Goal: Task Accomplishment & Management: Use online tool/utility

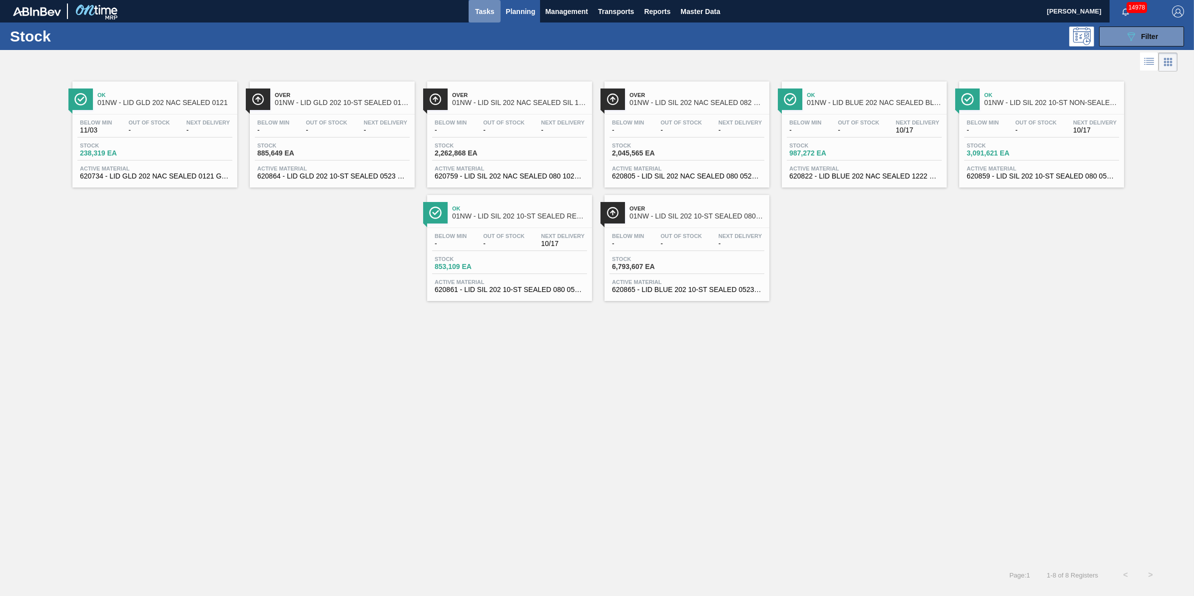
click at [491, 18] on button "Tasks" at bounding box center [485, 11] width 32 height 22
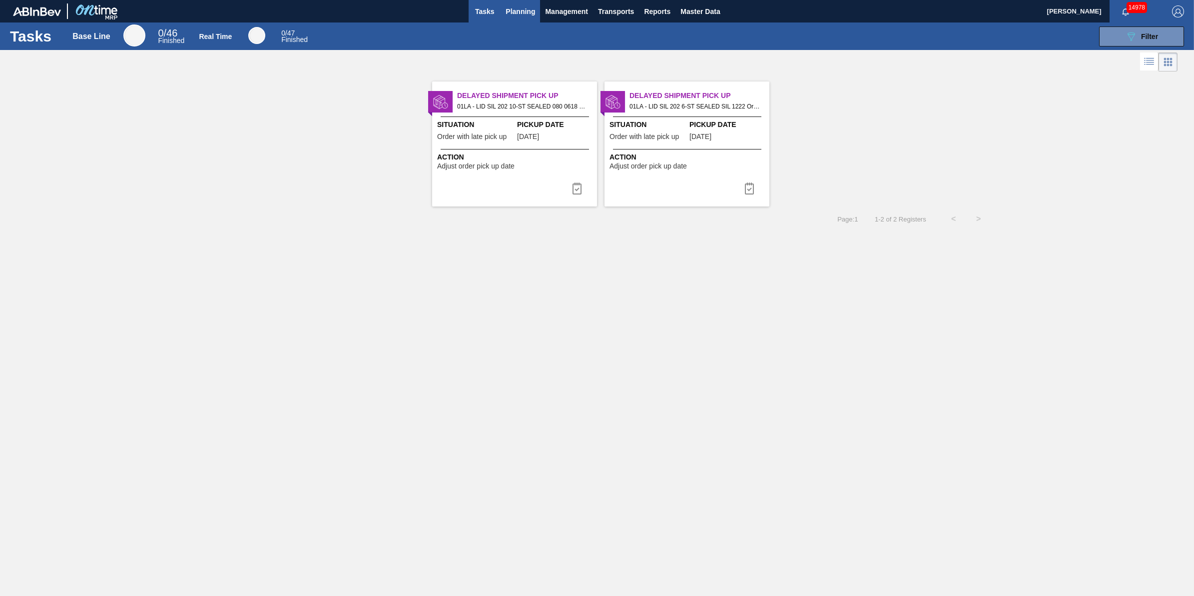
click at [538, 16] on button "Planning" at bounding box center [520, 11] width 39 height 22
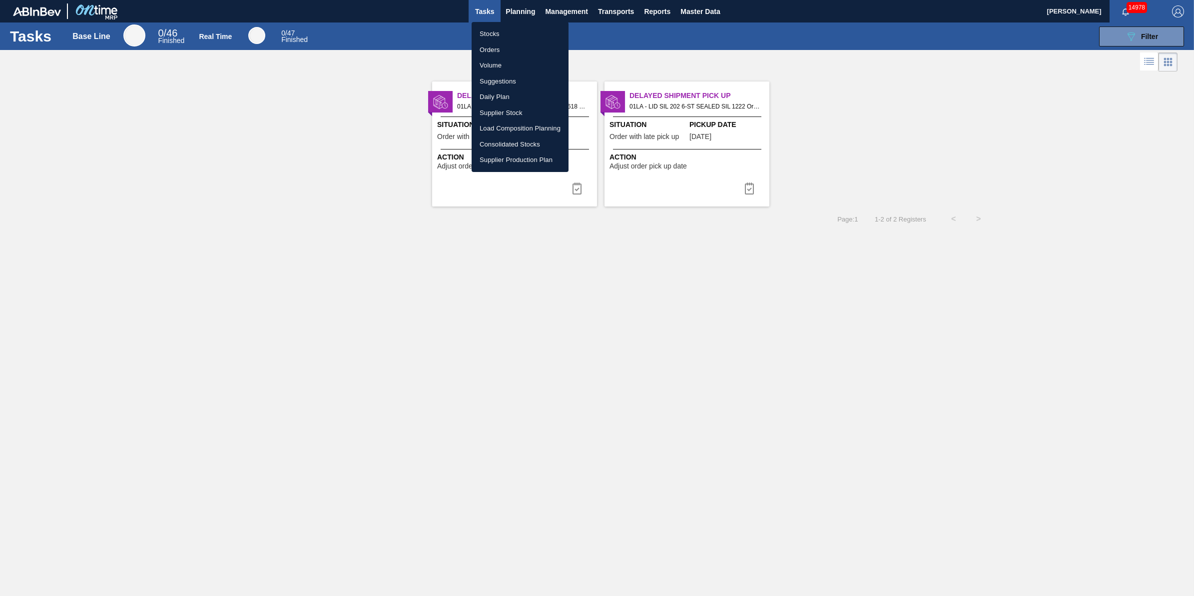
click at [531, 30] on li "Stocks" at bounding box center [520, 34] width 97 height 16
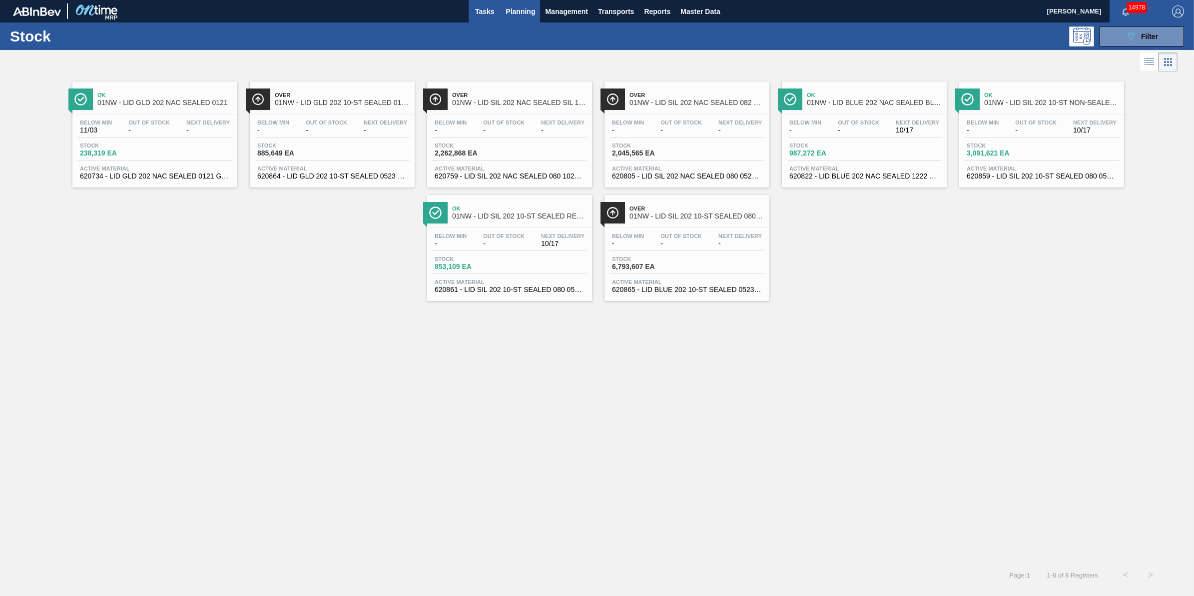
click at [488, 13] on span "Tasks" at bounding box center [485, 11] width 22 height 12
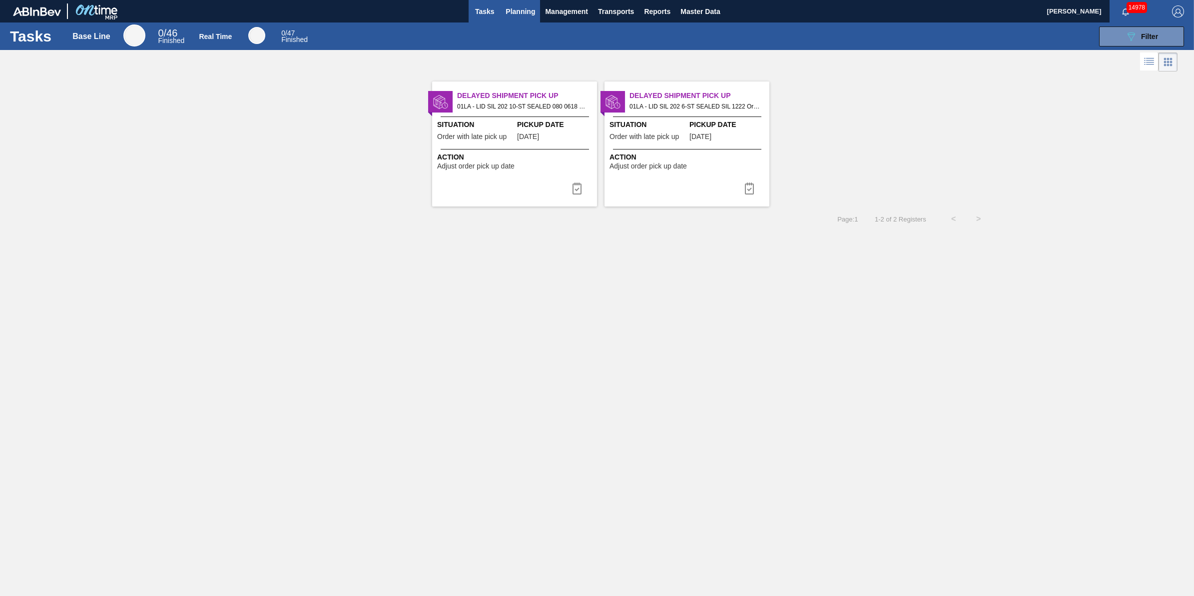
click at [510, 5] on span "Planning" at bounding box center [520, 11] width 29 height 12
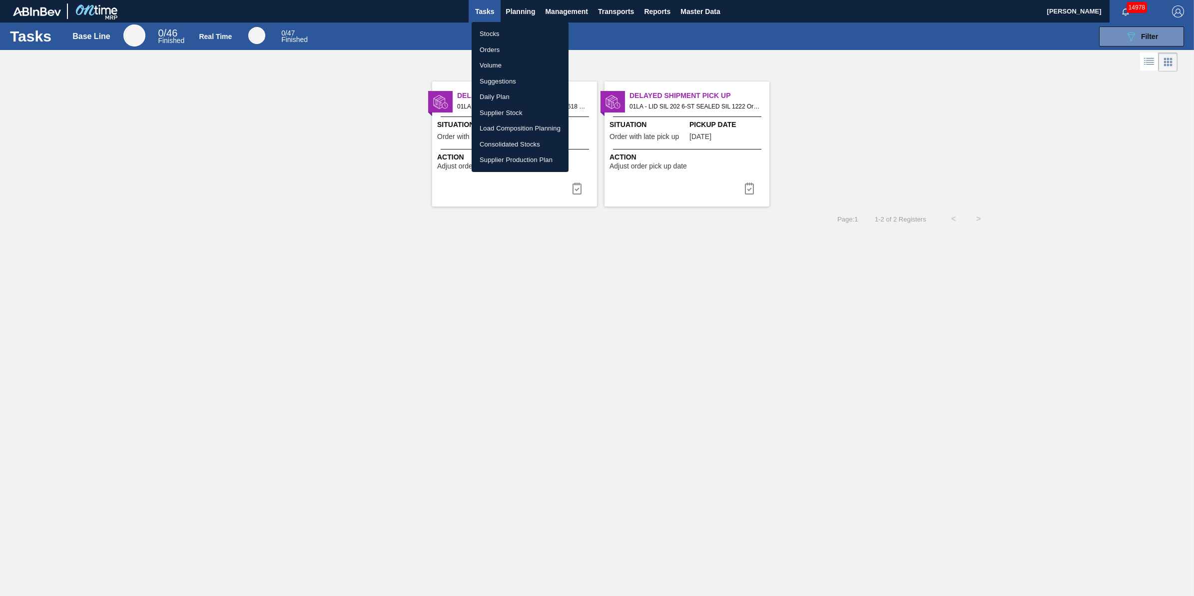
click at [500, 23] on ul "Stocks Orders Volume Suggestions Daily Plan Supplier Stock Load Composition Pla…" at bounding box center [520, 97] width 97 height 150
click at [499, 27] on li "Stocks" at bounding box center [520, 34] width 97 height 16
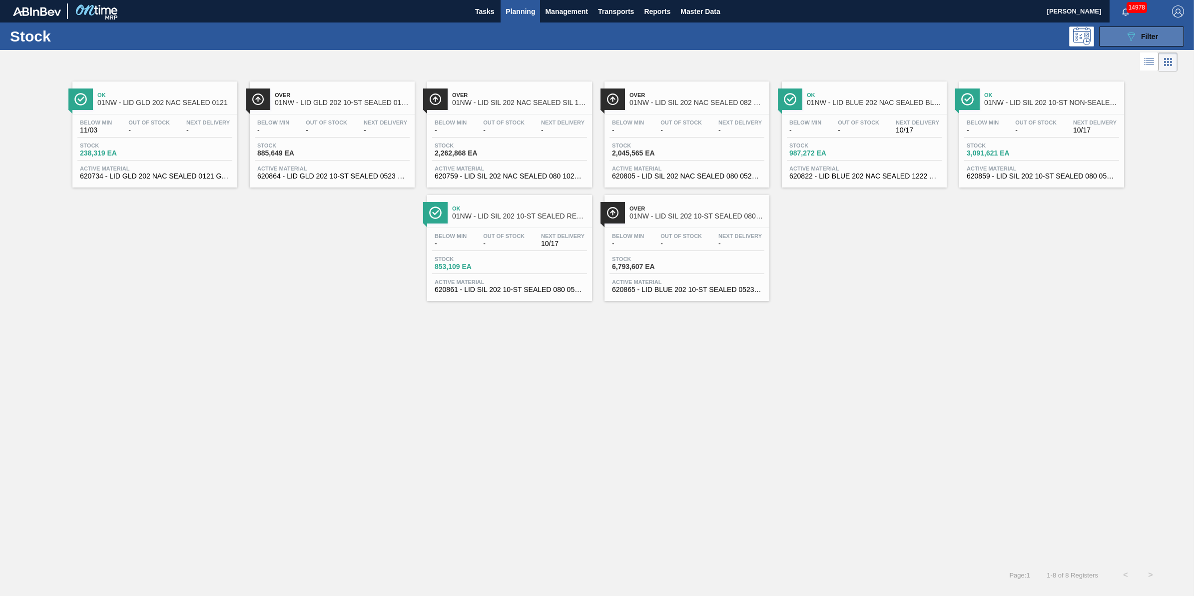
click at [1127, 36] on icon "089F7B8B-B2A5-4AFE-B5C0-19BA573D28AC" at bounding box center [1131, 36] width 12 height 12
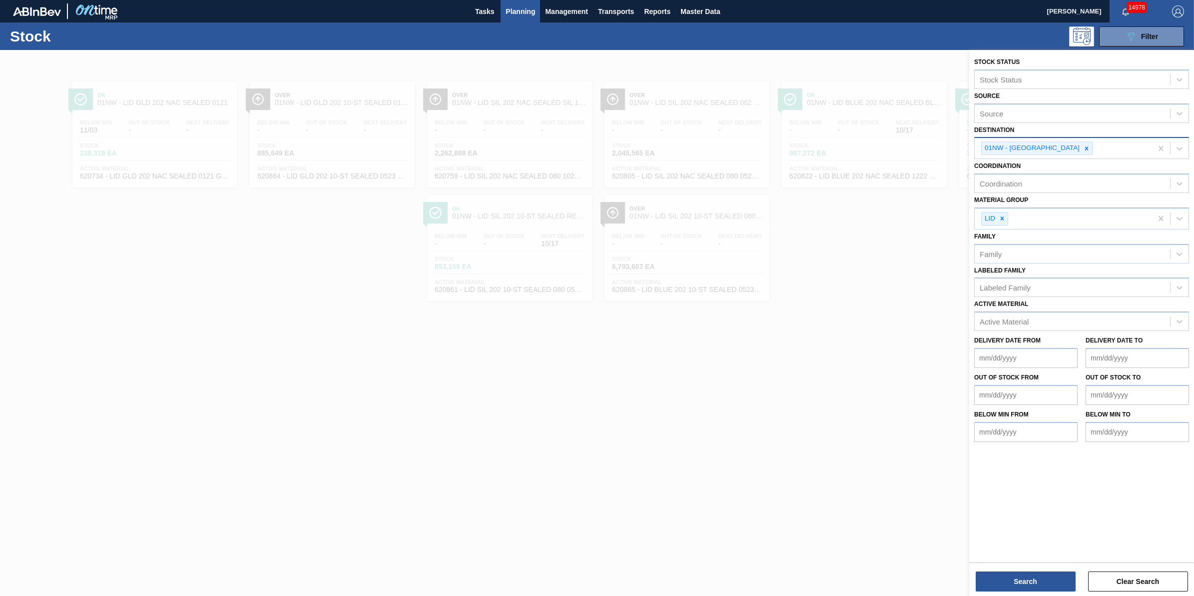
click at [1147, 142] on div "01NW - [GEOGRAPHIC_DATA]" at bounding box center [1063, 148] width 177 height 20
click at [999, 573] on button "Search" at bounding box center [1026, 581] width 100 height 20
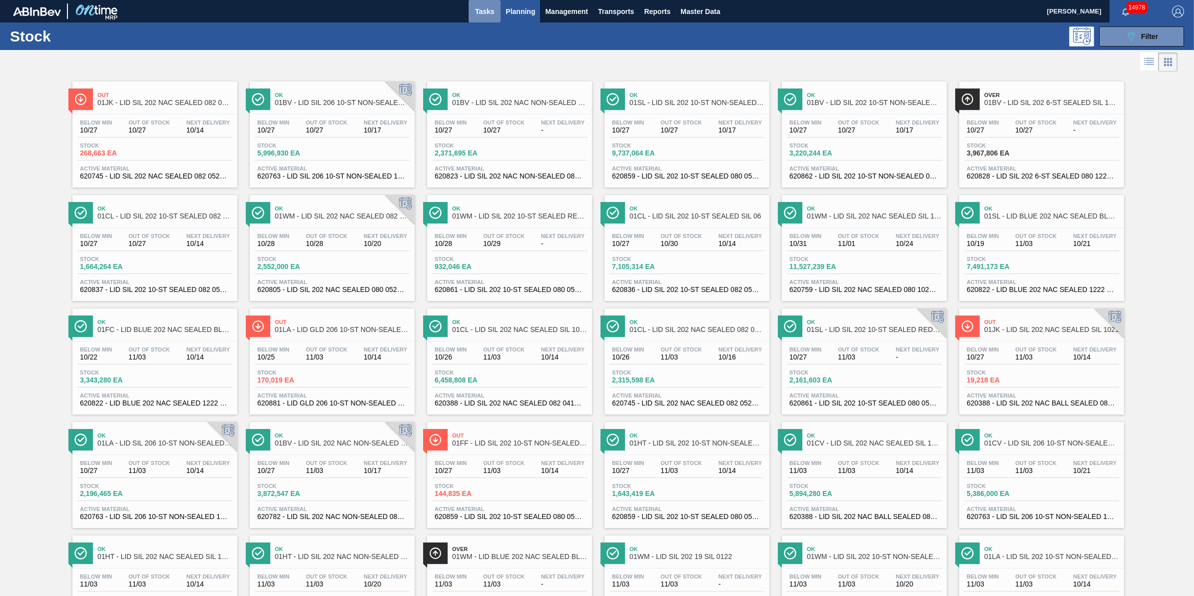
click at [472, 0] on button "Tasks" at bounding box center [485, 11] width 32 height 22
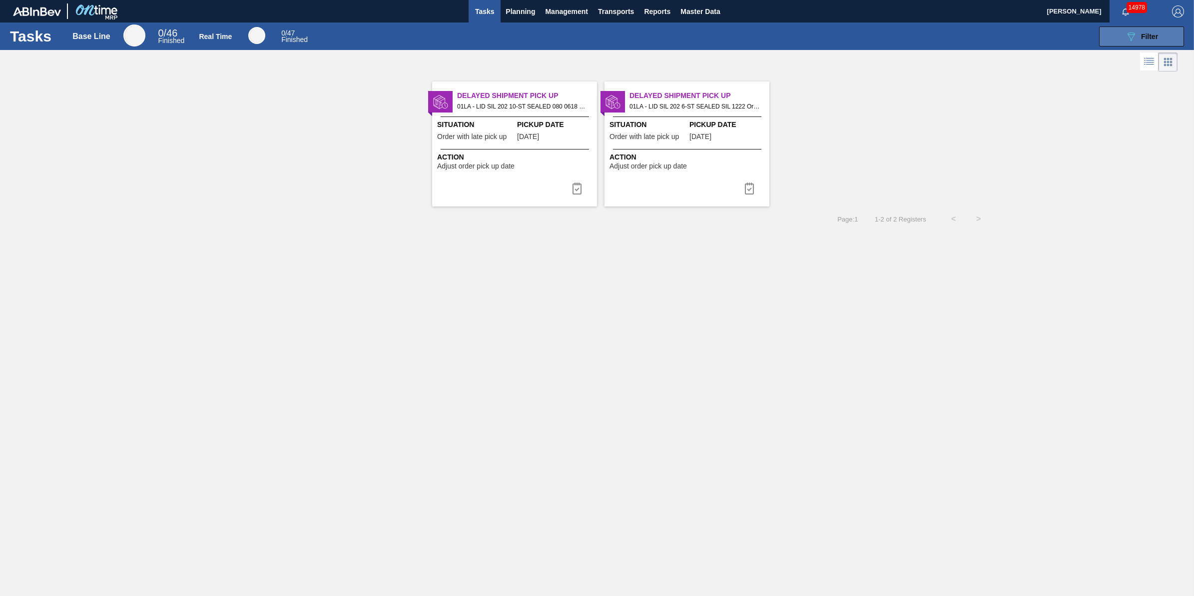
click at [1160, 35] on button "089F7B8B-B2A5-4AFE-B5C0-19BA573D28AC Filter" at bounding box center [1141, 36] width 85 height 20
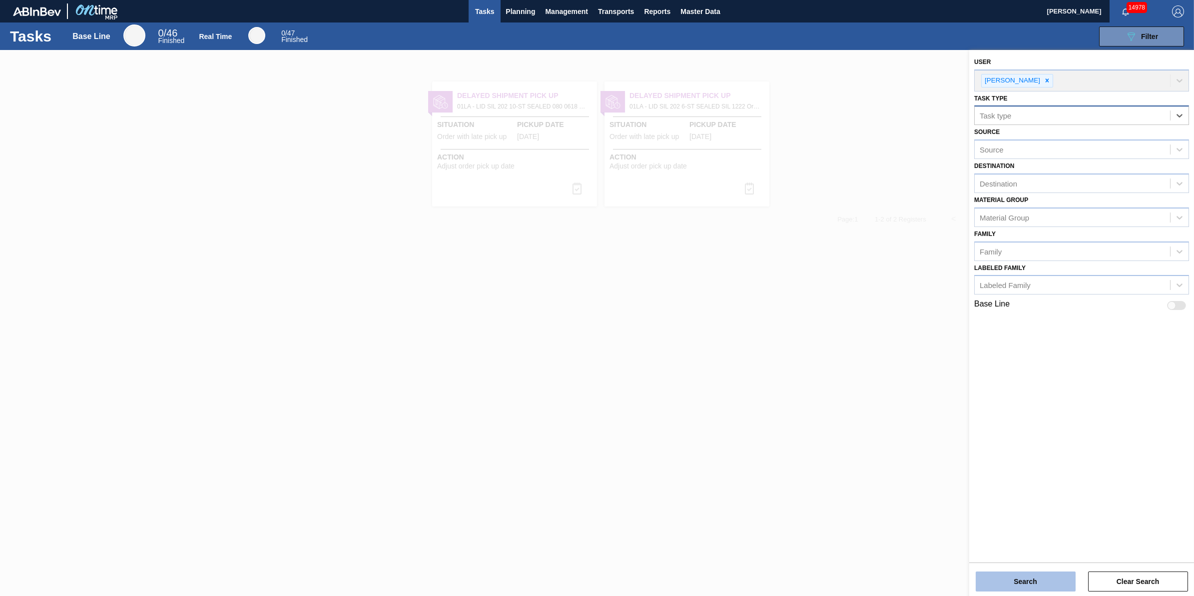
click at [1002, 577] on button "Search" at bounding box center [1026, 581] width 100 height 20
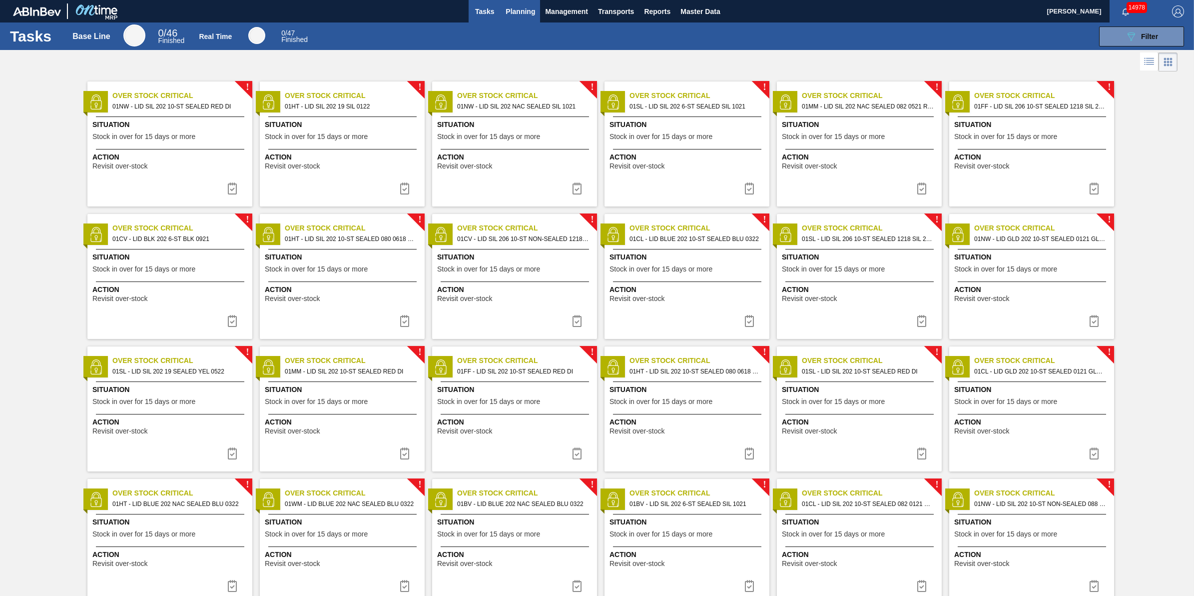
click at [527, 16] on span "Planning" at bounding box center [520, 11] width 29 height 12
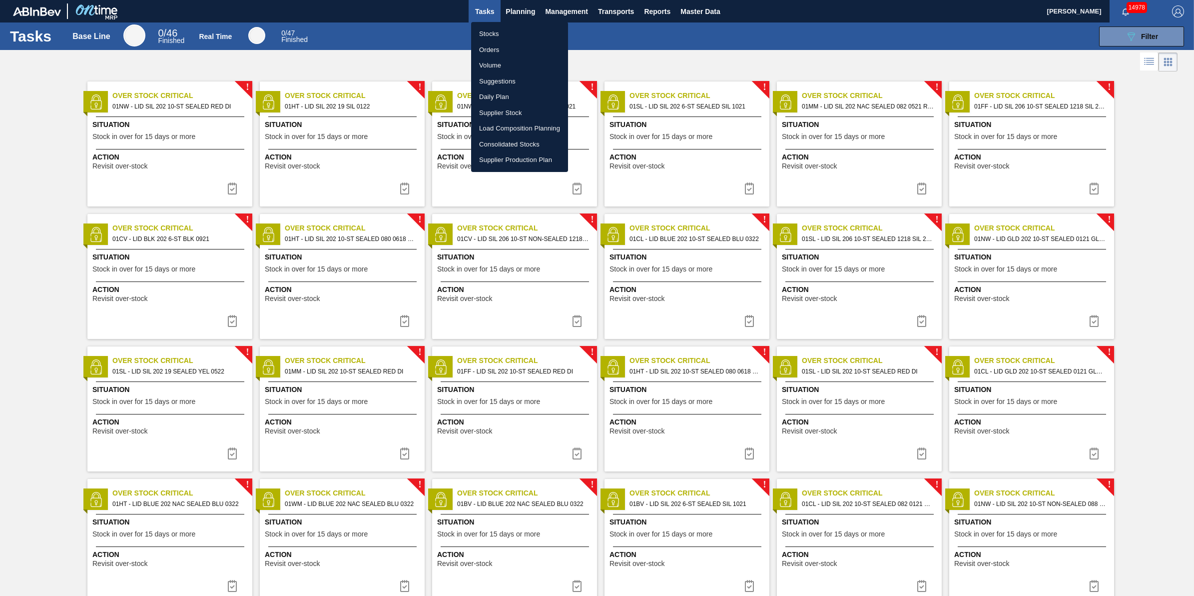
click at [525, 30] on li "Stocks" at bounding box center [519, 34] width 97 height 16
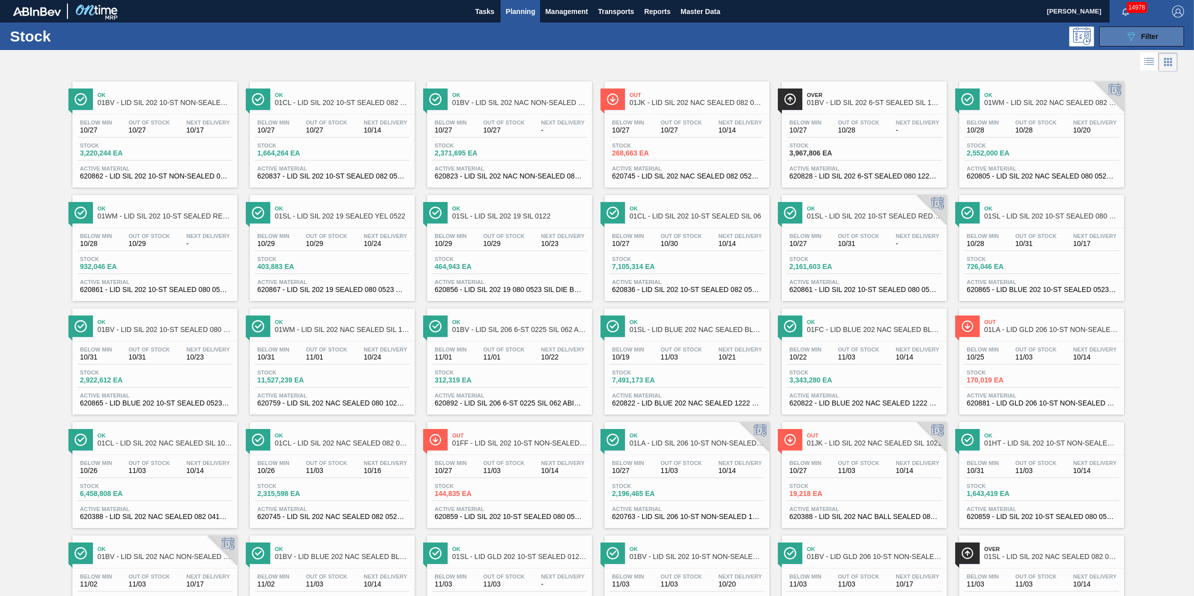
click at [1122, 36] on button "089F7B8B-B2A5-4AFE-B5C0-19BA573D28AC Filter" at bounding box center [1141, 36] width 85 height 20
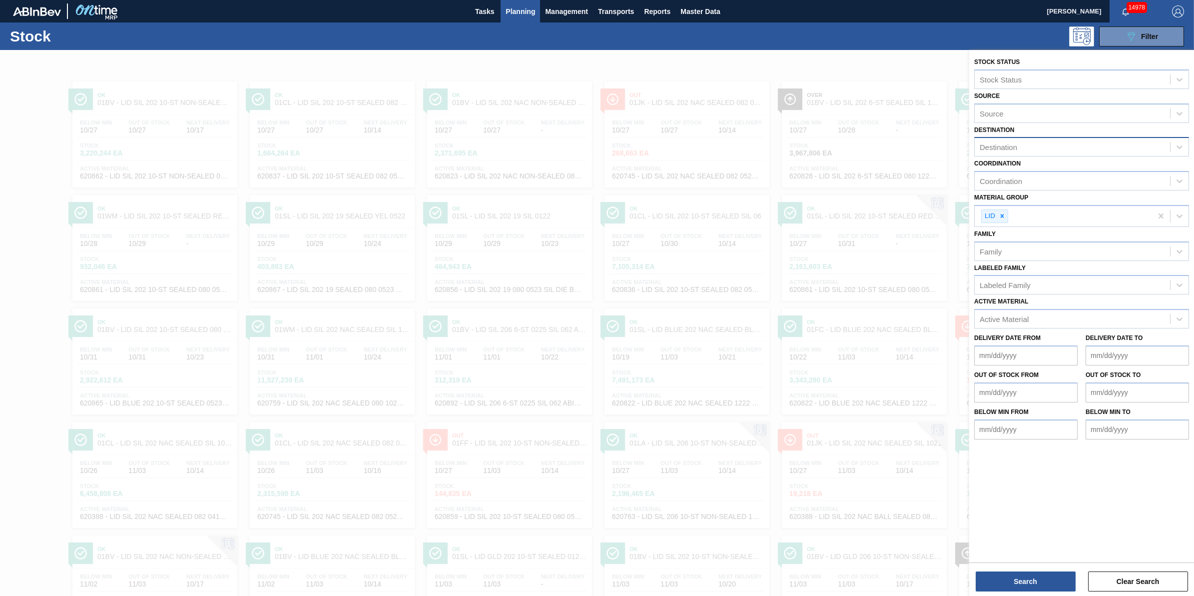
click at [1125, 144] on div "Destination" at bounding box center [1072, 147] width 195 height 14
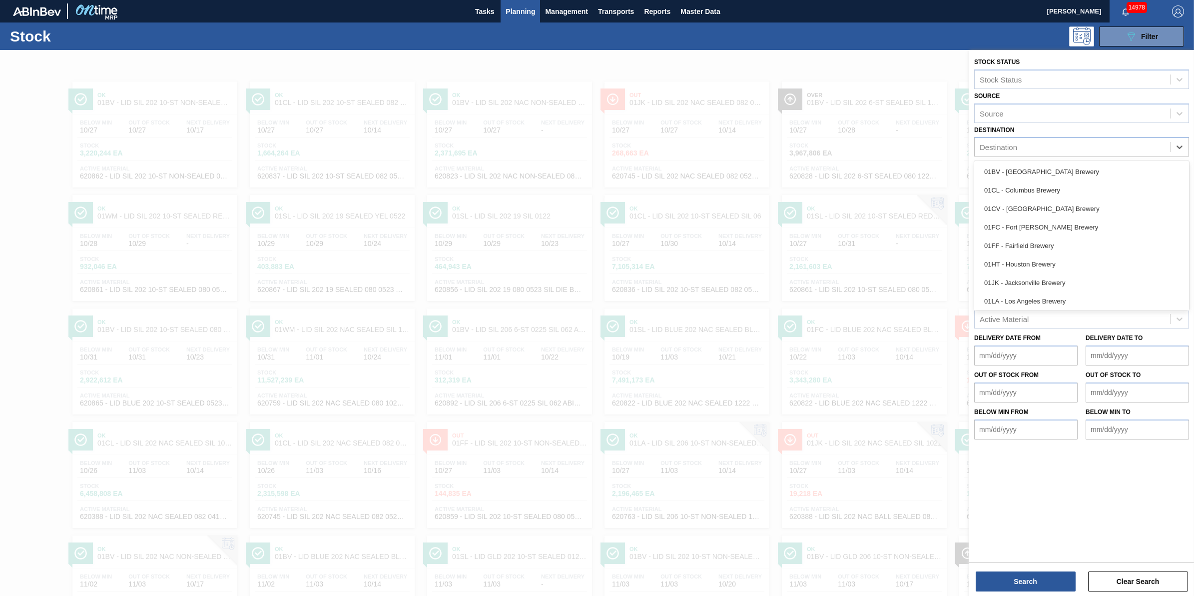
drag, startPoint x: 1105, startPoint y: 168, endPoint x: 1060, endPoint y: 339, distance: 176.7
click at [1105, 168] on div "01BV - [GEOGRAPHIC_DATA] Brewery" at bounding box center [1082, 171] width 215 height 18
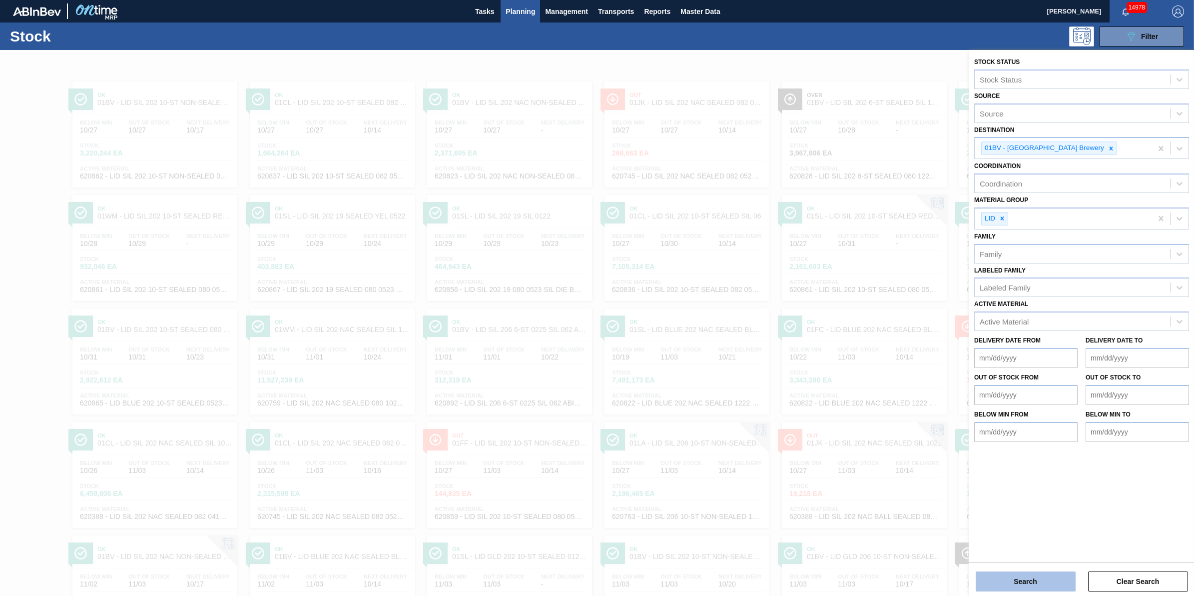
click at [1015, 583] on button "Search" at bounding box center [1026, 581] width 100 height 20
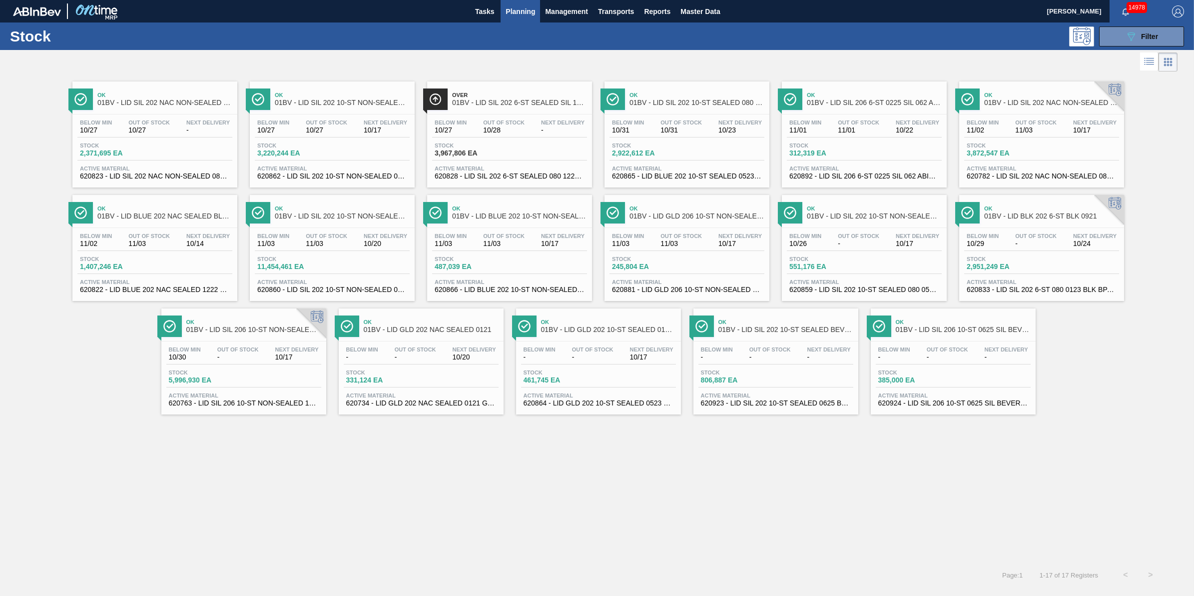
click at [475, 125] on div "Below Min 10/27 Out Of Stock 10/28 Next Delivery -" at bounding box center [509, 128] width 155 height 18
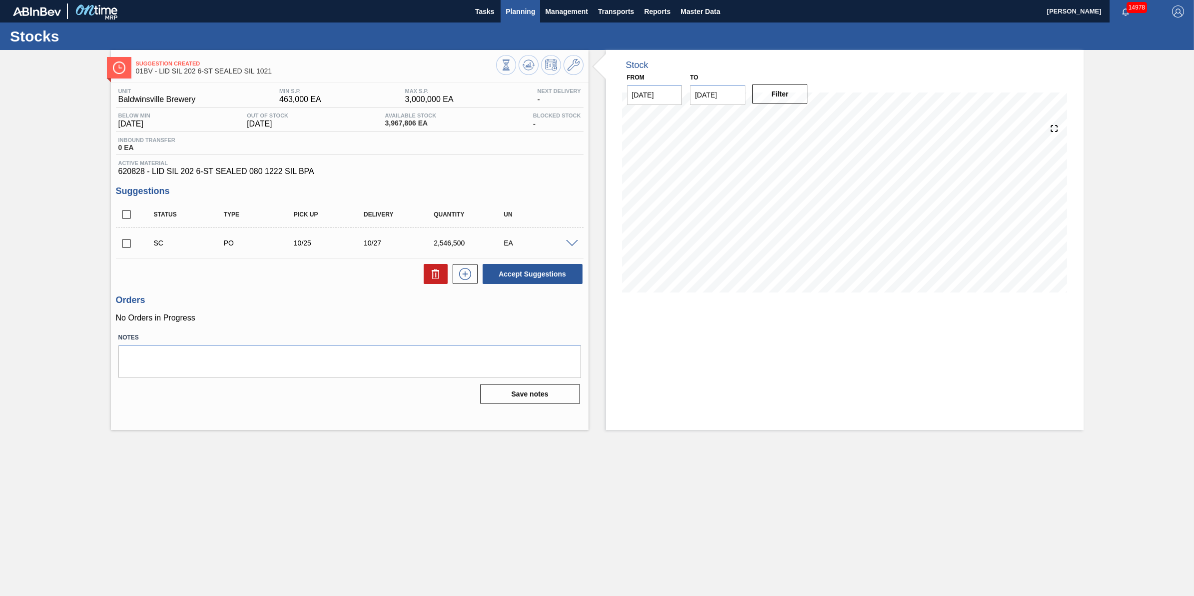
click at [527, 10] on span "Planning" at bounding box center [520, 11] width 29 height 12
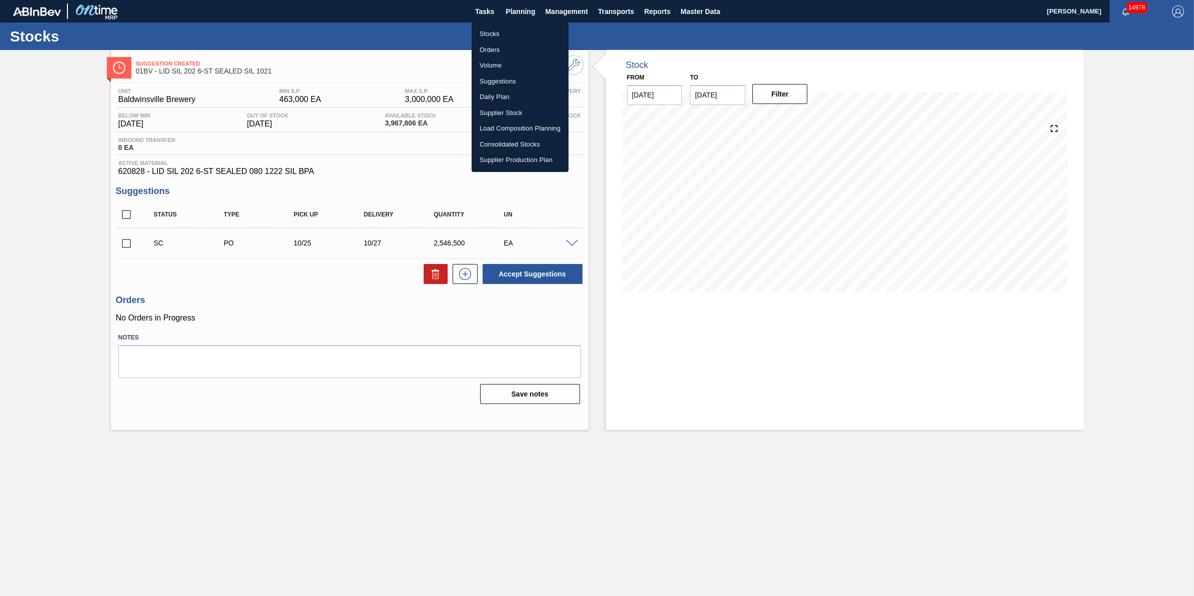
click at [536, 31] on li "Stocks" at bounding box center [520, 34] width 97 height 16
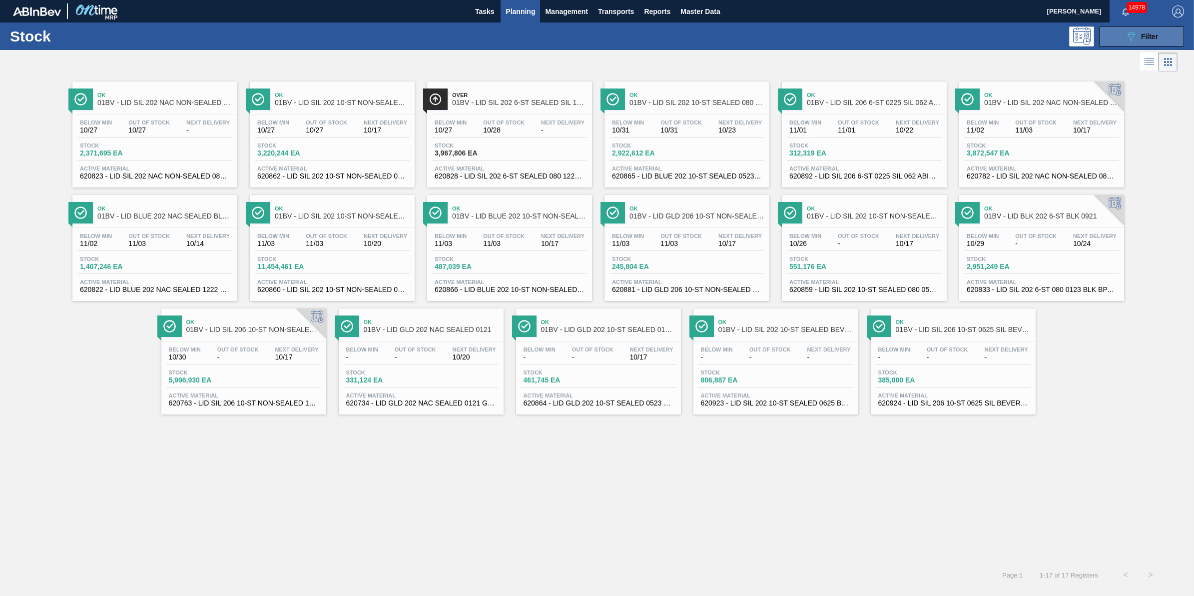
click at [1133, 44] on button "089F7B8B-B2A5-4AFE-B5C0-19BA573D28AC Filter" at bounding box center [1141, 36] width 85 height 20
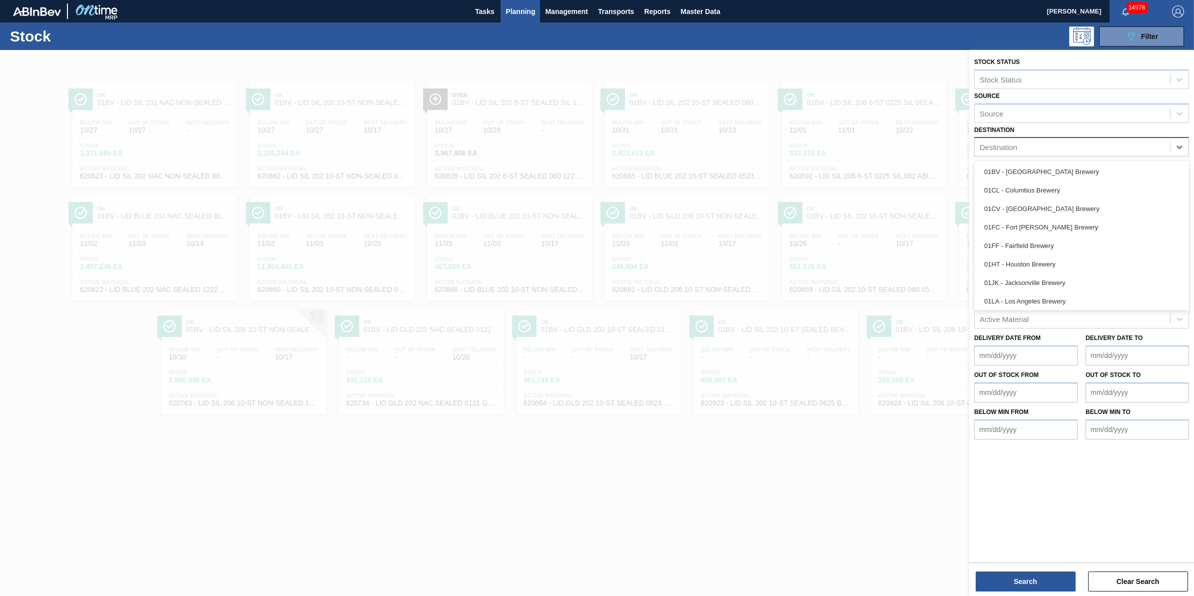
click at [1113, 146] on div "Destination" at bounding box center [1072, 147] width 195 height 14
click at [1088, 195] on div "01CL - Columbus Brewery" at bounding box center [1082, 190] width 215 height 18
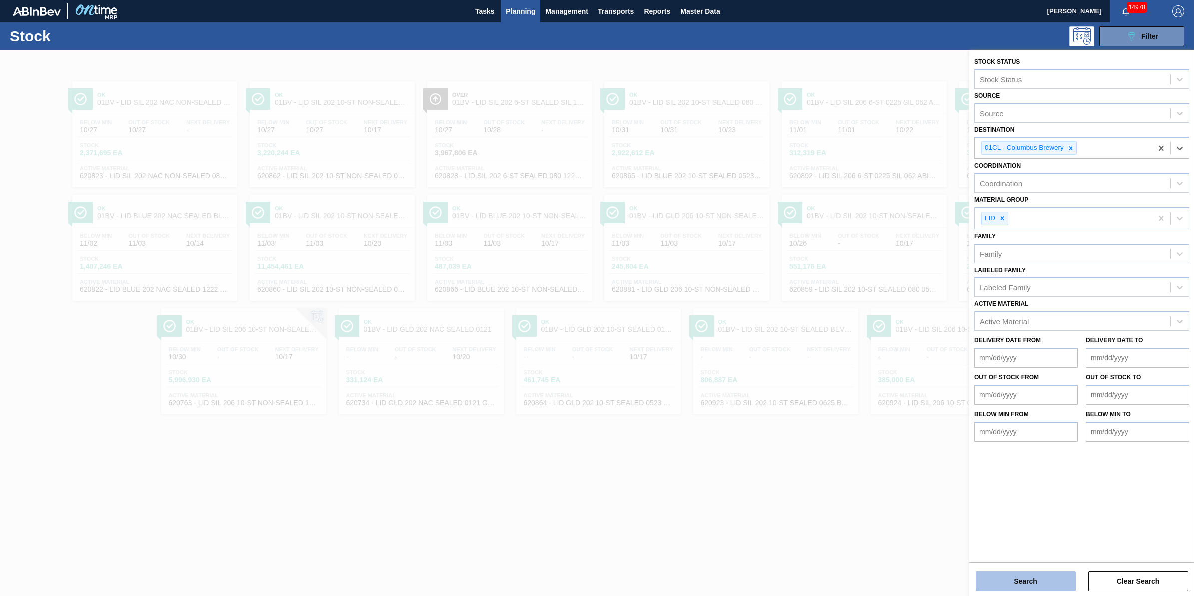
click at [1025, 583] on button "Search" at bounding box center [1026, 581] width 100 height 20
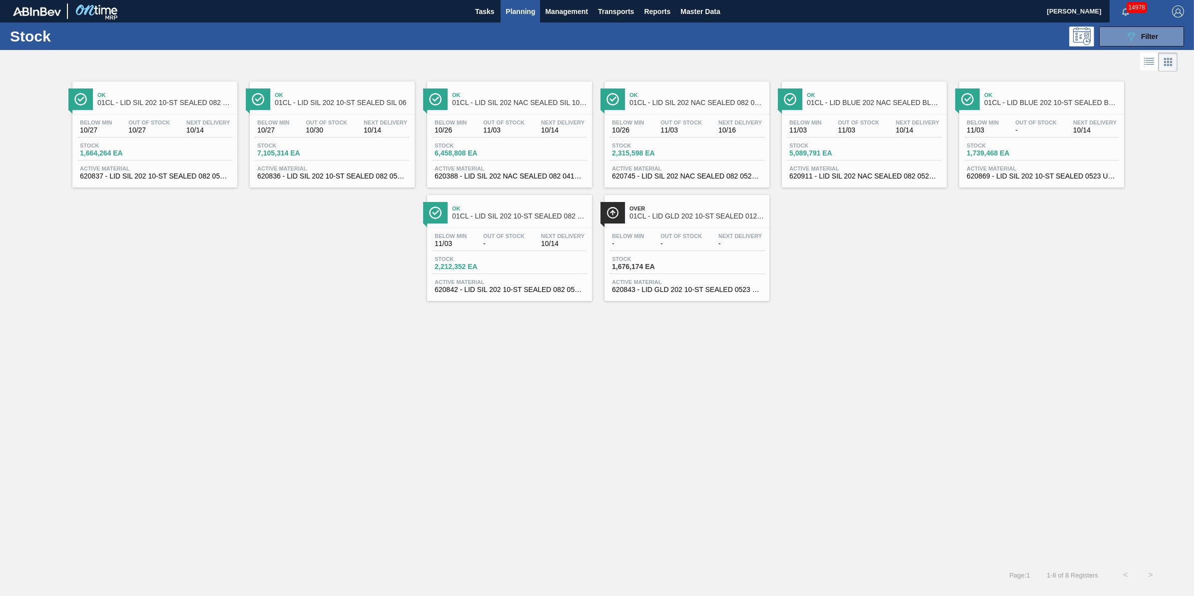
click at [665, 270] on span "1,676,174 EA" at bounding box center [647, 266] width 70 height 7
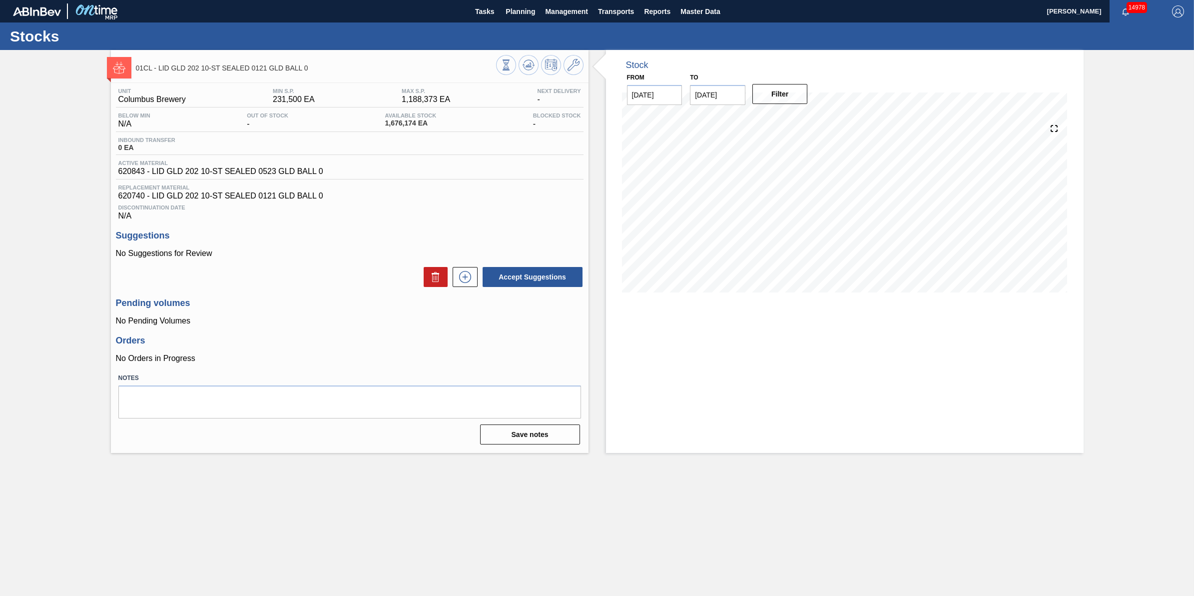
click at [732, 97] on input "[DATE]" at bounding box center [717, 95] width 55 height 20
click at [799, 221] on div "1" at bounding box center [799, 215] width 13 height 13
type input "[DATE]"
click at [784, 96] on button "Filter" at bounding box center [780, 94] width 55 height 20
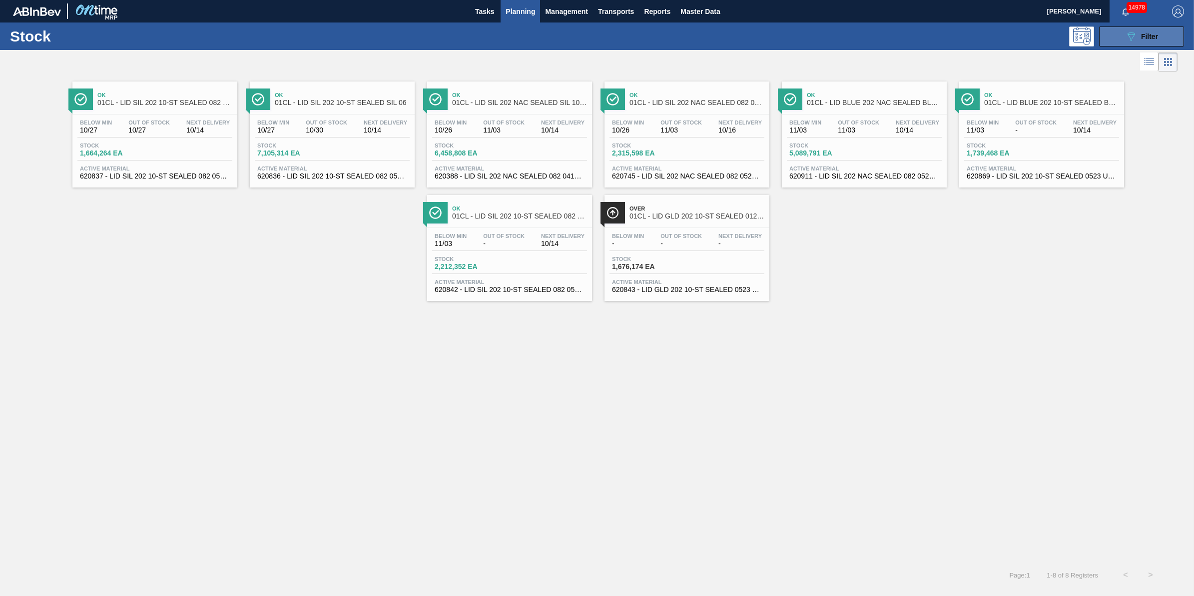
click at [1118, 38] on button "089F7B8B-B2A5-4AFE-B5C0-19BA573D28AC Filter" at bounding box center [1141, 36] width 85 height 20
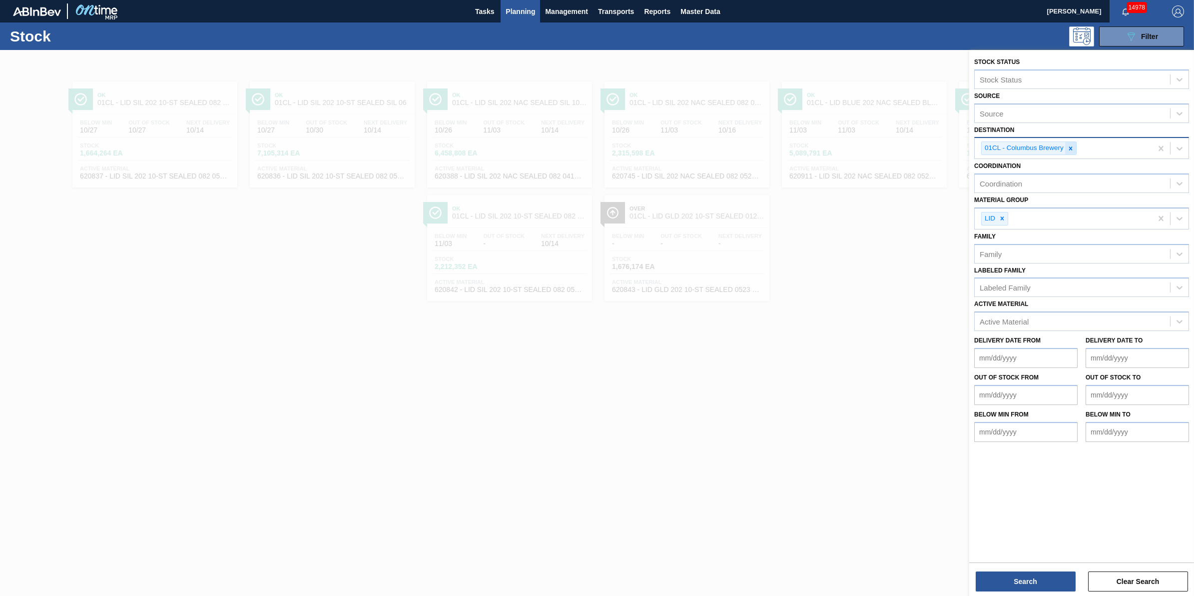
click at [1069, 150] on icon at bounding box center [1071, 148] width 7 height 7
click at [1069, 150] on div "Destination" at bounding box center [1072, 147] width 195 height 14
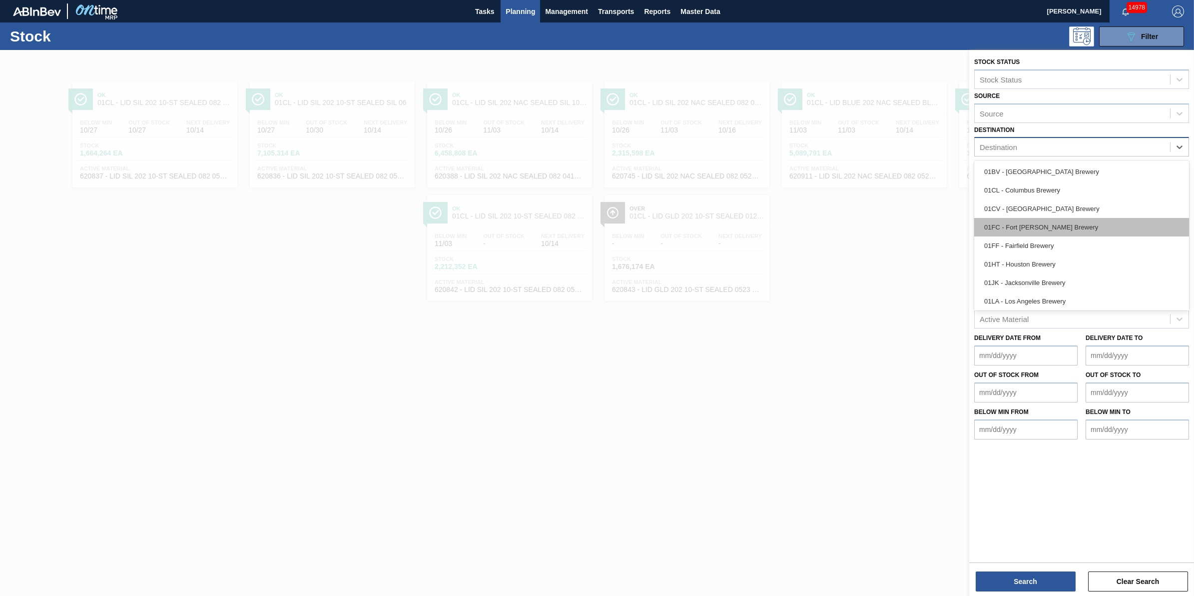
click at [1060, 226] on div "01FC - Fort [PERSON_NAME] Brewery" at bounding box center [1082, 227] width 215 height 18
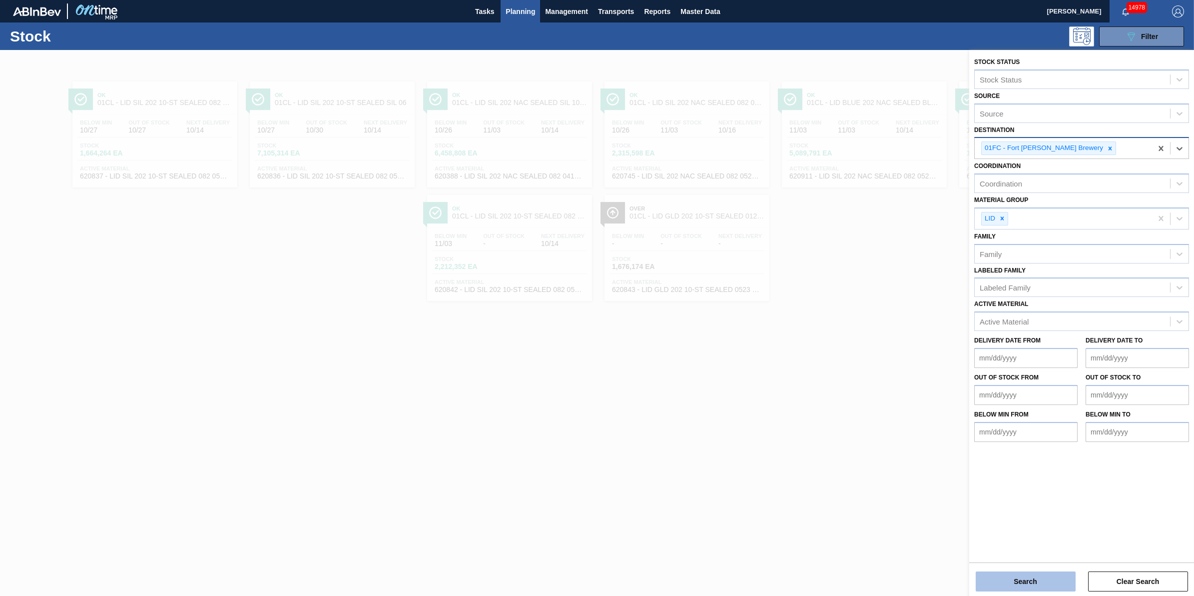
click at [1033, 571] on button "Search" at bounding box center [1026, 581] width 100 height 20
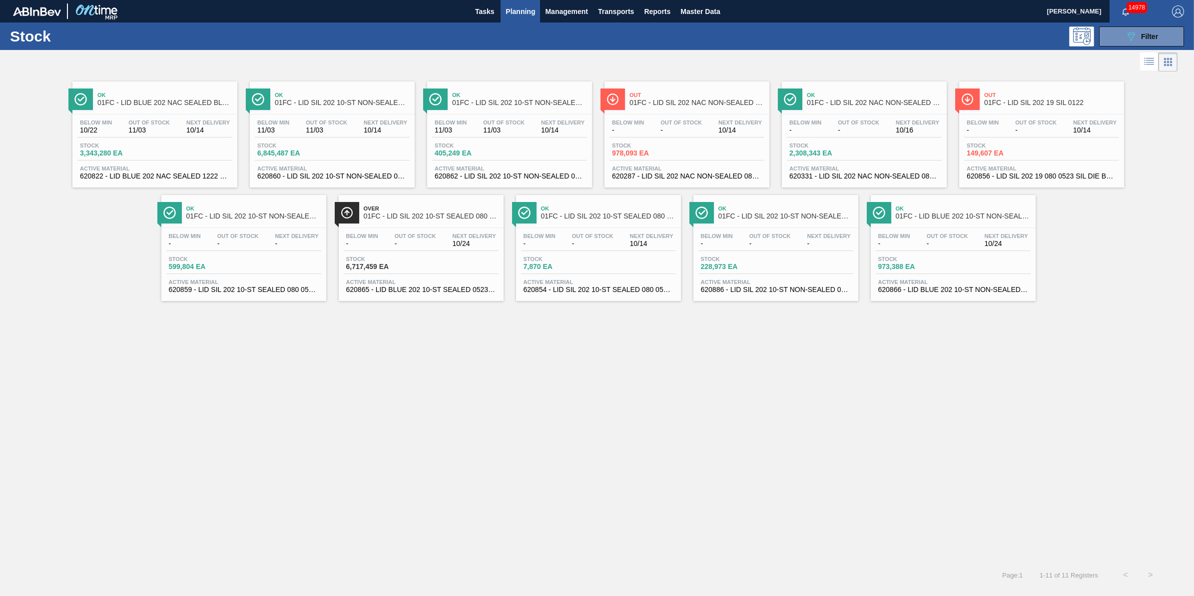
click at [413, 262] on span "Stock" at bounding box center [381, 259] width 70 height 6
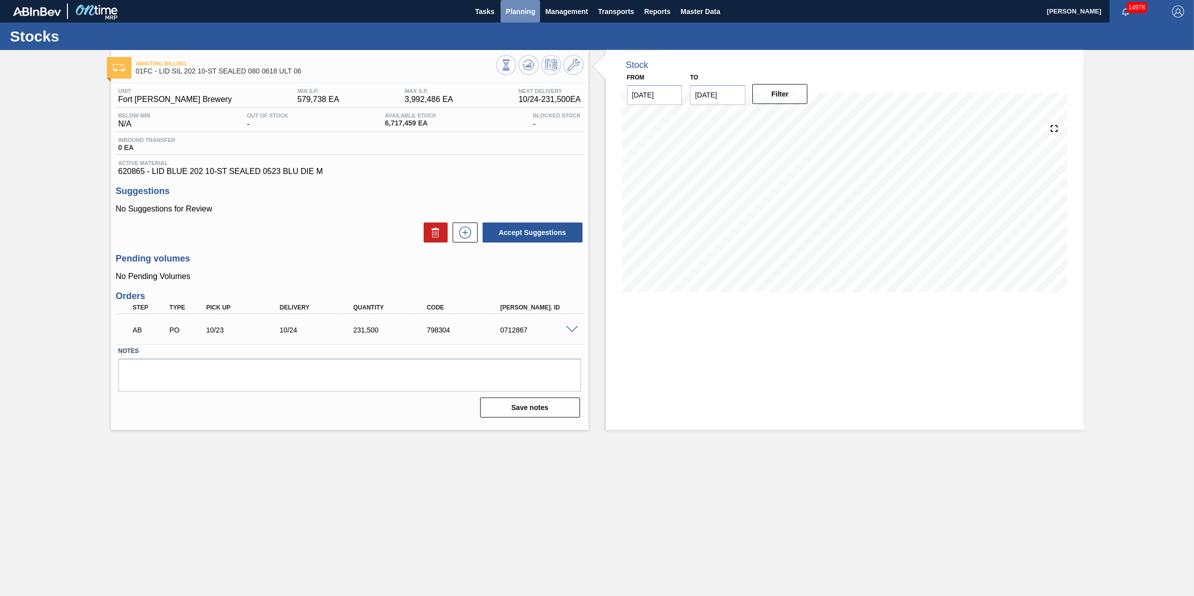
click at [518, 5] on span "Planning" at bounding box center [520, 11] width 29 height 12
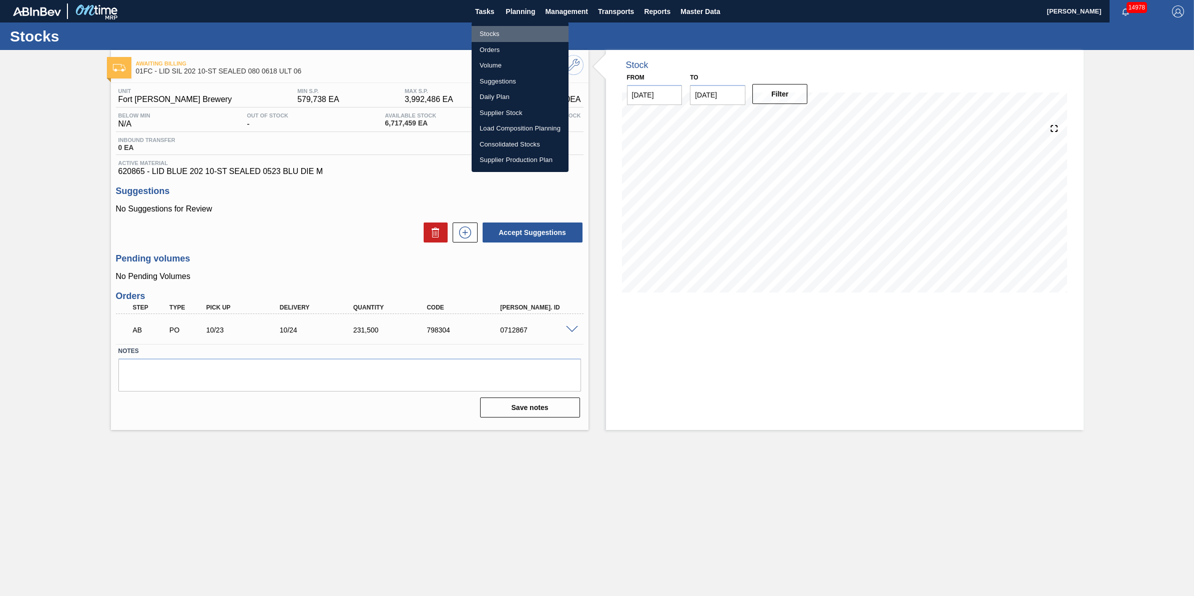
click at [518, 31] on li "Stocks" at bounding box center [520, 34] width 97 height 16
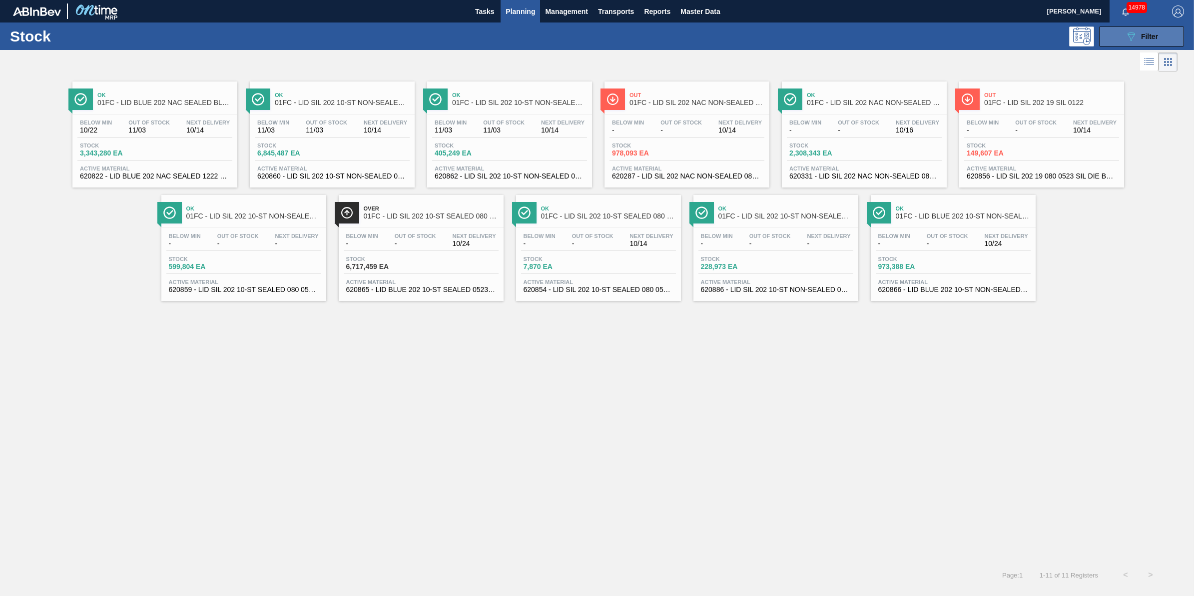
click at [1120, 35] on button "089F7B8B-B2A5-4AFE-B5C0-19BA573D28AC Filter" at bounding box center [1141, 36] width 85 height 20
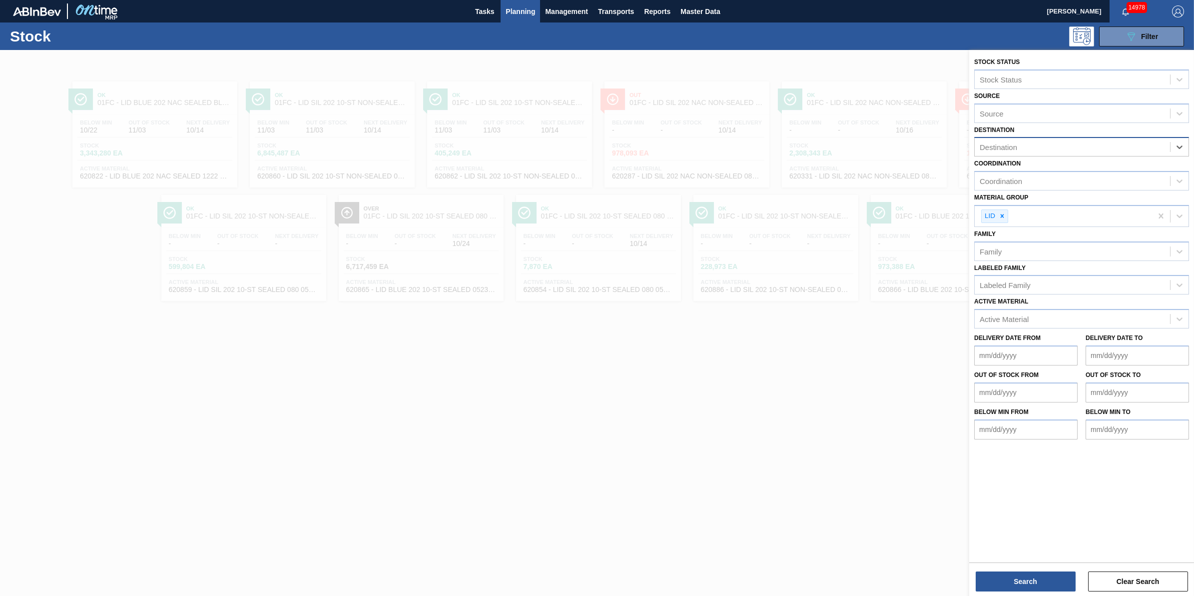
click at [1152, 149] on div "Destination" at bounding box center [1072, 147] width 195 height 14
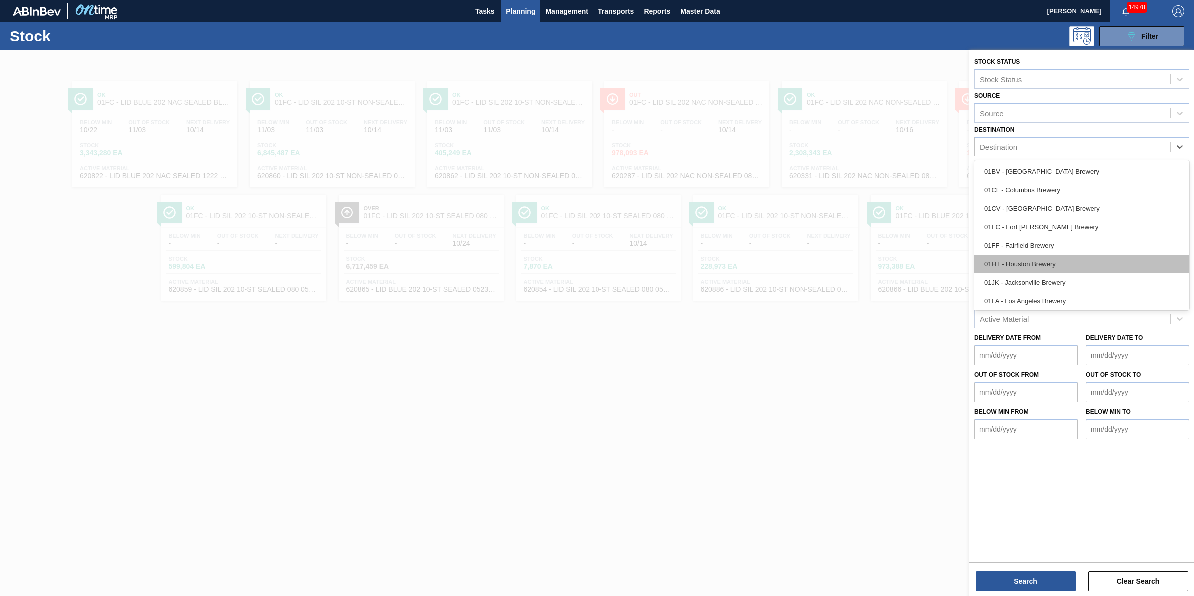
click at [1103, 259] on div "01HT - Houston Brewery" at bounding box center [1082, 264] width 215 height 18
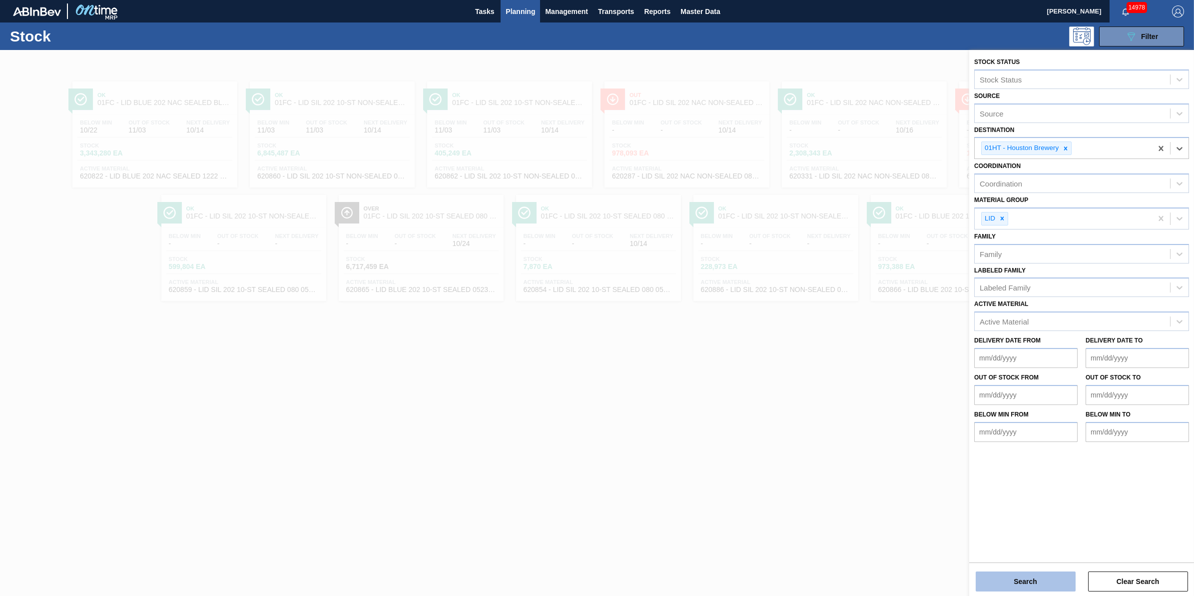
click at [1008, 577] on button "Search" at bounding box center [1026, 581] width 100 height 20
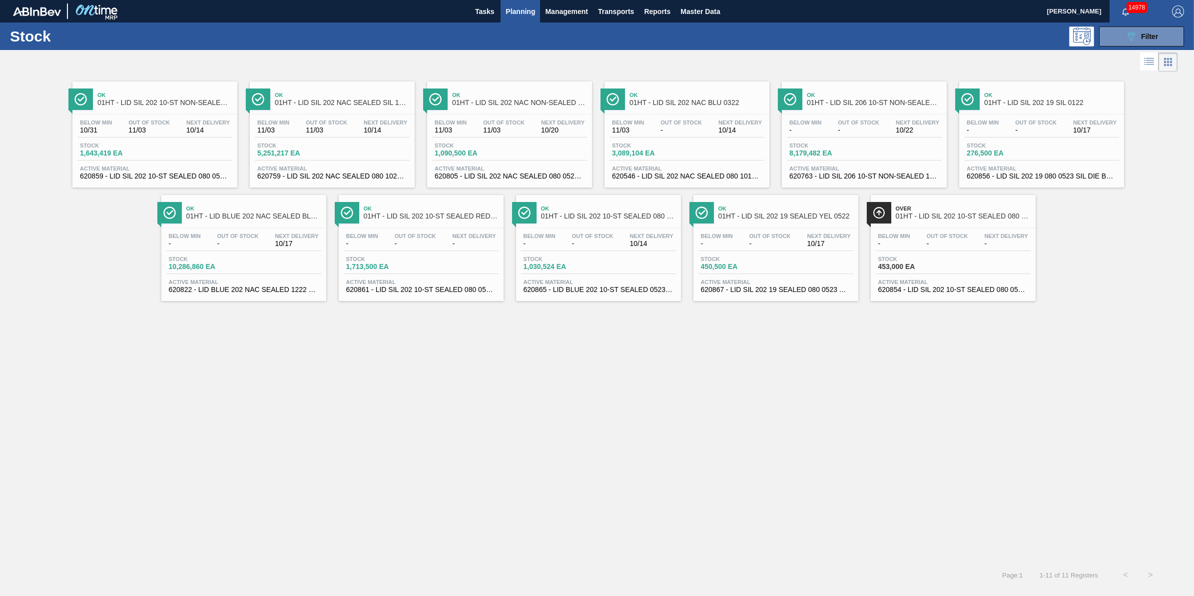
click at [954, 258] on div "Stock 453,000 EA" at bounding box center [953, 265] width 155 height 18
click at [1137, 44] on button "089F7B8B-B2A5-4AFE-B5C0-19BA573D28AC Filter" at bounding box center [1141, 36] width 85 height 20
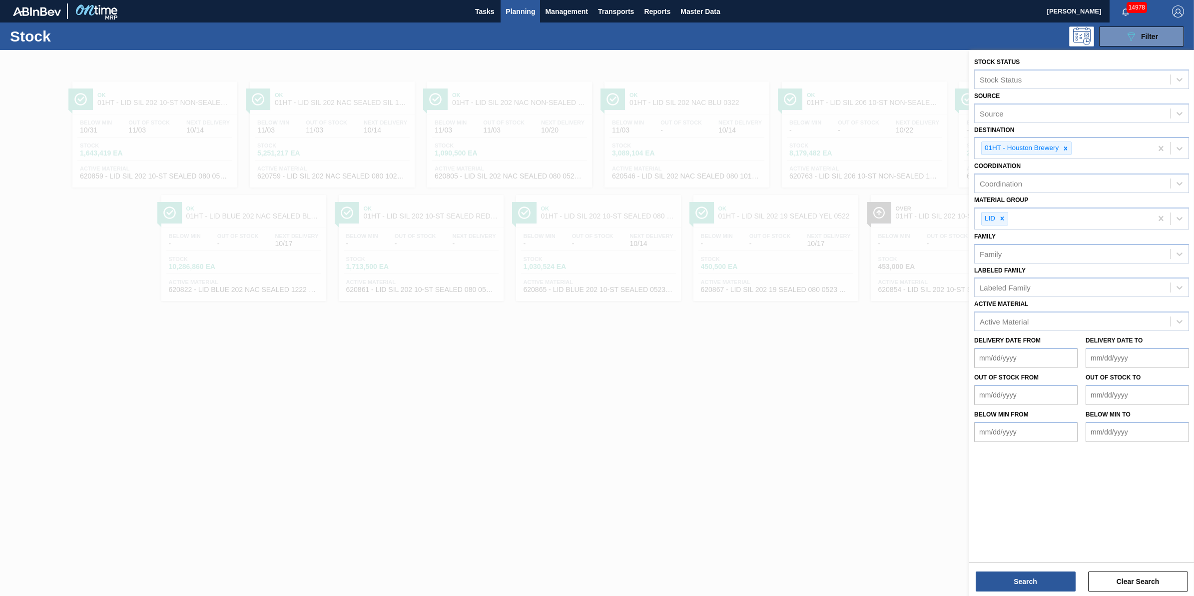
click at [785, 320] on div at bounding box center [597, 348] width 1194 height 596
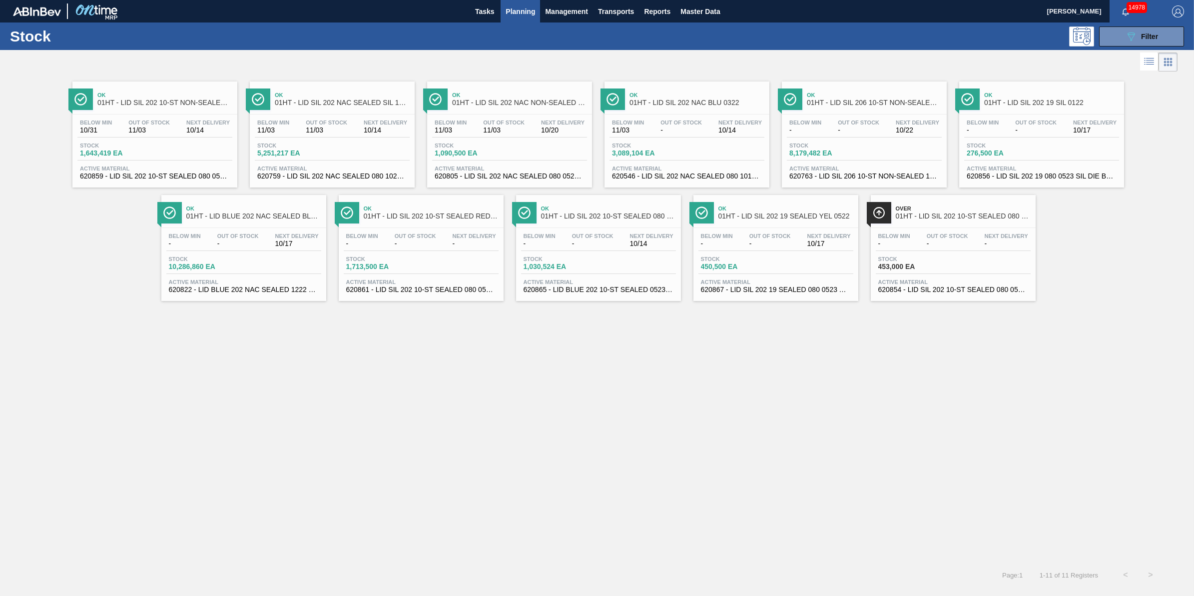
click at [836, 145] on span "Stock" at bounding box center [825, 145] width 70 height 6
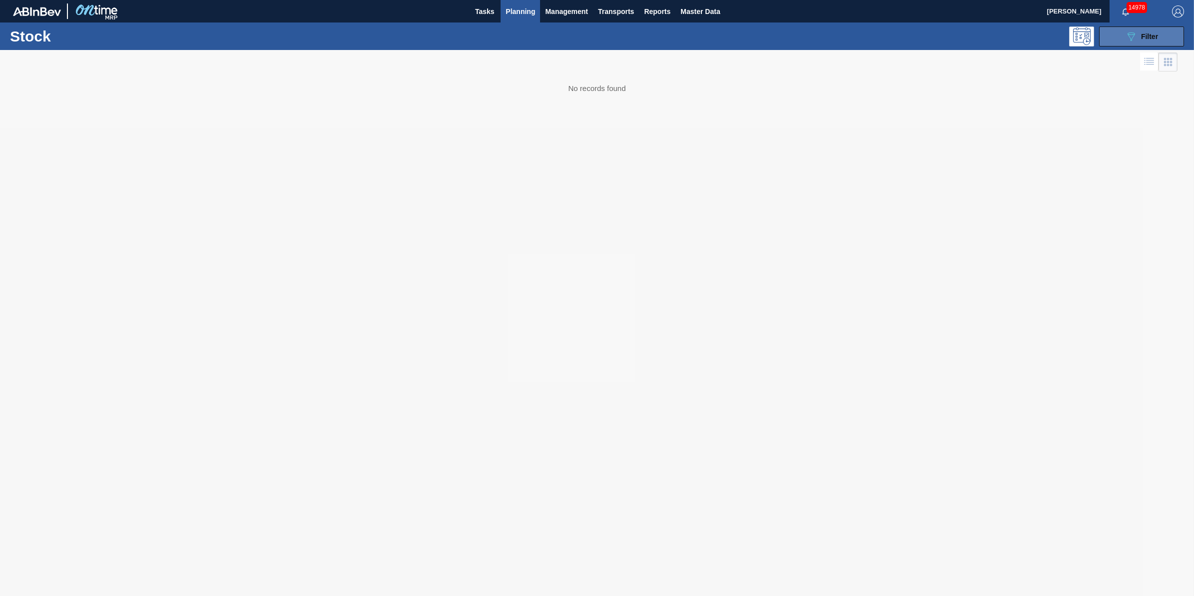
click at [1143, 38] on span "Filter" at bounding box center [1149, 36] width 17 height 8
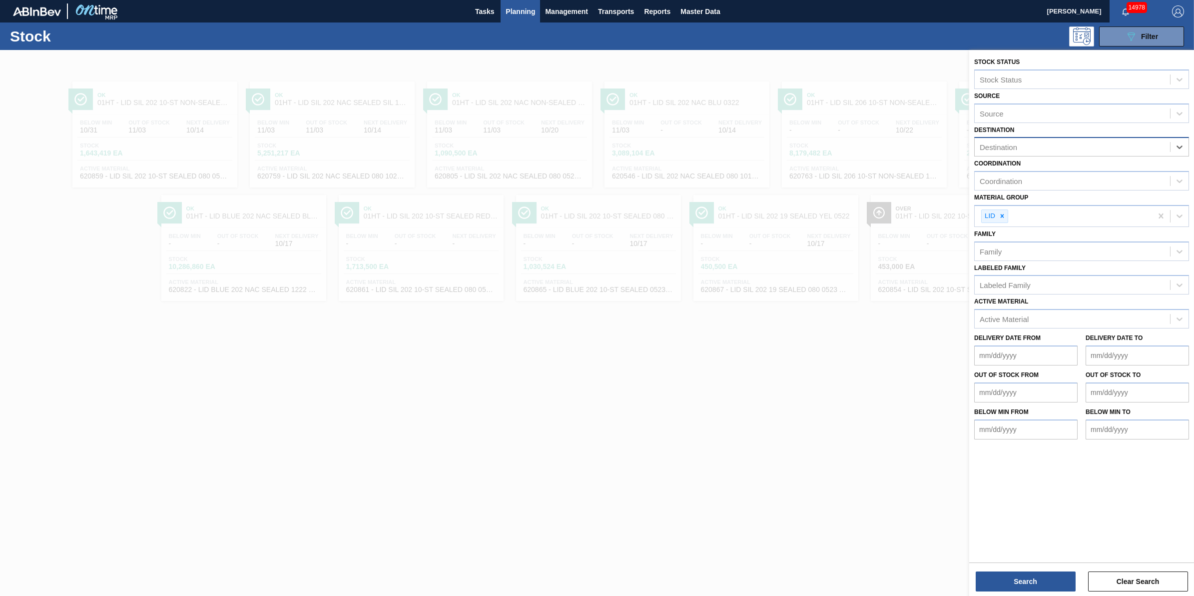
click at [1153, 150] on div "Destination" at bounding box center [1072, 147] width 195 height 14
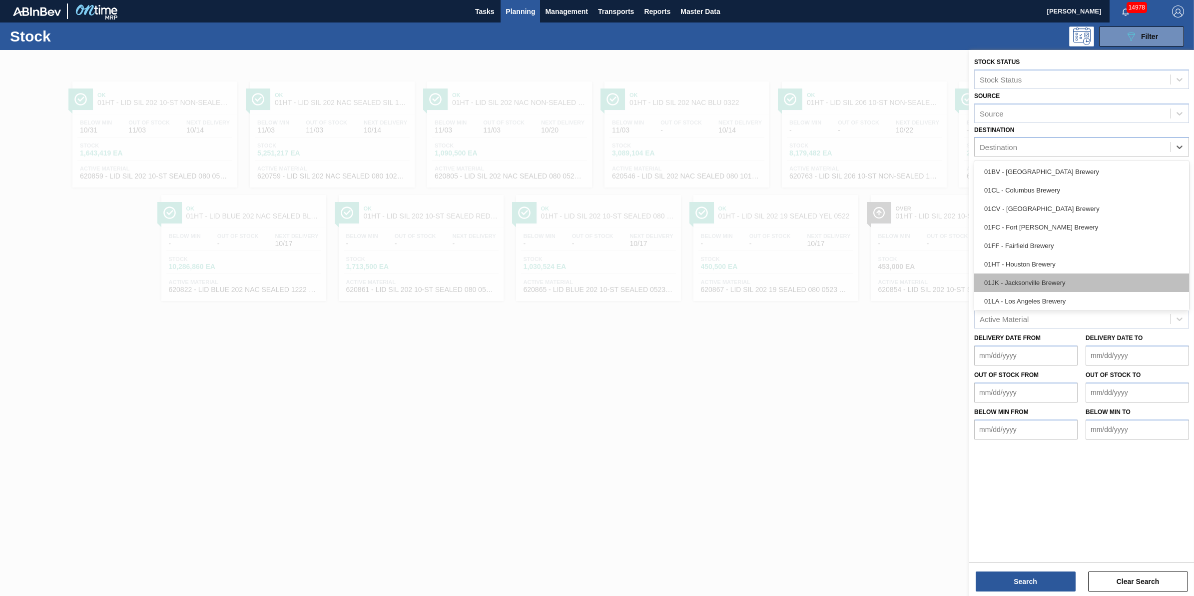
click at [1090, 285] on div "01JK - Jacksonville Brewery" at bounding box center [1082, 282] width 215 height 18
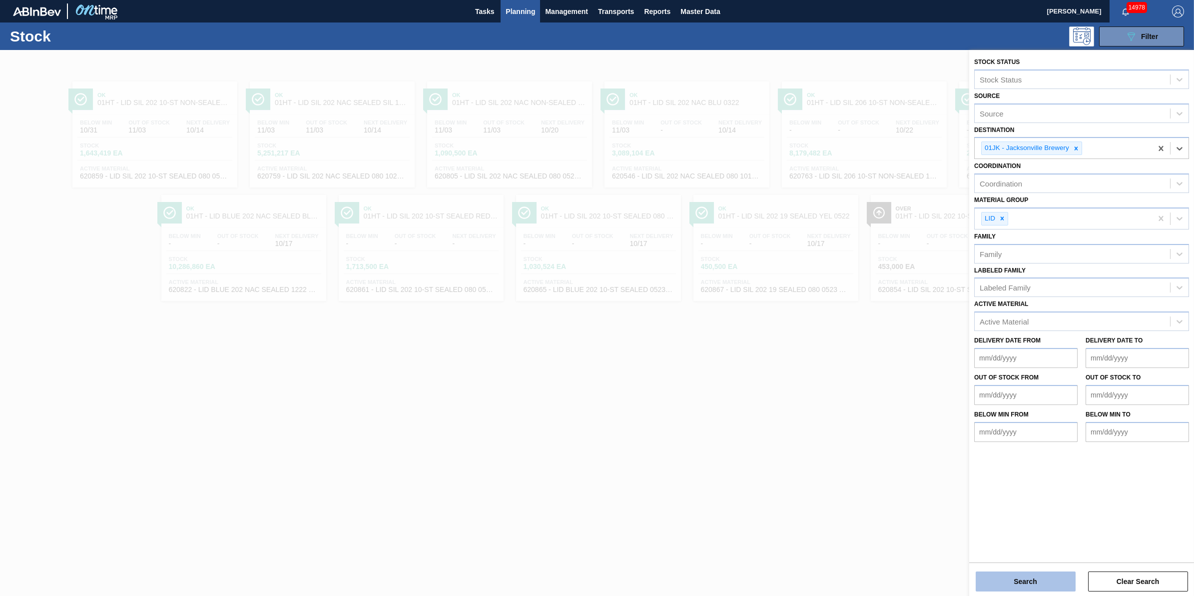
click at [1036, 577] on button "Search" at bounding box center [1026, 581] width 100 height 20
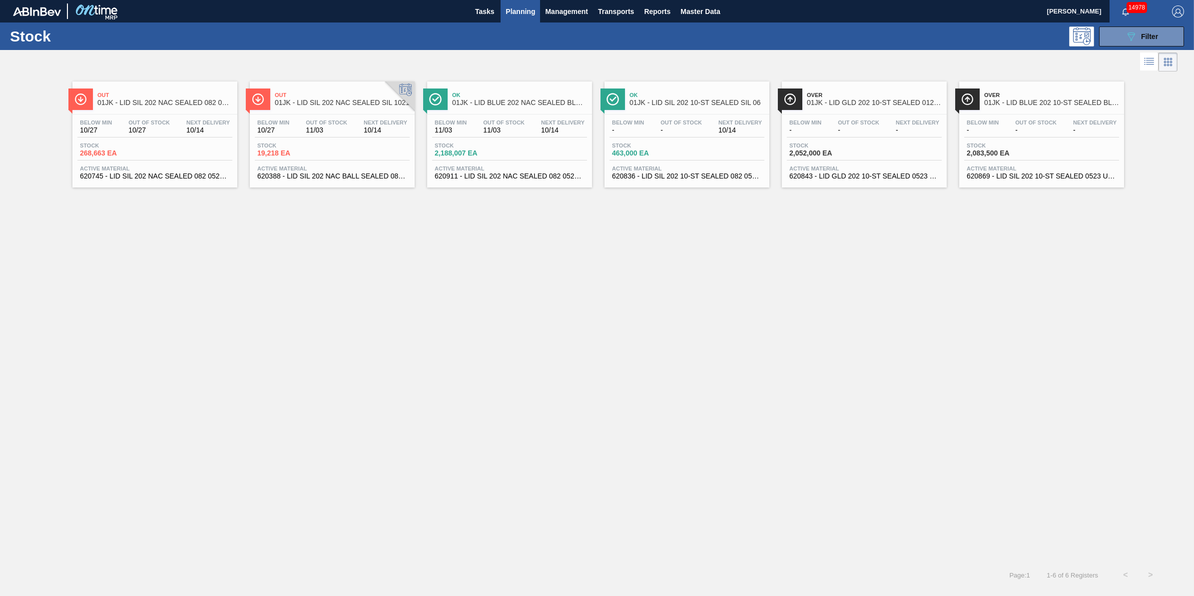
click at [873, 131] on span "-" at bounding box center [858, 129] width 41 height 7
click at [1131, 40] on icon at bounding box center [1131, 36] width 7 height 8
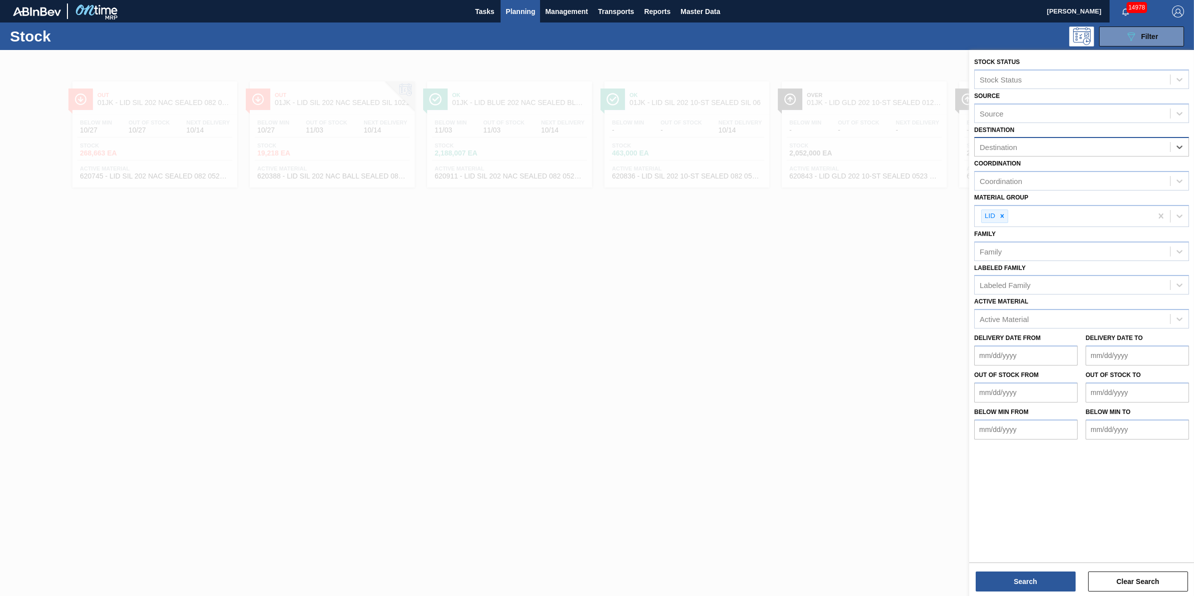
click at [1142, 149] on div "Destination" at bounding box center [1072, 147] width 195 height 14
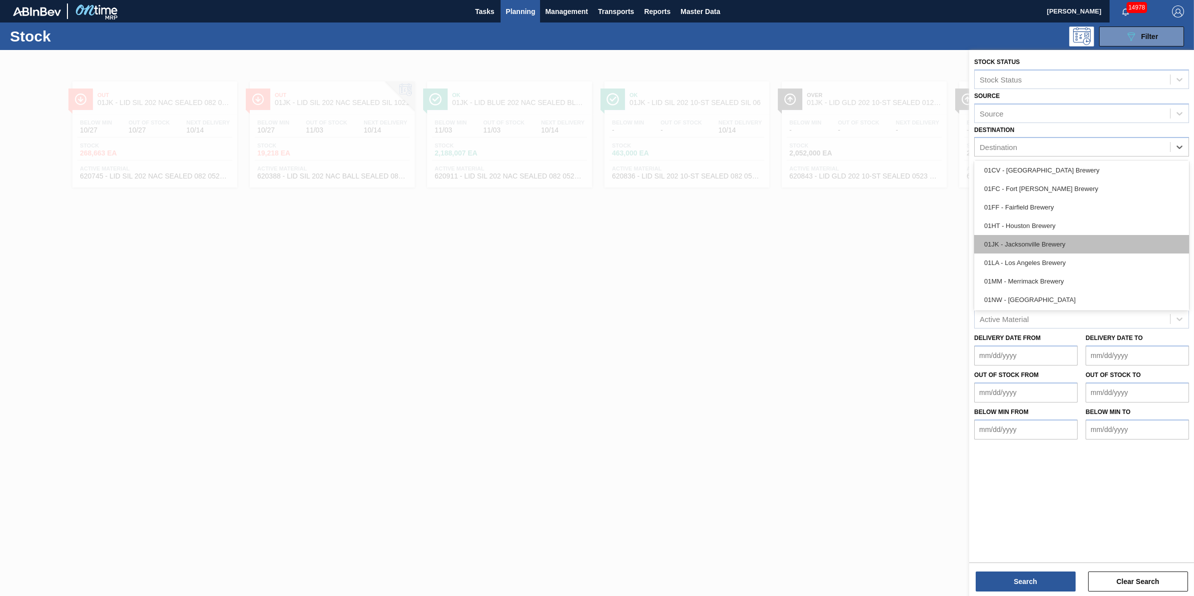
scroll to position [75, 0]
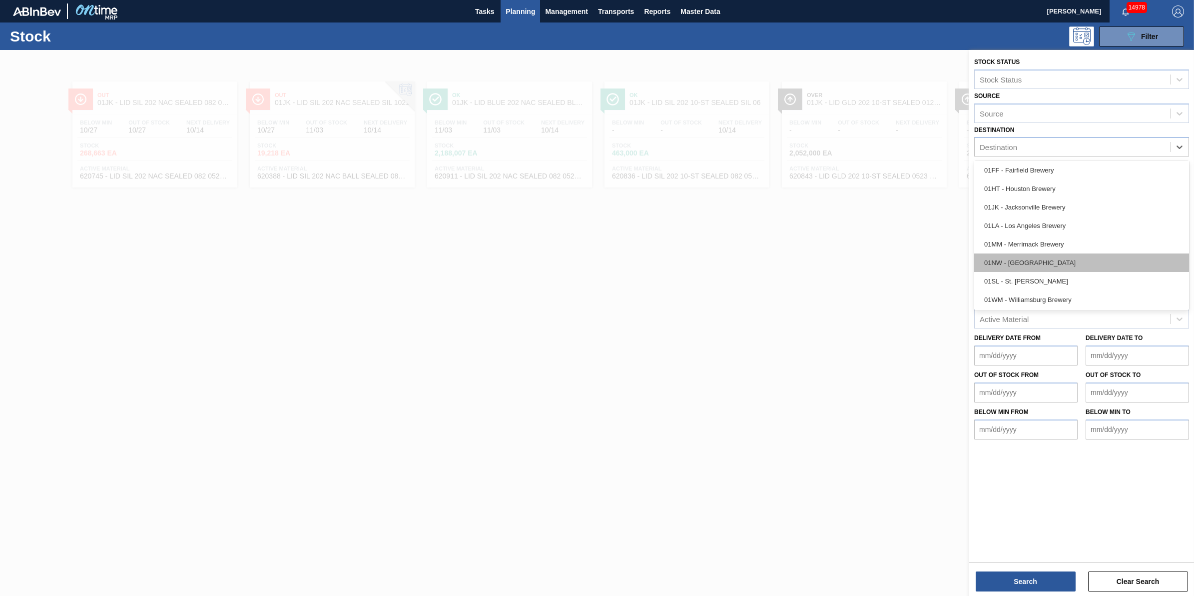
click at [1046, 254] on div "01NW - [GEOGRAPHIC_DATA]" at bounding box center [1082, 262] width 215 height 18
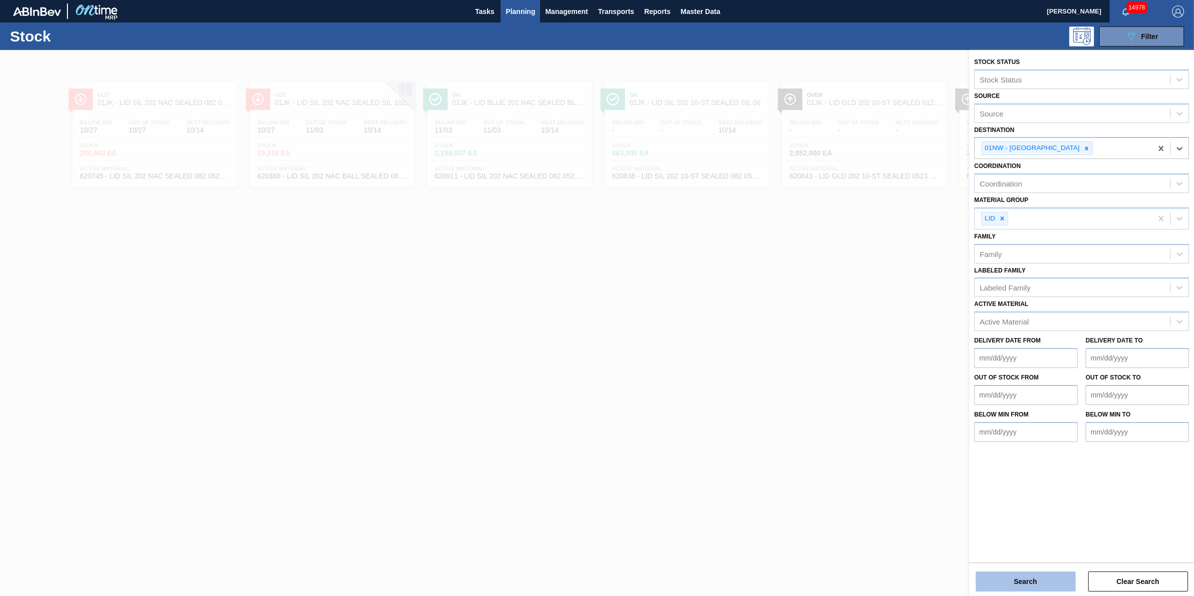
click at [1056, 585] on button "Search" at bounding box center [1026, 581] width 100 height 20
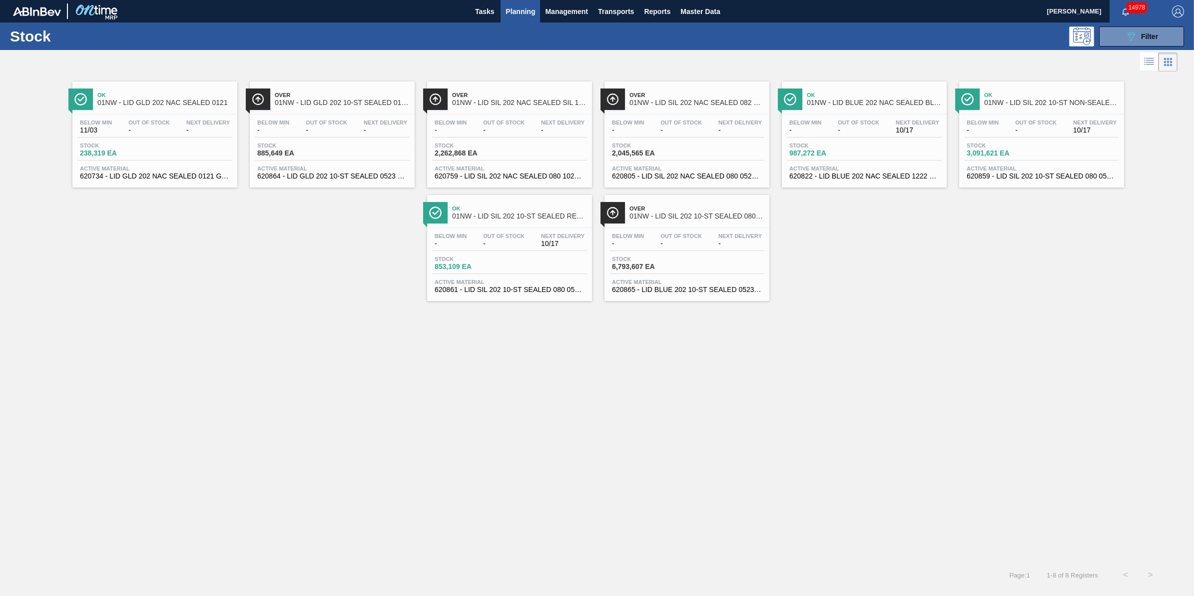
click at [340, 135] on div "Below Min - Out Of Stock - Next Delivery -" at bounding box center [332, 128] width 155 height 18
click at [675, 215] on span "01NW - LID SIL 202 10-ST SEALED 080 0618 ULT 06" at bounding box center [697, 215] width 135 height 7
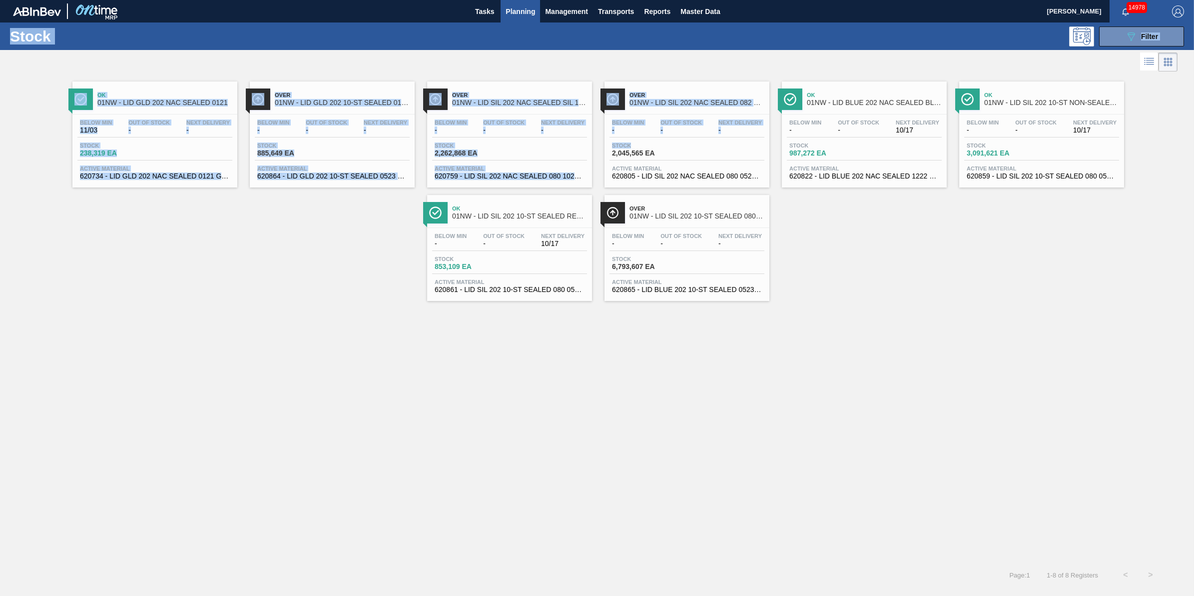
click at [670, 142] on span "Stock" at bounding box center [647, 145] width 70 height 6
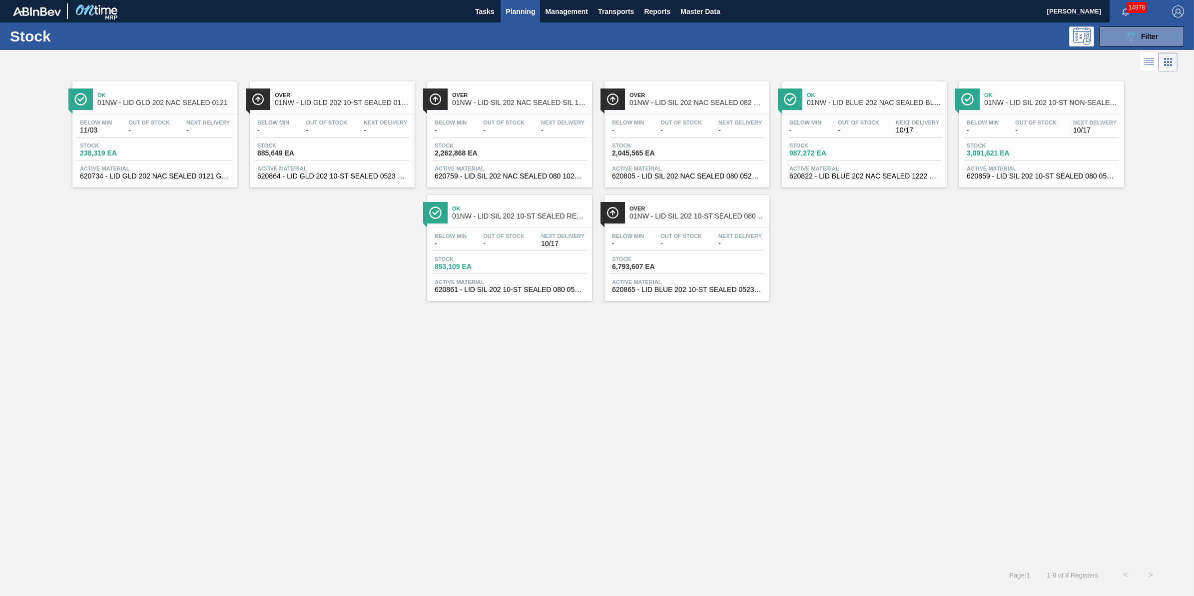
click at [501, 109] on div "Over 01NW - LID SIL 202 NAC SEALED SIL 1021" at bounding box center [519, 99] width 135 height 22
click at [1121, 32] on button "089F7B8B-B2A5-4AFE-B5C0-19BA573D28AC Filter" at bounding box center [1141, 36] width 85 height 20
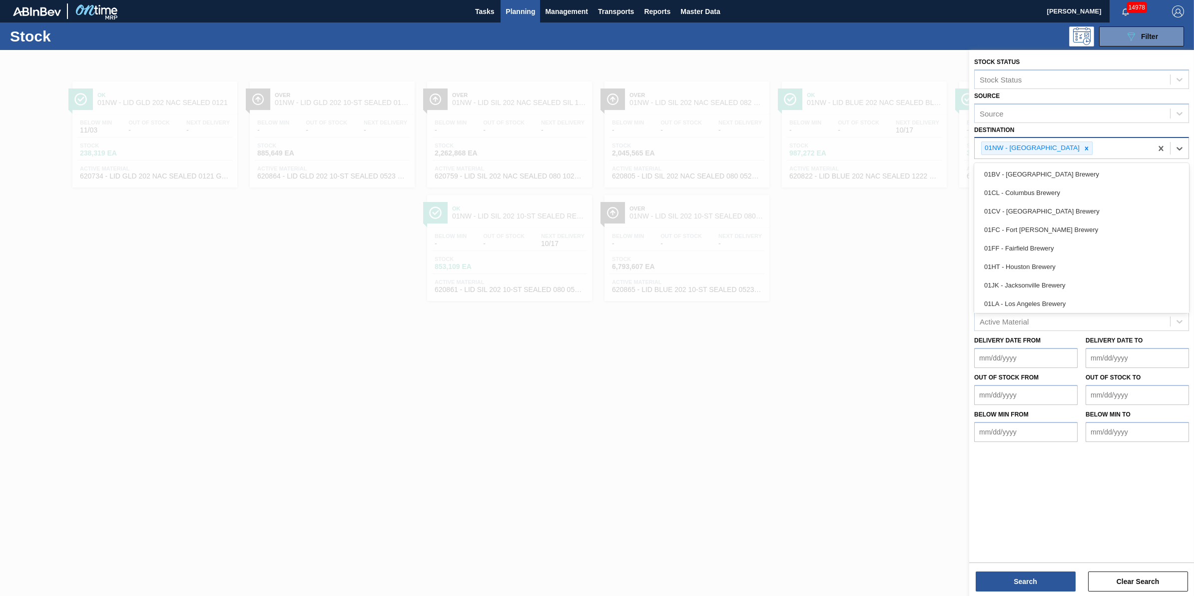
click at [1145, 146] on div "01NW - [GEOGRAPHIC_DATA]" at bounding box center [1063, 148] width 177 height 20
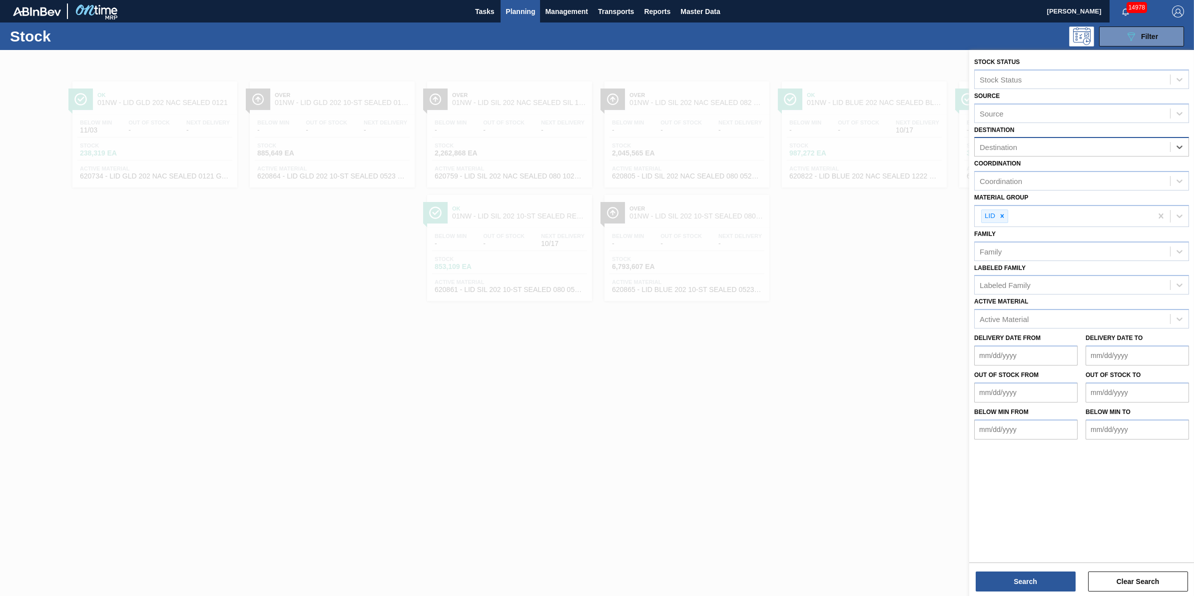
click at [1157, 145] on div "Destination" at bounding box center [1072, 147] width 195 height 14
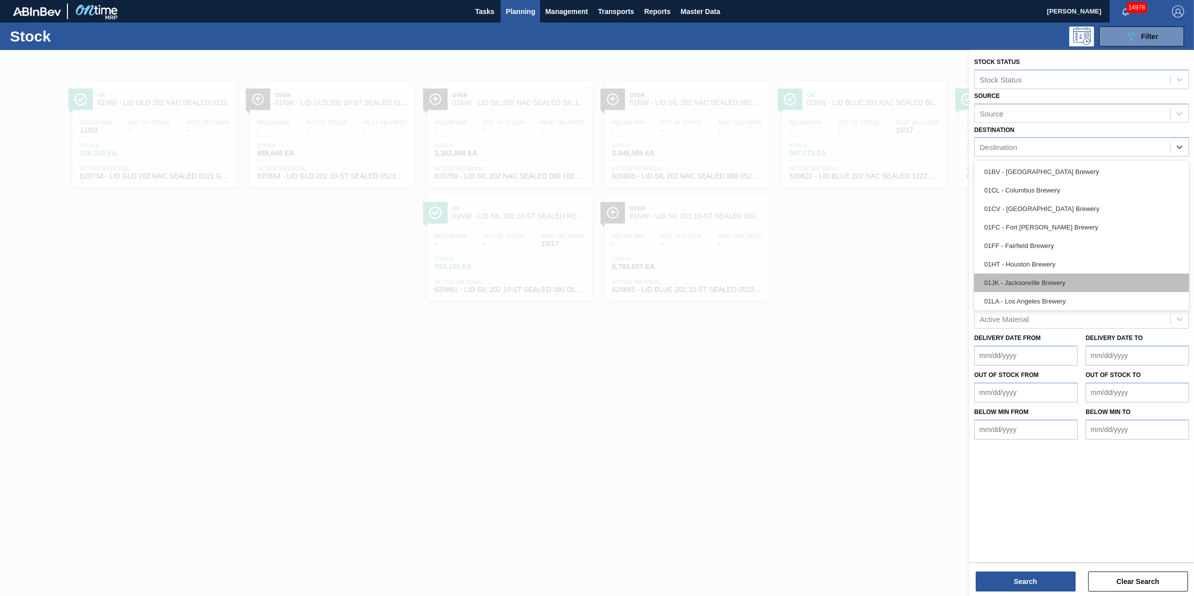
scroll to position [75, 0]
click at [1090, 276] on div "01SL - St. [PERSON_NAME]" at bounding box center [1082, 281] width 215 height 18
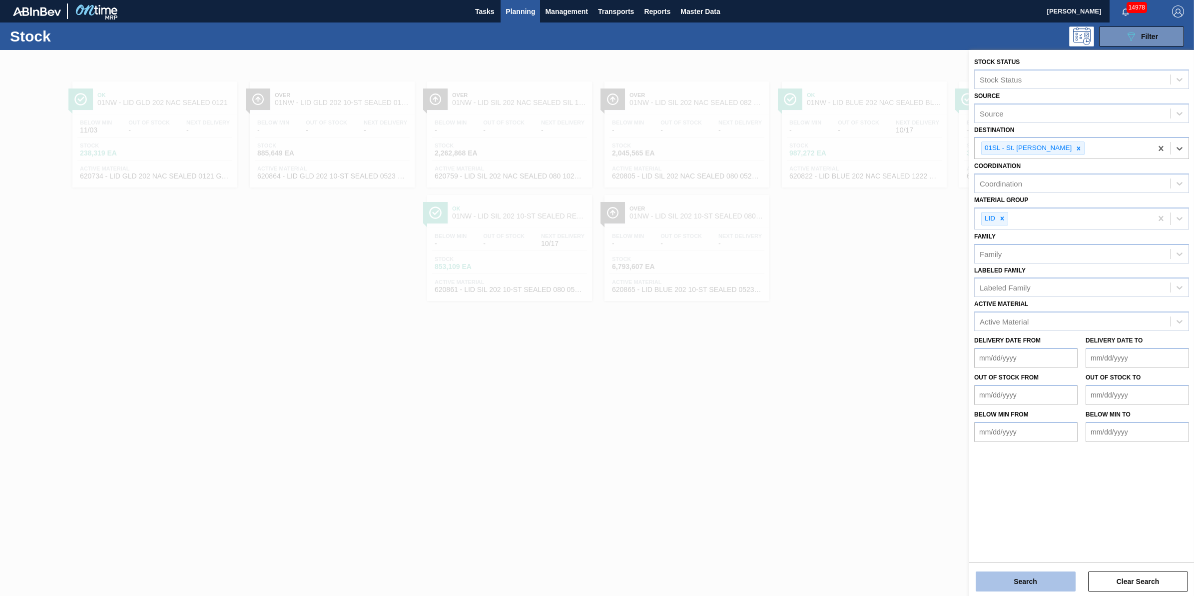
click at [1017, 573] on button "Search" at bounding box center [1026, 581] width 100 height 20
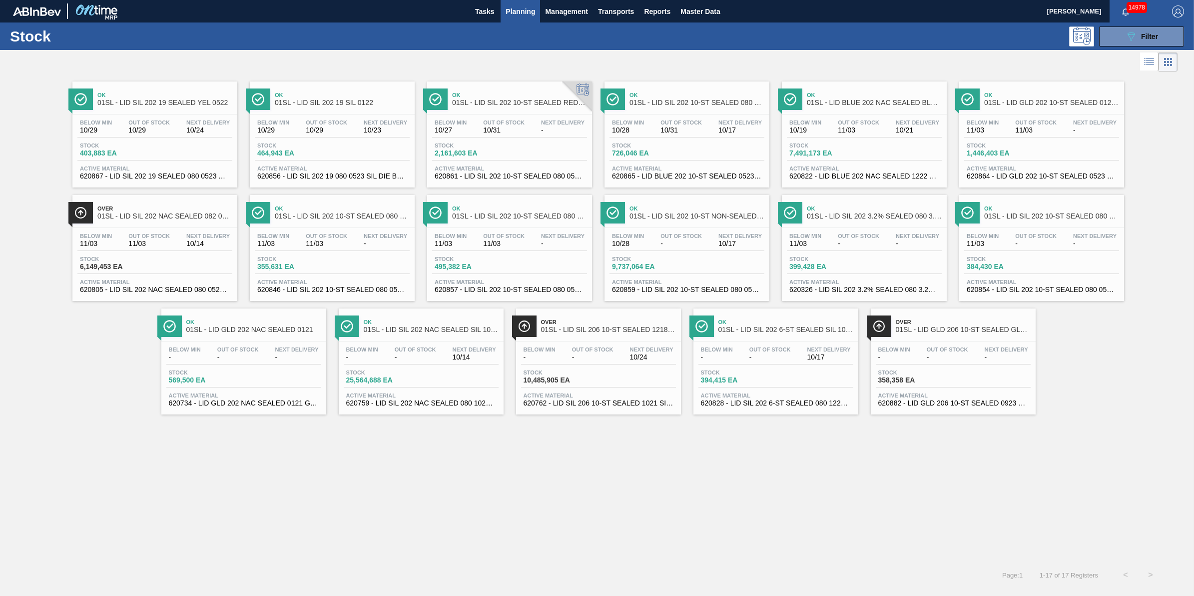
click at [914, 384] on span "358,358 EA" at bounding box center [914, 379] width 70 height 7
click at [141, 236] on span "Out Of Stock" at bounding box center [148, 236] width 41 height 6
click at [584, 386] on div "Stock 10,485,905 EA" at bounding box center [598, 378] width 155 height 18
click at [1122, 39] on button "089F7B8B-B2A5-4AFE-B5C0-19BA573D28AC Filter" at bounding box center [1141, 36] width 85 height 20
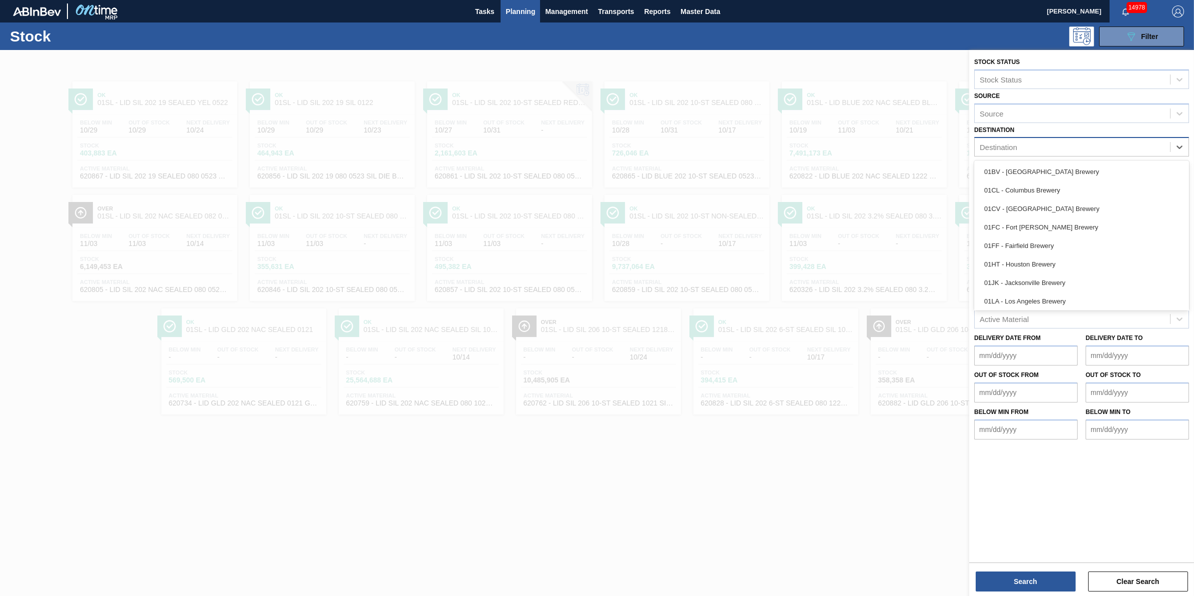
click at [1158, 148] on div "Destination" at bounding box center [1072, 147] width 195 height 14
click at [1104, 293] on div "01WM - Williamsburg Brewery" at bounding box center [1082, 299] width 215 height 18
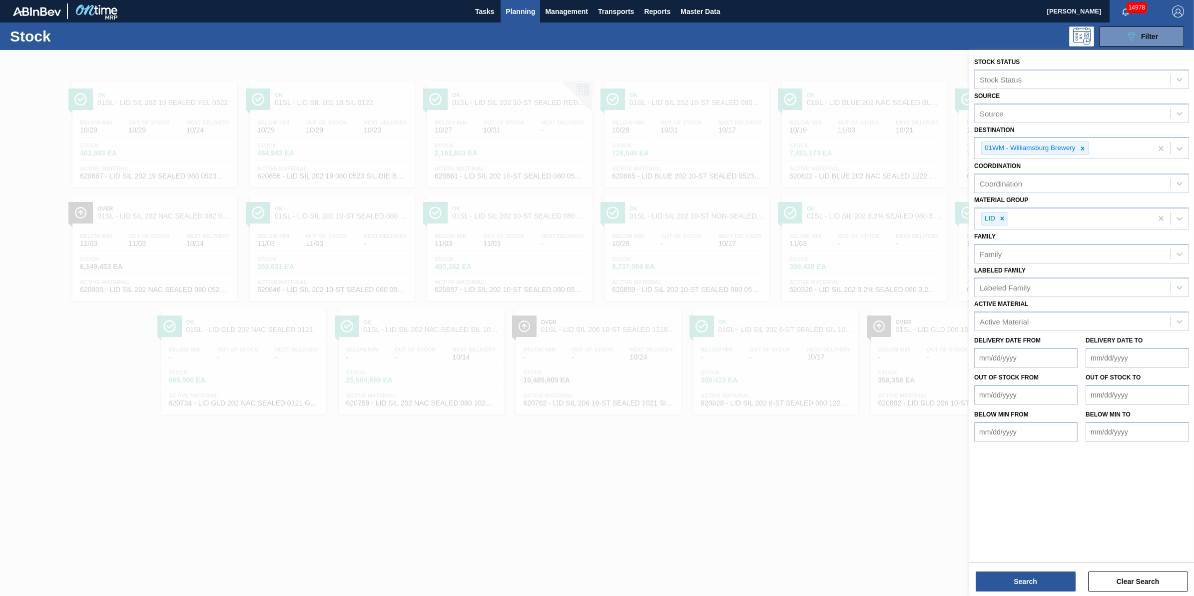
click at [1030, 592] on div "Stock Status Stock Status Source Source Destination 01WM - Williamsburg Brewery…" at bounding box center [1082, 324] width 225 height 548
click at [1028, 578] on button "Search" at bounding box center [1026, 581] width 100 height 20
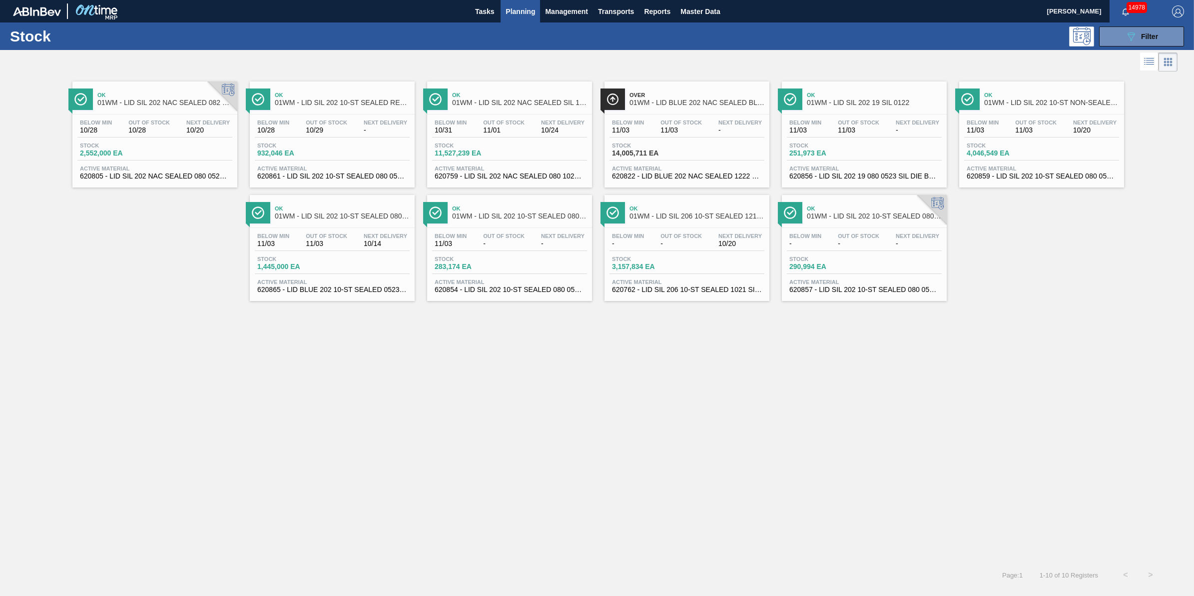
click at [658, 140] on div "Below Min 11/03 Out Of Stock 11/03 Next Delivery - Stock 14,005,711 EA Active M…" at bounding box center [687, 148] width 165 height 68
click at [847, 274] on div "Stock 290,994 EA" at bounding box center [864, 265] width 155 height 18
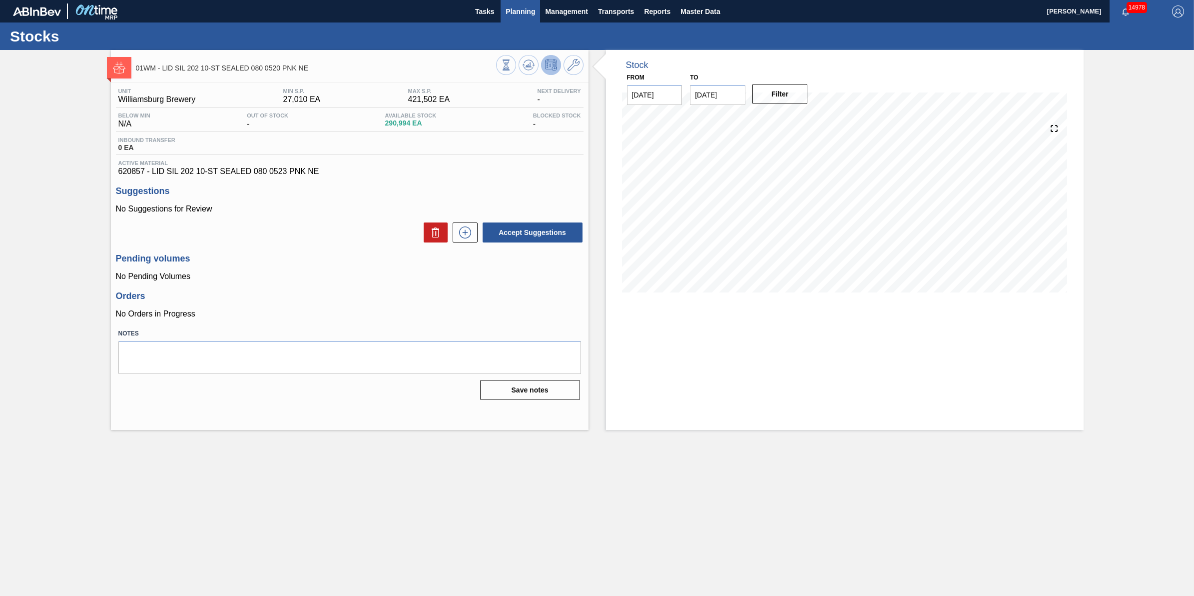
click at [531, 8] on span "Planning" at bounding box center [520, 11] width 29 height 12
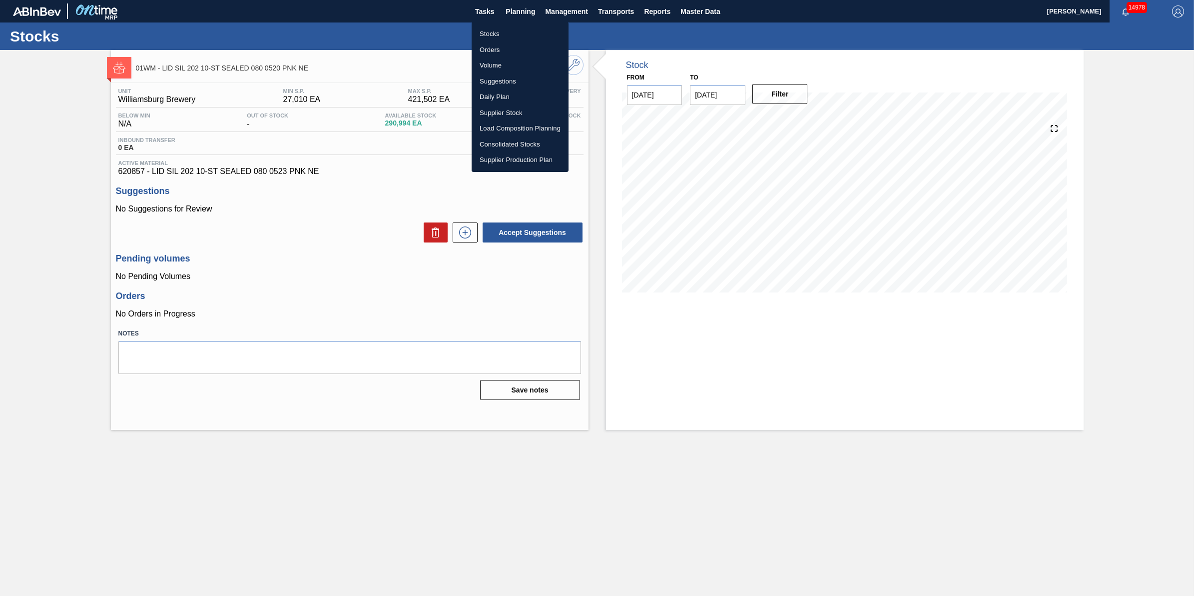
click at [535, 26] on li "Stocks" at bounding box center [520, 34] width 97 height 16
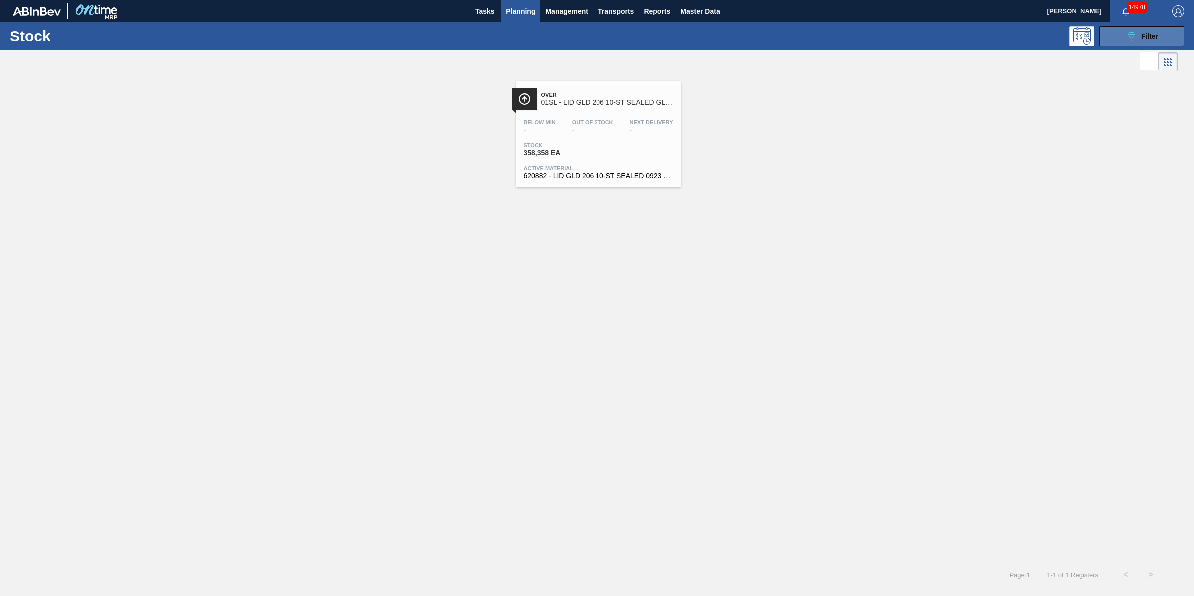
click at [1124, 38] on button "089F7B8B-B2A5-4AFE-B5C0-19BA573D28AC Filter" at bounding box center [1141, 36] width 85 height 20
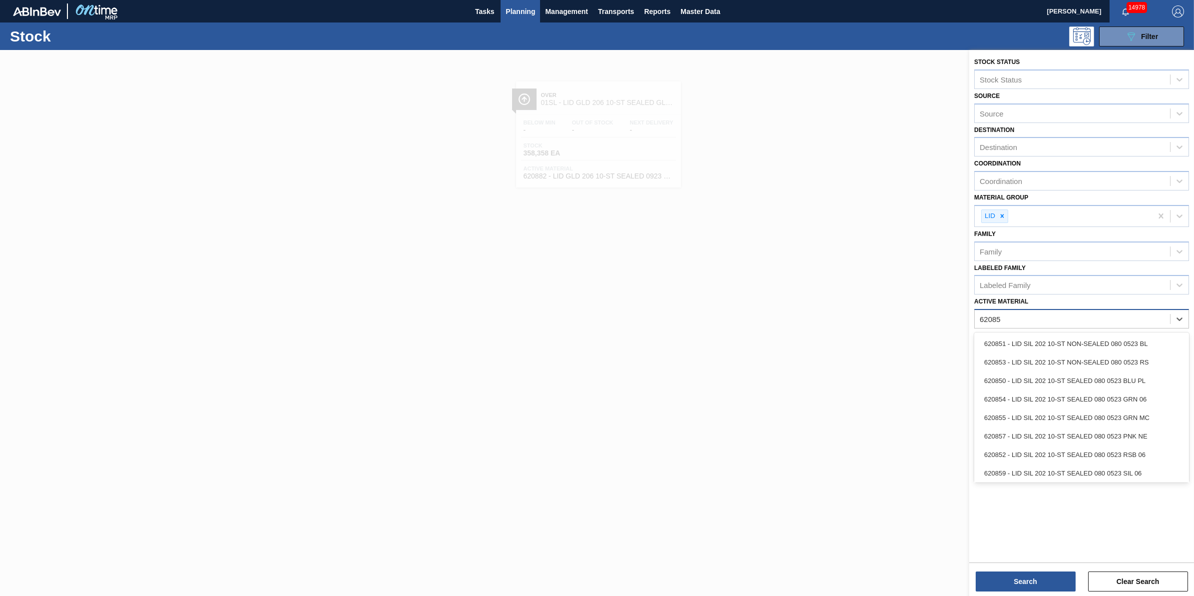
type Material "620857"
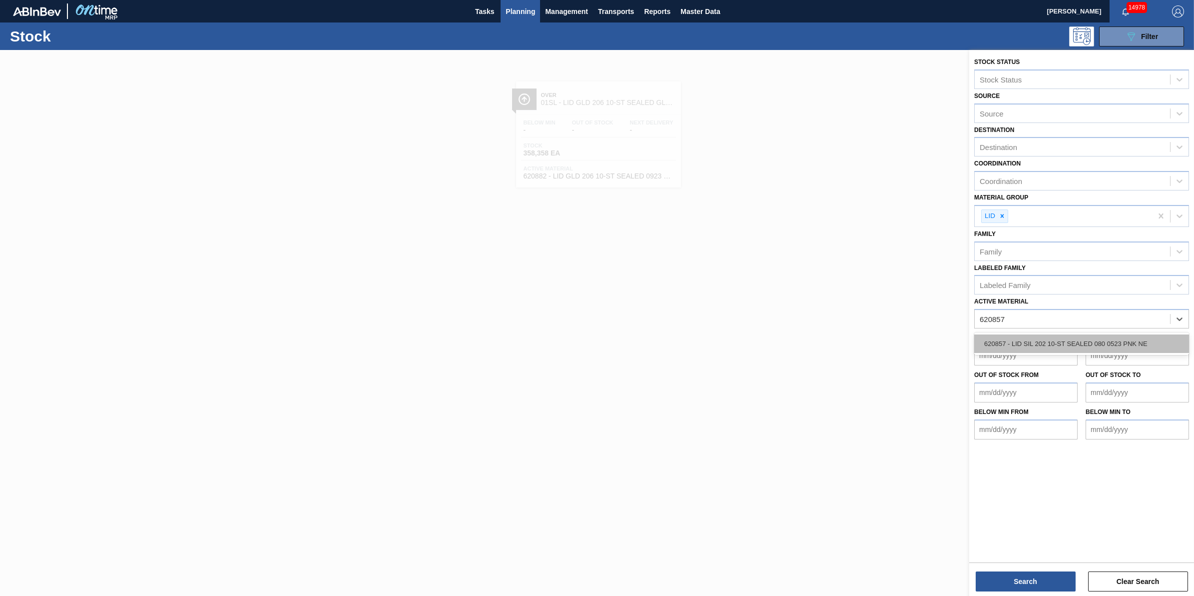
click at [1082, 335] on div "620857 - LID SIL 202 10-ST SEALED 080 0523 PNK NE" at bounding box center [1082, 343] width 215 height 18
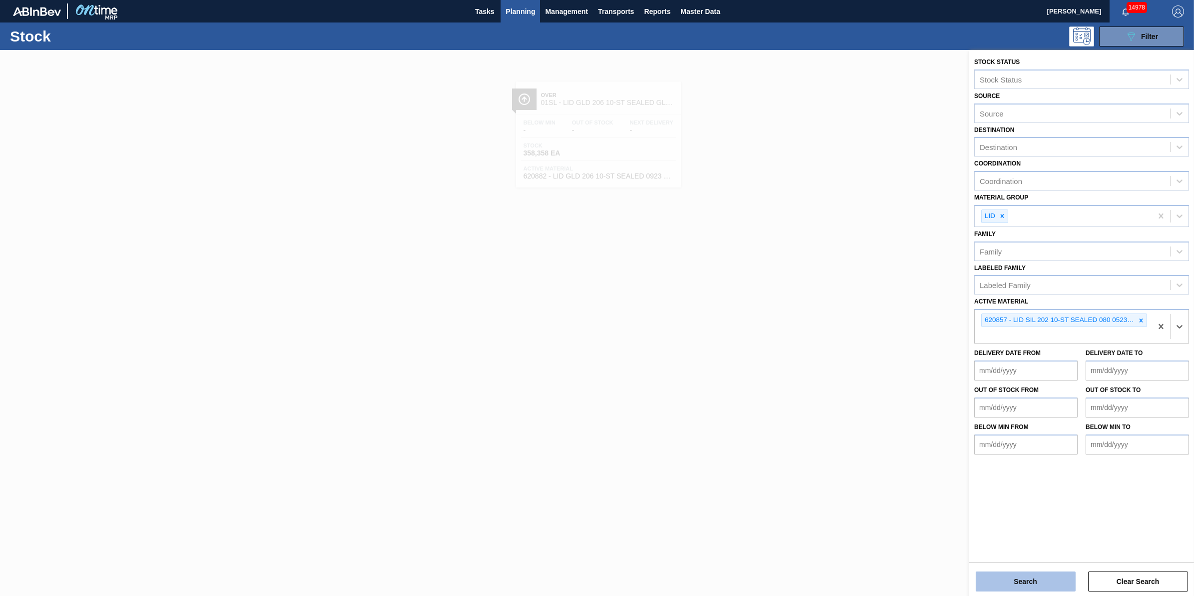
click at [1010, 575] on button "Search" at bounding box center [1026, 581] width 100 height 20
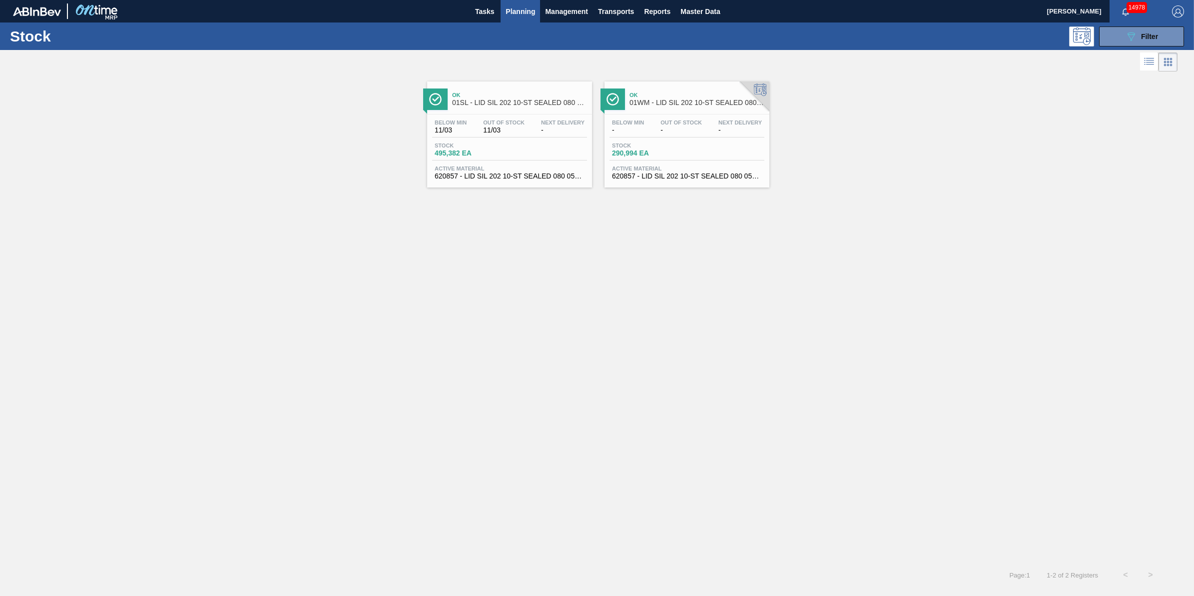
click at [527, 110] on div "Ok 01SL - LID SIL 202 10-ST SEALED 080 0520 PNK NE" at bounding box center [519, 99] width 135 height 22
click at [668, 141] on div "Below Min - Out Of Stock - Next Delivery - Stock 290,994 EA Active Material 620…" at bounding box center [687, 148] width 165 height 68
click at [1150, 33] on span "Filter" at bounding box center [1149, 36] width 17 height 8
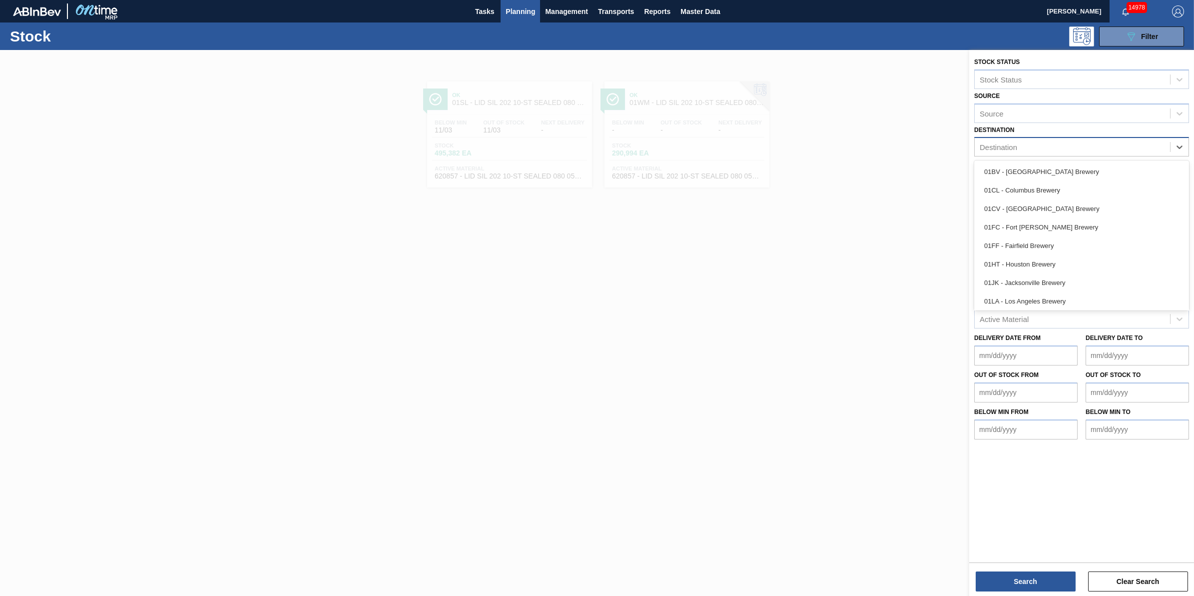
click at [1131, 153] on div "Destination" at bounding box center [1082, 146] width 215 height 19
click at [1088, 227] on div "01FC - Fort [PERSON_NAME] Brewery" at bounding box center [1082, 227] width 215 height 18
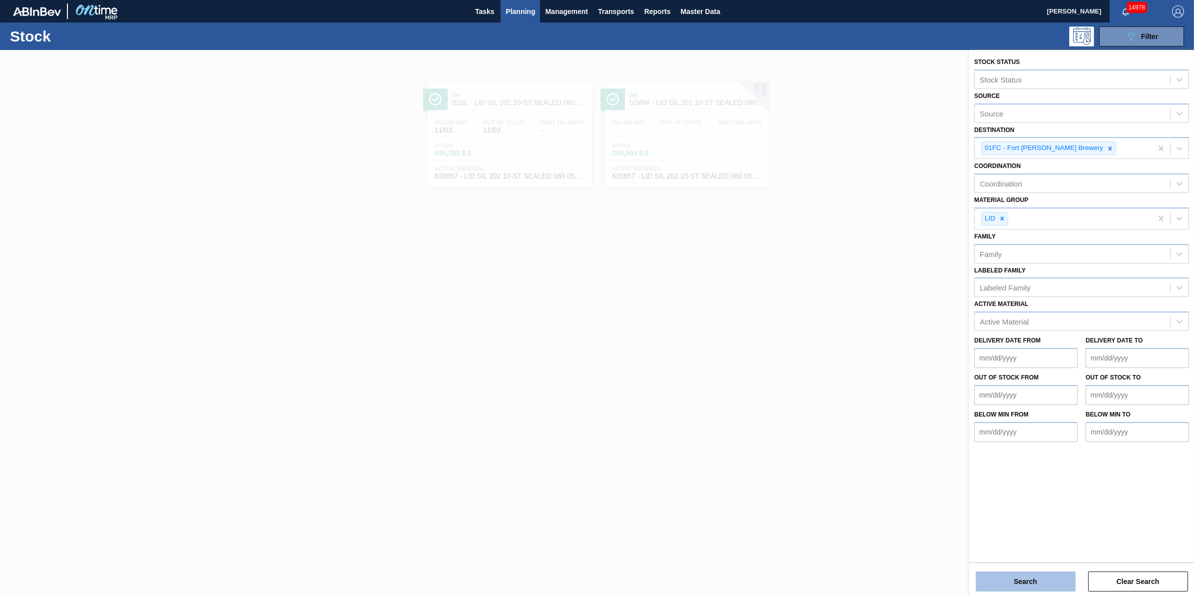
click at [1033, 583] on button "Search" at bounding box center [1026, 581] width 100 height 20
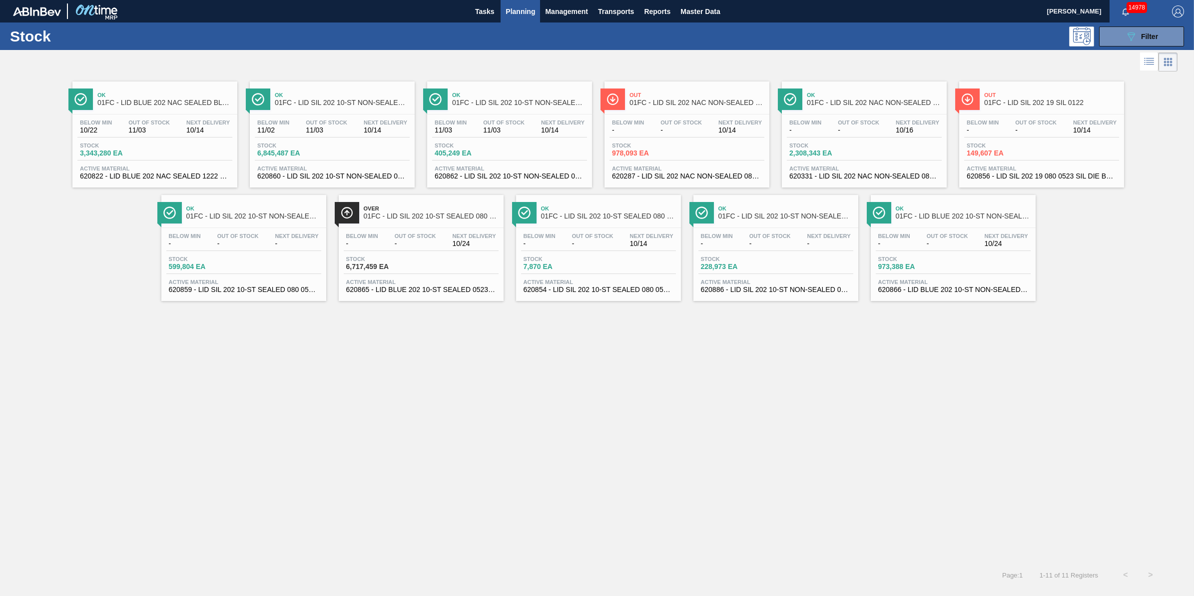
click at [1040, 111] on div "Out 01FC - LID SIL 202 19 SIL 0122 Below Min - Out Of Stock - Next Delivery 10/…" at bounding box center [1042, 134] width 165 height 106
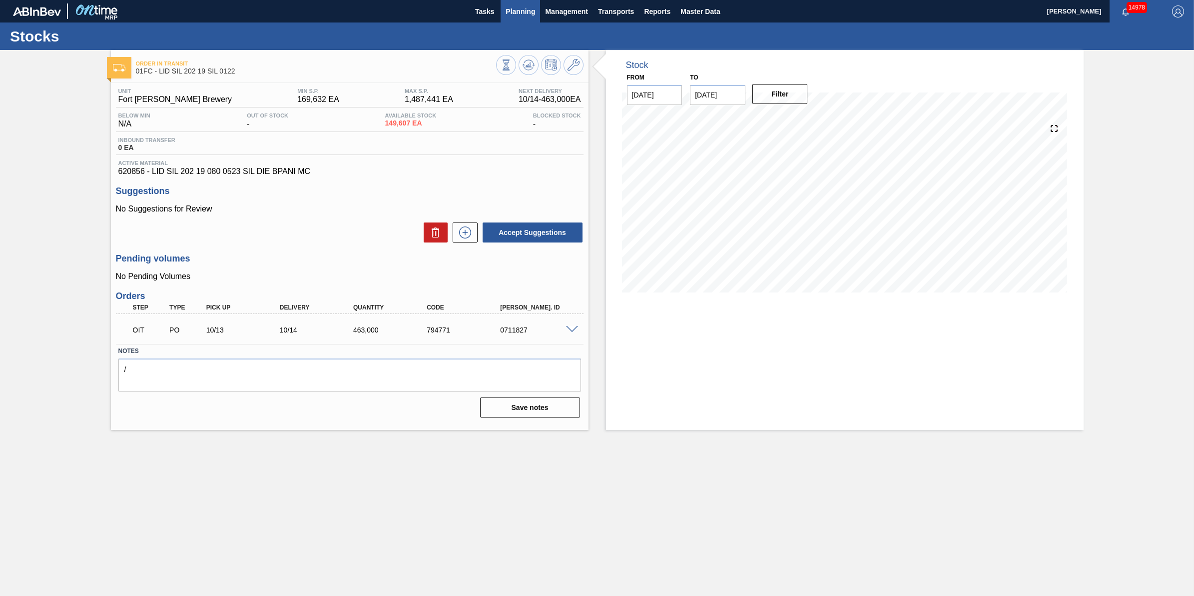
click at [515, 16] on span "Planning" at bounding box center [520, 11] width 29 height 12
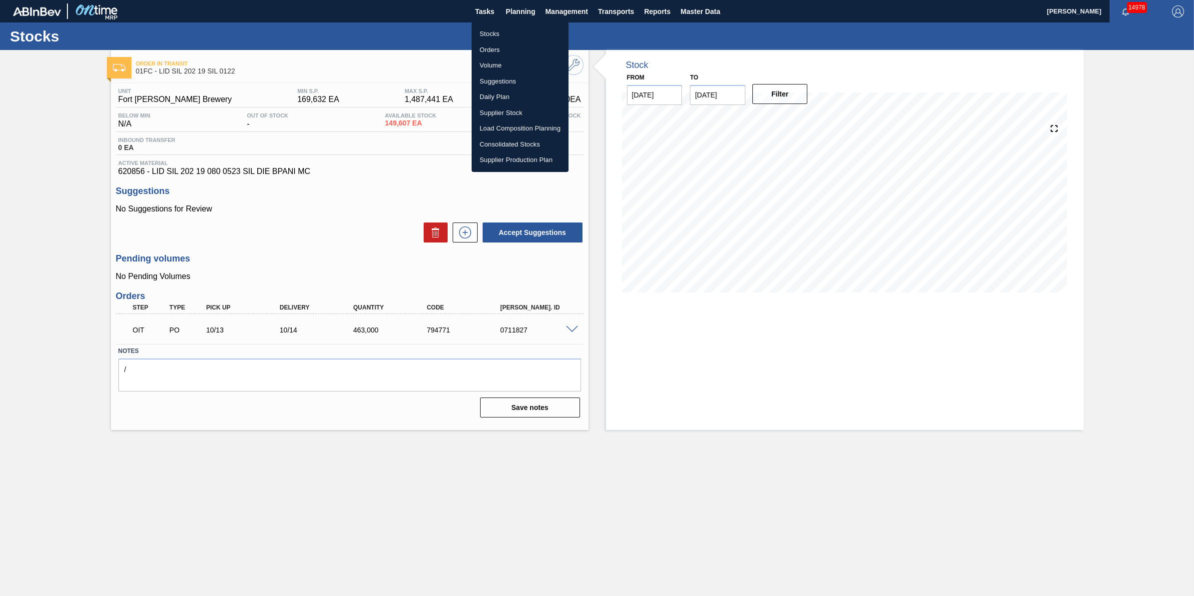
click at [515, 34] on li "Stocks" at bounding box center [520, 34] width 97 height 16
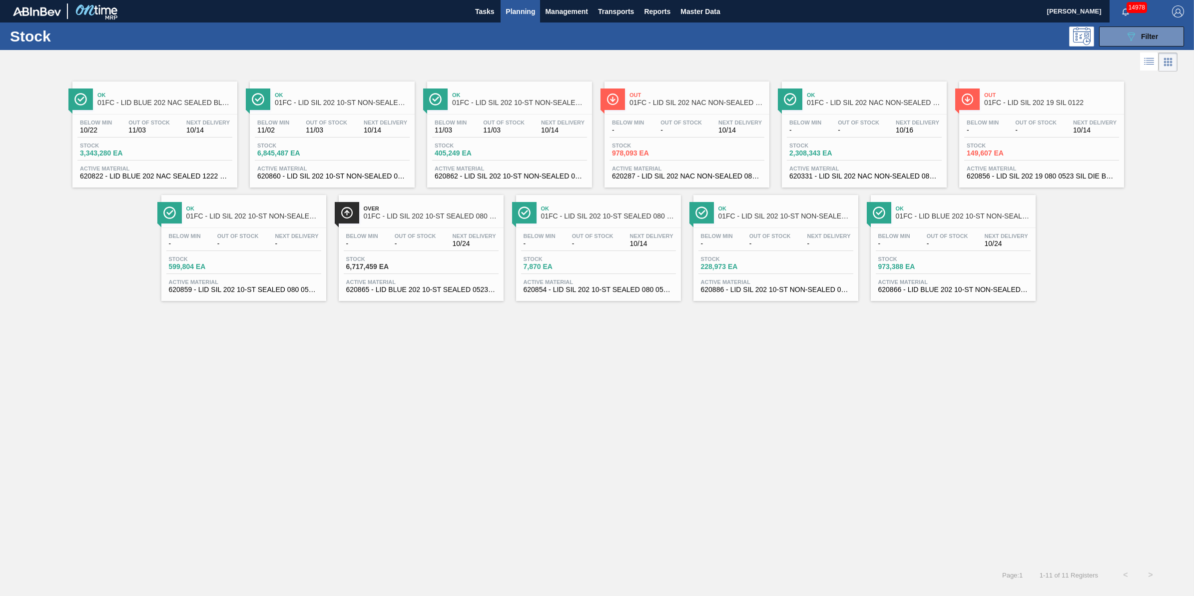
click at [514, 3] on button "Planning" at bounding box center [520, 11] width 39 height 22
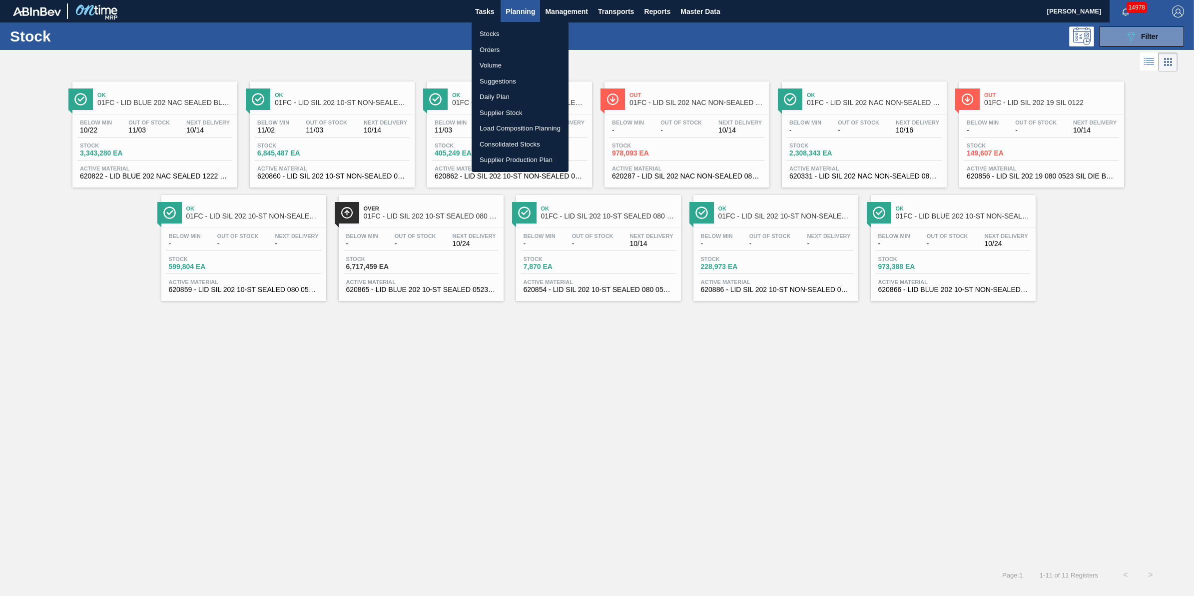
drag, startPoint x: 508, startPoint y: 20, endPoint x: 507, endPoint y: 25, distance: 5.0
click at [508, 21] on div at bounding box center [597, 298] width 1194 height 596
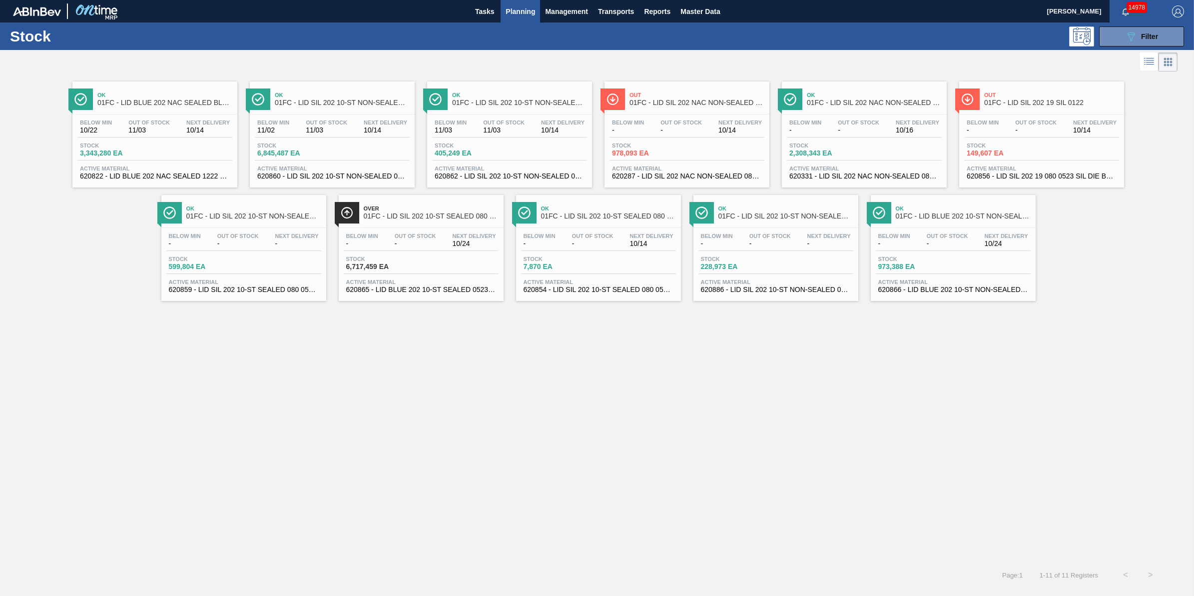
click at [507, 25] on div "Stocks Orders Volume Suggestions Daily Plan Supplier Stock Load Composition Pla…" at bounding box center [597, 298] width 1194 height 596
click at [511, 16] on span "Planning" at bounding box center [520, 11] width 29 height 12
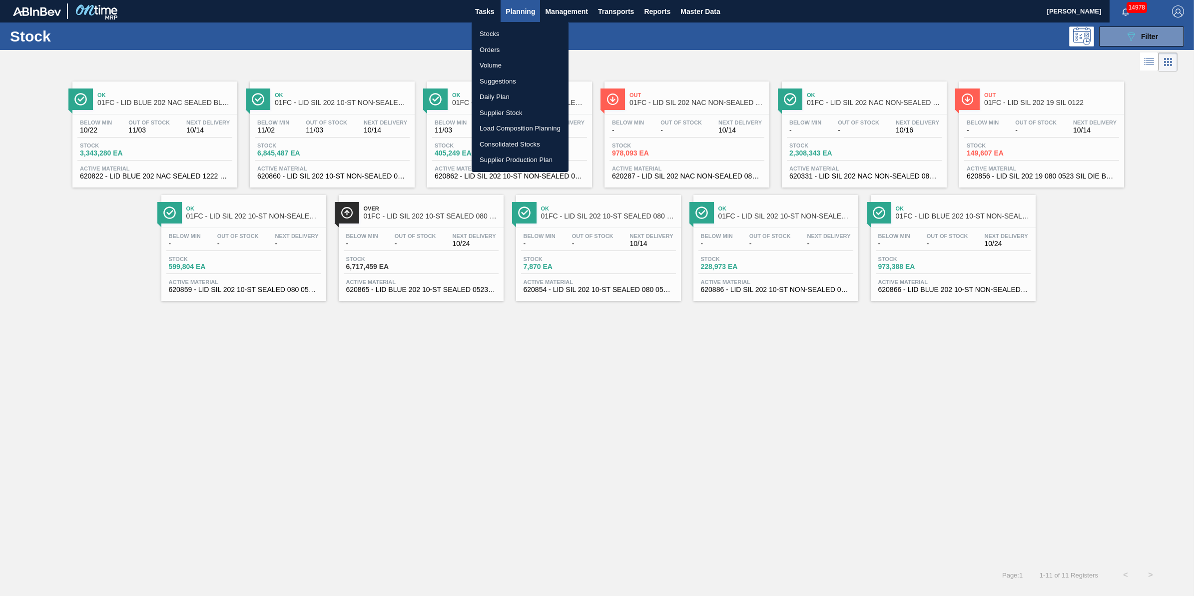
click at [508, 28] on li "Stocks" at bounding box center [520, 34] width 97 height 16
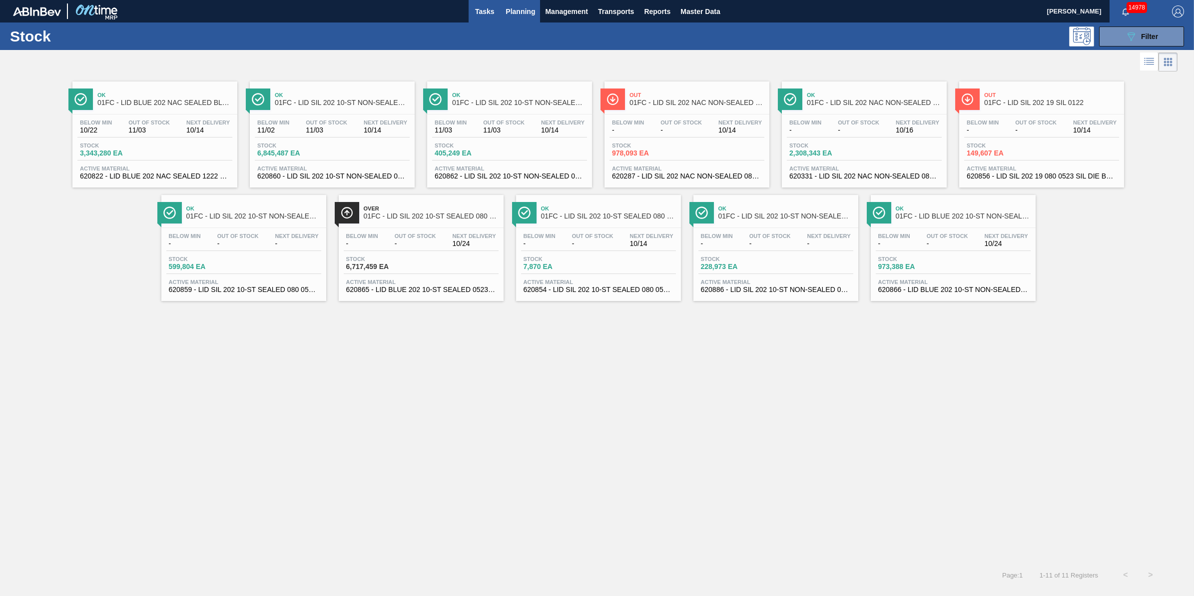
click at [495, 18] on button "Tasks" at bounding box center [485, 11] width 32 height 22
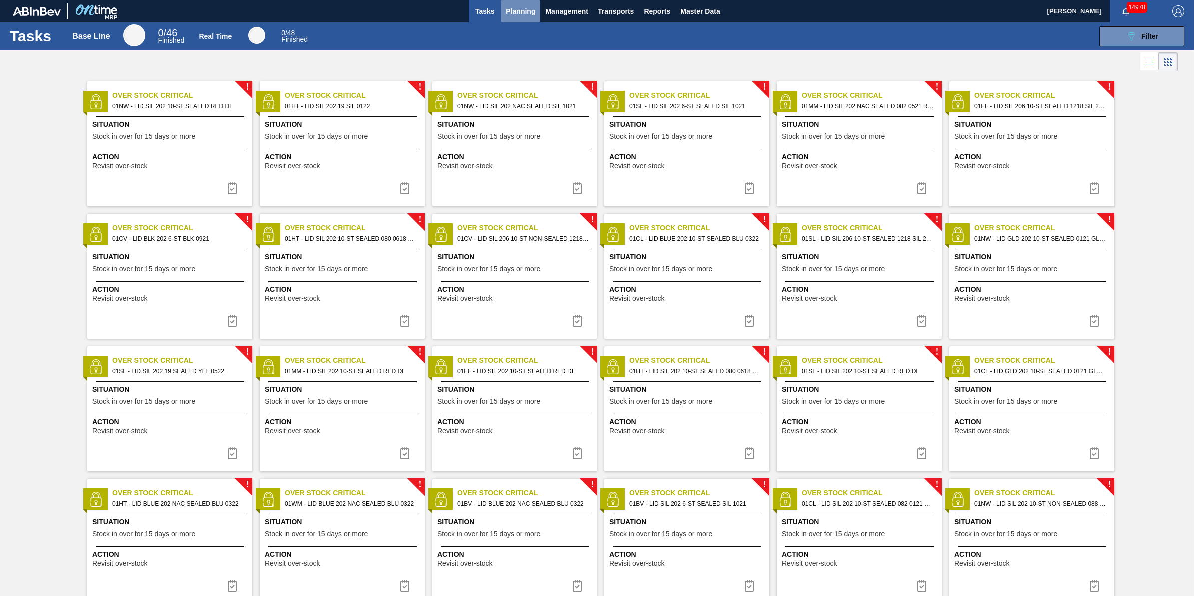
click at [518, 15] on span "Planning" at bounding box center [520, 11] width 29 height 12
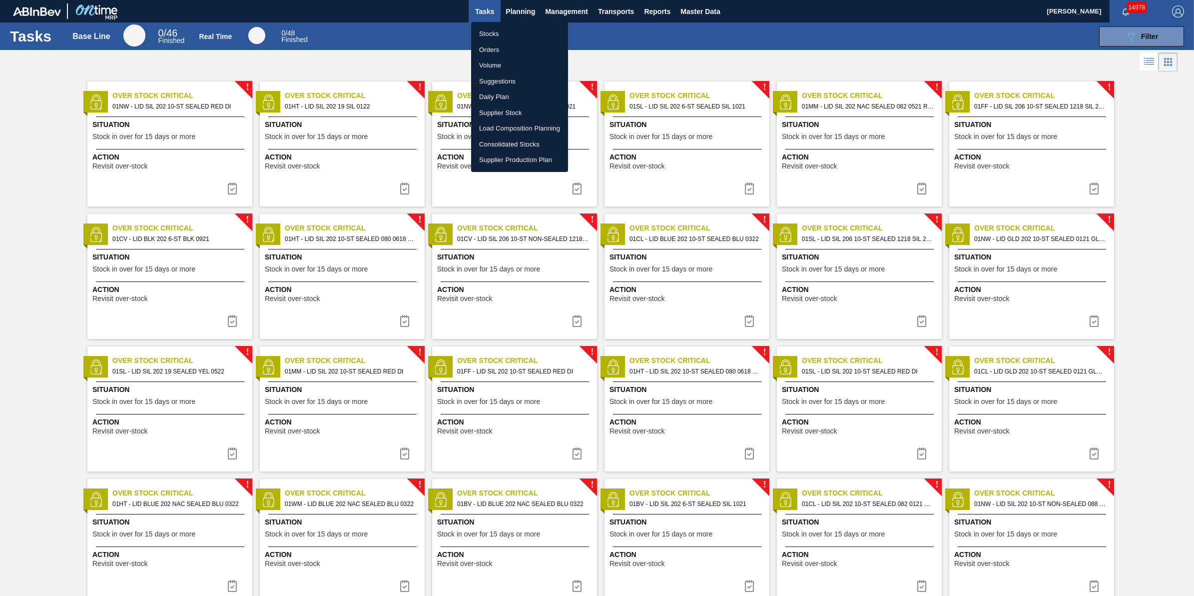
click at [514, 29] on li "Stocks" at bounding box center [519, 34] width 97 height 16
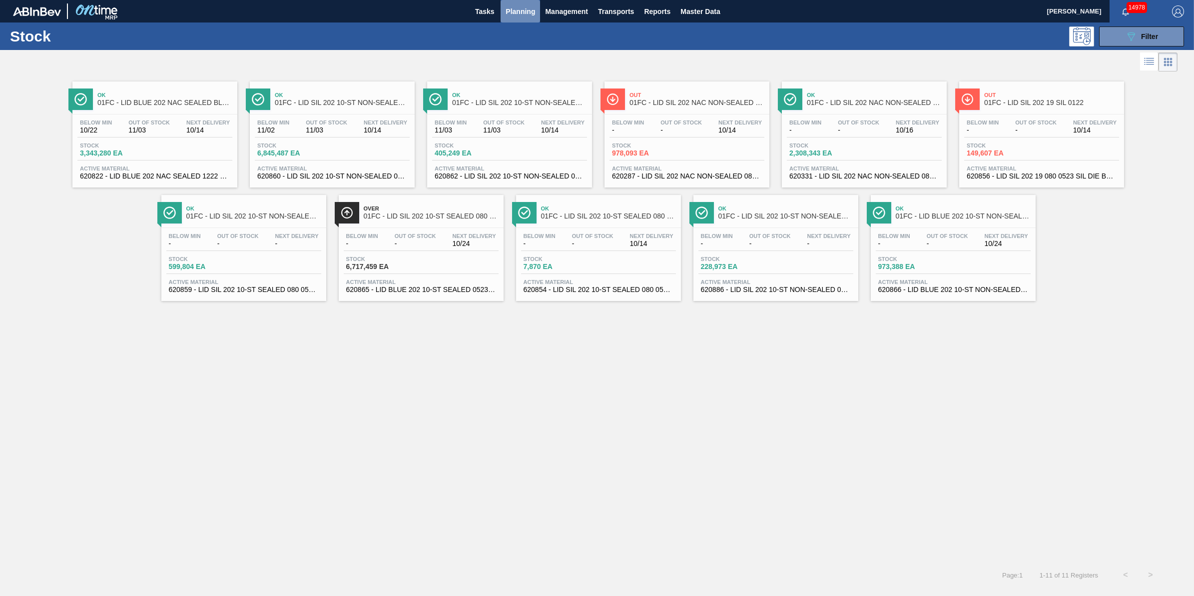
click at [531, 16] on span "Planning" at bounding box center [520, 11] width 29 height 12
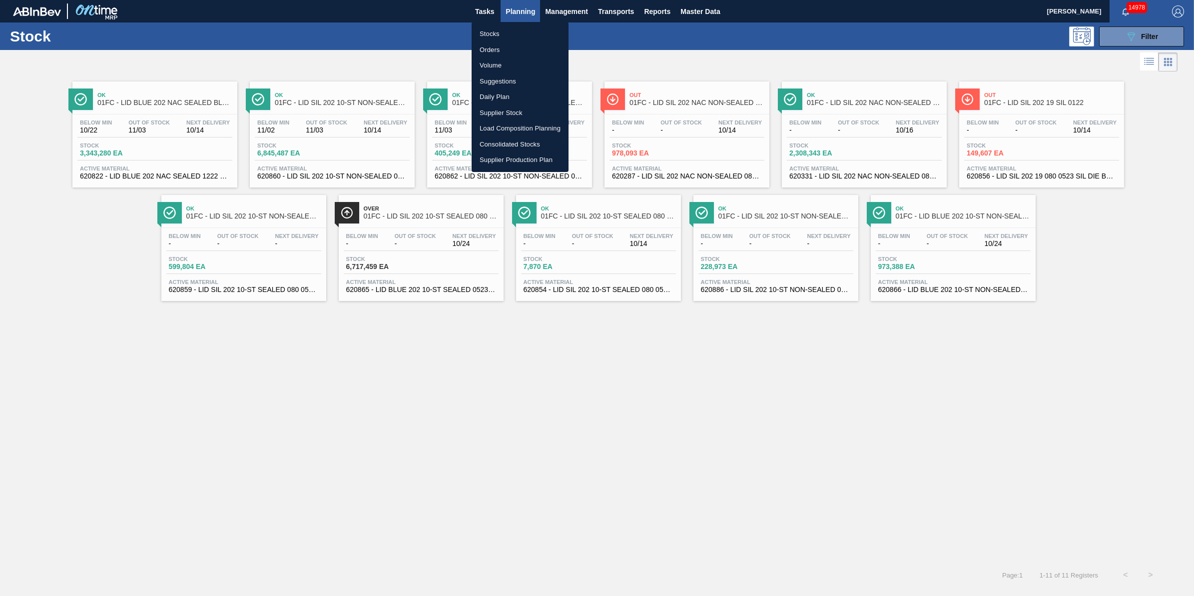
click at [326, 40] on div at bounding box center [597, 298] width 1194 height 596
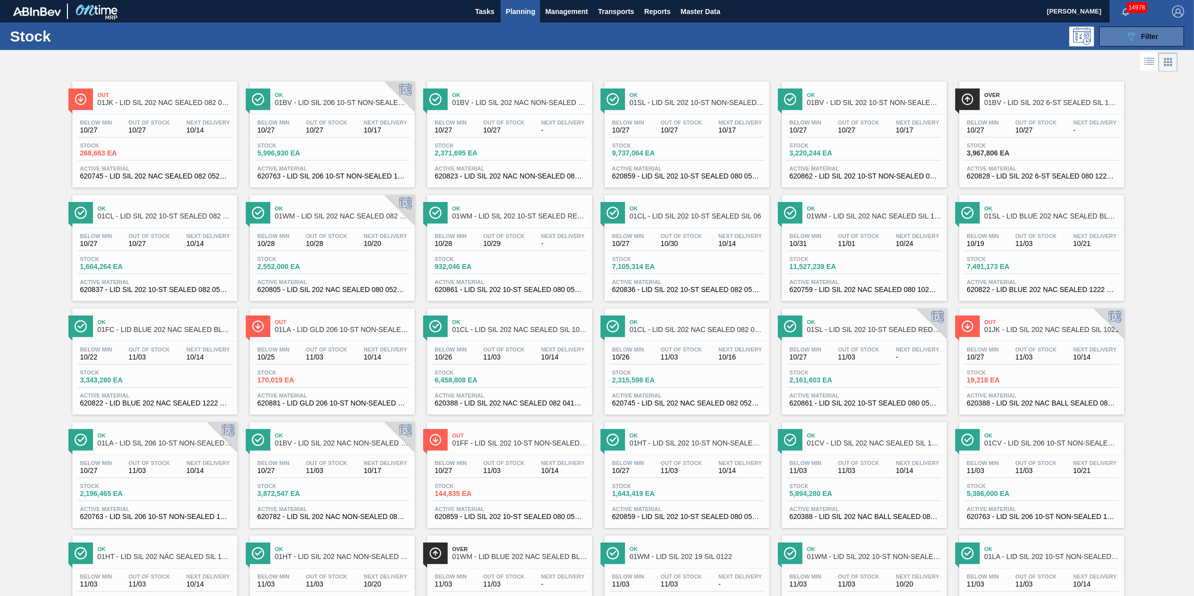
click at [1163, 38] on button "089F7B8B-B2A5-4AFE-B5C0-19BA573D28AC Filter" at bounding box center [1141, 36] width 85 height 20
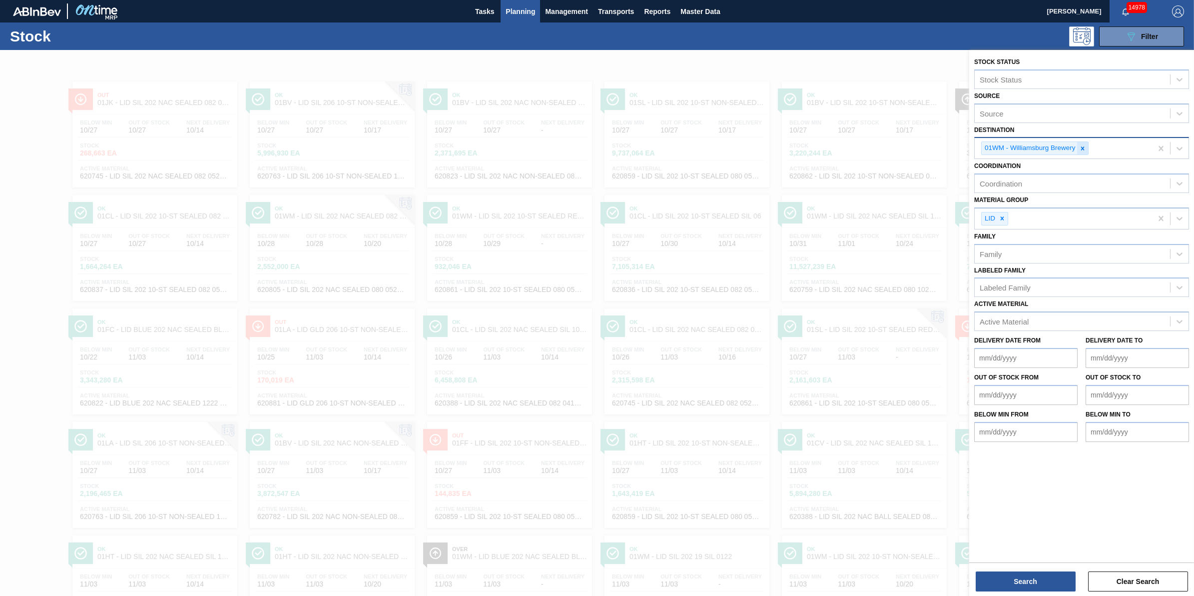
click at [1083, 146] on icon at bounding box center [1082, 147] width 3 height 3
click at [1038, 325] on div "Active Material" at bounding box center [1082, 318] width 215 height 19
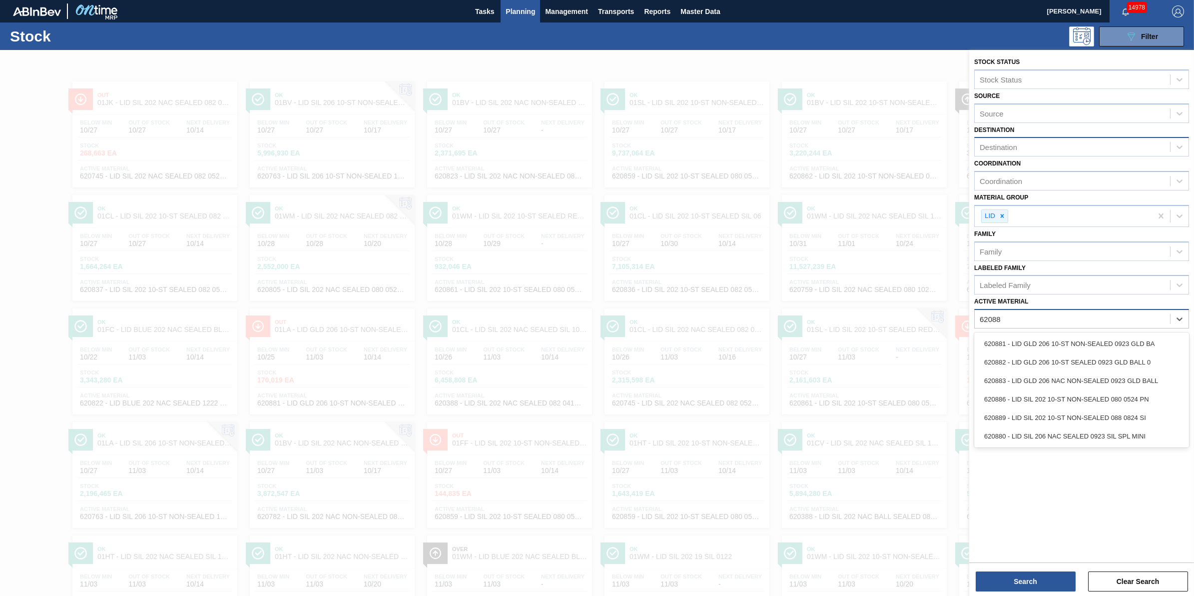
type Material "620882"
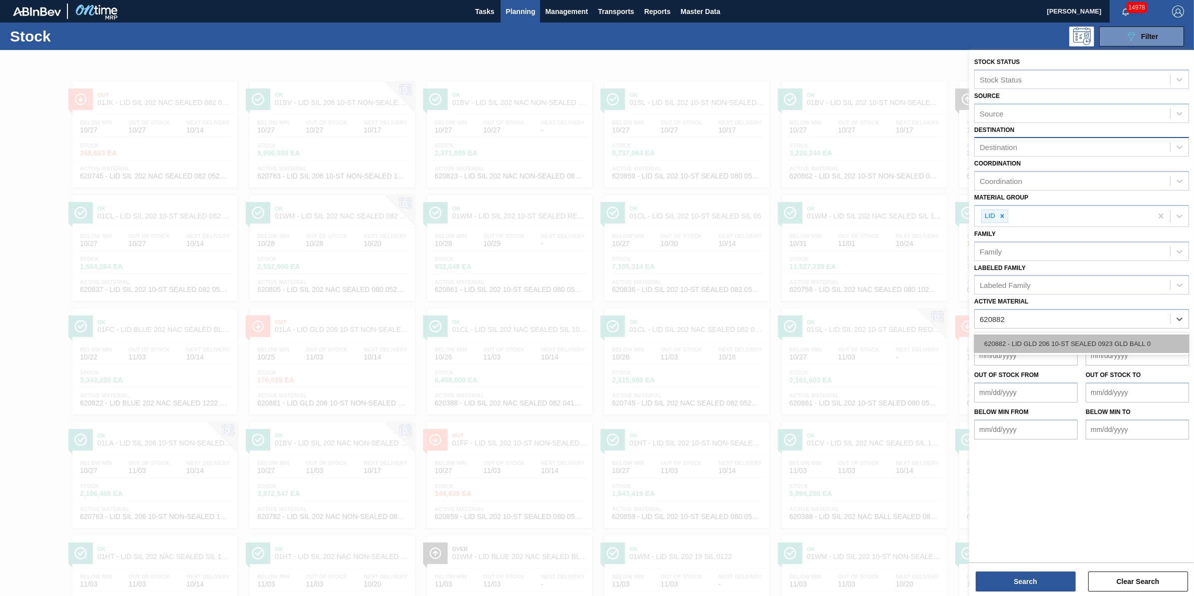
click at [1038, 341] on div "620882 - LID GLD 206 10-ST SEALED 0923 GLD BALL 0" at bounding box center [1082, 343] width 215 height 18
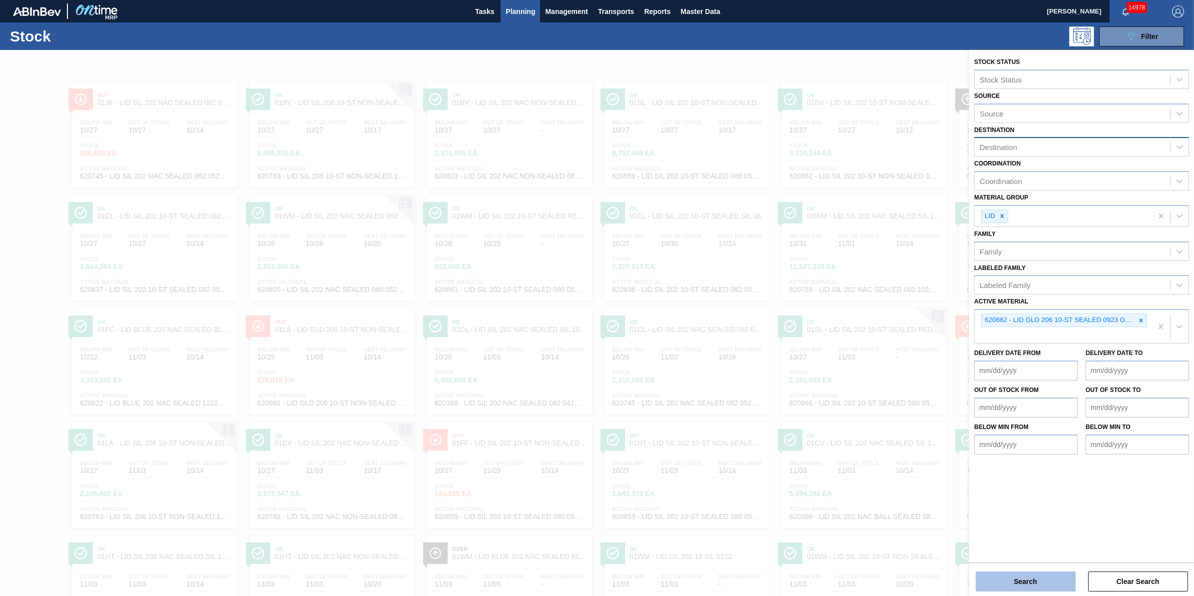
click at [1051, 583] on button "Search" at bounding box center [1026, 581] width 100 height 20
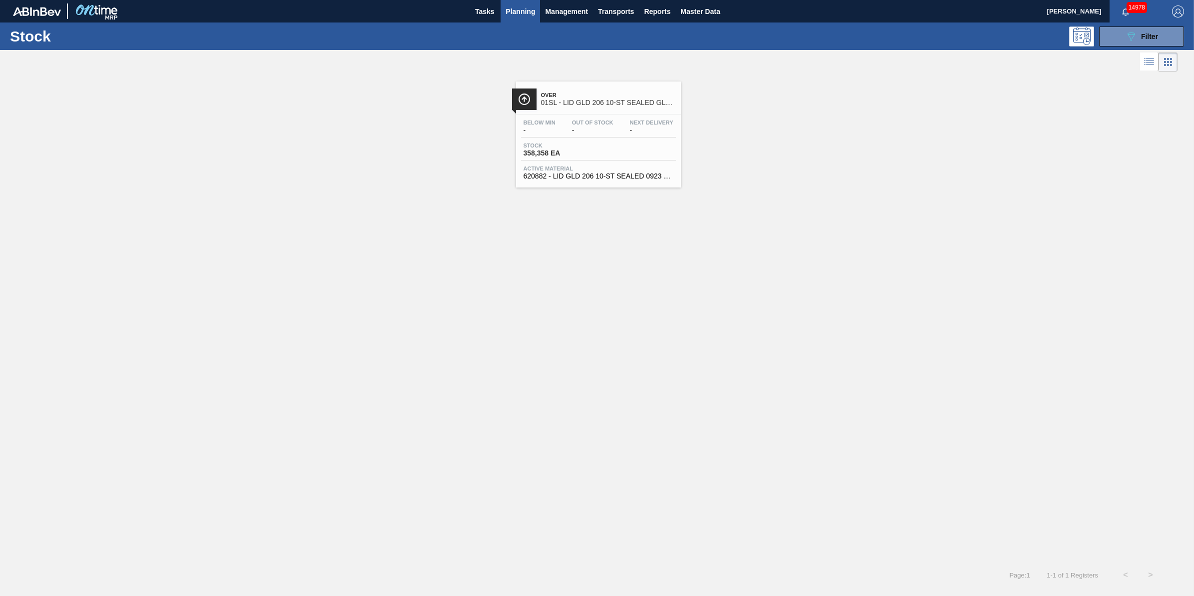
click at [660, 166] on span "Active Material" at bounding box center [599, 168] width 150 height 6
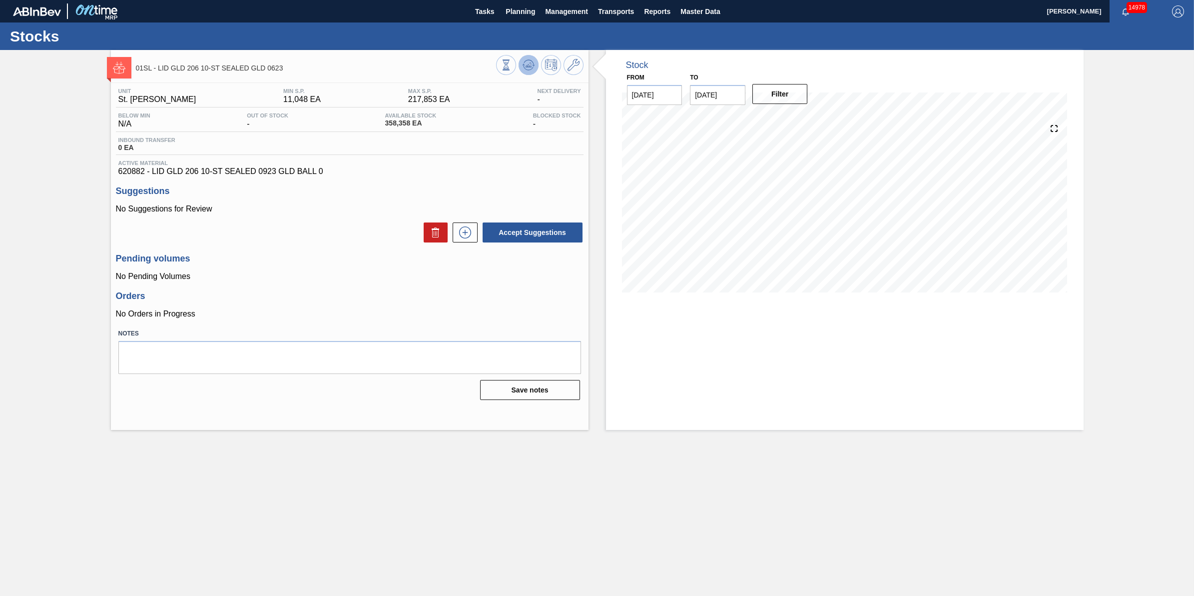
click at [535, 63] on button at bounding box center [529, 65] width 20 height 20
click at [530, 56] on button at bounding box center [529, 65] width 20 height 20
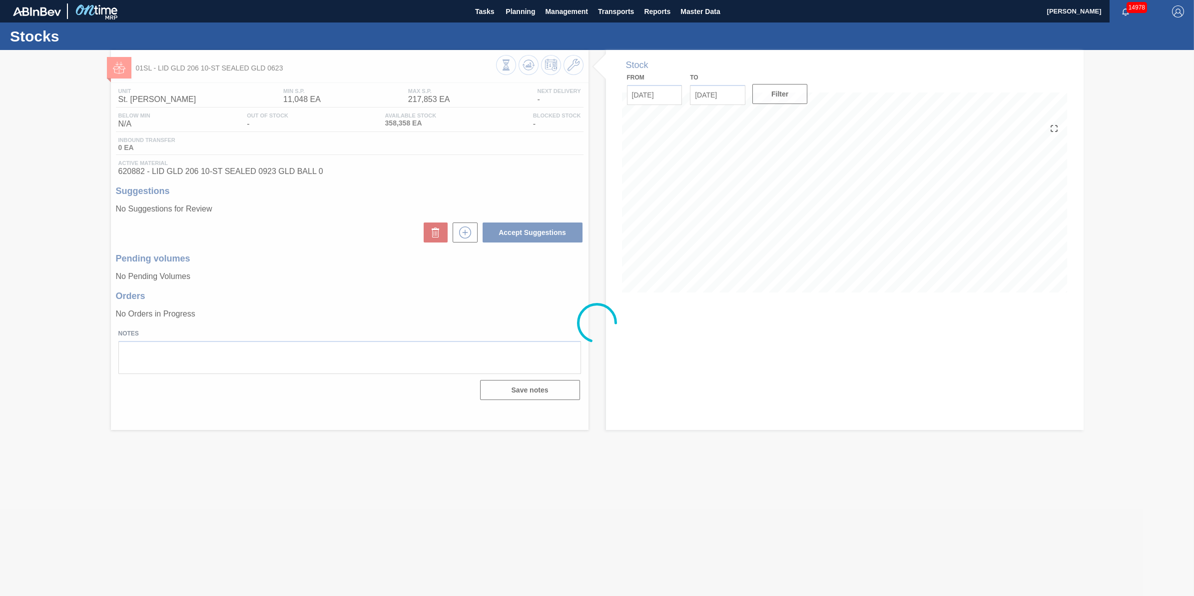
click at [743, 483] on div at bounding box center [597, 323] width 1194 height 546
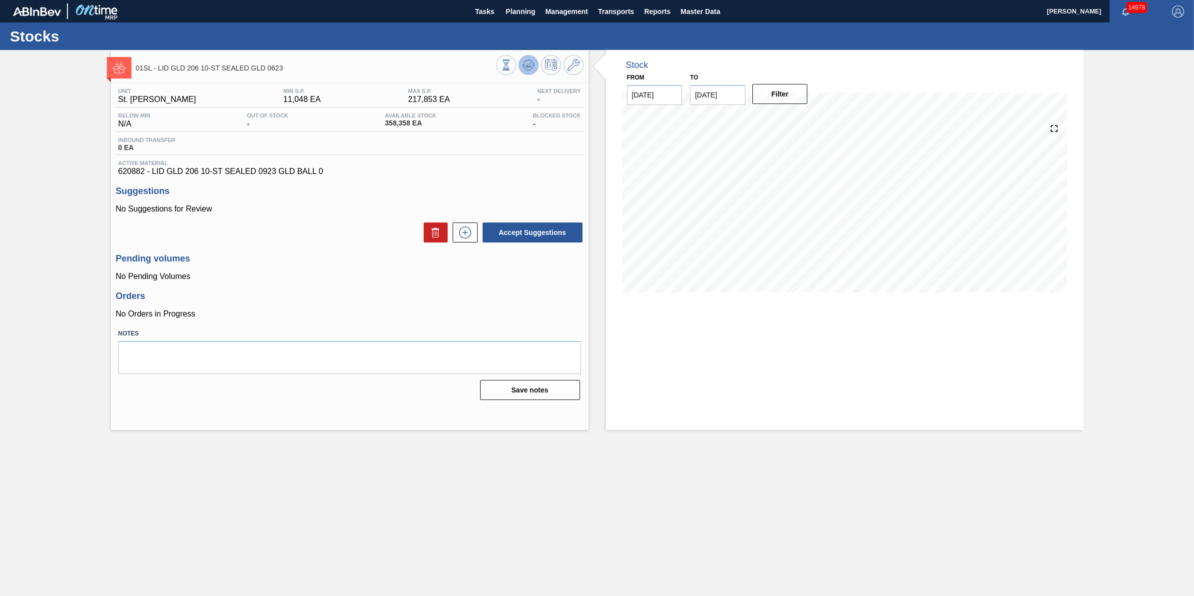
click at [524, 63] on icon at bounding box center [529, 65] width 12 height 12
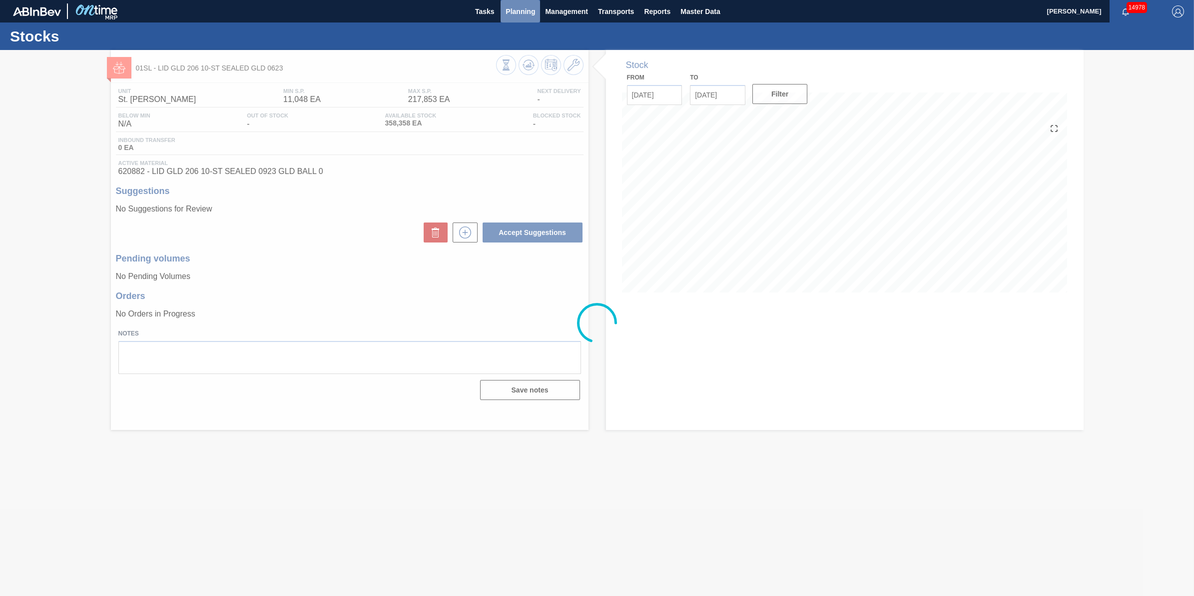
click at [515, 18] on button "Planning" at bounding box center [520, 11] width 39 height 22
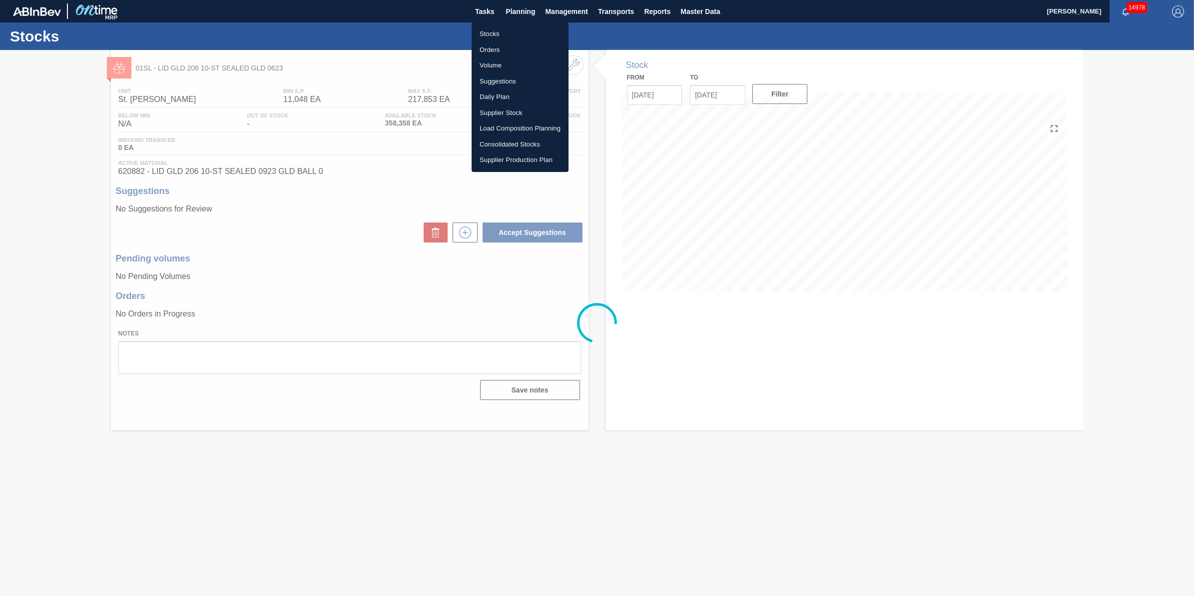
click at [515, 36] on li "Stocks" at bounding box center [520, 34] width 97 height 16
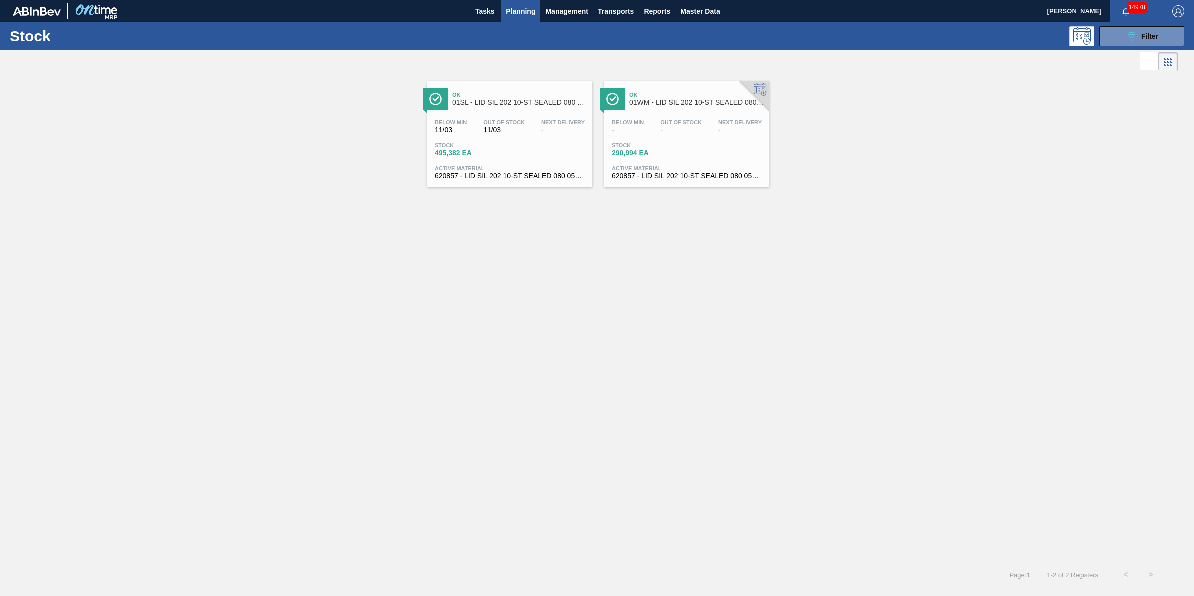
click at [516, 6] on span "Planning" at bounding box center [520, 11] width 29 height 12
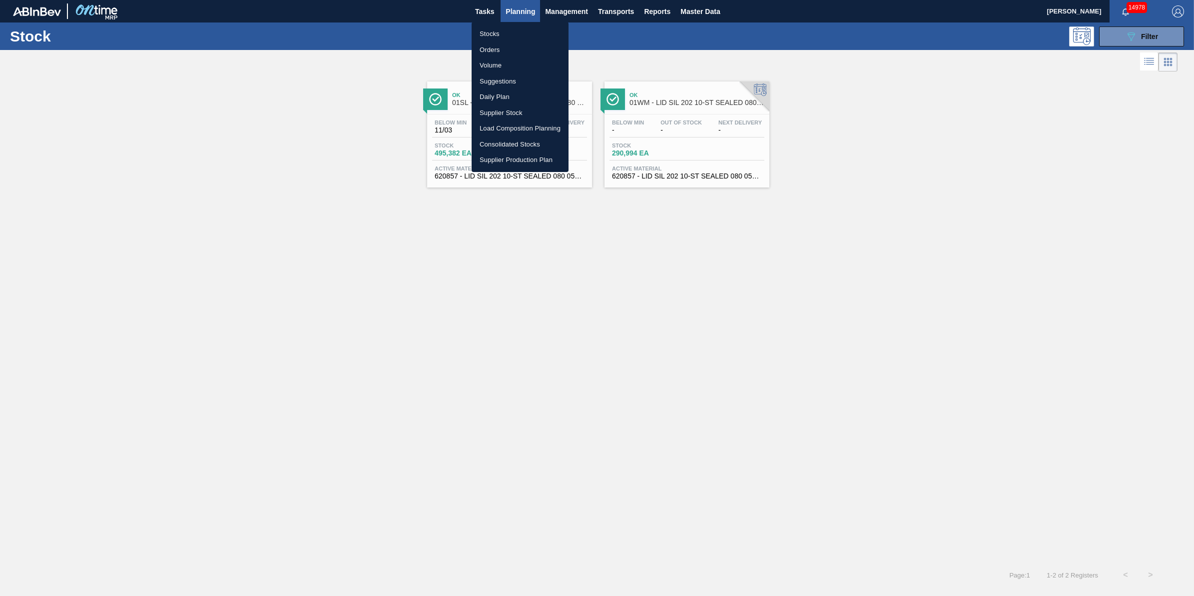
click at [513, 20] on div at bounding box center [597, 298] width 1194 height 596
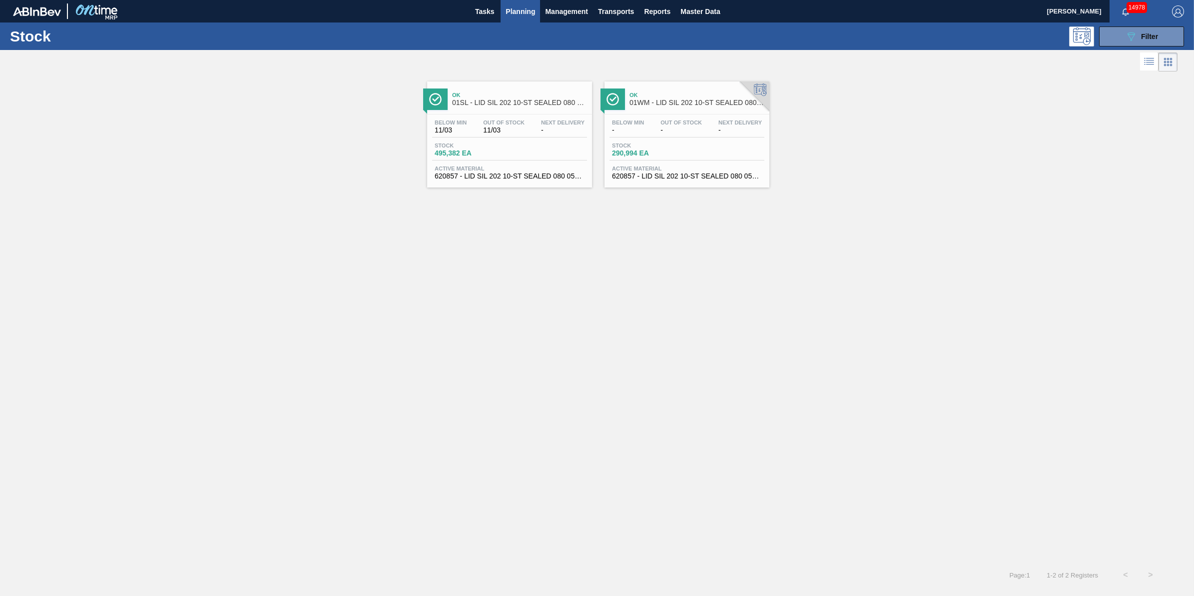
click at [514, 31] on li "Stocks" at bounding box center [520, 34] width 73 height 9
click at [517, 17] on button "Planning" at bounding box center [520, 11] width 39 height 22
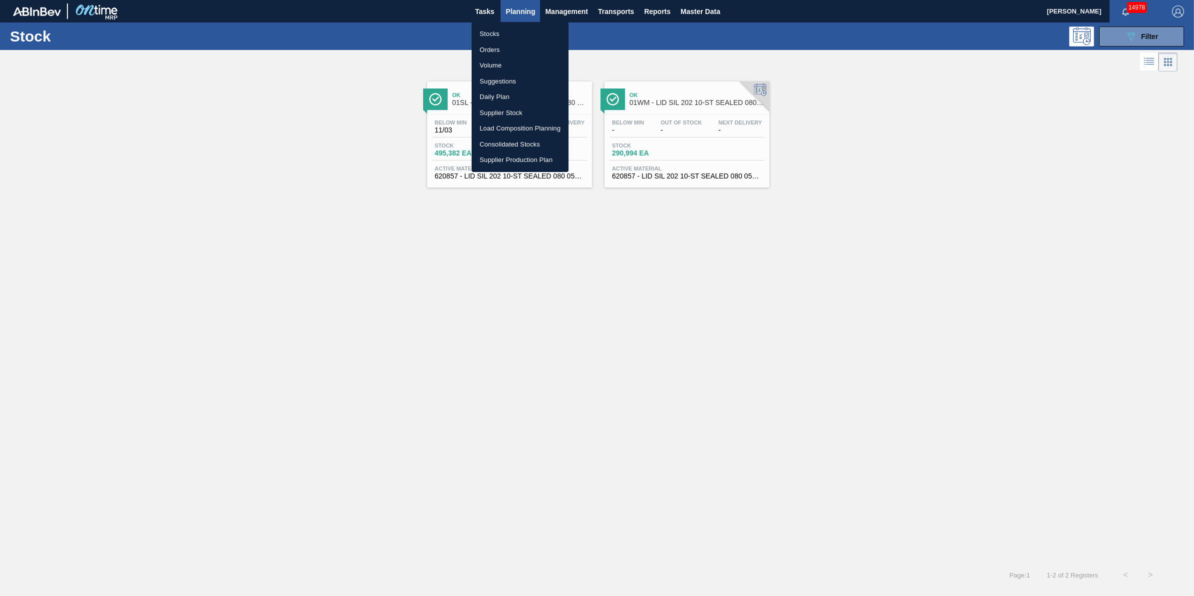
click at [517, 33] on li "Stocks" at bounding box center [520, 34] width 97 height 16
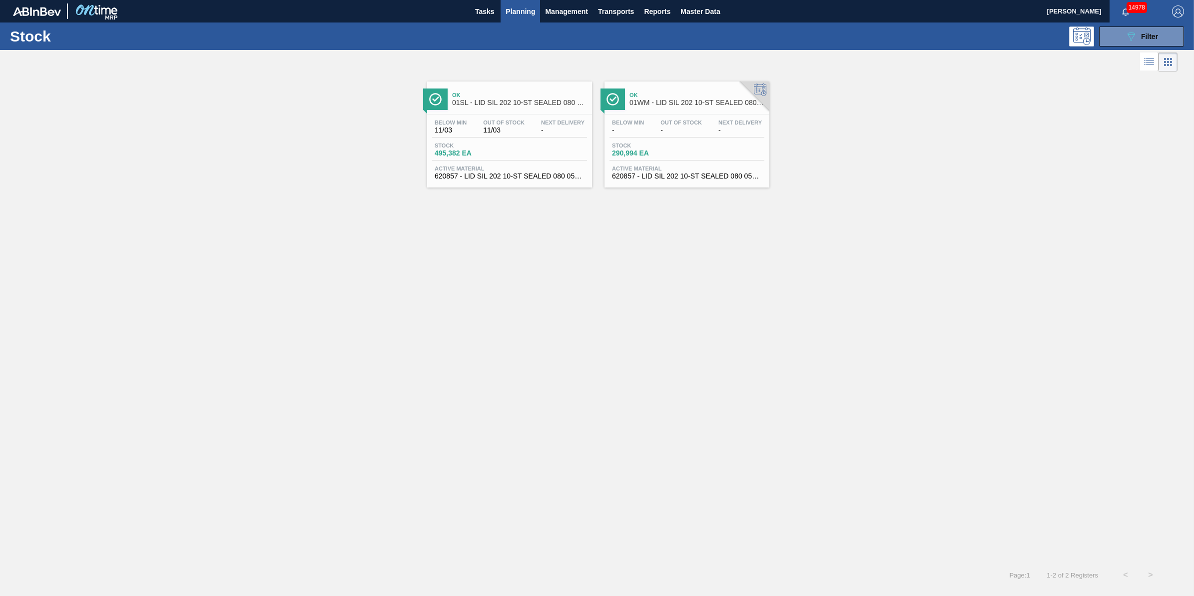
click at [758, 299] on div "Ok 01SL - LID SIL 202 10-ST SEALED 080 0520 PNK NE Below Min 11/03 Out Of Stock…" at bounding box center [597, 318] width 1194 height 488
click at [536, 11] on button "Planning" at bounding box center [520, 11] width 39 height 22
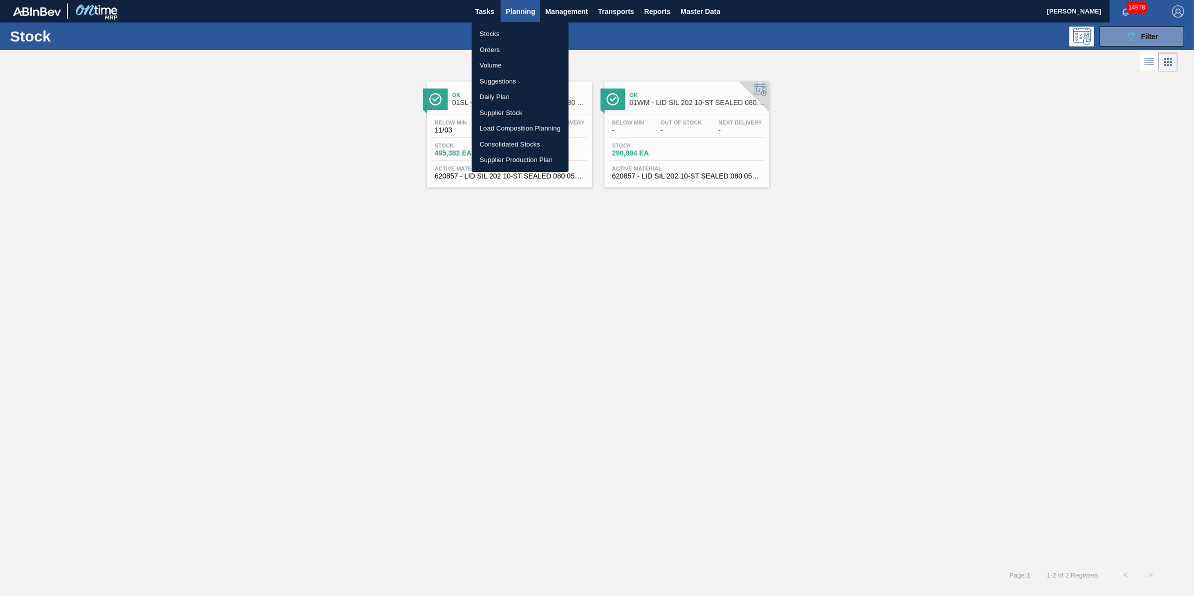
click at [524, 31] on li "Stocks" at bounding box center [520, 34] width 97 height 16
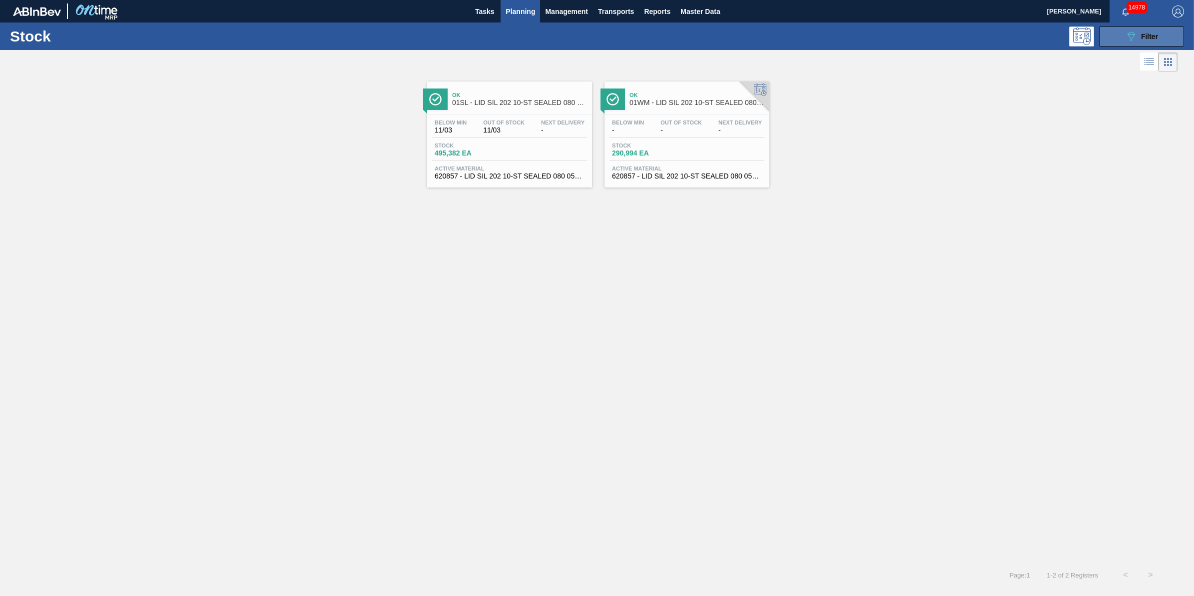
click at [1137, 45] on button "089F7B8B-B2A5-4AFE-B5C0-19BA573D28AC Filter" at bounding box center [1141, 36] width 85 height 20
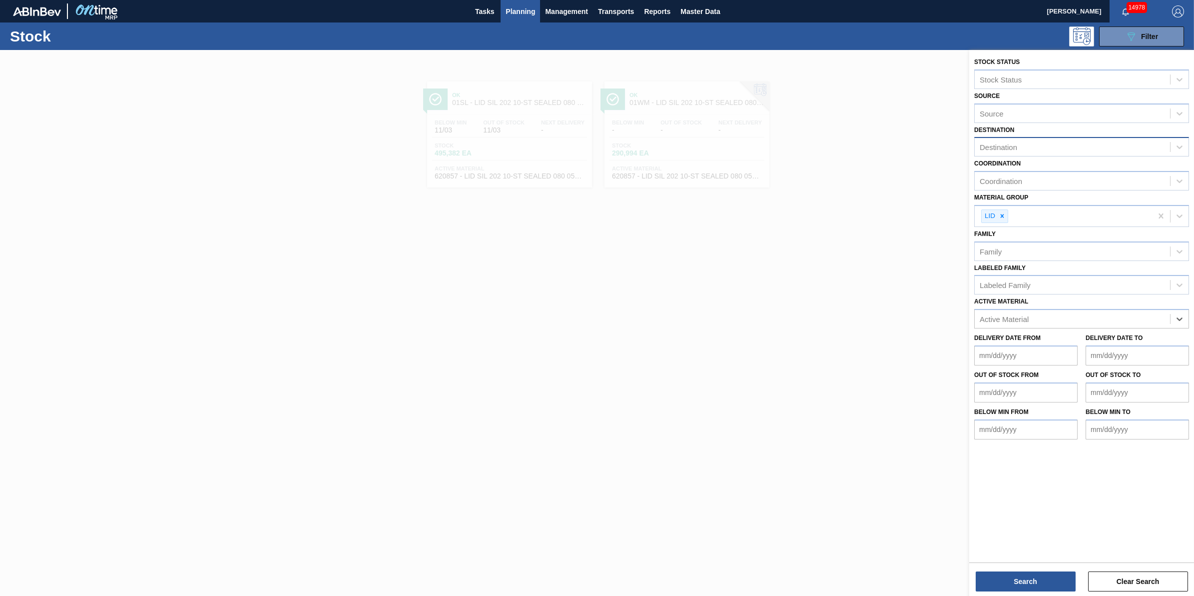
click at [1061, 140] on div "Destination" at bounding box center [1072, 147] width 195 height 14
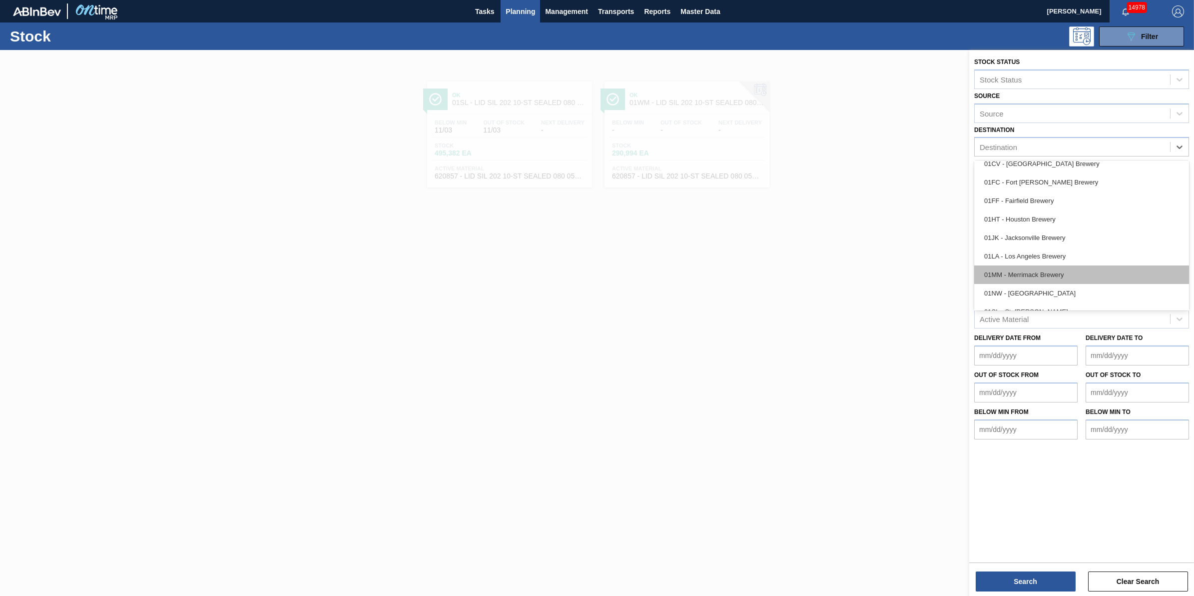
scroll to position [62, 0]
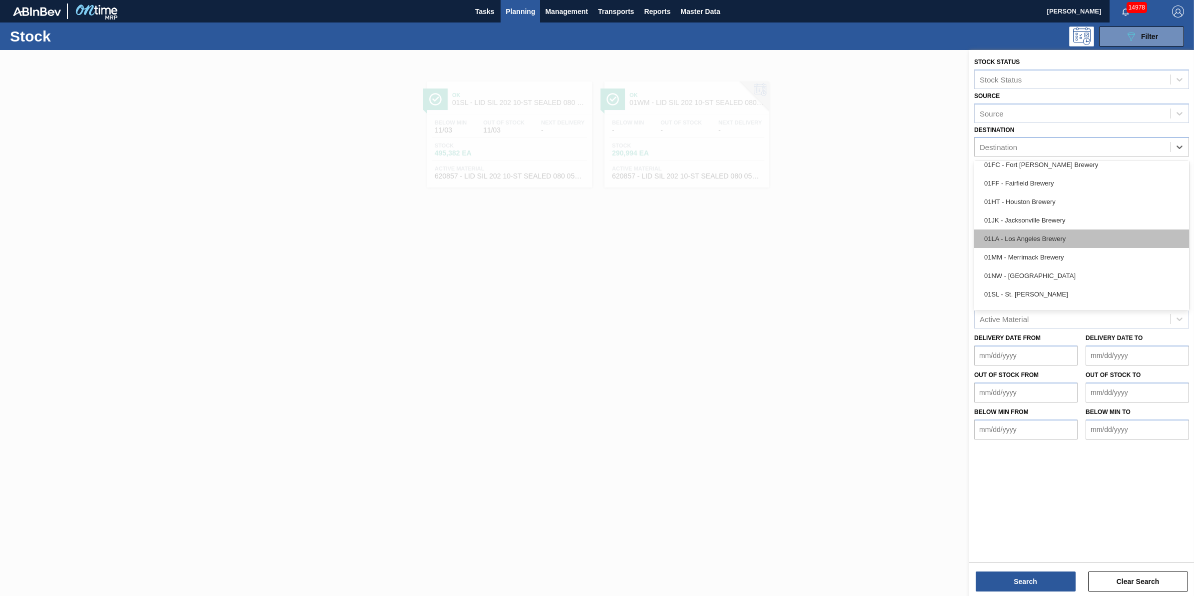
click at [1060, 241] on div "01LA - Los Angeles Brewery" at bounding box center [1082, 238] width 215 height 18
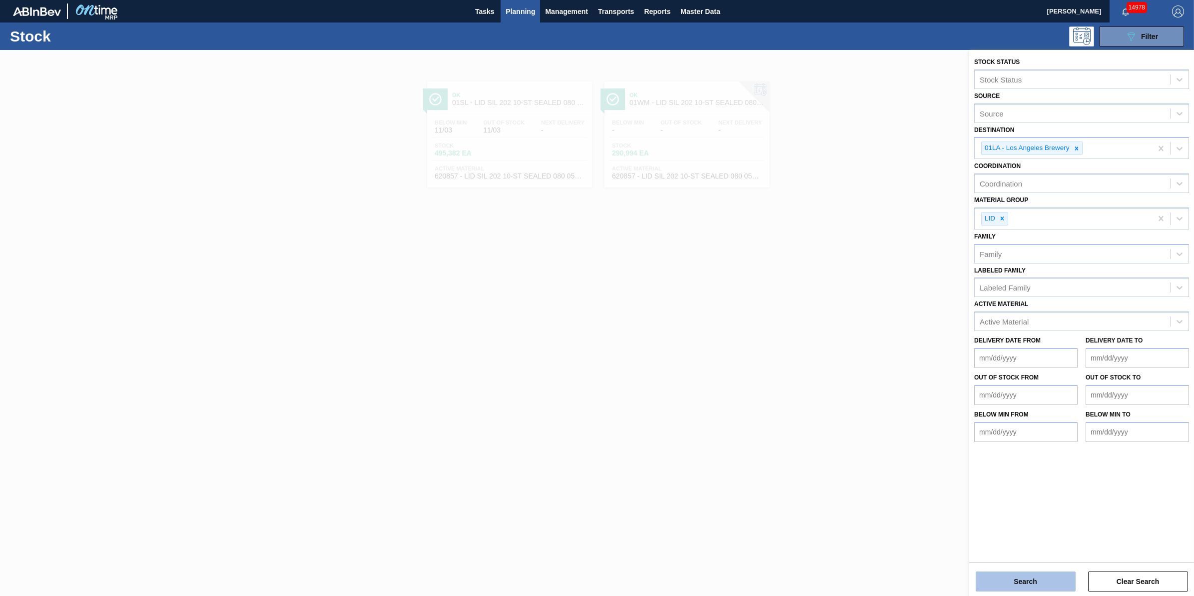
click at [1016, 585] on button "Search" at bounding box center [1026, 581] width 100 height 20
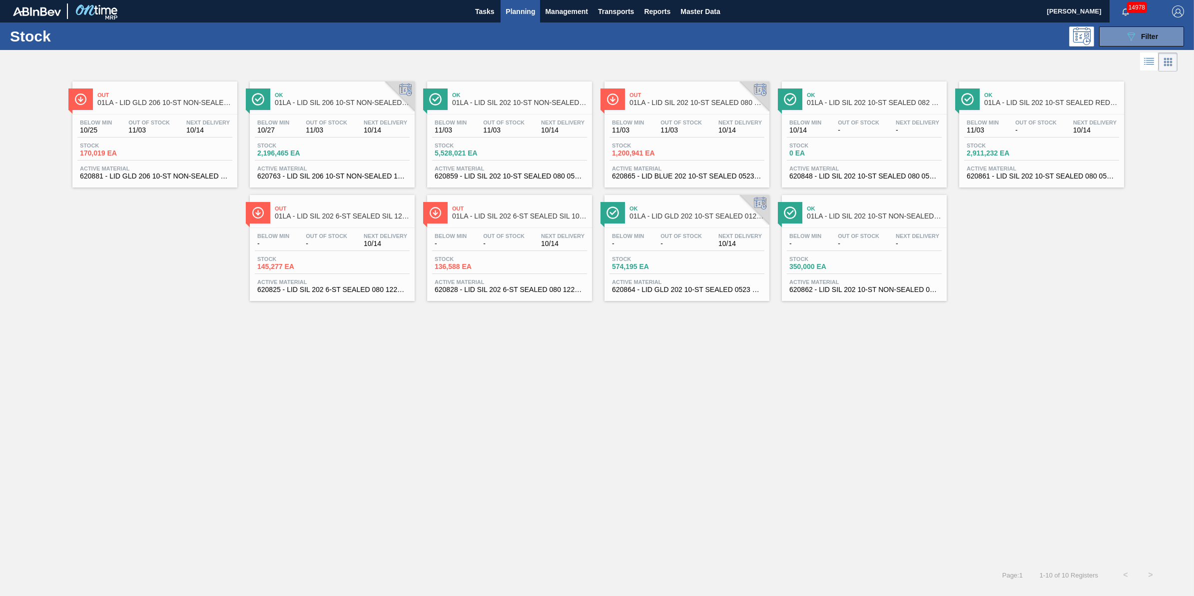
click at [323, 272] on div "Stock 145,277 EA" at bounding box center [332, 265] width 155 height 18
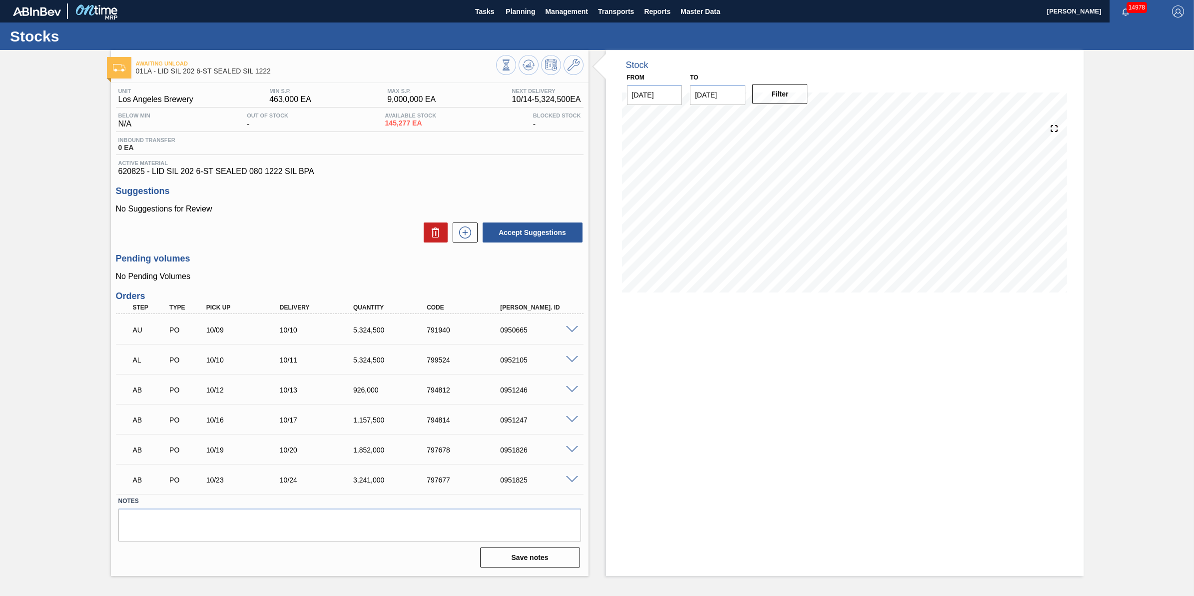
click at [566, 333] on span at bounding box center [572, 329] width 12 height 7
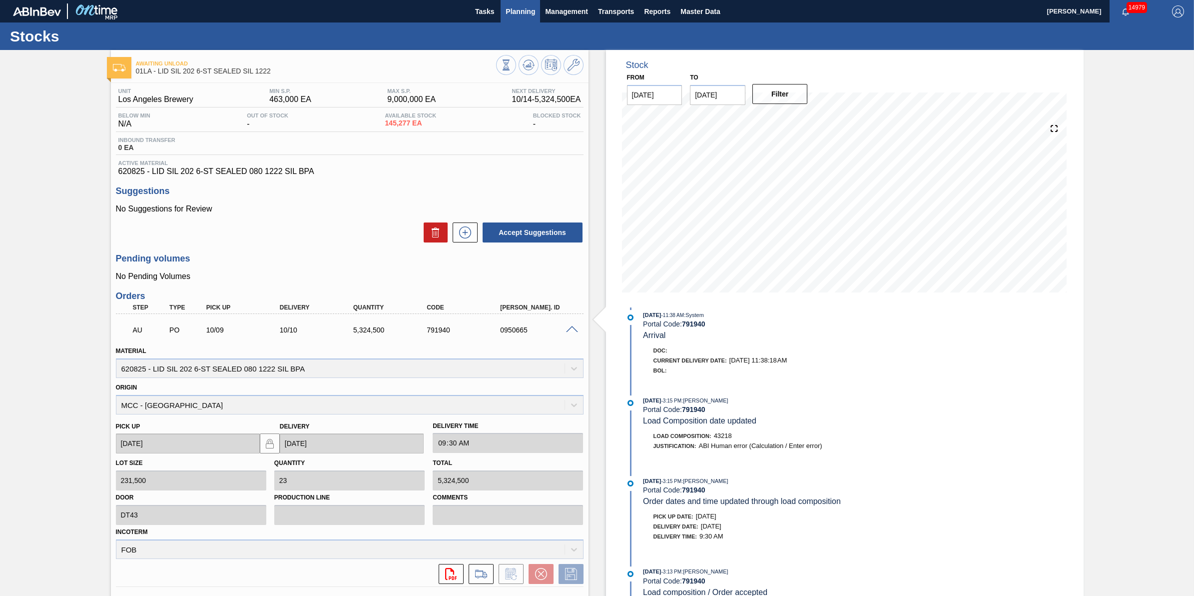
click at [521, 13] on span "Planning" at bounding box center [520, 11] width 29 height 12
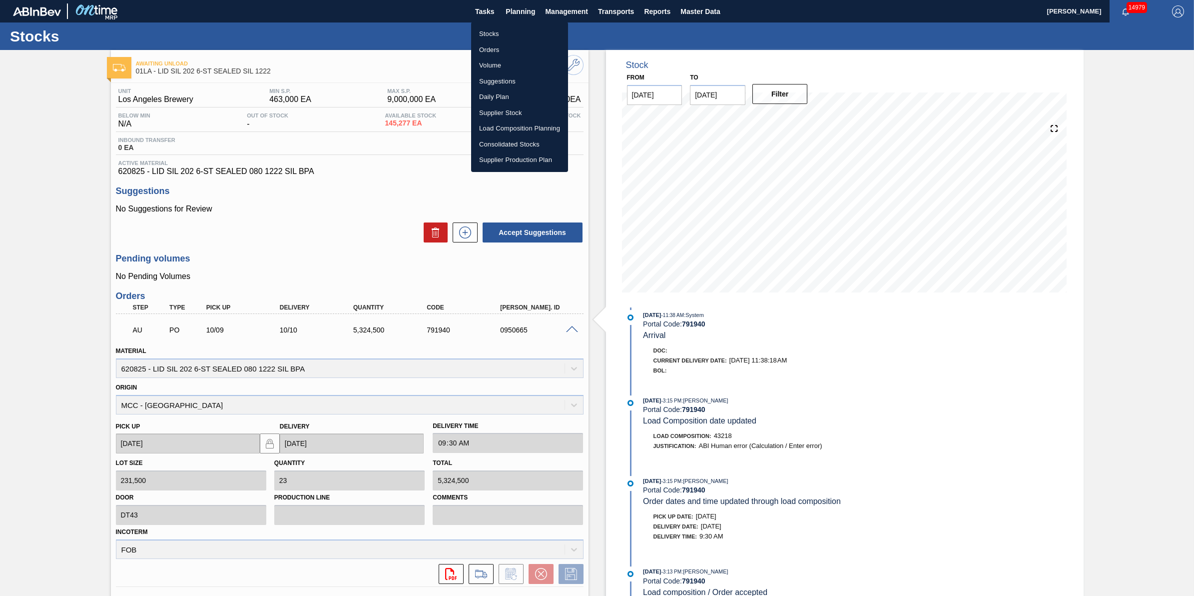
click at [517, 31] on li "Stocks" at bounding box center [519, 34] width 97 height 16
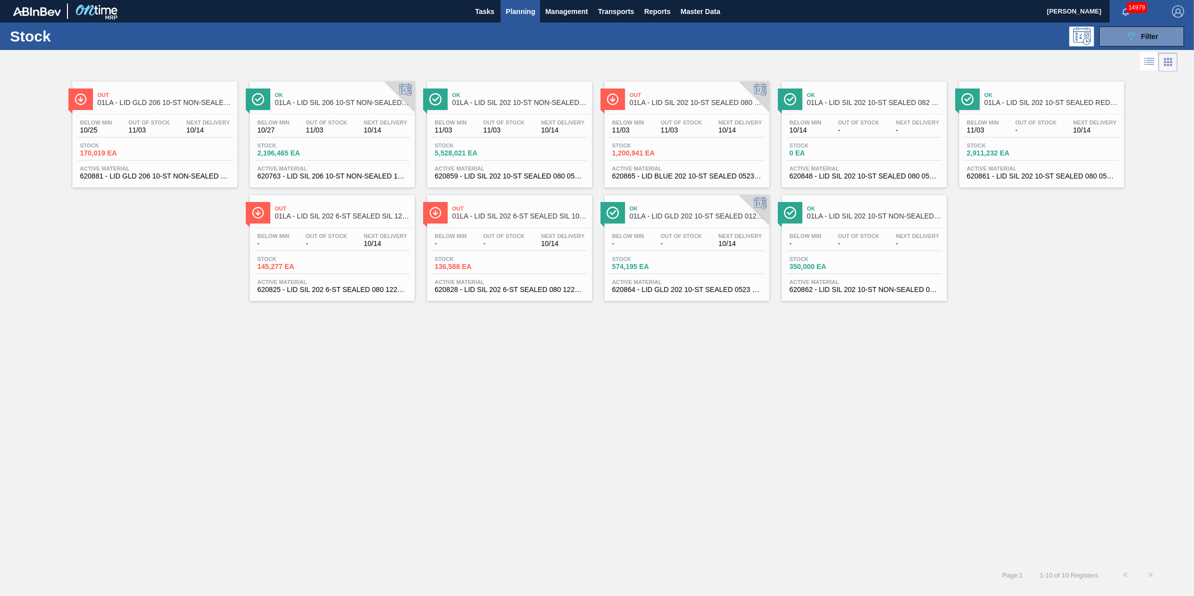
click at [515, 21] on button "Planning" at bounding box center [520, 11] width 39 height 22
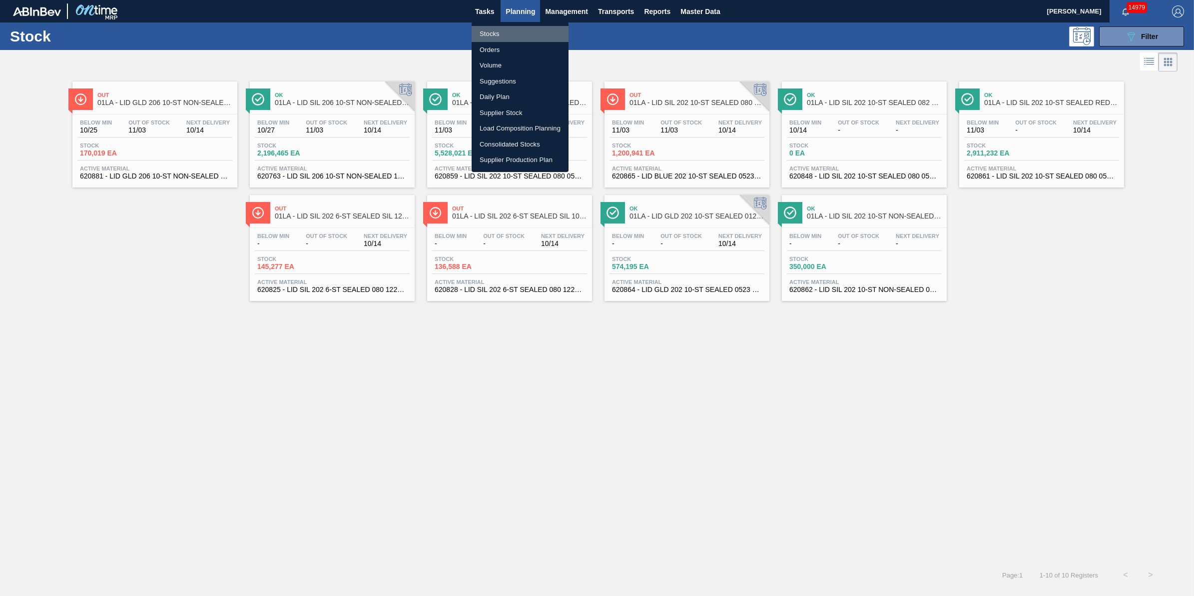
click at [515, 40] on li "Stocks" at bounding box center [520, 34] width 97 height 16
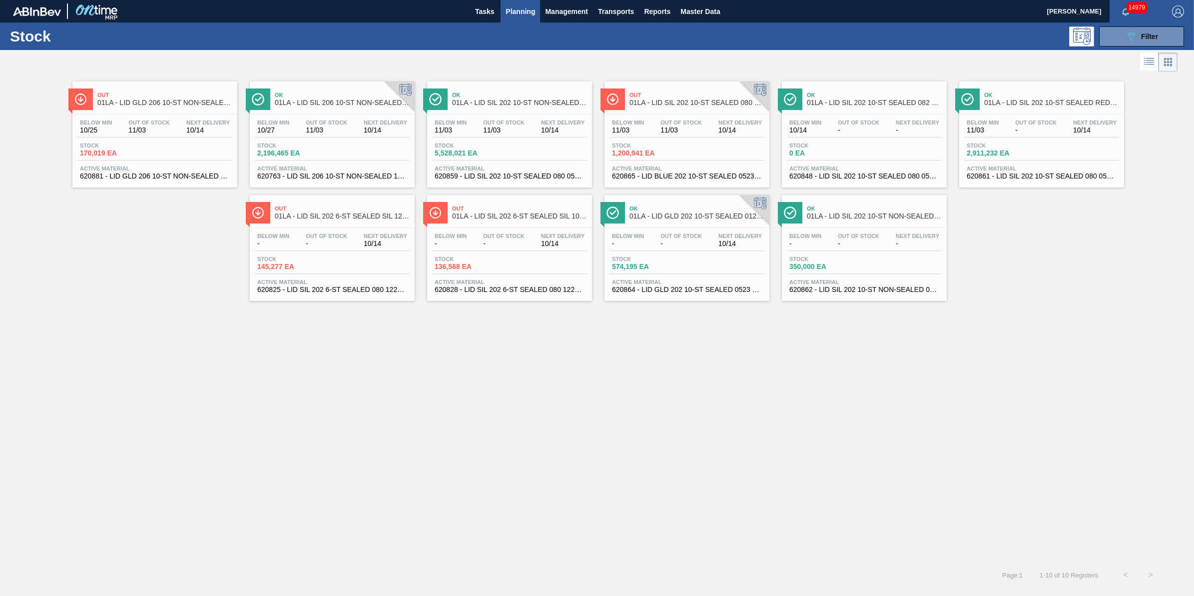
click at [520, 7] on span "Planning" at bounding box center [520, 11] width 29 height 12
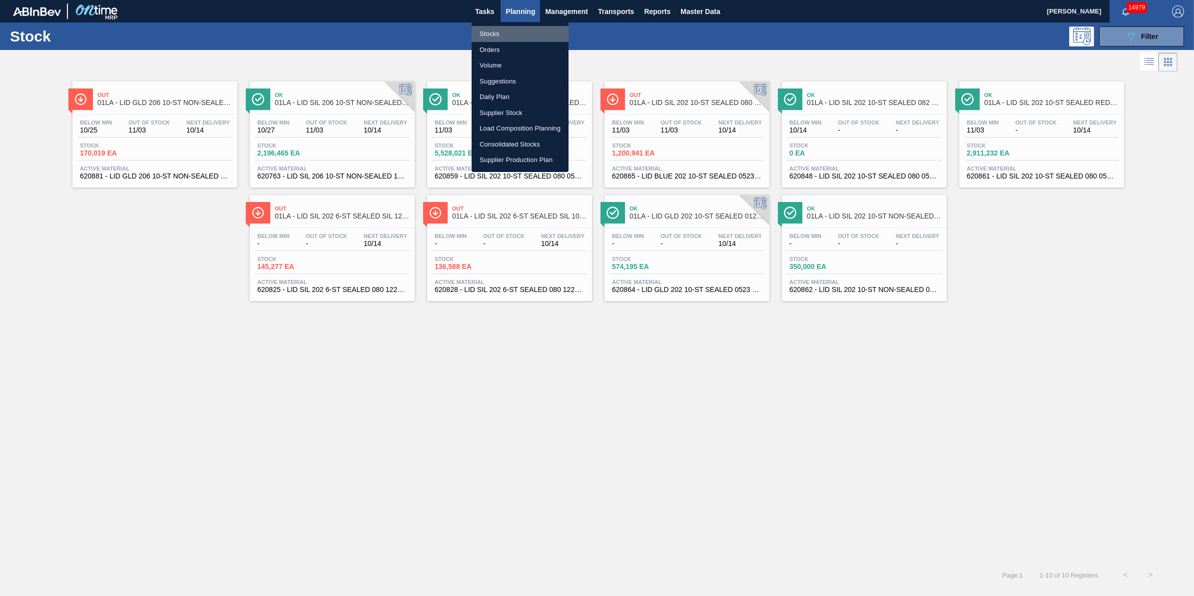
click at [518, 31] on li "Stocks" at bounding box center [520, 34] width 97 height 16
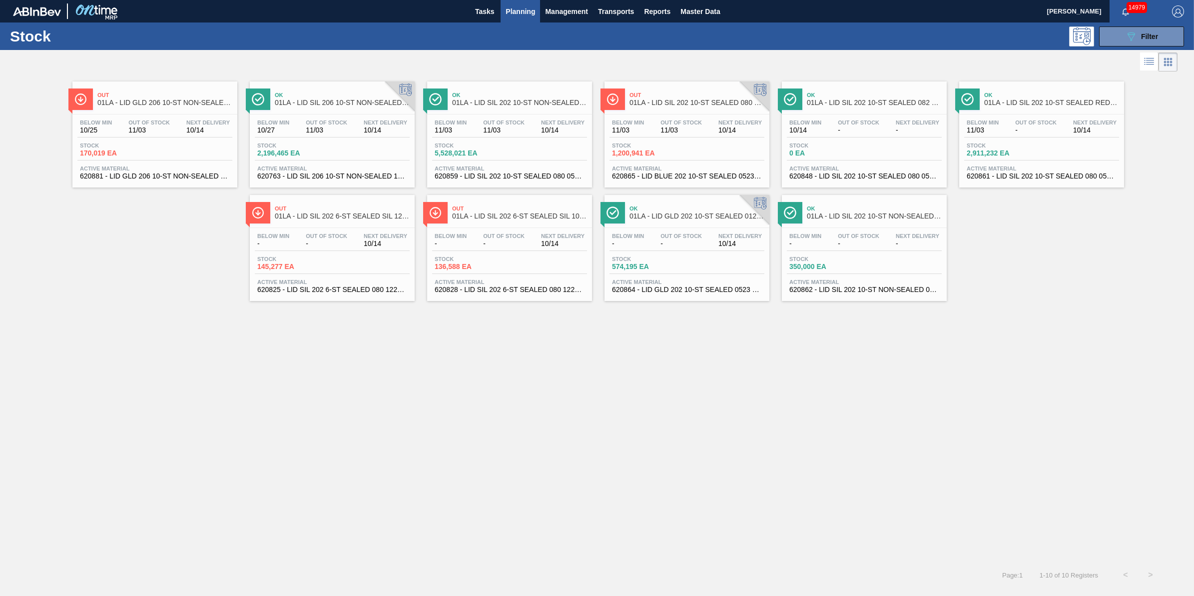
click at [502, 8] on button "Planning" at bounding box center [520, 11] width 39 height 22
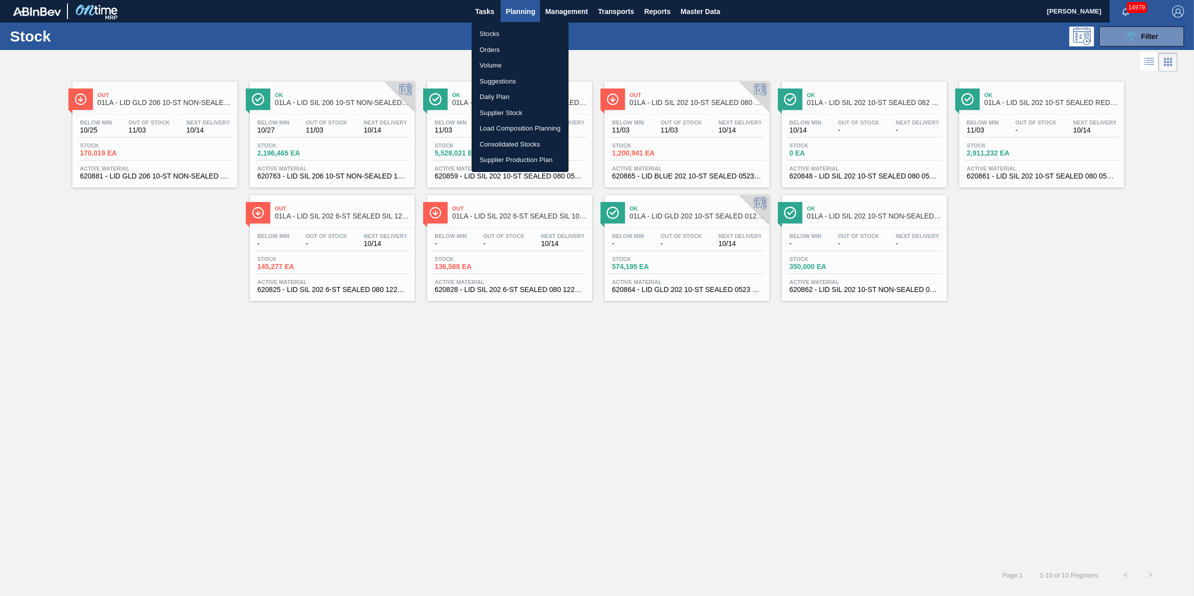
click at [496, 8] on div at bounding box center [597, 298] width 1194 height 596
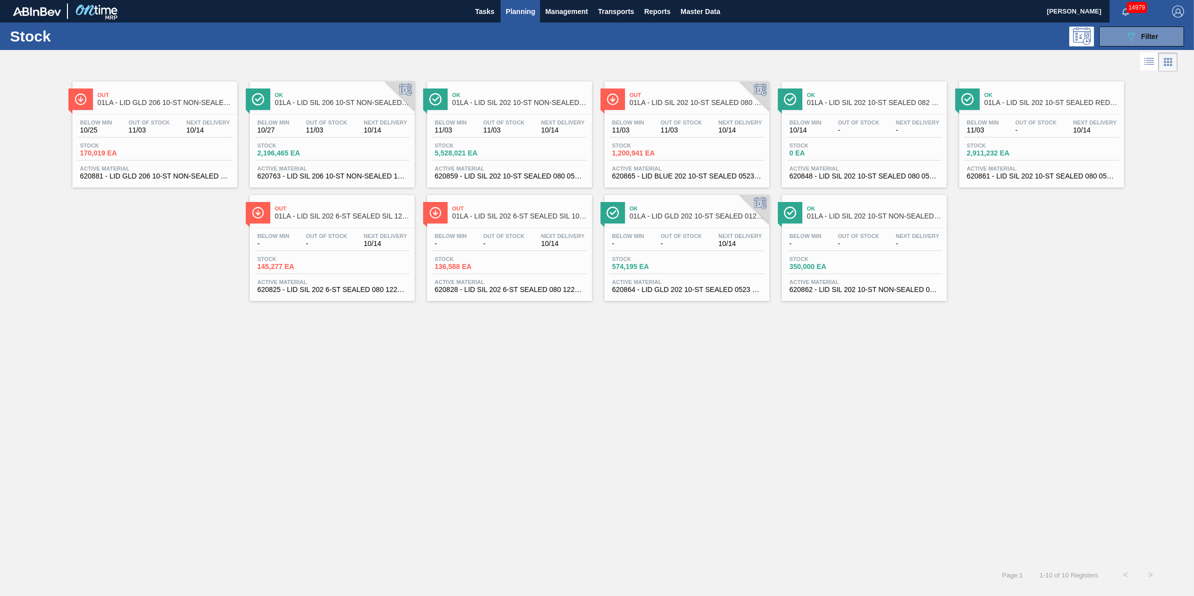
click at [496, 0] on body "Tasks Planning Management Transports Reports Master Data Jack Schuld 14979 Mark…" at bounding box center [597, 0] width 1194 height 0
click at [484, 14] on span "Tasks" at bounding box center [485, 11] width 22 height 12
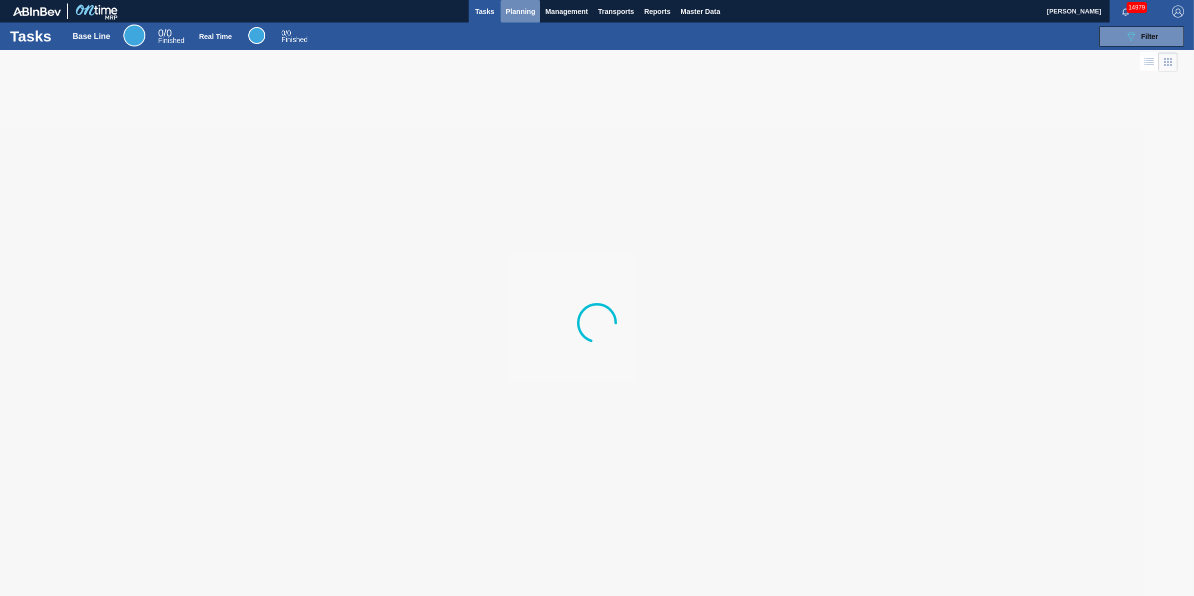
click at [510, 15] on span "Planning" at bounding box center [520, 11] width 29 height 12
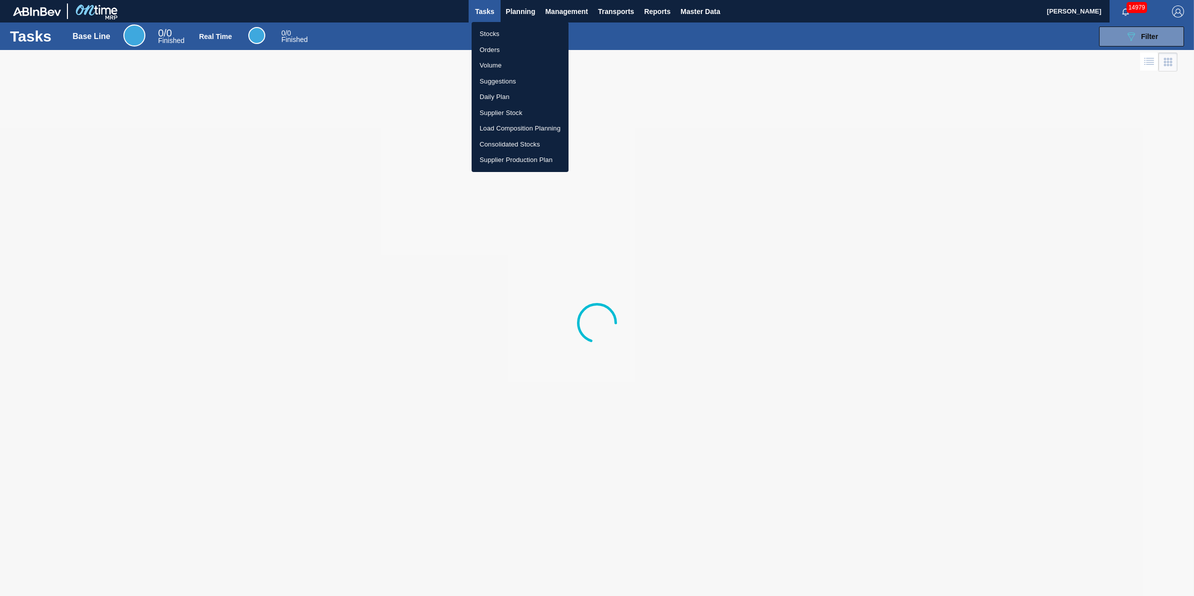
click at [509, 34] on li "Stocks" at bounding box center [520, 34] width 97 height 16
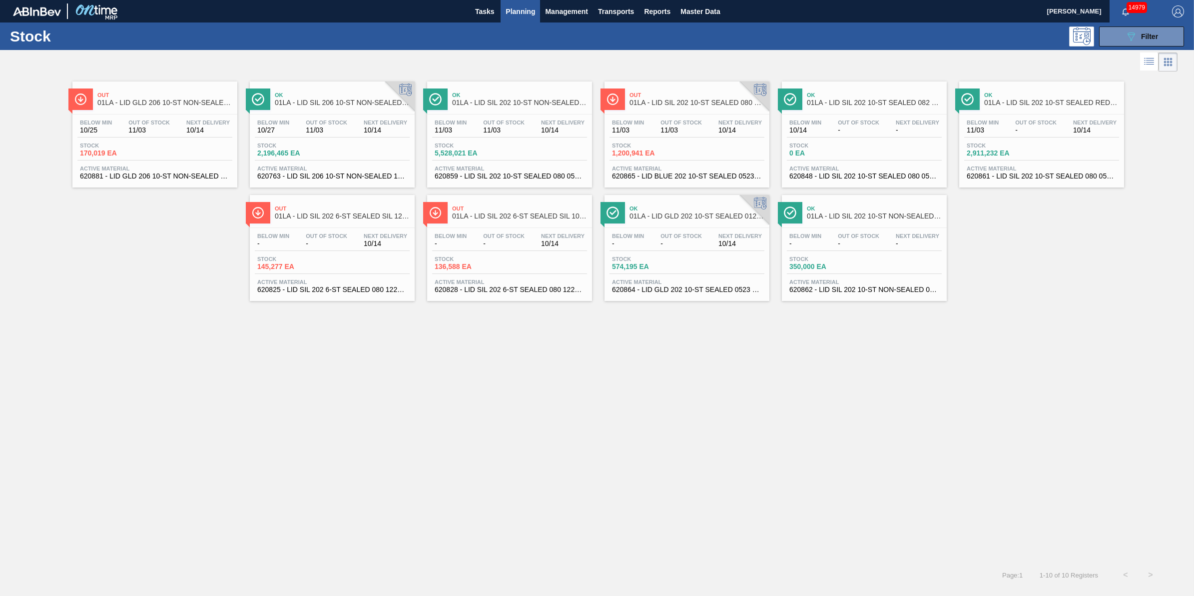
click at [360, 250] on div "Below Min - Out Of Stock - Next Delivery 10/14" at bounding box center [332, 242] width 155 height 18
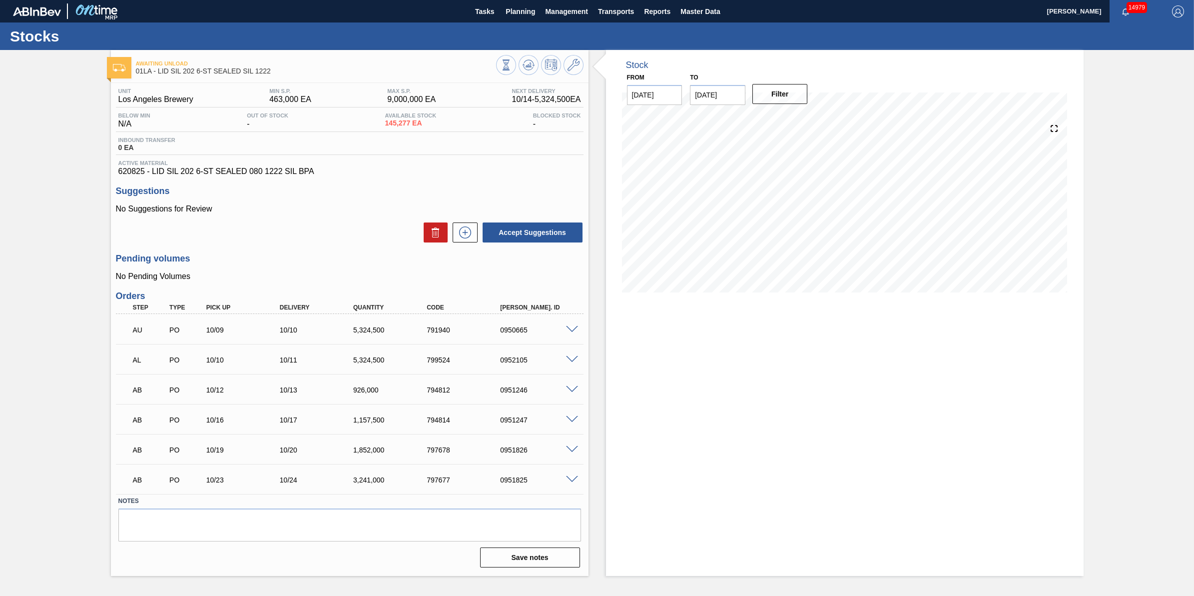
click at [560, 328] on div "0950665" at bounding box center [539, 330] width 83 height 8
click at [565, 328] on div at bounding box center [574, 328] width 20 height 7
click at [567, 328] on span at bounding box center [572, 329] width 12 height 7
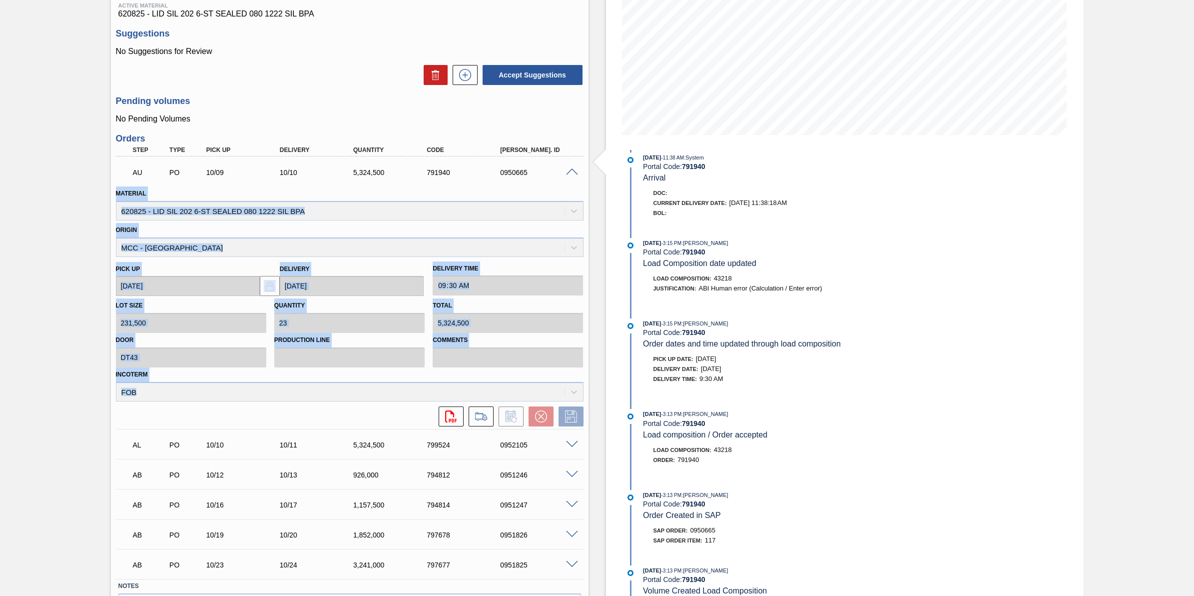
scroll to position [223, 0]
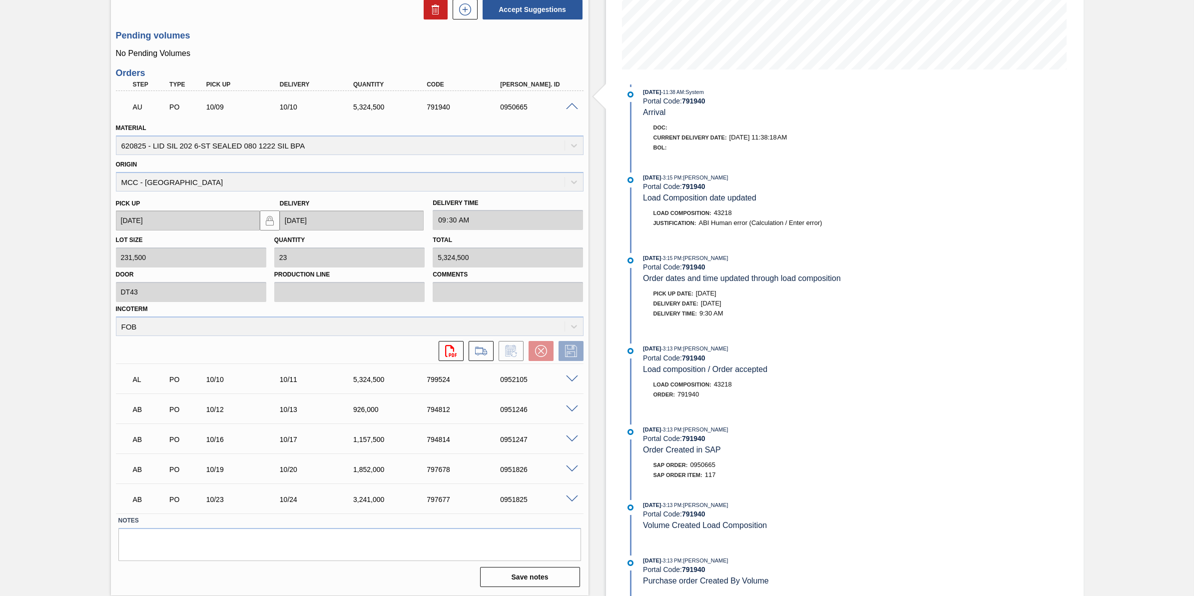
click at [800, 471] on div "SAP Order Item: 117" at bounding box center [762, 475] width 237 height 10
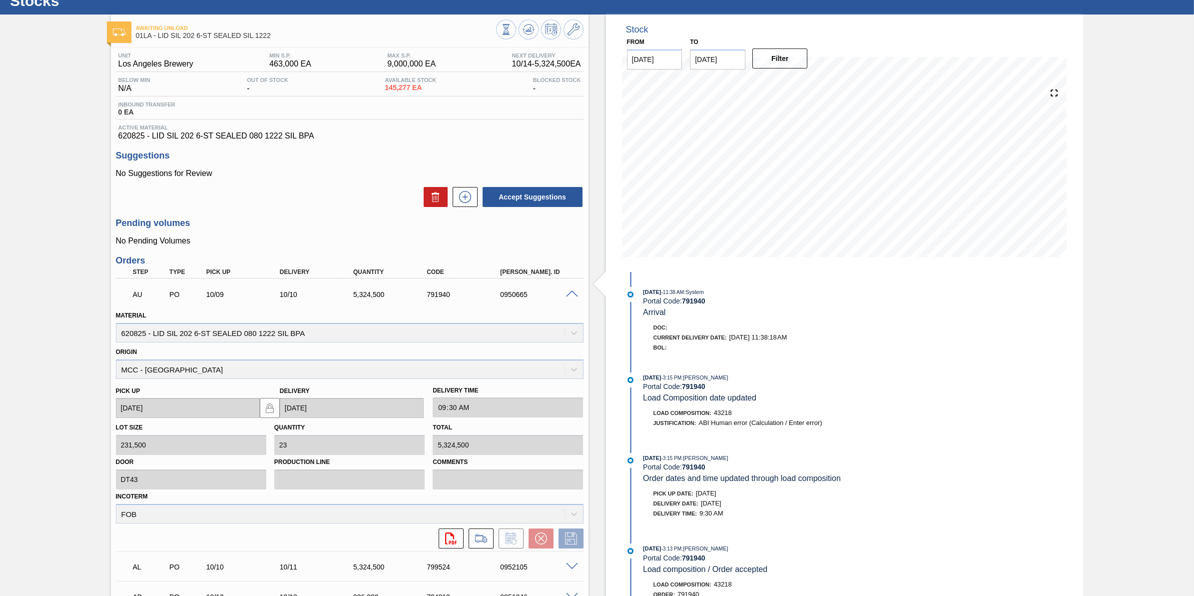
scroll to position [0, 0]
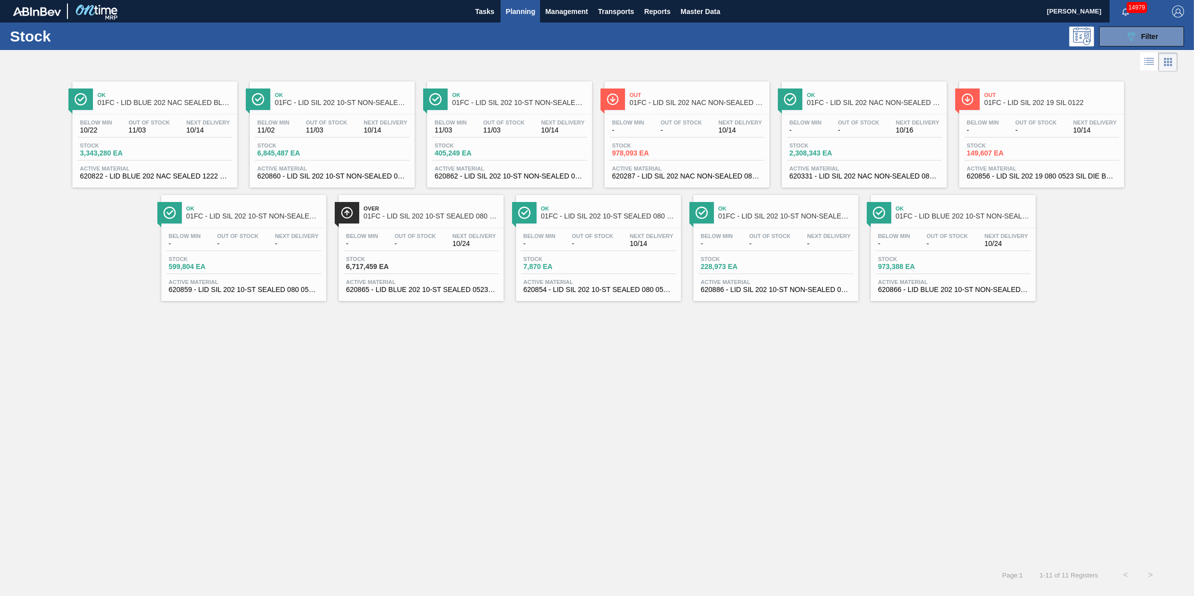
drag, startPoint x: 1118, startPoint y: 44, endPoint x: 1114, endPoint y: 48, distance: 5.7
click at [1118, 44] on button "089F7B8B-B2A5-4AFE-B5C0-19BA573D28AC Filter" at bounding box center [1141, 36] width 85 height 20
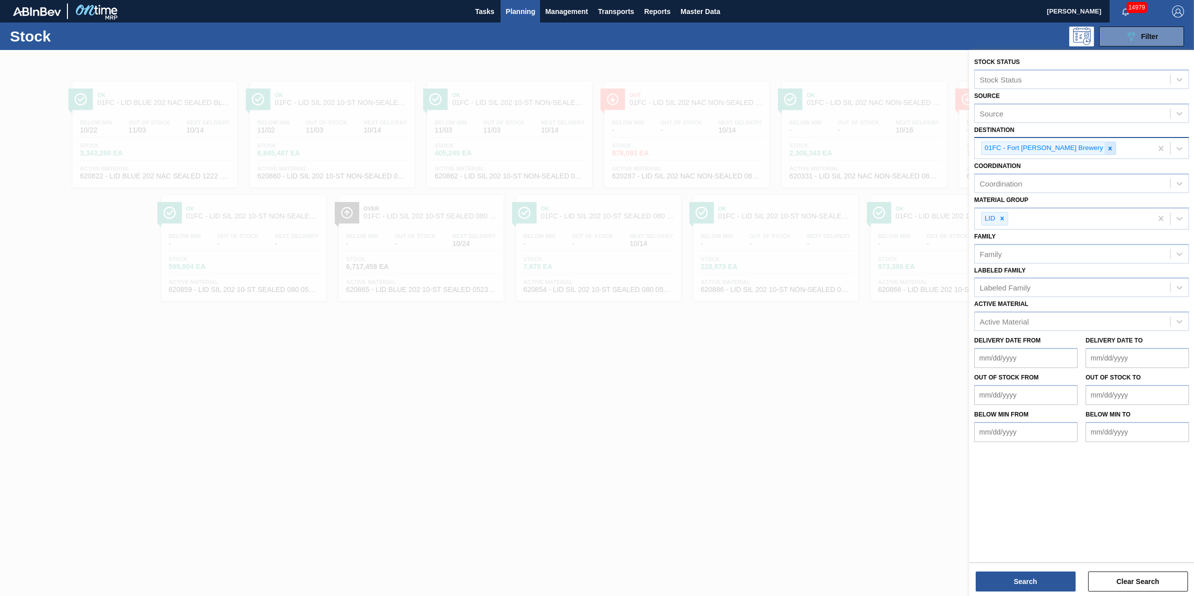
click at [1107, 147] on icon at bounding box center [1110, 148] width 7 height 7
click at [1075, 147] on div "Destination" at bounding box center [1072, 147] width 195 height 14
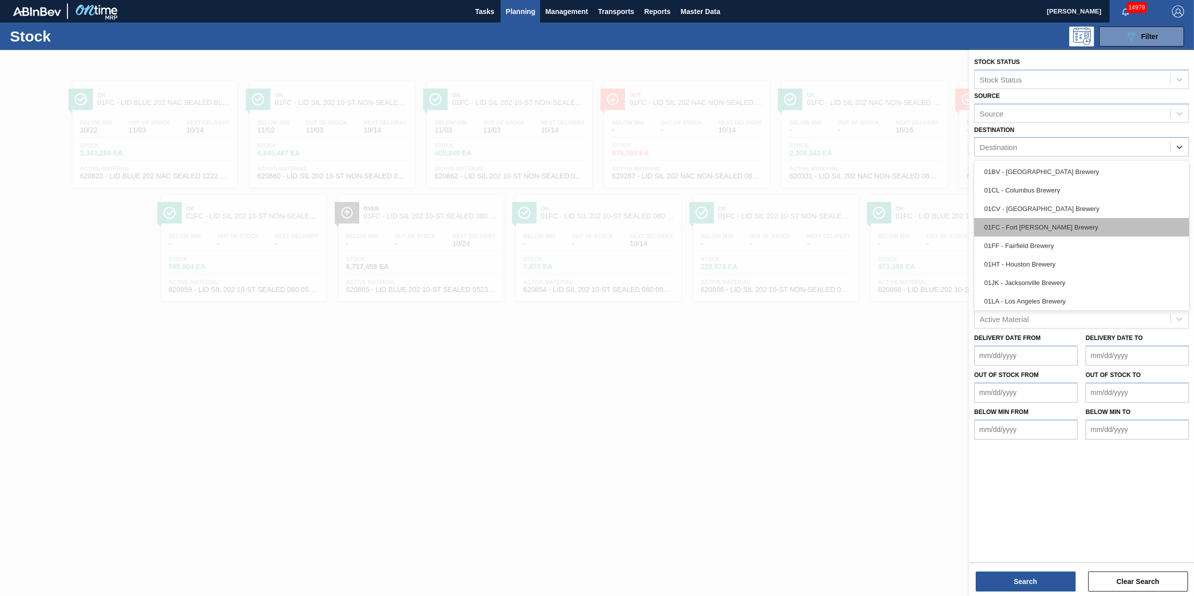
scroll to position [75, 0]
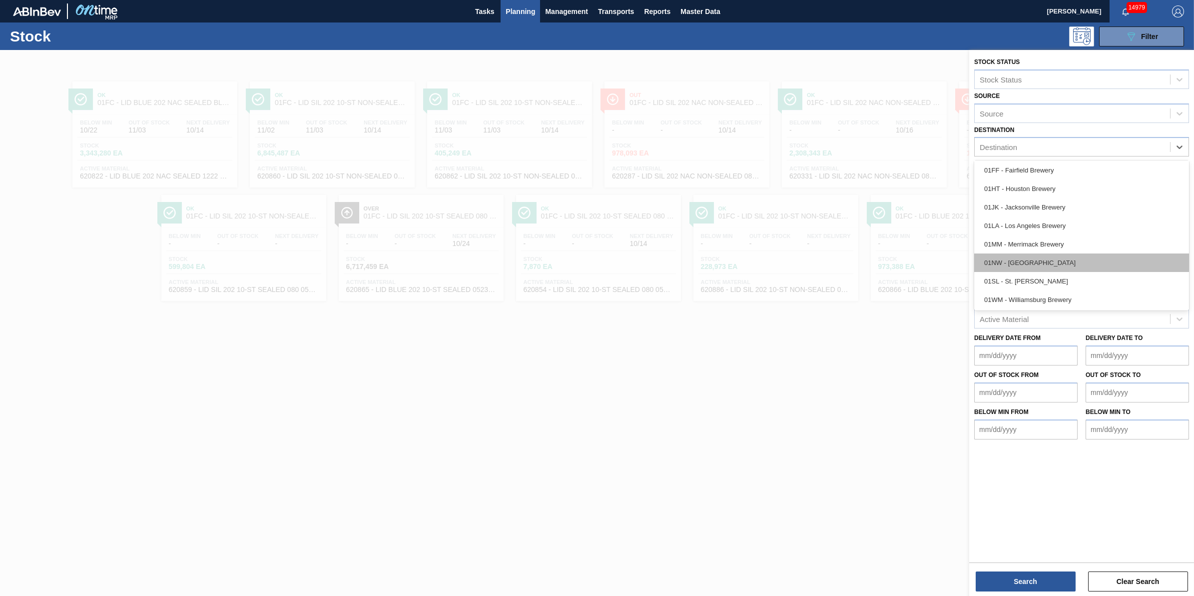
click at [1075, 261] on div "01NW - [GEOGRAPHIC_DATA]" at bounding box center [1082, 262] width 215 height 18
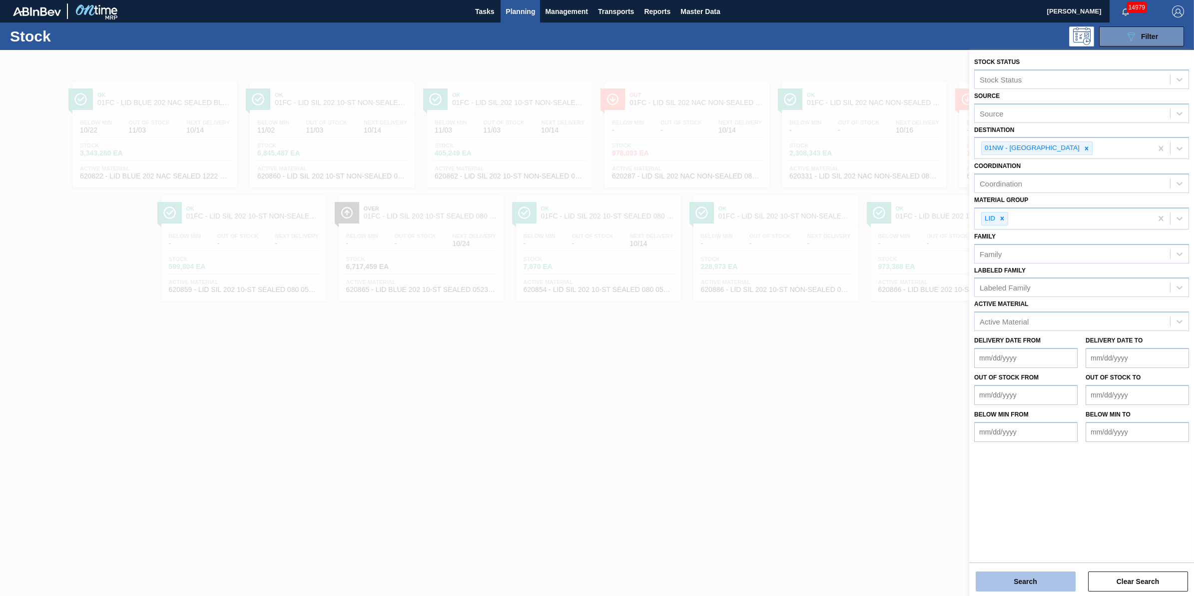
click at [1015, 575] on button "Search" at bounding box center [1026, 581] width 100 height 20
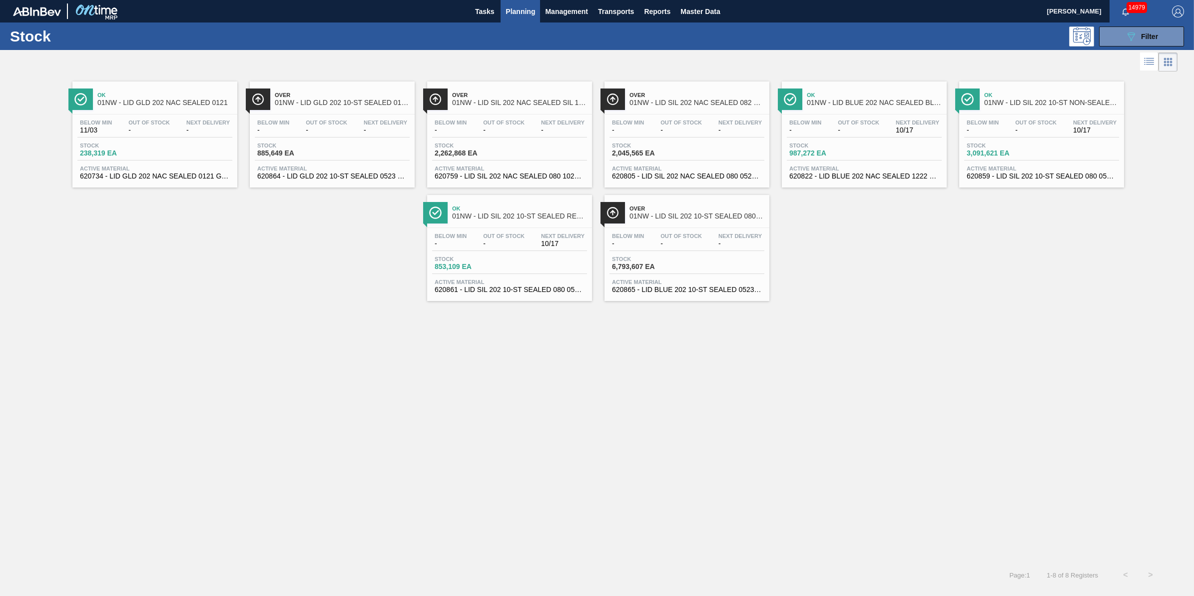
click at [183, 156] on div "Stock 238,319 EA" at bounding box center [154, 151] width 155 height 18
click at [827, 126] on div "Below Min - Out Of Stock - Next Delivery 10/17" at bounding box center [864, 128] width 155 height 18
click at [1003, 143] on span "Stock" at bounding box center [1002, 145] width 70 height 6
click at [165, 136] on div "Below Min 11/03 Out Of Stock - Next Delivery -" at bounding box center [154, 128] width 155 height 18
click at [345, 104] on span "01NW - LID GLD 202 10-ST SEALED 0121 GLD BALL 0" at bounding box center [342, 102] width 135 height 7
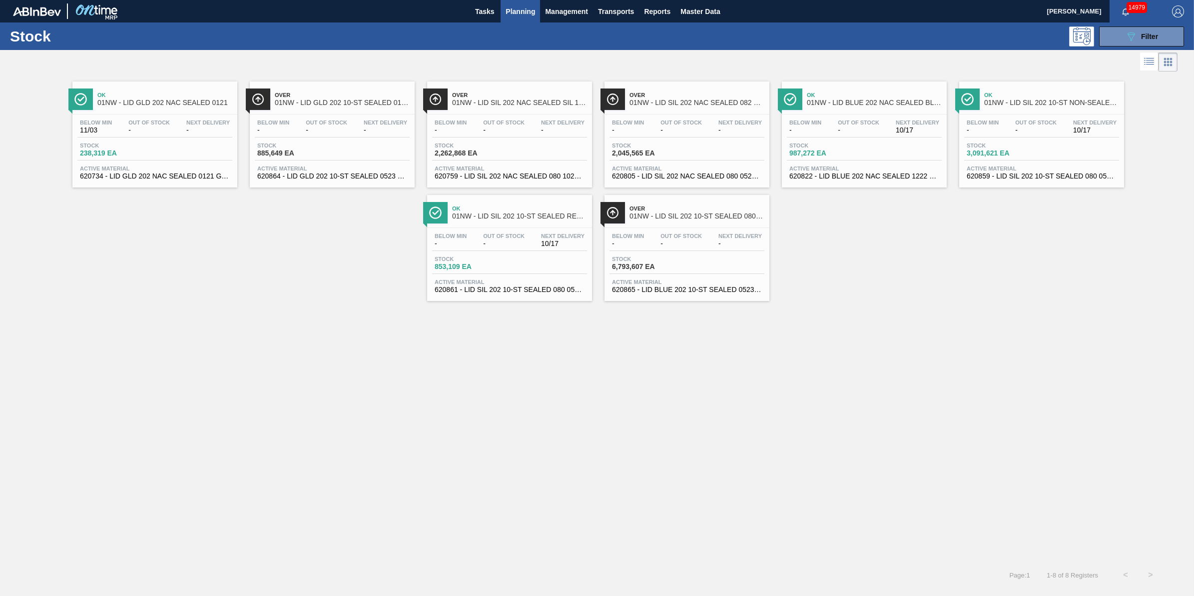
click at [529, 141] on div "Below Min - Out Of Stock - Next Delivery - Stock 2,262,868 EA Active Material 6…" at bounding box center [509, 148] width 165 height 68
click at [711, 111] on div "Over 01NW - LID SIL 202 NAC SEALED 082 0521 RED DIE Below Min - Out Of Stock - …" at bounding box center [687, 134] width 165 height 106
click at [1031, 119] on span "Out Of Stock" at bounding box center [1036, 122] width 41 height 6
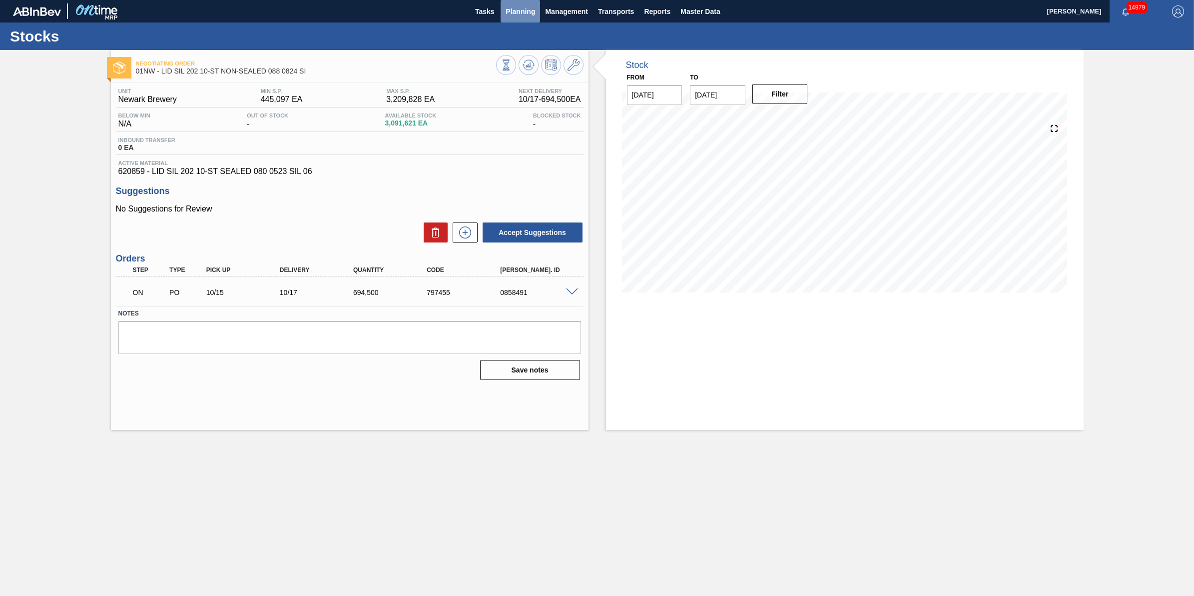
click at [533, 4] on button "Planning" at bounding box center [520, 11] width 39 height 22
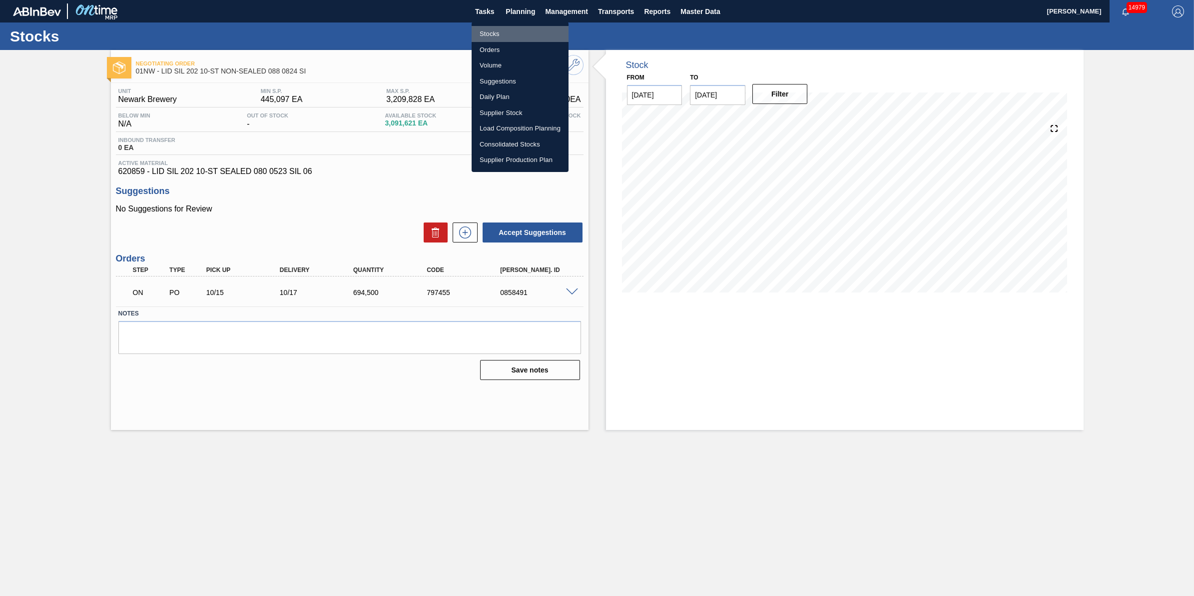
click at [523, 28] on li "Stocks" at bounding box center [520, 34] width 97 height 16
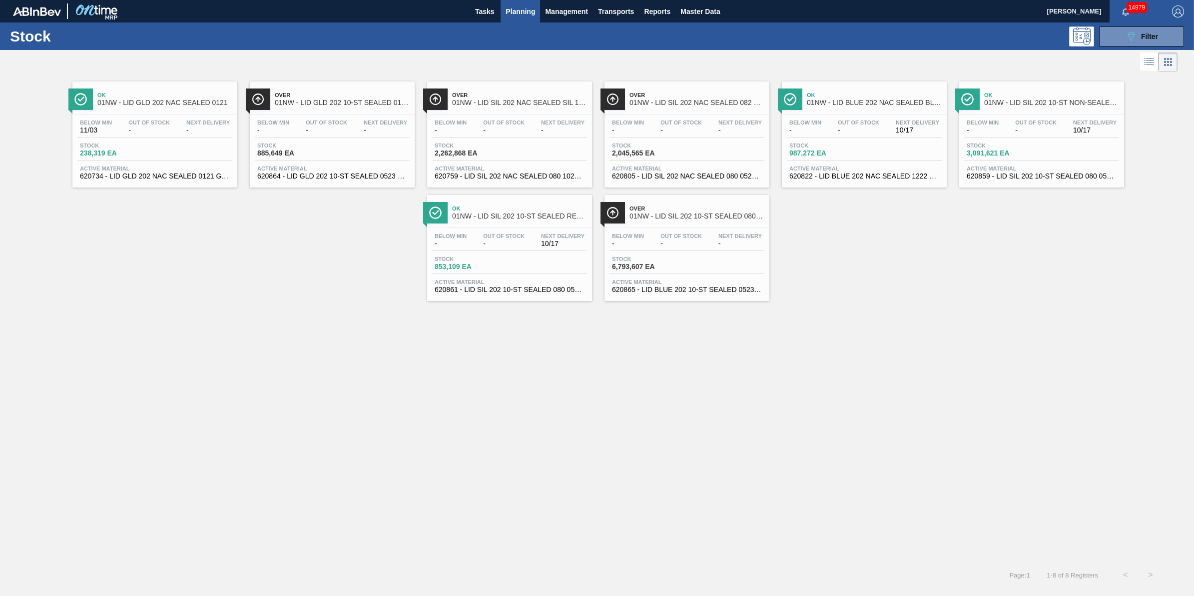
click at [503, 230] on div "Below Min - Out Of Stock - Next Delivery 10/17 Stock 853,109 EA Active Material…" at bounding box center [509, 262] width 165 height 68
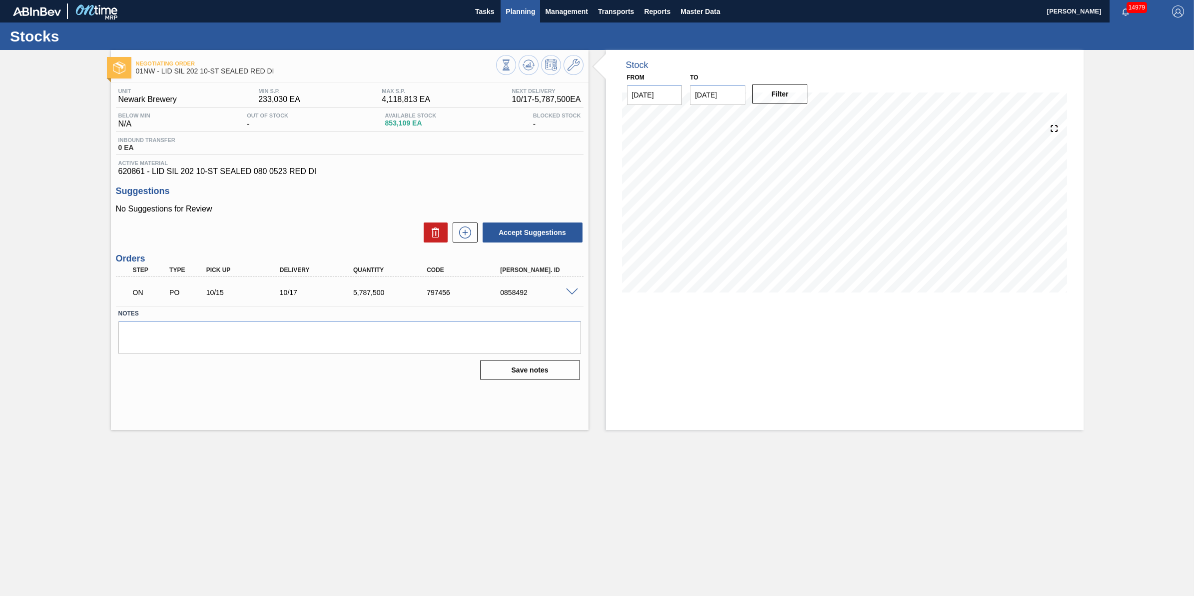
click at [522, 17] on button "Planning" at bounding box center [520, 11] width 39 height 22
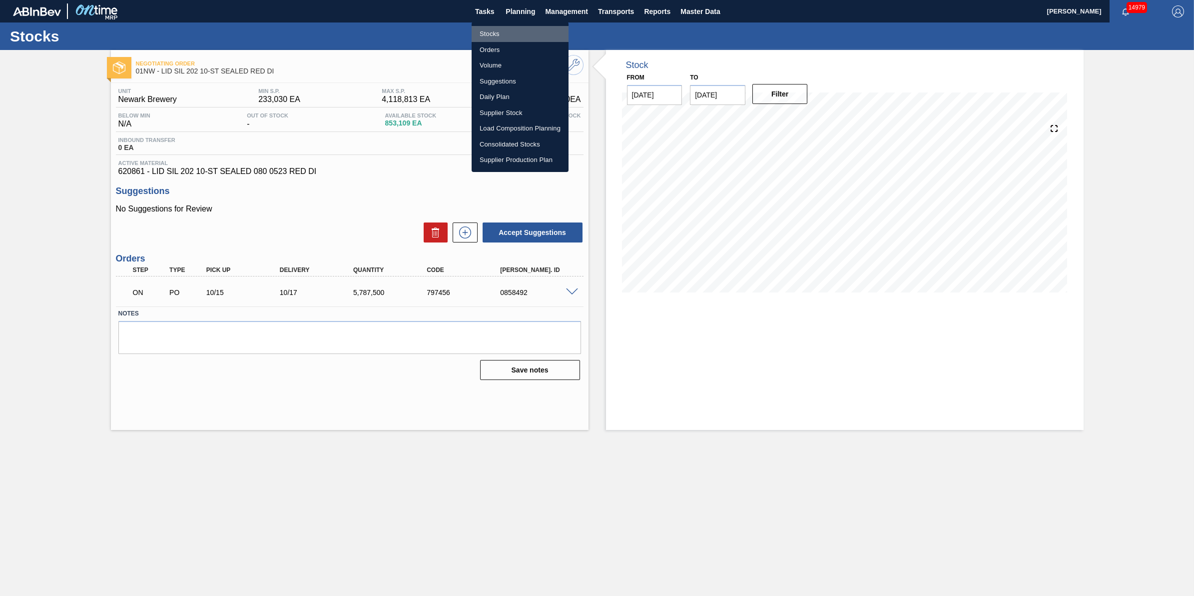
click at [521, 31] on li "Stocks" at bounding box center [520, 34] width 97 height 16
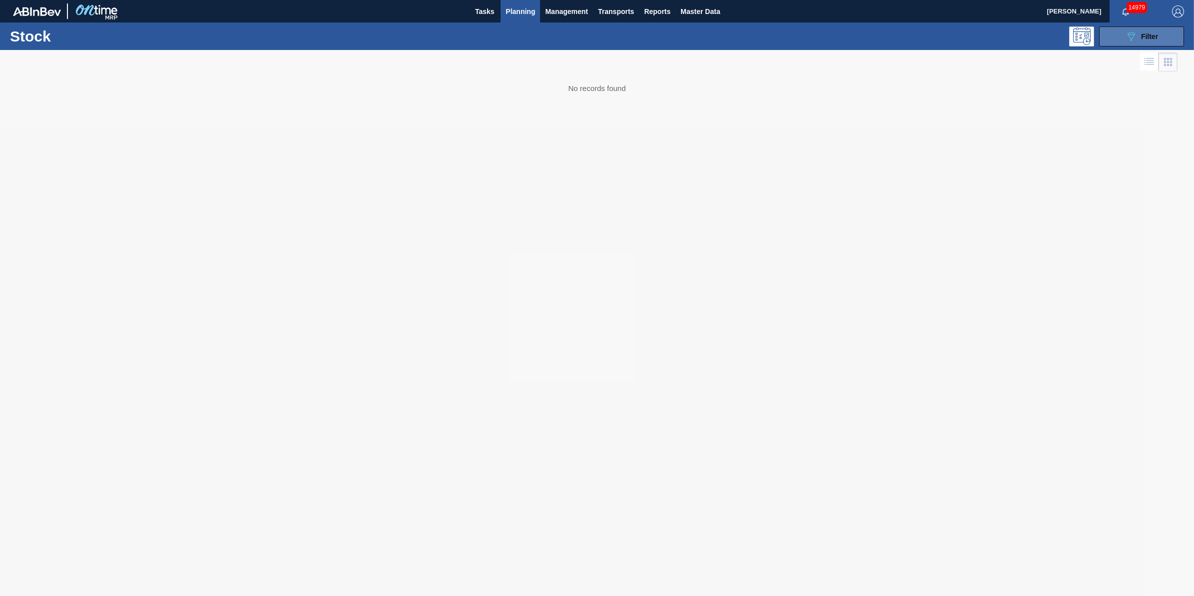
click at [1138, 35] on div "089F7B8B-B2A5-4AFE-B5C0-19BA573D28AC Filter" at bounding box center [1141, 36] width 33 height 12
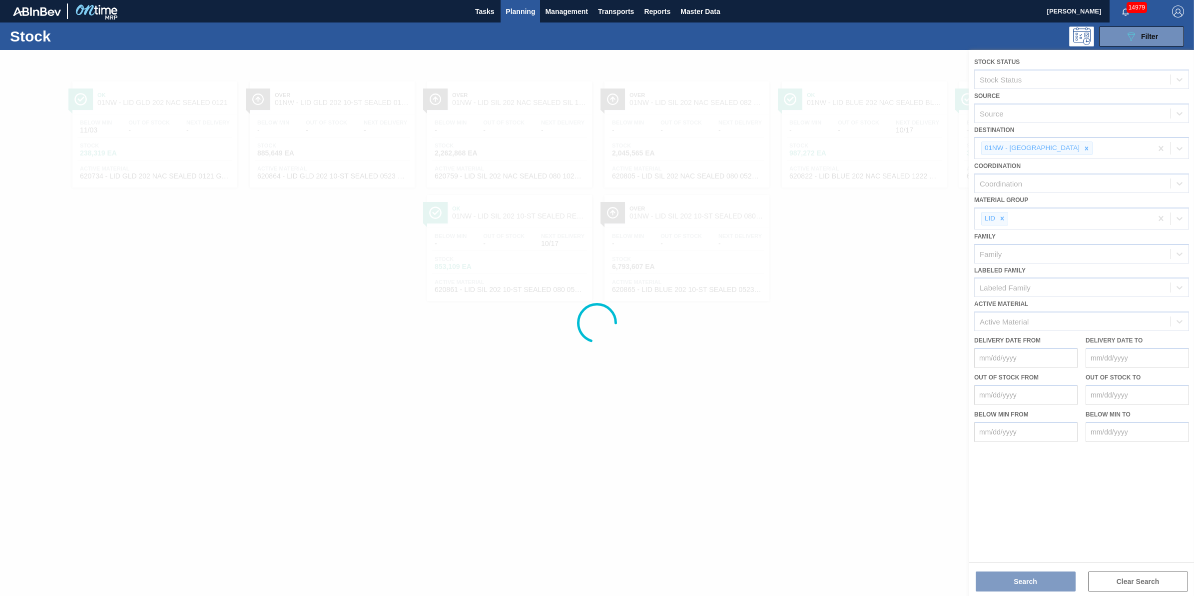
drag, startPoint x: 1059, startPoint y: 148, endPoint x: 1066, endPoint y: 148, distance: 7.5
click at [1058, 148] on div at bounding box center [597, 323] width 1194 height 546
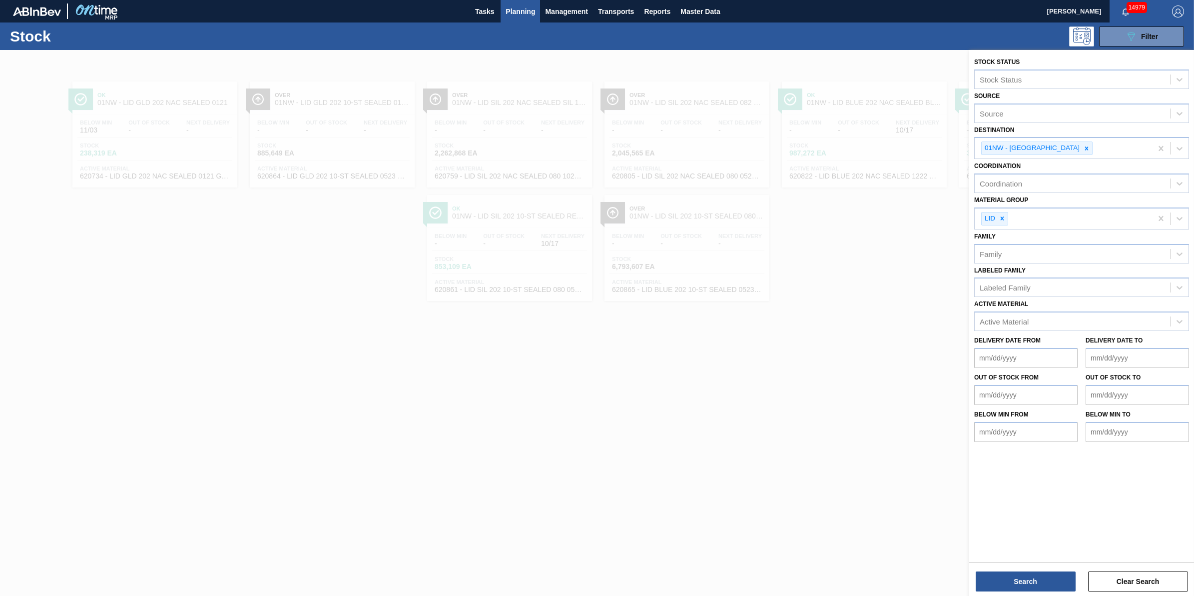
click at [1083, 148] on icon at bounding box center [1086, 148] width 7 height 7
click at [1066, 148] on div "Destination" at bounding box center [1072, 147] width 195 height 14
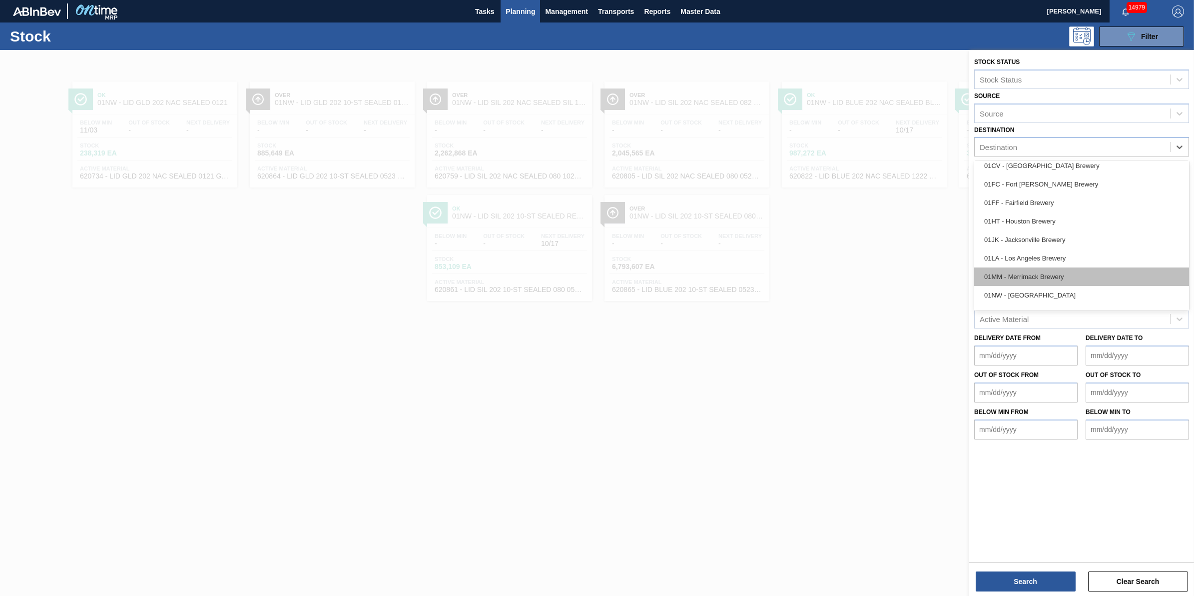
scroll to position [62, 0]
click at [1059, 263] on div "01MM - Merrimack Brewery" at bounding box center [1082, 257] width 215 height 18
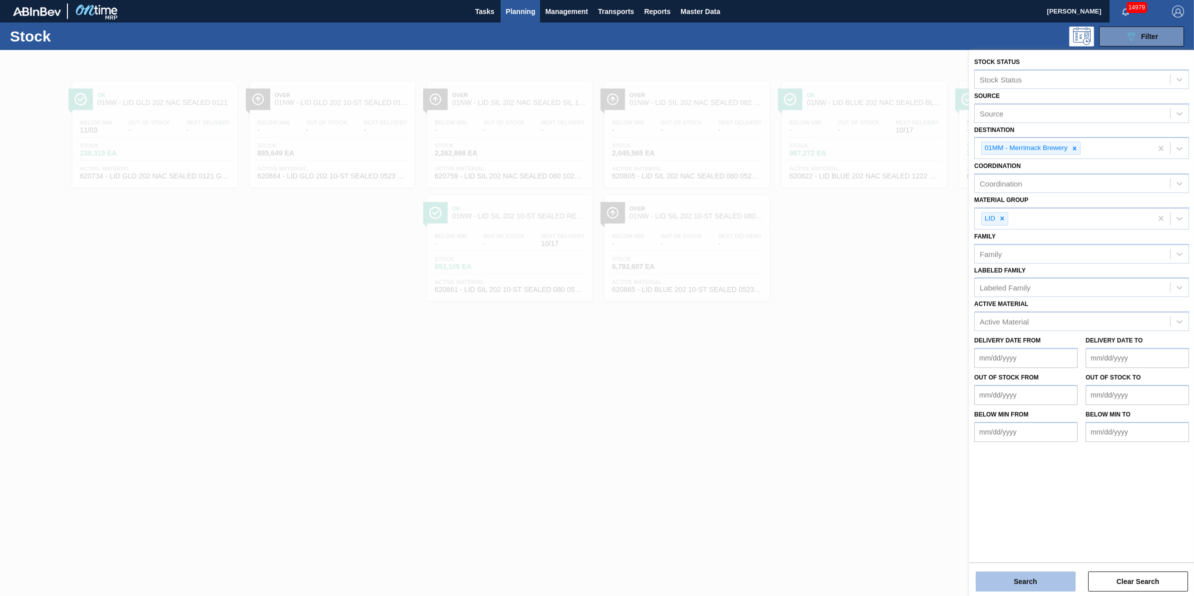
click at [1013, 581] on button "Search" at bounding box center [1026, 581] width 100 height 20
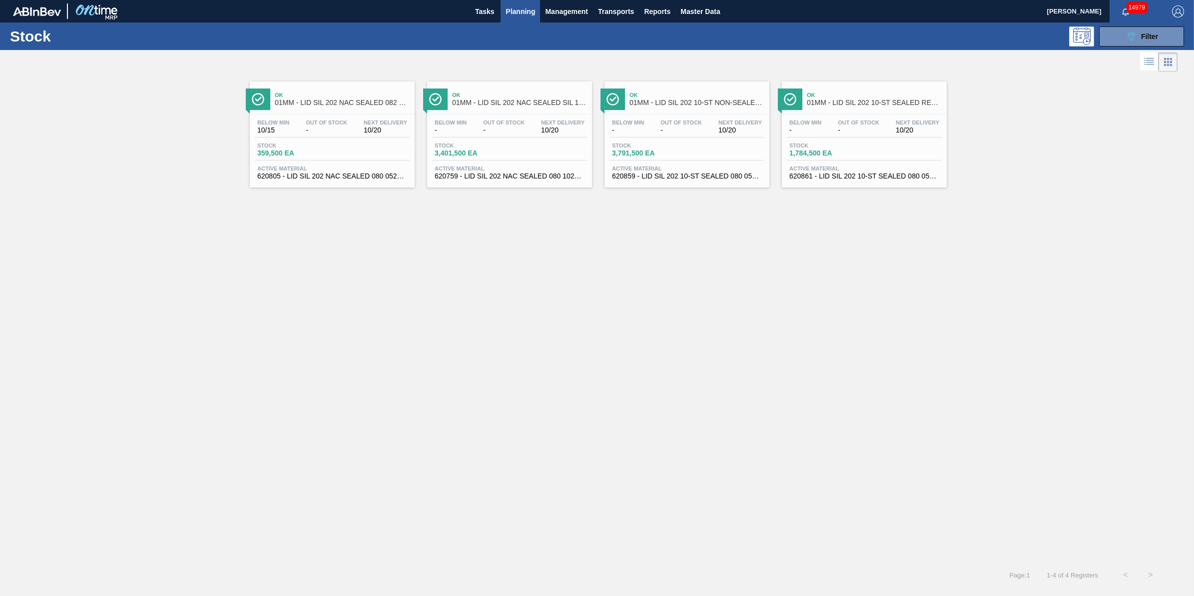
click at [656, 145] on span "Stock" at bounding box center [647, 145] width 70 height 6
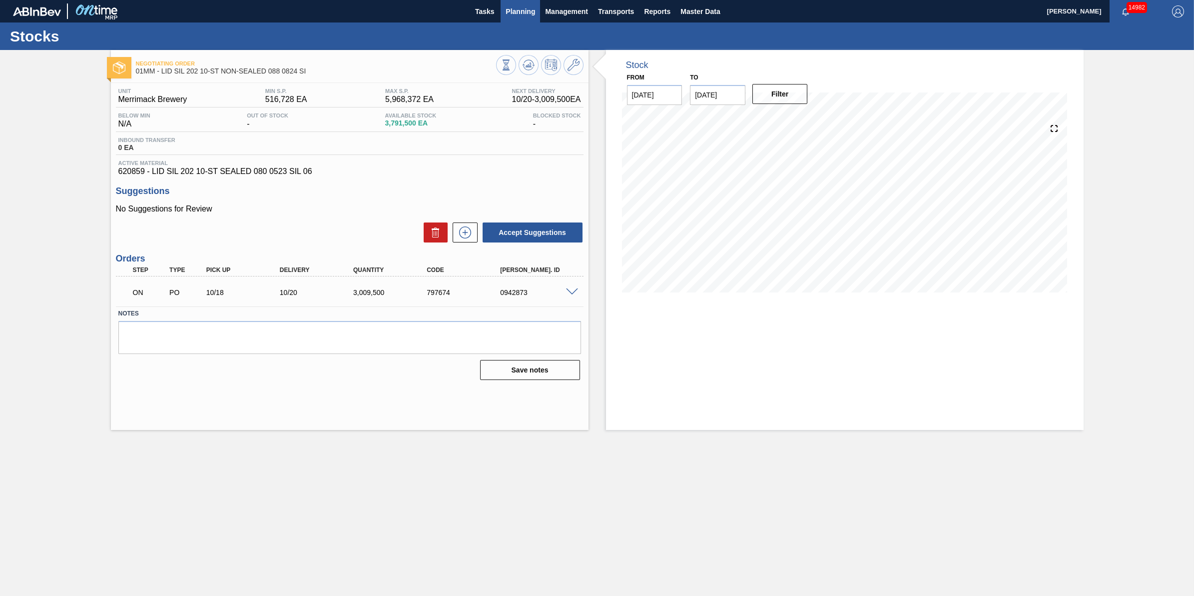
click at [532, 20] on button "Planning" at bounding box center [520, 11] width 39 height 22
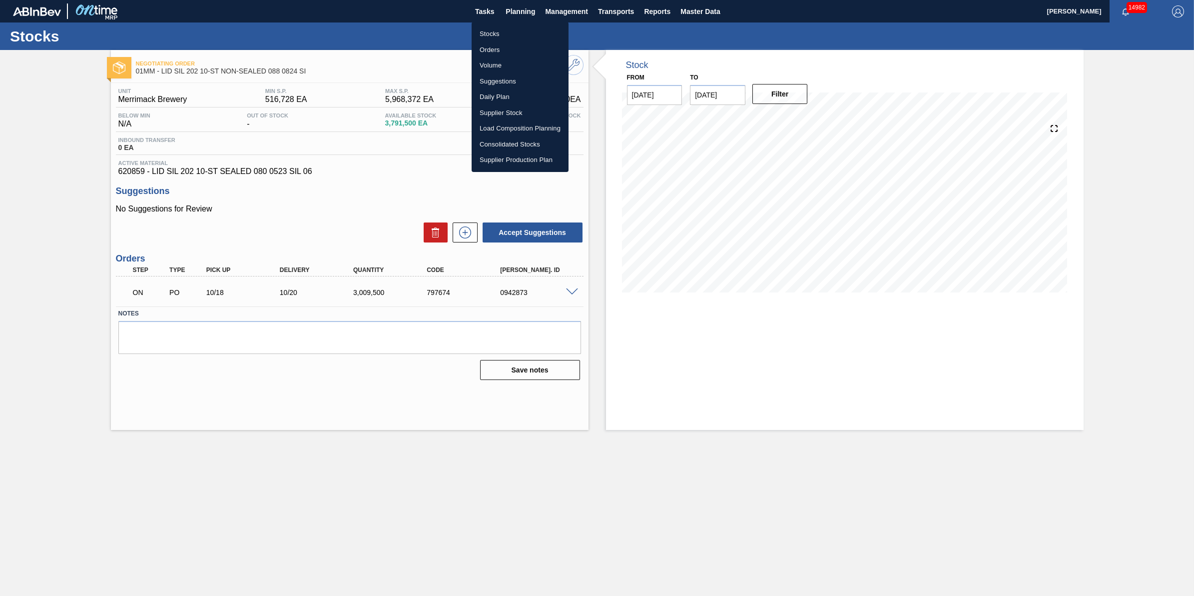
click at [510, 31] on li "Stocks" at bounding box center [520, 34] width 97 height 16
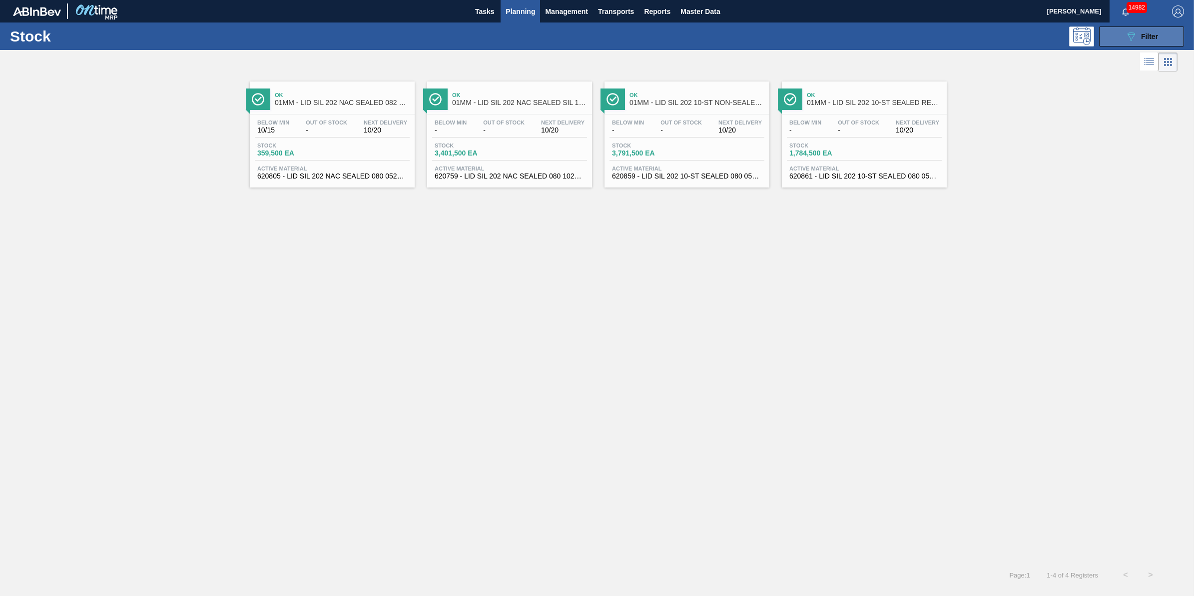
click at [1137, 38] on icon "089F7B8B-B2A5-4AFE-B5C0-19BA573D28AC" at bounding box center [1131, 36] width 12 height 12
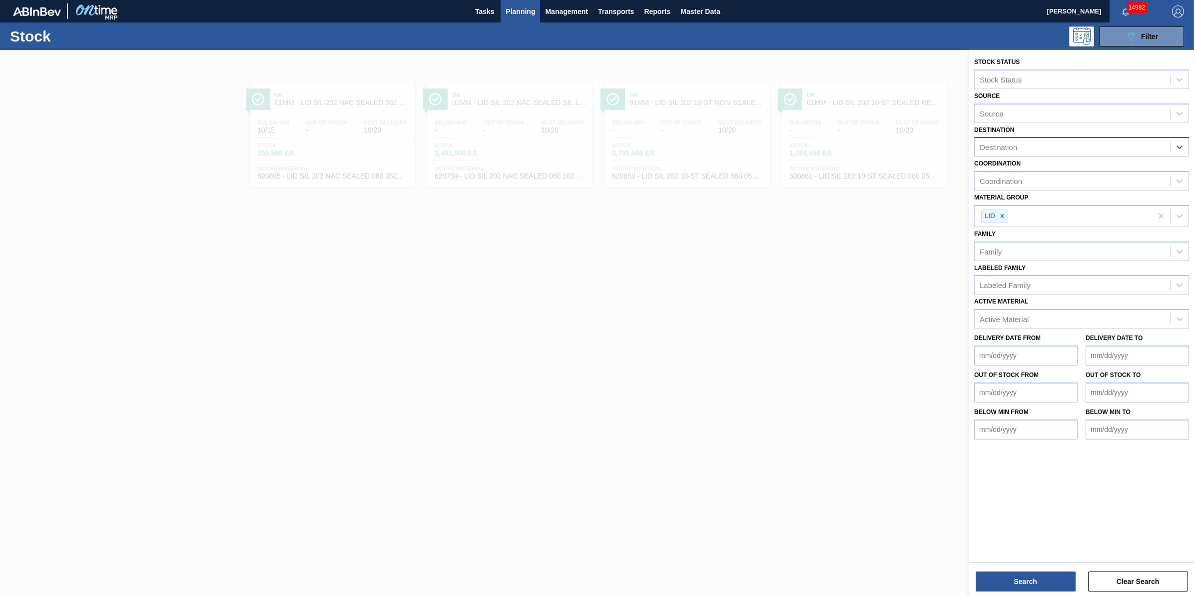
click at [1162, 153] on div "Destination" at bounding box center [1072, 147] width 195 height 14
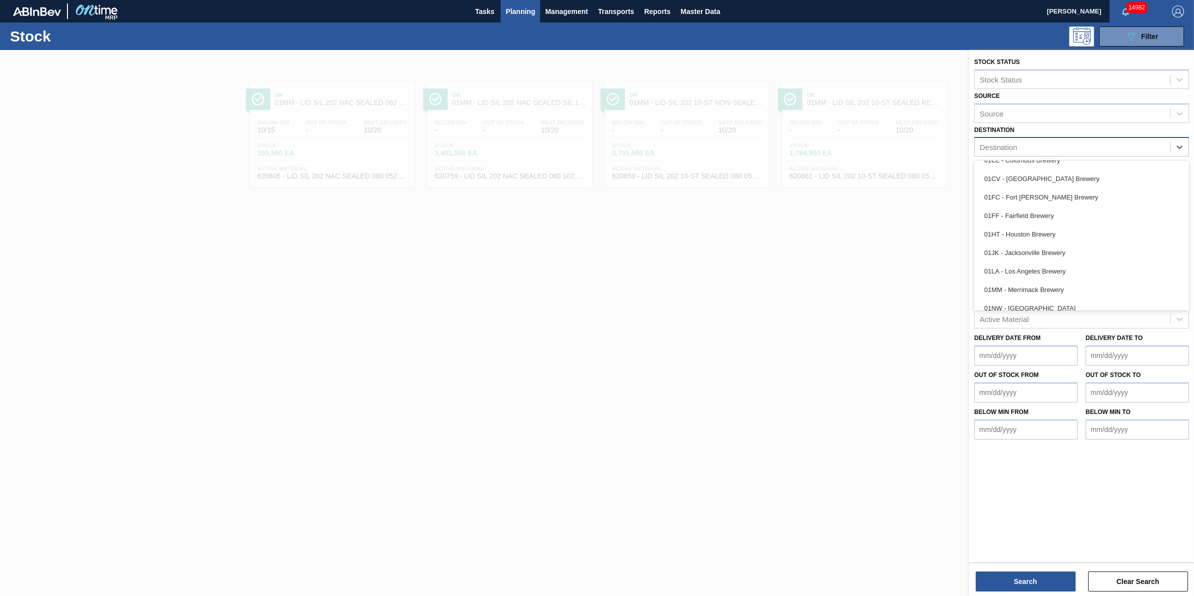
scroll to position [31, 0]
click at [1155, 308] on div "01NW - [GEOGRAPHIC_DATA]" at bounding box center [1082, 306] width 215 height 18
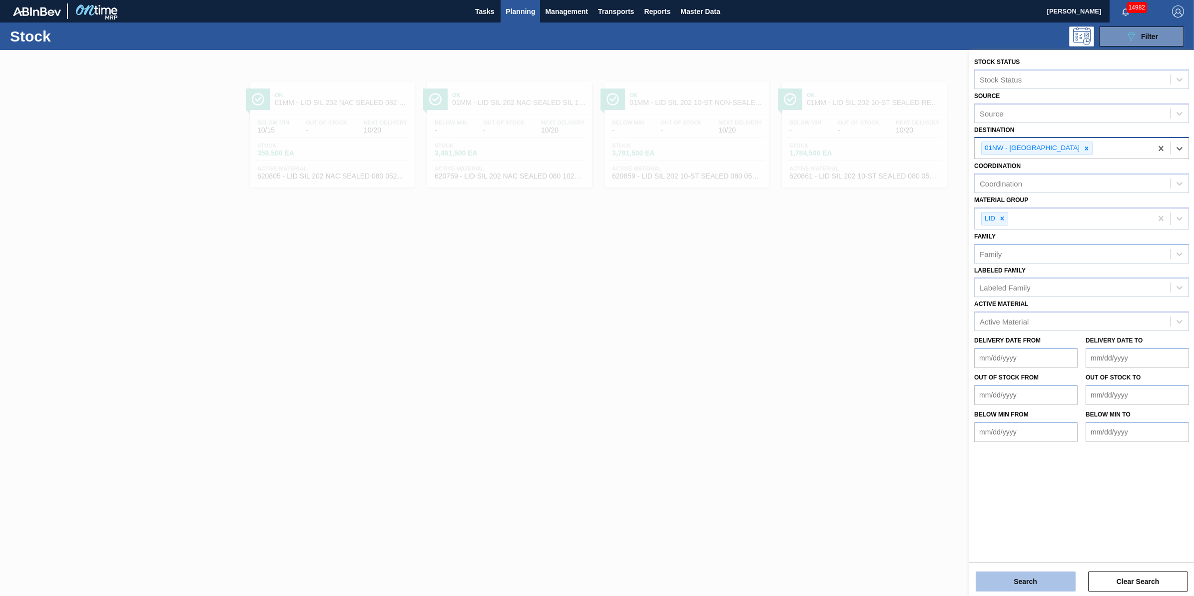
click at [1031, 579] on button "Search" at bounding box center [1026, 581] width 100 height 20
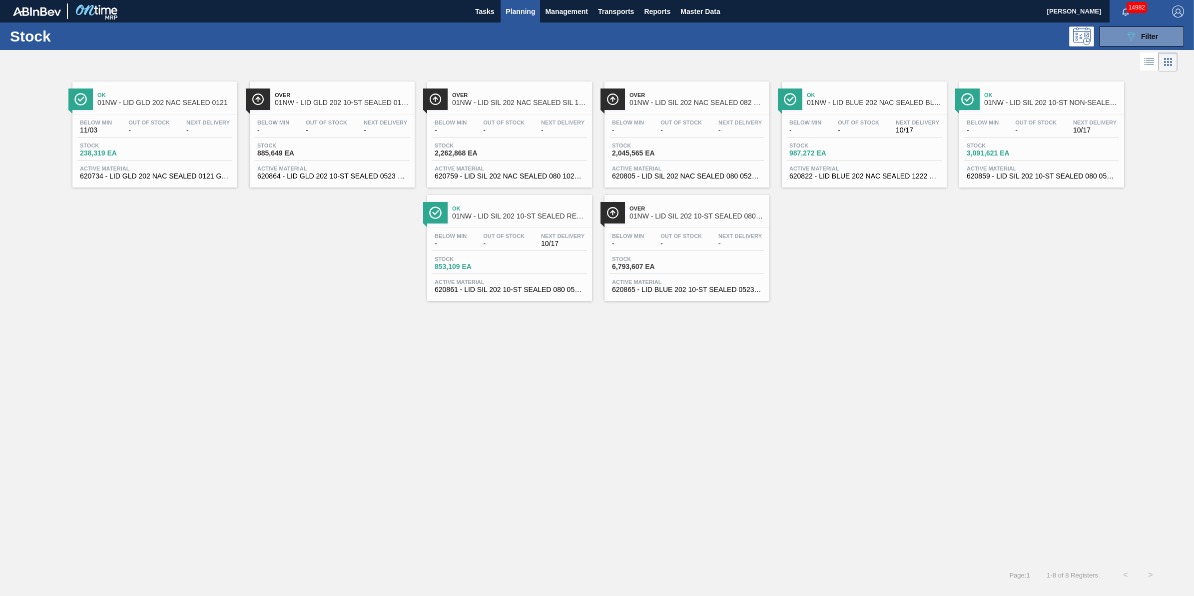
click at [858, 141] on div "Below Min - Out Of Stock - Next Delivery 10/17 Stock 987,272 EA Active Material…" at bounding box center [864, 148] width 165 height 68
click at [501, 243] on span "-" at bounding box center [503, 243] width 41 height 7
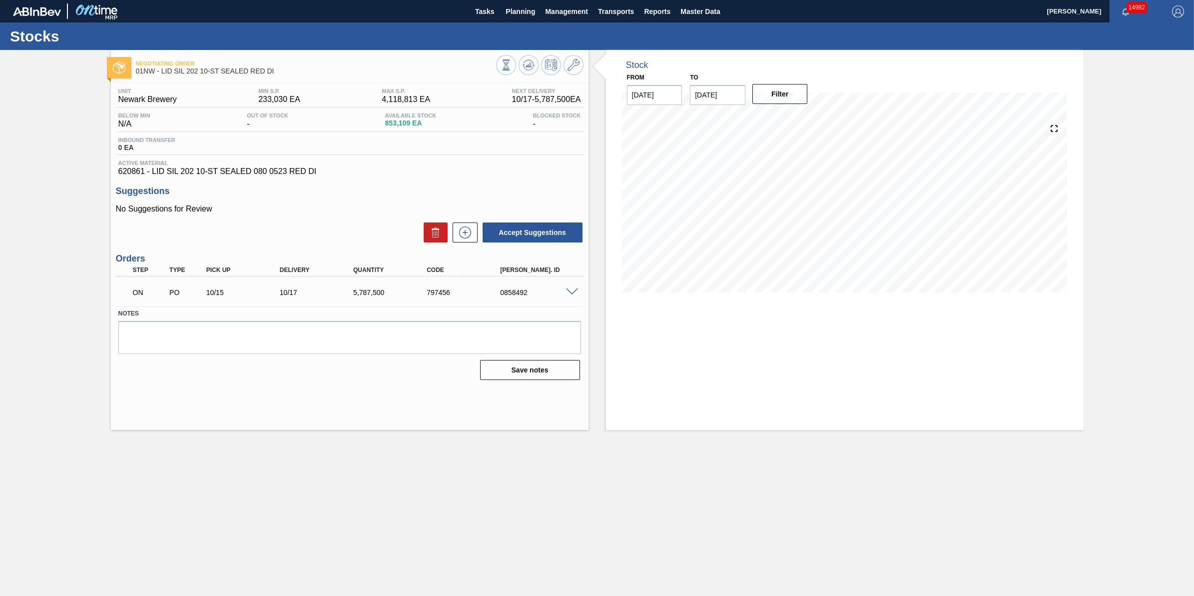
click at [573, 293] on span at bounding box center [572, 291] width 12 height 7
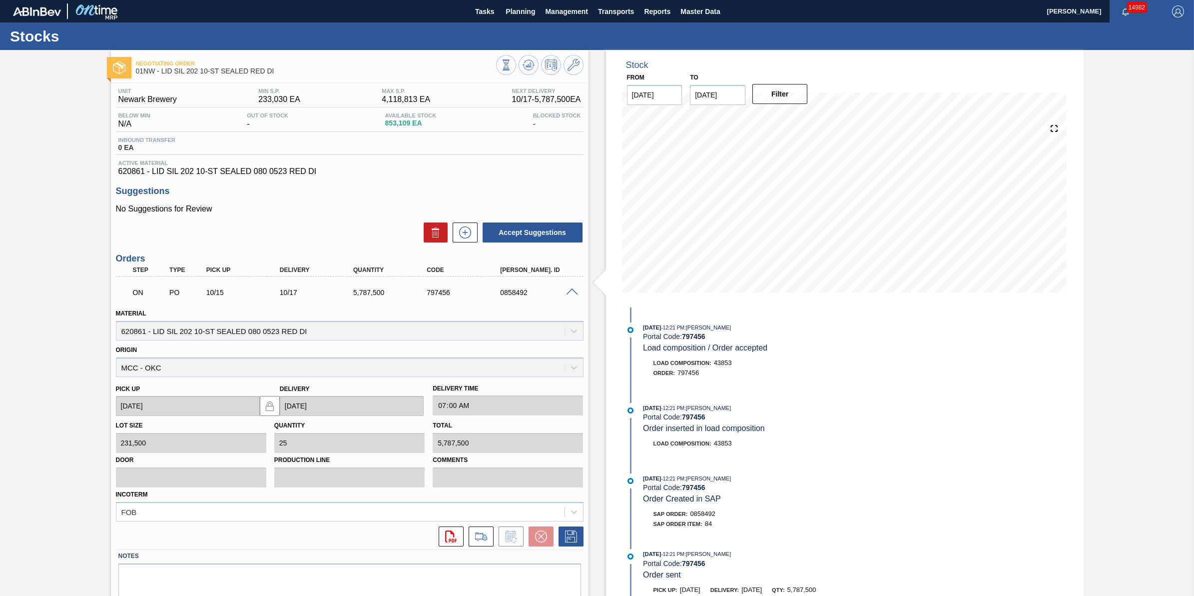
click at [567, 293] on span at bounding box center [572, 291] width 12 height 7
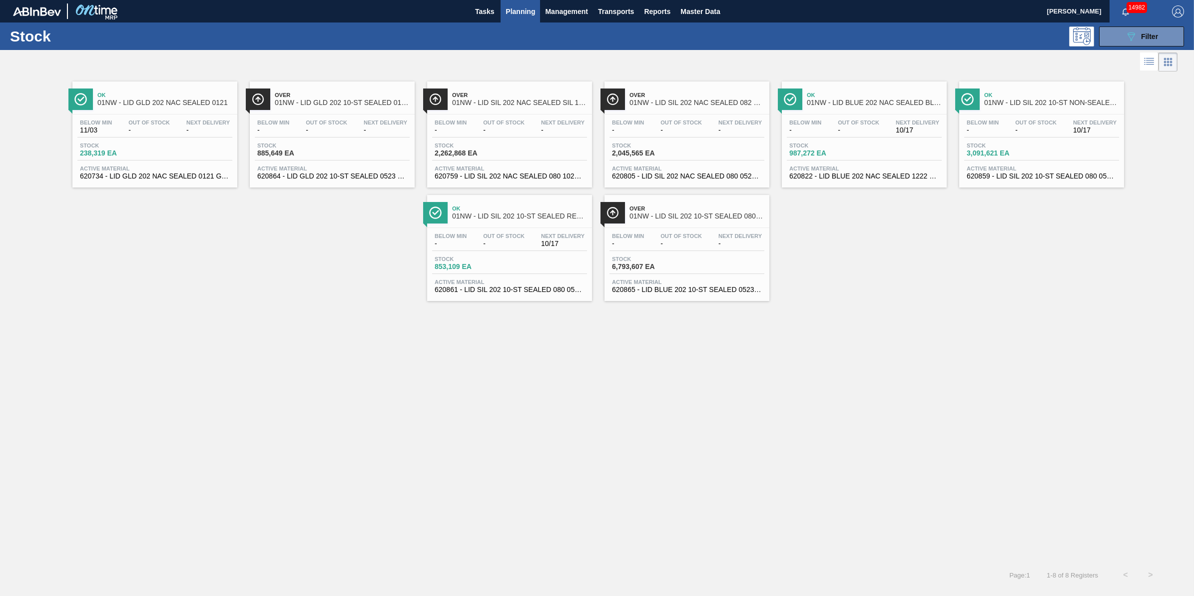
click at [1035, 143] on span "Stock" at bounding box center [1002, 145] width 70 height 6
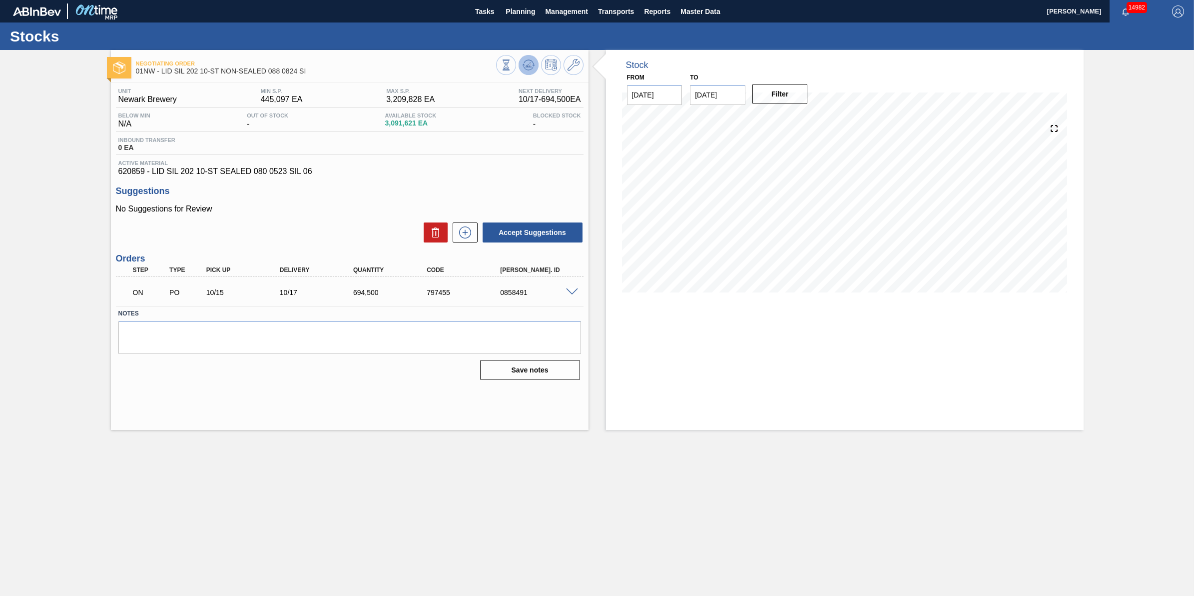
click at [521, 66] on button at bounding box center [529, 65] width 20 height 20
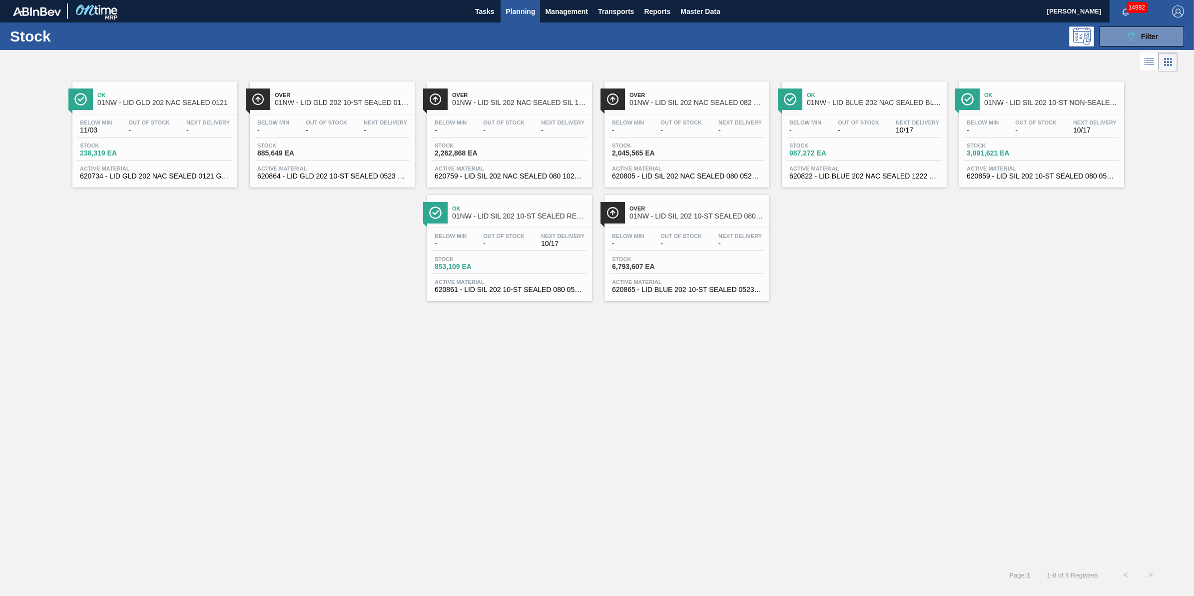
click at [435, 250] on div "Below Min - Out Of Stock - Next Delivery 10/17" at bounding box center [509, 242] width 155 height 18
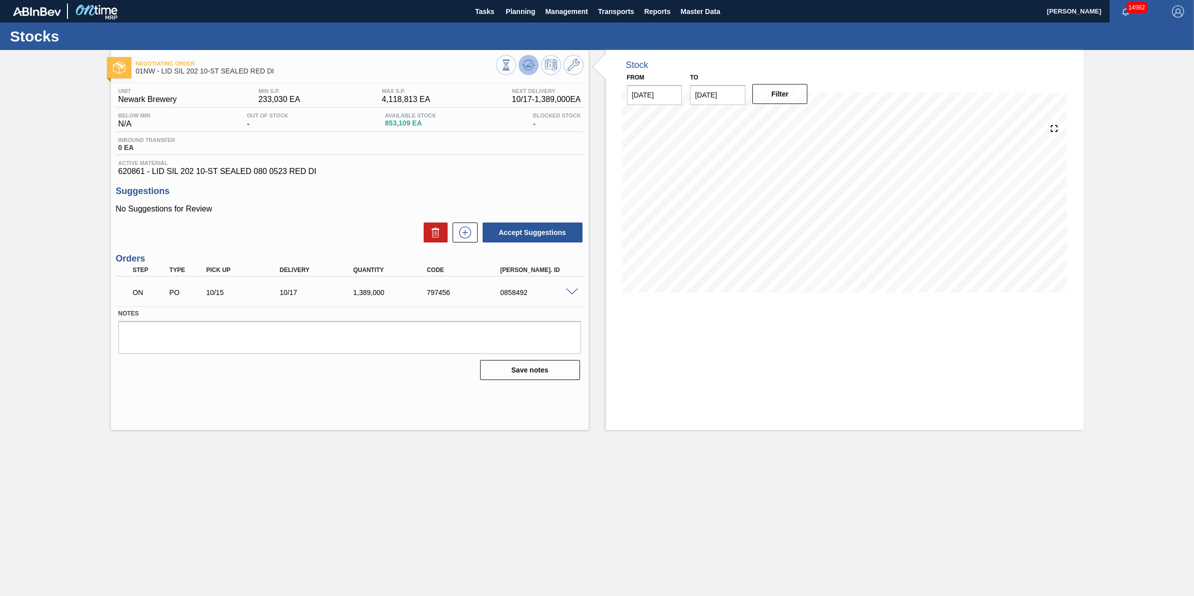
click at [538, 64] on button at bounding box center [529, 65] width 20 height 20
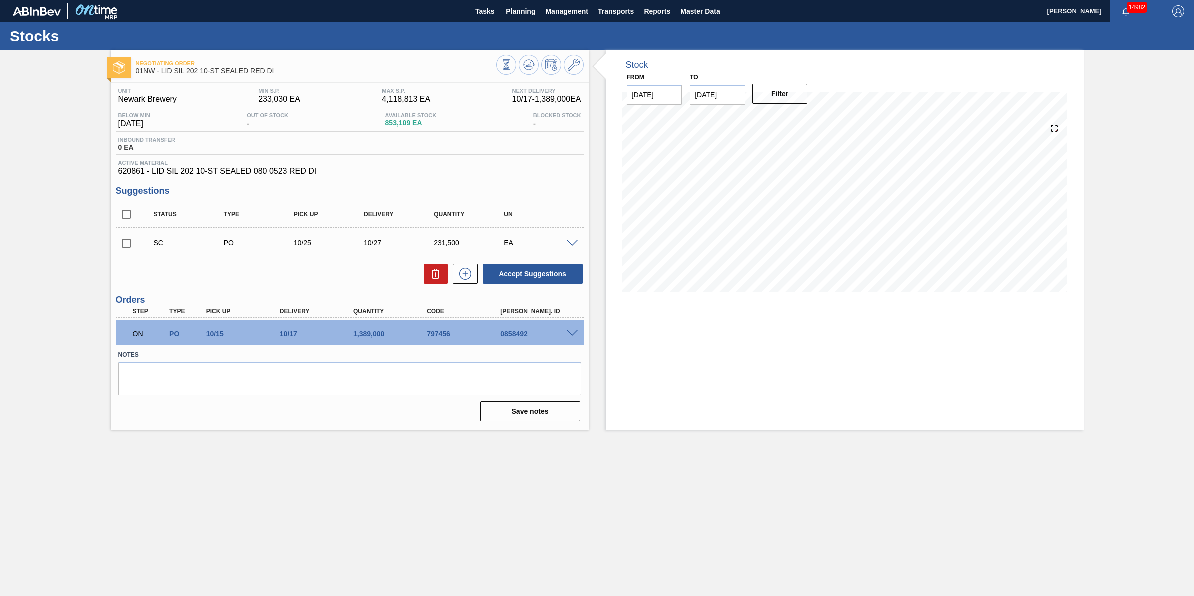
click at [123, 245] on input "checkbox" at bounding box center [126, 243] width 21 height 21
click at [444, 274] on button at bounding box center [436, 274] width 24 height 20
checkbox input "false"
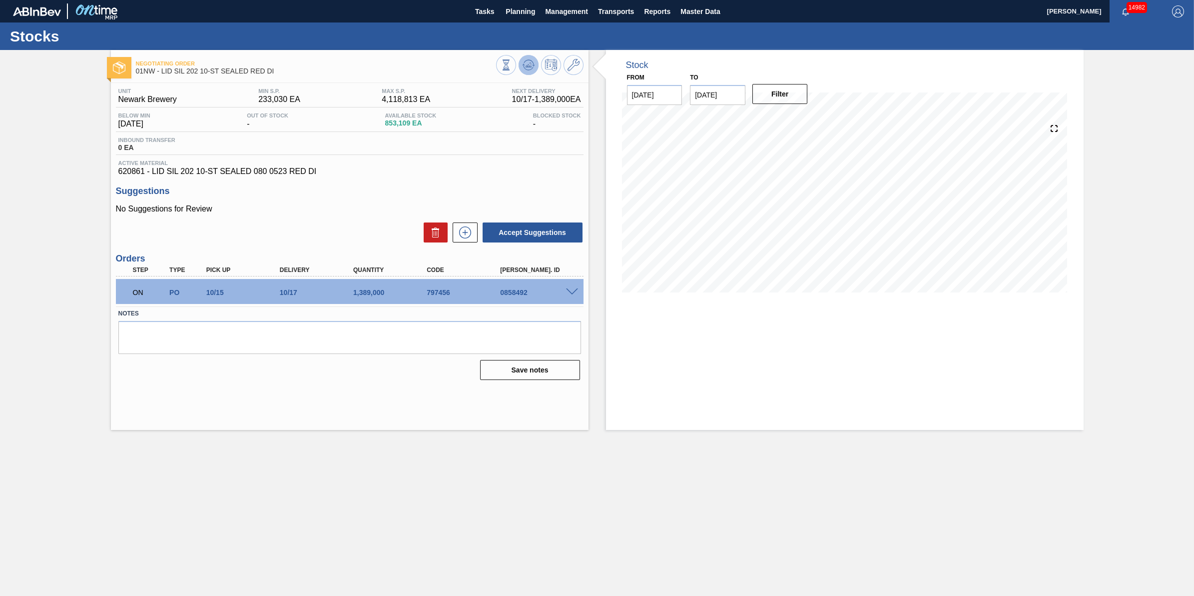
click at [528, 63] on icon at bounding box center [529, 65] width 12 height 12
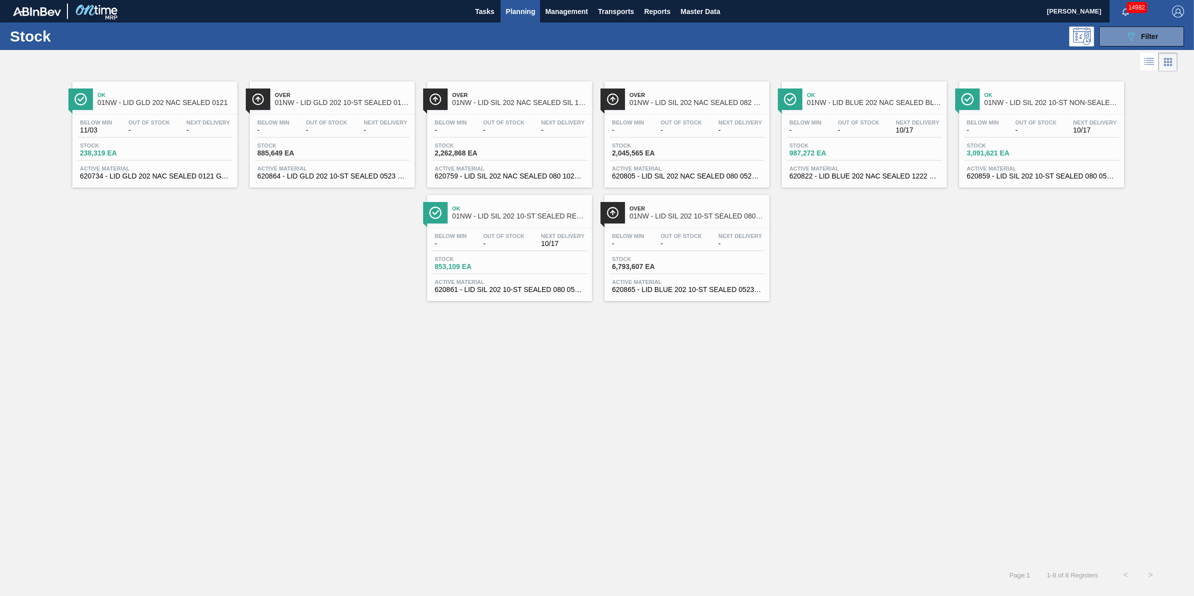
click at [472, 261] on span "Stock" at bounding box center [470, 259] width 70 height 6
click at [856, 136] on div "Below Min - Out Of Stock - Next Delivery 10/17" at bounding box center [864, 128] width 155 height 18
click at [1025, 169] on span "Active Material" at bounding box center [1042, 168] width 150 height 6
click at [188, 136] on div "Below Min 11/03 Out Of Stock - Next Delivery -" at bounding box center [154, 128] width 155 height 18
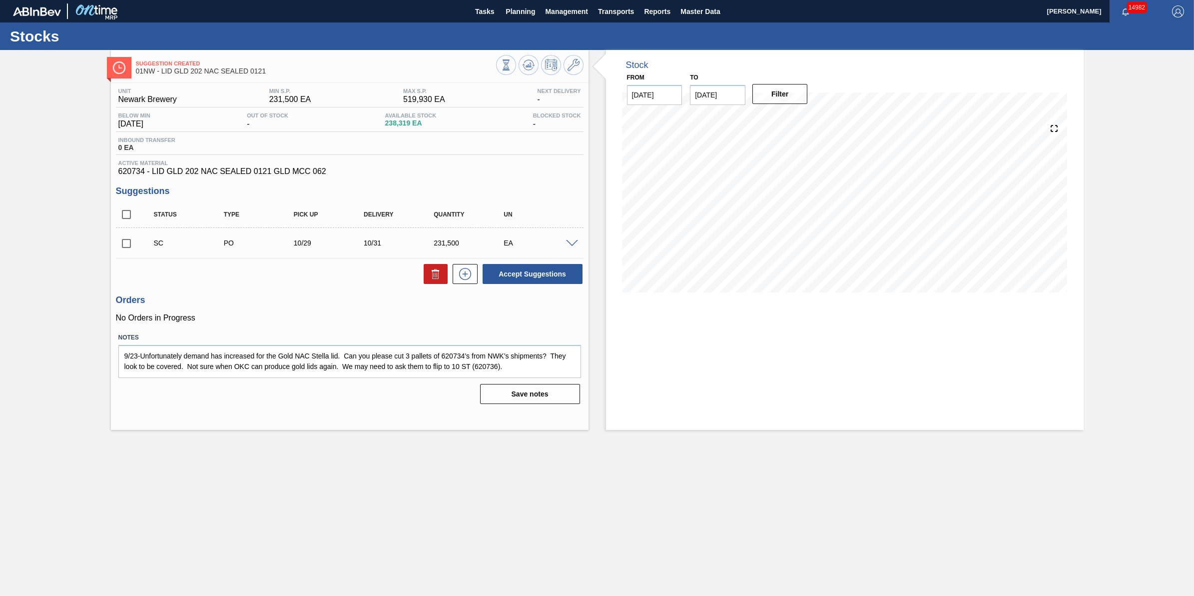
click at [728, 98] on input "11/01/2025" at bounding box center [717, 95] width 55 height 20
click at [794, 233] on div "6" at bounding box center [799, 231] width 13 height 13
type input "12/06/2025"
click at [793, 100] on button "Filter" at bounding box center [780, 94] width 55 height 20
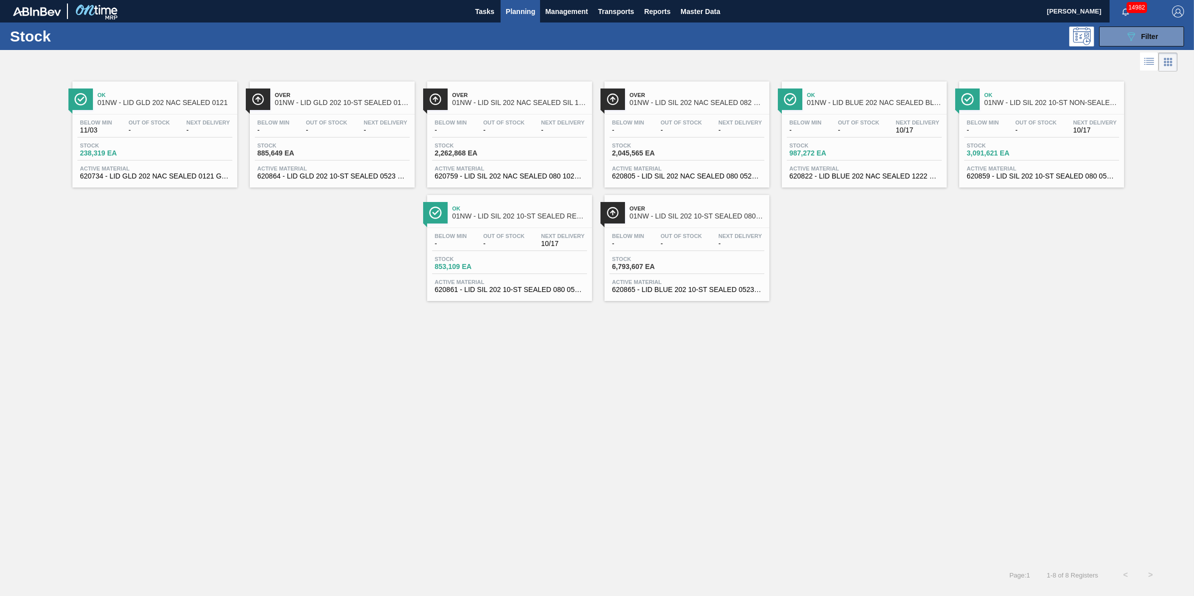
click at [660, 262] on span "Stock" at bounding box center [647, 259] width 70 height 6
click at [676, 143] on span "Stock" at bounding box center [647, 145] width 70 height 6
click at [532, 135] on div "Below Min - Out Of Stock - Next Delivery -" at bounding box center [509, 128] width 155 height 18
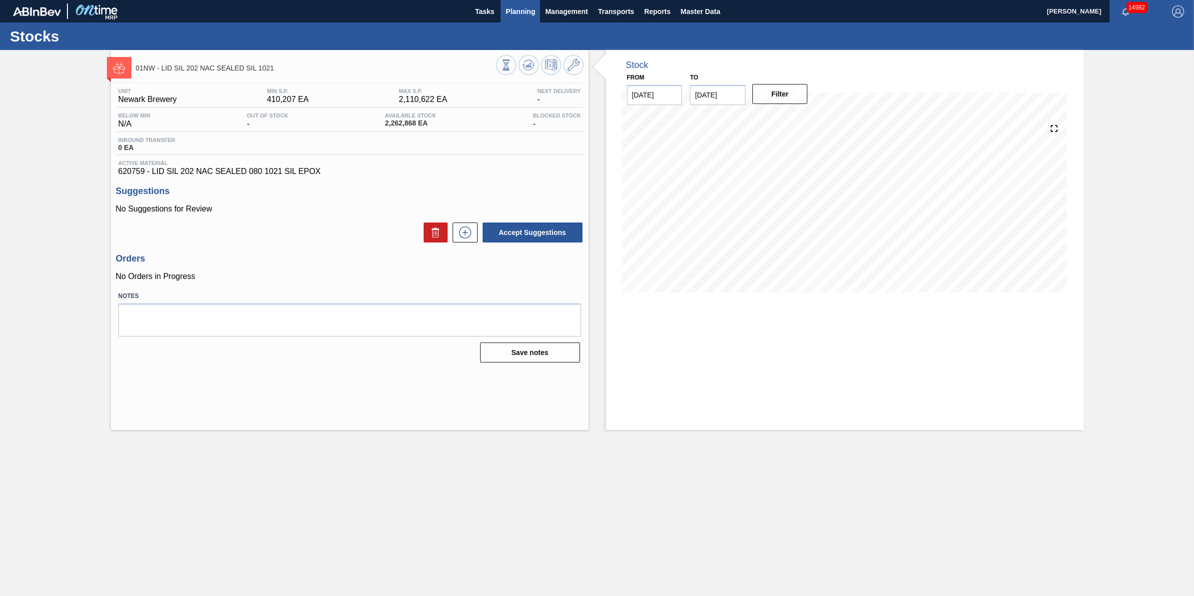
click at [519, 9] on span "Planning" at bounding box center [520, 11] width 29 height 12
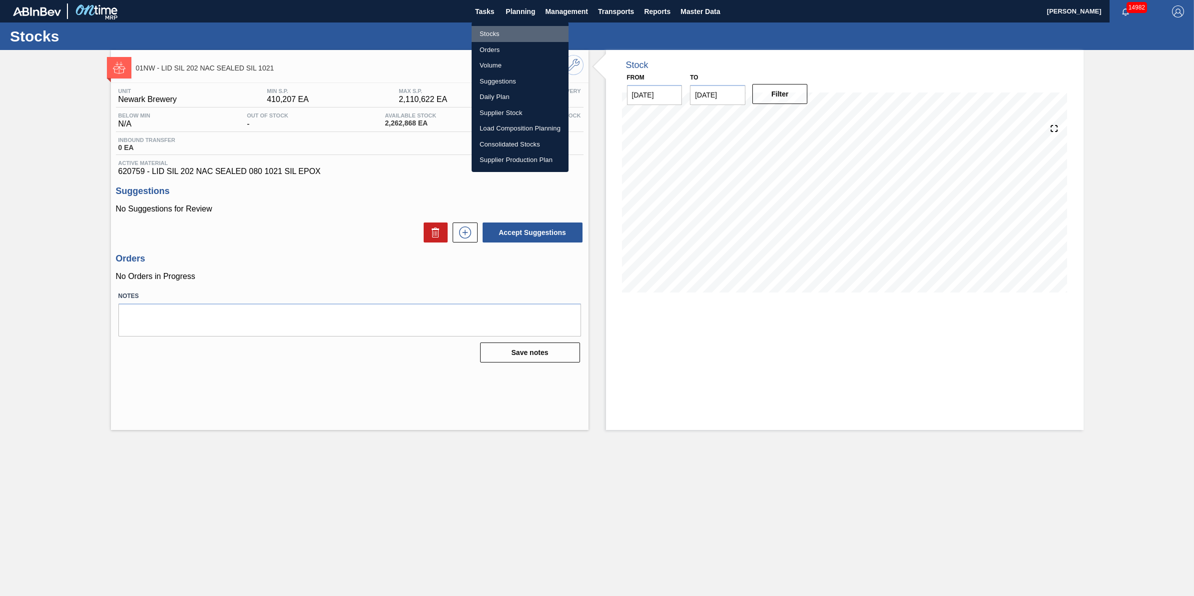
click at [523, 30] on li "Stocks" at bounding box center [520, 34] width 97 height 16
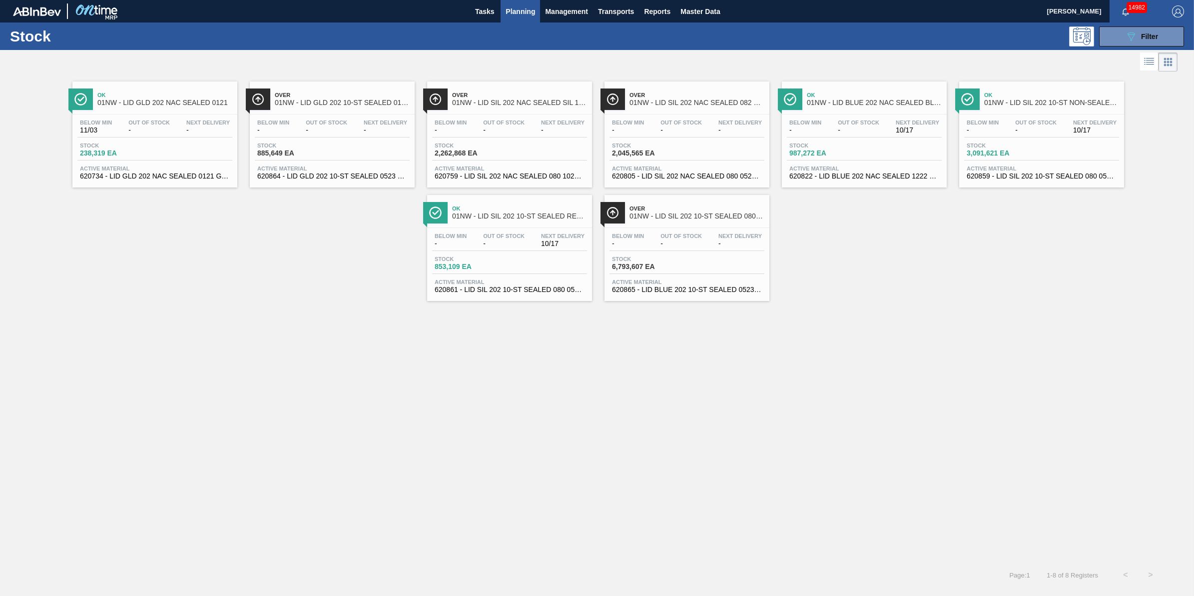
click at [1016, 143] on span "Stock" at bounding box center [1002, 145] width 70 height 6
click at [1001, 125] on div "Below Min -" at bounding box center [983, 126] width 37 height 14
click at [1056, 153] on div "Stock 6,183,242 EA" at bounding box center [1042, 151] width 155 height 18
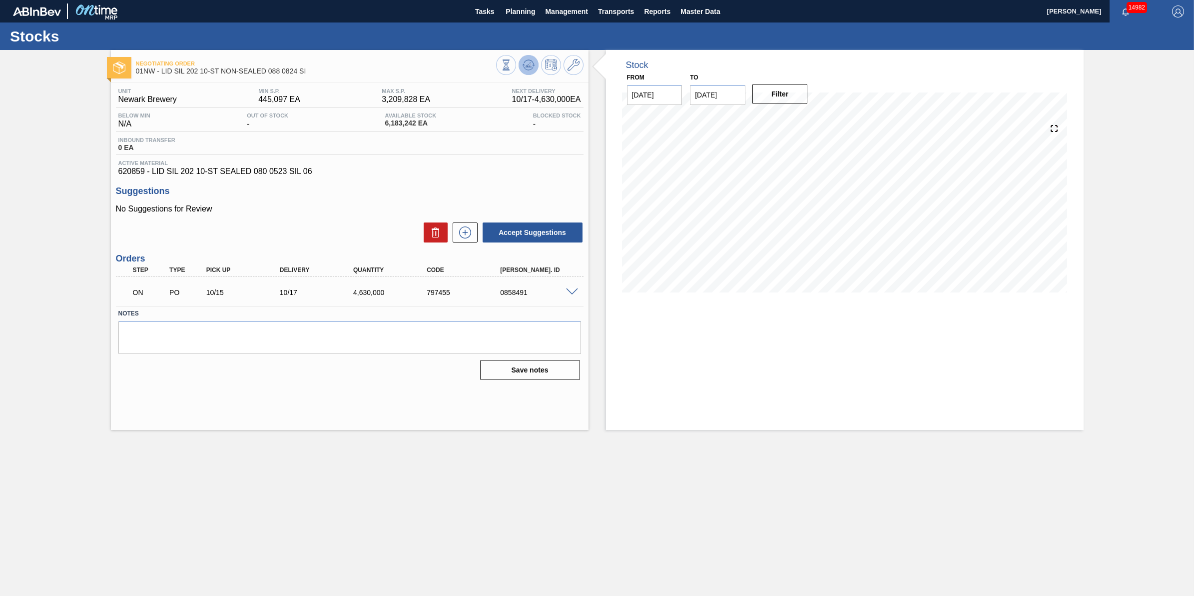
click at [525, 73] on button at bounding box center [529, 65] width 20 height 20
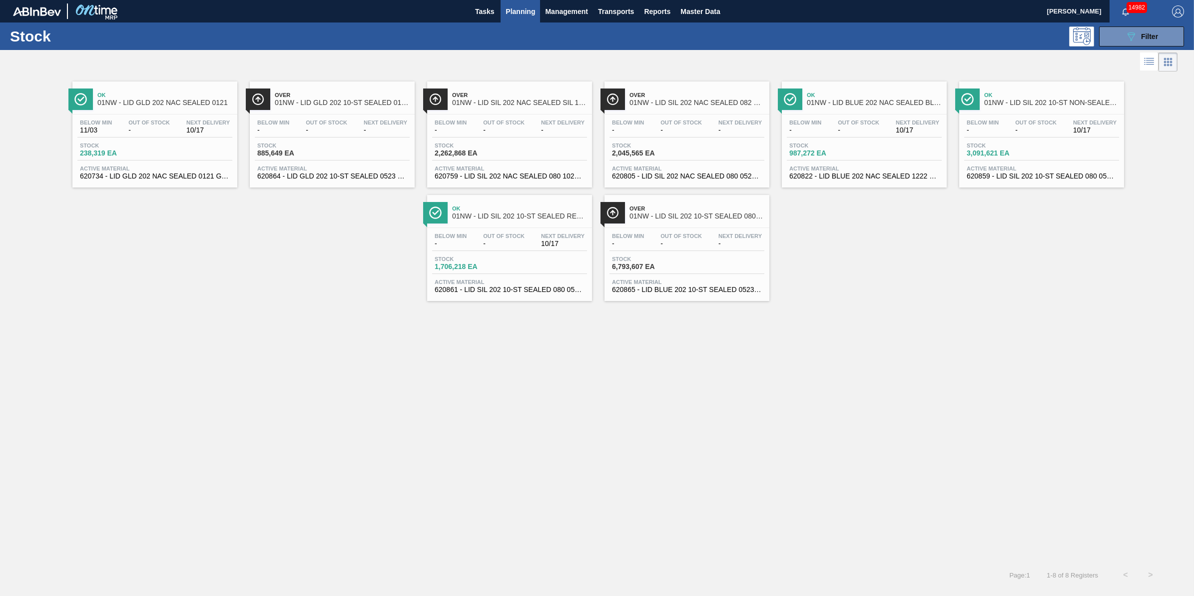
click at [555, 261] on div "Stock 1,706,218 EA" at bounding box center [509, 265] width 155 height 18
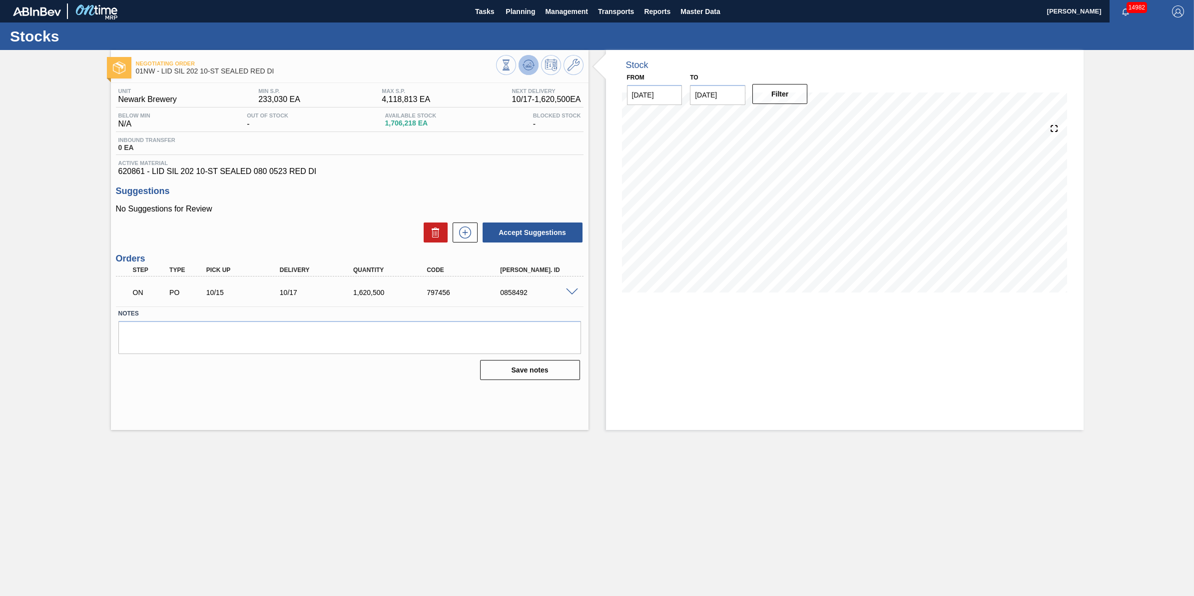
click at [520, 65] on button at bounding box center [529, 65] width 20 height 20
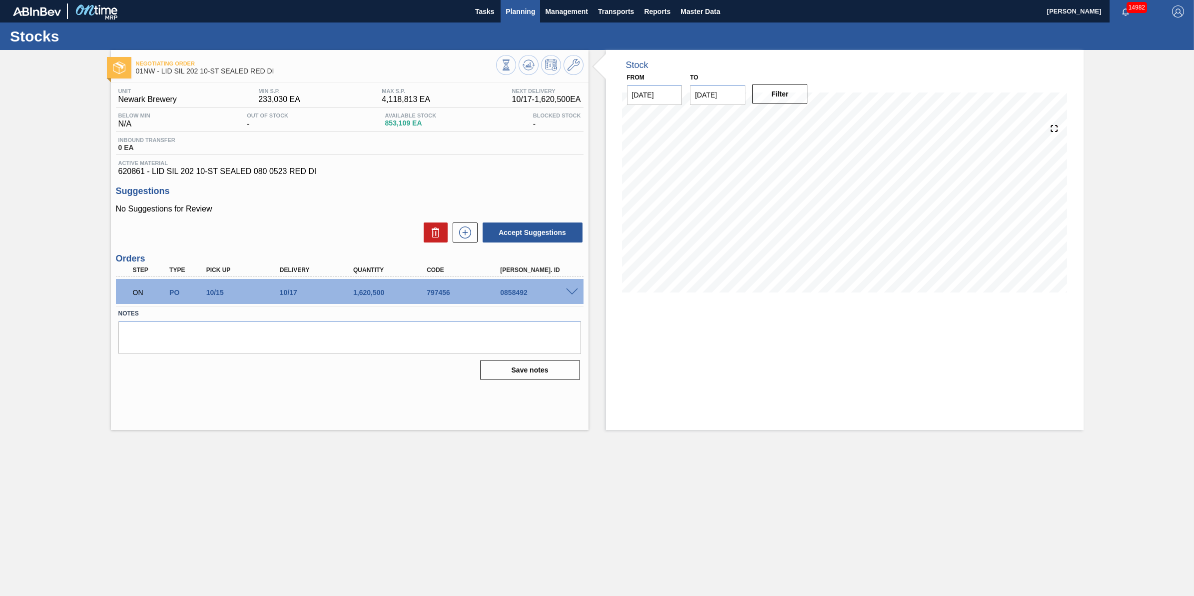
click at [505, 10] on button "Planning" at bounding box center [520, 11] width 39 height 22
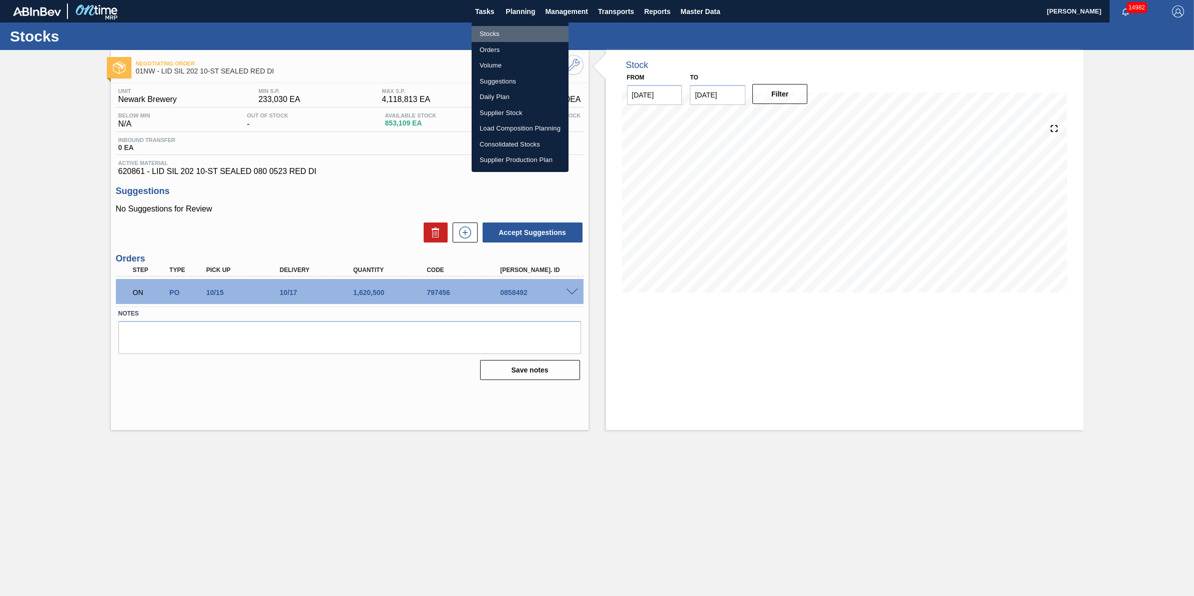
click at [514, 30] on li "Stocks" at bounding box center [520, 34] width 97 height 16
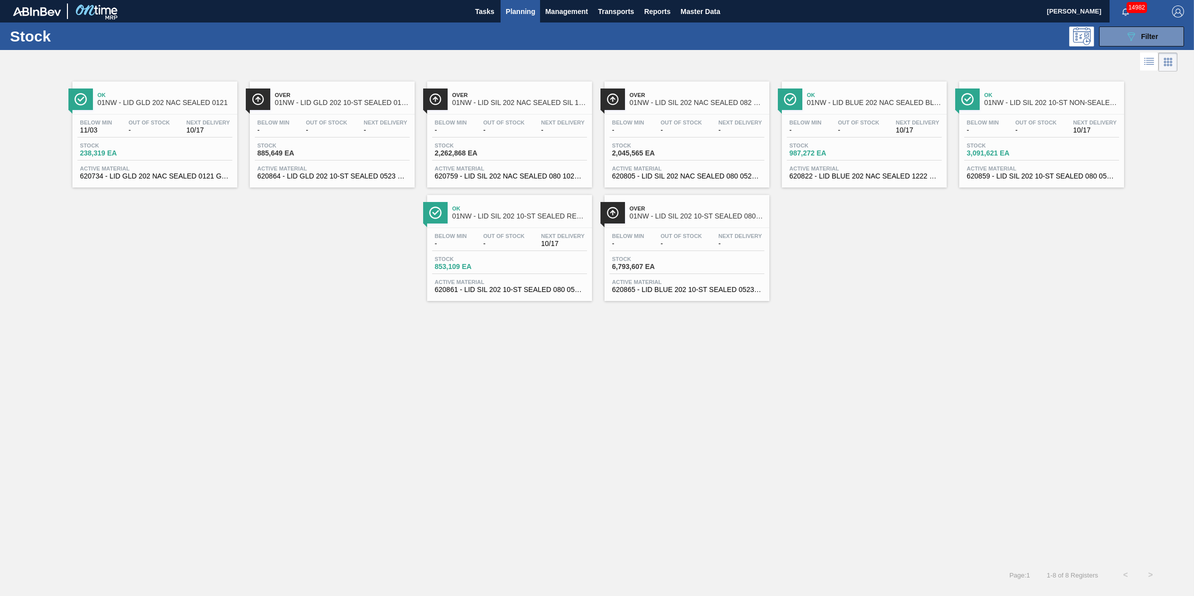
click at [520, 21] on button "Planning" at bounding box center [520, 11] width 39 height 22
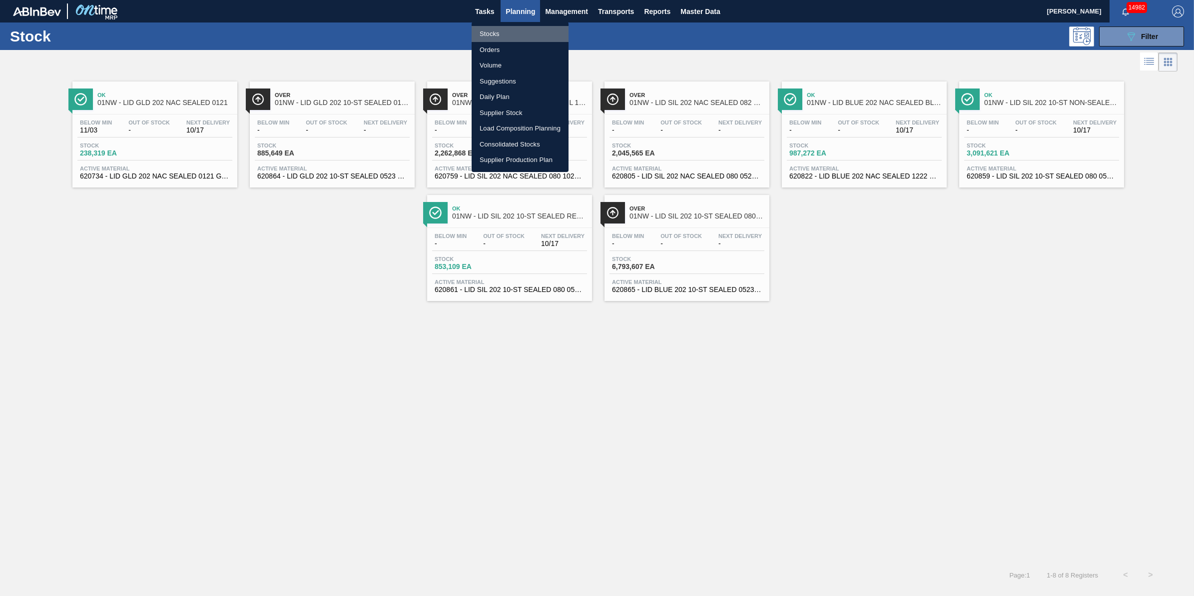
click at [518, 36] on li "Stocks" at bounding box center [520, 34] width 97 height 16
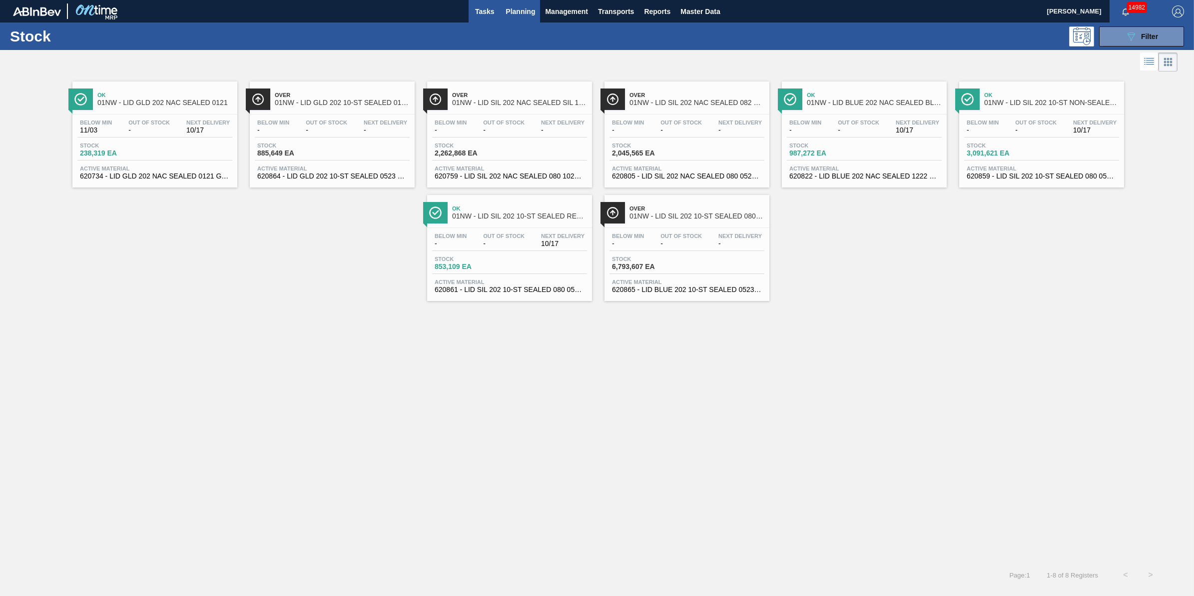
drag, startPoint x: 492, startPoint y: 22, endPoint x: 497, endPoint y: 20, distance: 5.6
click at [492, 22] on div "Stock 089F7B8B-B2A5-4AFE-B5C0-19BA573D28AC Filter" at bounding box center [597, 35] width 1194 height 27
click at [497, 16] on button "Tasks" at bounding box center [485, 11] width 32 height 22
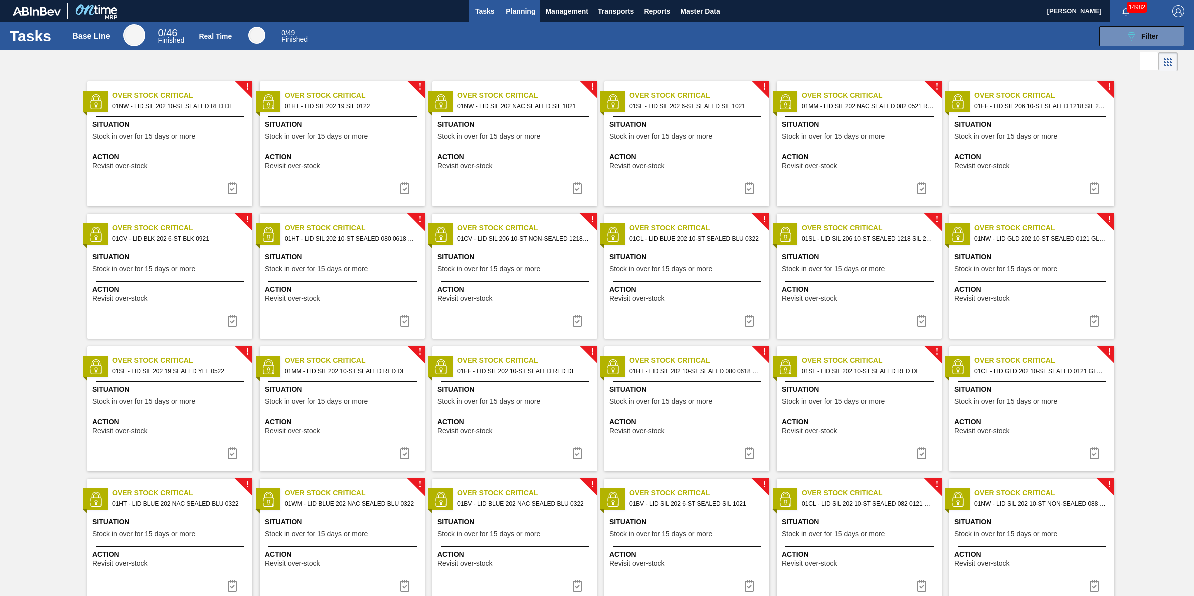
click at [502, 14] on button "Planning" at bounding box center [520, 11] width 39 height 22
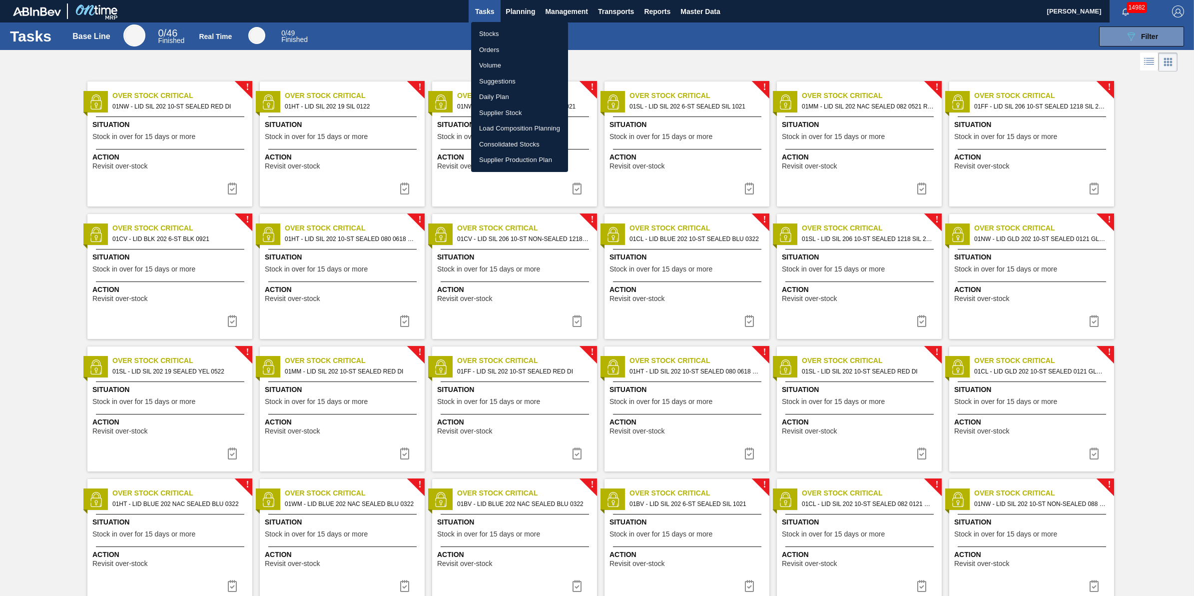
click at [511, 32] on li "Stocks" at bounding box center [519, 34] width 97 height 16
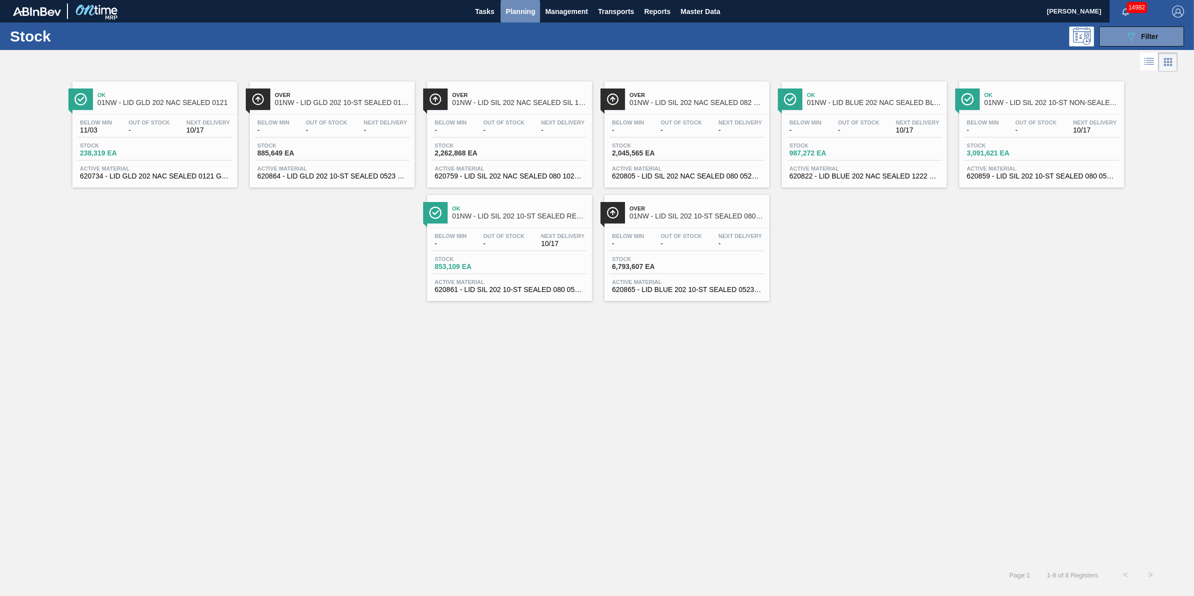
drag, startPoint x: 522, startPoint y: 11, endPoint x: 516, endPoint y: 26, distance: 16.3
click at [522, 11] on span "Planning" at bounding box center [520, 11] width 29 height 12
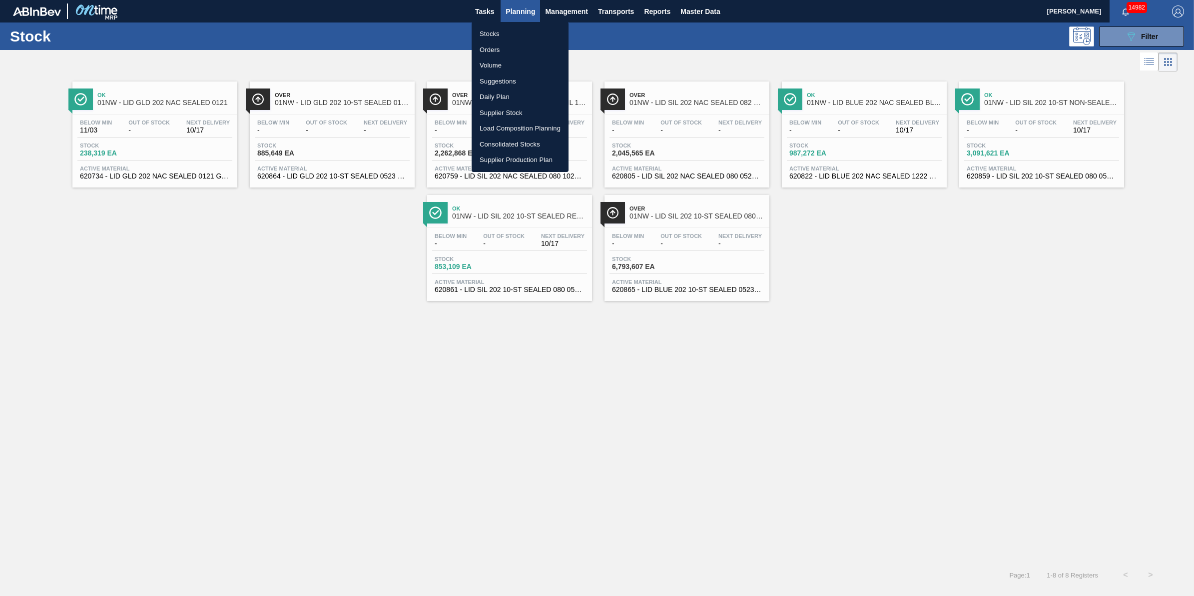
click at [515, 30] on li "Stocks" at bounding box center [520, 34] width 97 height 16
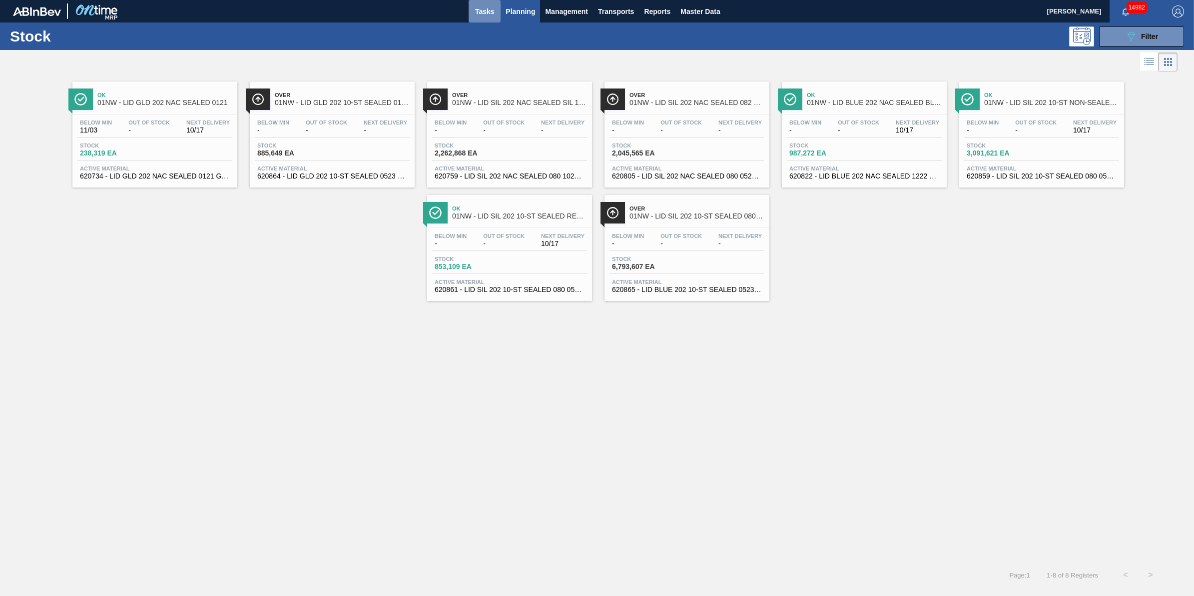
click at [474, 15] on span "Tasks" at bounding box center [485, 11] width 22 height 12
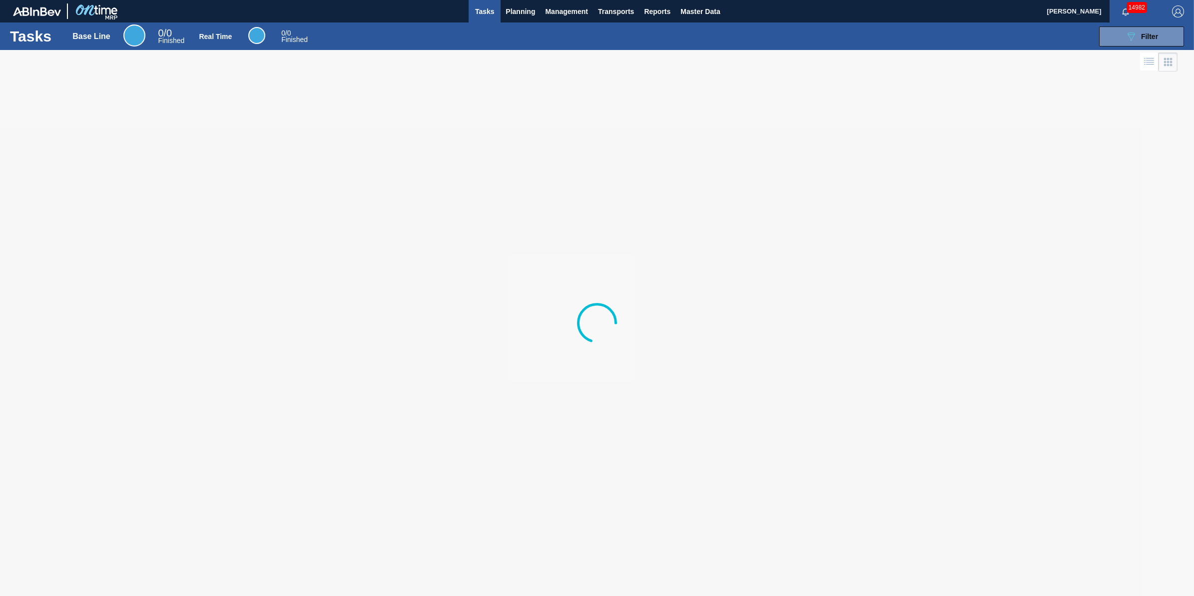
click at [512, 25] on div "Tasks Base Line 0 / 0 Finished Real Time 0 / 0 Finished 089F7B8B-B2A5-4AFE-B5C0…" at bounding box center [597, 35] width 1194 height 27
click at [515, 20] on button "Planning" at bounding box center [520, 11] width 39 height 22
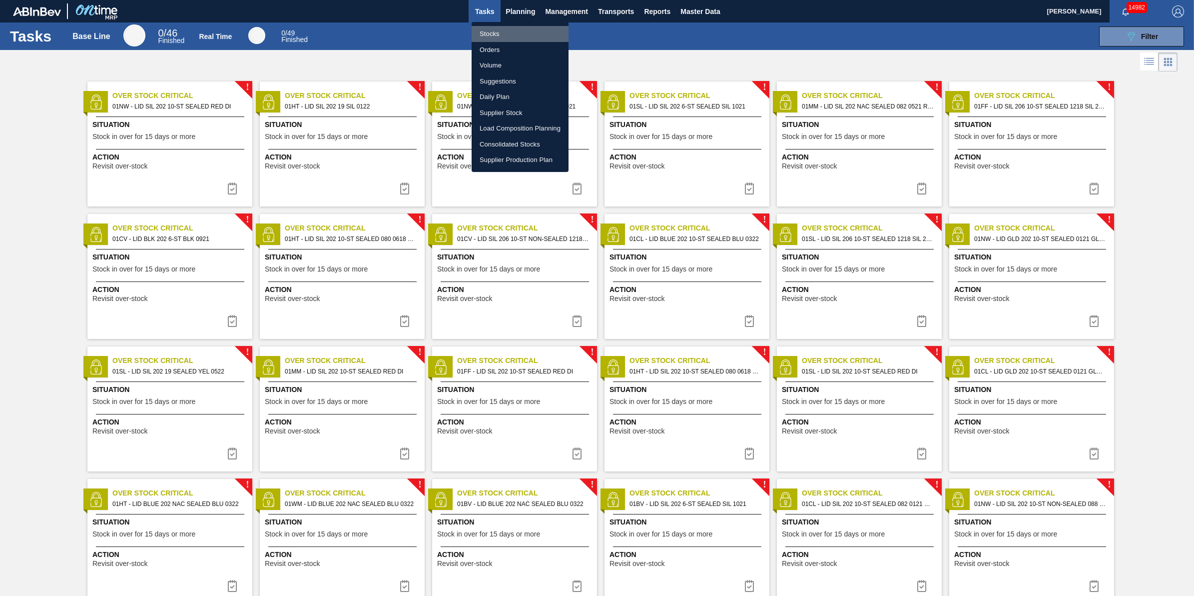
click at [510, 35] on li "Stocks" at bounding box center [520, 34] width 97 height 16
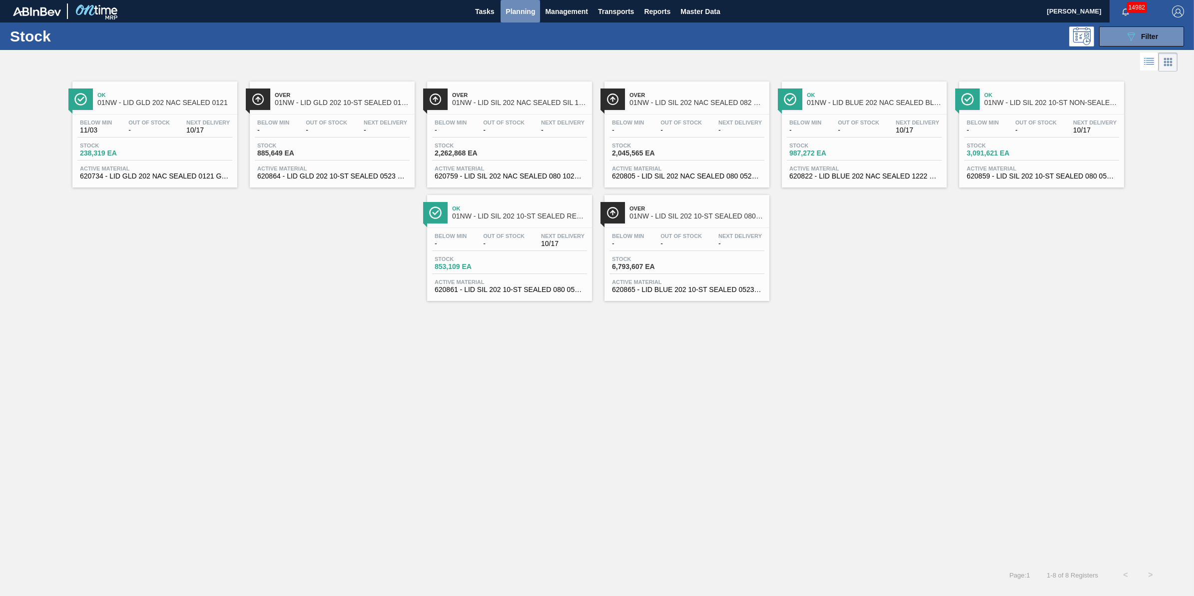
click at [516, 11] on span "Planning" at bounding box center [520, 11] width 29 height 12
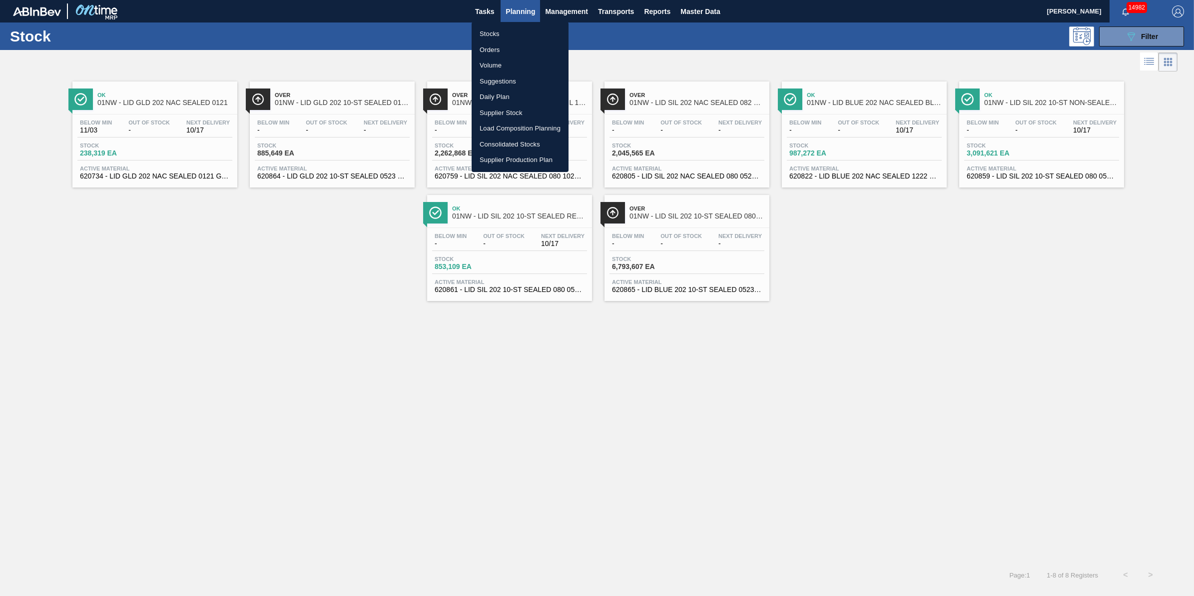
click at [521, 28] on li "Stocks" at bounding box center [520, 34] width 97 height 16
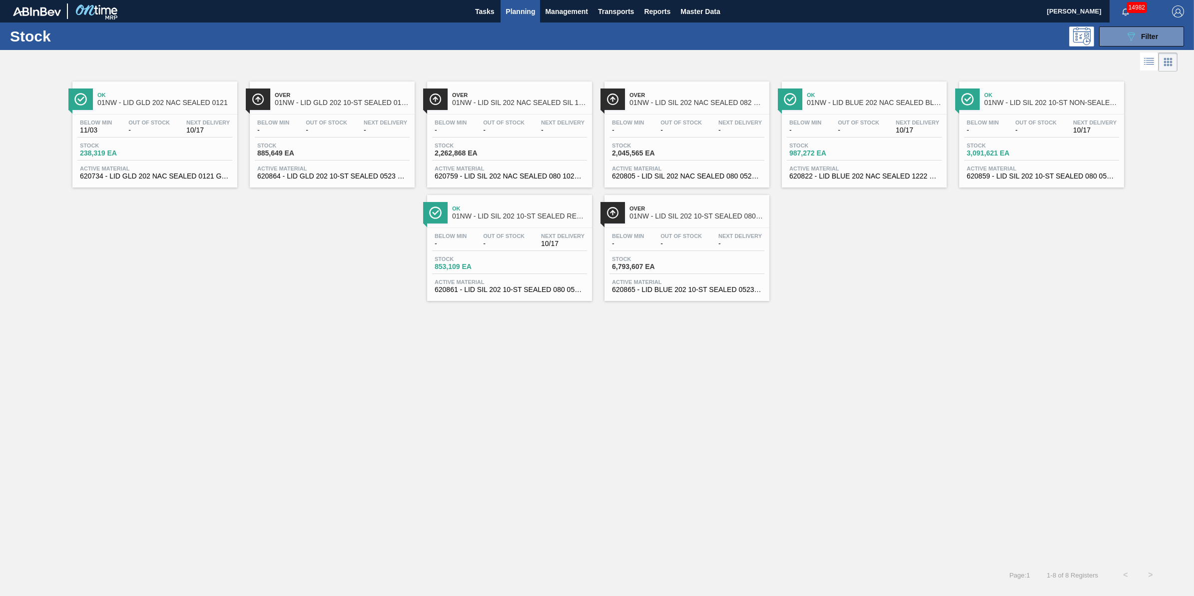
click at [530, 16] on span "Planning" at bounding box center [520, 11] width 29 height 12
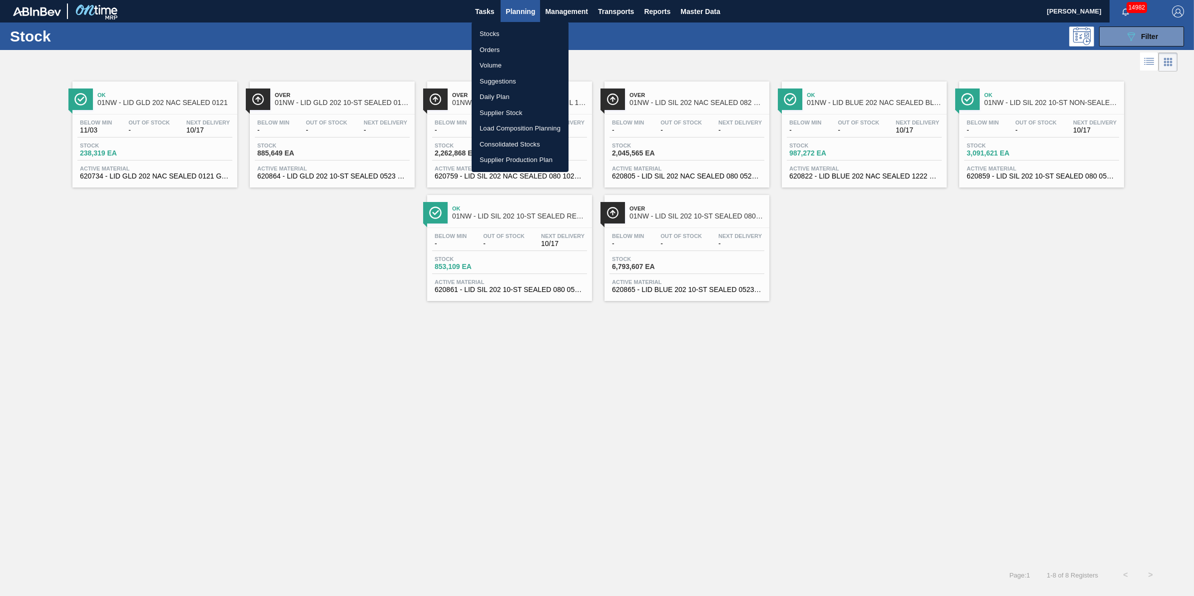
click at [530, 26] on li "Stocks" at bounding box center [520, 34] width 97 height 16
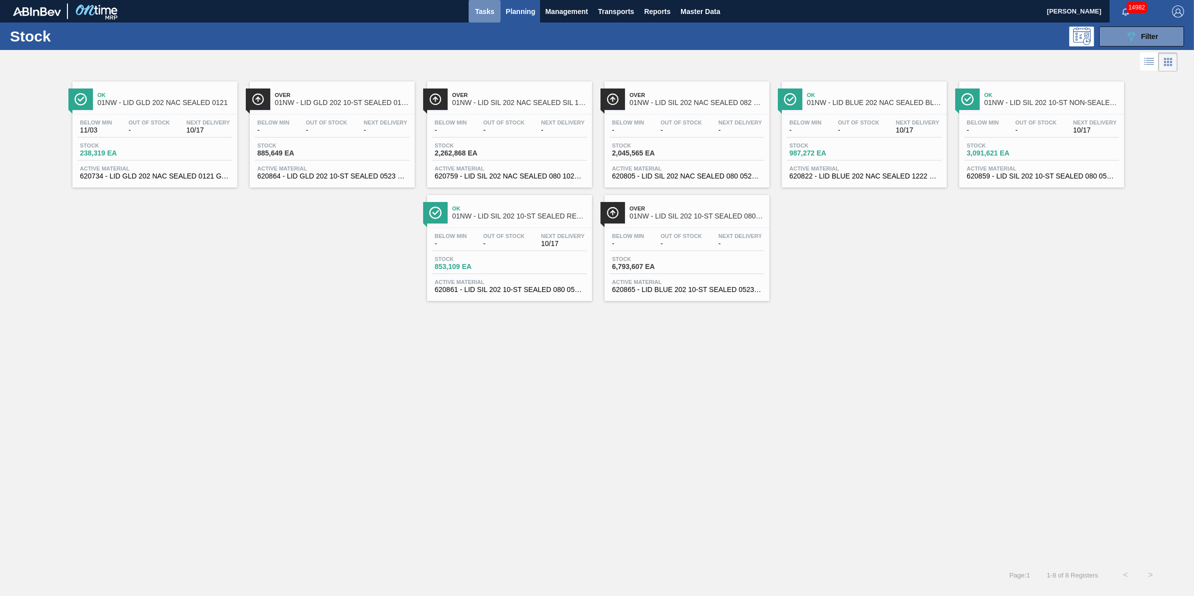
click at [478, 5] on span "Tasks" at bounding box center [485, 11] width 22 height 12
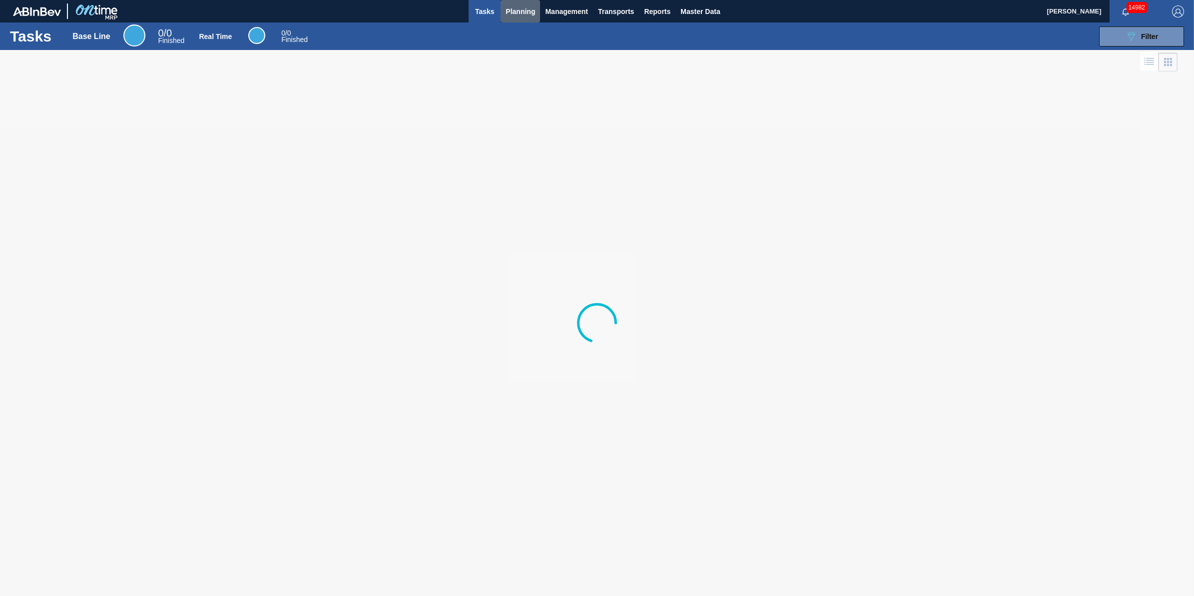
drag, startPoint x: 527, startPoint y: 13, endPoint x: 524, endPoint y: 28, distance: 14.9
click at [528, 16] on span "Planning" at bounding box center [520, 11] width 29 height 12
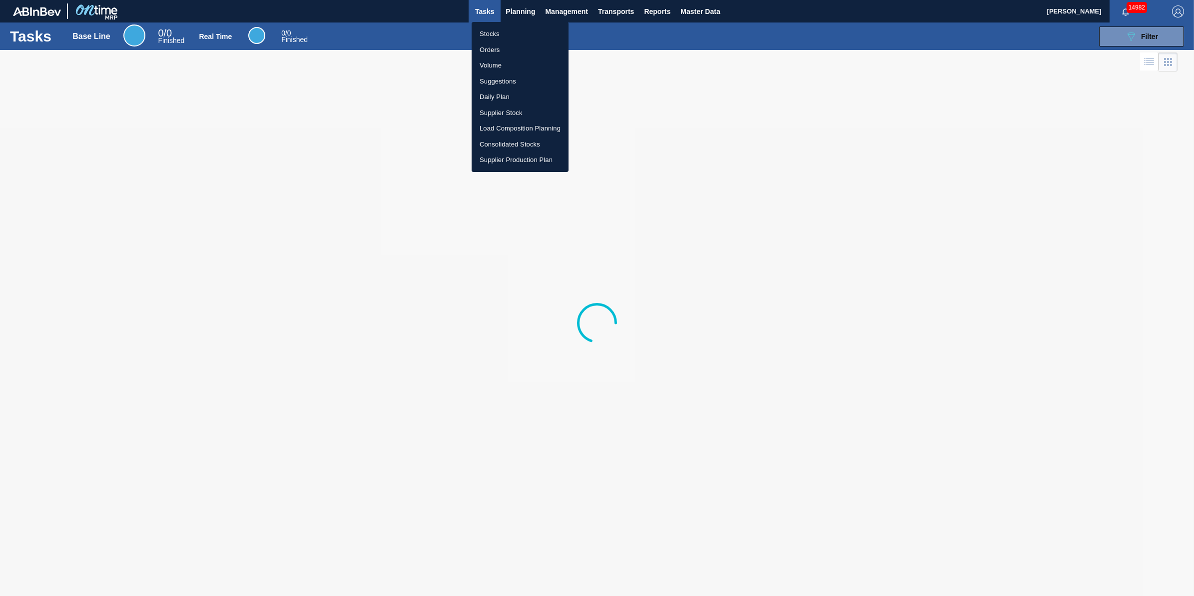
click at [522, 34] on li "Stocks" at bounding box center [520, 34] width 97 height 16
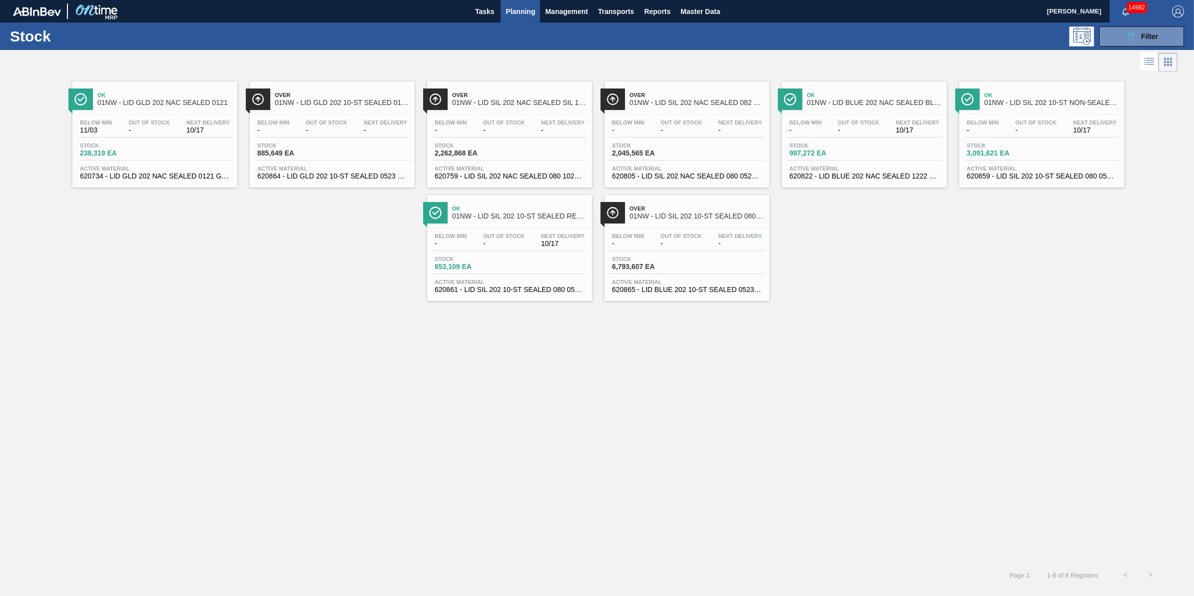
drag, startPoint x: 1127, startPoint y: 33, endPoint x: 1122, endPoint y: 88, distance: 55.2
click at [1127, 33] on icon "089F7B8B-B2A5-4AFE-B5C0-19BA573D28AC" at bounding box center [1131, 36] width 12 height 12
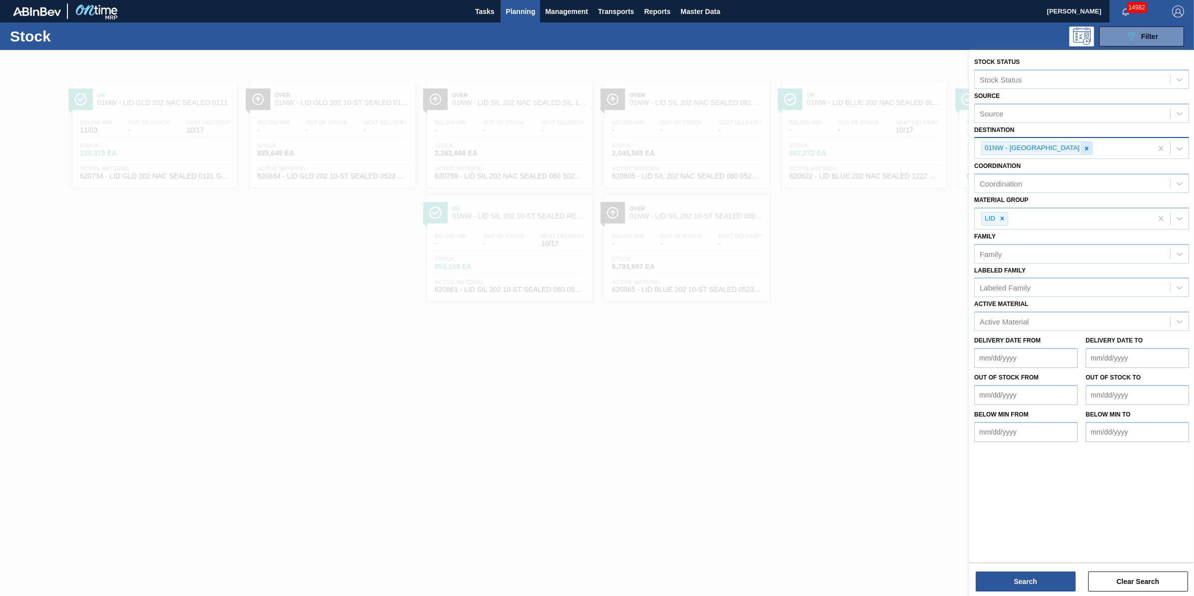
click at [1081, 151] on div at bounding box center [1086, 148] width 11 height 12
click at [1071, 151] on div "Destination" at bounding box center [1072, 147] width 195 height 14
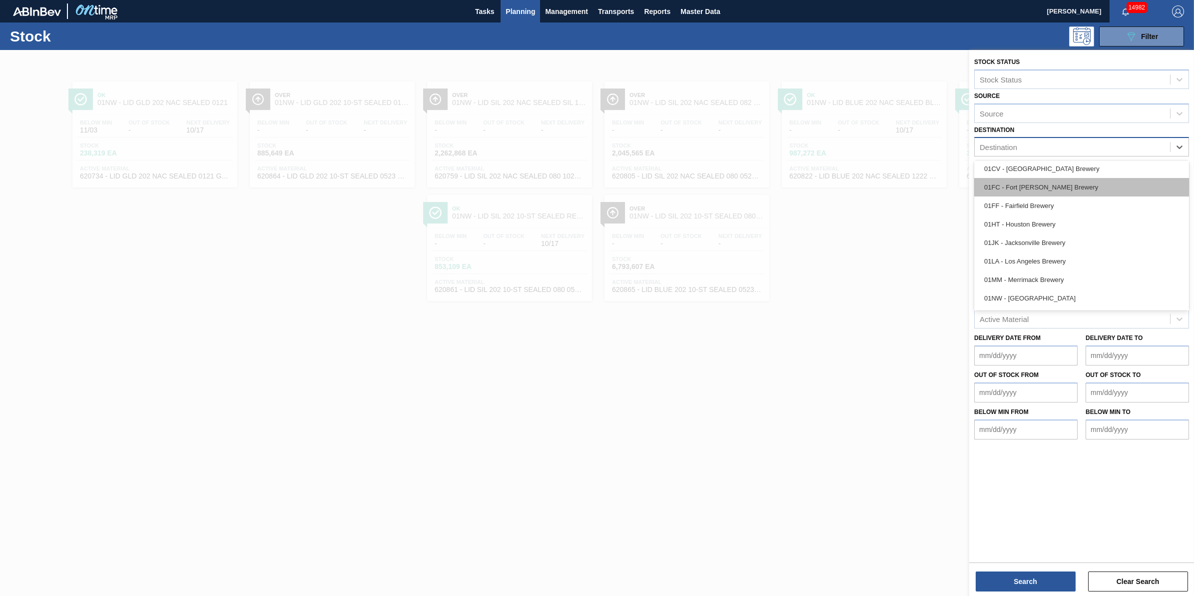
scroll to position [75, 0]
drag, startPoint x: 1051, startPoint y: 231, endPoint x: 1046, endPoint y: 225, distance: 7.4
click at [1051, 231] on div "01LA - Los Angeles Brewery" at bounding box center [1082, 225] width 215 height 18
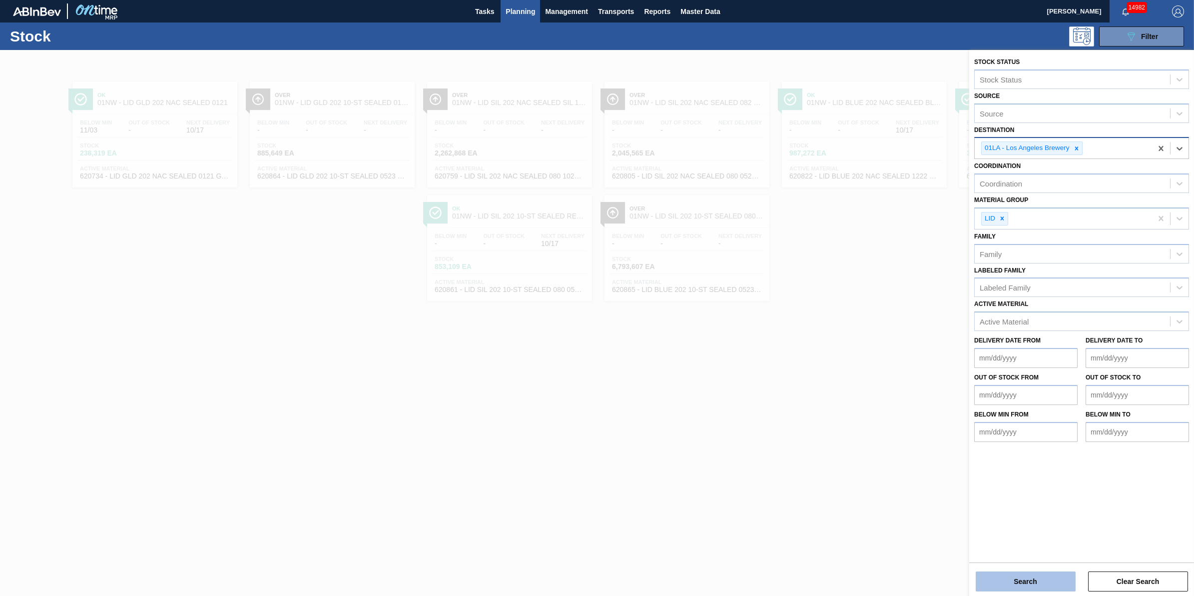
click at [1010, 586] on button "Search" at bounding box center [1026, 581] width 100 height 20
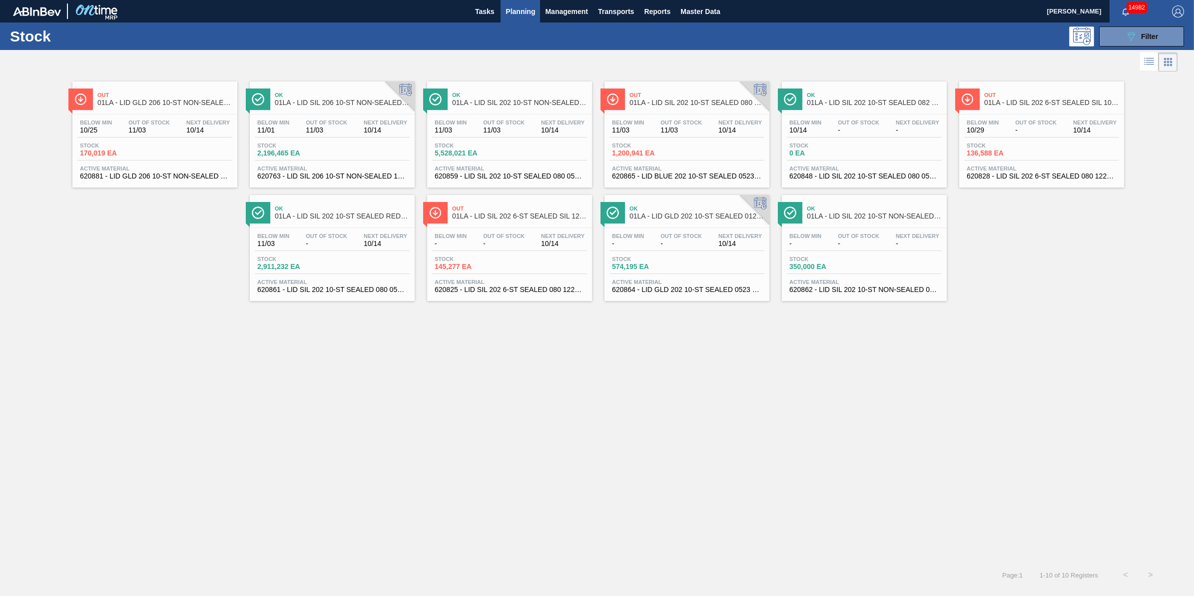
click at [512, 287] on div "Active Material 620825 - LID SIL 202 6-ST SEALED 080 1222 SIL BPA" at bounding box center [509, 286] width 155 height 14
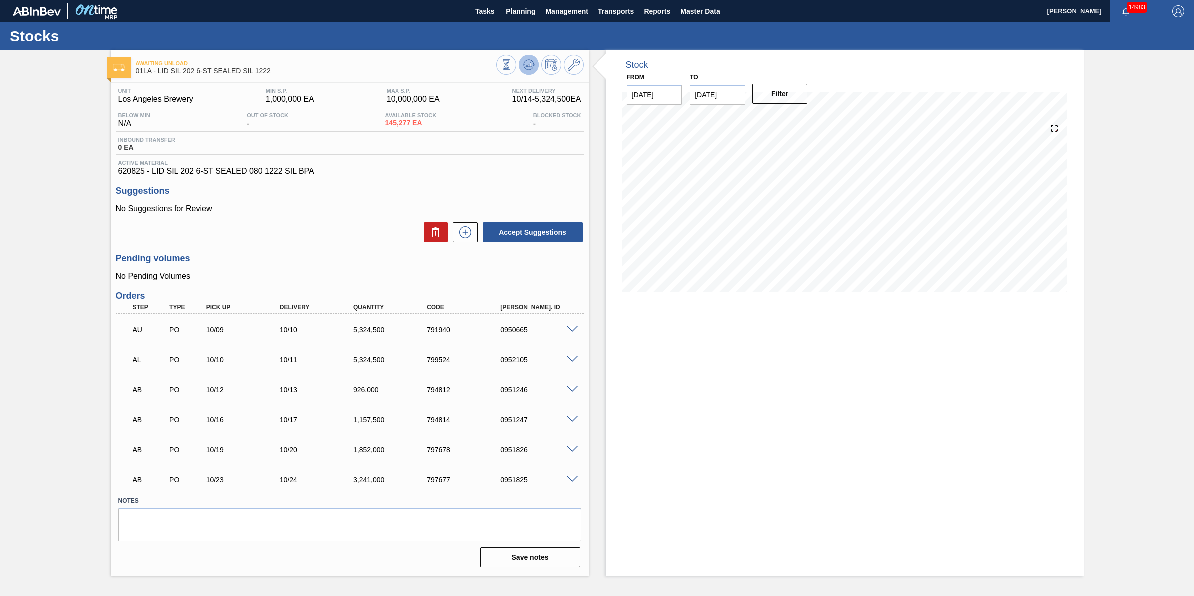
click at [525, 63] on icon at bounding box center [529, 65] width 12 height 12
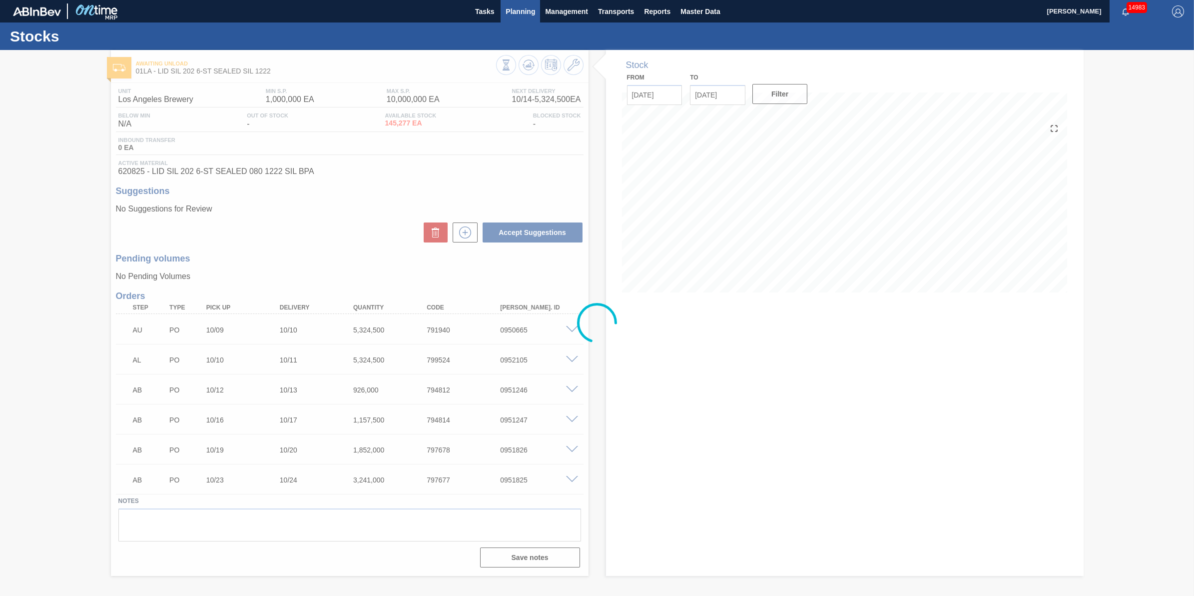
click at [519, 14] on span "Planning" at bounding box center [520, 11] width 29 height 12
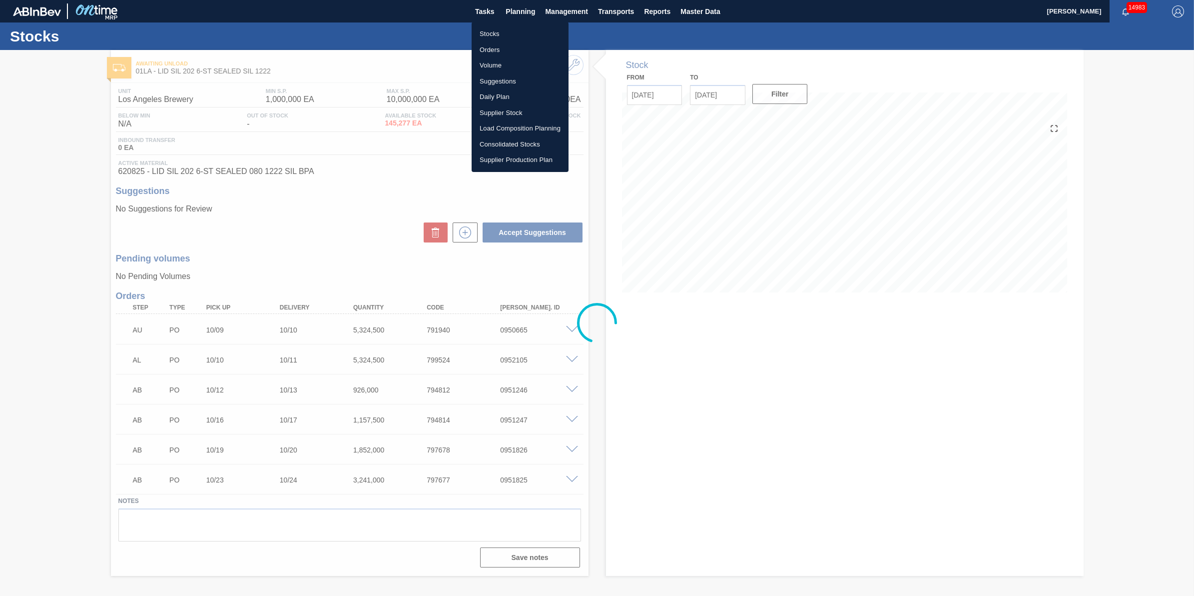
click at [520, 33] on li "Stocks" at bounding box center [520, 34] width 97 height 16
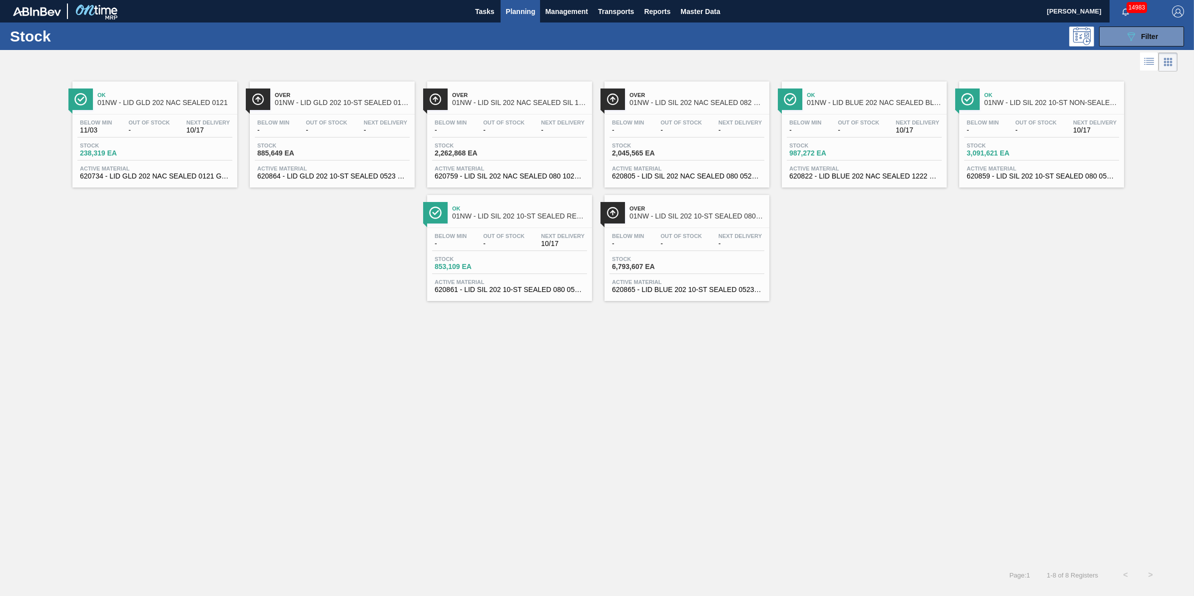
click at [515, 15] on span "Planning" at bounding box center [520, 11] width 29 height 12
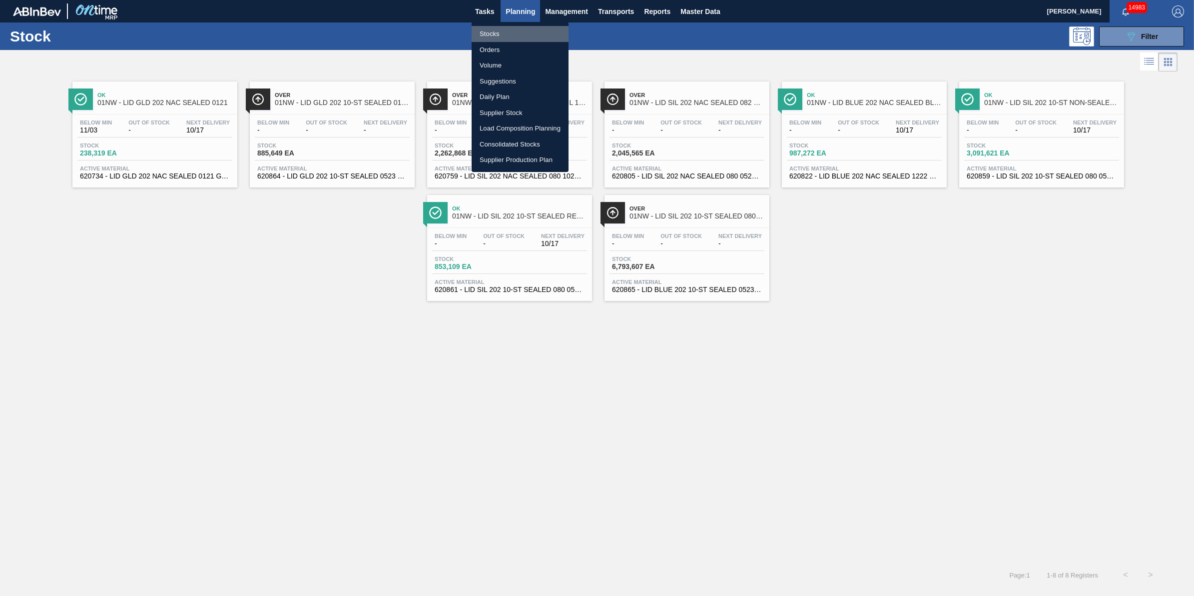
click at [511, 30] on li "Stocks" at bounding box center [520, 34] width 97 height 16
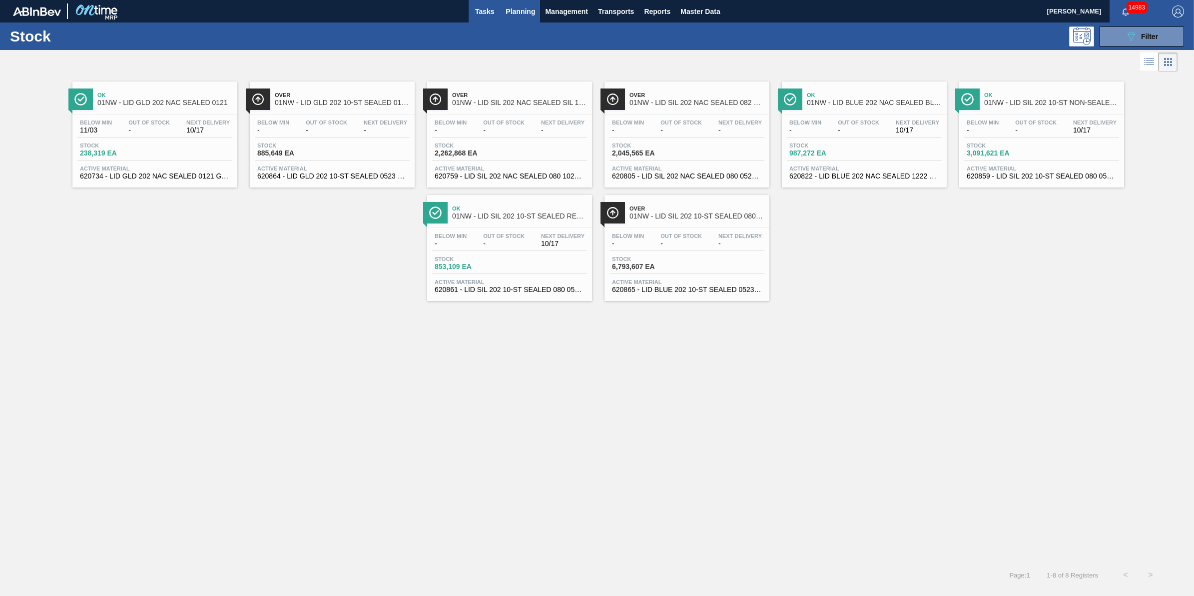
click at [488, 11] on span "Tasks" at bounding box center [485, 11] width 22 height 12
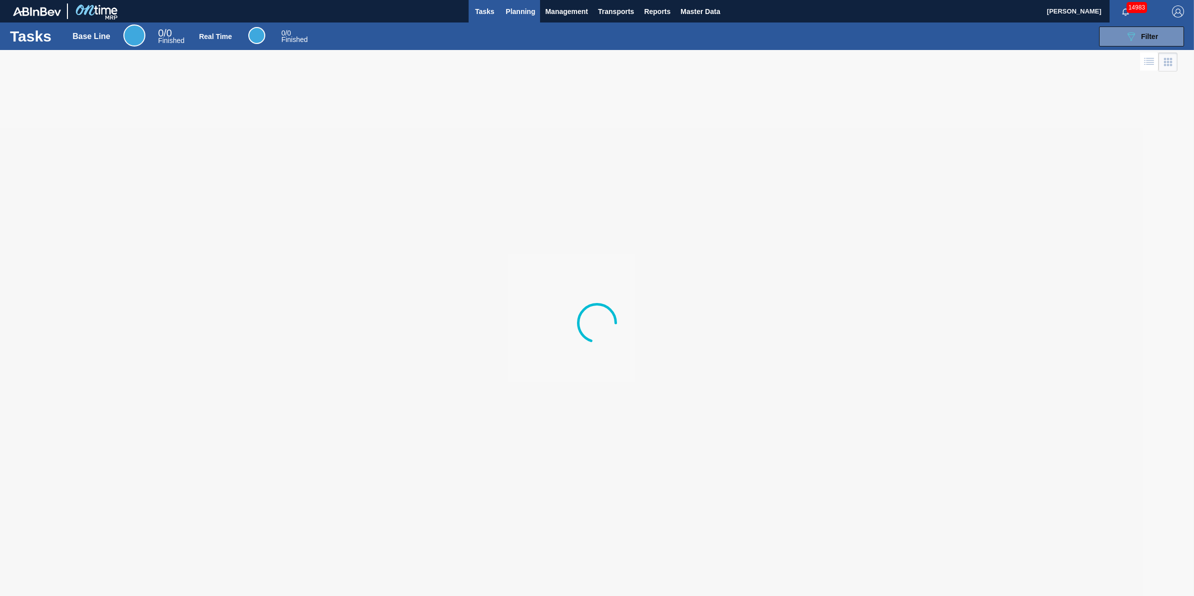
click at [513, 5] on span "Planning" at bounding box center [520, 11] width 29 height 12
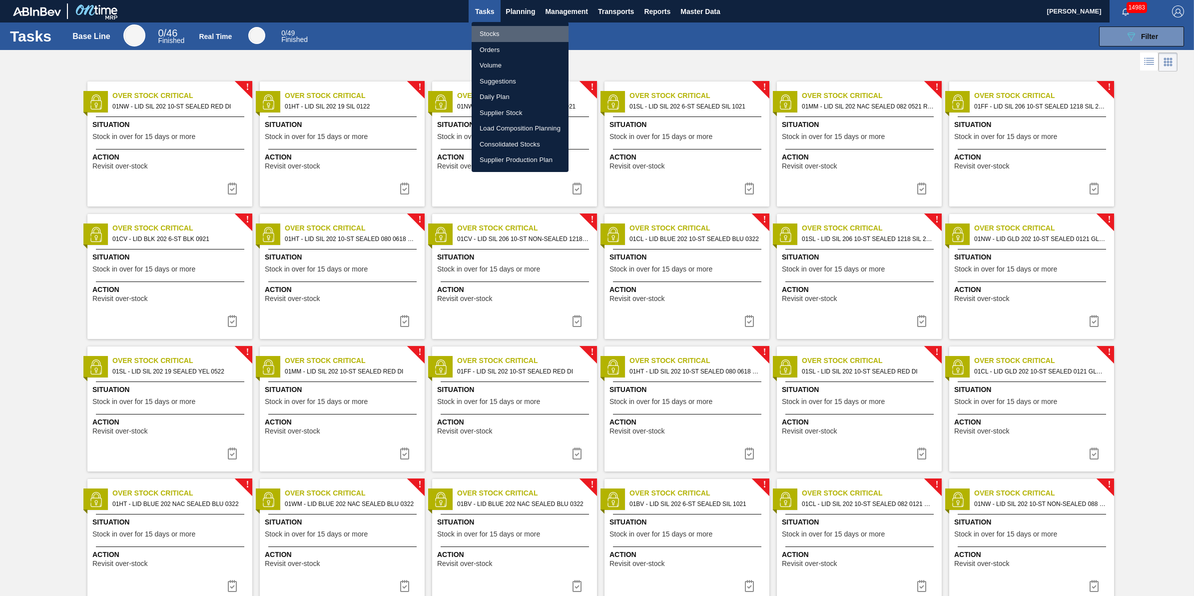
click at [510, 29] on li "Stocks" at bounding box center [520, 34] width 97 height 16
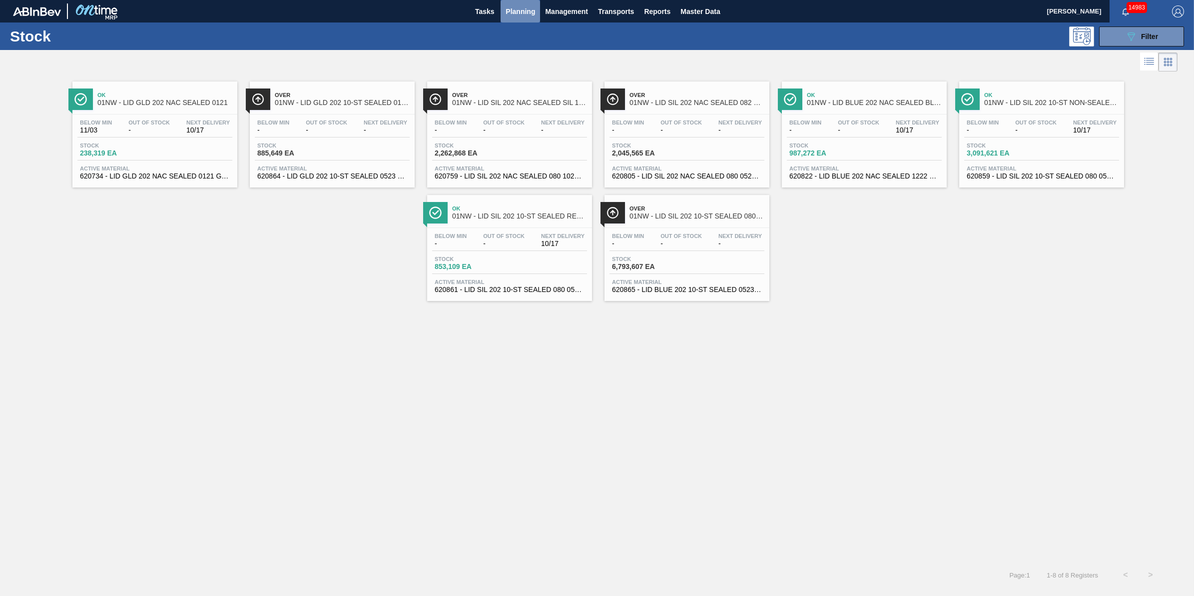
click at [517, 5] on span "Planning" at bounding box center [520, 11] width 29 height 12
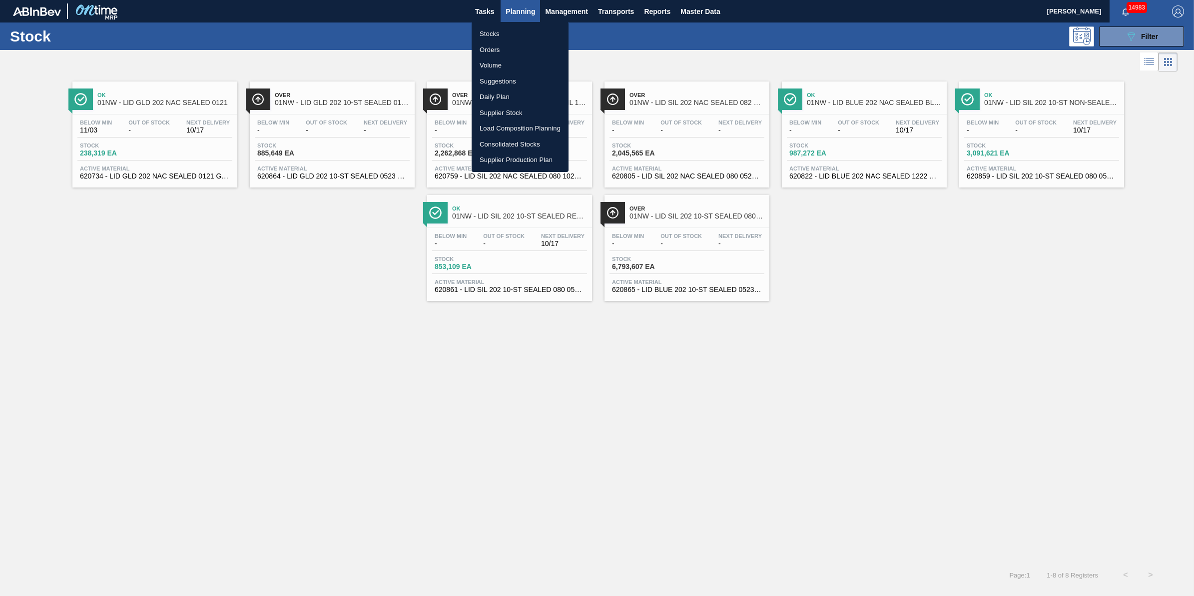
click at [516, 23] on ul "Stocks Orders Volume Suggestions Daily Plan Supplier Stock Load Composition Pla…" at bounding box center [520, 97] width 97 height 150
click at [516, 31] on li "Stocks" at bounding box center [520, 34] width 97 height 16
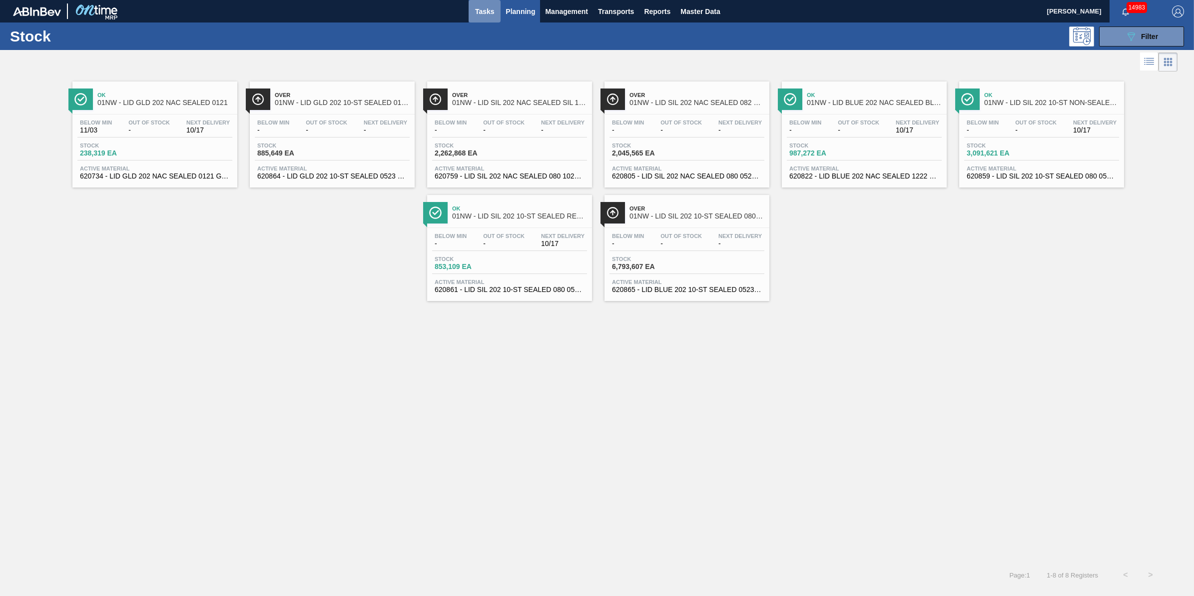
click at [481, 18] on button "Tasks" at bounding box center [485, 11] width 32 height 22
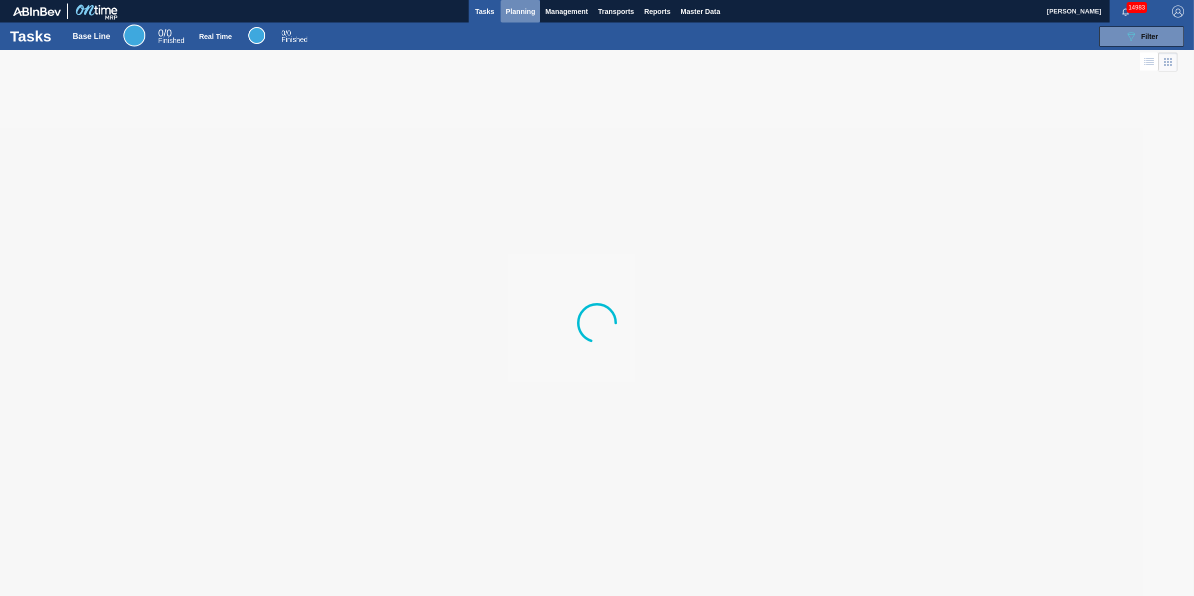
click at [515, 16] on span "Planning" at bounding box center [520, 11] width 29 height 12
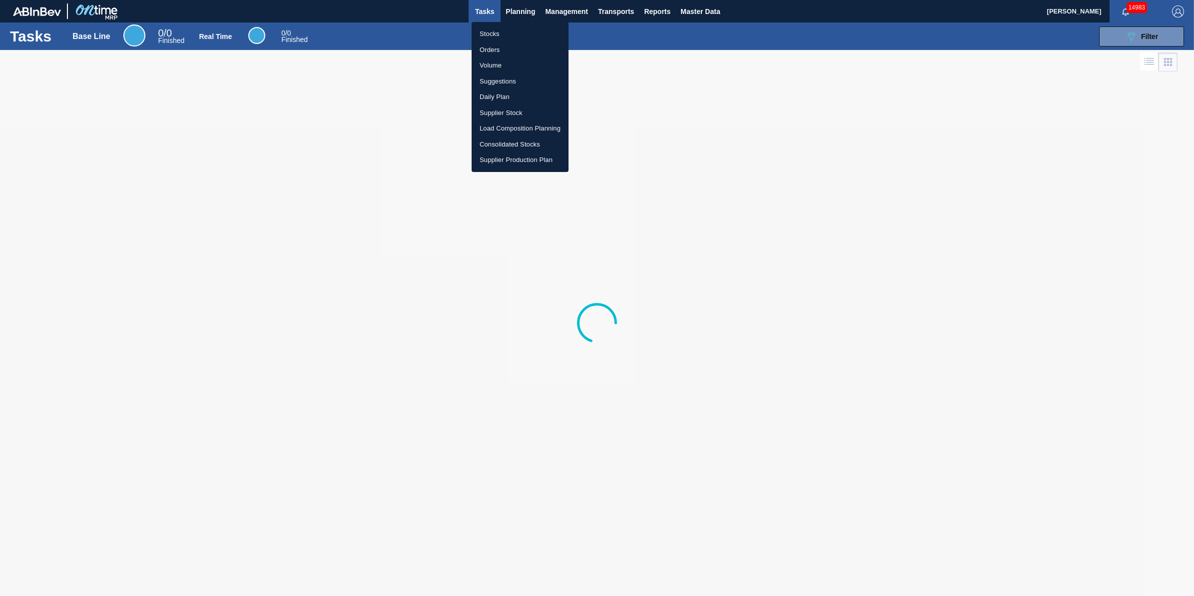
click at [512, 28] on li "Stocks" at bounding box center [520, 34] width 97 height 16
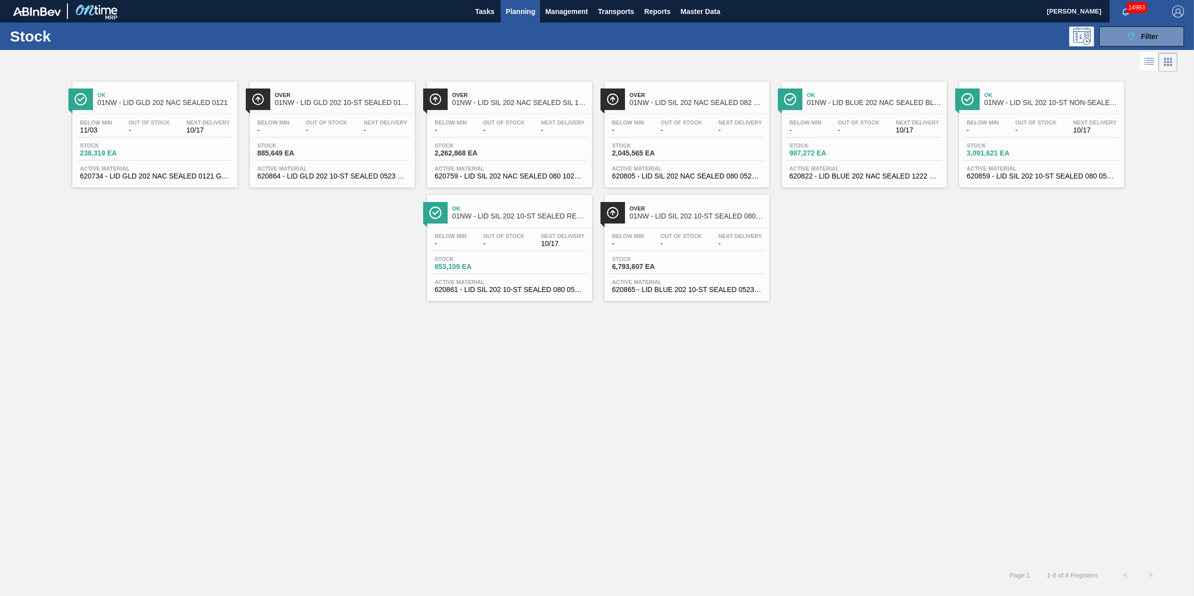
click at [525, 12] on span "Planning" at bounding box center [520, 11] width 29 height 12
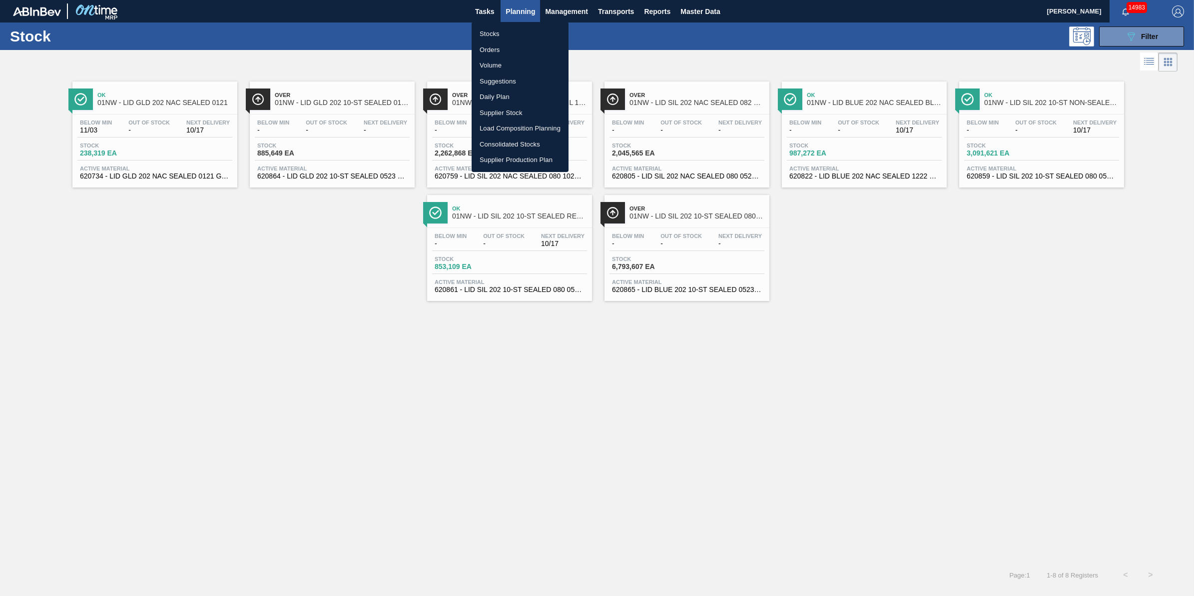
click at [525, 27] on li "Stocks" at bounding box center [520, 34] width 97 height 16
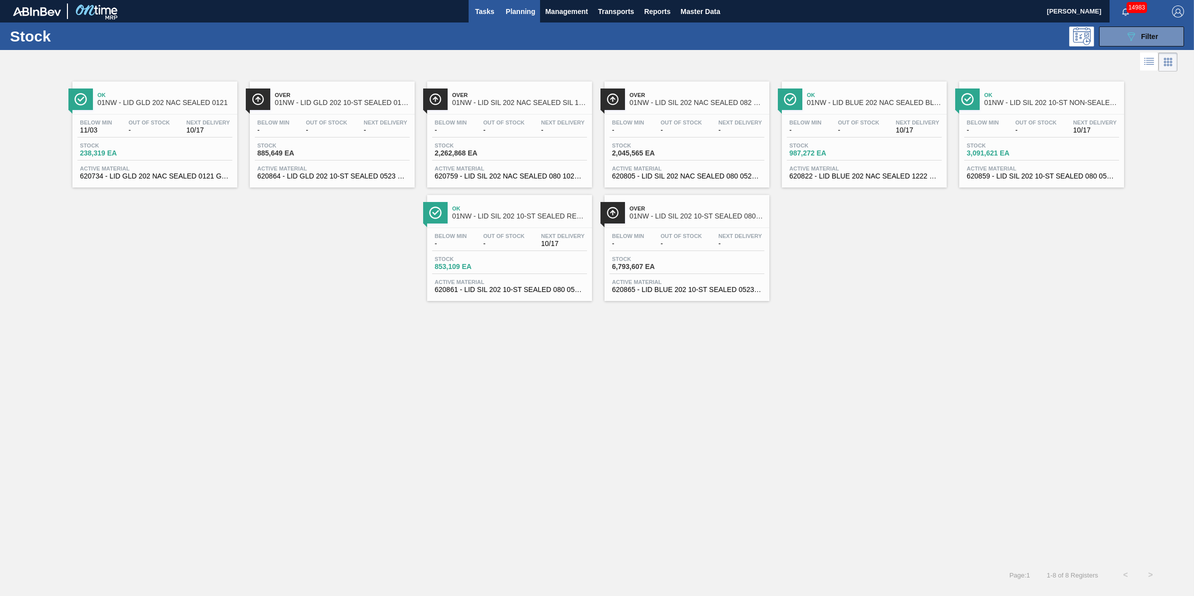
click at [492, 16] on span "Tasks" at bounding box center [485, 11] width 22 height 12
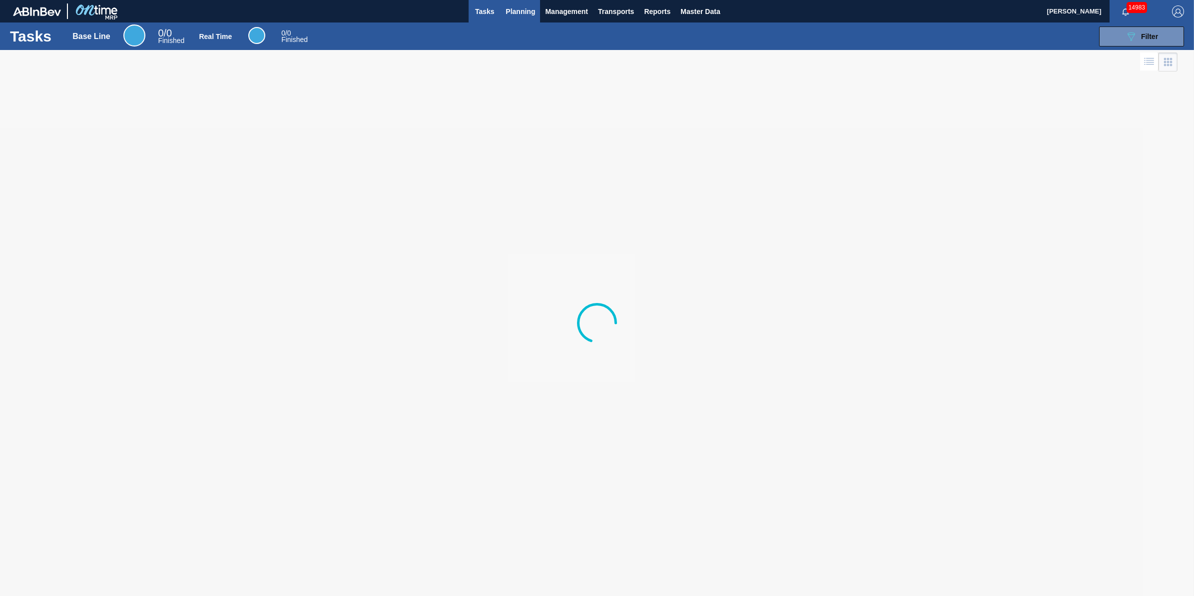
click at [513, 13] on span "Planning" at bounding box center [520, 11] width 29 height 12
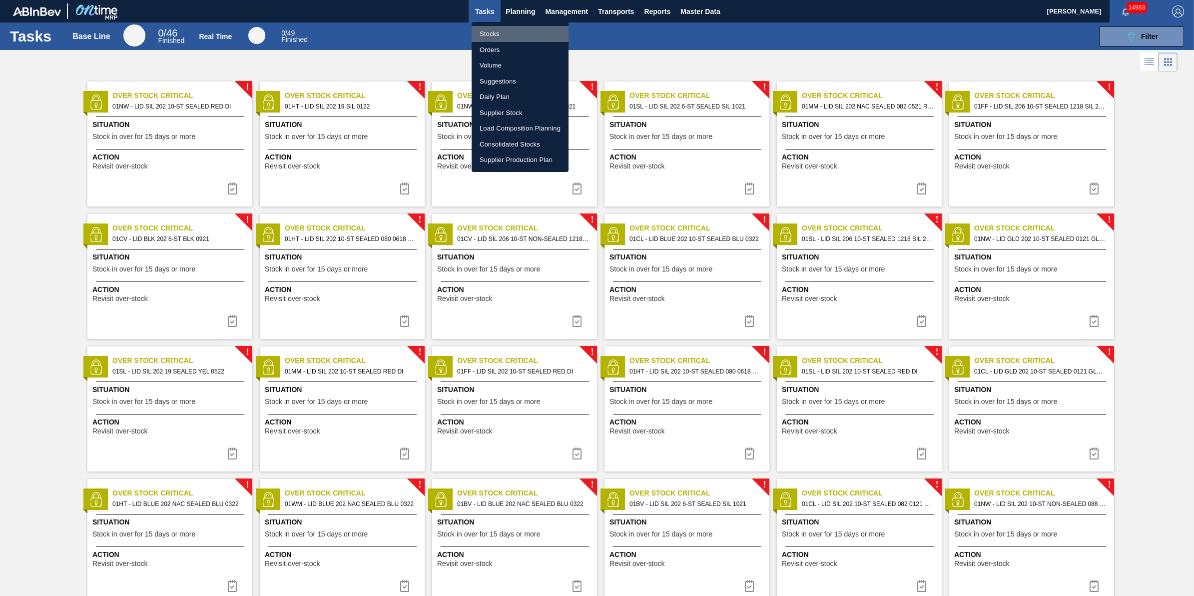
click at [508, 35] on li "Stocks" at bounding box center [520, 34] width 97 height 16
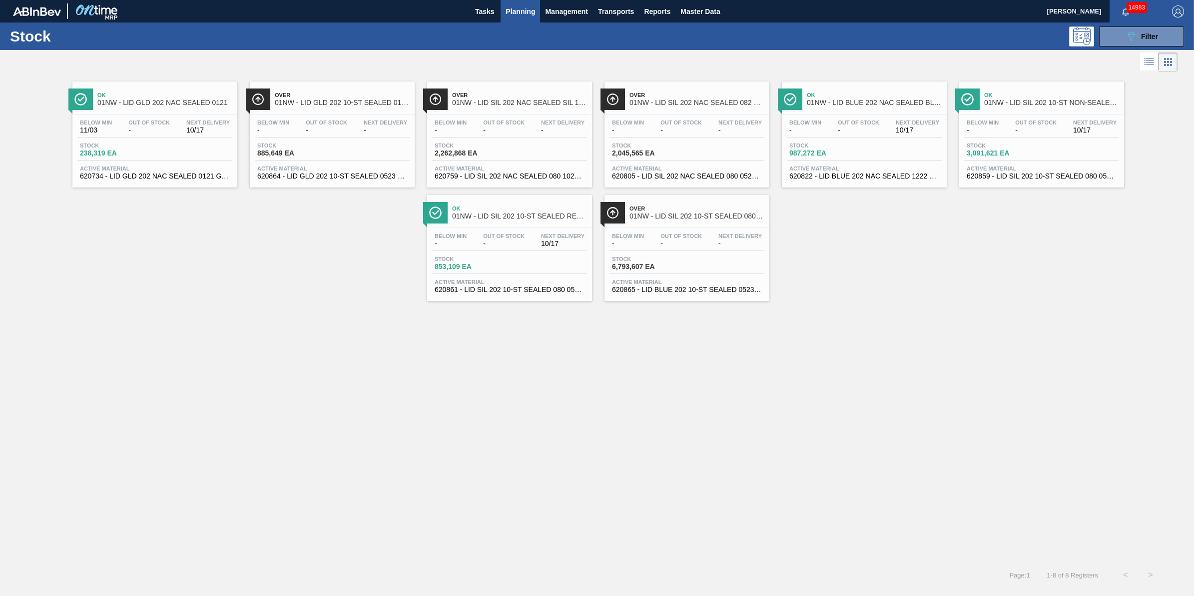
click at [993, 125] on span "Below Min" at bounding box center [983, 122] width 32 height 6
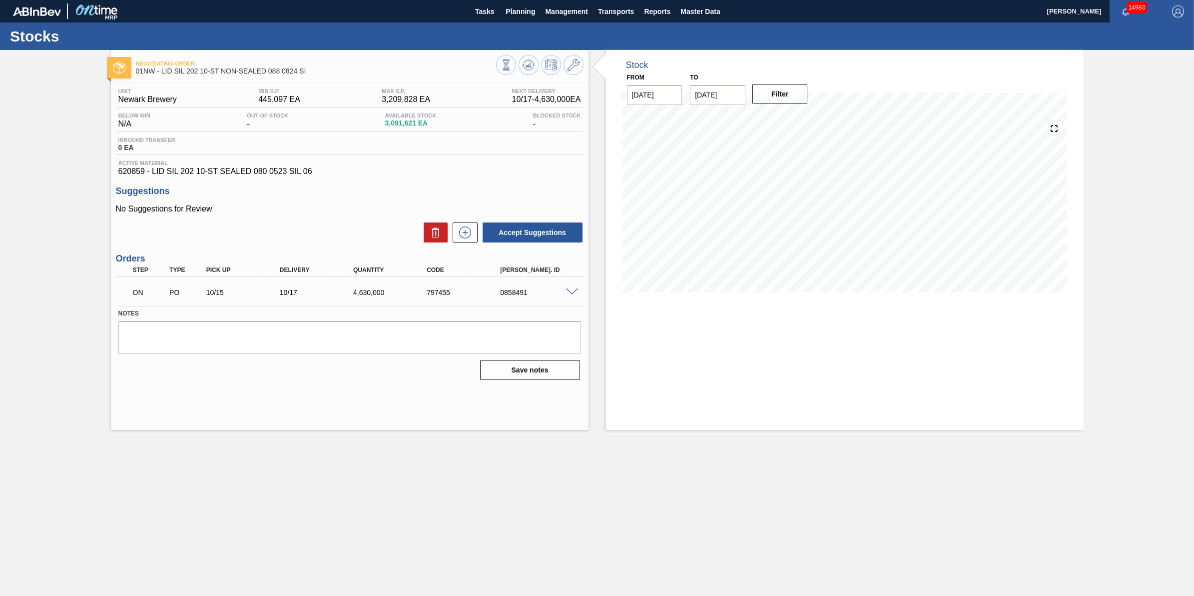
click at [581, 298] on div "ON PO 10/15 10/17 4,630,000 797455 0858491" at bounding box center [350, 291] width 468 height 25
click at [572, 296] on div "0858491" at bounding box center [539, 292] width 83 height 8
click at [568, 293] on span at bounding box center [572, 291] width 12 height 7
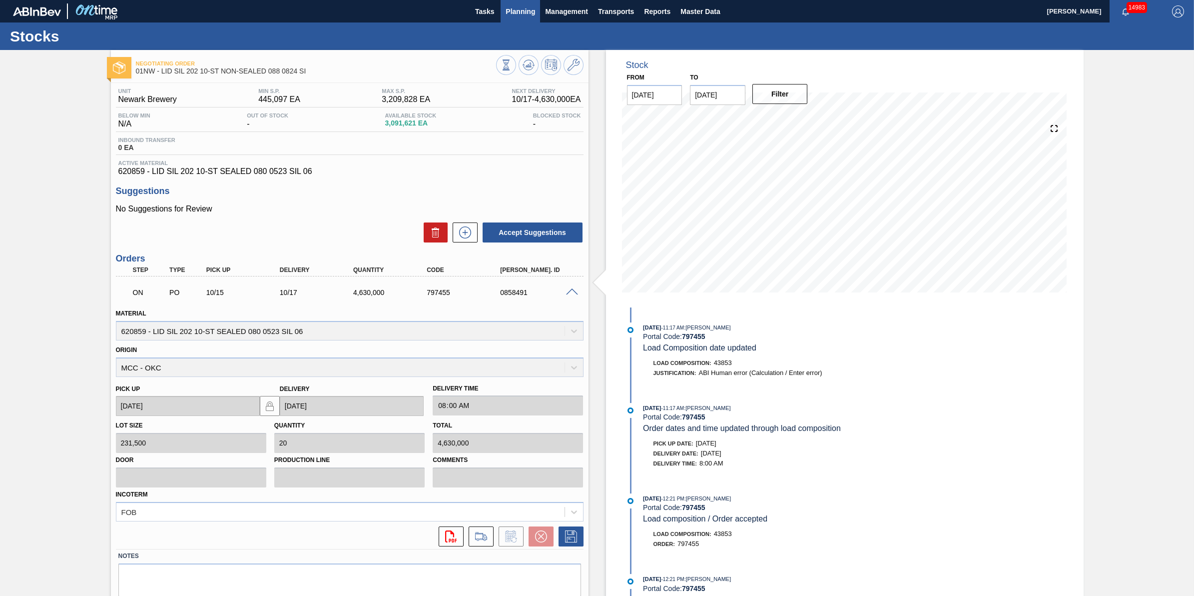
click at [520, 1] on button "Planning" at bounding box center [520, 11] width 39 height 22
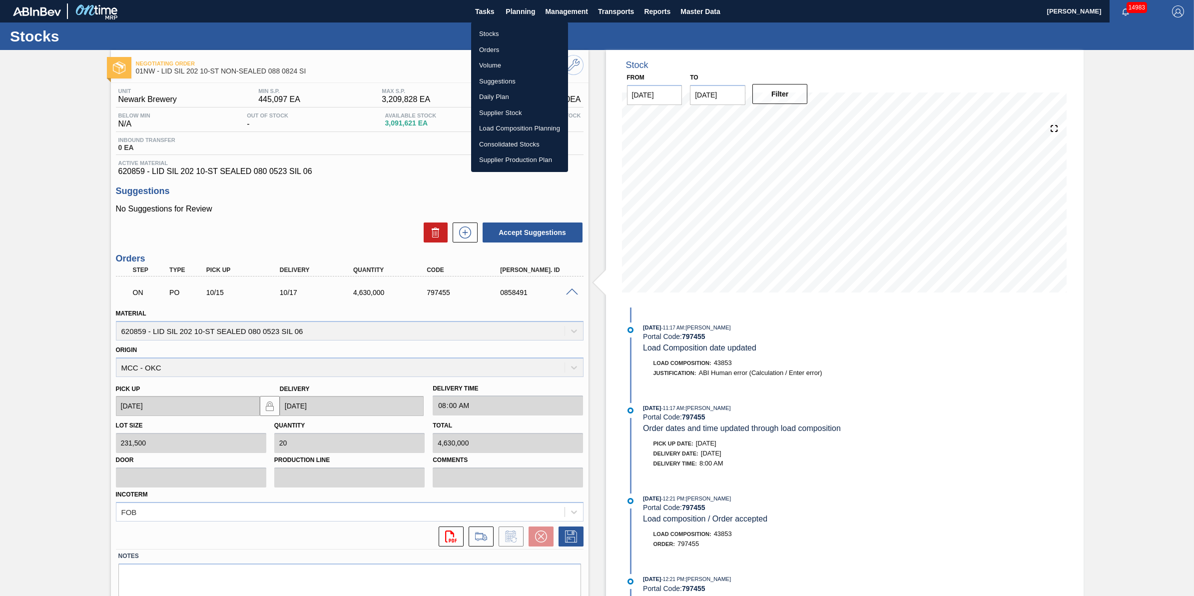
drag, startPoint x: 514, startPoint y: 27, endPoint x: 500, endPoint y: 29, distance: 14.1
click at [514, 27] on li "Stocks" at bounding box center [519, 34] width 97 height 16
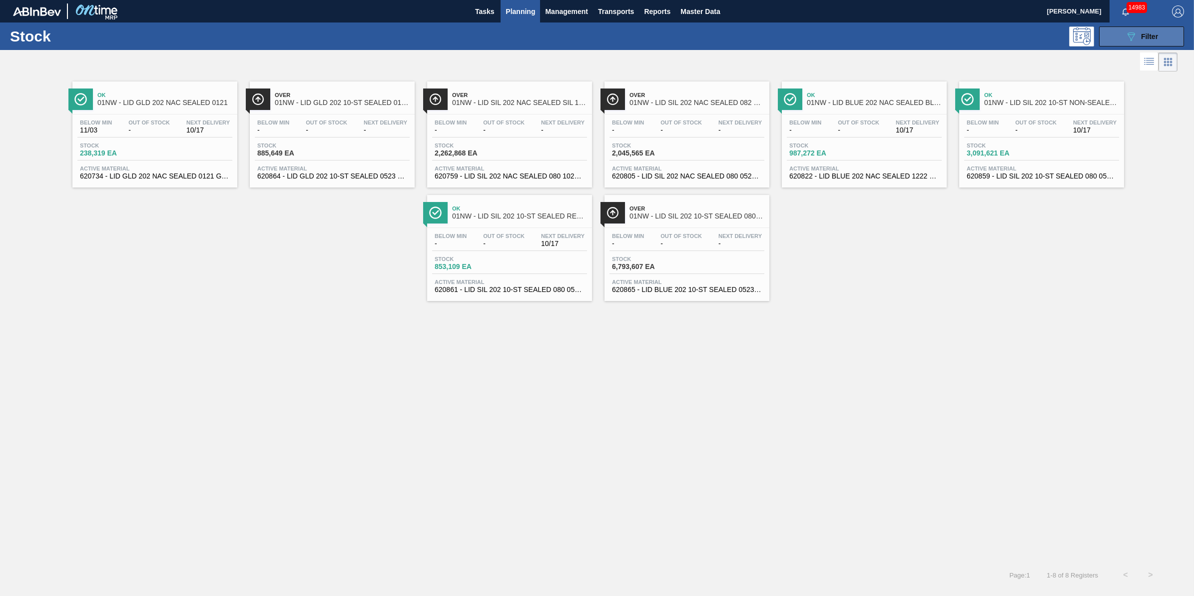
click at [1143, 39] on span "Filter" at bounding box center [1149, 36] width 17 height 8
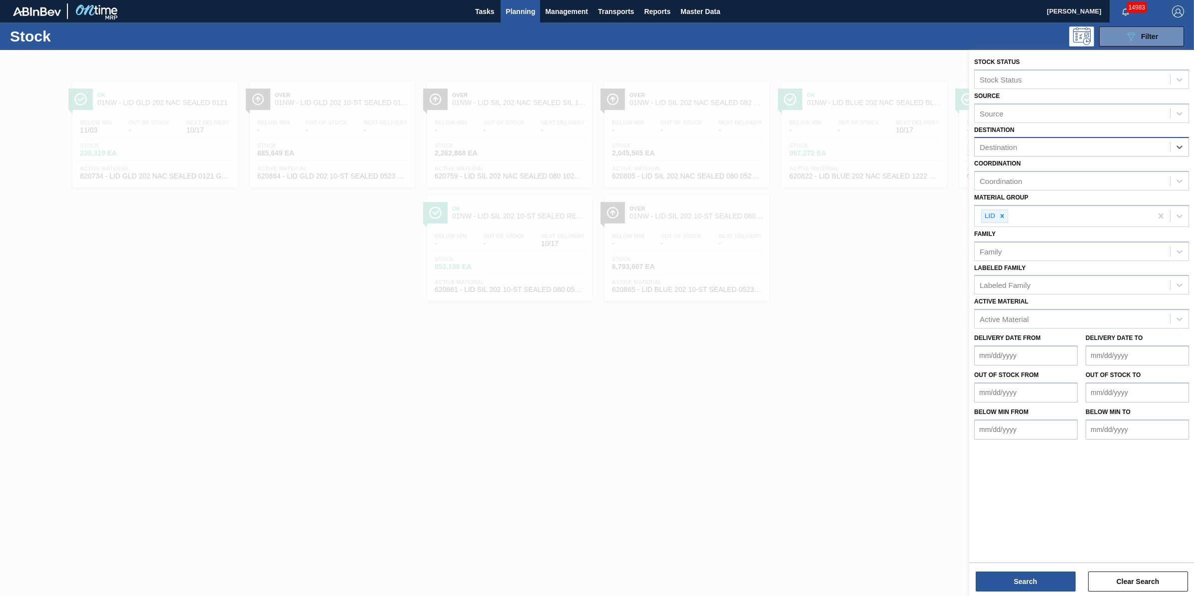
click at [1148, 151] on div "Destination" at bounding box center [1072, 147] width 195 height 14
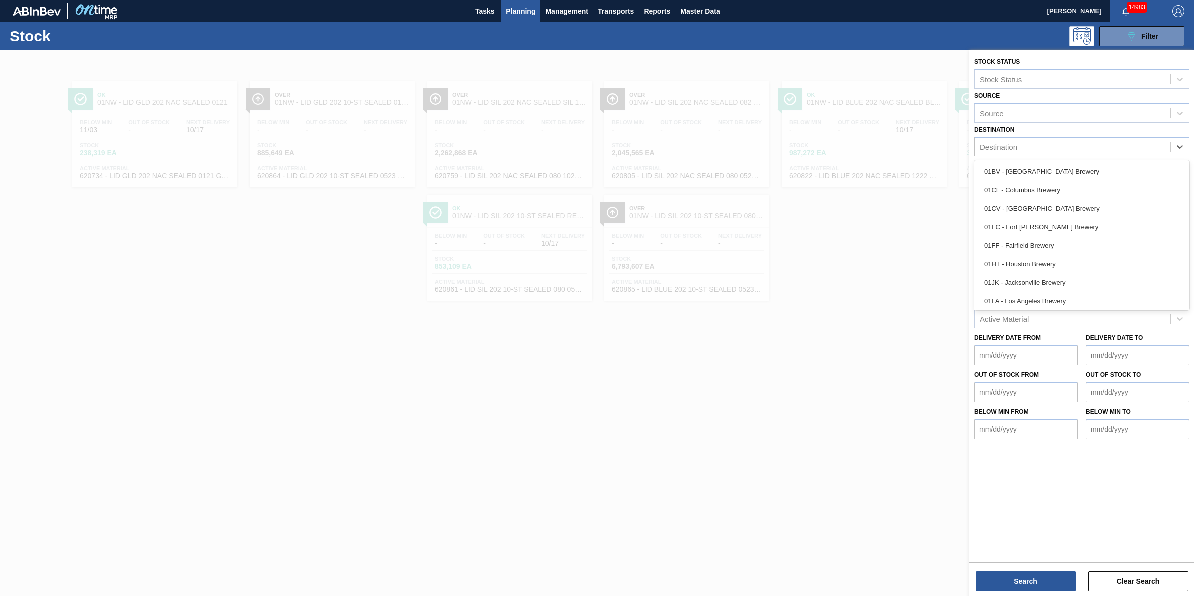
drag, startPoint x: 1126, startPoint y: 166, endPoint x: 1054, endPoint y: 426, distance: 269.8
click at [1126, 167] on div "01BV - [GEOGRAPHIC_DATA] Brewery" at bounding box center [1082, 171] width 215 height 18
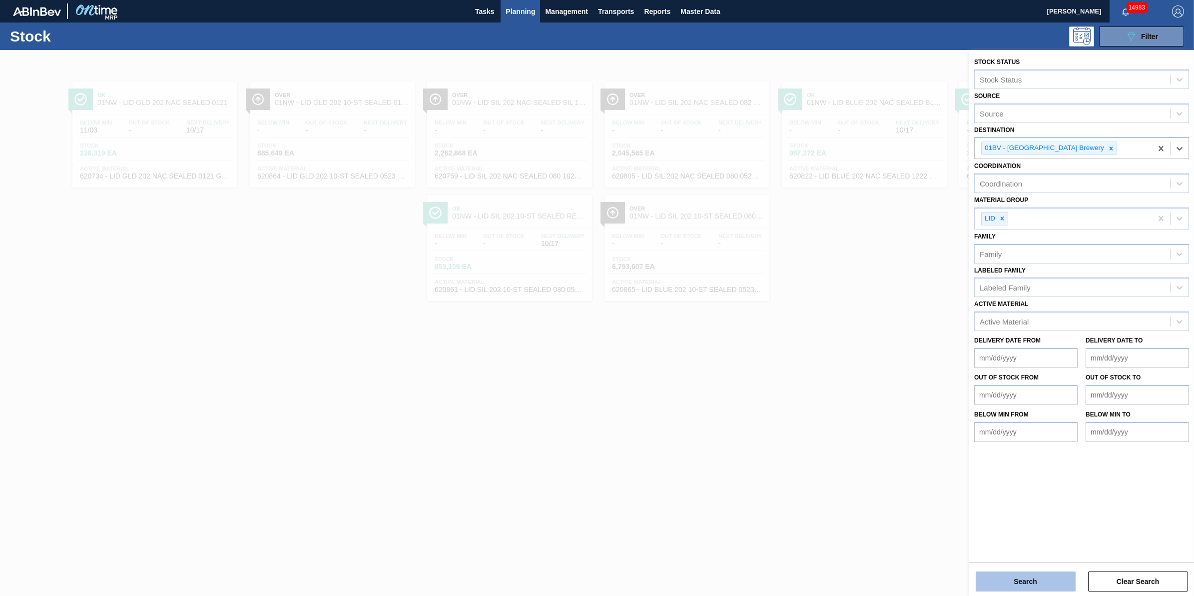
click at [1043, 588] on button "Search" at bounding box center [1026, 581] width 100 height 20
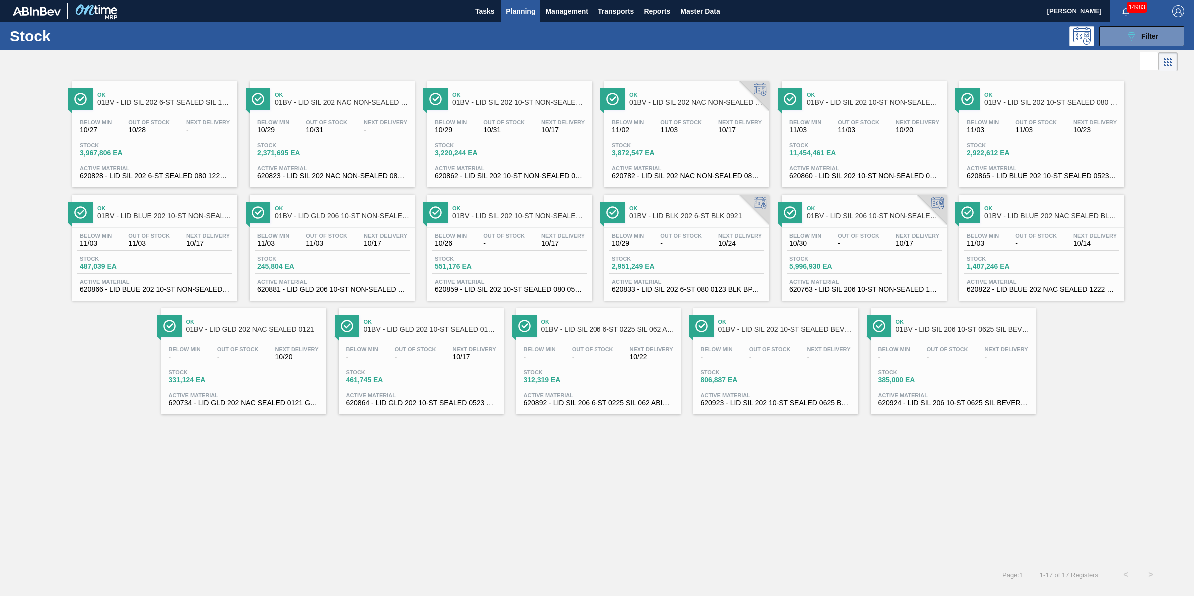
click at [152, 122] on span "Out Of Stock" at bounding box center [148, 122] width 41 height 6
click at [1130, 36] on icon at bounding box center [1131, 36] width 7 height 8
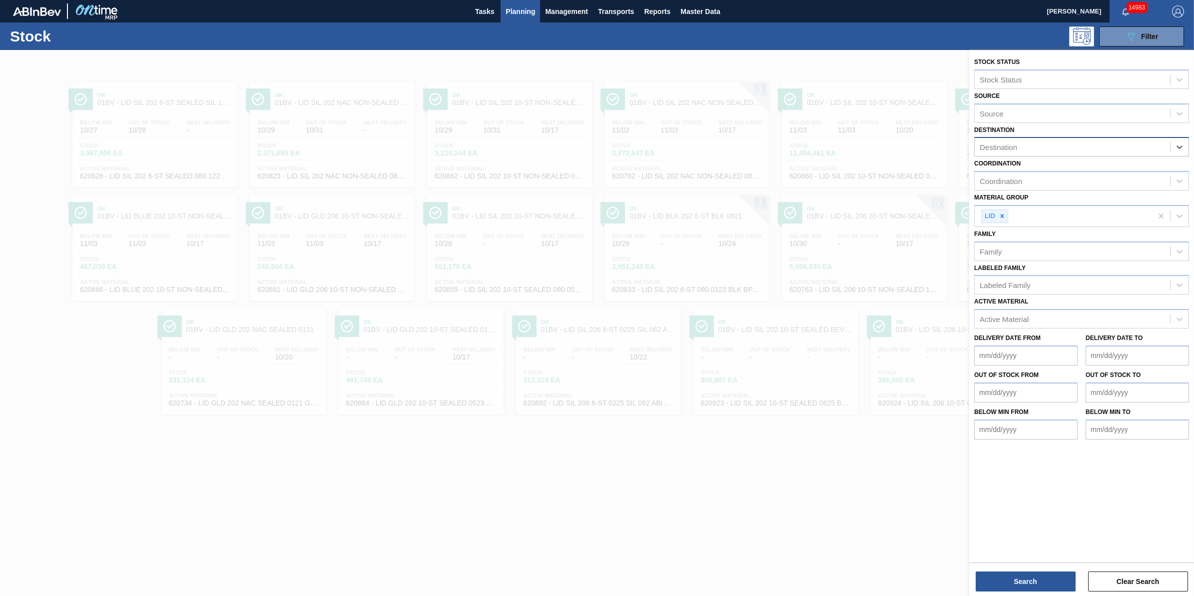
drag, startPoint x: 1143, startPoint y: 151, endPoint x: 1137, endPoint y: 154, distance: 6.7
click at [1142, 151] on div "Destination" at bounding box center [1072, 147] width 195 height 14
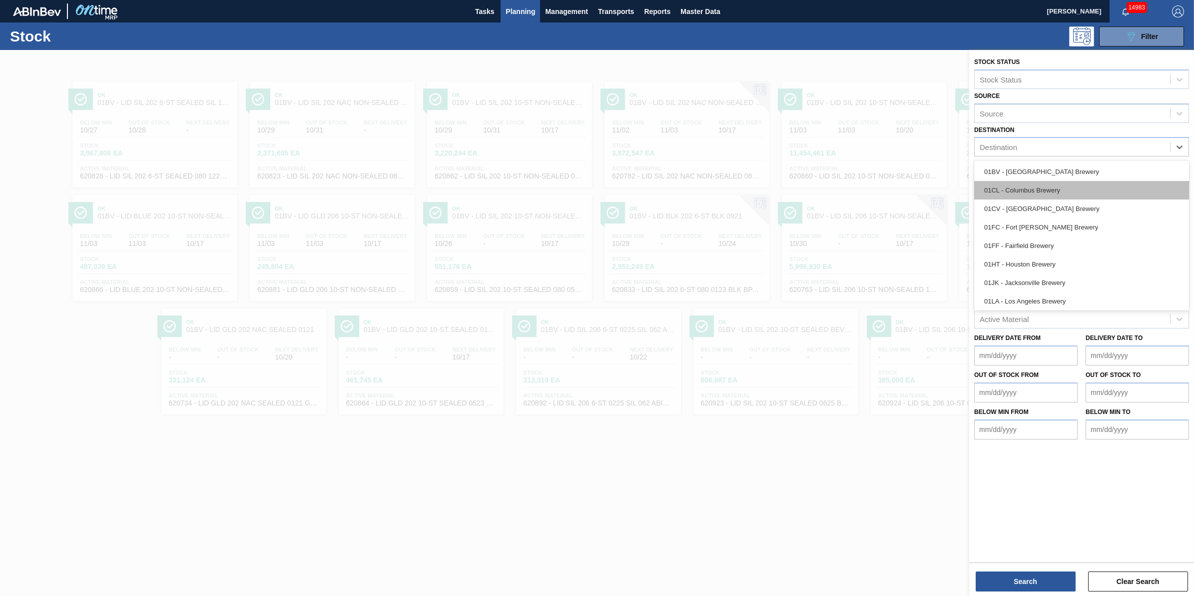
click at [1101, 188] on div "01CL - Columbus Brewery" at bounding box center [1082, 190] width 215 height 18
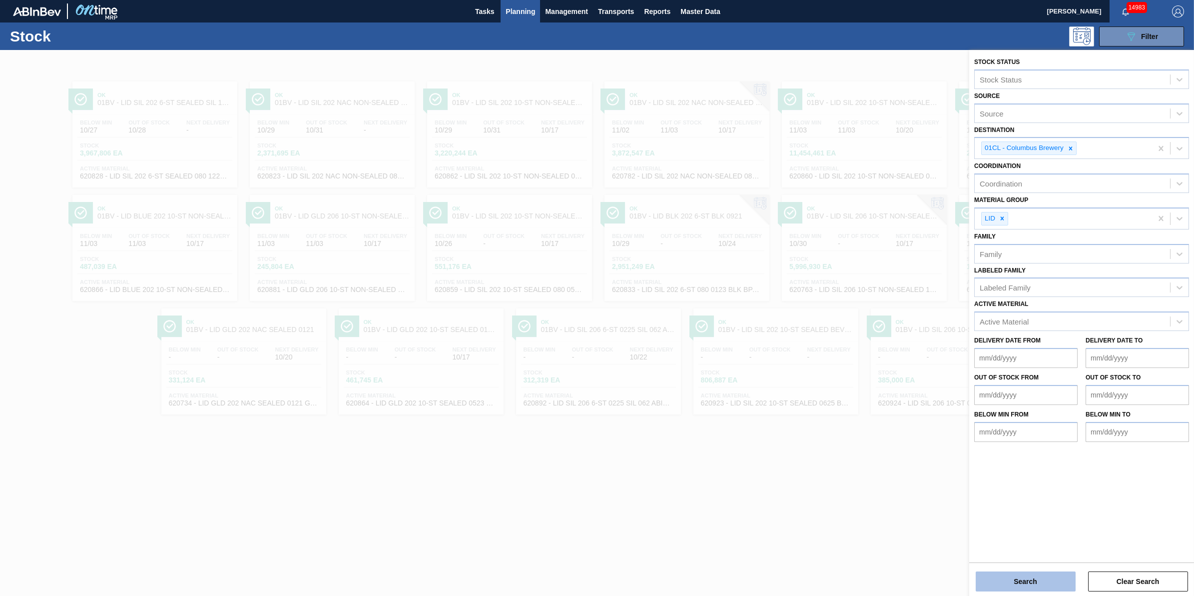
click at [1037, 576] on button "Search" at bounding box center [1026, 581] width 100 height 20
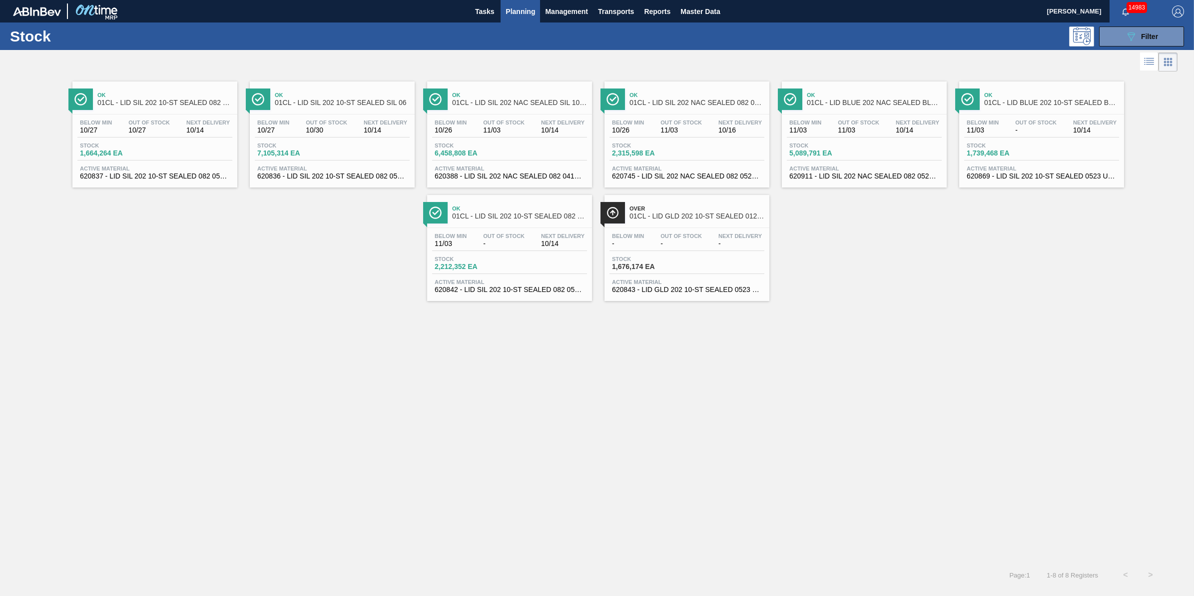
click at [678, 247] on span "-" at bounding box center [681, 243] width 41 height 7
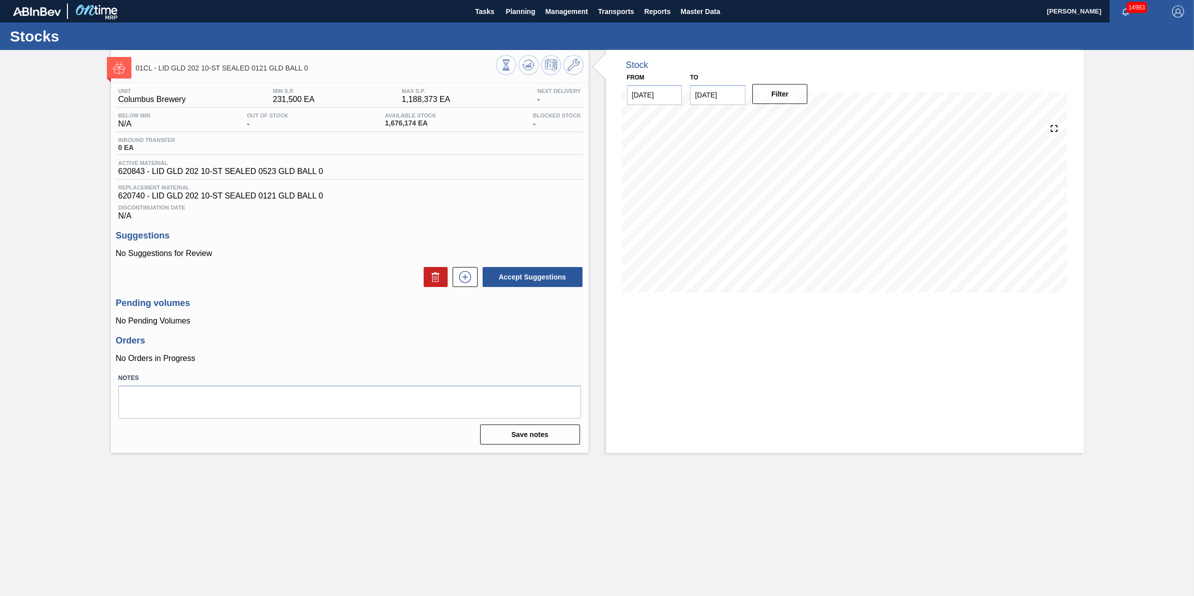
click at [708, 96] on input "12/06/2025" at bounding box center [717, 95] width 55 height 20
click at [803, 219] on div "3" at bounding box center [799, 215] width 13 height 13
type input "01/03/2026"
click at [778, 96] on button "Filter" at bounding box center [780, 94] width 55 height 20
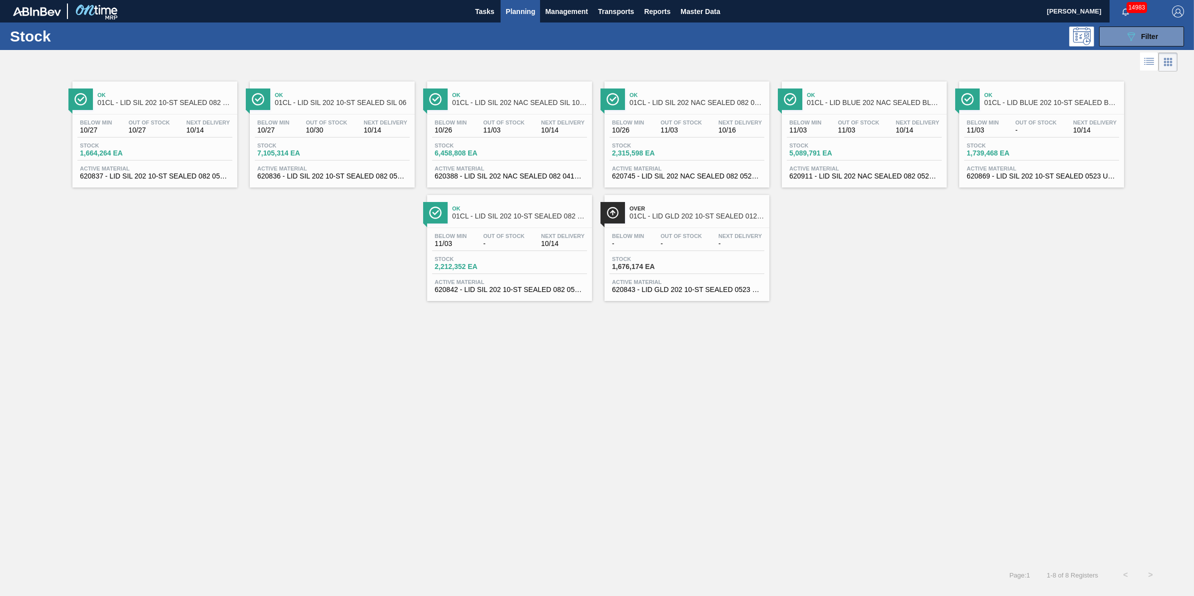
drag, startPoint x: 1141, startPoint y: 38, endPoint x: 1142, endPoint y: 55, distance: 16.5
click at [1141, 38] on span "Filter" at bounding box center [1149, 36] width 17 height 8
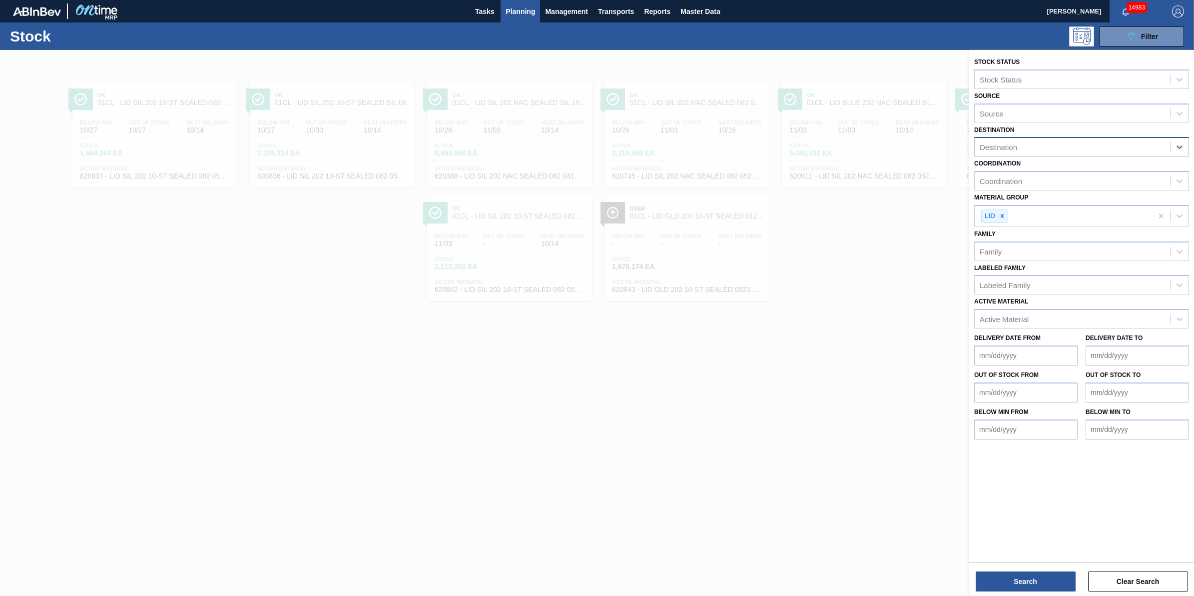
click at [1155, 146] on div "Destination" at bounding box center [1072, 147] width 195 height 14
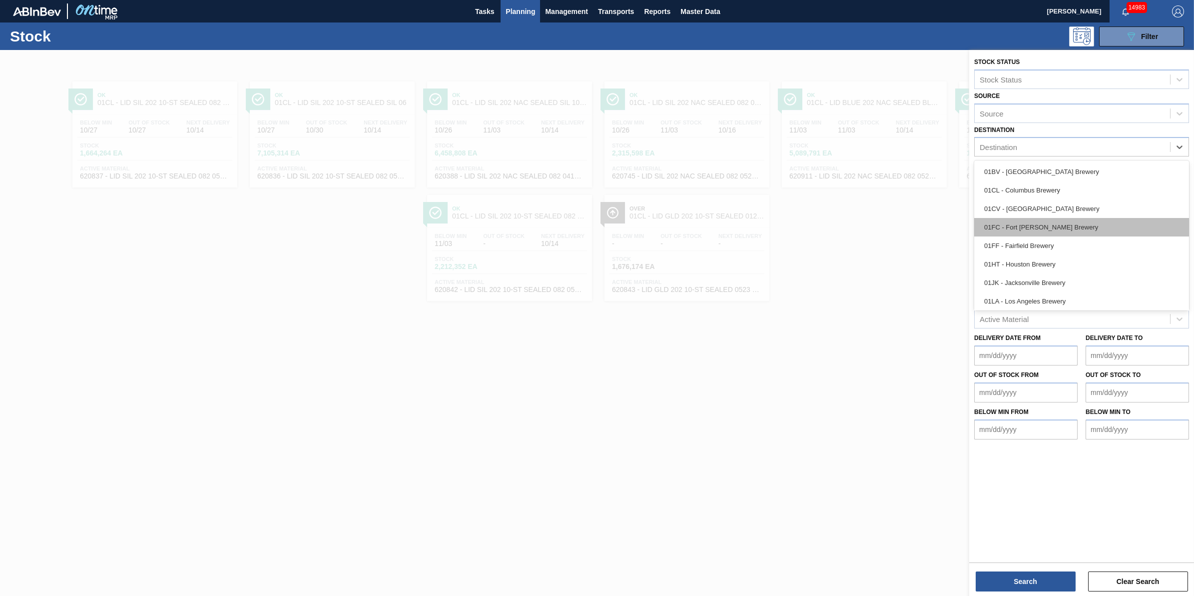
click at [1093, 218] on div "01FC - Fort [PERSON_NAME] Brewery" at bounding box center [1082, 227] width 215 height 18
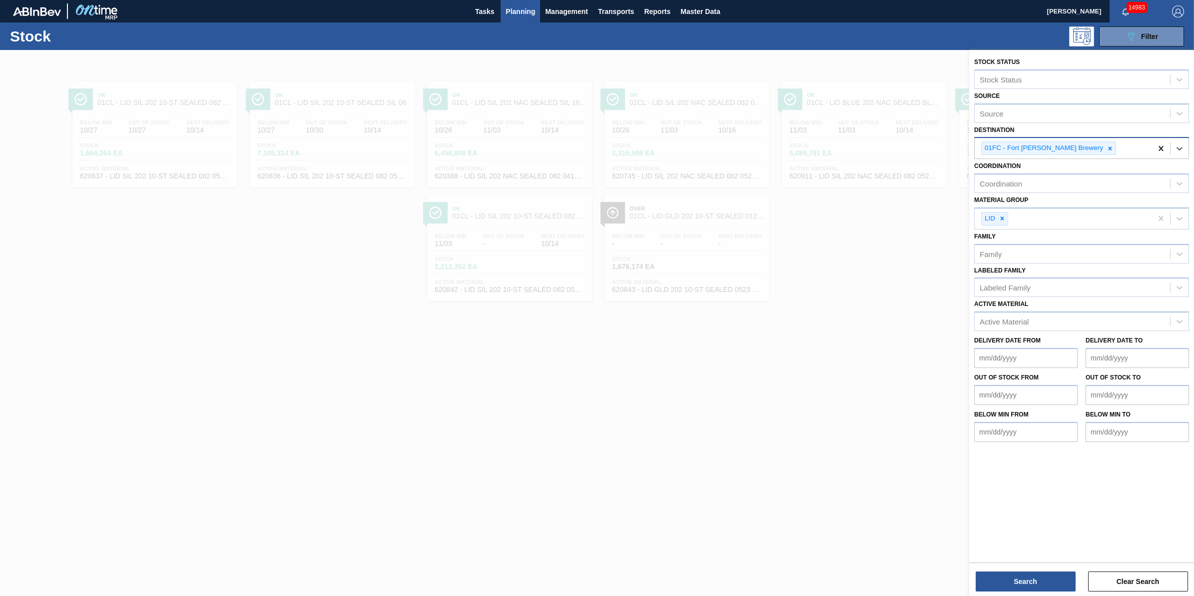
click at [1152, 150] on div "01FC - Fort [PERSON_NAME] Brewery" at bounding box center [1063, 148] width 177 height 20
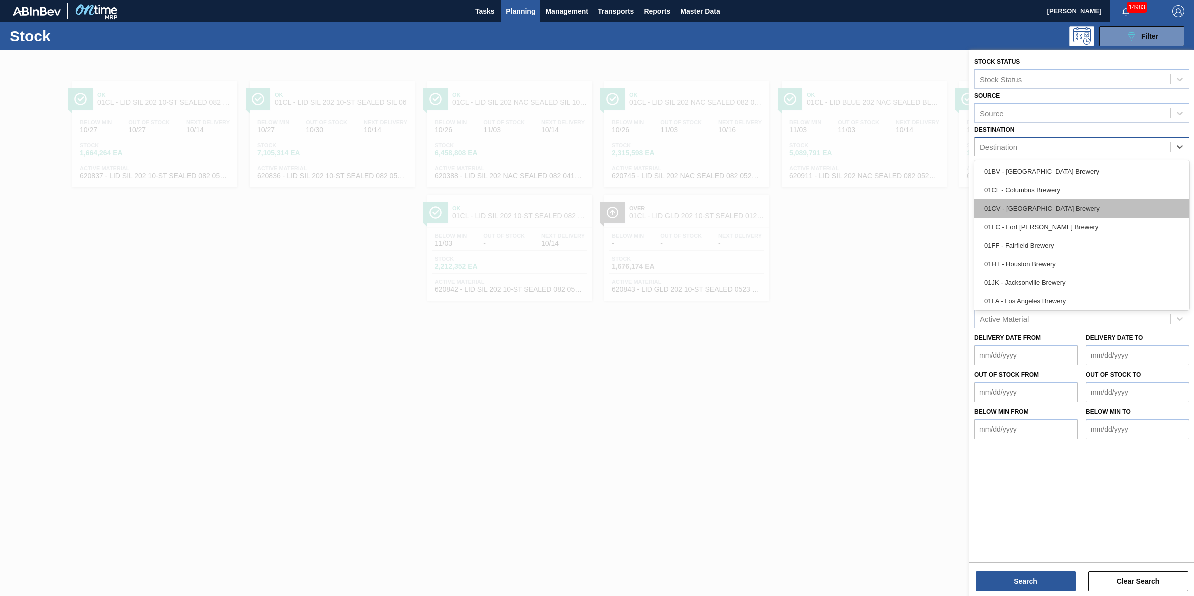
click at [1110, 210] on div "01CV - [GEOGRAPHIC_DATA] Brewery" at bounding box center [1082, 208] width 215 height 18
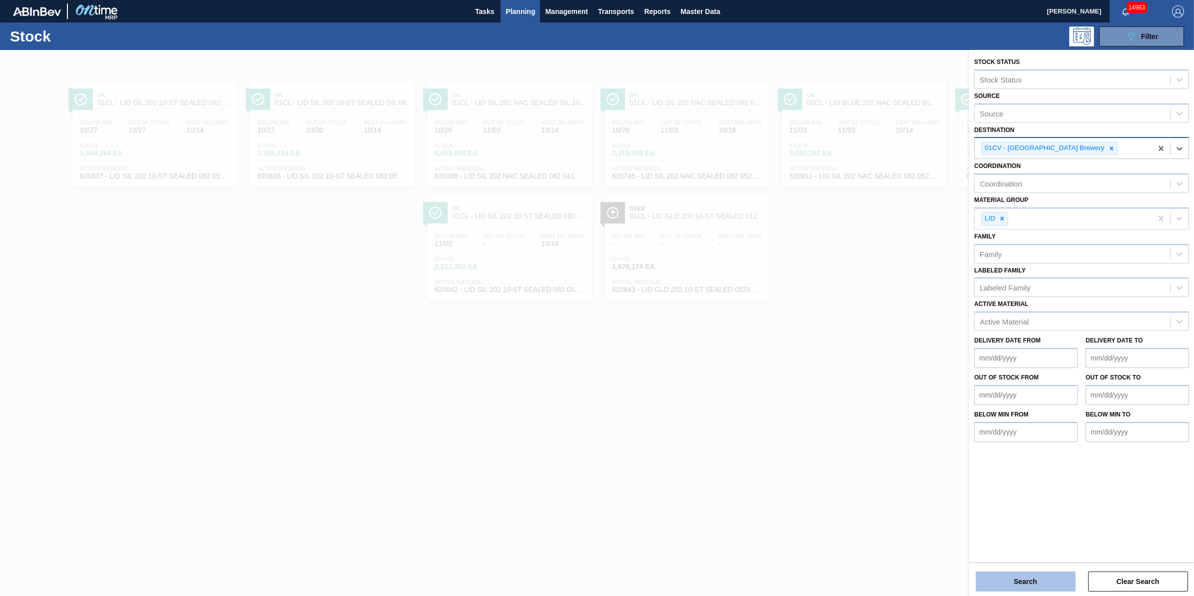
click at [1037, 575] on button "Search" at bounding box center [1026, 581] width 100 height 20
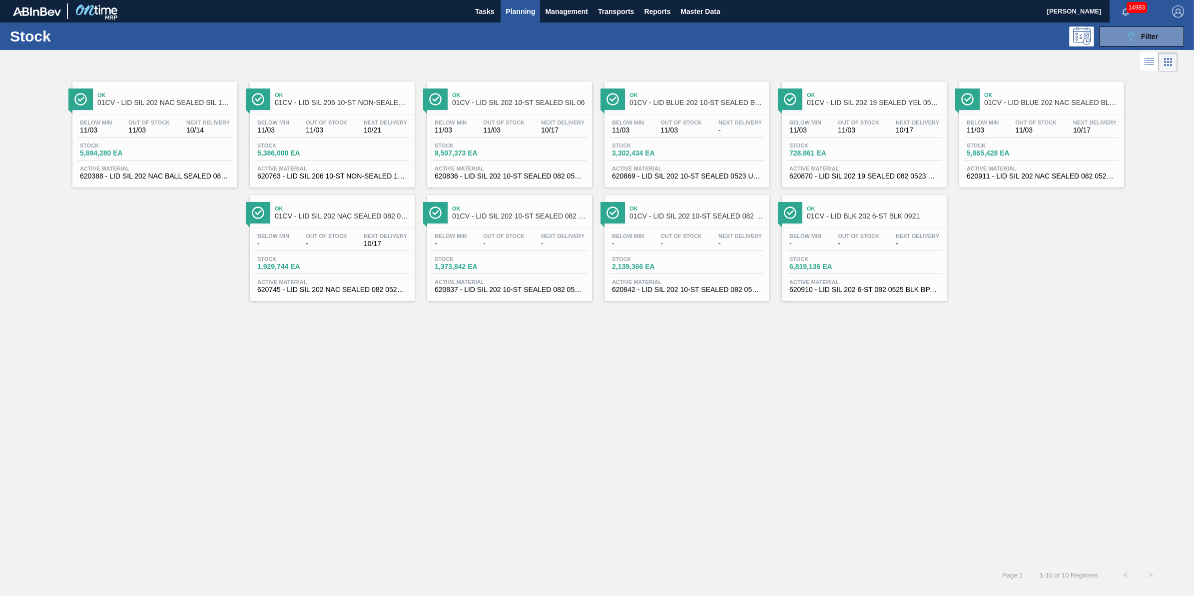
click at [861, 229] on div "Below Min - Out Of Stock - Next Delivery - Stock 6,819,136 EA Active Material 6…" at bounding box center [864, 262] width 165 height 68
click at [1103, 49] on div "Stock 089F7B8B-B2A5-4AFE-B5C0-19BA573D28AC Filter" at bounding box center [597, 35] width 1194 height 27
click at [1113, 43] on button "089F7B8B-B2A5-4AFE-B5C0-19BA573D28AC Filter" at bounding box center [1141, 36] width 85 height 20
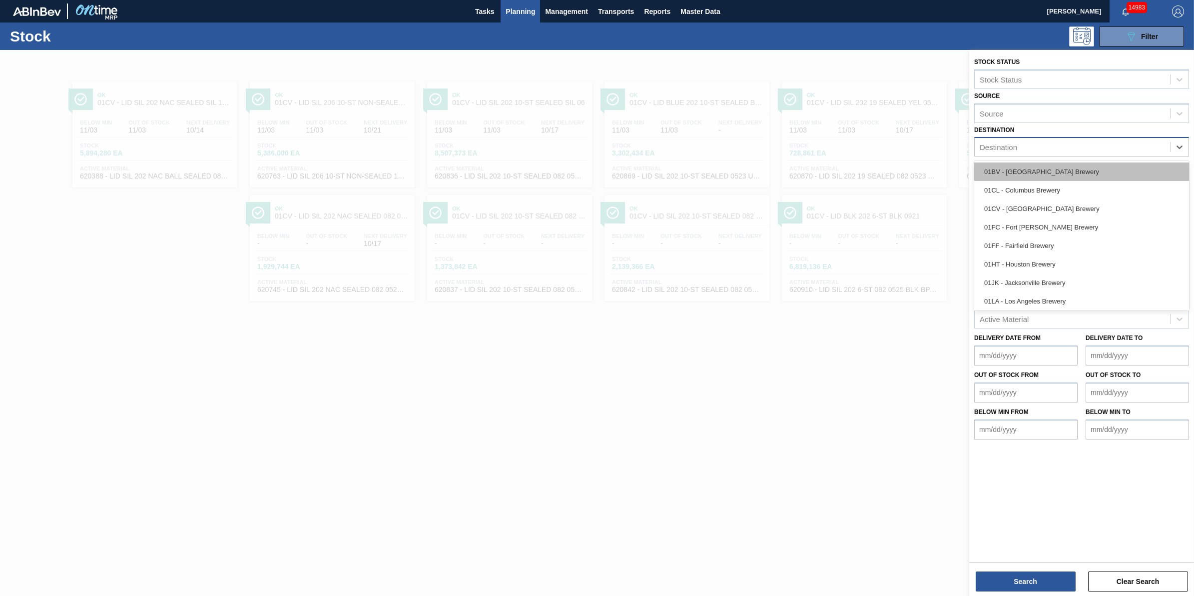
drag, startPoint x: 1153, startPoint y: 146, endPoint x: 1119, endPoint y: 164, distance: 38.0
click at [1150, 146] on div "Destination" at bounding box center [1072, 147] width 195 height 14
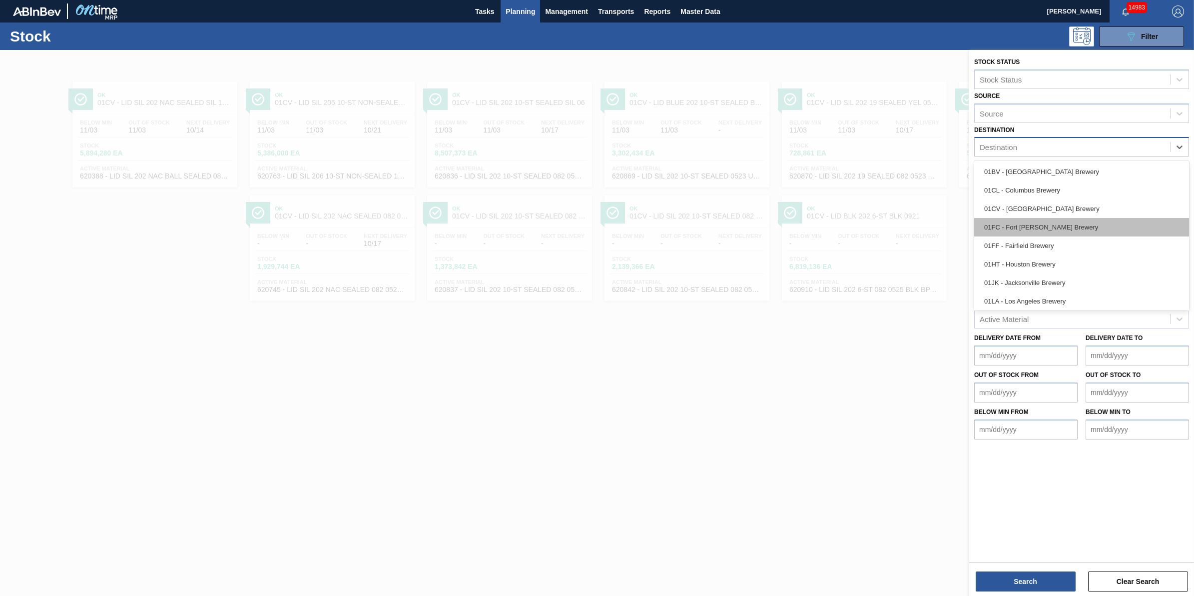
click at [1091, 225] on div "01FC - Fort [PERSON_NAME] Brewery" at bounding box center [1082, 227] width 215 height 18
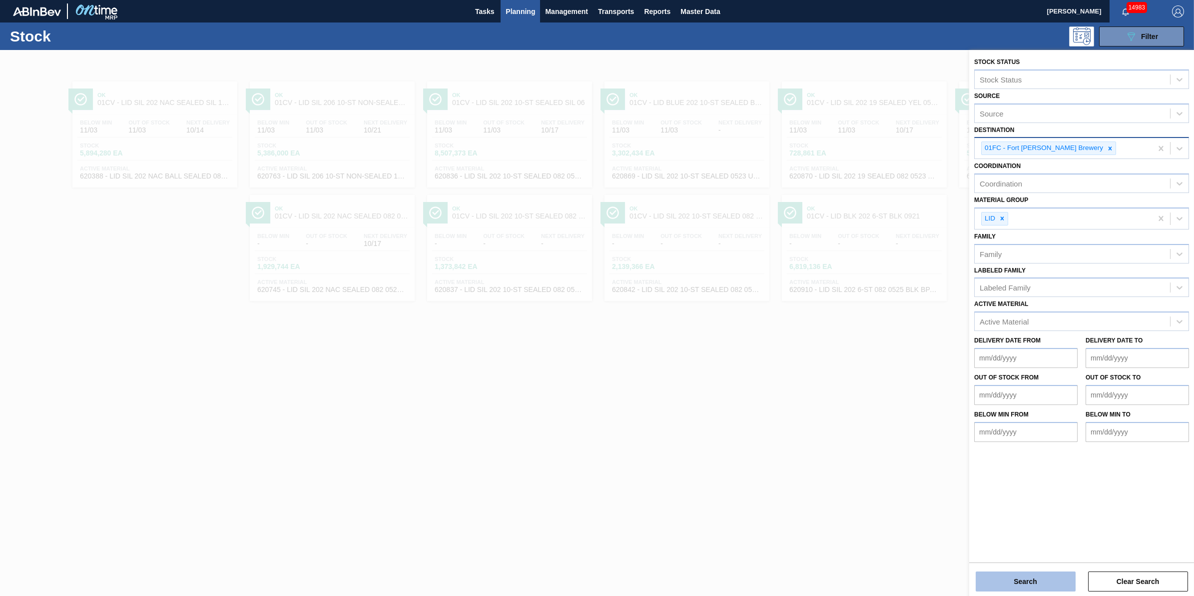
click at [1023, 585] on button "Search" at bounding box center [1026, 581] width 100 height 20
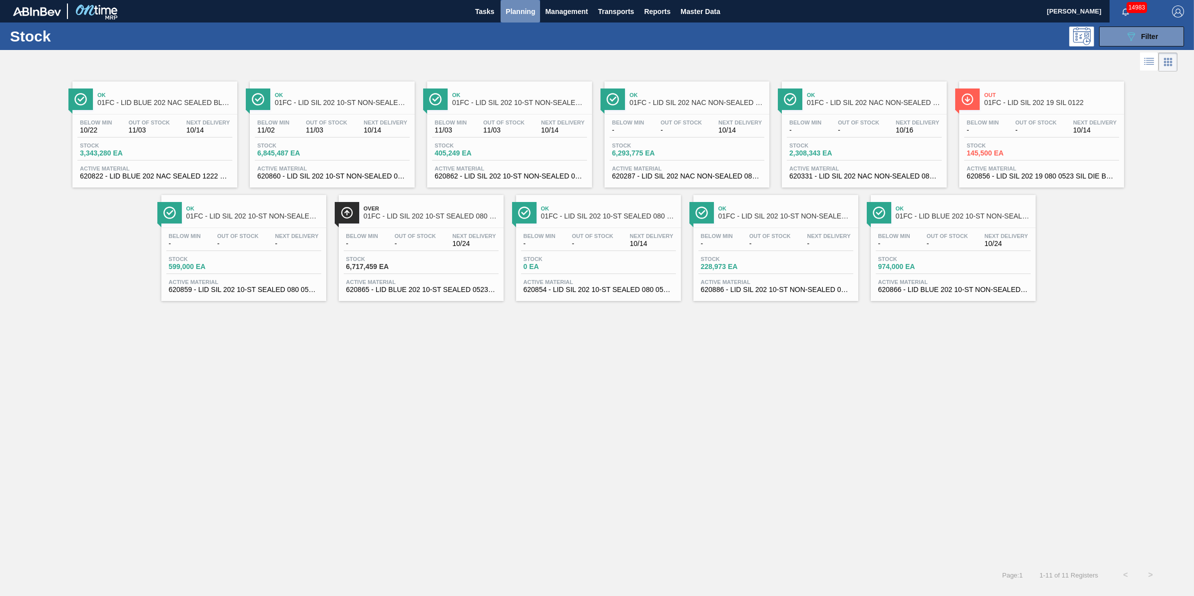
click at [515, 14] on span "Planning" at bounding box center [520, 11] width 29 height 12
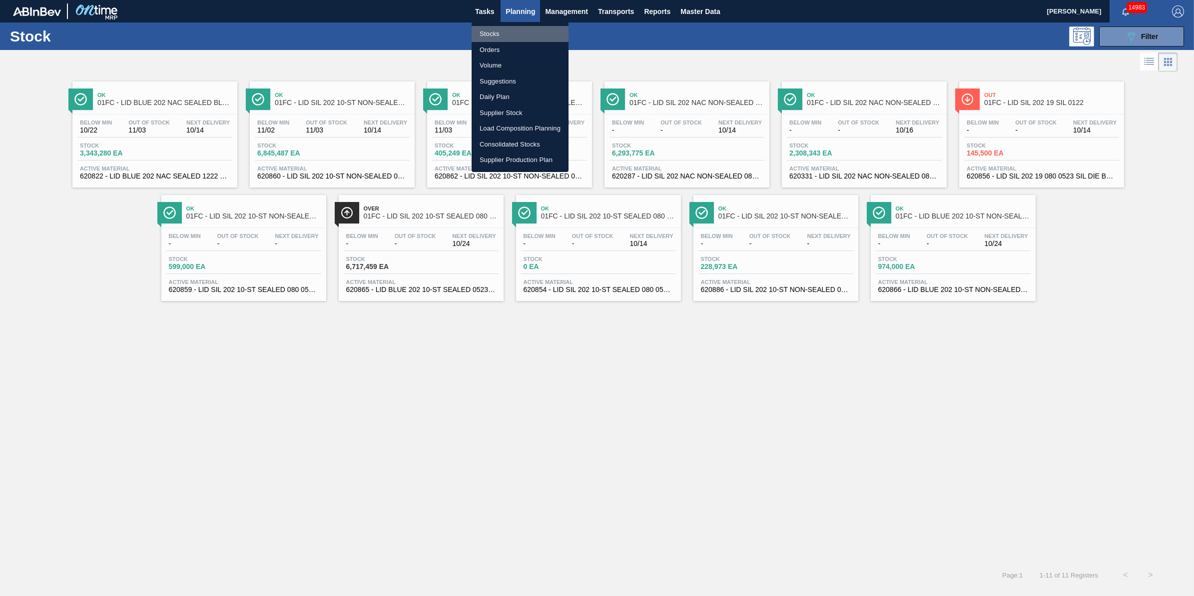
click at [512, 31] on li "Stocks" at bounding box center [520, 34] width 97 height 16
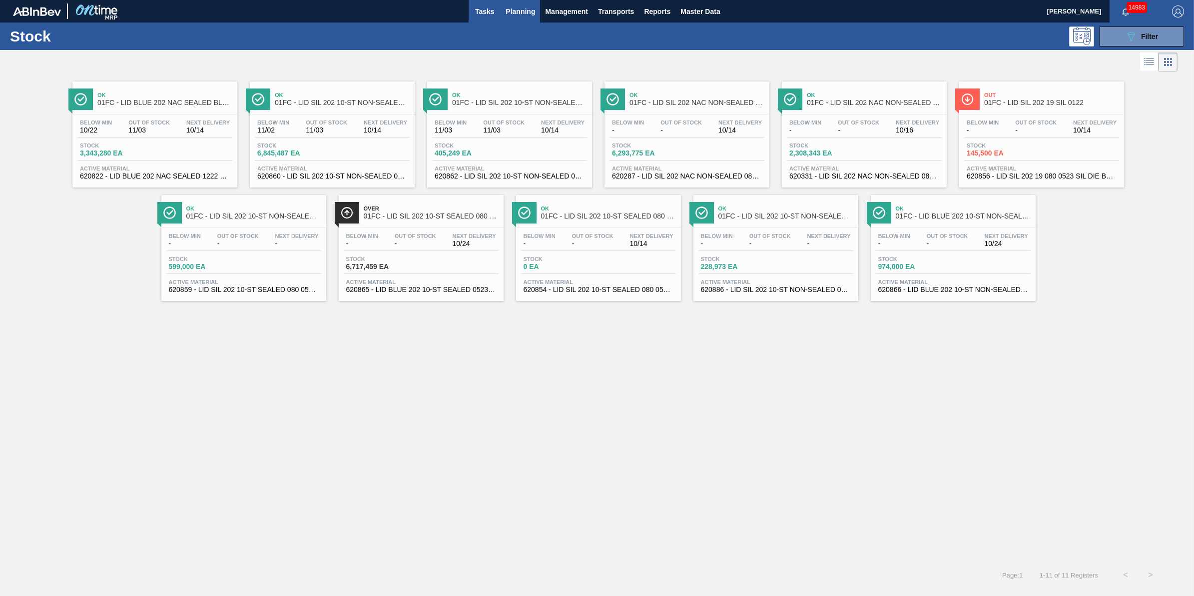
click at [491, 5] on span "Tasks" at bounding box center [485, 11] width 22 height 12
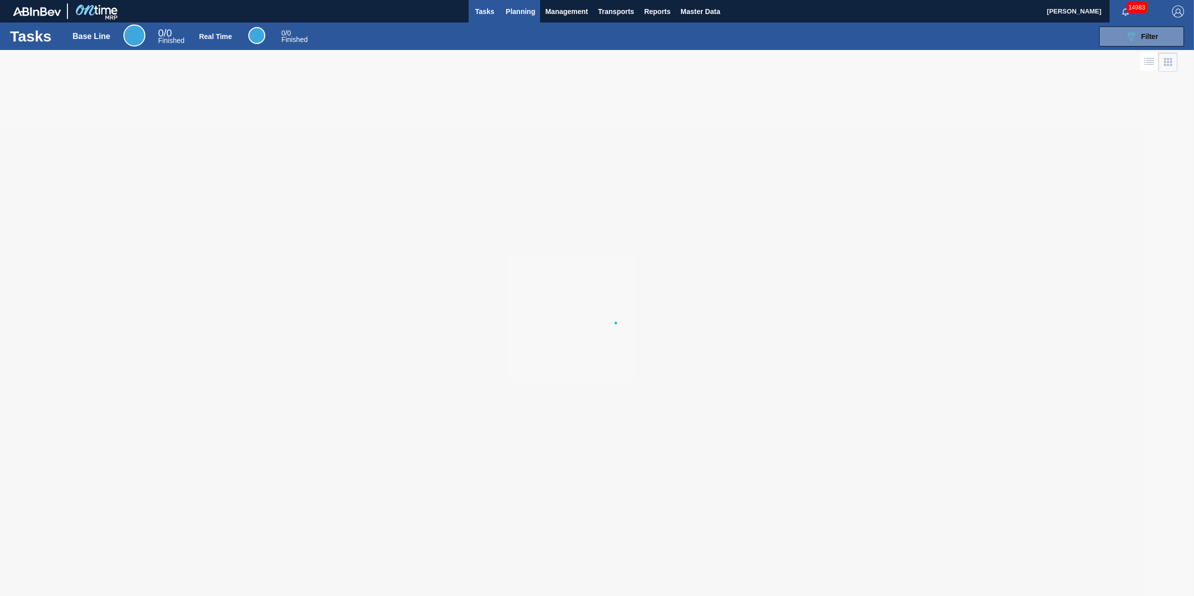
click at [520, 6] on span "Planning" at bounding box center [520, 11] width 29 height 12
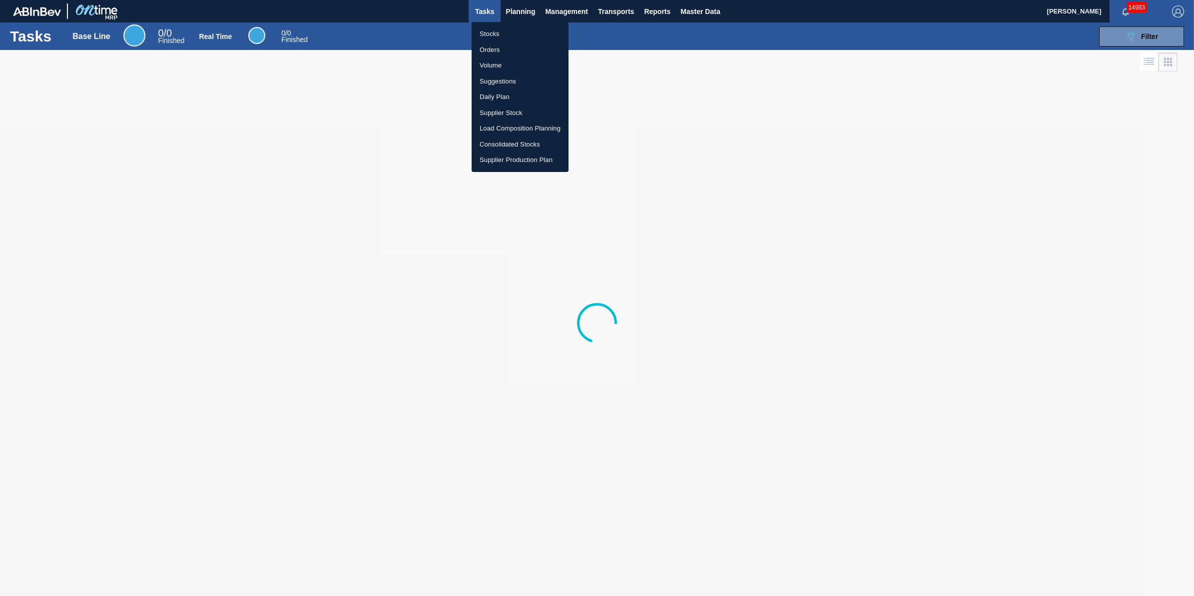
click at [507, 25] on ul "Stocks Orders Volume Suggestions Daily Plan Supplier Stock Load Composition Pla…" at bounding box center [520, 97] width 97 height 150
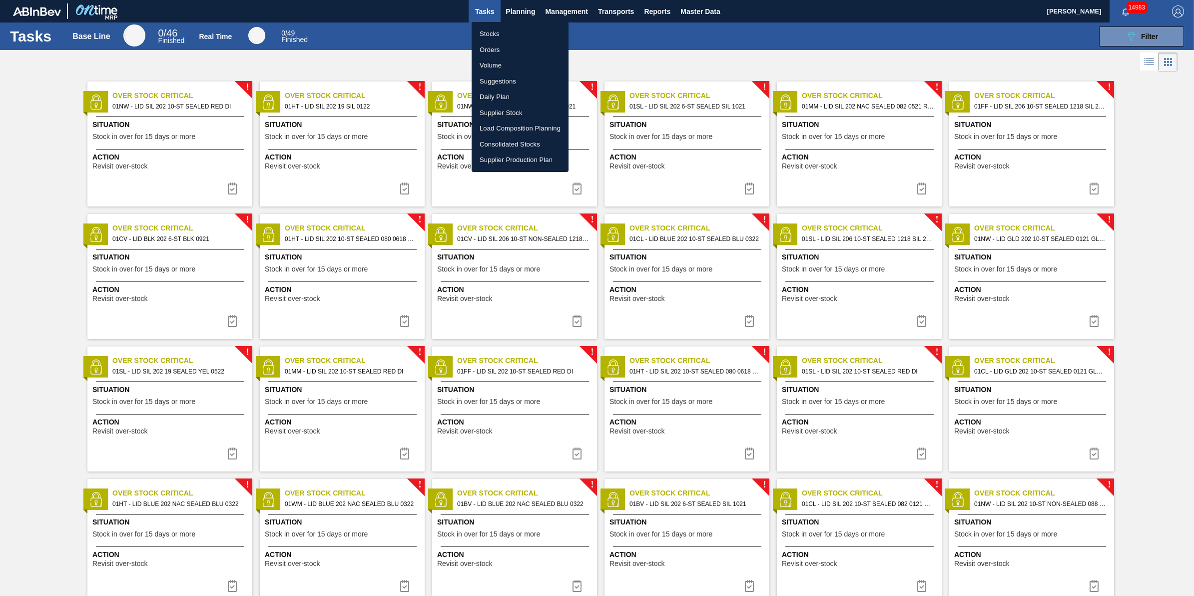
click at [507, 28] on li "Stocks" at bounding box center [520, 34] width 97 height 16
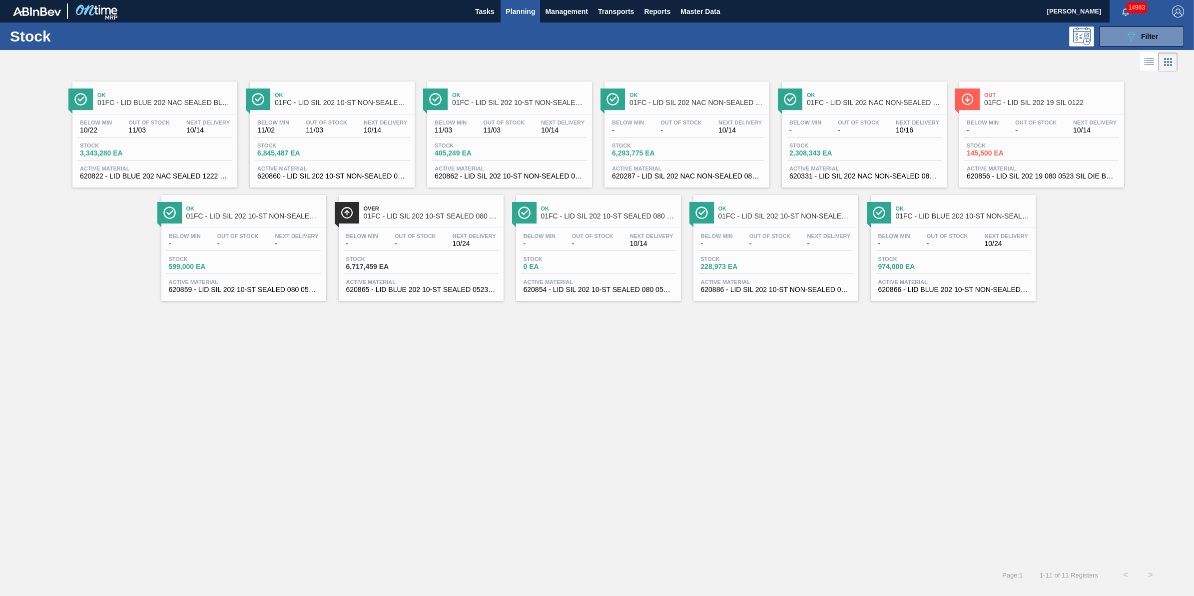
click at [520, 17] on button "Planning" at bounding box center [520, 11] width 39 height 22
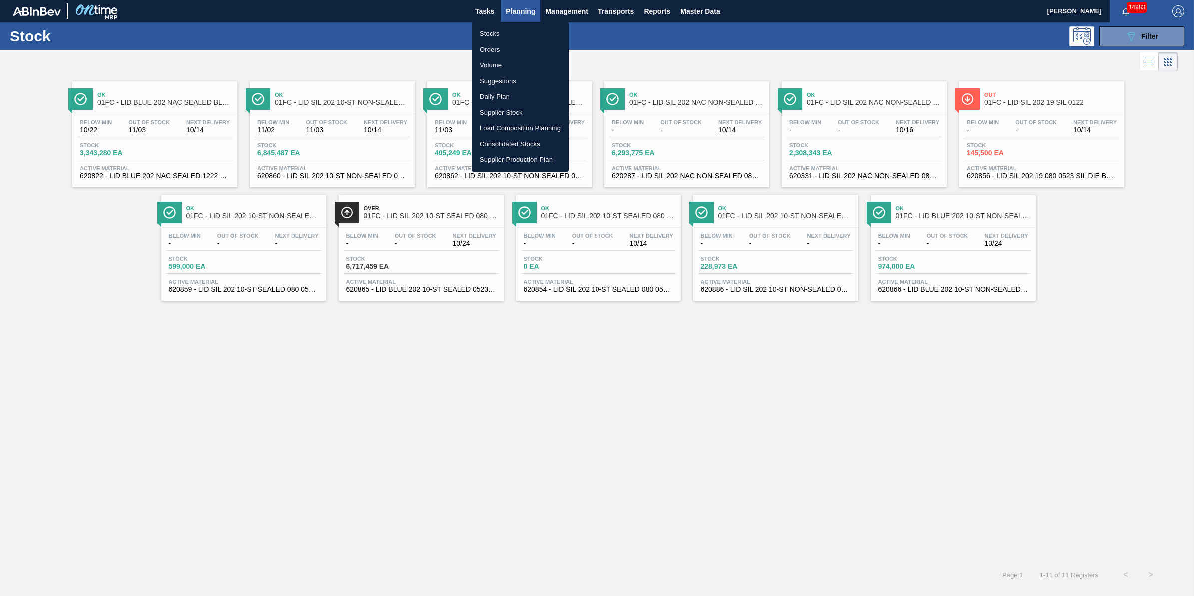
click at [517, 30] on li "Stocks" at bounding box center [520, 34] width 97 height 16
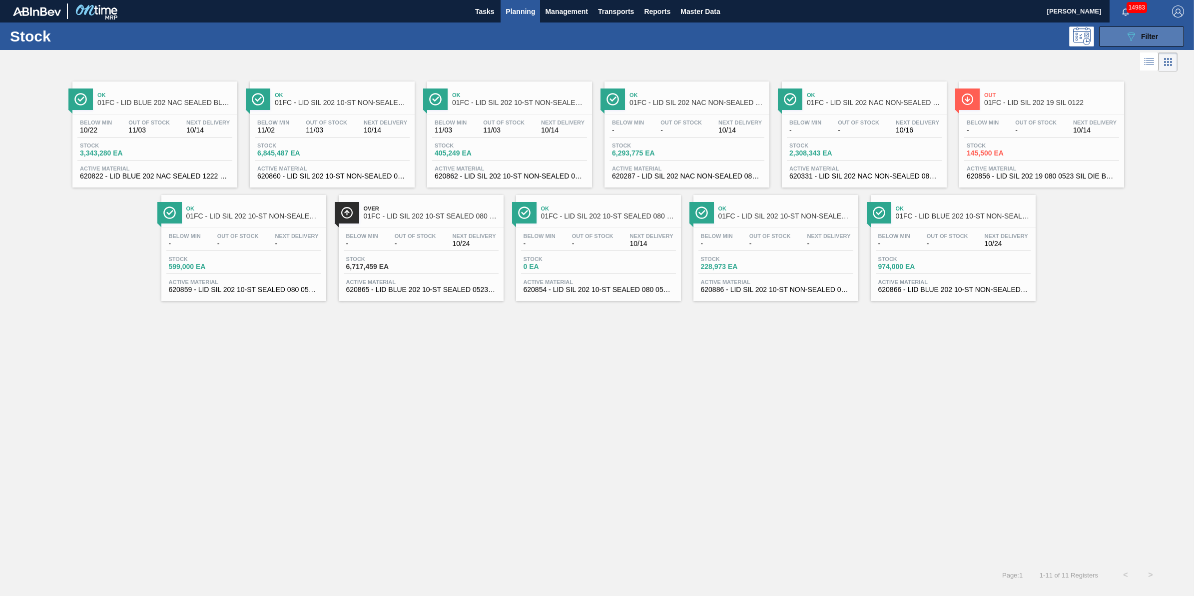
click at [1102, 32] on button "089F7B8B-B2A5-4AFE-B5C0-19BA573D28AC Filter" at bounding box center [1141, 36] width 85 height 20
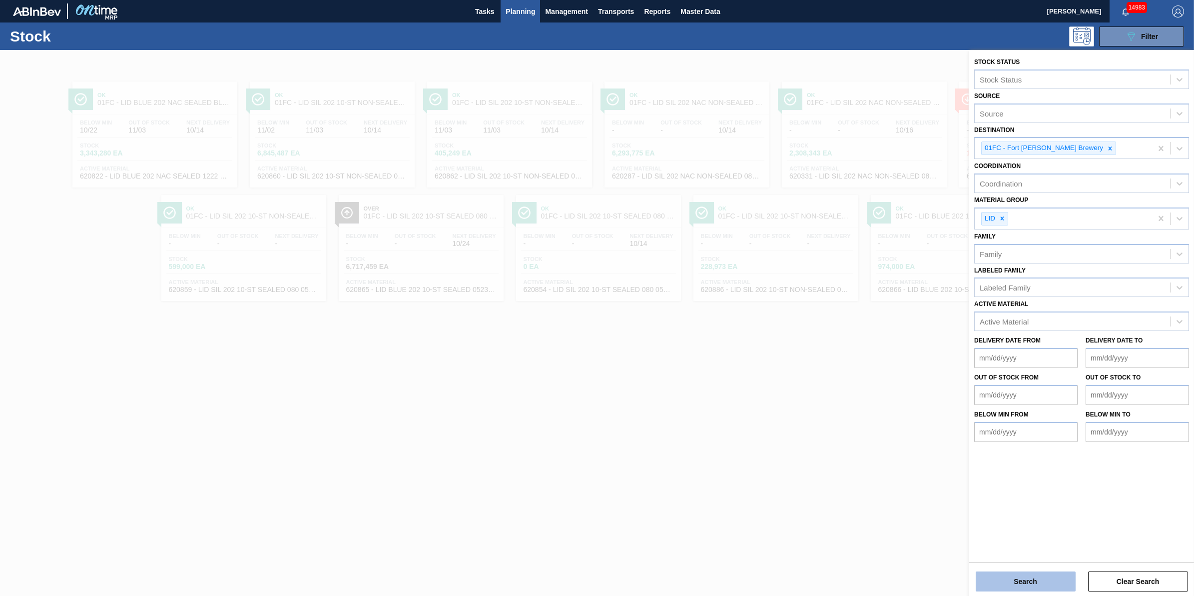
click at [988, 580] on button "Search" at bounding box center [1026, 581] width 100 height 20
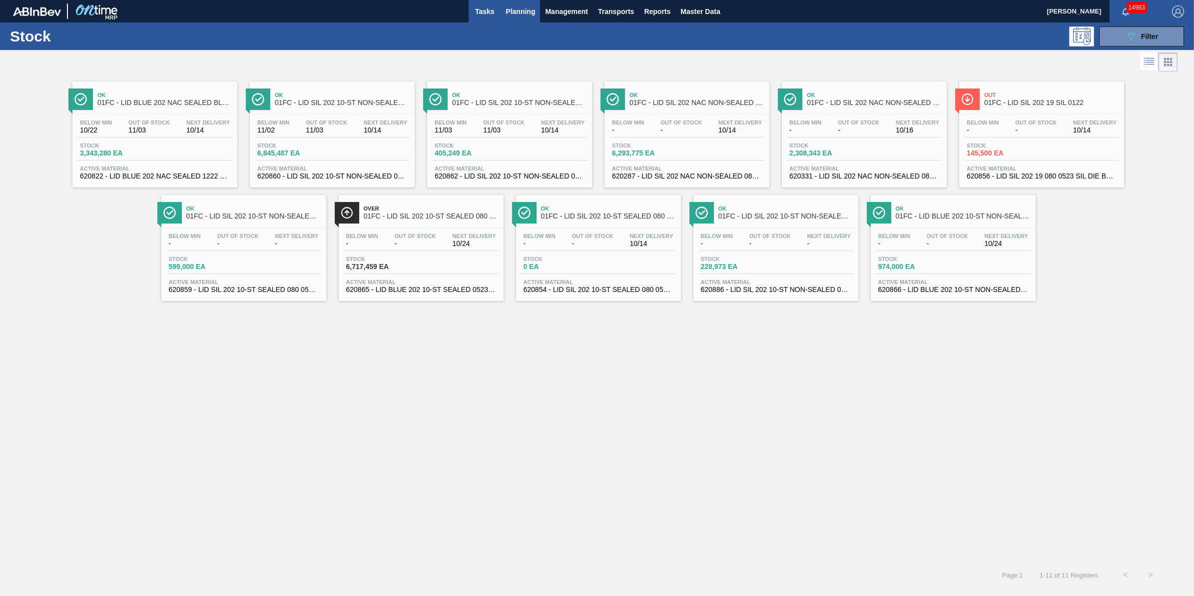
click at [486, 10] on span "Tasks" at bounding box center [485, 11] width 22 height 12
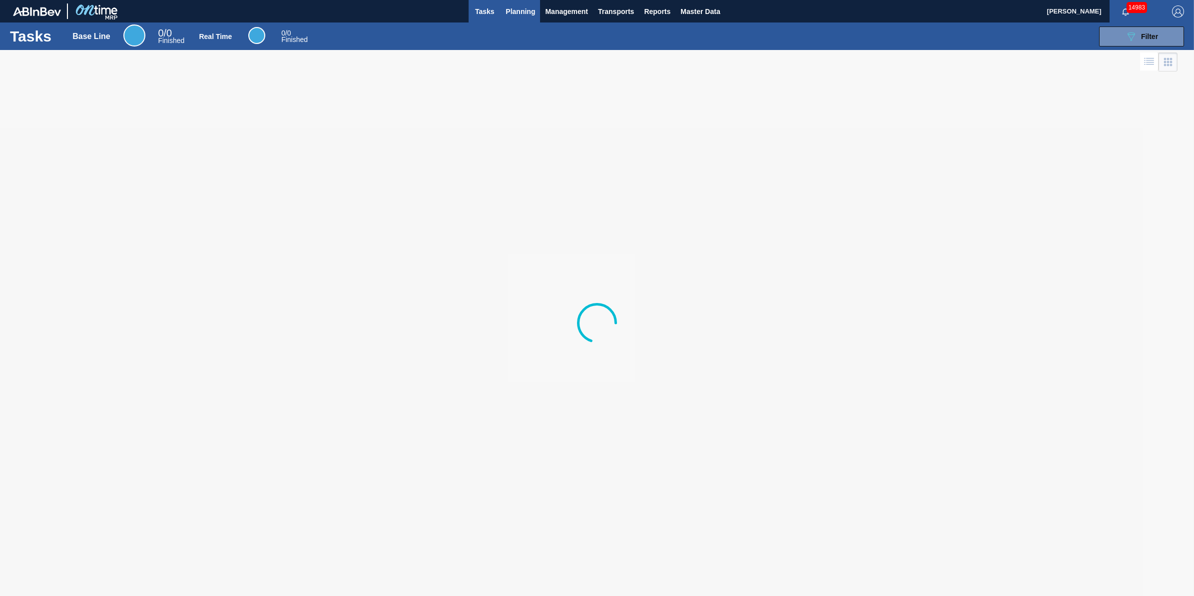
click at [521, 16] on span "Planning" at bounding box center [520, 11] width 29 height 12
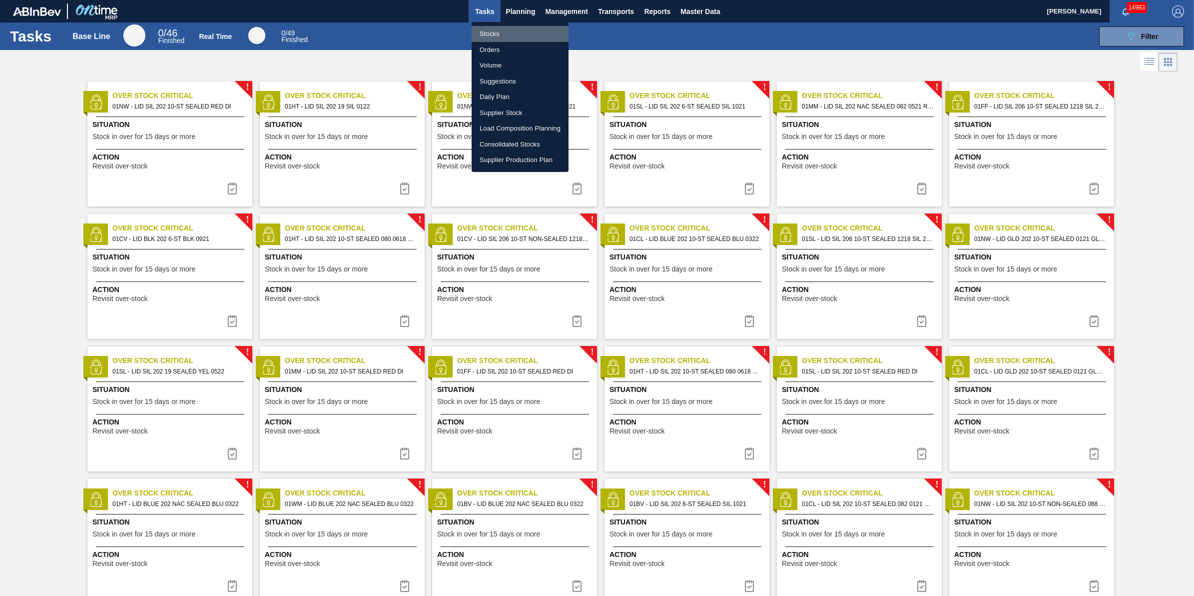
click at [514, 34] on li "Stocks" at bounding box center [520, 34] width 97 height 16
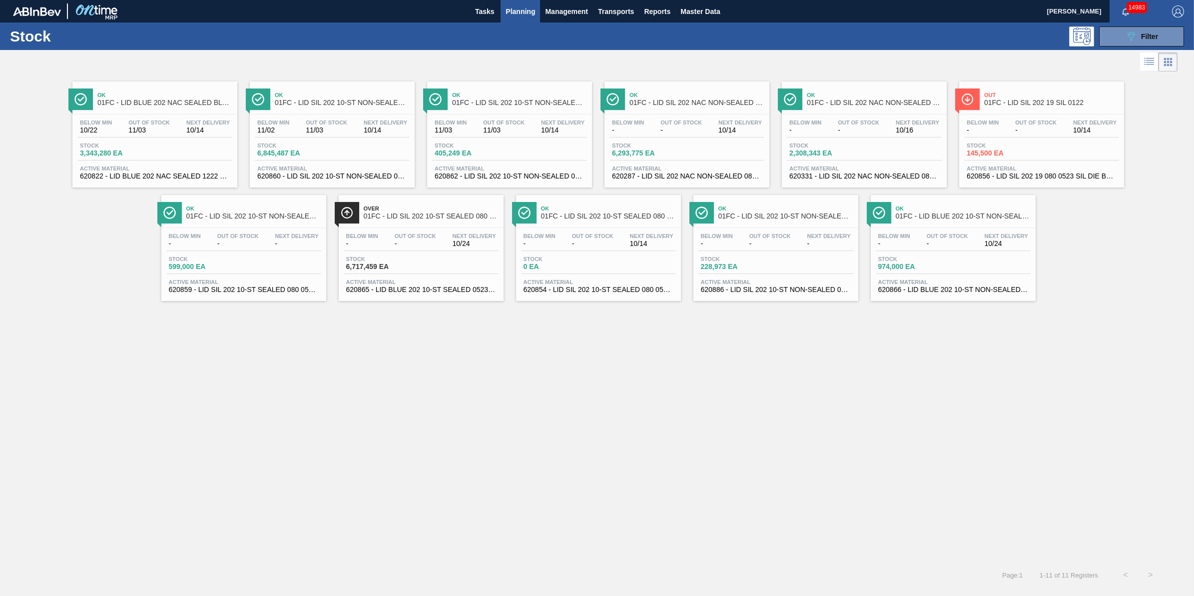
click at [434, 266] on div "Stock 6,717,459 EA" at bounding box center [421, 265] width 155 height 18
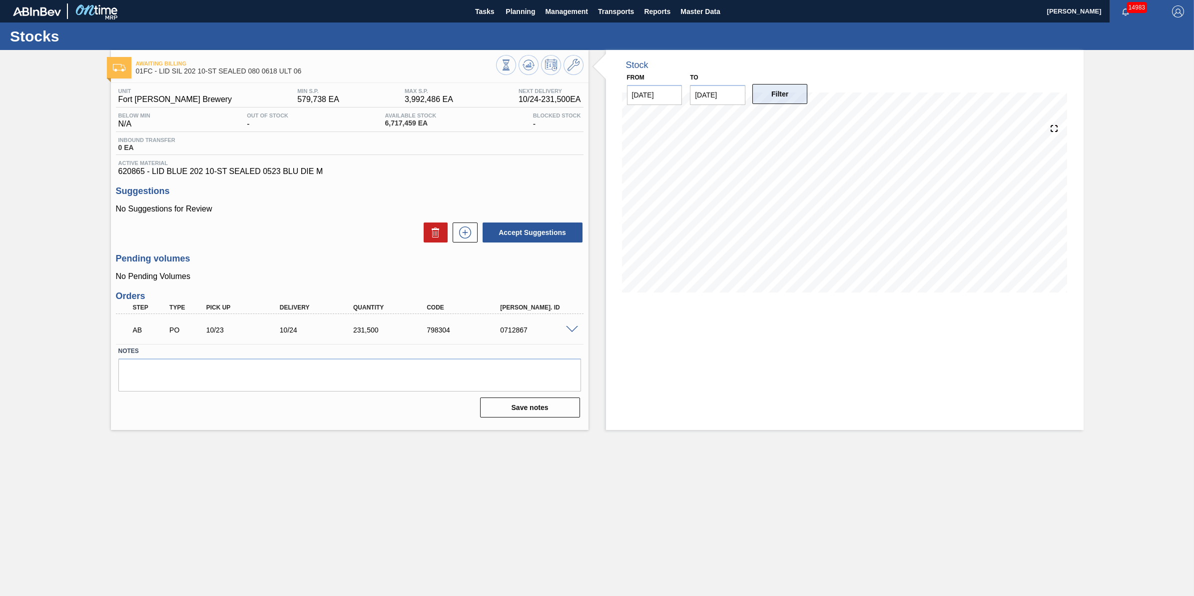
click at [780, 96] on button "Filter" at bounding box center [780, 94] width 55 height 20
click at [730, 98] on input "01/03/2026" at bounding box center [717, 95] width 55 height 20
click at [800, 211] on div "31" at bounding box center [799, 215] width 13 height 13
type input "01/31/2026"
click at [776, 99] on button "Filter" at bounding box center [780, 94] width 55 height 20
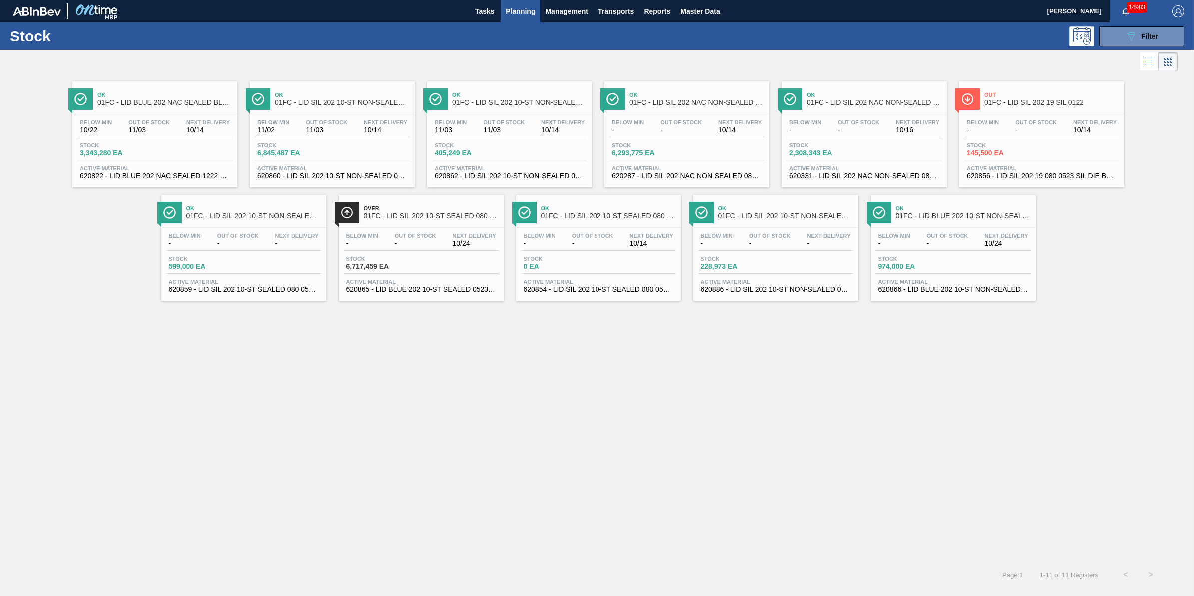
click at [717, 157] on div "Stock 6,293,775 EA" at bounding box center [687, 151] width 155 height 18
click at [511, 16] on span "Planning" at bounding box center [520, 11] width 29 height 12
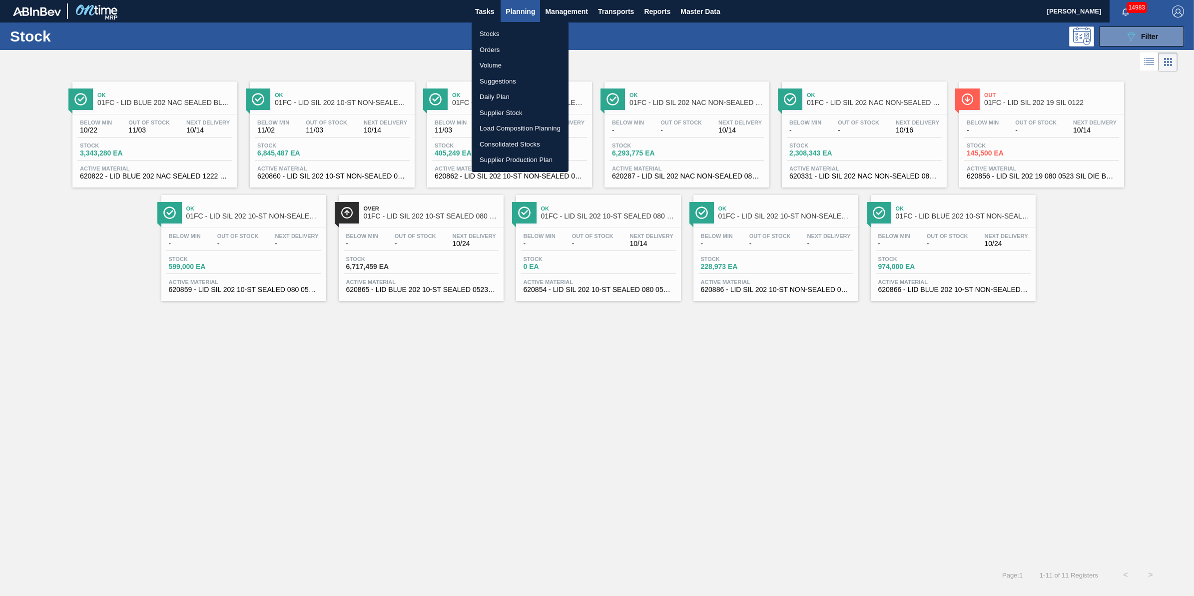
click at [506, 30] on li "Stocks" at bounding box center [520, 34] width 97 height 16
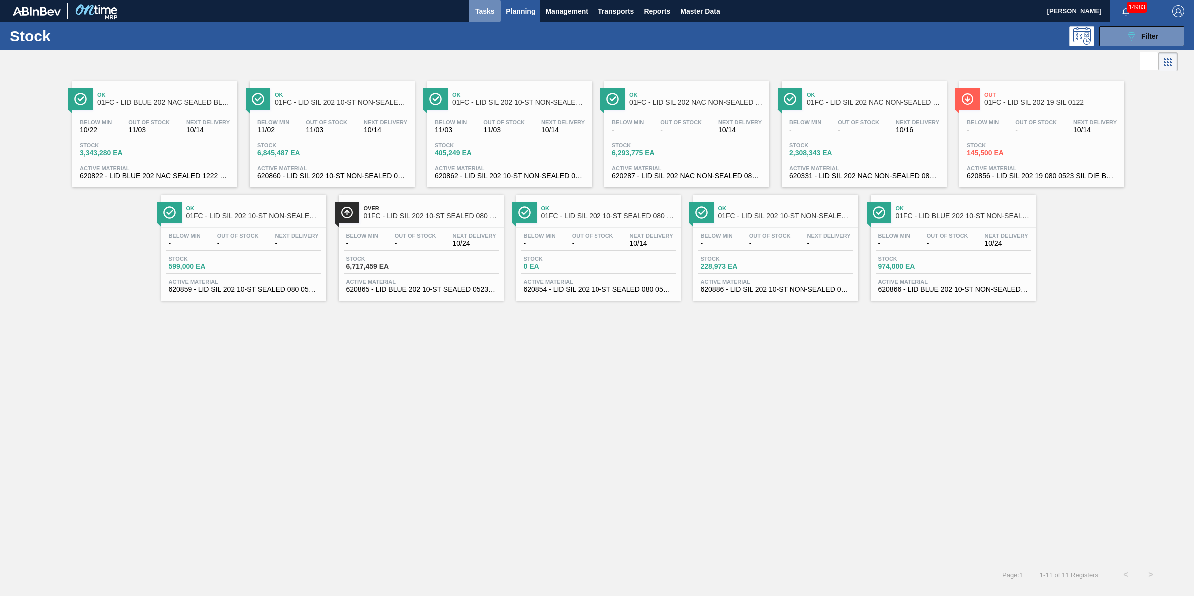
click at [481, 12] on span "Tasks" at bounding box center [485, 11] width 22 height 12
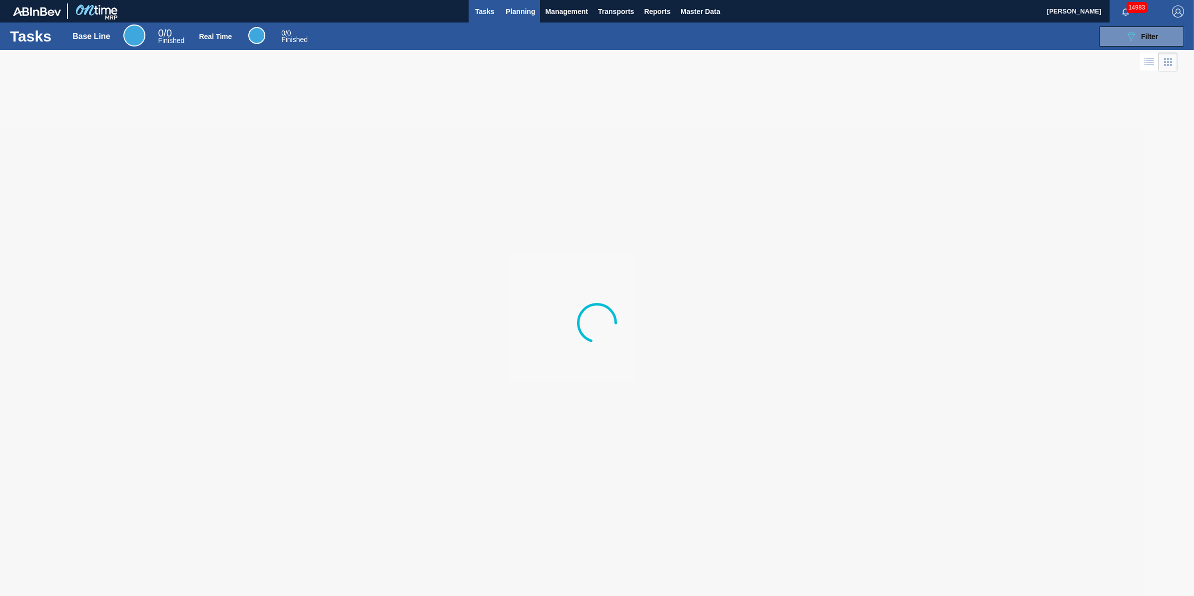
click at [511, 15] on span "Planning" at bounding box center [520, 11] width 29 height 12
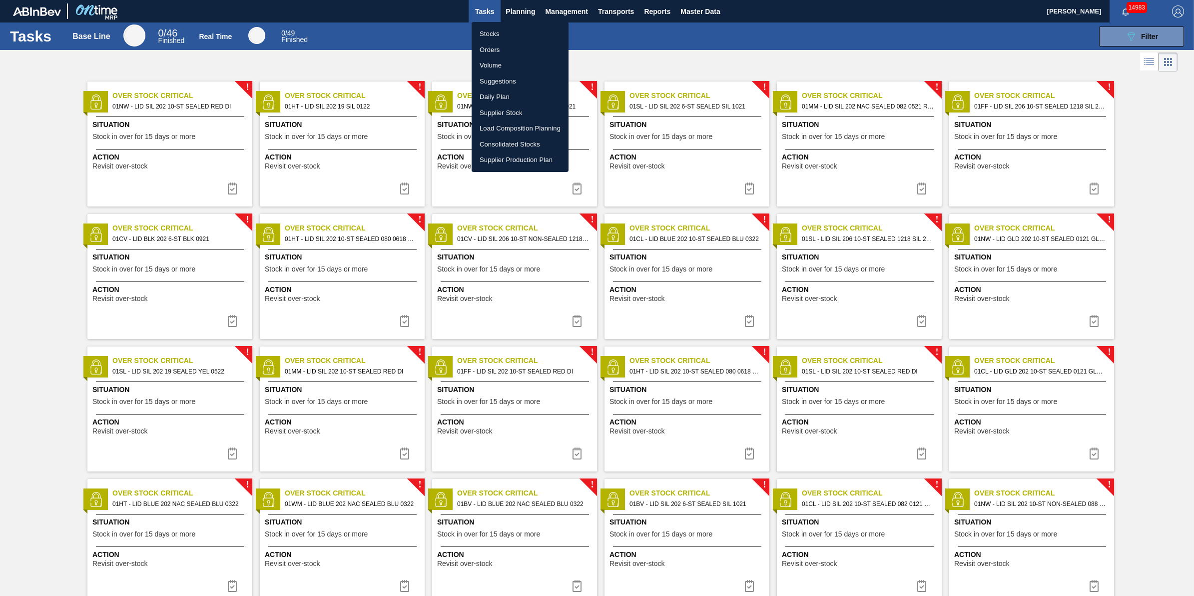
click at [508, 32] on li "Stocks" at bounding box center [520, 34] width 97 height 16
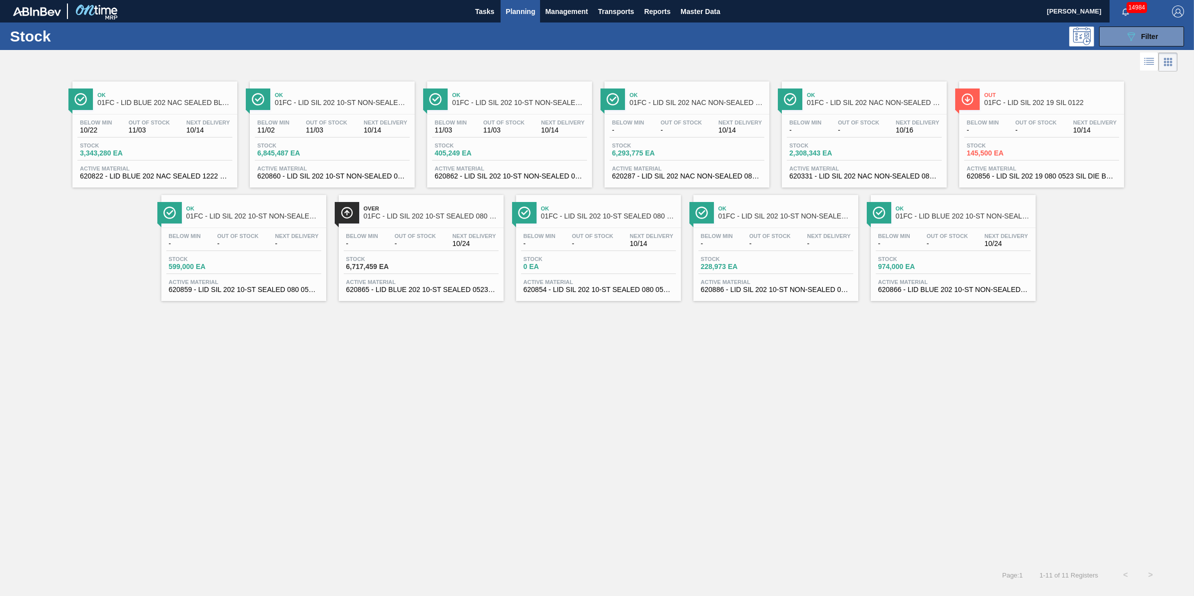
click at [526, 11] on span "Planning" at bounding box center [520, 11] width 29 height 12
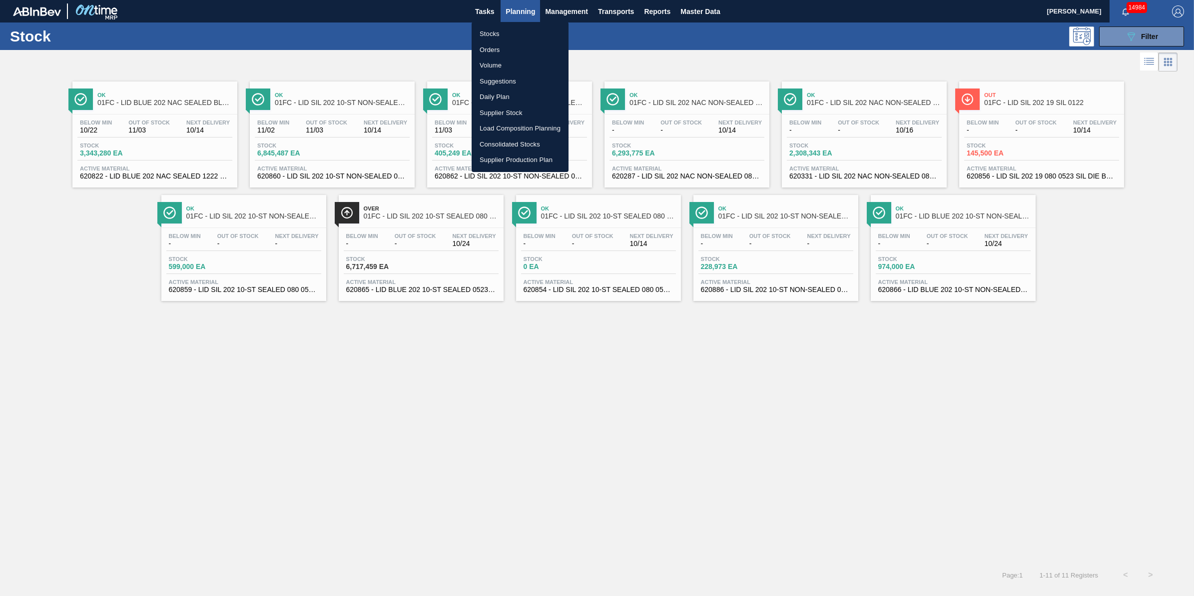
click at [520, 31] on li "Stocks" at bounding box center [520, 34] width 97 height 16
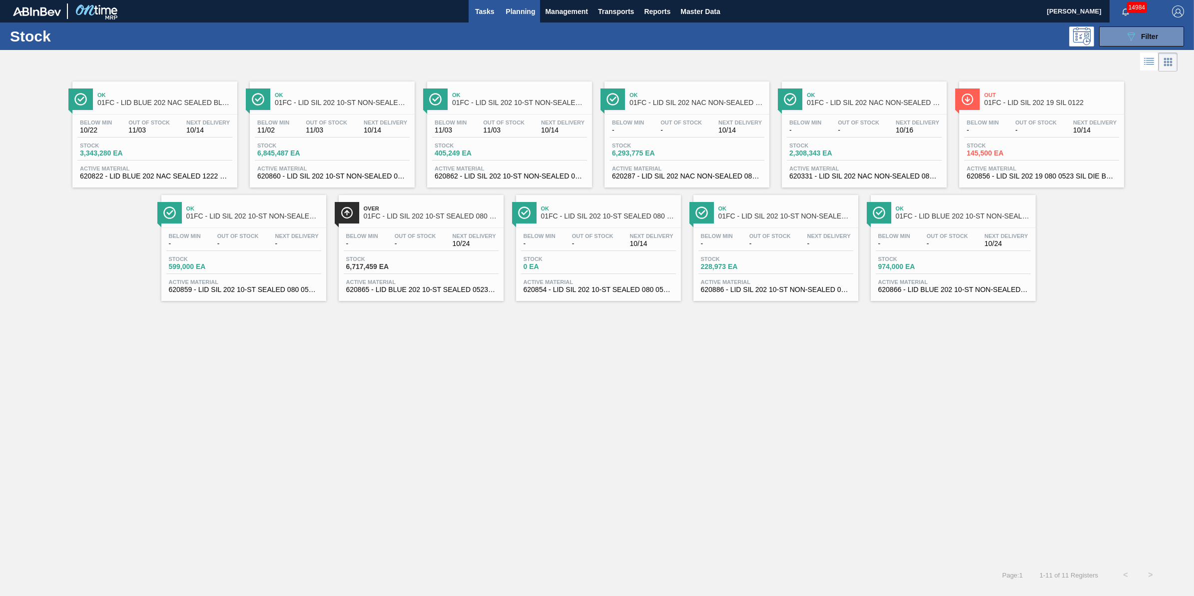
click at [475, 10] on span "Tasks" at bounding box center [485, 11] width 22 height 12
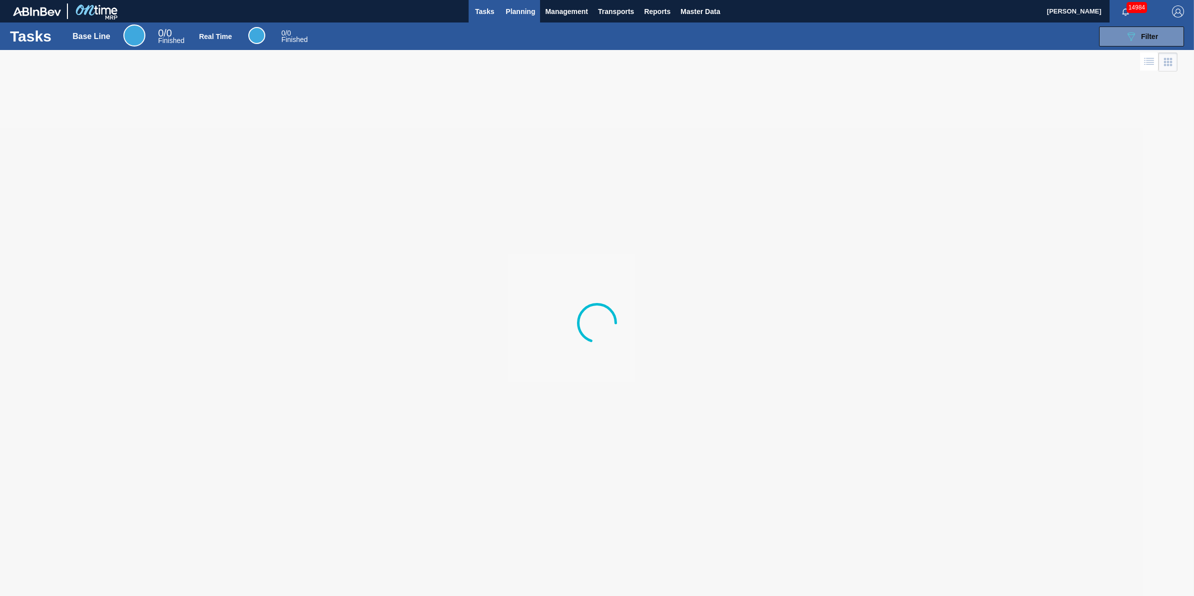
click at [533, 16] on span "Planning" at bounding box center [520, 11] width 29 height 12
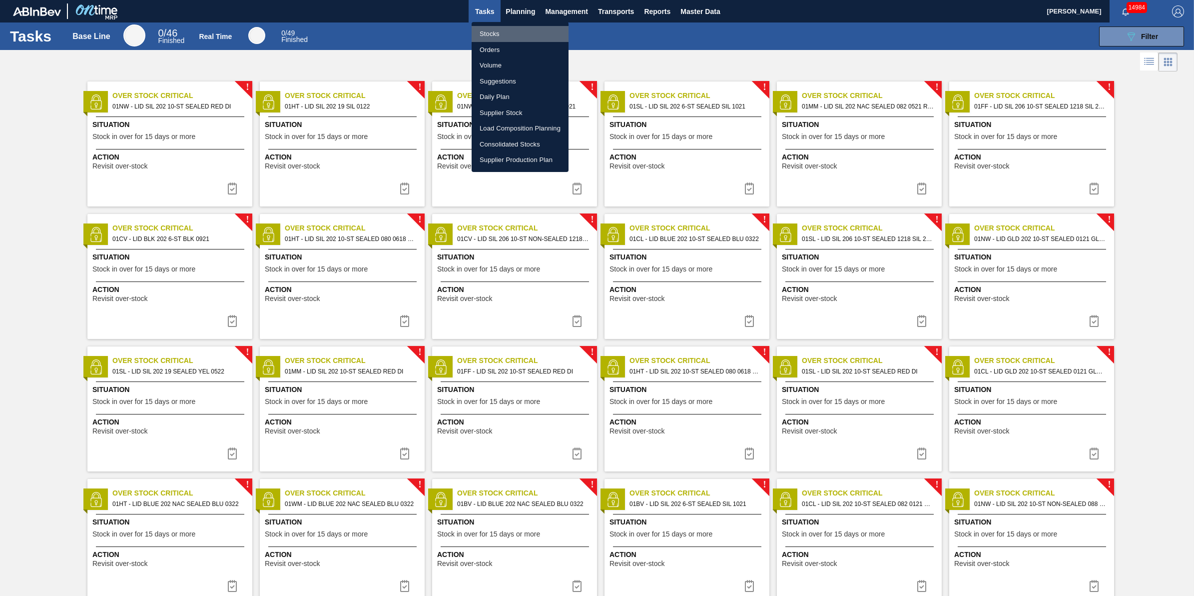
click at [530, 31] on li "Stocks" at bounding box center [520, 34] width 97 height 16
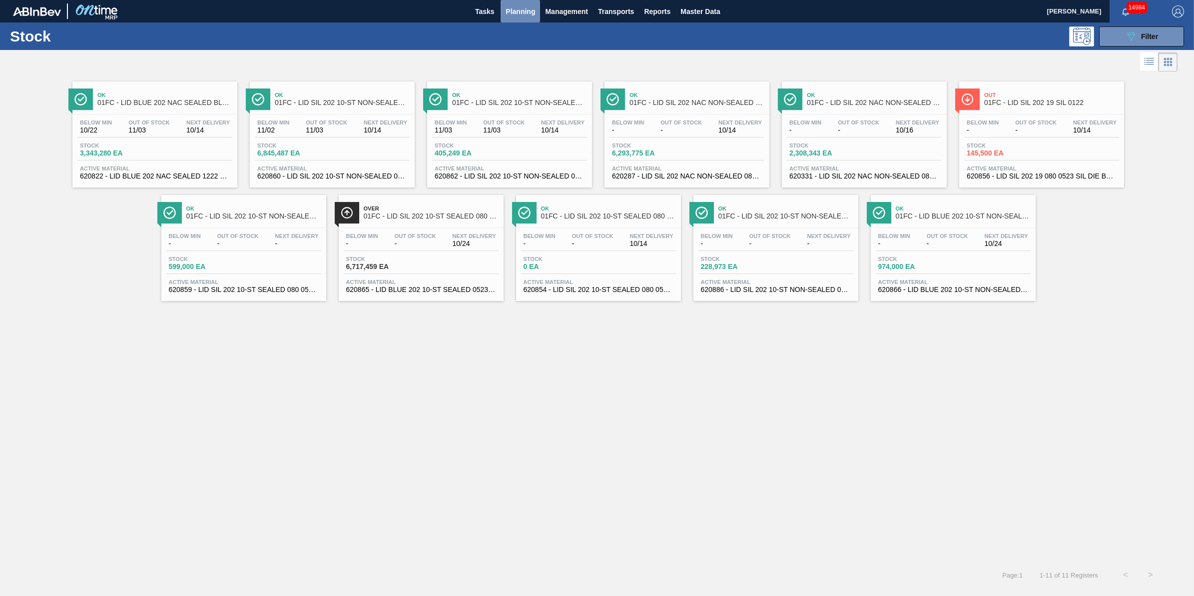
click at [521, 5] on button "Planning" at bounding box center [520, 11] width 39 height 22
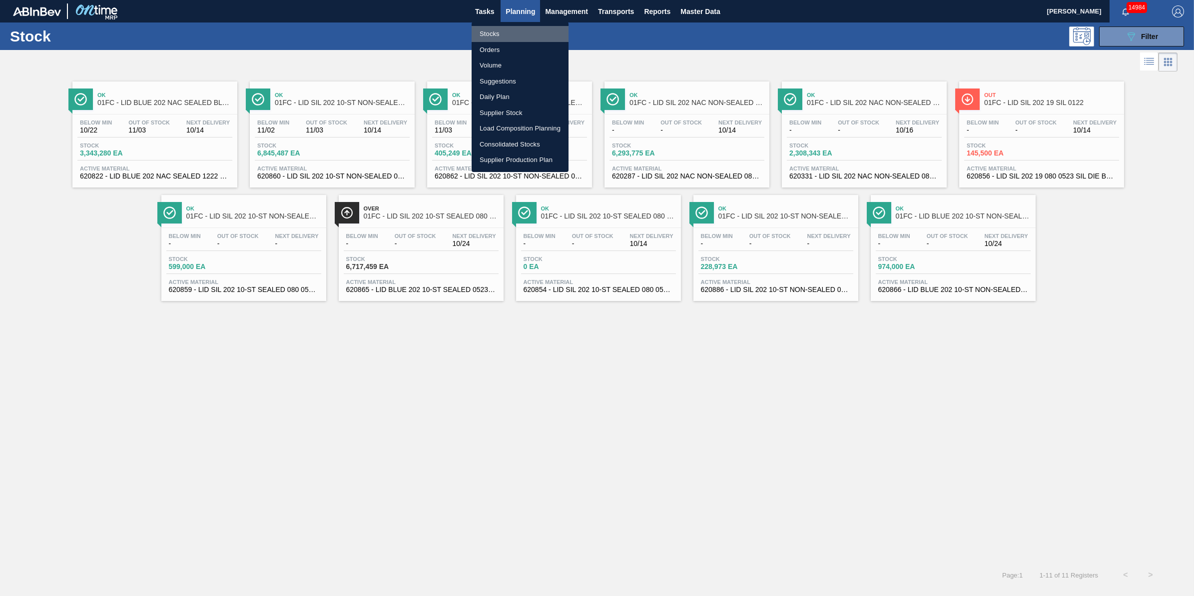
click at [520, 28] on li "Stocks" at bounding box center [520, 34] width 97 height 16
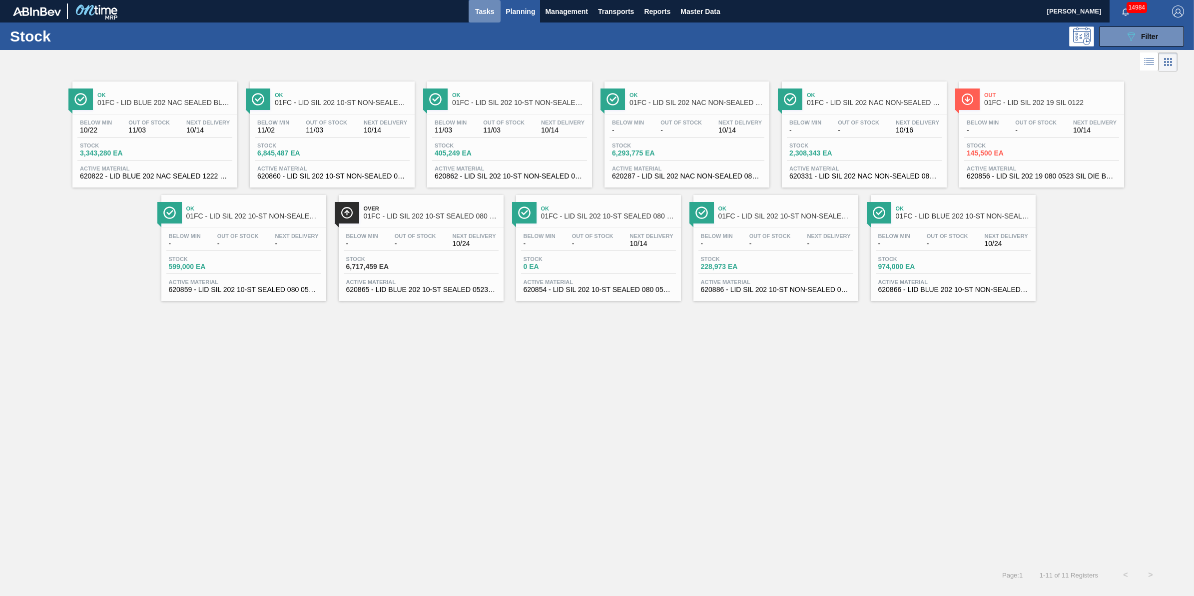
click at [469, 11] on button "Tasks" at bounding box center [485, 11] width 32 height 22
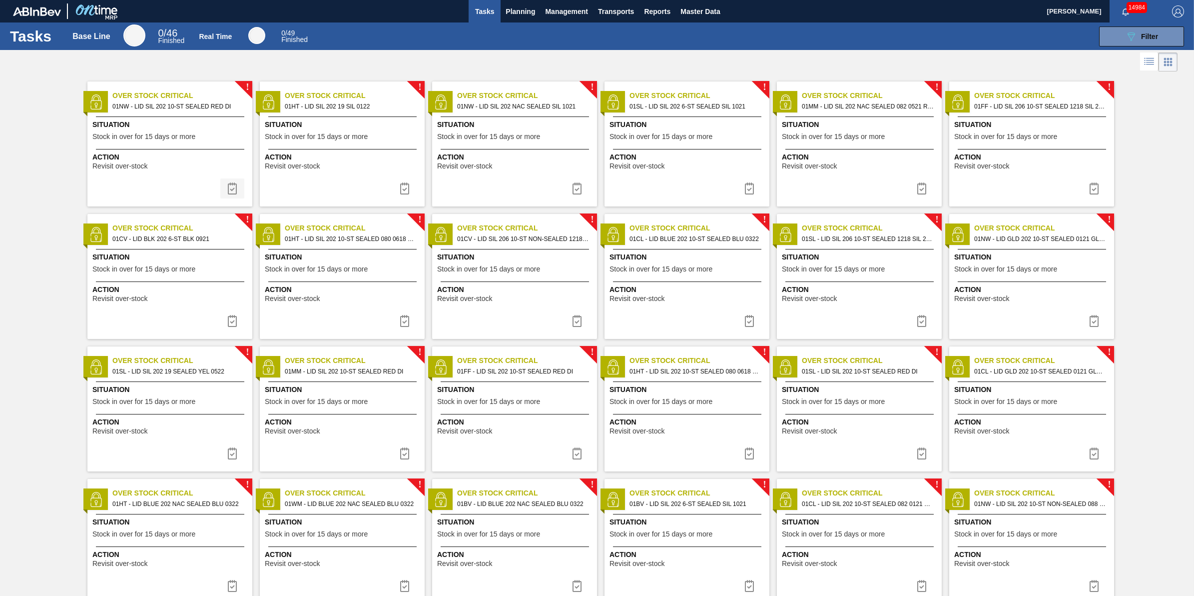
click at [230, 190] on img at bounding box center [232, 188] width 12 height 12
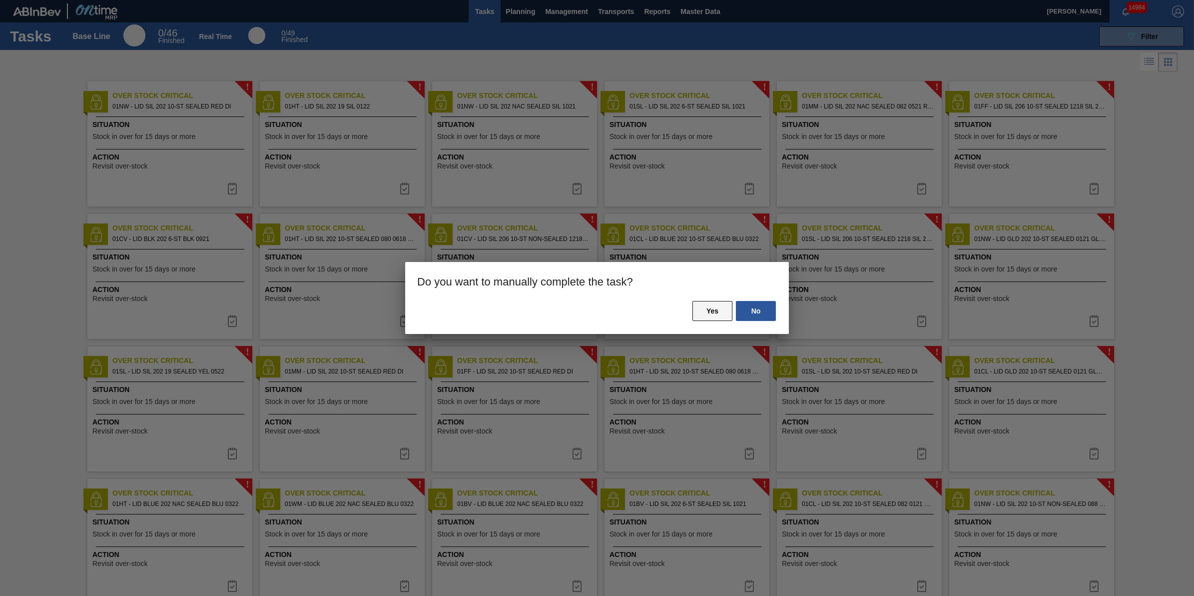
click at [708, 315] on button "Yes" at bounding box center [713, 311] width 40 height 20
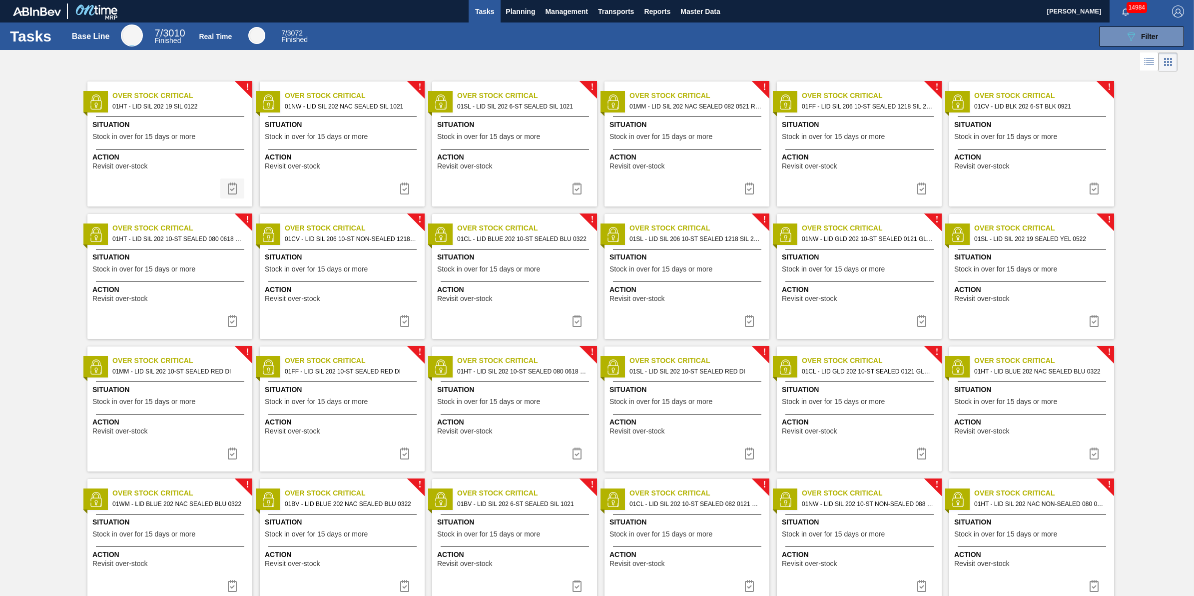
click at [230, 195] on button at bounding box center [232, 188] width 24 height 20
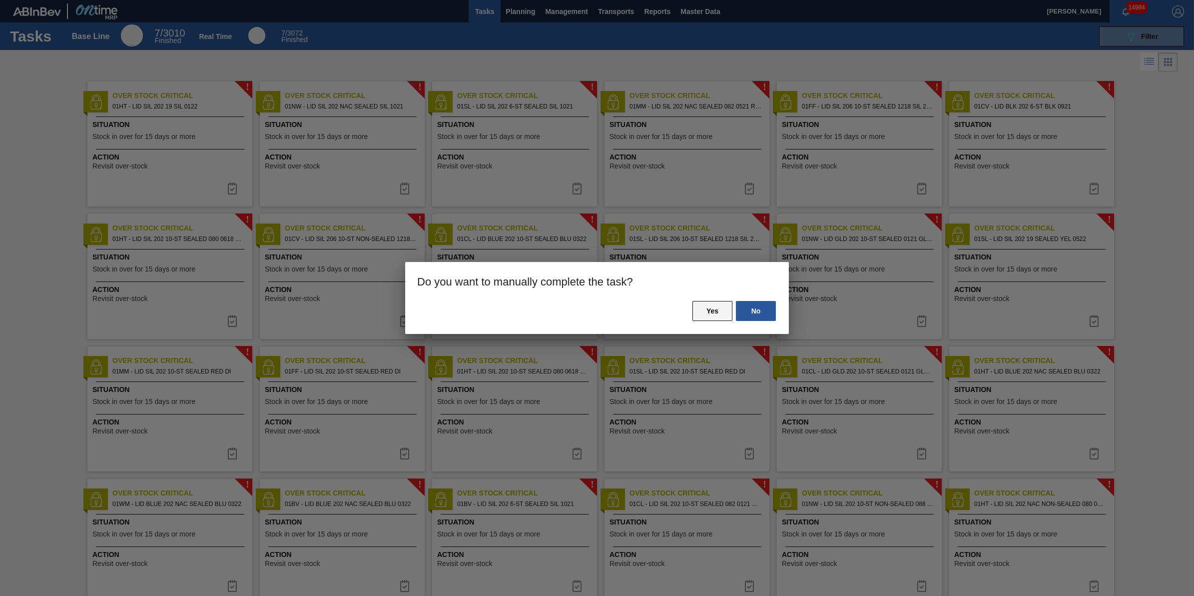
click at [697, 310] on button "Yes" at bounding box center [713, 311] width 40 height 20
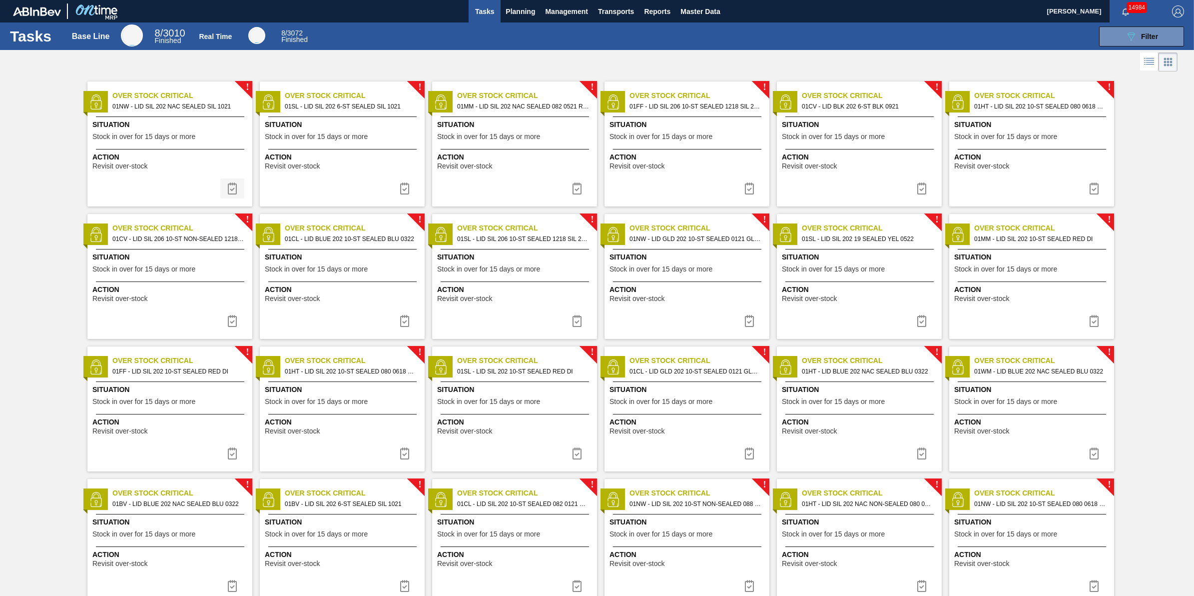
click at [226, 180] on button at bounding box center [232, 188] width 24 height 20
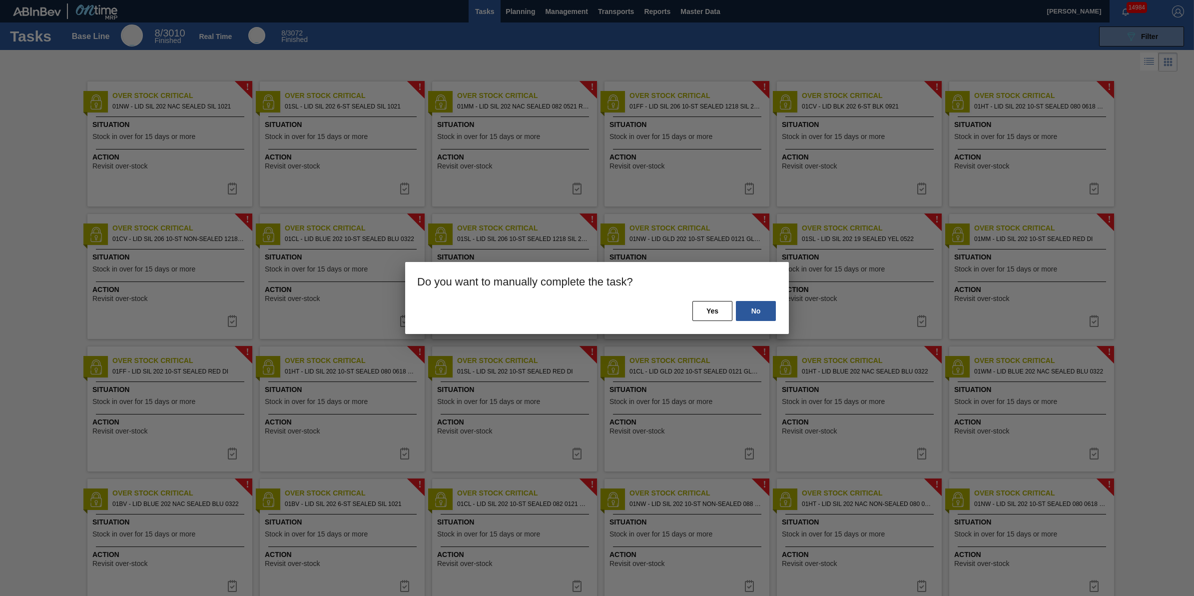
click at [719, 300] on div "No Yes" at bounding box center [597, 317] width 384 height 34
click at [716, 306] on button "Yes" at bounding box center [713, 311] width 40 height 20
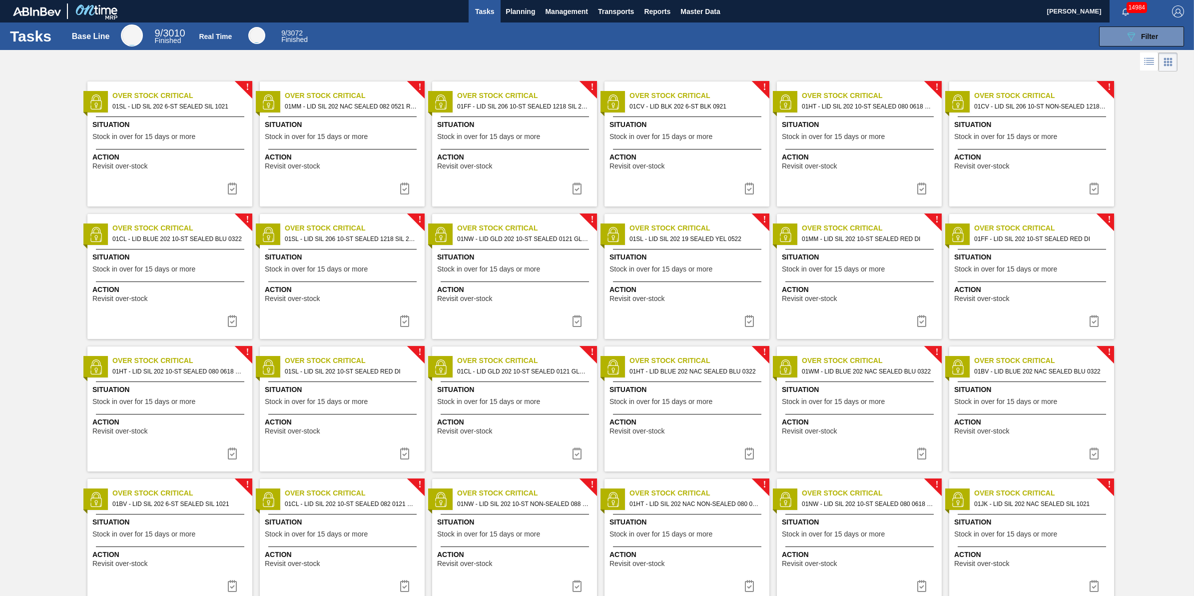
drag, startPoint x: 228, startPoint y: 190, endPoint x: 240, endPoint y: 190, distance: 12.0
click at [230, 190] on img at bounding box center [232, 188] width 12 height 12
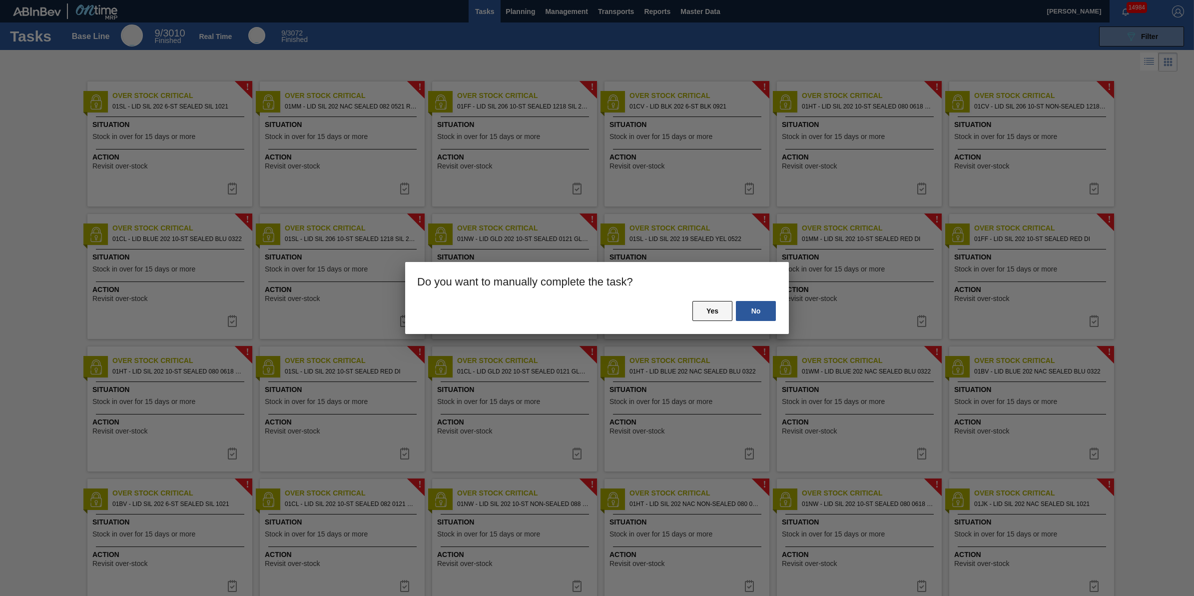
click at [716, 317] on button "Yes" at bounding box center [713, 311] width 40 height 20
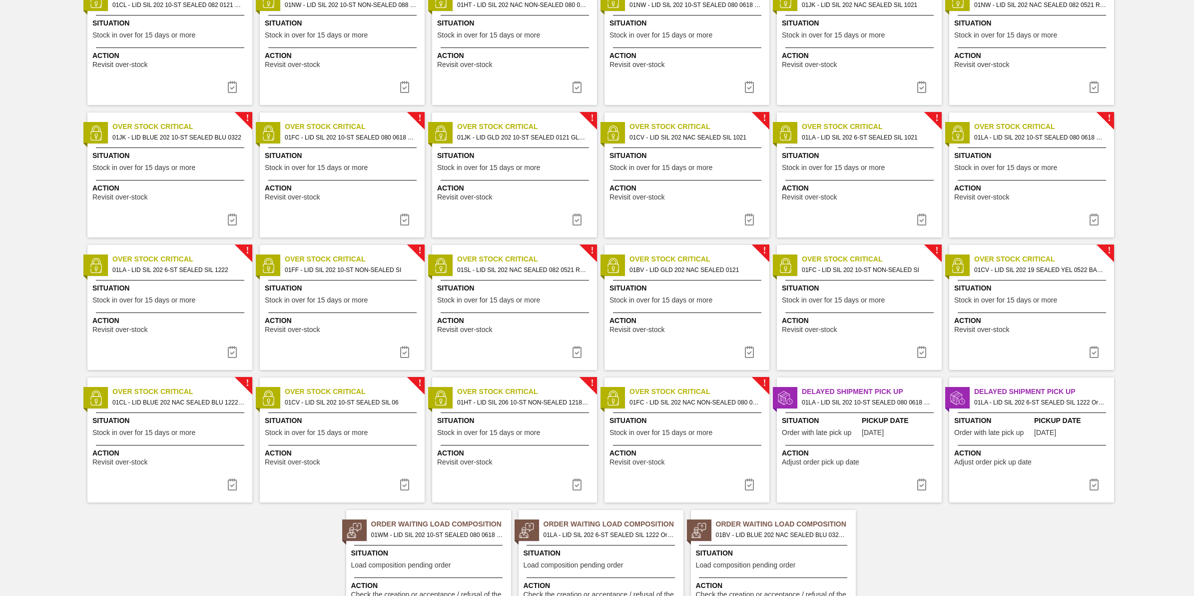
scroll to position [563, 0]
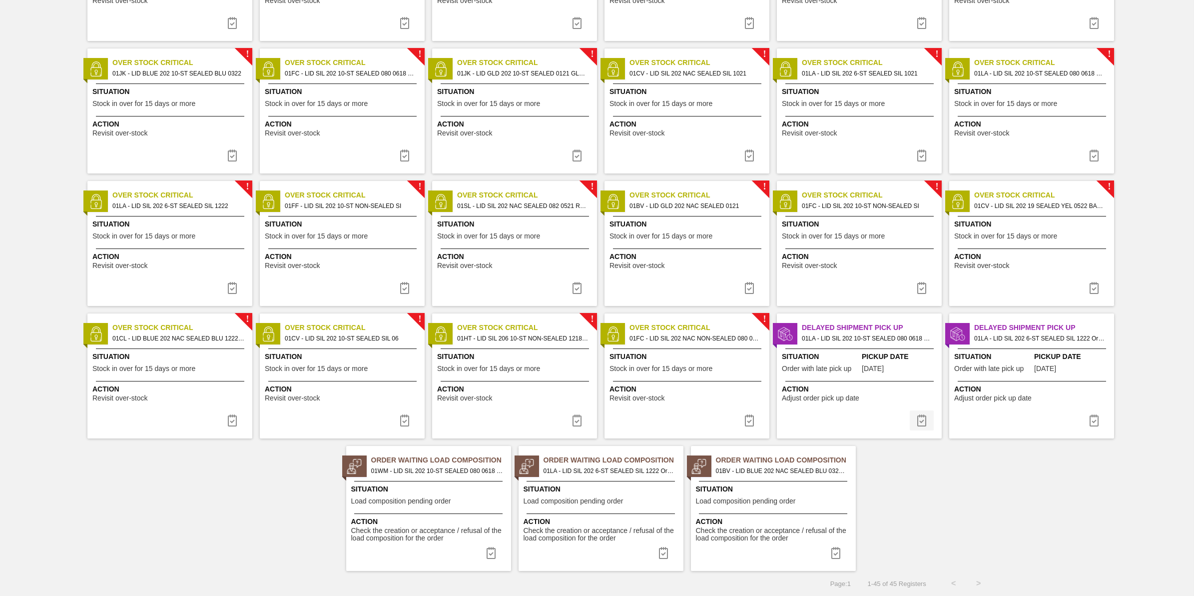
click at [920, 411] on button at bounding box center [922, 420] width 24 height 20
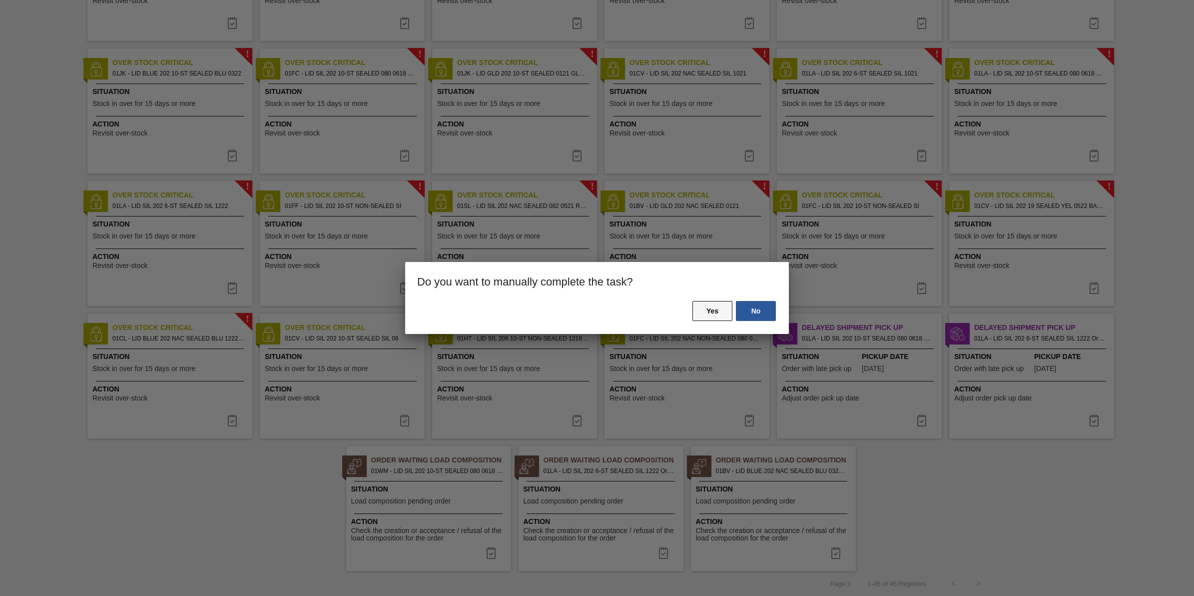
click at [693, 311] on button "Yes" at bounding box center [713, 311] width 40 height 20
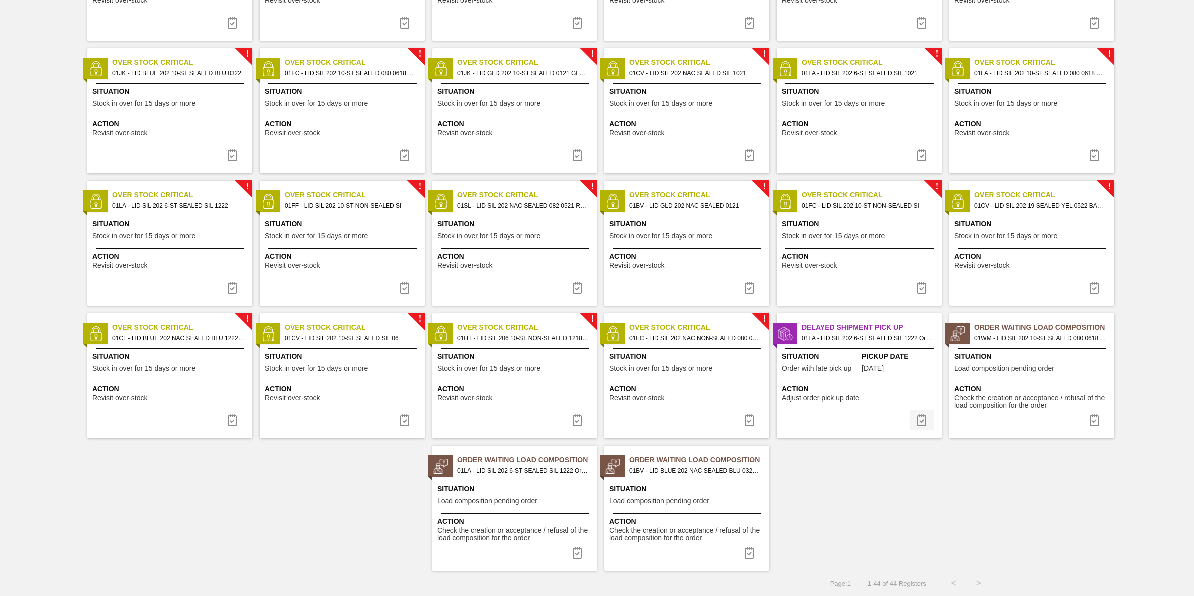
click at [915, 426] on button at bounding box center [922, 420] width 24 height 20
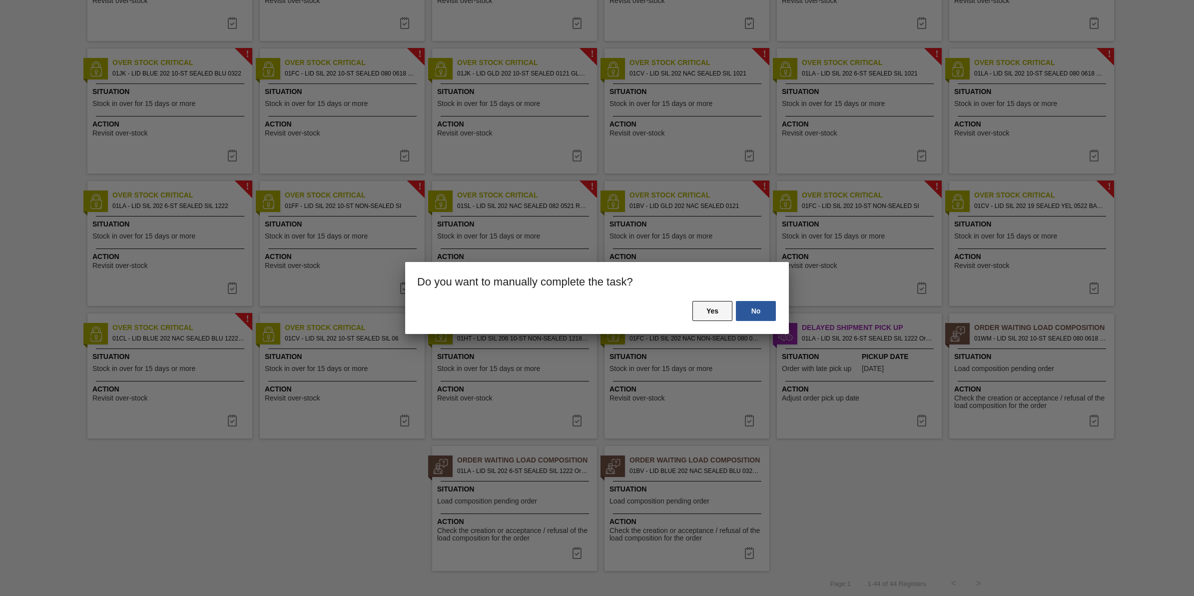
click at [701, 319] on button "Yes" at bounding box center [713, 311] width 40 height 20
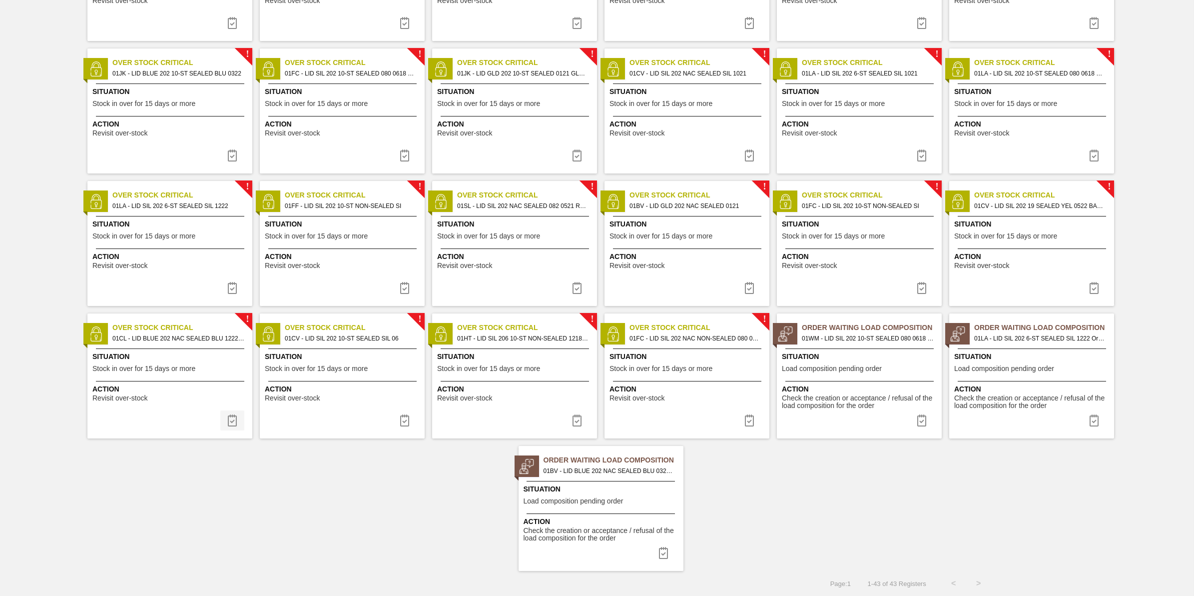
click at [228, 426] on img at bounding box center [232, 420] width 12 height 12
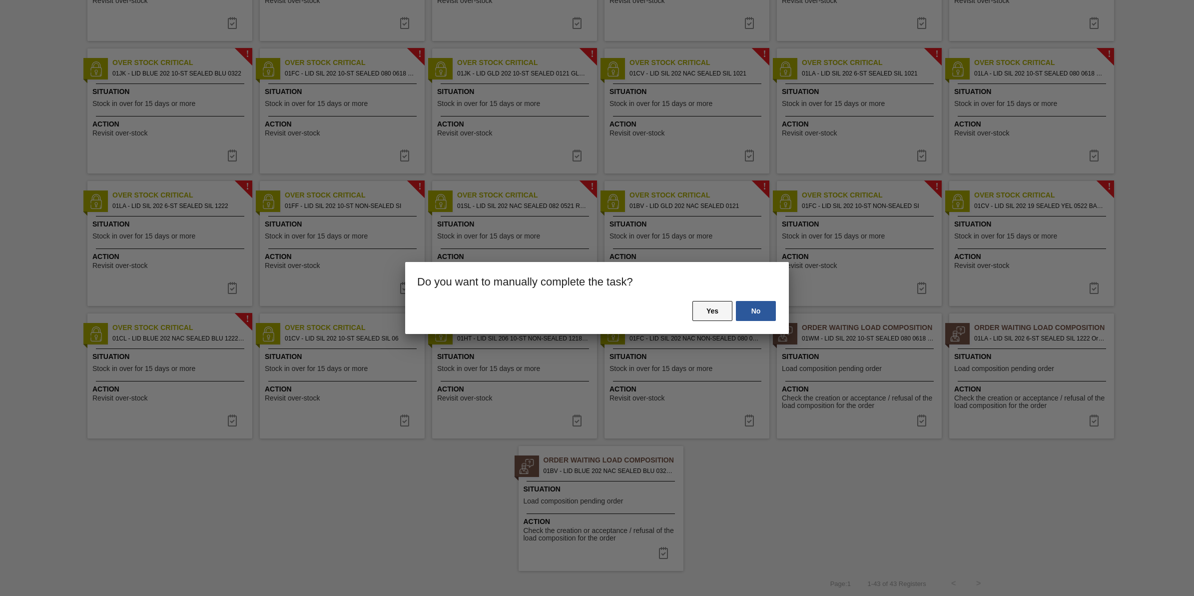
click at [724, 301] on button "Yes" at bounding box center [713, 311] width 40 height 20
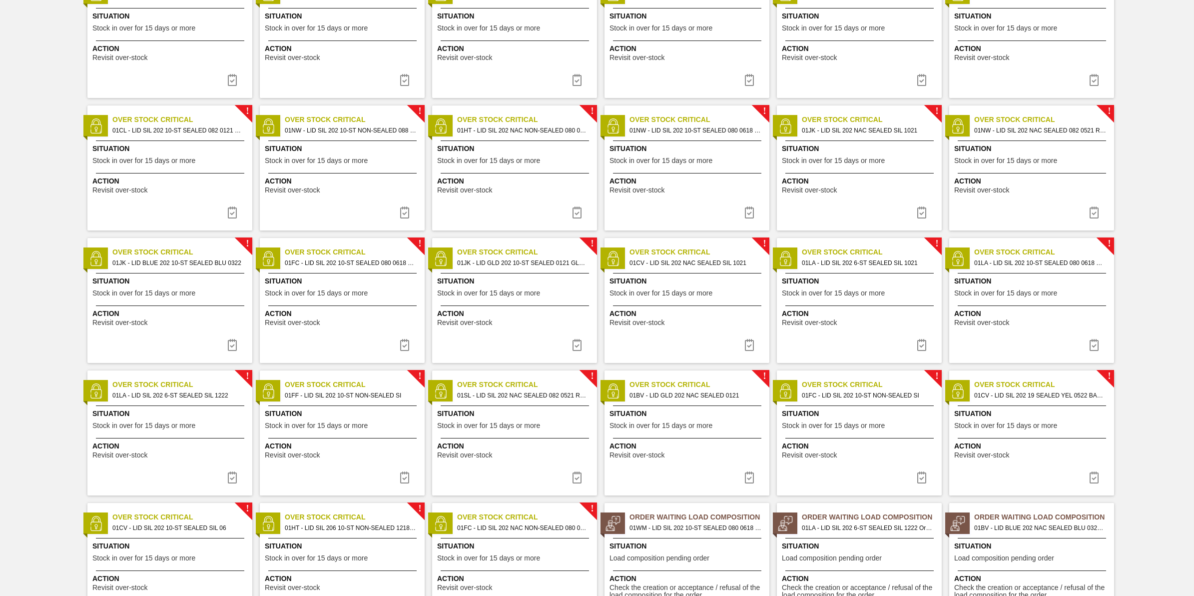
scroll to position [430, 0]
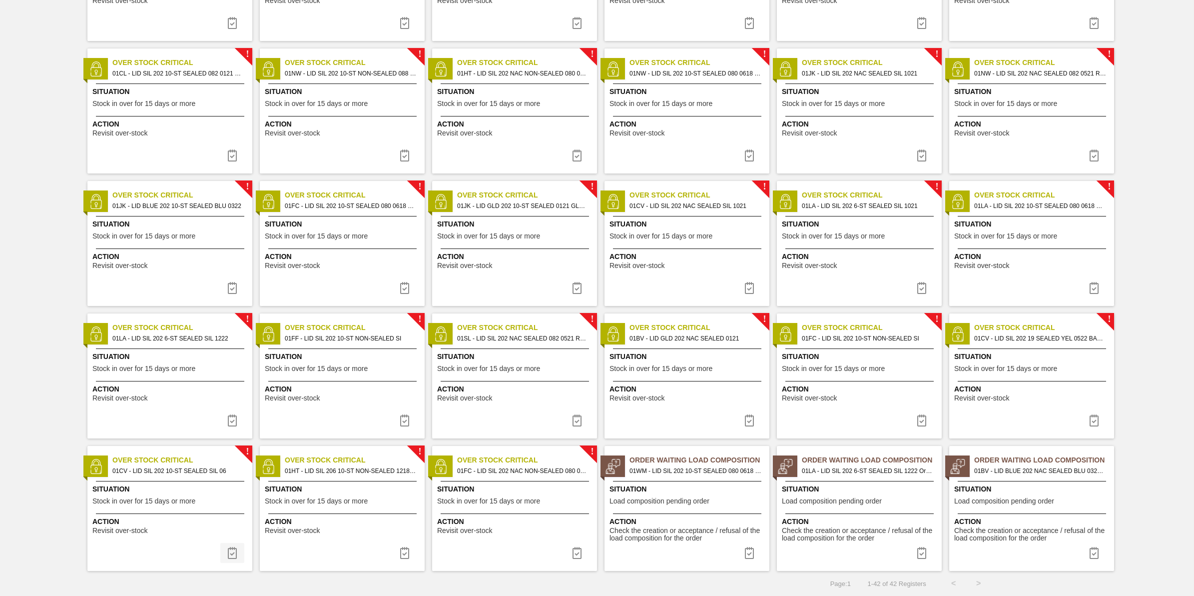
click at [234, 551] on img at bounding box center [232, 553] width 12 height 12
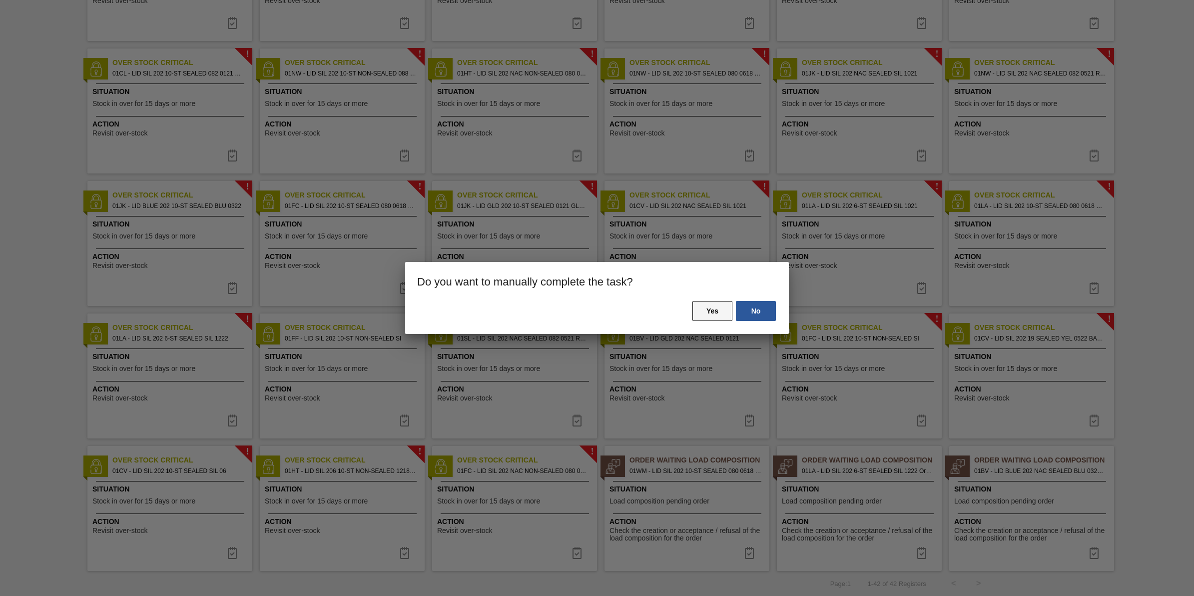
click at [723, 309] on button "Yes" at bounding box center [713, 311] width 40 height 20
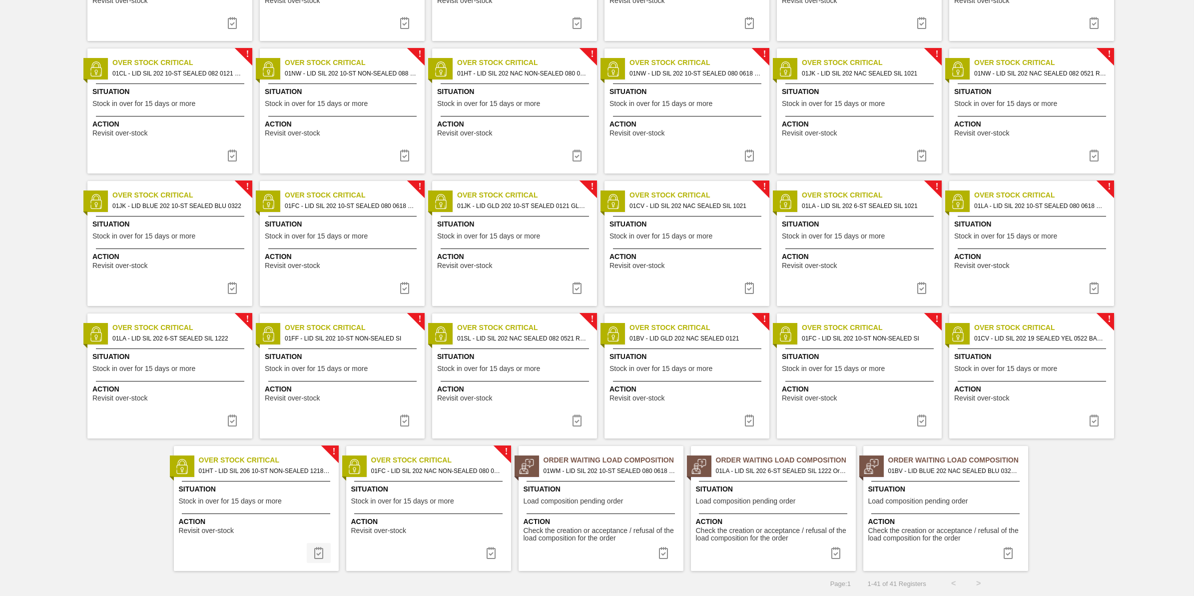
click at [314, 550] on img at bounding box center [319, 553] width 12 height 12
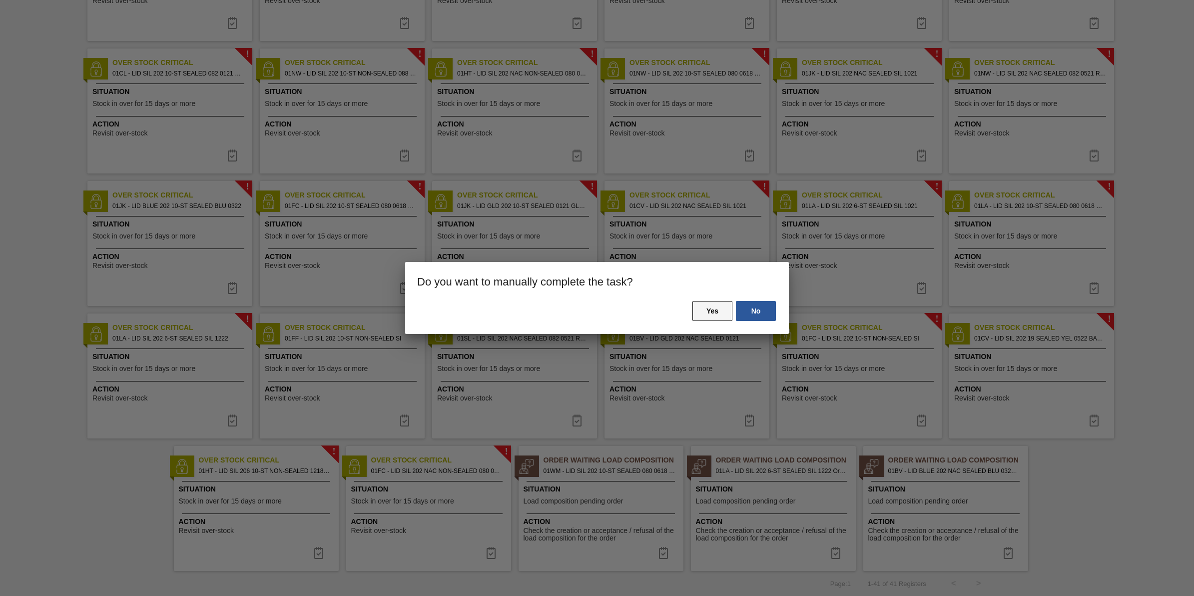
click at [716, 310] on button "Yes" at bounding box center [713, 311] width 40 height 20
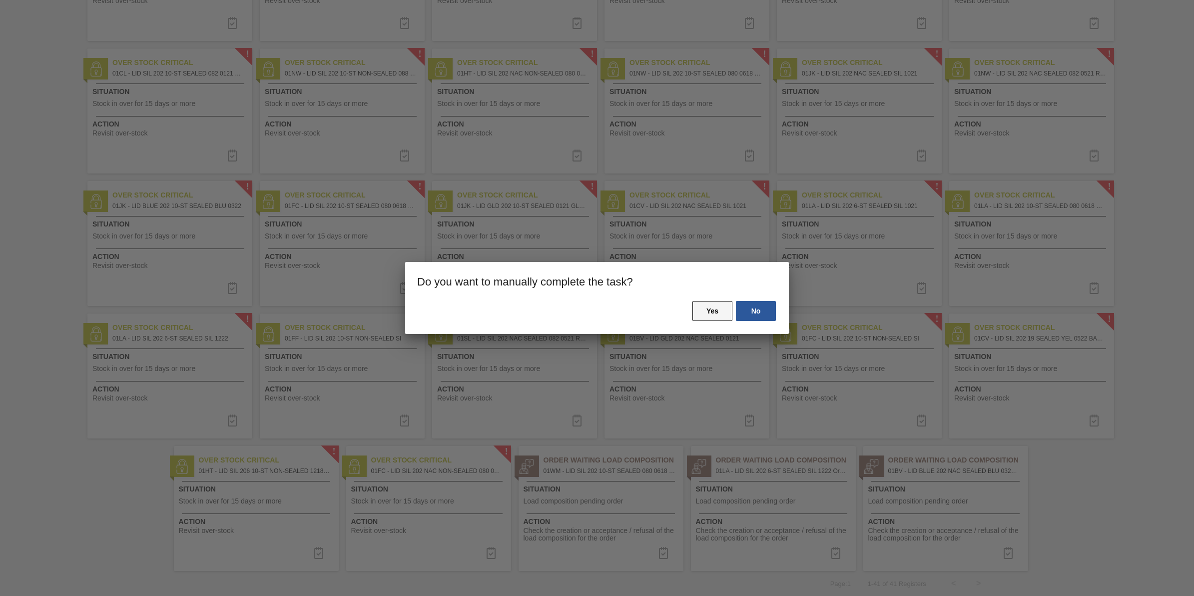
click at [713, 311] on div "No Yes" at bounding box center [597, 317] width 384 height 34
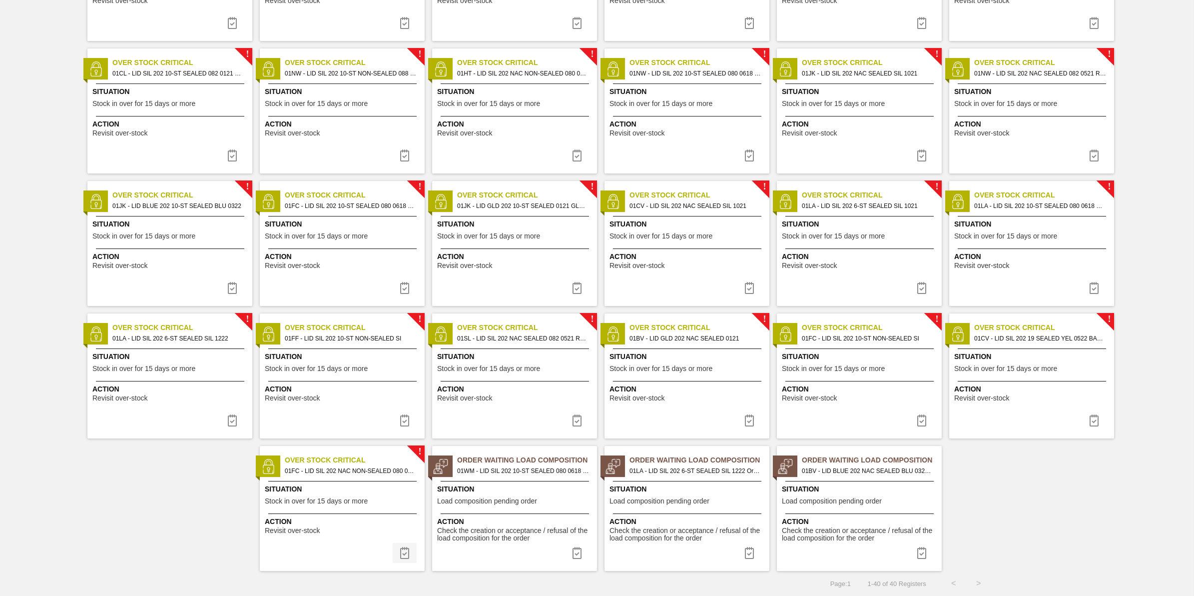
click at [404, 548] on img at bounding box center [405, 553] width 12 height 12
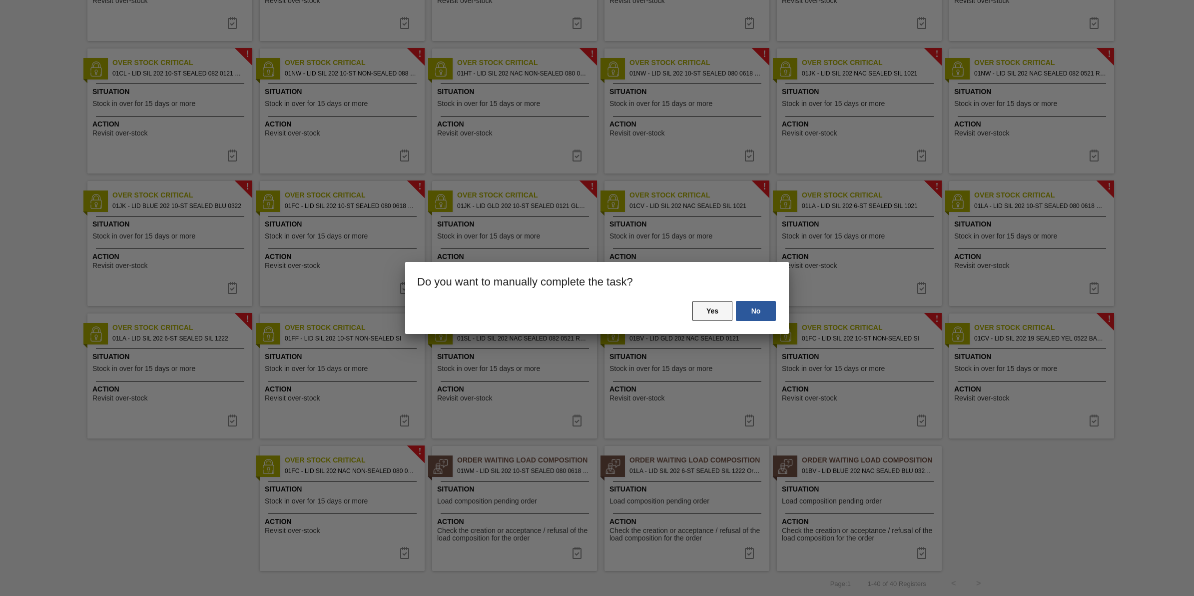
click at [705, 311] on button "Yes" at bounding box center [713, 311] width 40 height 20
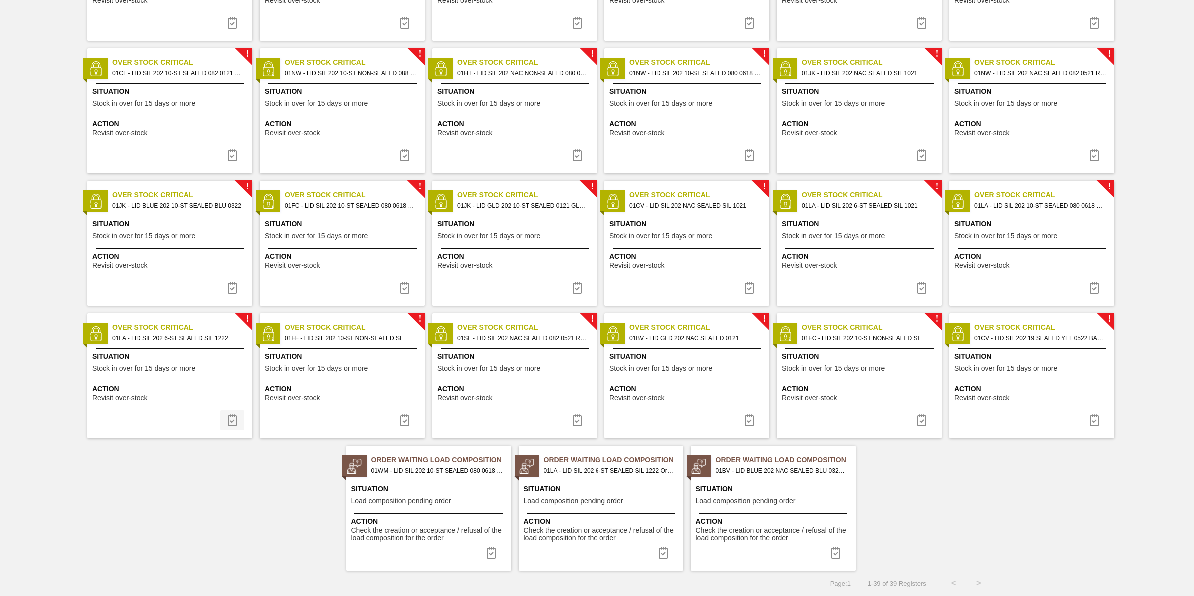
click at [235, 421] on img at bounding box center [232, 420] width 12 height 12
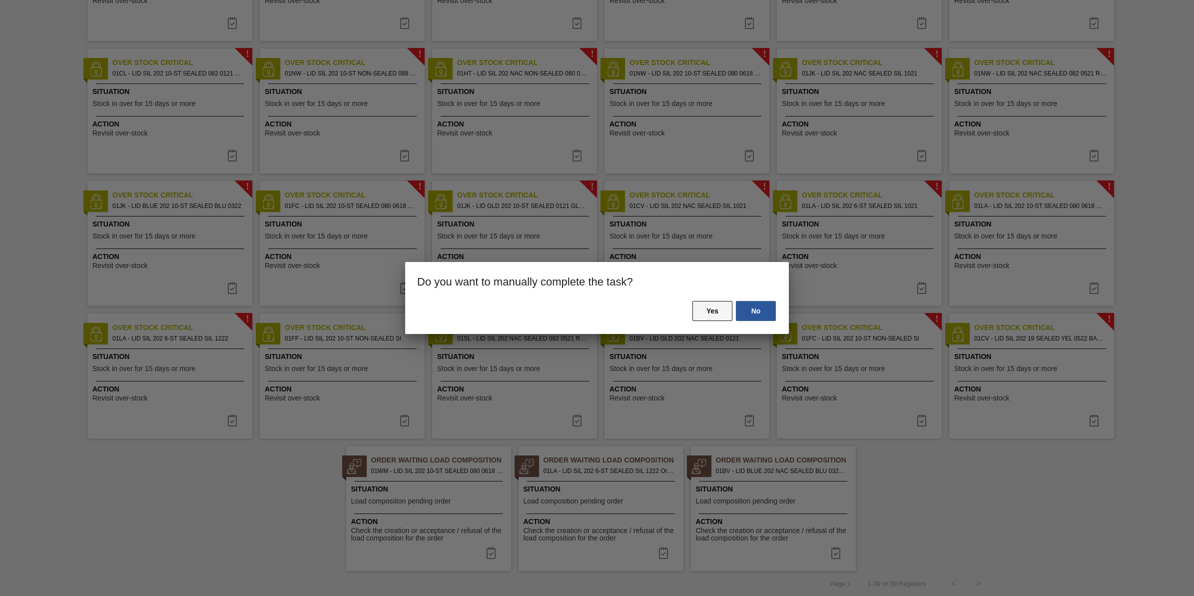
click at [711, 314] on button "Yes" at bounding box center [713, 311] width 40 height 20
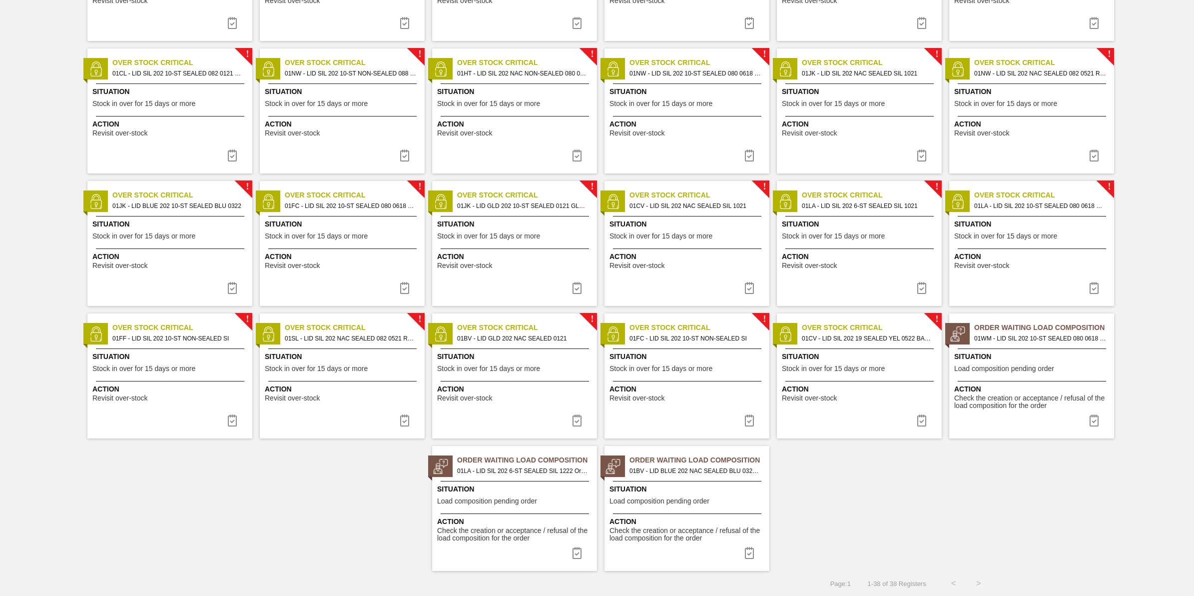
drag, startPoint x: 236, startPoint y: 426, endPoint x: 288, endPoint y: 418, distance: 52.7
click at [238, 426] on button at bounding box center [232, 420] width 24 height 20
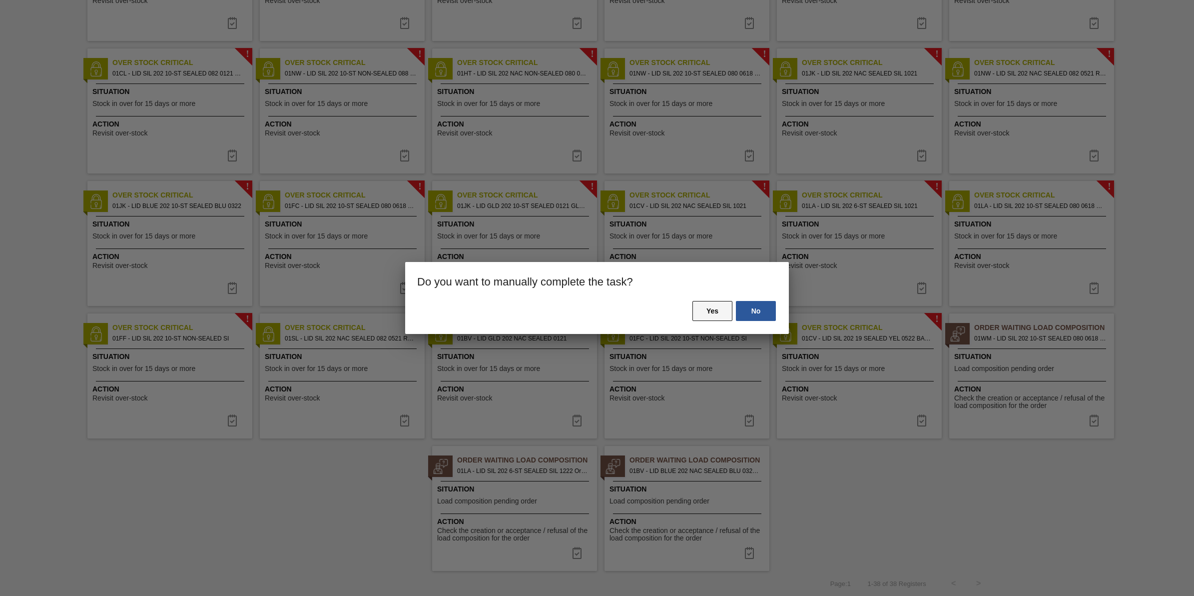
click at [715, 306] on button "Yes" at bounding box center [713, 311] width 40 height 20
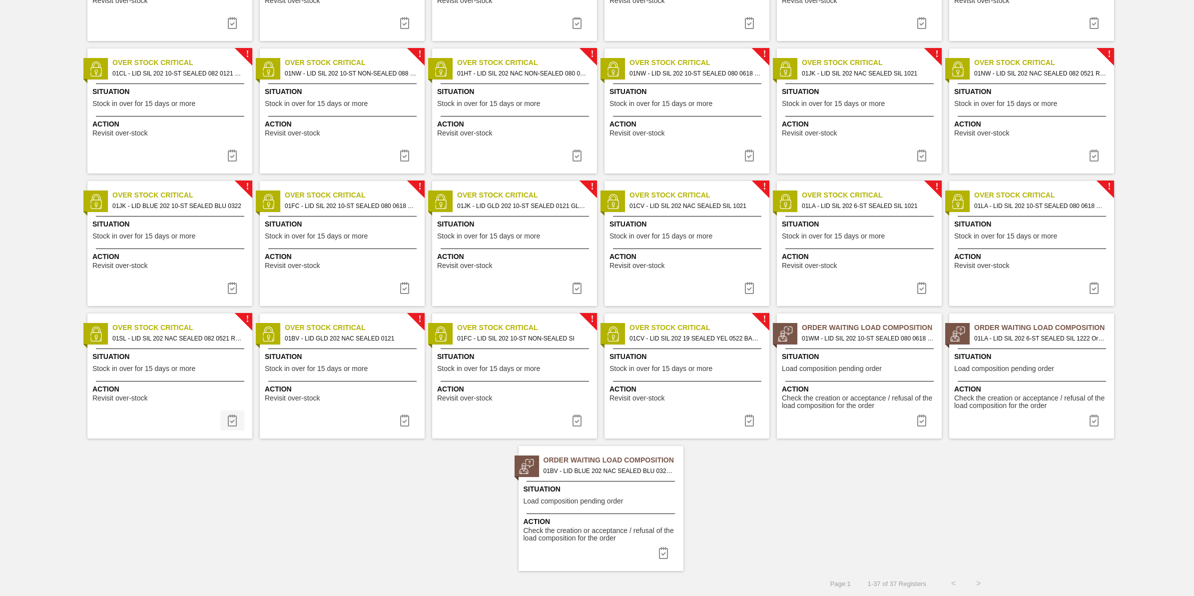
click at [226, 417] on img at bounding box center [232, 420] width 12 height 12
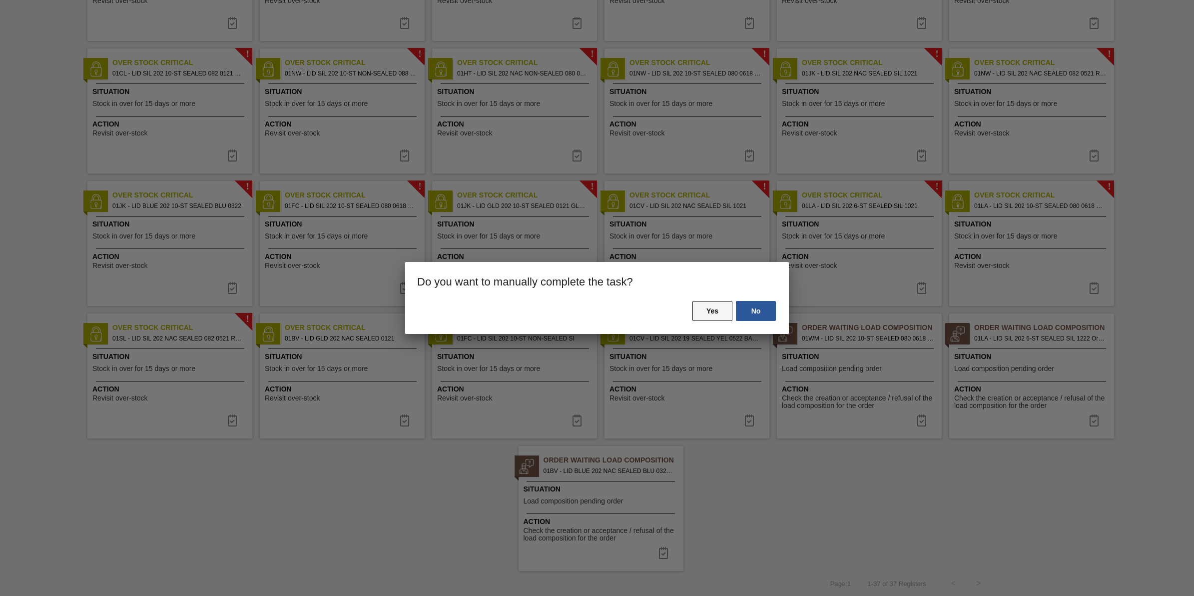
click at [701, 303] on button "Yes" at bounding box center [713, 311] width 40 height 20
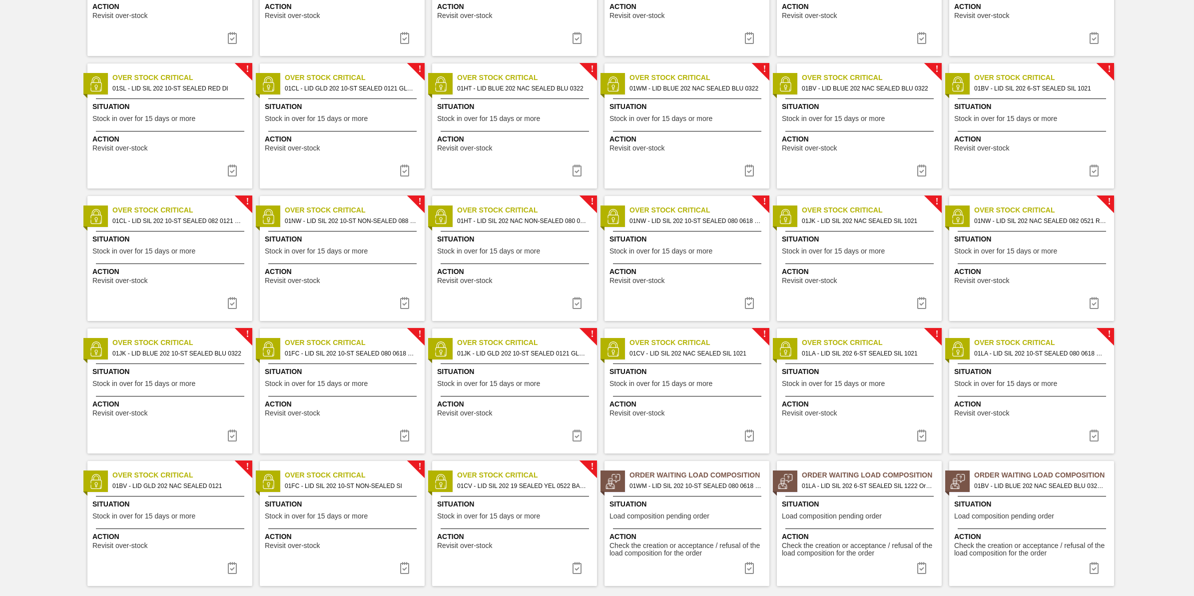
scroll to position [298, 0]
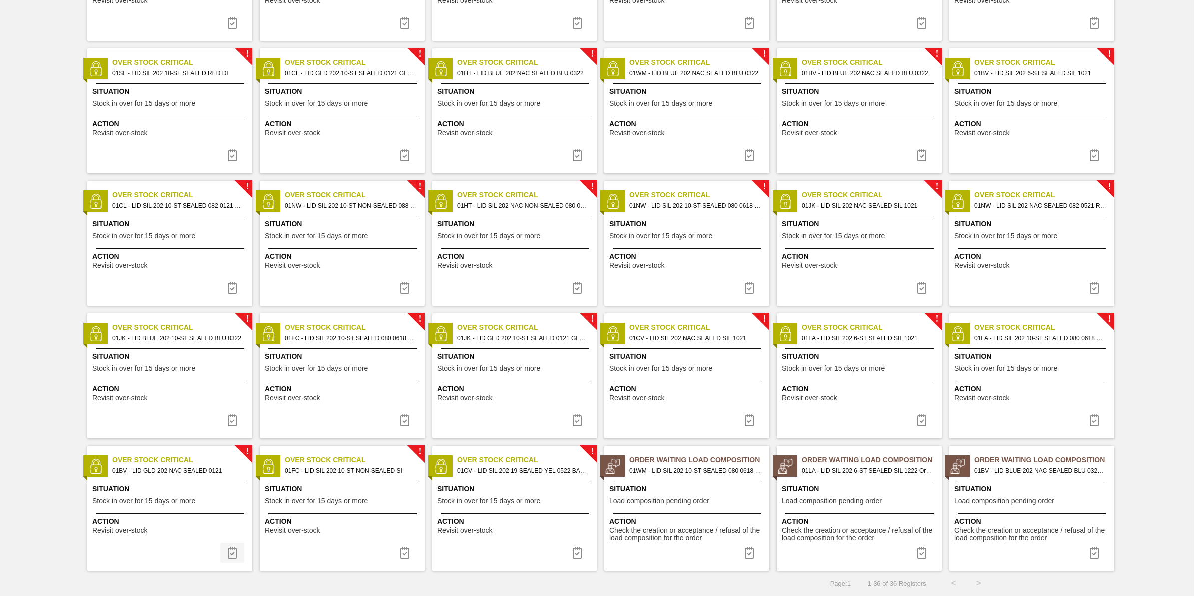
click at [234, 549] on img at bounding box center [232, 553] width 12 height 12
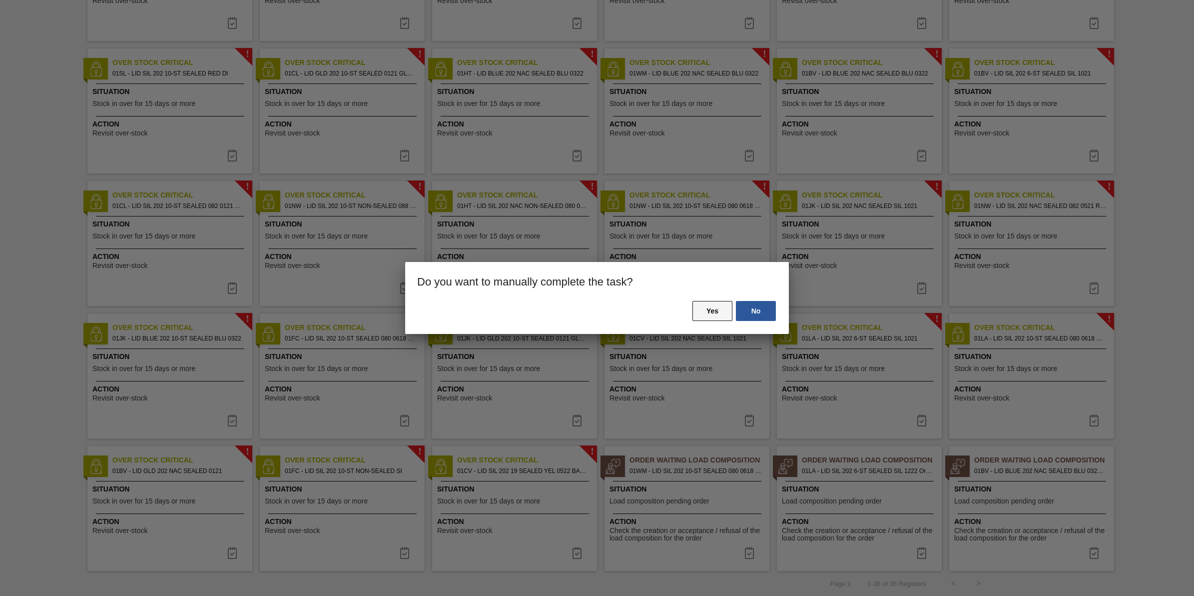
click at [718, 318] on button "Yes" at bounding box center [713, 311] width 40 height 20
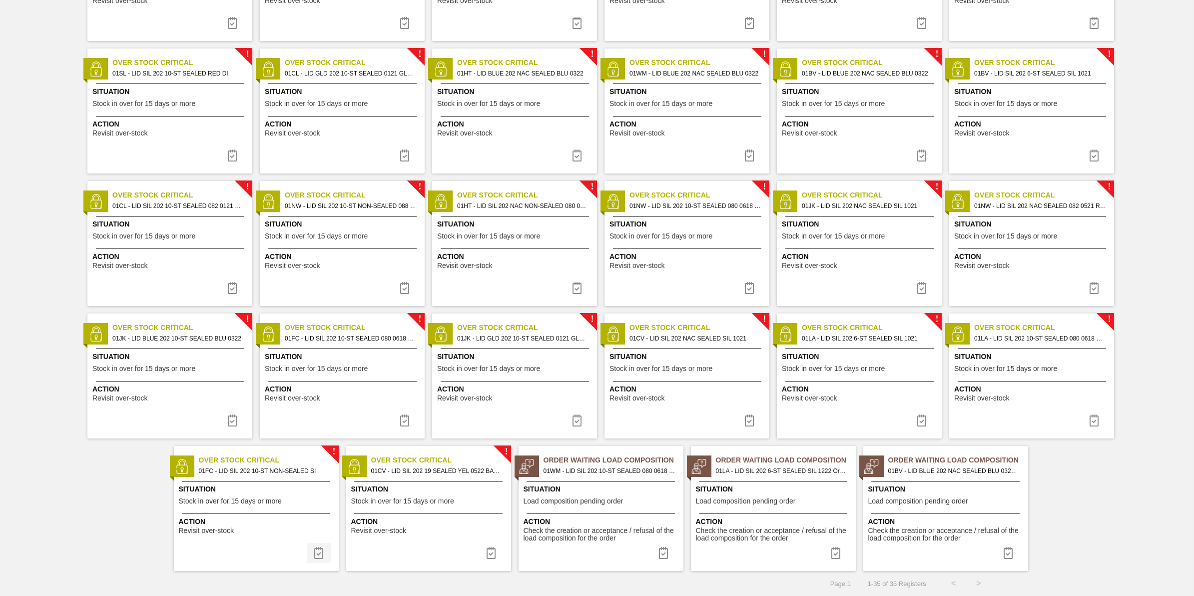
click at [318, 557] on img at bounding box center [319, 553] width 12 height 12
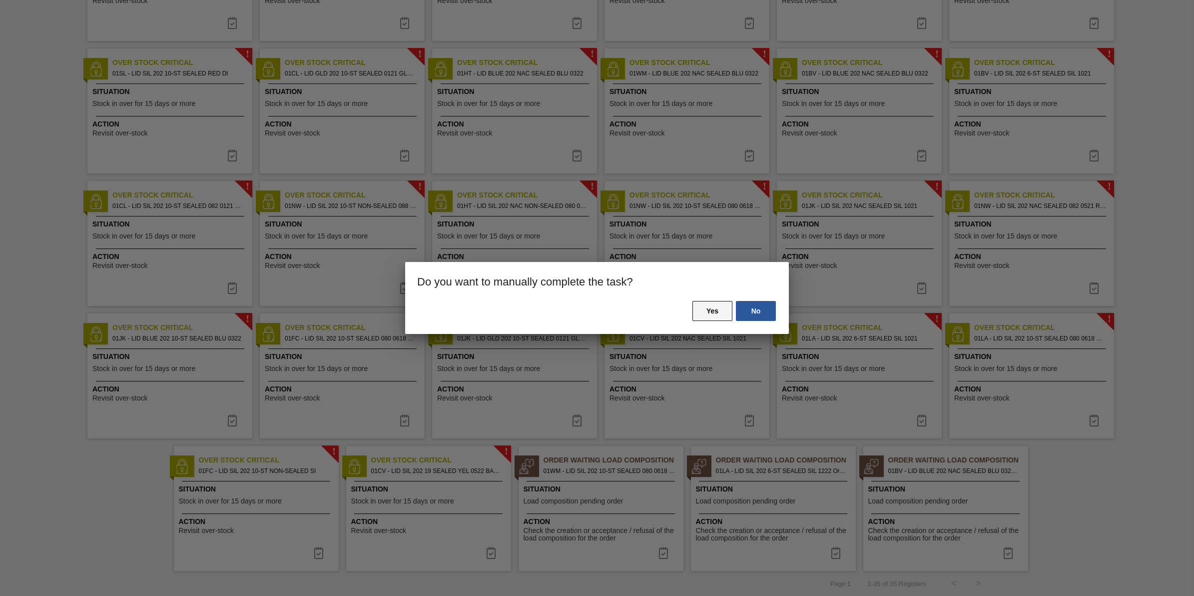
click at [722, 317] on button "Yes" at bounding box center [713, 311] width 40 height 20
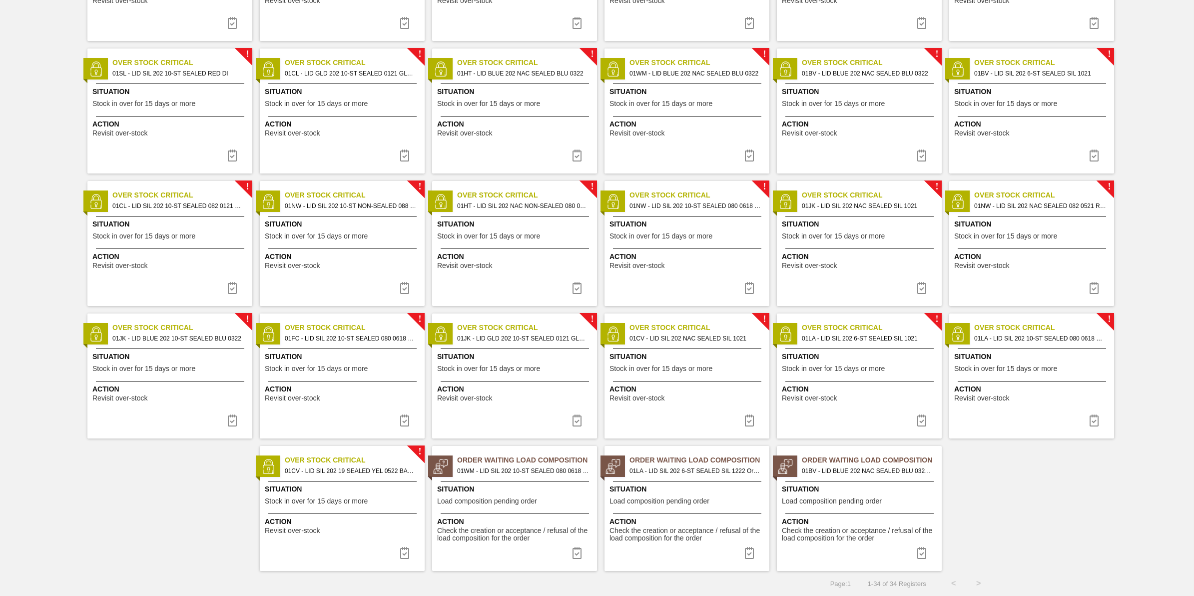
click at [408, 545] on button at bounding box center [405, 553] width 24 height 20
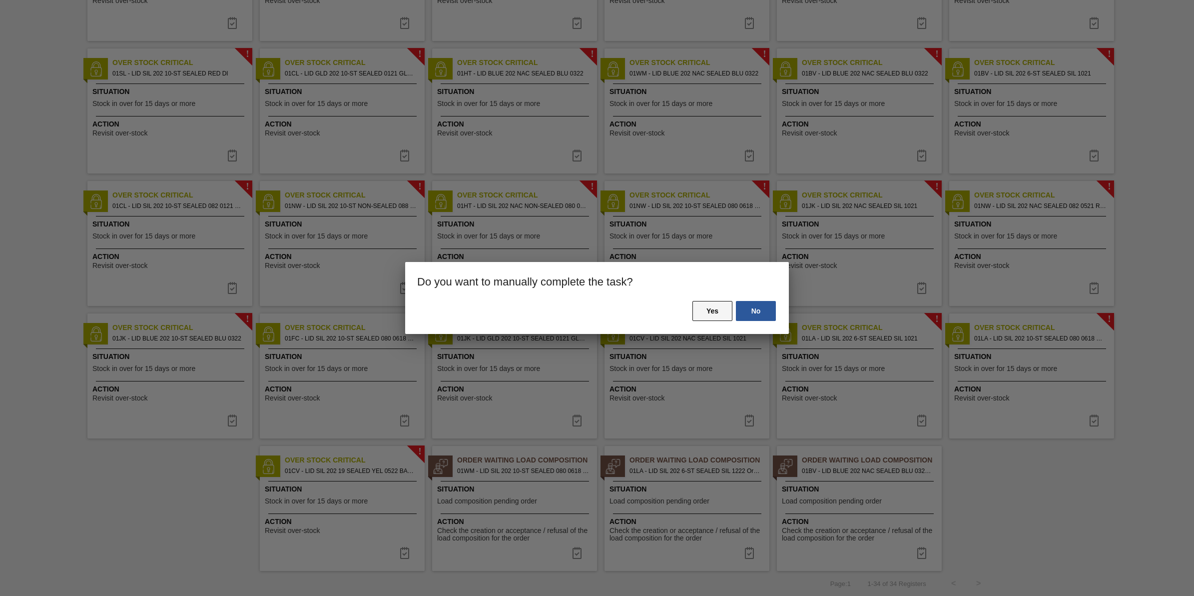
click at [720, 318] on button "Yes" at bounding box center [713, 311] width 40 height 20
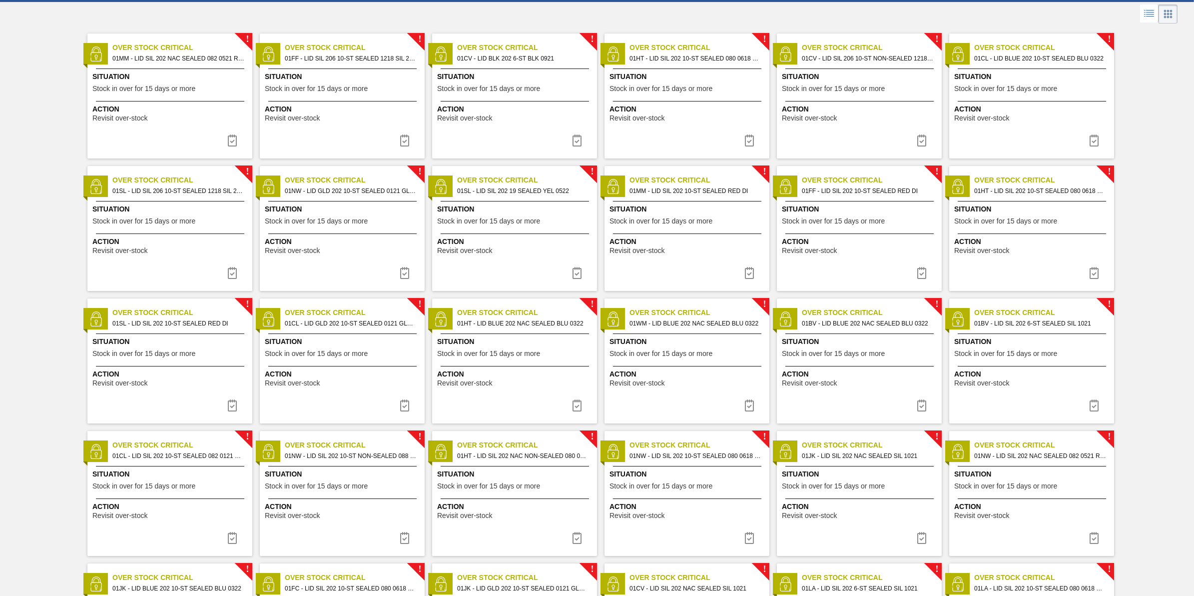
scroll to position [0, 0]
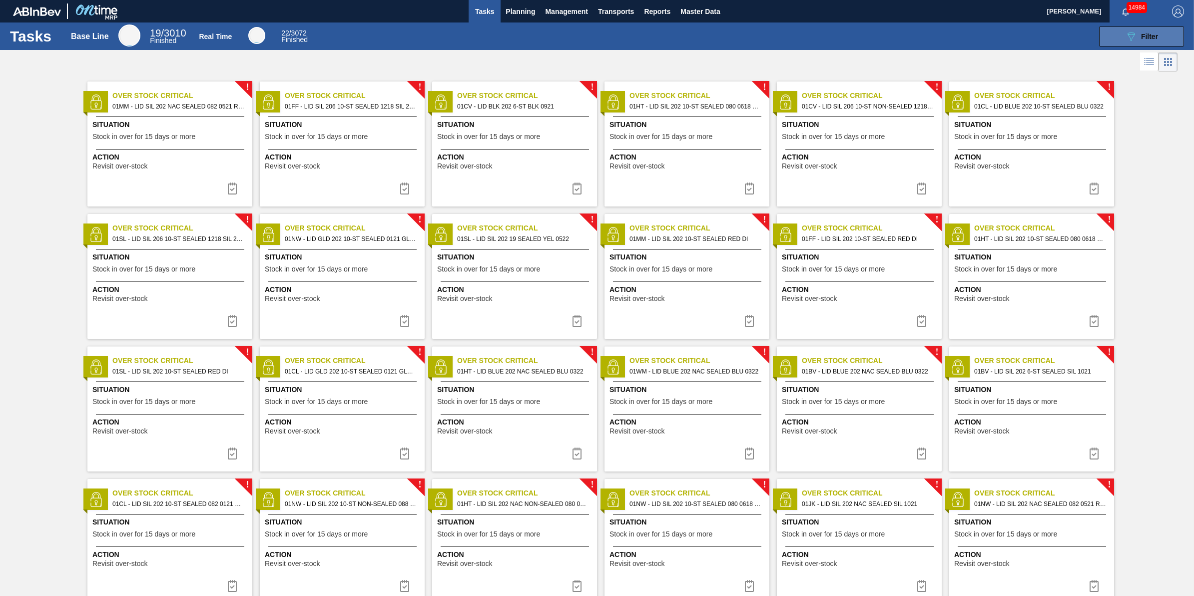
click at [1123, 32] on button "089F7B8B-B2A5-4AFE-B5C0-19BA573D28AC Filter" at bounding box center [1141, 36] width 85 height 20
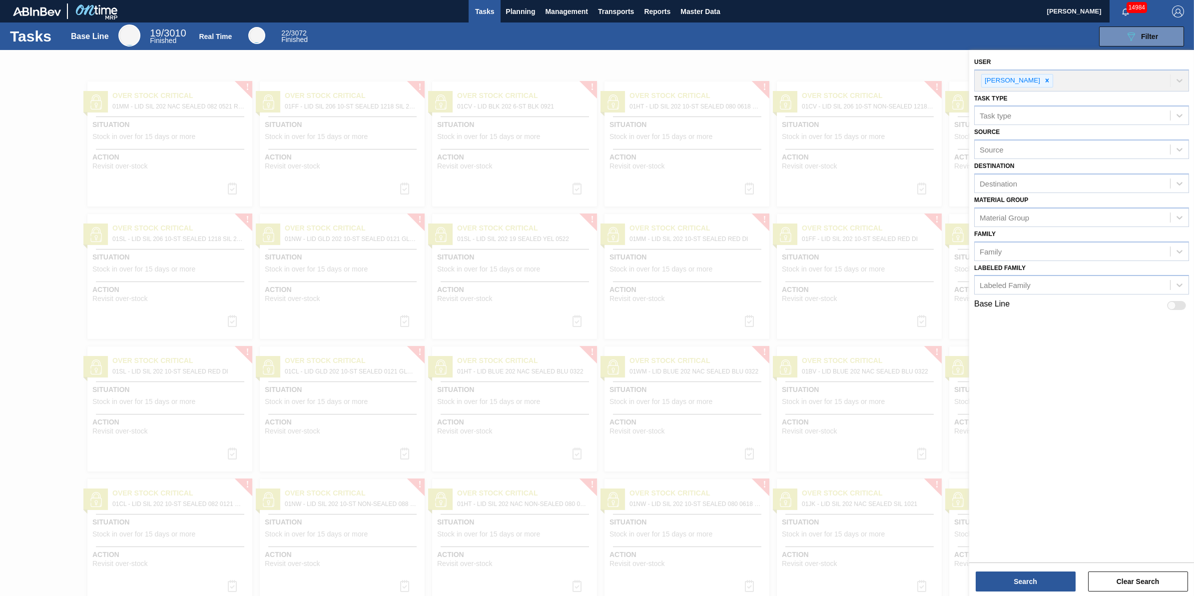
click at [1056, 171] on div "Destination Destination" at bounding box center [1082, 176] width 215 height 34
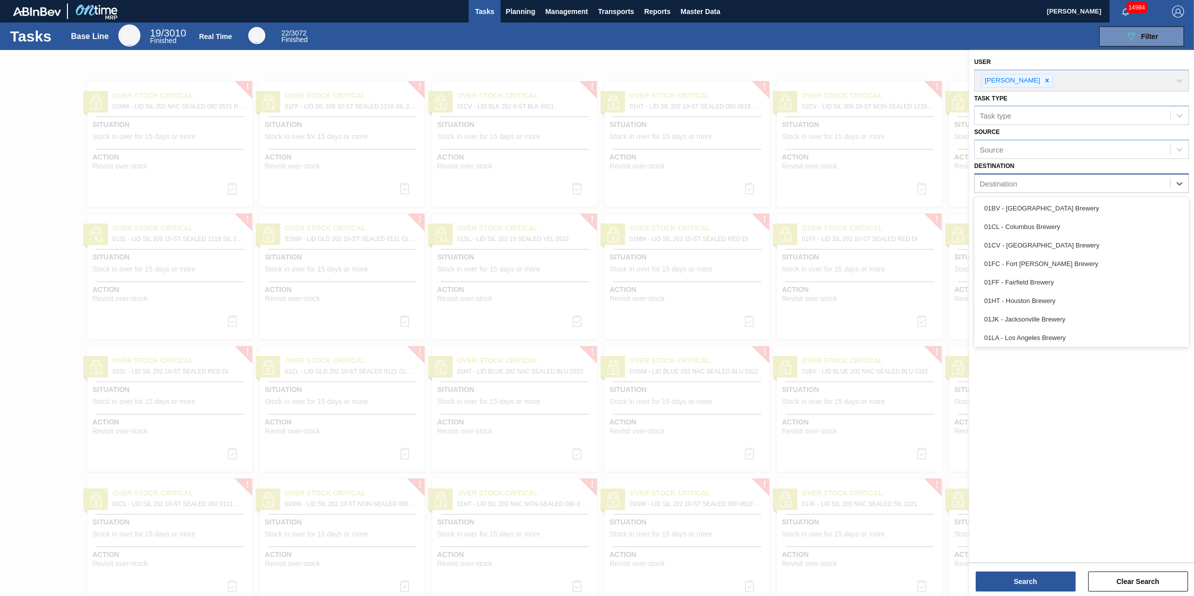
click at [1052, 182] on div "Destination" at bounding box center [1072, 183] width 195 height 14
click at [1041, 202] on div "01BV - [GEOGRAPHIC_DATA] Brewery" at bounding box center [1082, 208] width 215 height 18
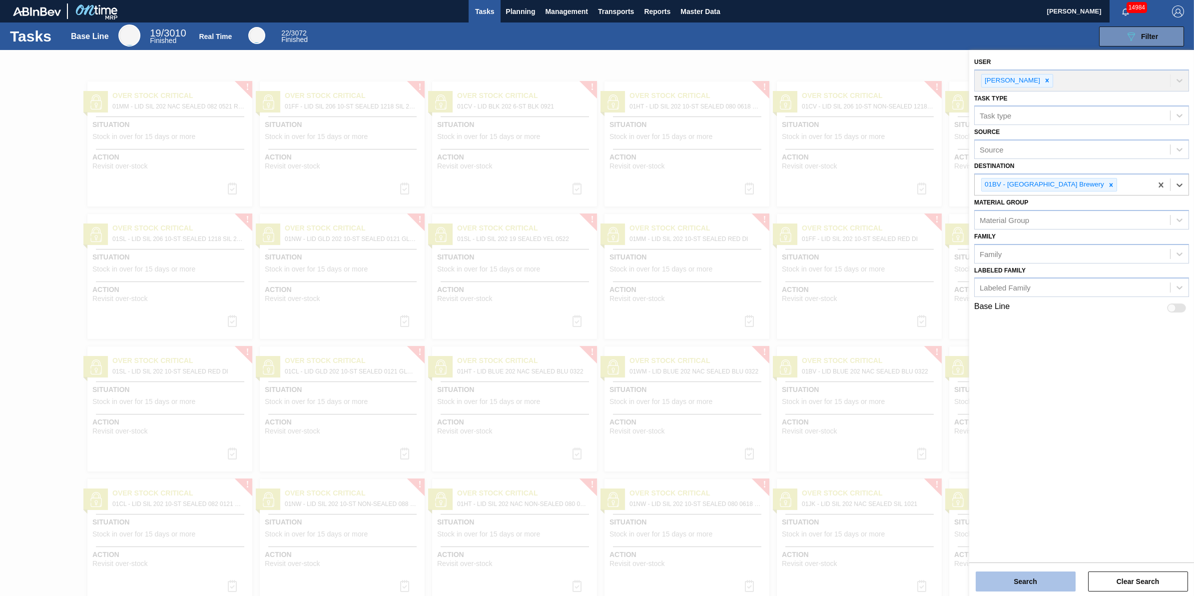
click at [1003, 571] on button "Search" at bounding box center [1026, 581] width 100 height 20
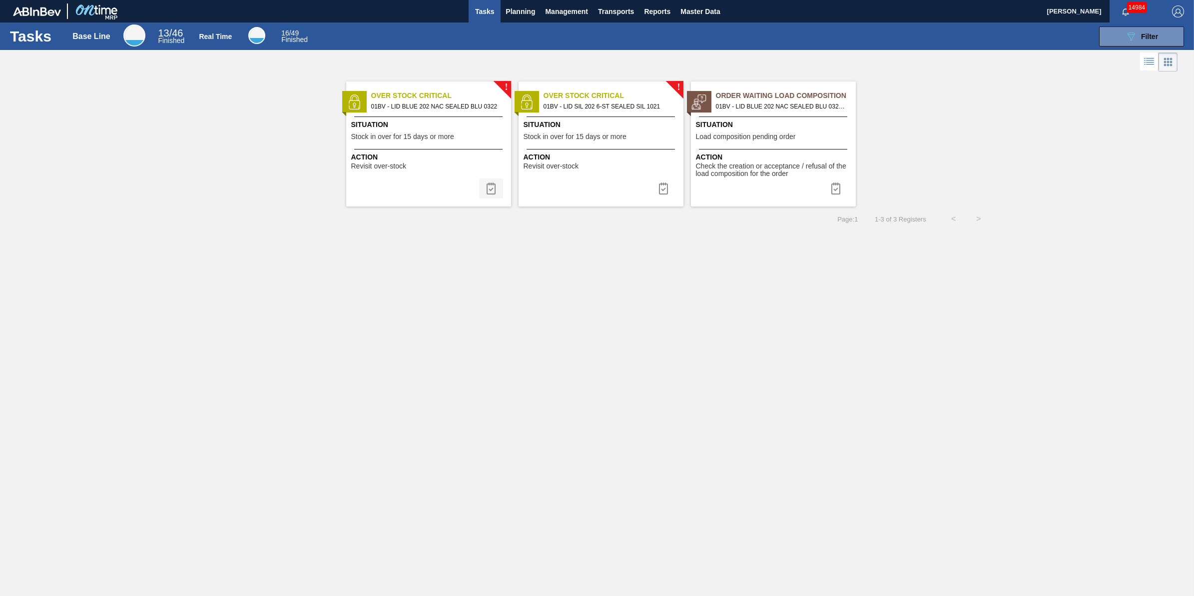
click at [481, 192] on button at bounding box center [491, 188] width 24 height 20
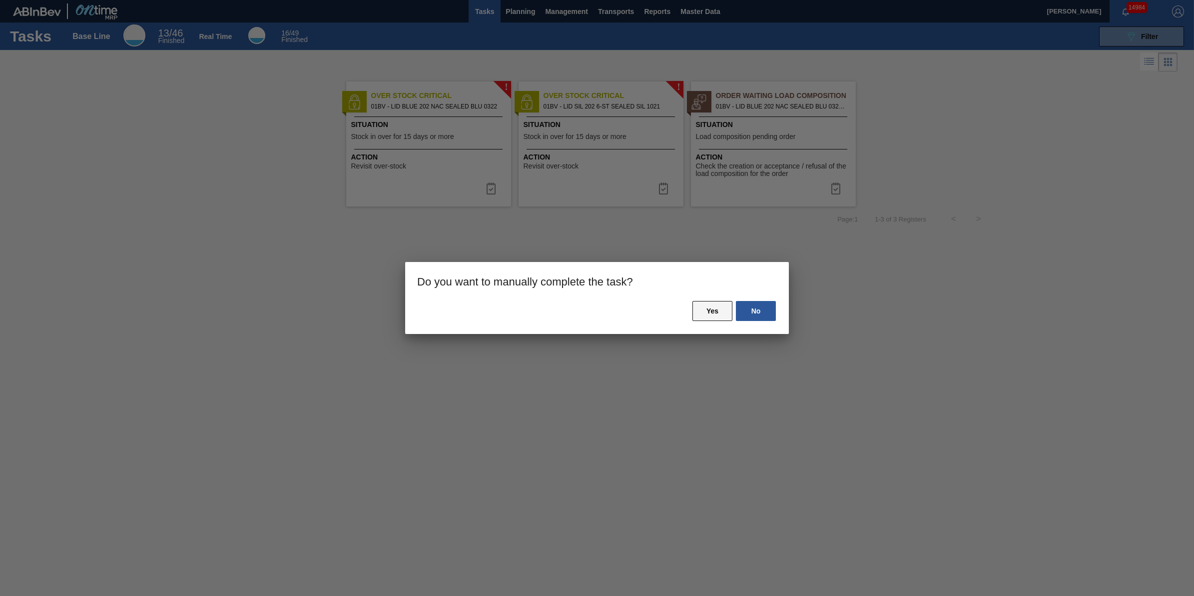
click at [716, 306] on button "Yes" at bounding box center [713, 311] width 40 height 20
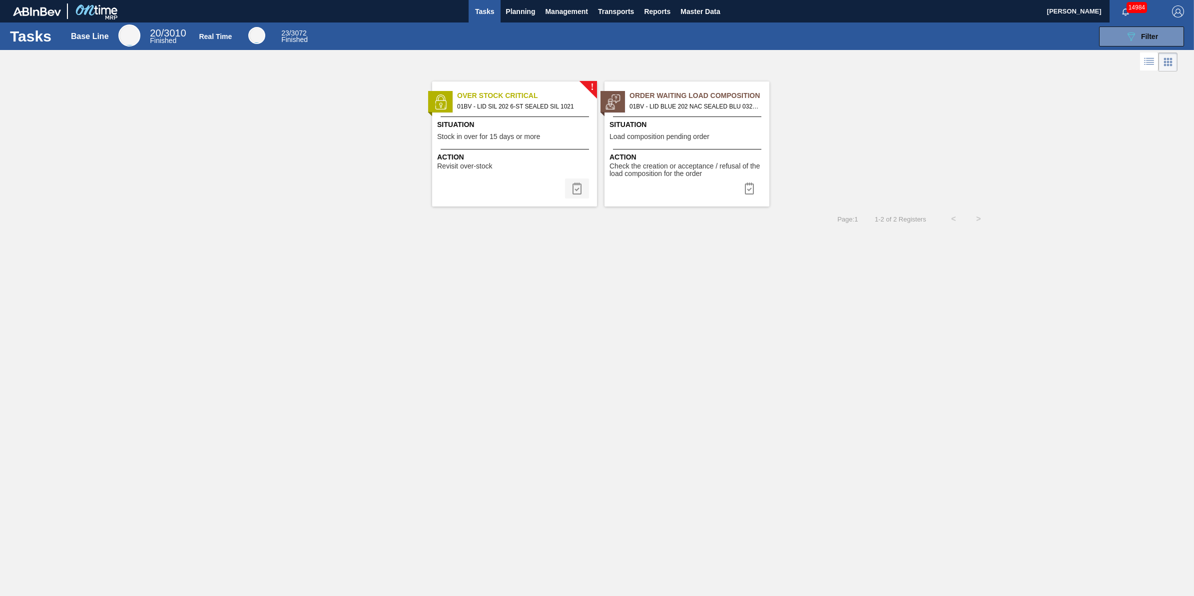
click at [573, 190] on img at bounding box center [577, 188] width 12 height 12
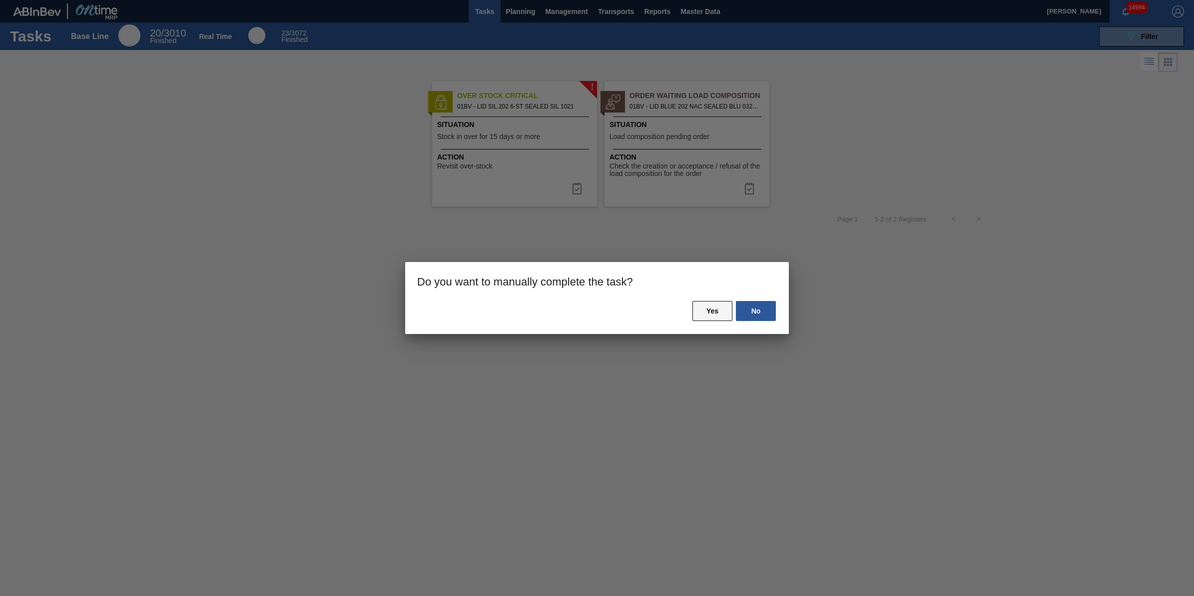
click at [701, 309] on button "Yes" at bounding box center [713, 311] width 40 height 20
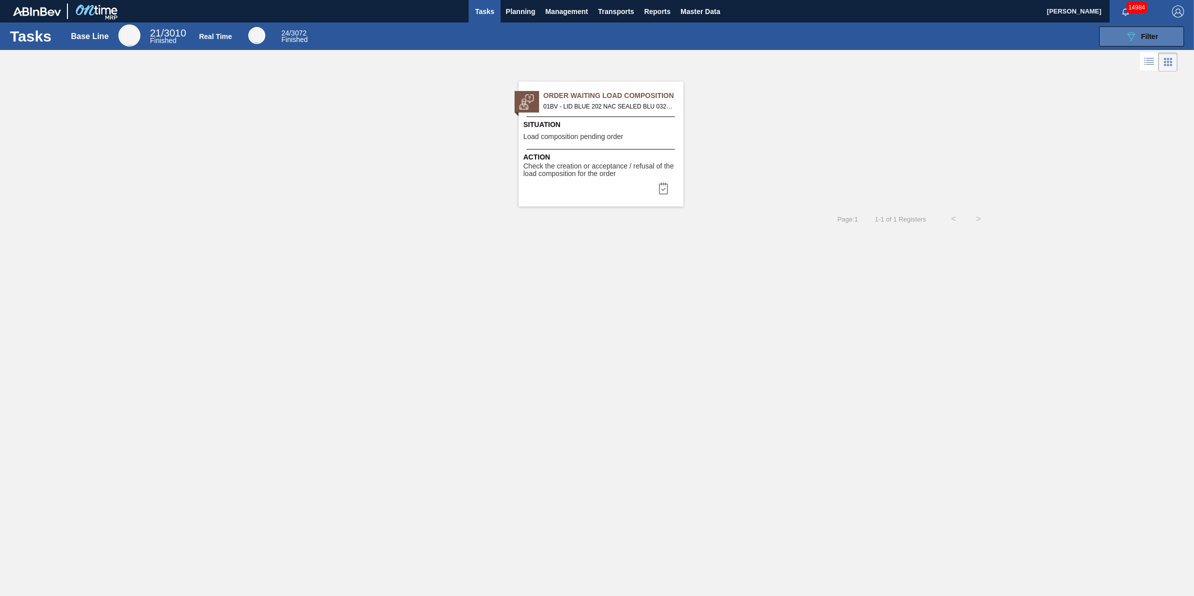
click at [1155, 34] on span "Filter" at bounding box center [1149, 36] width 17 height 8
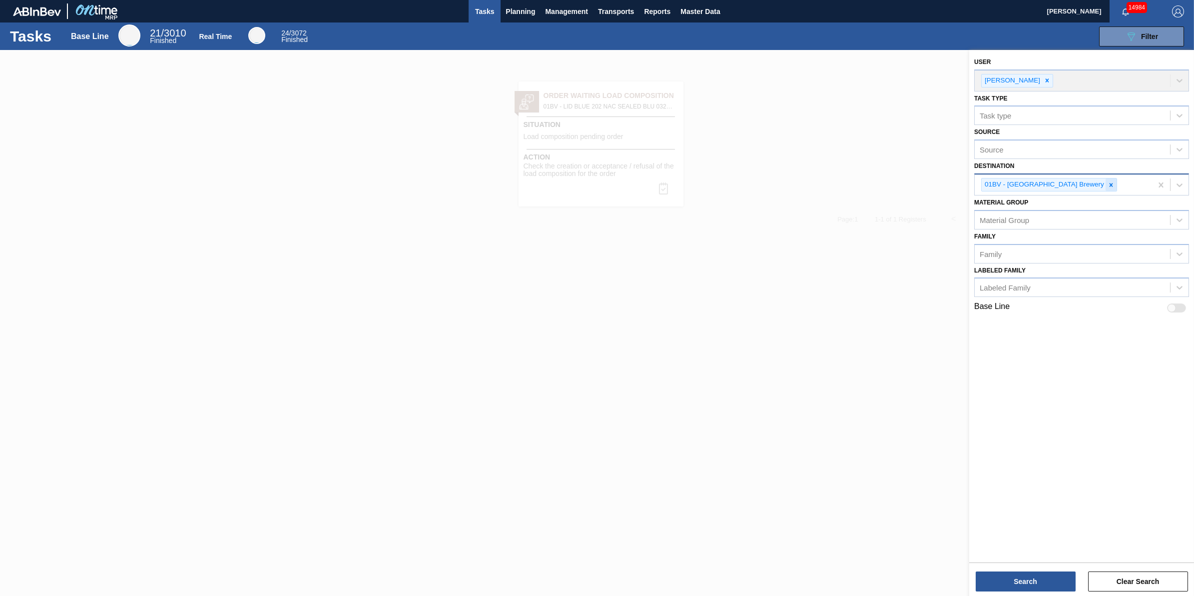
click at [1108, 181] on icon at bounding box center [1111, 184] width 7 height 7
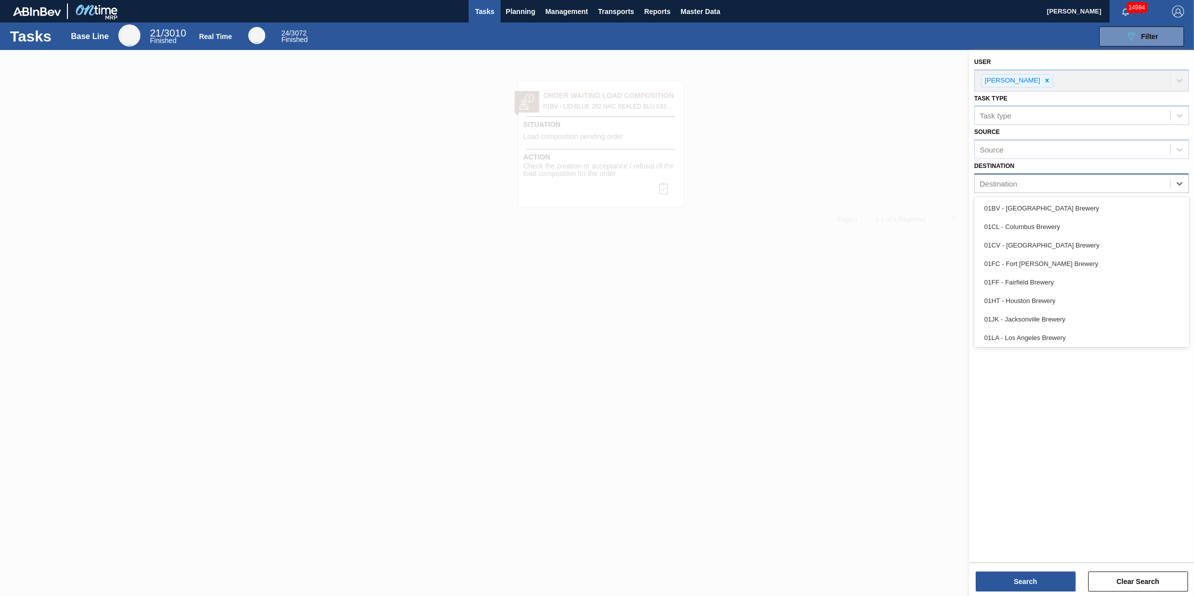
click at [1078, 180] on div "Destination" at bounding box center [1072, 183] width 195 height 14
click at [1068, 222] on div "01CL - Columbus Brewery" at bounding box center [1082, 226] width 215 height 18
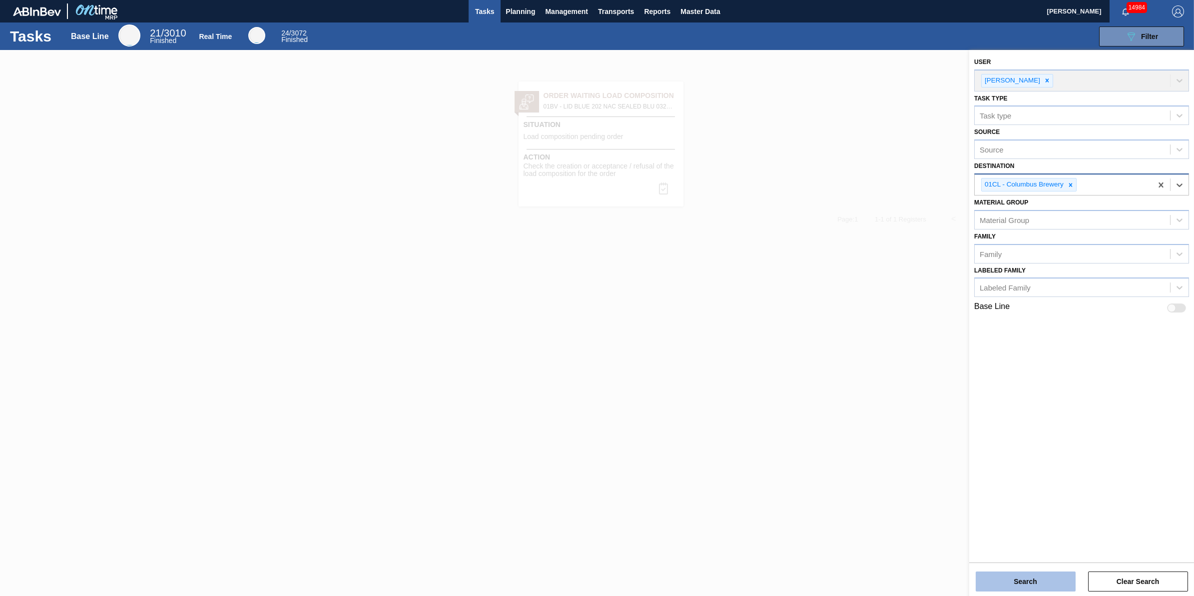
click at [988, 587] on button "Search" at bounding box center [1026, 581] width 100 height 20
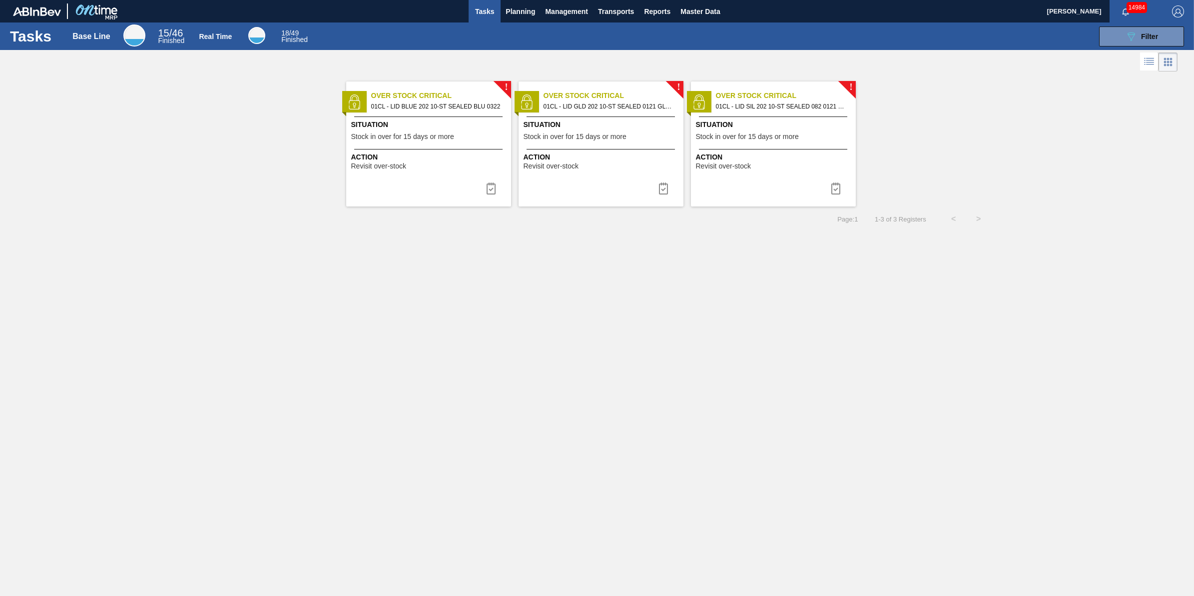
click at [483, 189] on button at bounding box center [491, 188] width 24 height 20
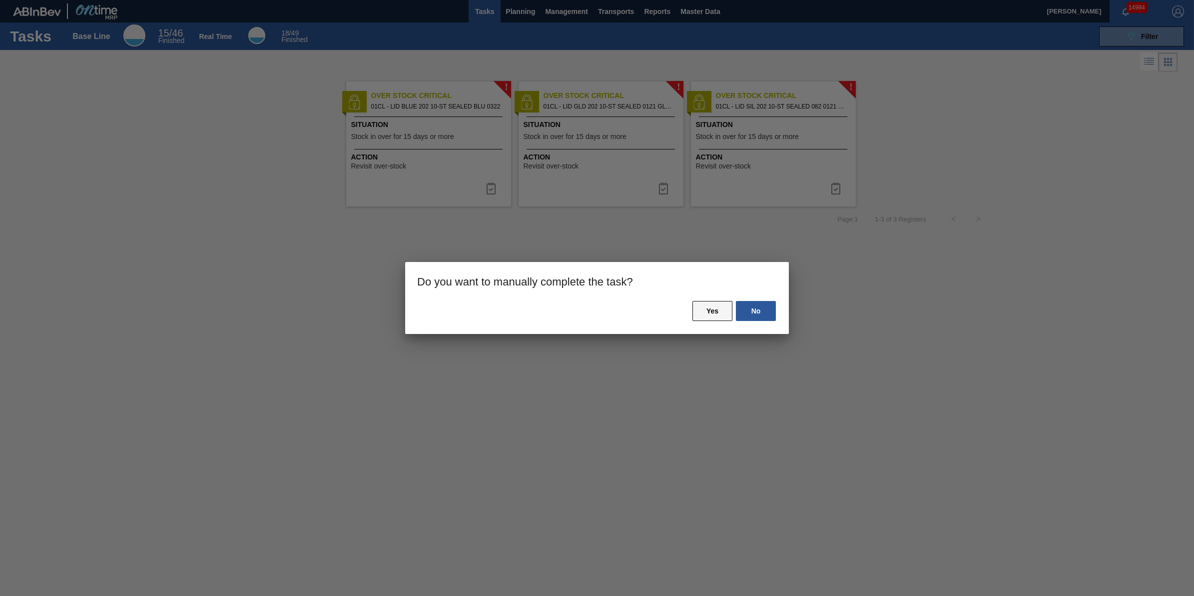
click at [705, 317] on button "Yes" at bounding box center [713, 311] width 40 height 20
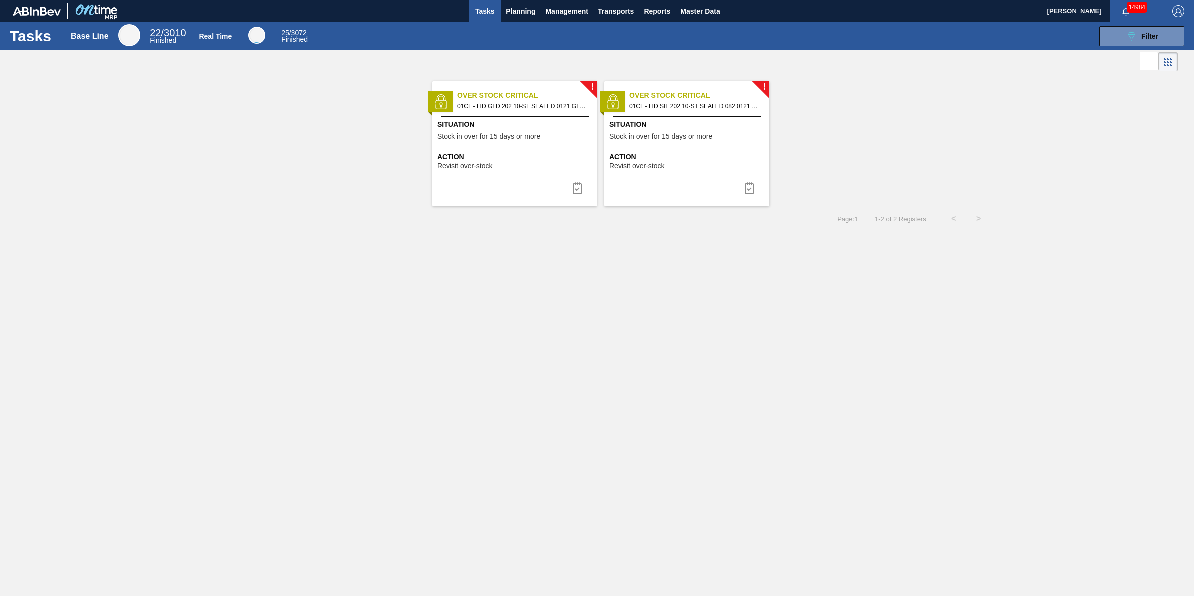
click at [575, 185] on img at bounding box center [577, 188] width 12 height 12
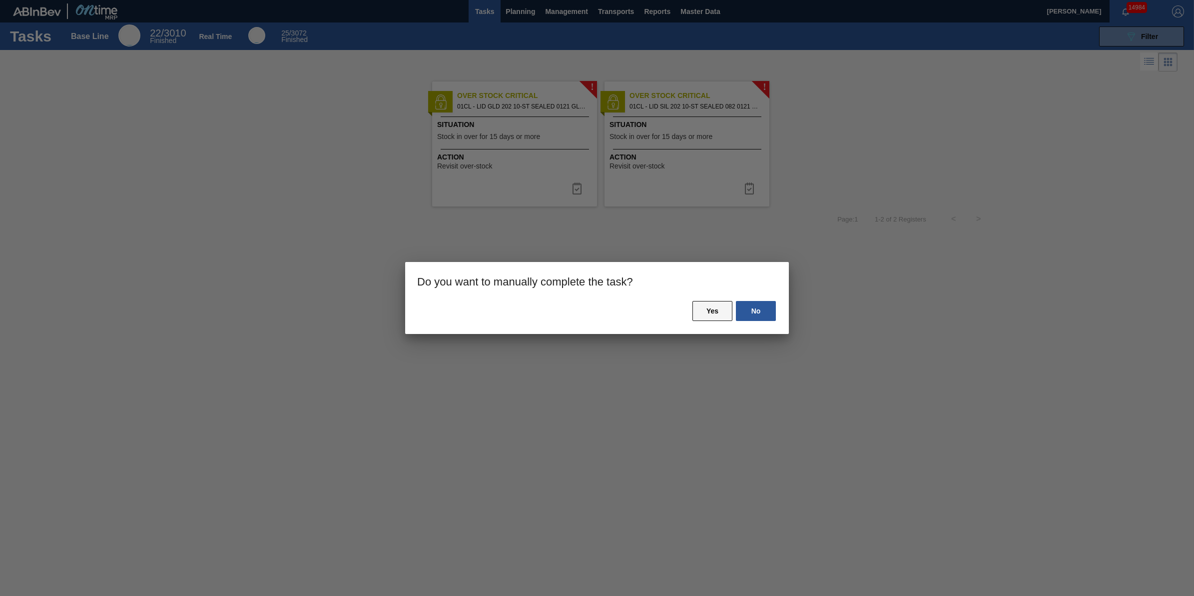
click at [712, 308] on button "Yes" at bounding box center [713, 311] width 40 height 20
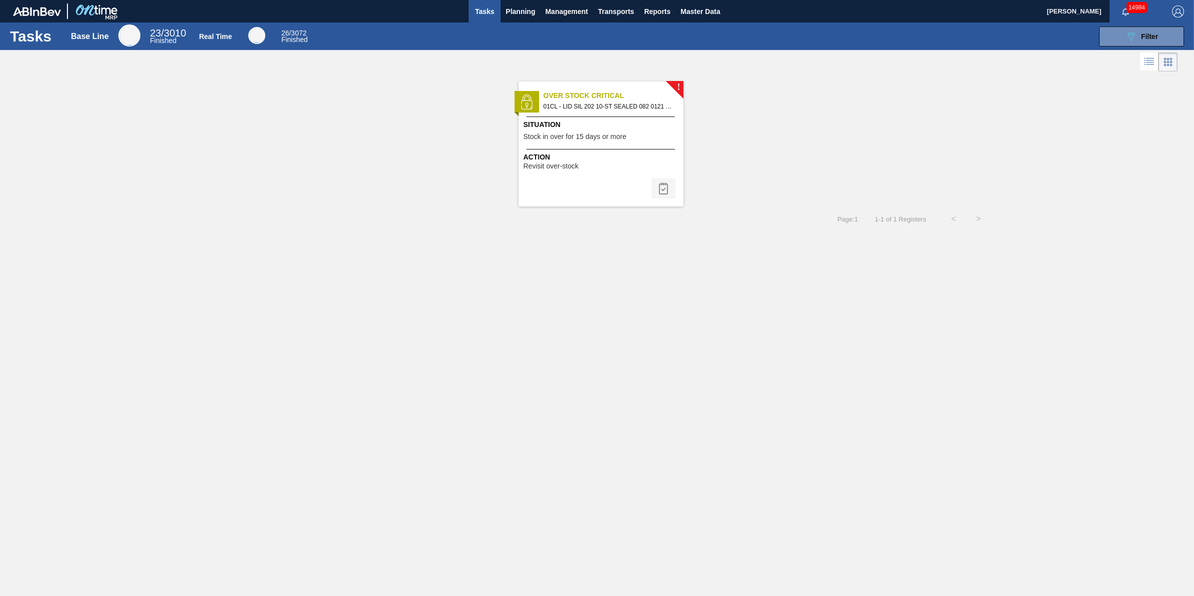
click at [652, 196] on button at bounding box center [664, 188] width 24 height 20
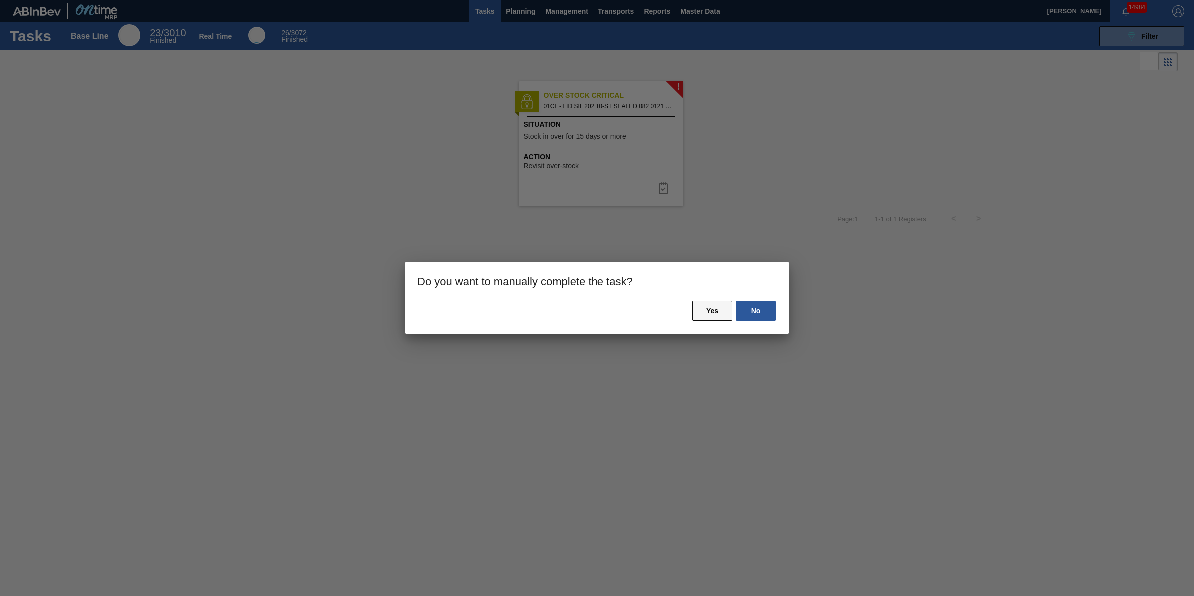
click at [718, 308] on button "Yes" at bounding box center [713, 311] width 40 height 20
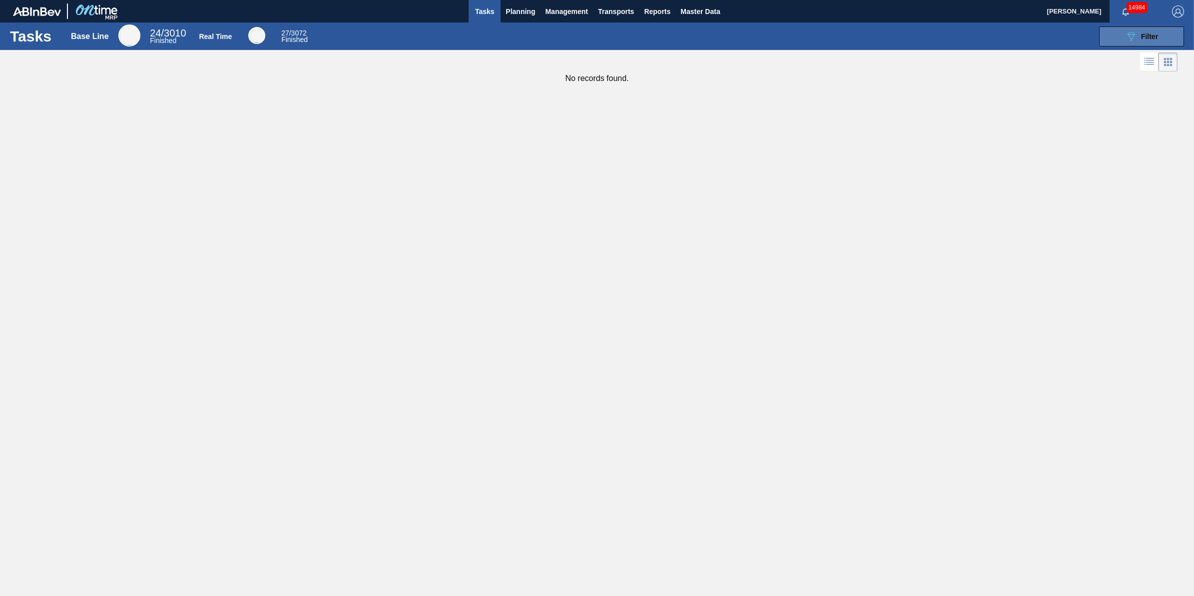
click at [1125, 45] on button "089F7B8B-B2A5-4AFE-B5C0-19BA573D28AC Filter" at bounding box center [1141, 36] width 85 height 20
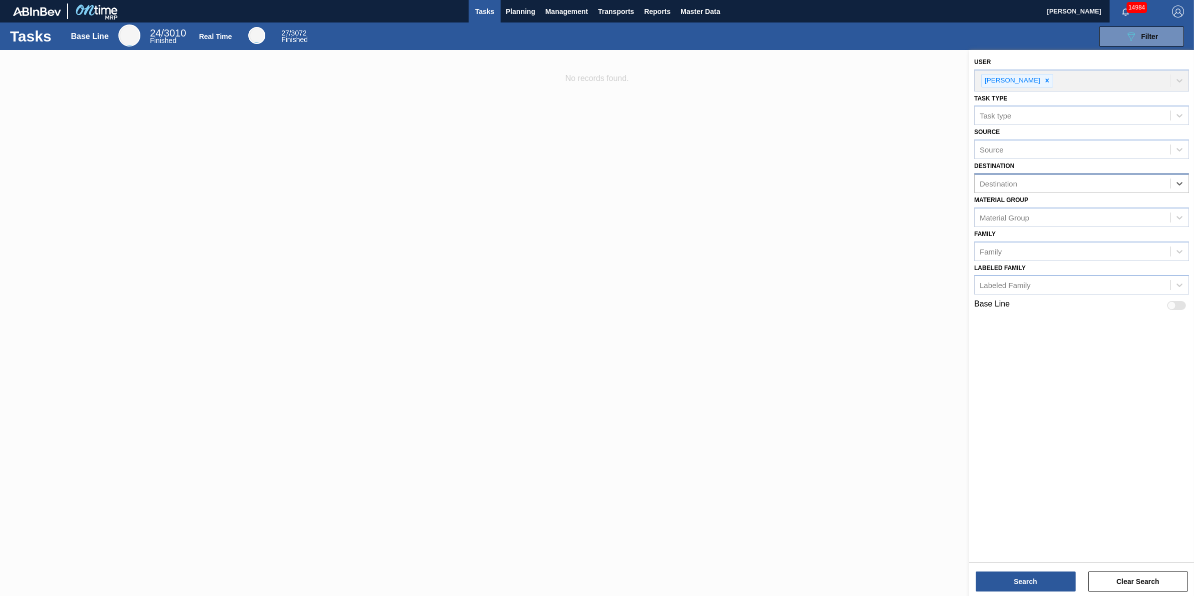
drag, startPoint x: 1156, startPoint y: 186, endPoint x: 1124, endPoint y: 193, distance: 32.3
click at [1124, 193] on div "Material Group Material Group" at bounding box center [1082, 210] width 215 height 34
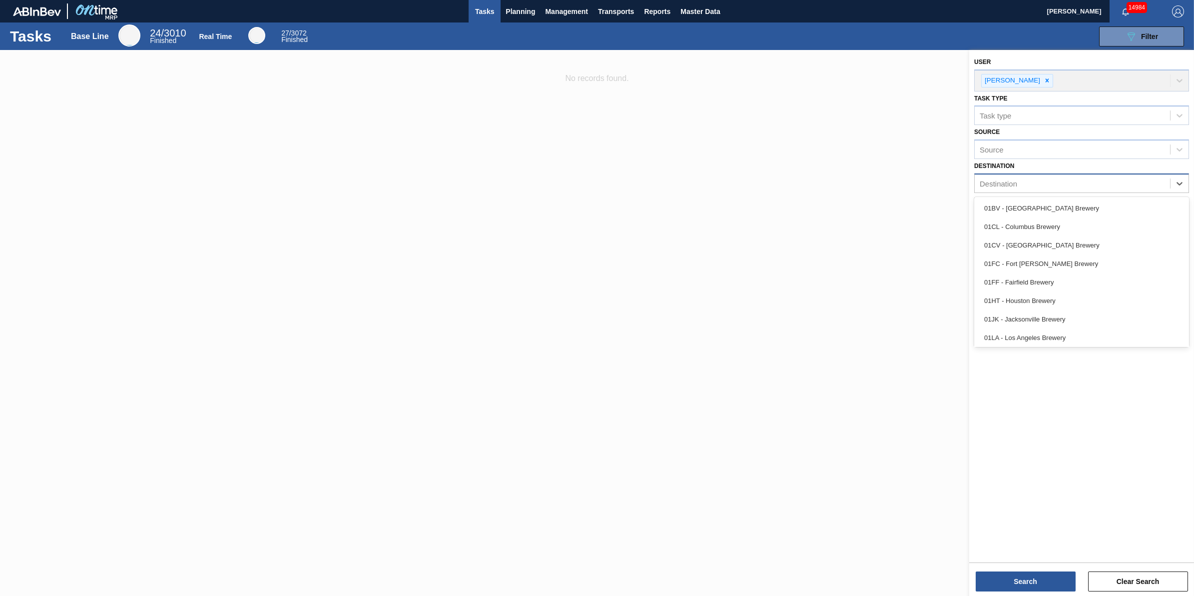
click at [1123, 186] on div "Destination" at bounding box center [1072, 183] width 195 height 14
click at [1100, 238] on div "01CV - [GEOGRAPHIC_DATA] Brewery" at bounding box center [1082, 245] width 215 height 18
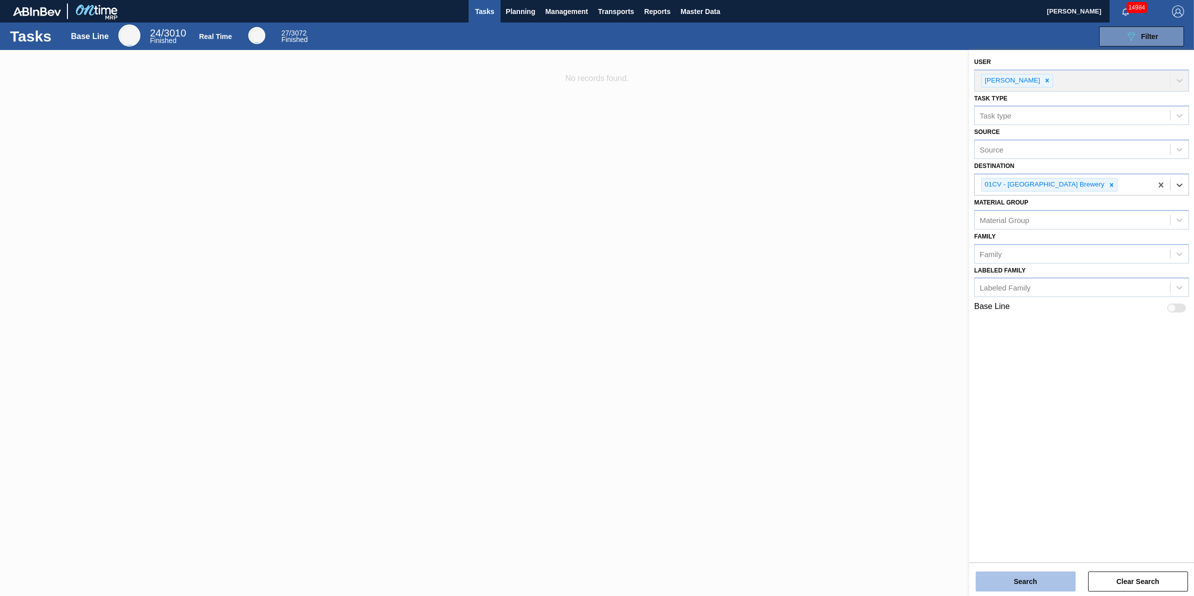
click at [1013, 576] on button "Search" at bounding box center [1026, 581] width 100 height 20
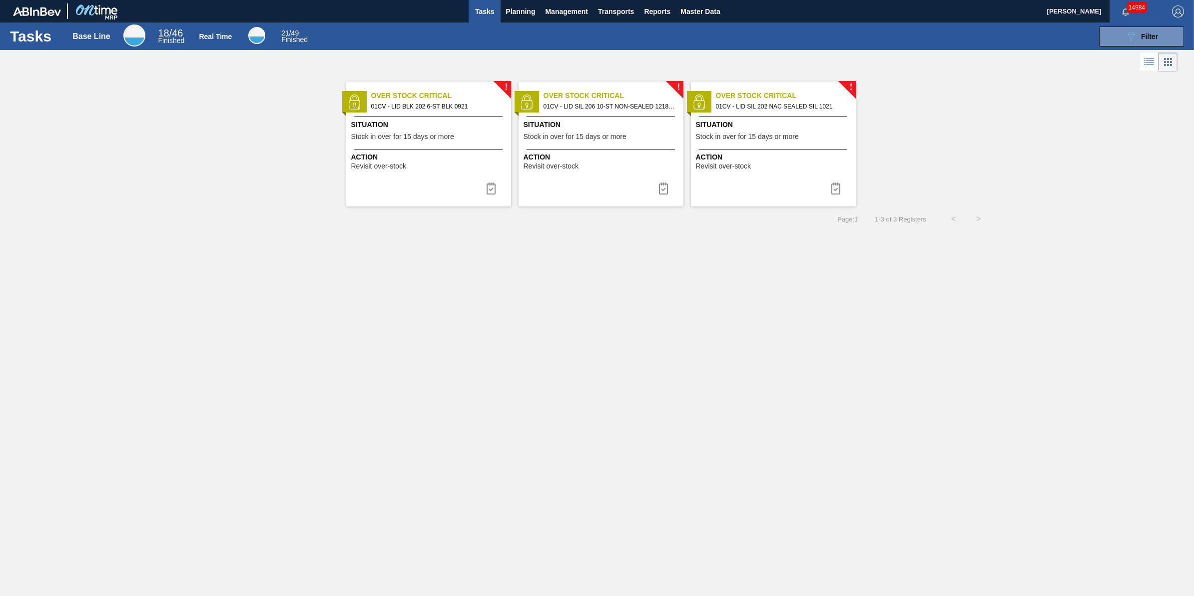
click at [477, 159] on span "Action" at bounding box center [429, 157] width 157 height 10
click at [512, 10] on span "Planning" at bounding box center [520, 11] width 29 height 12
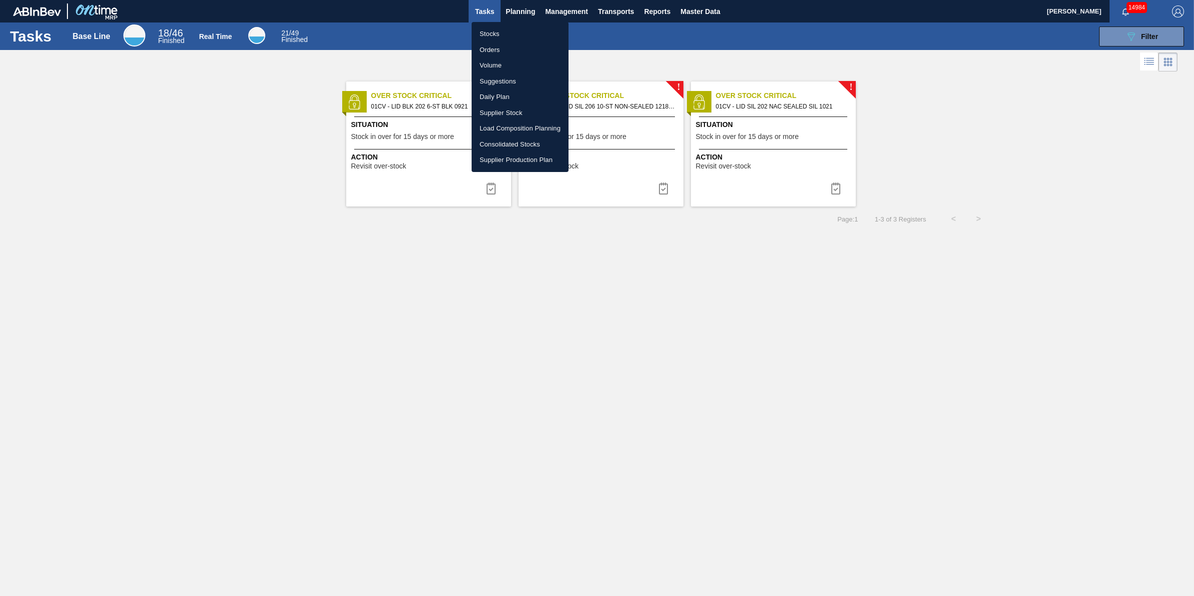
click at [513, 26] on li "Stocks" at bounding box center [520, 34] width 97 height 16
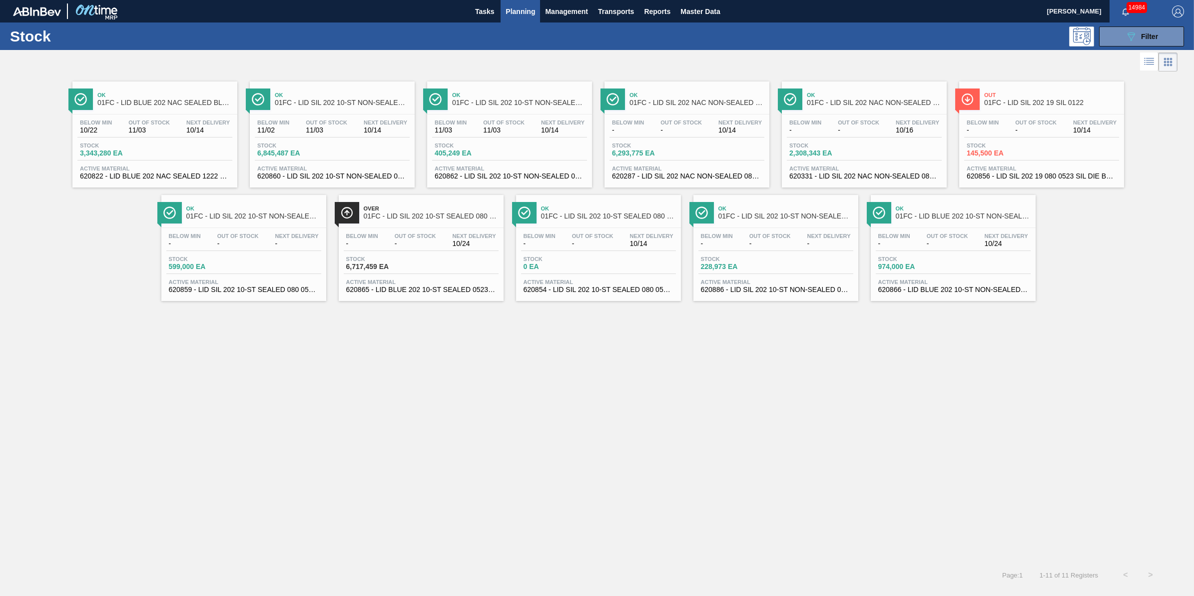
click at [335, 130] on span "11/03" at bounding box center [326, 129] width 41 height 7
click at [553, 149] on div "Stock 405,249 EA" at bounding box center [509, 151] width 155 height 18
click at [173, 141] on div "Below Min 10/22 Out Of Stock 11/03 Next Delivery 10/14 Stock 3,343,280 EA Activ…" at bounding box center [154, 148] width 165 height 68
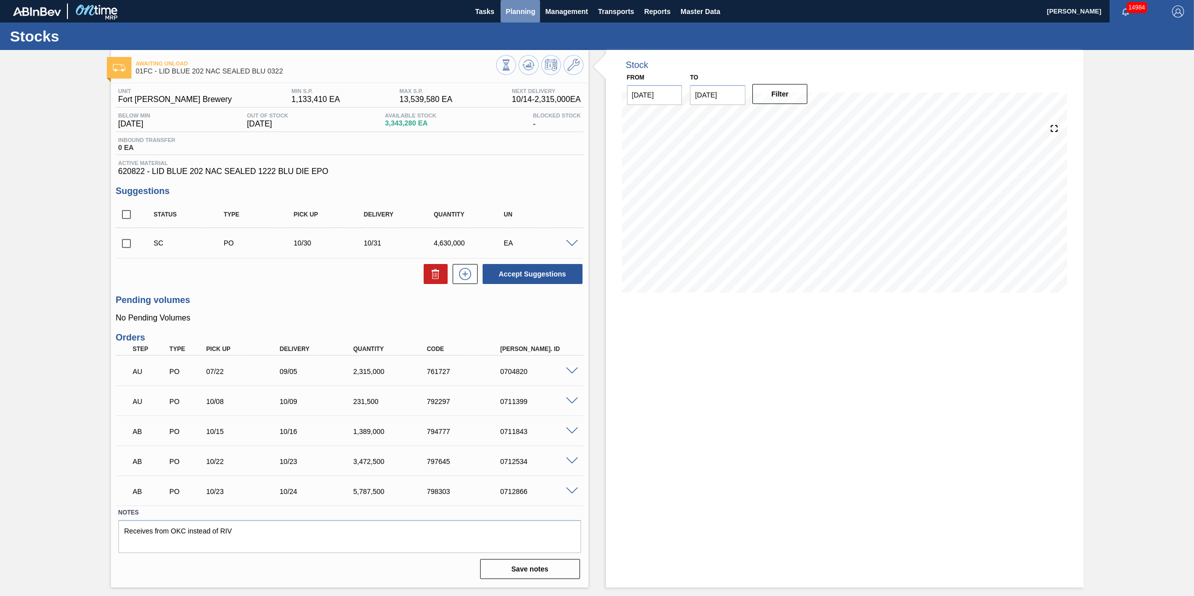
click at [526, 11] on span "Planning" at bounding box center [520, 11] width 29 height 12
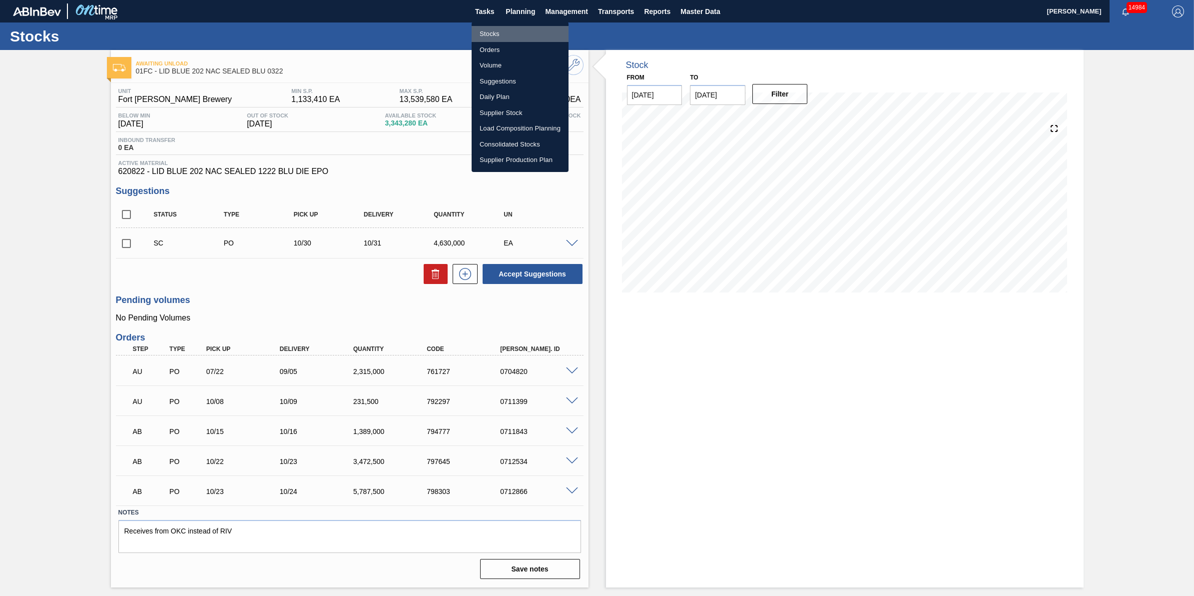
click at [520, 32] on li "Stocks" at bounding box center [520, 34] width 97 height 16
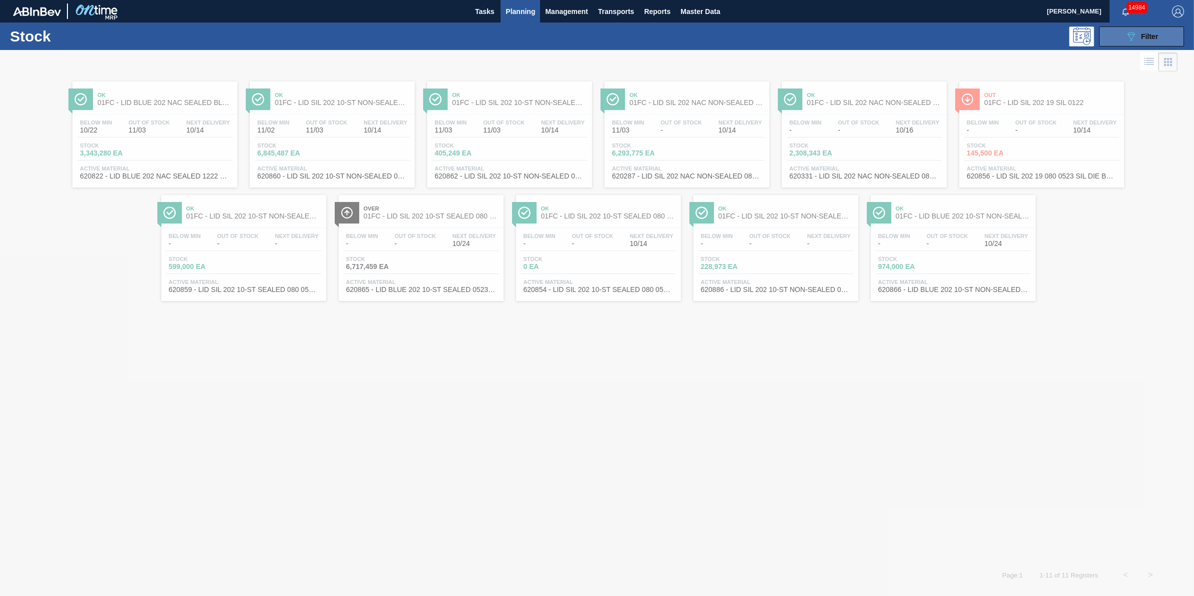
click at [1136, 36] on icon "089F7B8B-B2A5-4AFE-B5C0-19BA573D28AC" at bounding box center [1131, 36] width 12 height 12
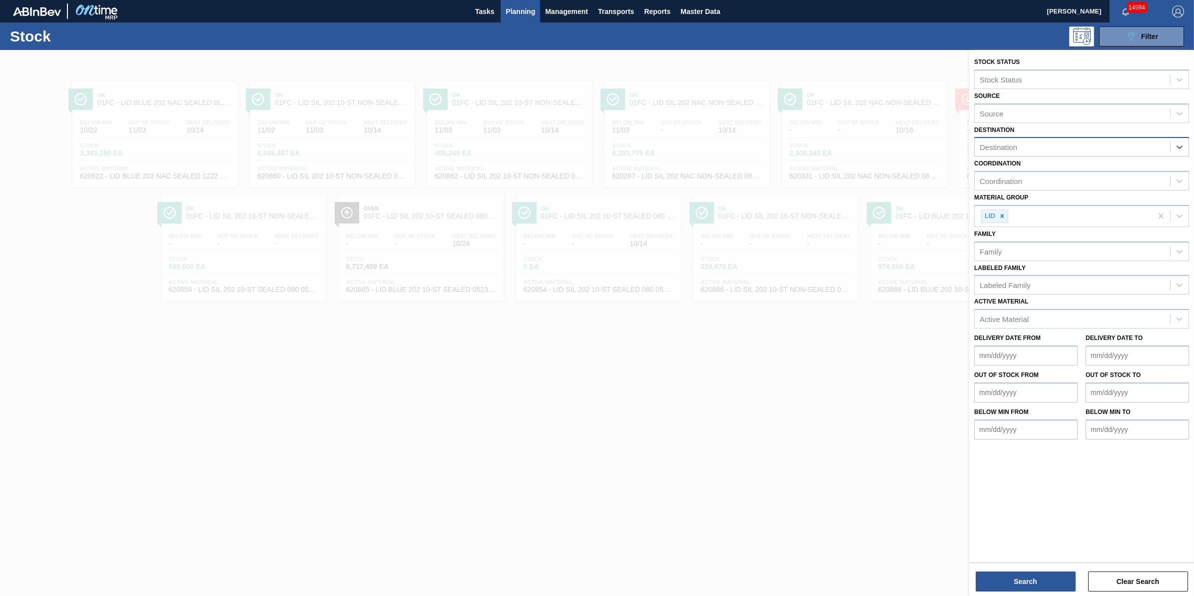
click at [1162, 151] on div "Destination" at bounding box center [1072, 147] width 195 height 14
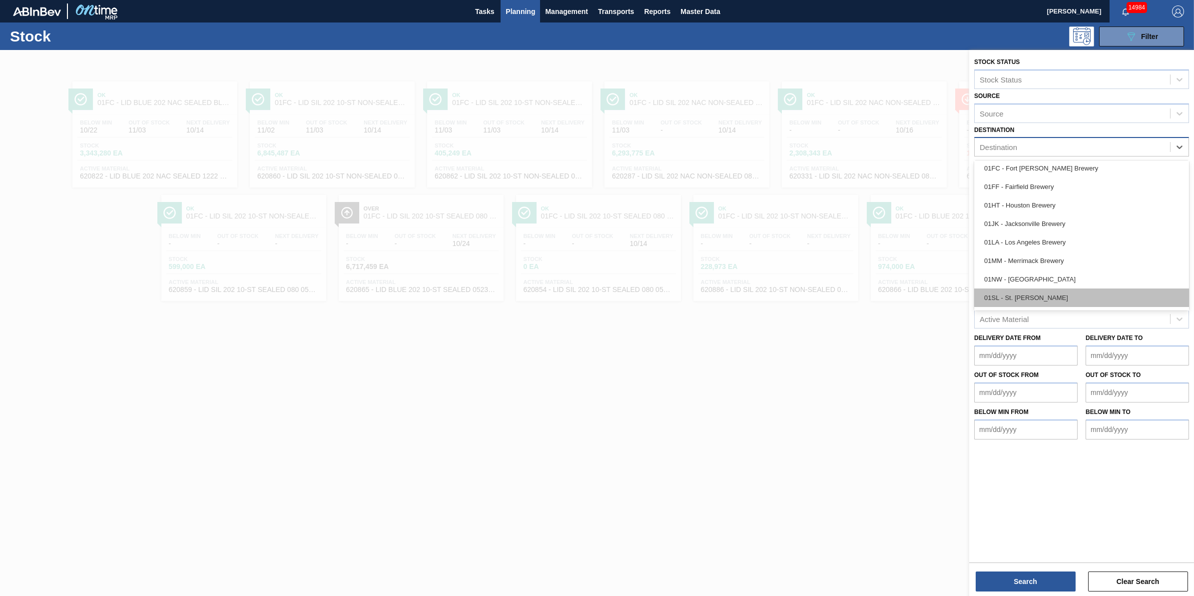
click at [1116, 288] on div "01SL - St. [PERSON_NAME]" at bounding box center [1082, 297] width 215 height 18
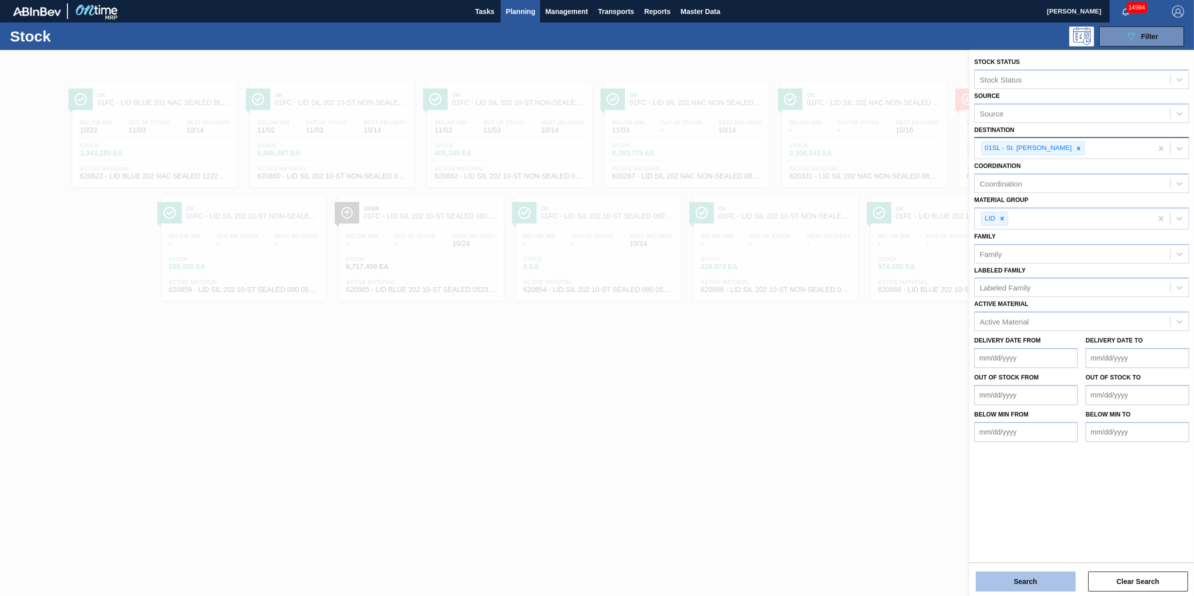
click at [984, 587] on button "Search" at bounding box center [1026, 581] width 100 height 20
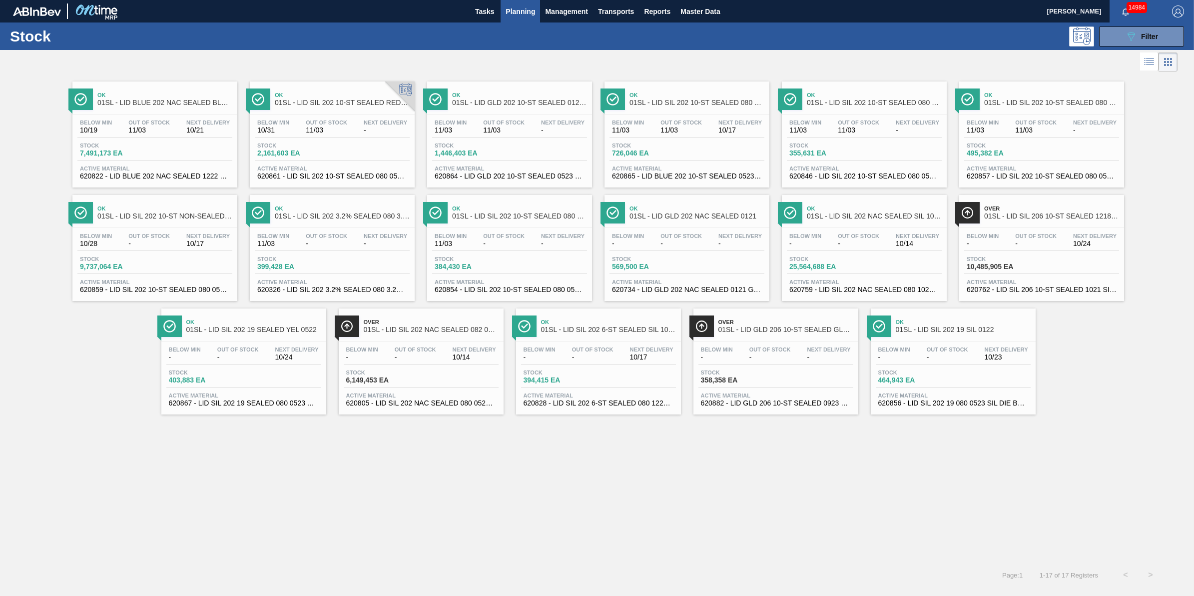
click at [173, 137] on div "Below Min 10/19 Out Of Stock 11/03 Next Delivery 10/21" at bounding box center [154, 128] width 155 height 18
click at [341, 130] on span "11/03" at bounding box center [326, 129] width 41 height 7
click at [850, 148] on span "Stock" at bounding box center [825, 145] width 70 height 6
click at [1025, 207] on span "Over" at bounding box center [1052, 208] width 135 height 6
click at [415, 390] on div "Below Min - Out Of Stock - Next Delivery 10/14 Stock 6,149,453 EA Active Materi…" at bounding box center [421, 375] width 165 height 68
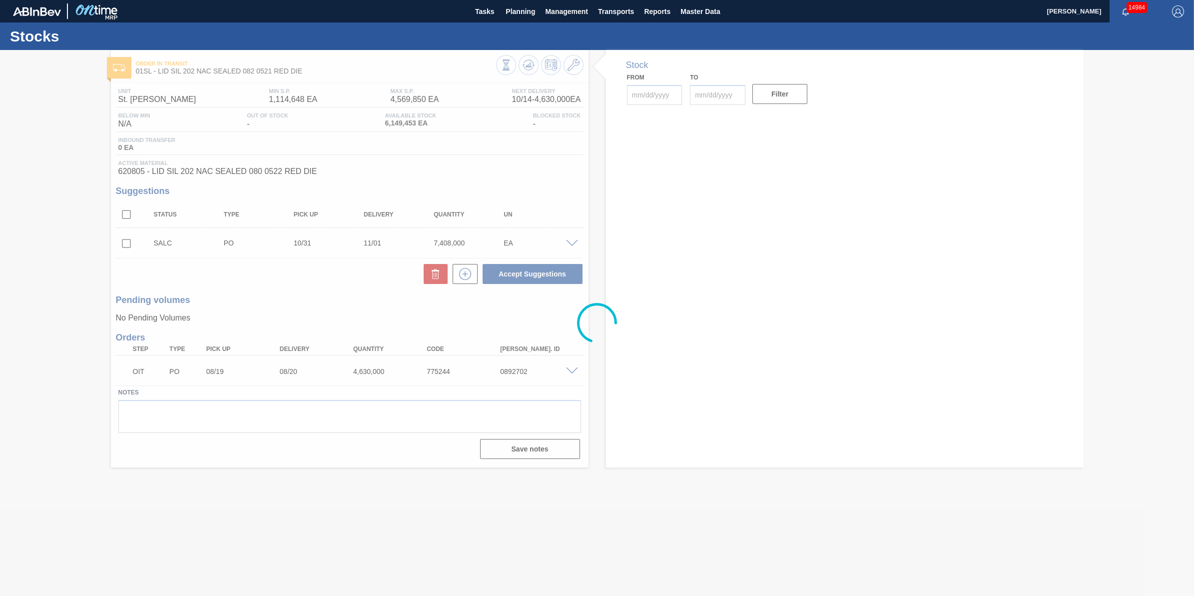
type input "10/14/2025"
type input "01/31/2026"
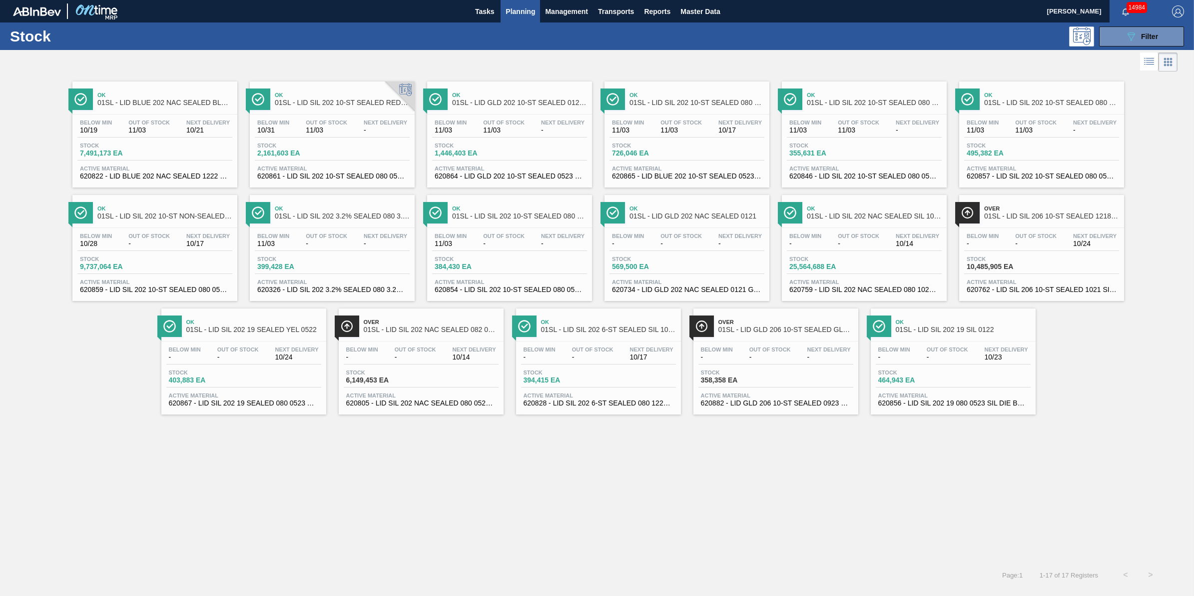
click at [726, 374] on span "Stock" at bounding box center [736, 372] width 70 height 6
click at [142, 164] on div "Below Min 10/19 Out Of Stock 11/03 Next Delivery 10/21 Stock 7,491,173 EA Activ…" at bounding box center [154, 148] width 165 height 68
click at [325, 141] on div "Below Min 10/31 Out Of Stock 11/03 Next Delivery - Stock 2,161,603 EA Active Ma…" at bounding box center [332, 148] width 165 height 68
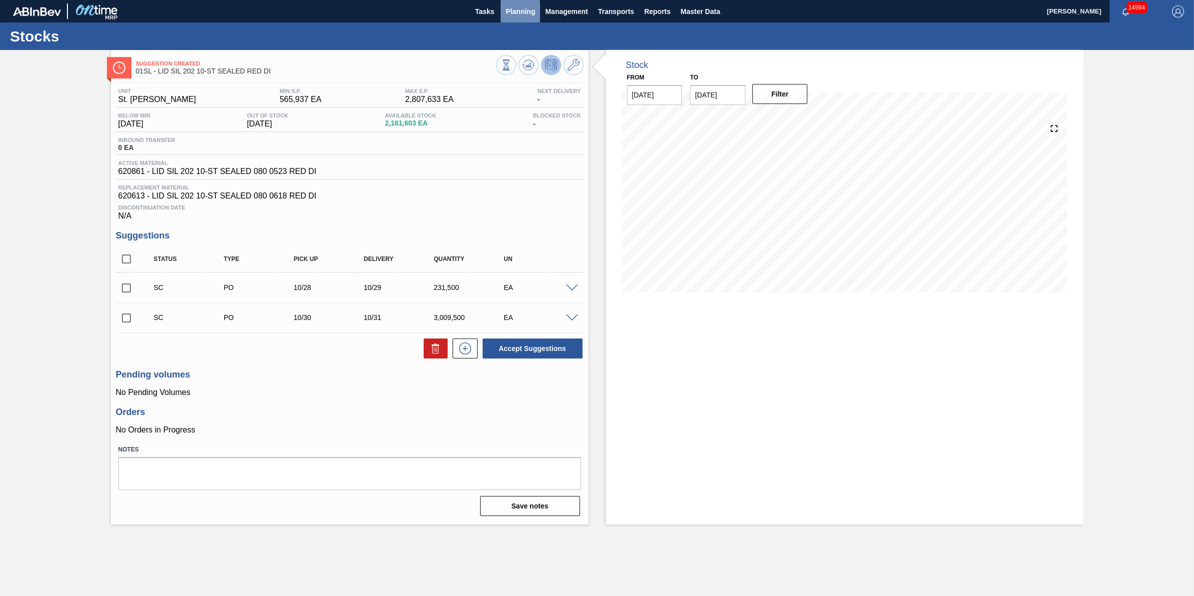
click at [517, 10] on span "Planning" at bounding box center [520, 11] width 29 height 12
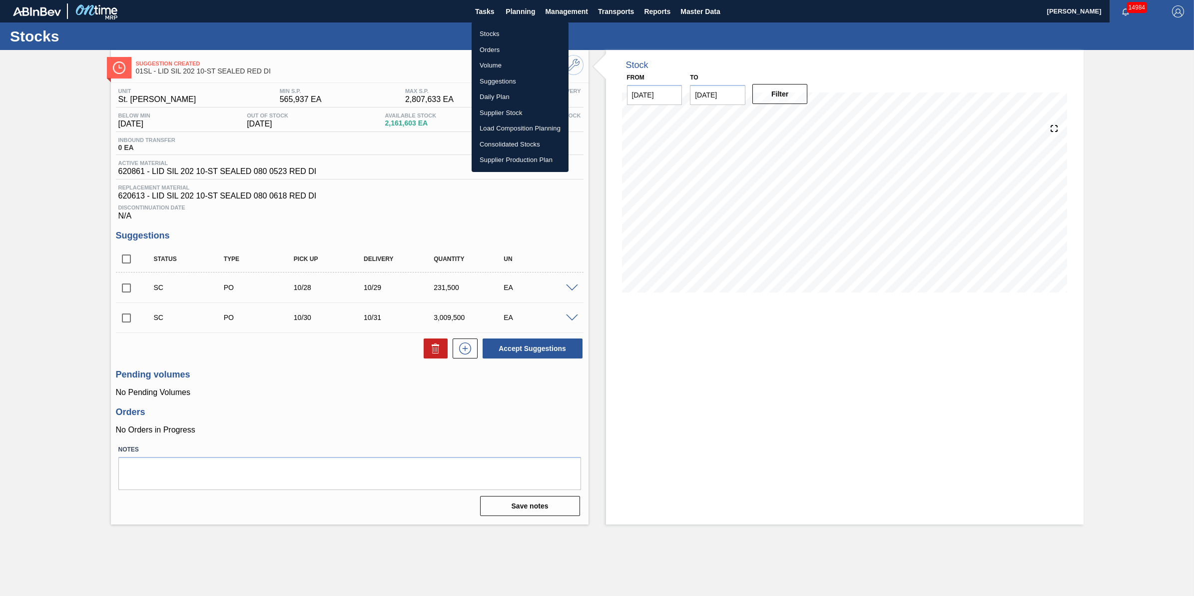
click at [65, 295] on div at bounding box center [597, 298] width 1194 height 596
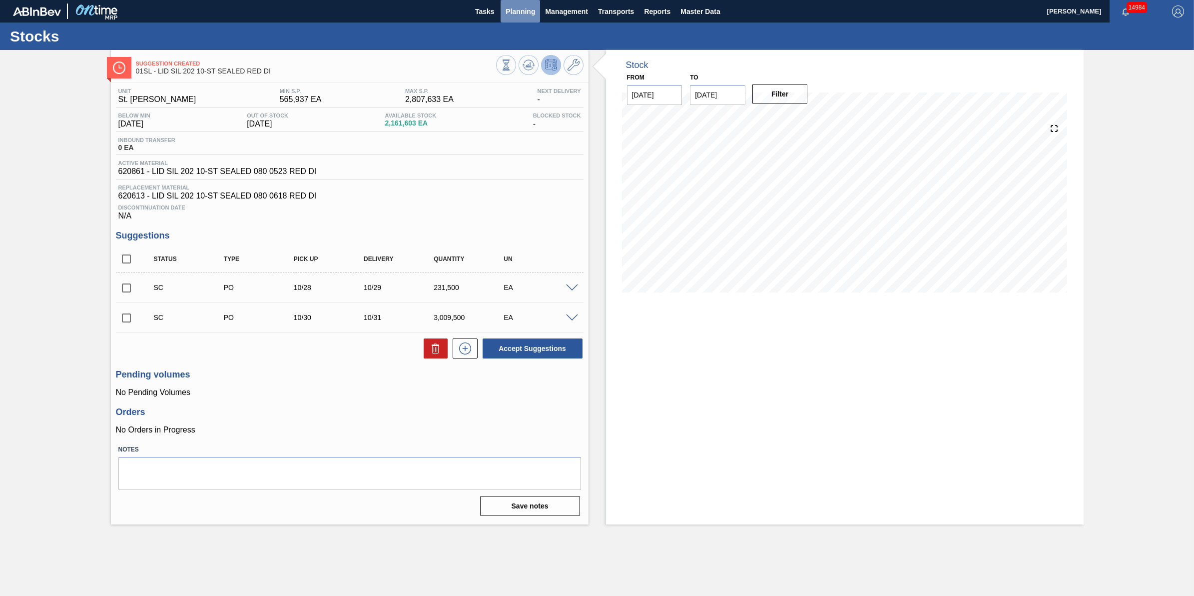
click at [517, 6] on span "Planning" at bounding box center [520, 11] width 29 height 12
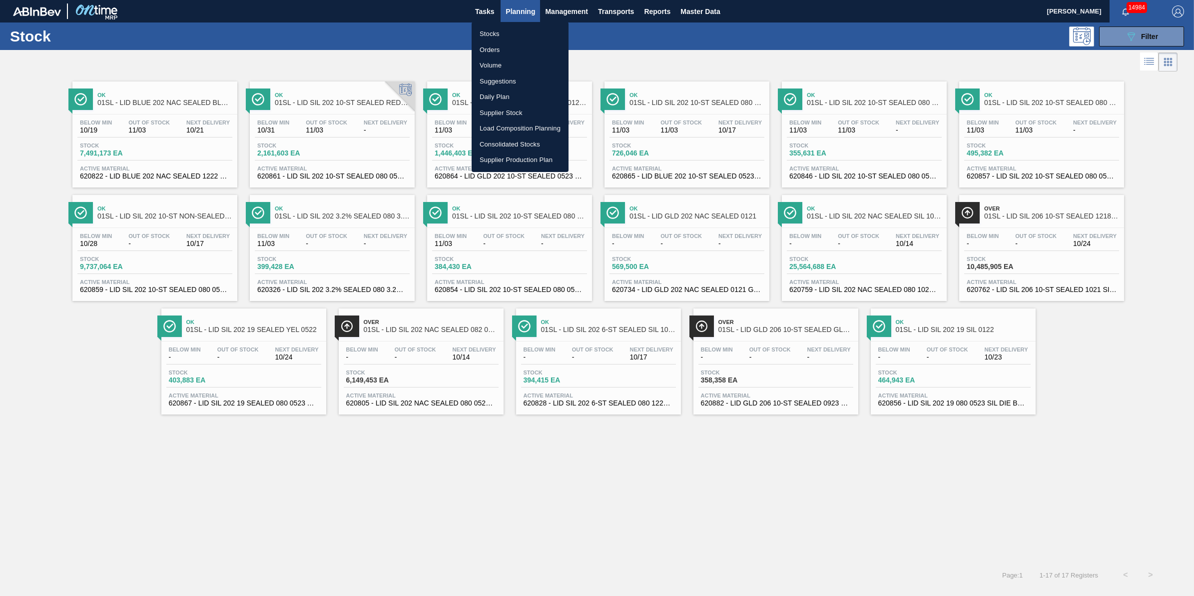
click at [708, 135] on div at bounding box center [597, 298] width 1194 height 596
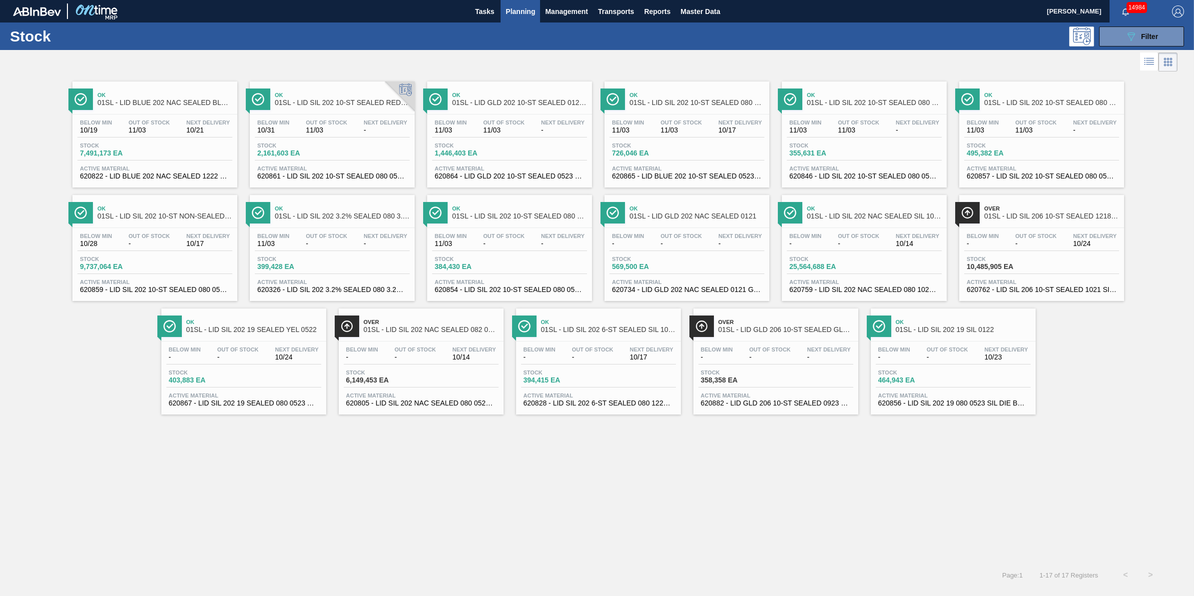
click at [708, 135] on div "Below Min 11/03 Out Of Stock 11/03 Next Delivery 10/17" at bounding box center [687, 128] width 155 height 18
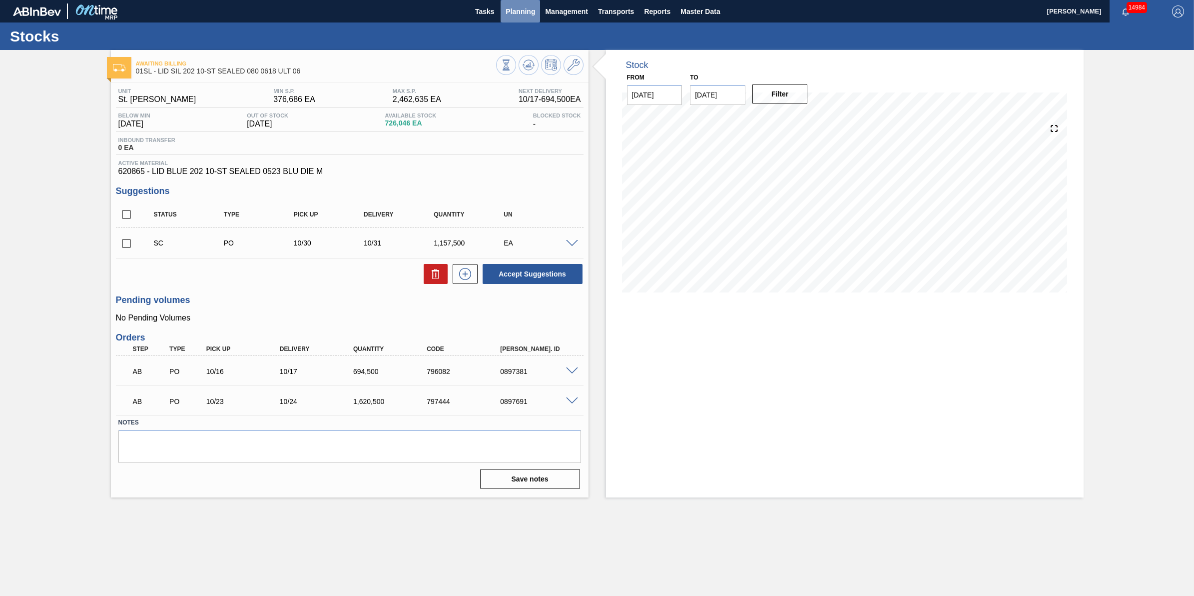
click at [531, 16] on span "Planning" at bounding box center [520, 11] width 29 height 12
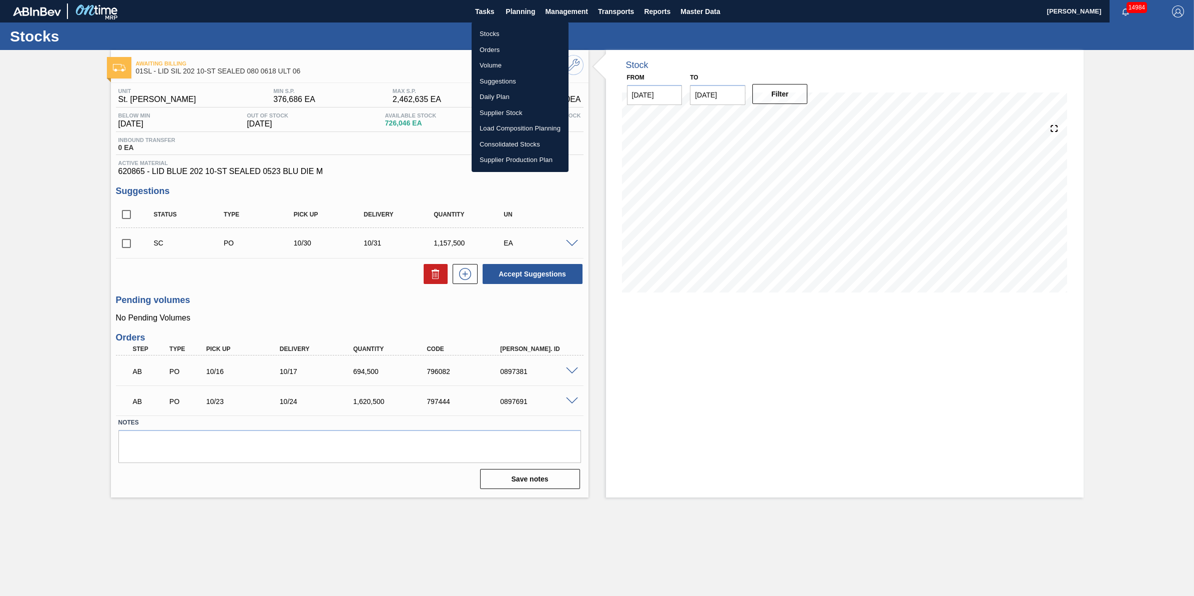
click at [533, 78] on li "Suggestions" at bounding box center [520, 81] width 97 height 16
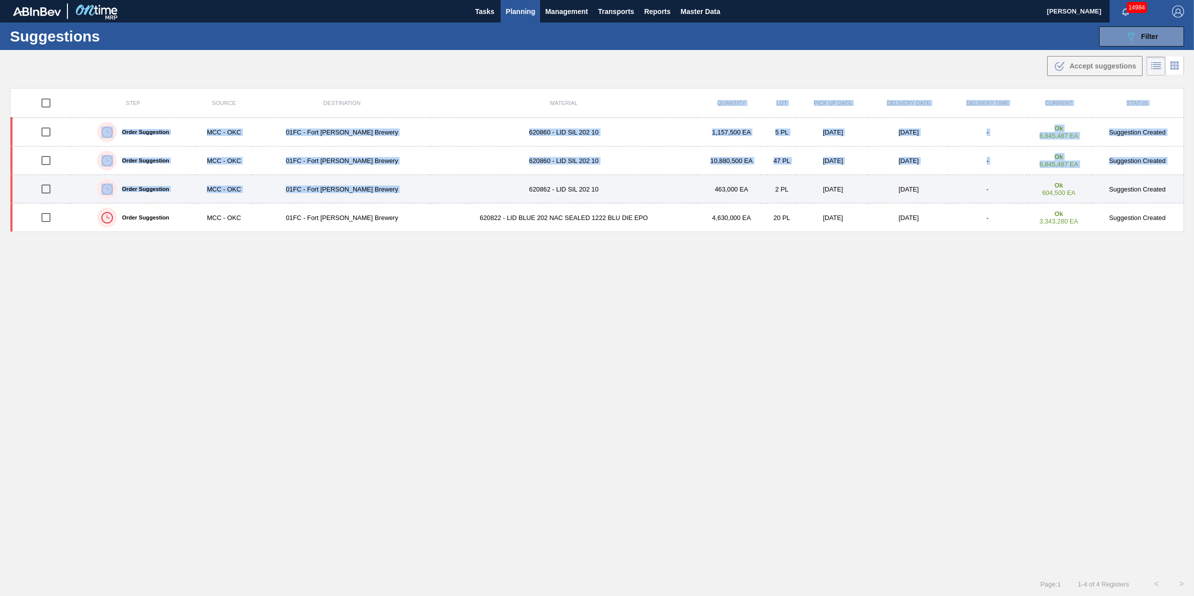
drag, startPoint x: 655, startPoint y: 97, endPoint x: 435, endPoint y: 181, distance: 235.7
click at [435, 181] on table "Step Source Destination Material Quantity Lot Pick up Date Delivery Date Delive…" at bounding box center [597, 160] width 1174 height 144
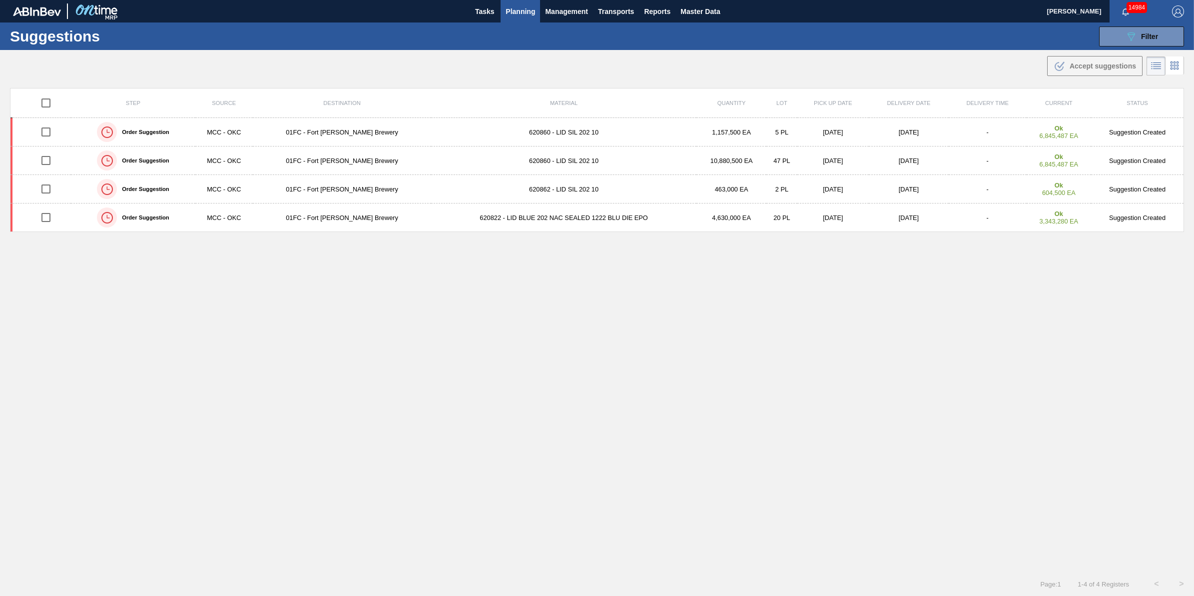
click at [246, 71] on div ".b{fill:var(--color-action-default)} Accept suggestions" at bounding box center [597, 64] width 1194 height 28
click at [733, 71] on div ".b{fill:var(--color-action-default)} Accept suggestions" at bounding box center [597, 64] width 1194 height 28
click at [1147, 41] on div "089F7B8B-B2A5-4AFE-B5C0-19BA573D28AC Filter" at bounding box center [1141, 36] width 33 height 12
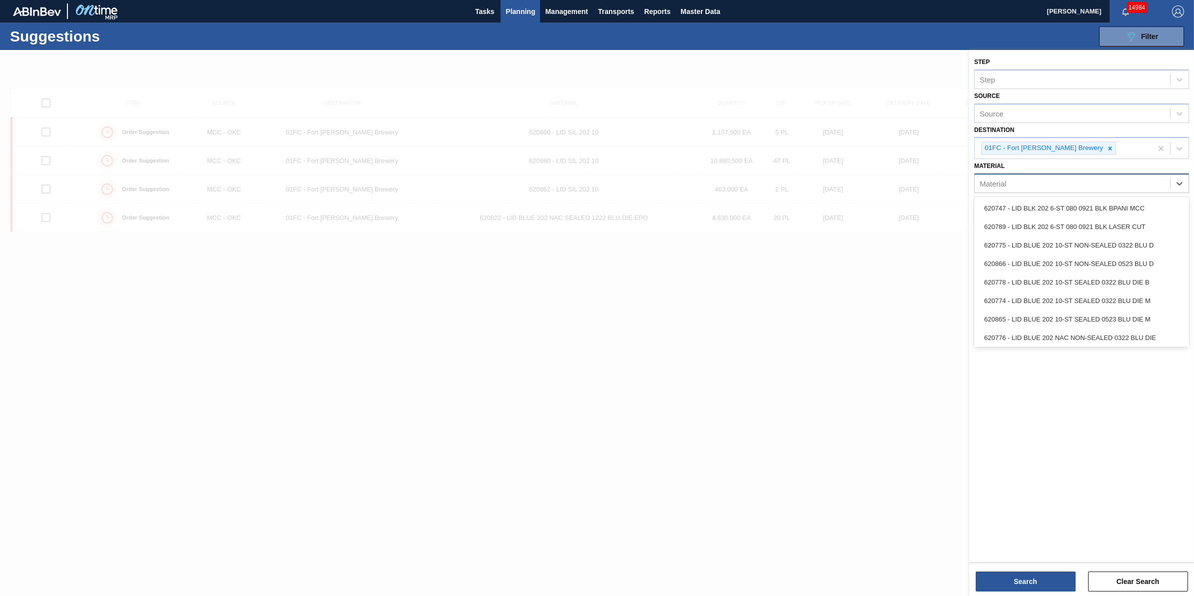
click at [1095, 186] on div "Material" at bounding box center [1072, 183] width 195 height 14
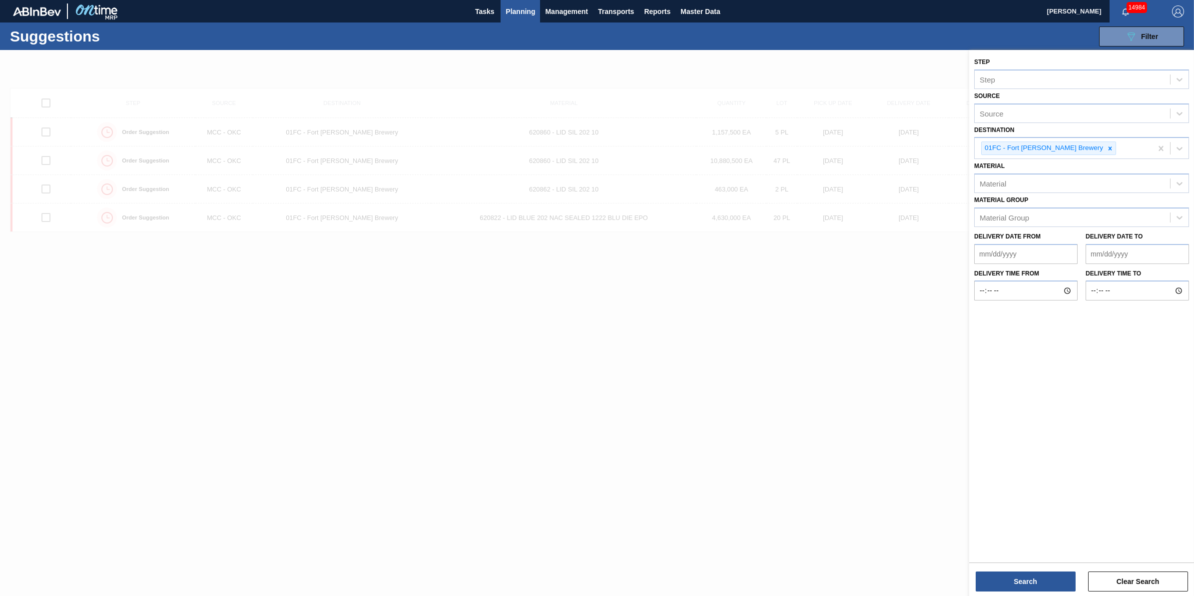
click at [773, 301] on div at bounding box center [597, 348] width 1194 height 596
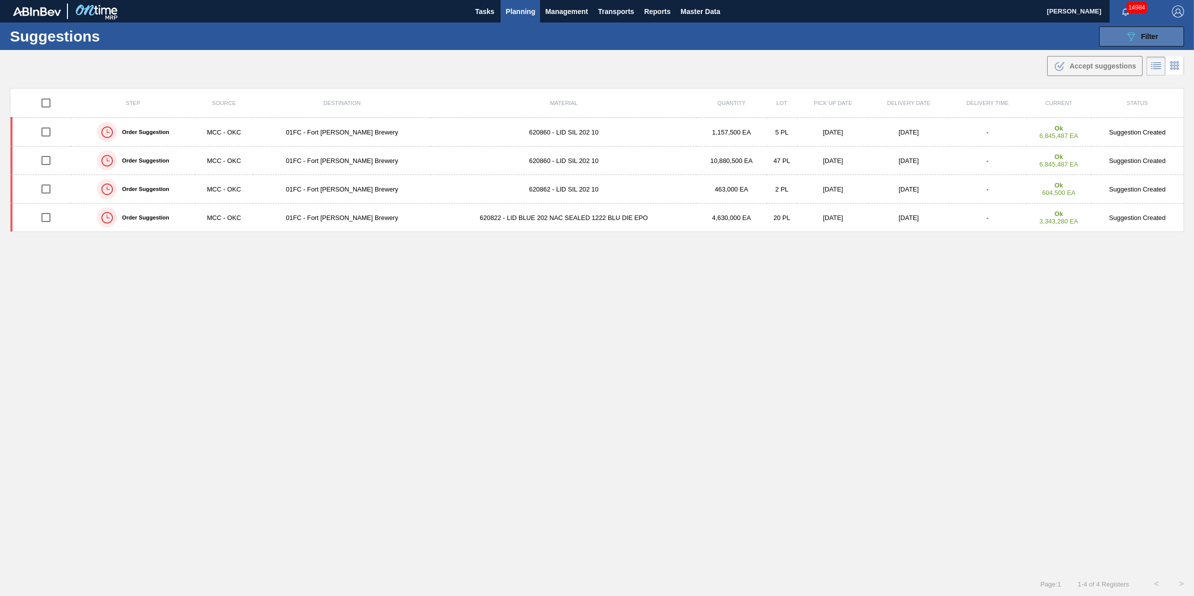
click at [1142, 41] on div "089F7B8B-B2A5-4AFE-B5C0-19BA573D28AC Filter" at bounding box center [1141, 36] width 33 height 12
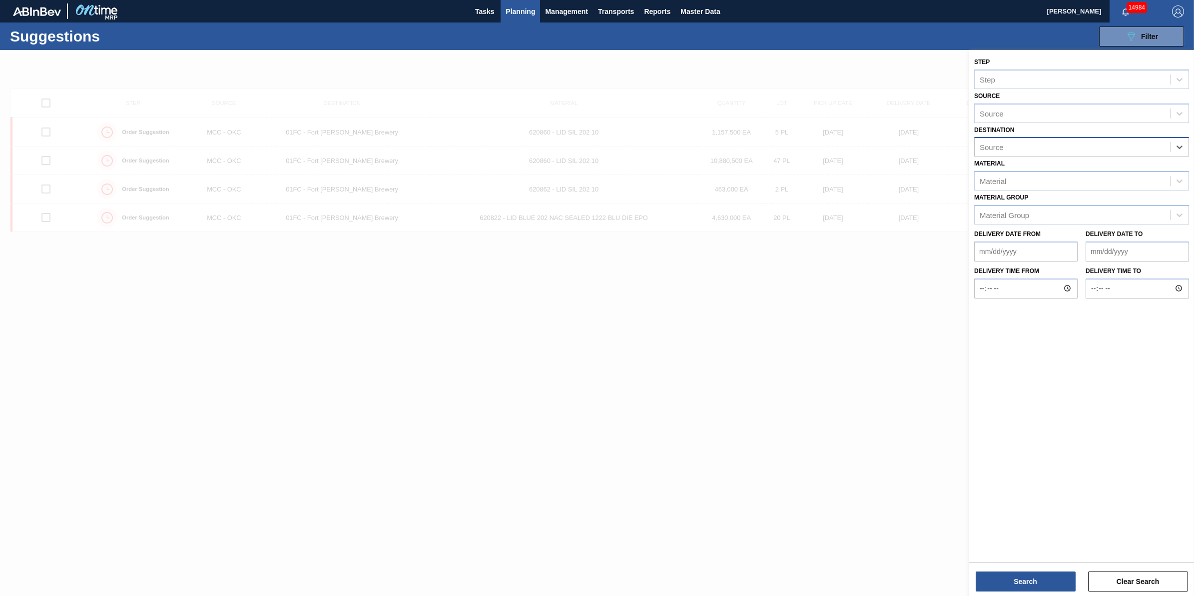
click at [1156, 151] on div "Source" at bounding box center [1072, 147] width 195 height 14
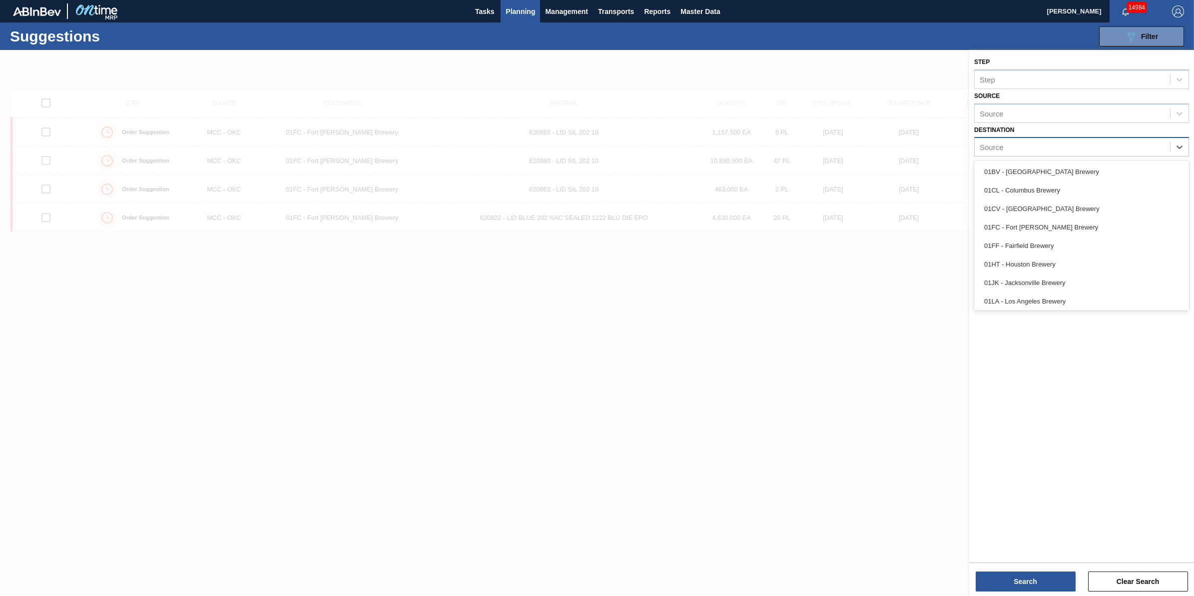
click at [1156, 151] on div "Source" at bounding box center [1072, 147] width 195 height 14
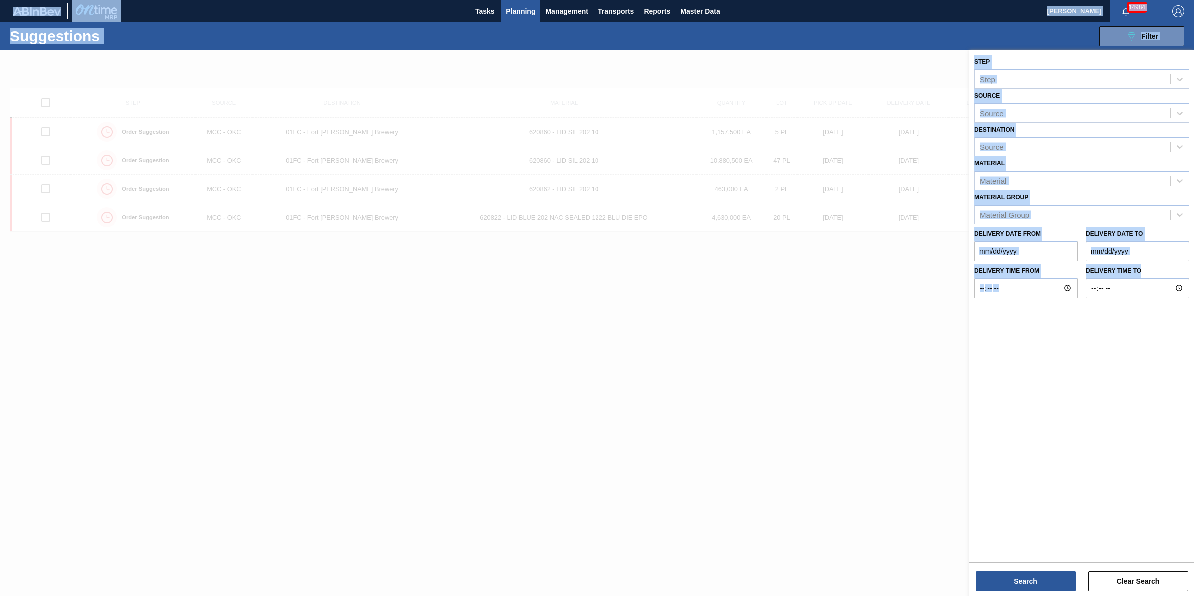
drag, startPoint x: 1189, startPoint y: 274, endPoint x: 1194, endPoint y: 302, distance: 28.9
click at [1194, 0] on html "Tasks Planning Management Transports Reports Master Data Jack Schuld 14984 Mark…" at bounding box center [597, 0] width 1194 height 0
click at [1092, 142] on div "Source" at bounding box center [1072, 147] width 195 height 14
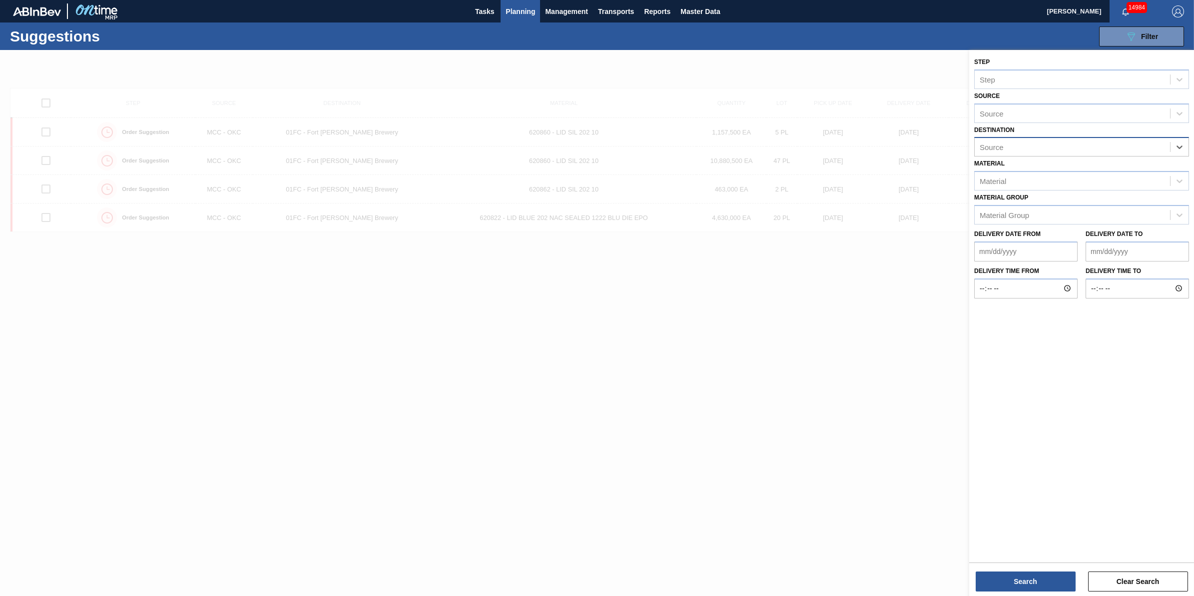
click at [1092, 142] on div "Source" at bounding box center [1072, 147] width 195 height 14
drag, startPoint x: 1189, startPoint y: 209, endPoint x: 1190, endPoint y: 260, distance: 51.5
click at [1190, 260] on div "Step Step Source Source Destination Source Material Material Material Group Mat…" at bounding box center [1082, 176] width 225 height 253
drag, startPoint x: 1190, startPoint y: 260, endPoint x: 1130, endPoint y: 144, distance: 131.2
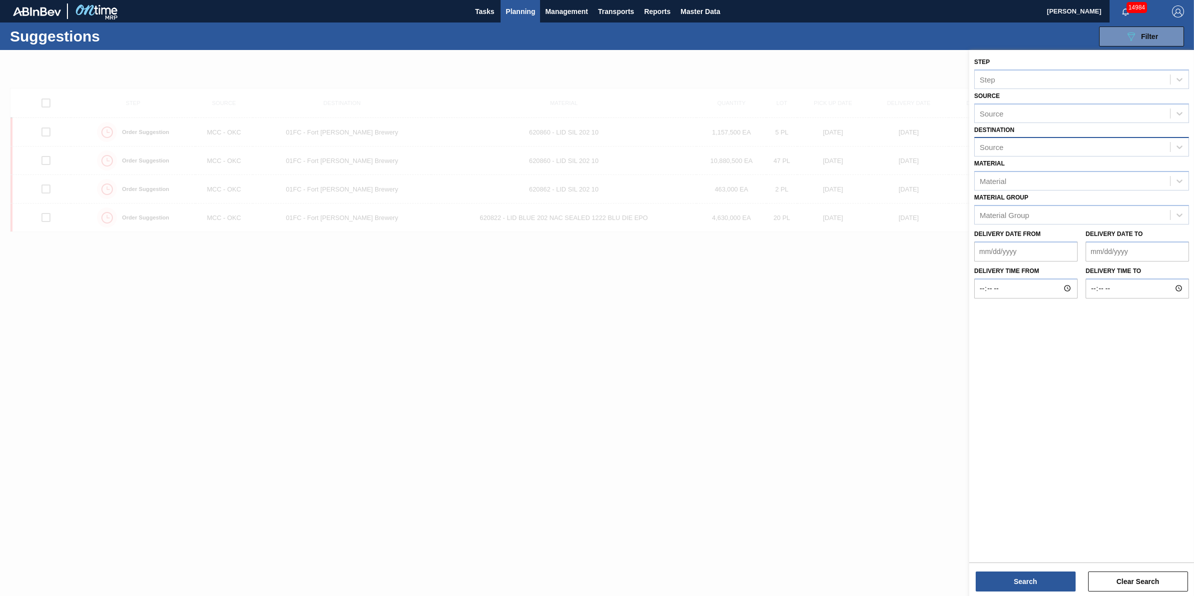
click at [1130, 144] on div "Source" at bounding box center [1072, 147] width 195 height 14
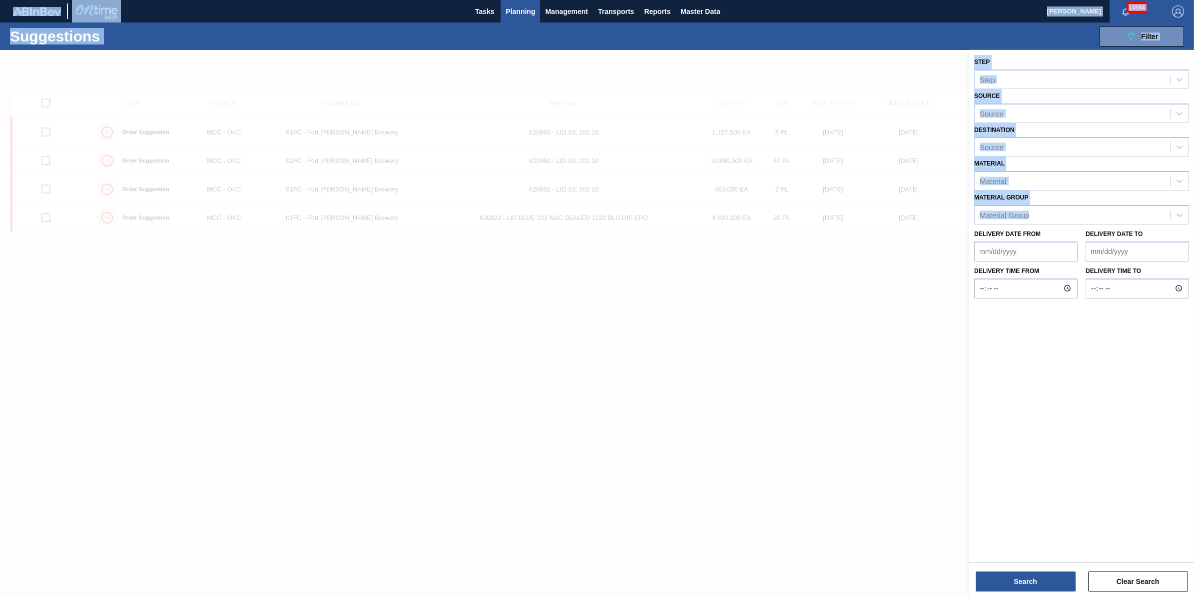
drag, startPoint x: 1190, startPoint y: 217, endPoint x: 1195, endPoint y: 250, distance: 32.9
click at [1194, 0] on html "Tasks Planning Management Transports Reports Master Data Jack Schuld 14984 Mark…" at bounding box center [597, 0] width 1194 height 0
drag, startPoint x: 1193, startPoint y: 250, endPoint x: 1137, endPoint y: 152, distance: 112.6
click at [1137, 152] on div "Source" at bounding box center [1072, 147] width 195 height 14
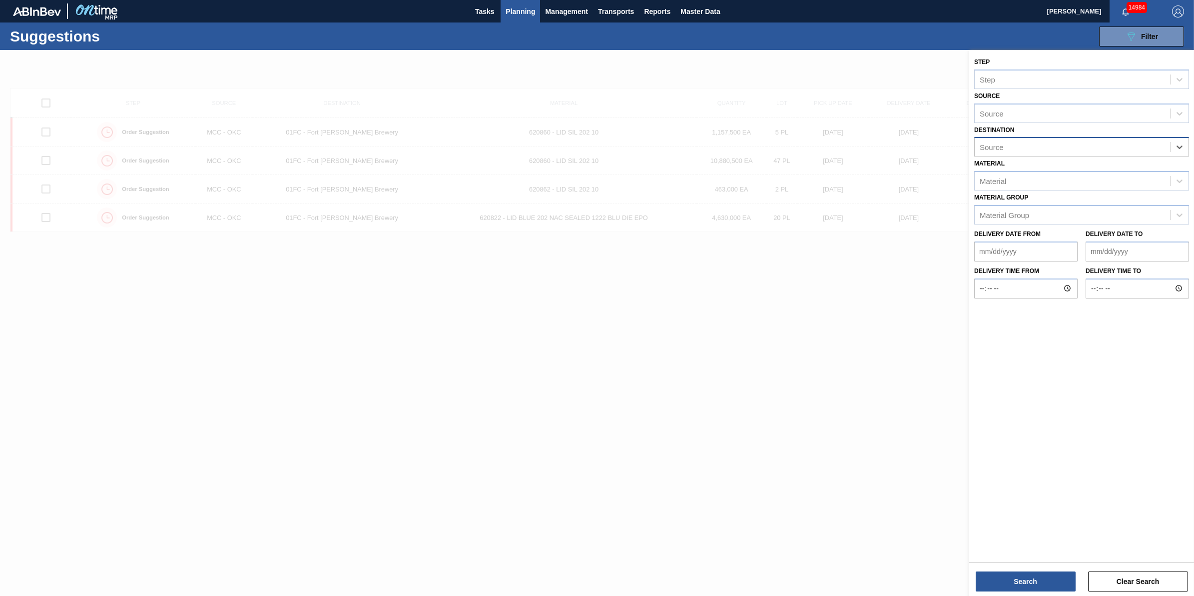
click at [1137, 152] on div "Source" at bounding box center [1072, 147] width 195 height 14
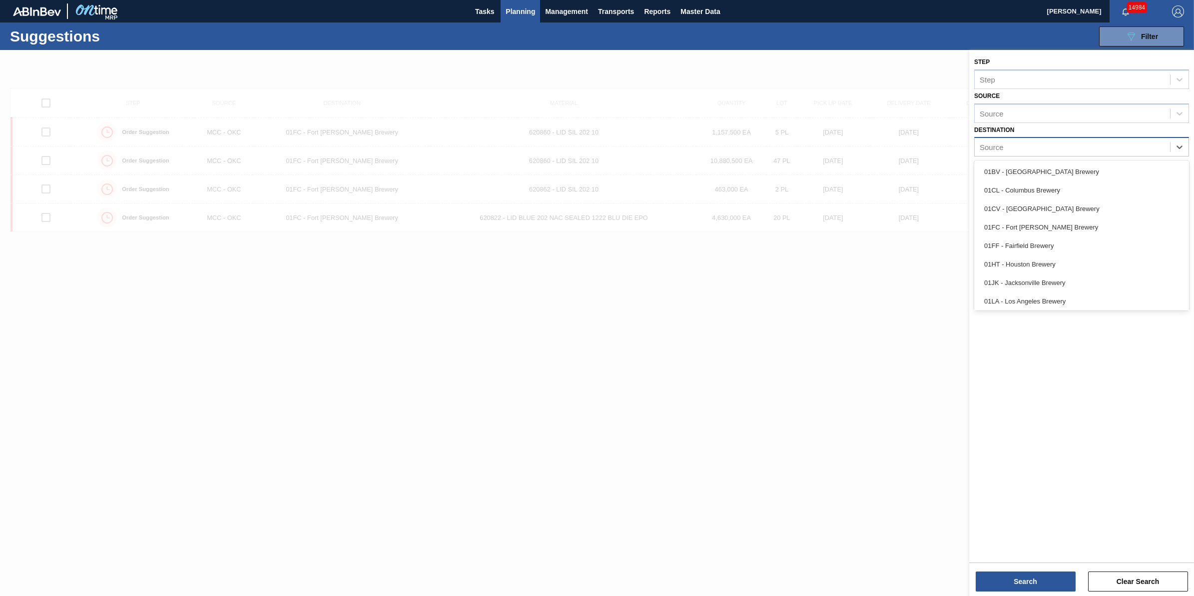
click at [1128, 140] on div "Source" at bounding box center [1072, 147] width 195 height 14
click at [1078, 280] on div "01SL - St. [PERSON_NAME]" at bounding box center [1082, 281] width 215 height 18
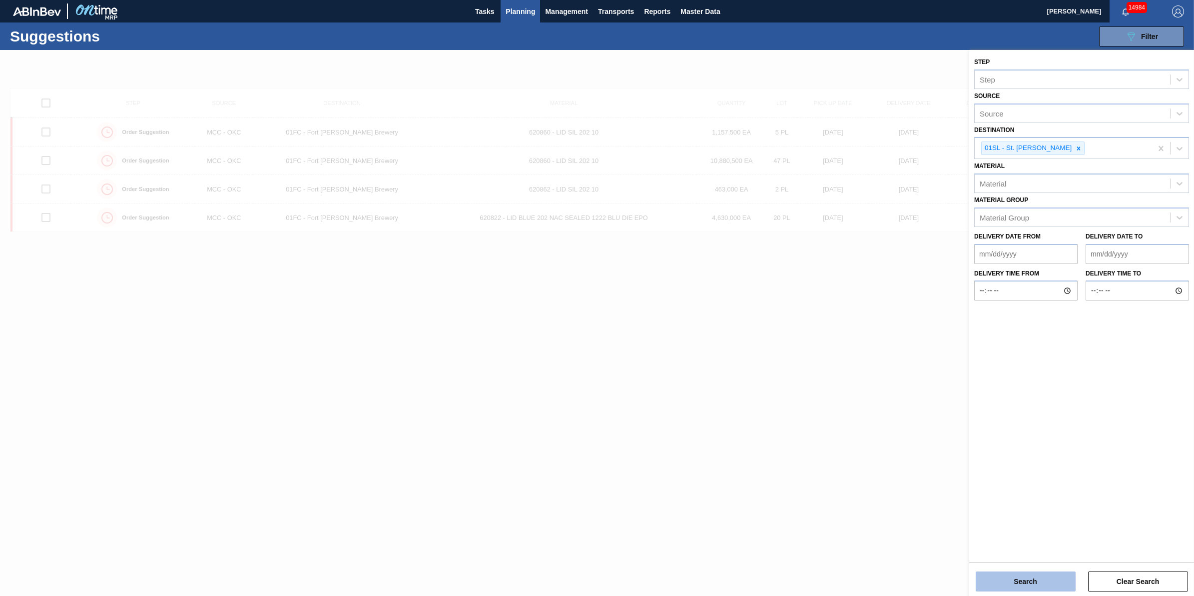
click at [1025, 580] on button "Search" at bounding box center [1026, 581] width 100 height 20
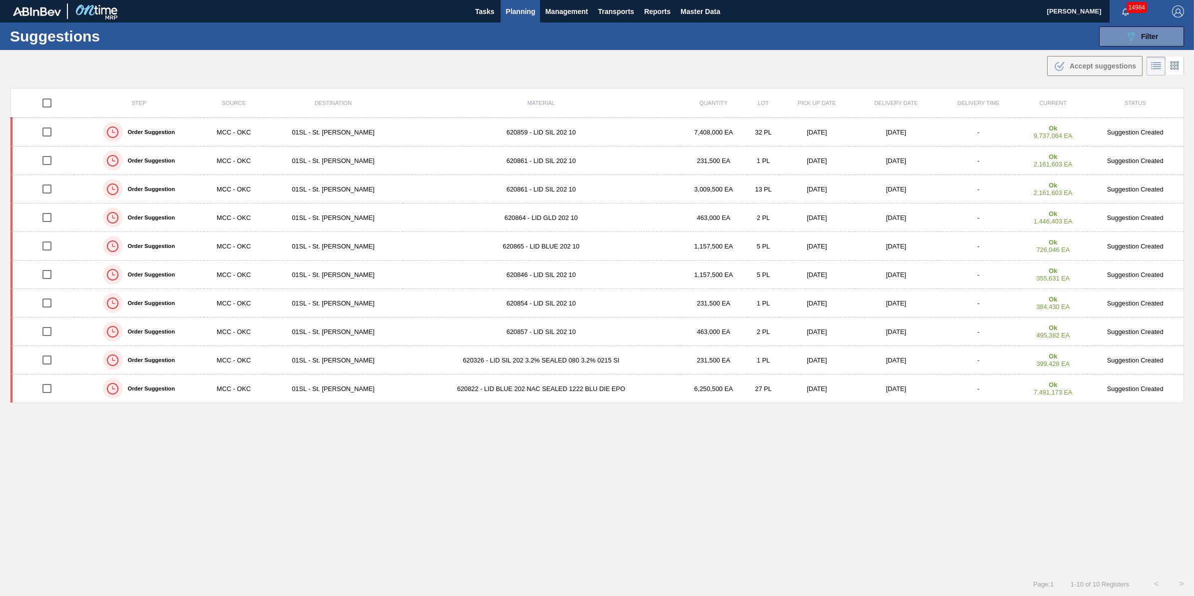
click at [648, 452] on div "Step Source Destination Material Quantity Lot Pick up Date Delivery Date Delive…" at bounding box center [597, 321] width 1174 height 466
click at [48, 100] on input "checkbox" at bounding box center [46, 102] width 21 height 21
checkbox input "true"
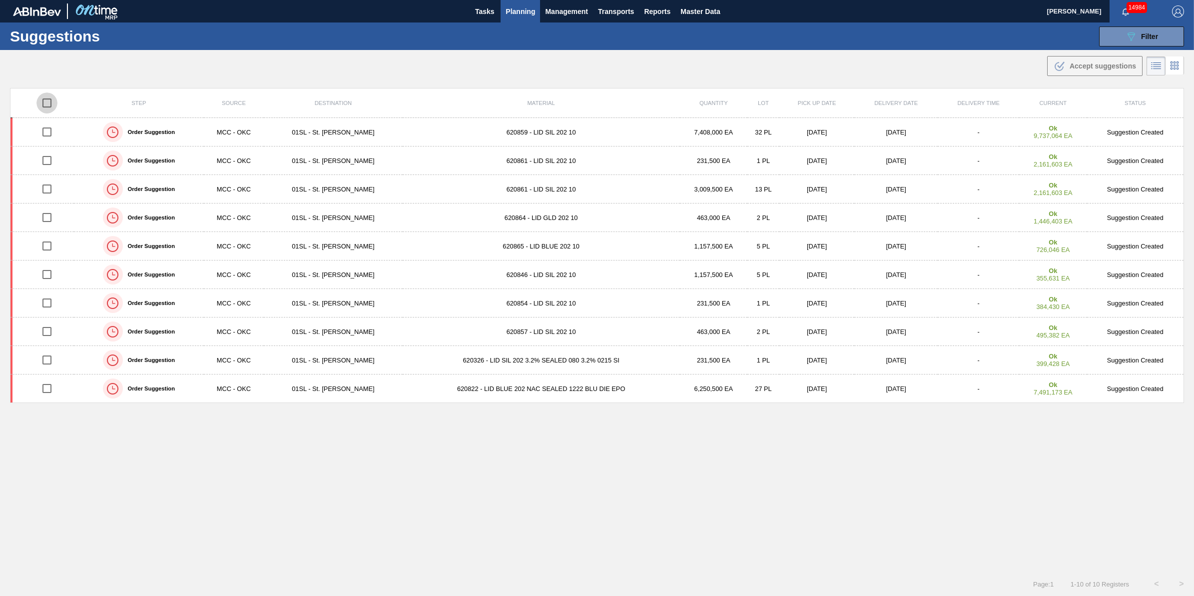
checkbox input "true"
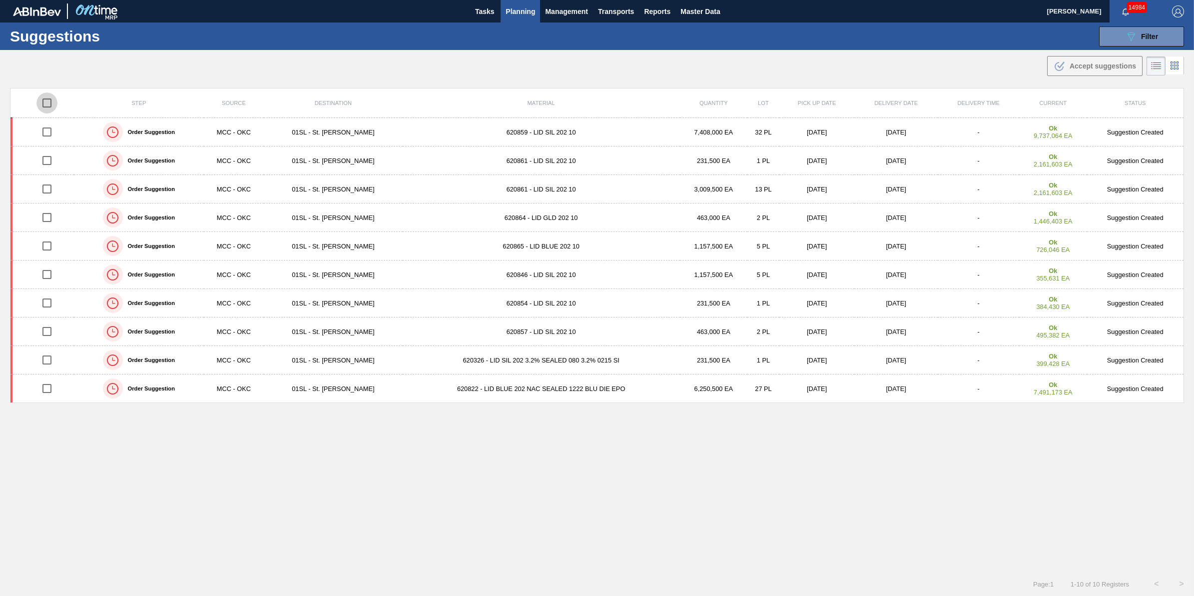
checkbox input "true"
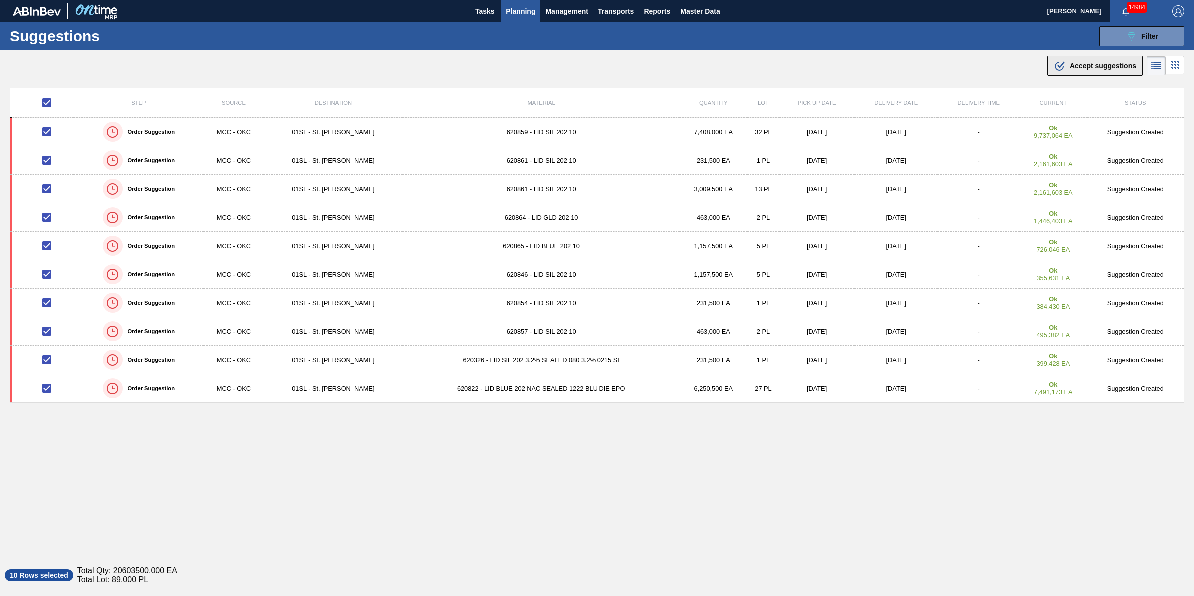
click at [1083, 65] on span "Accept suggestions" at bounding box center [1103, 66] width 66 height 8
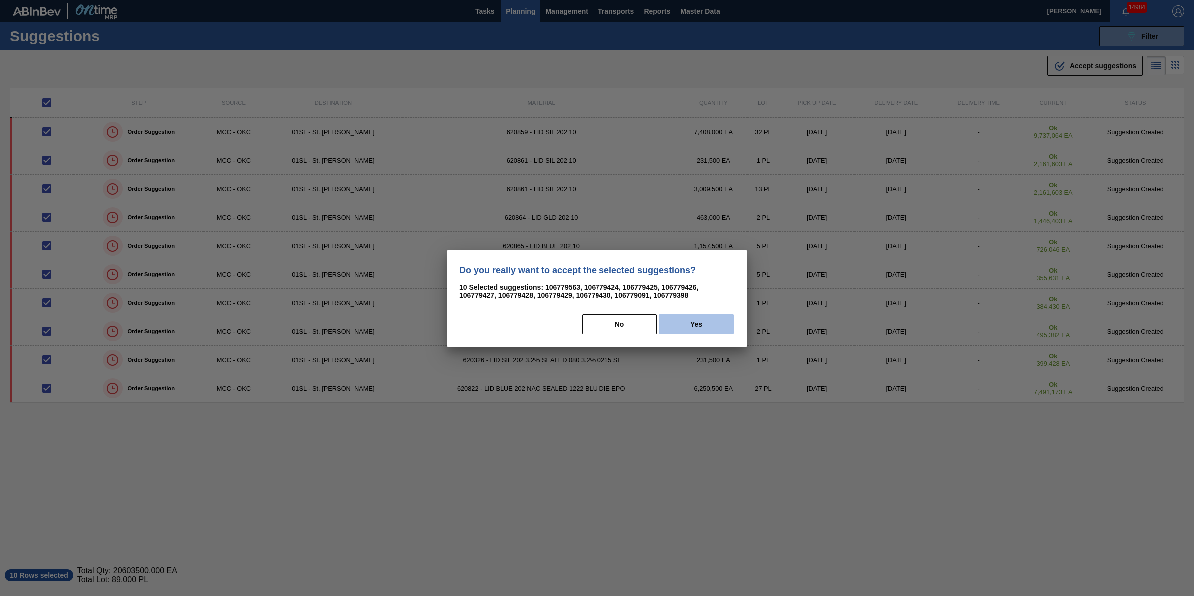
click at [705, 321] on button "Yes" at bounding box center [696, 324] width 75 height 20
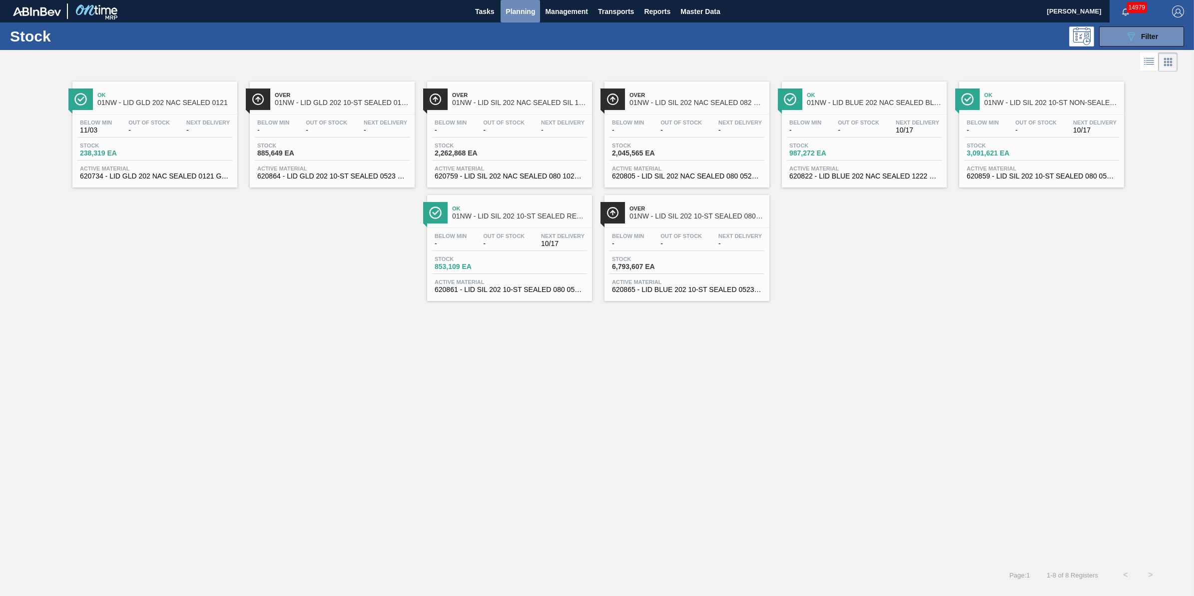
click at [518, 4] on button "Planning" at bounding box center [520, 11] width 39 height 22
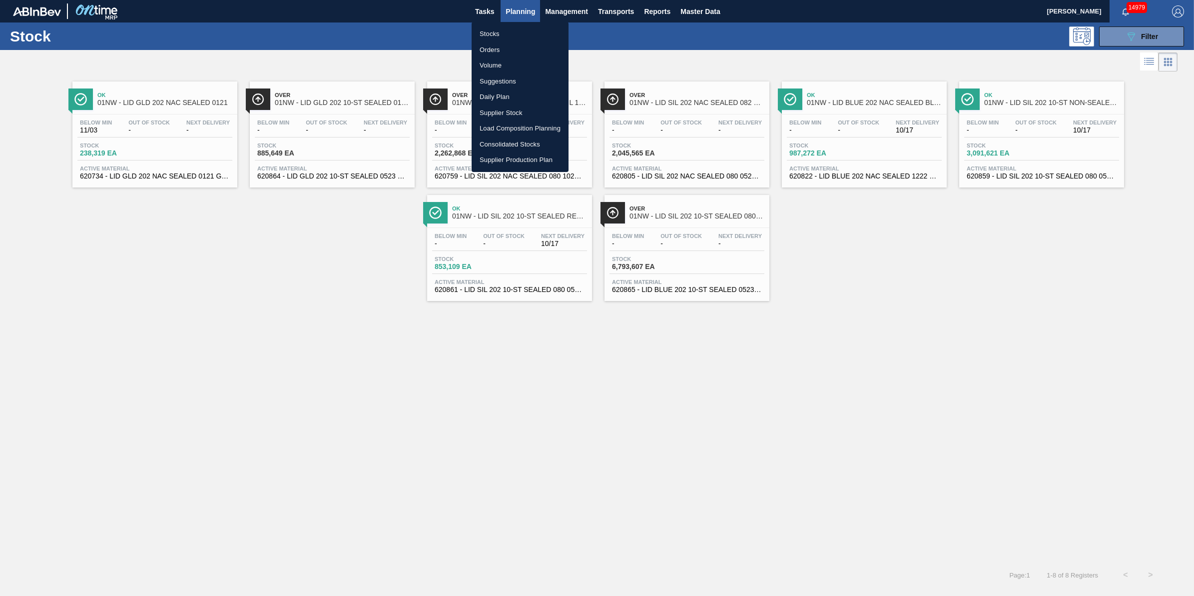
click at [221, 303] on div at bounding box center [597, 298] width 1194 height 596
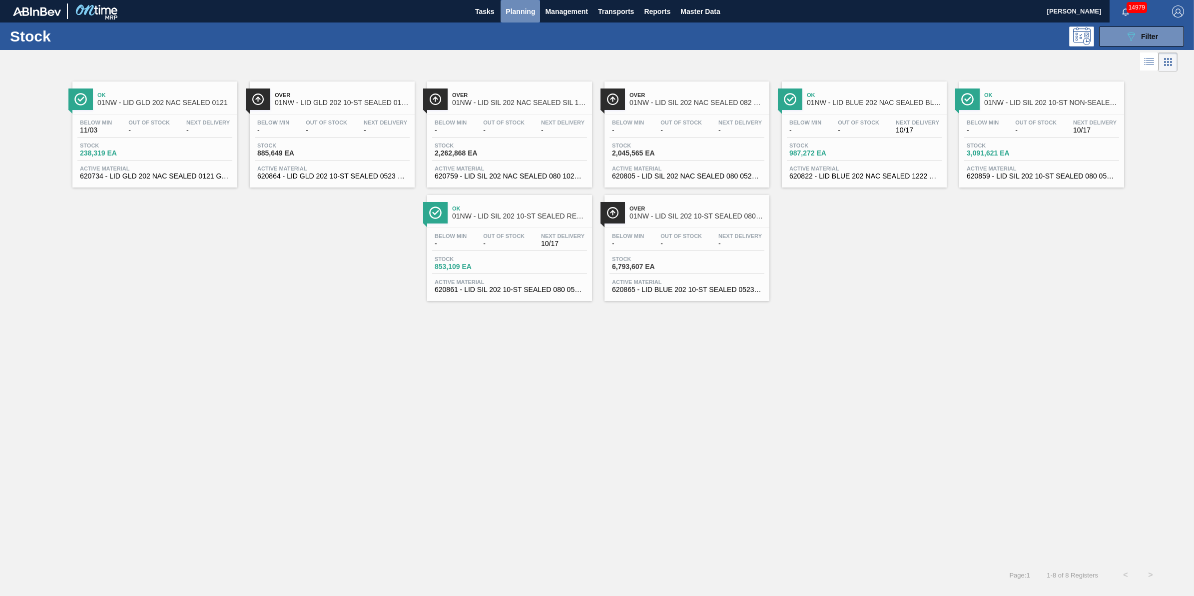
click at [530, 5] on span "Planning" at bounding box center [520, 11] width 29 height 12
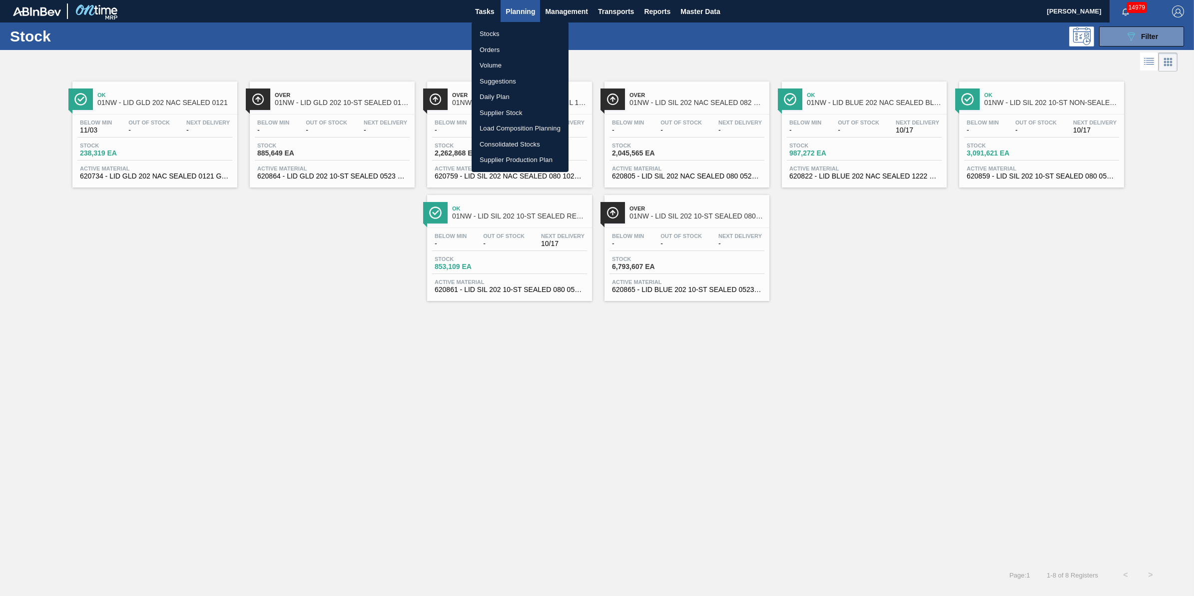
click at [518, 125] on li "Load Composition Planning" at bounding box center [520, 128] width 97 height 16
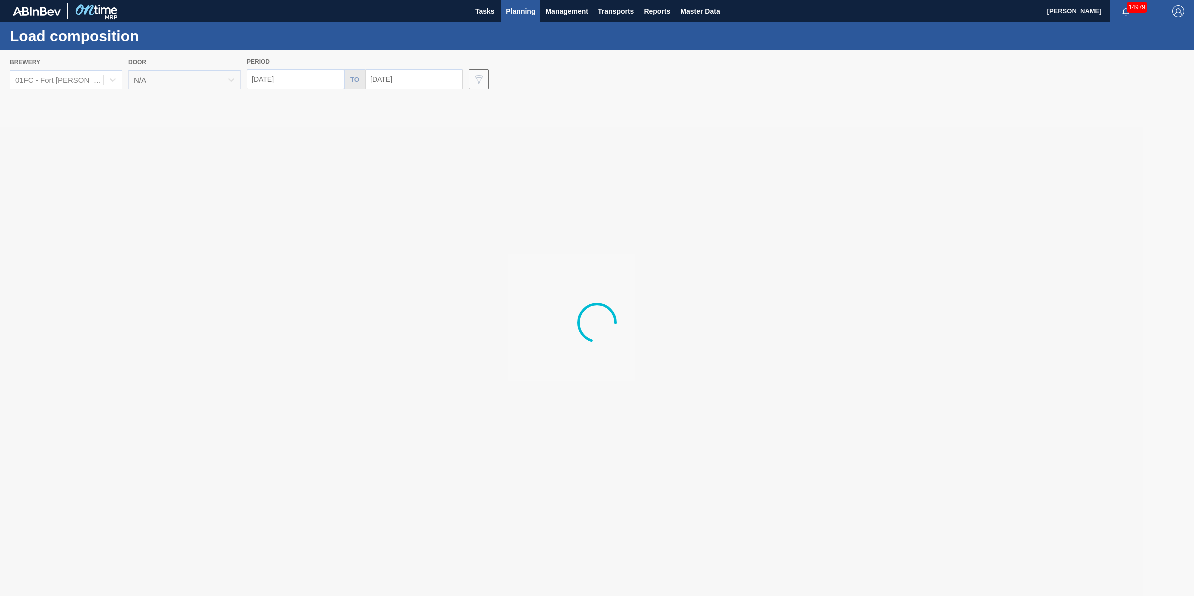
click at [66, 78] on div at bounding box center [597, 323] width 1194 height 546
click at [84, 80] on div at bounding box center [597, 323] width 1194 height 546
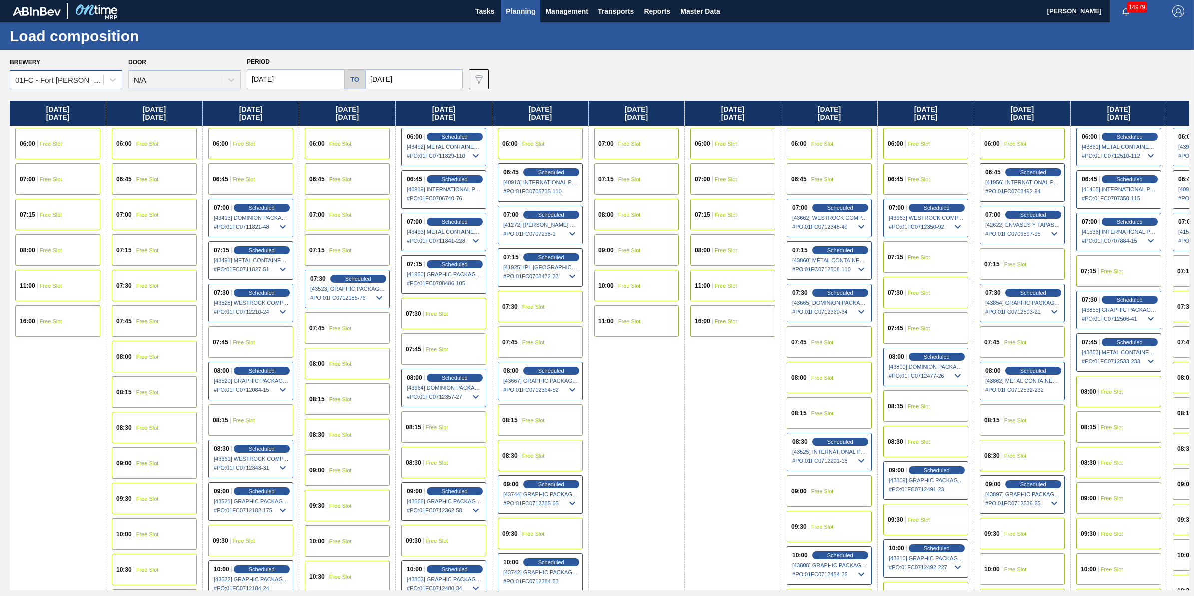
click at [98, 81] on div "01FC - Fort [PERSON_NAME] Brewery" at bounding box center [59, 80] width 89 height 8
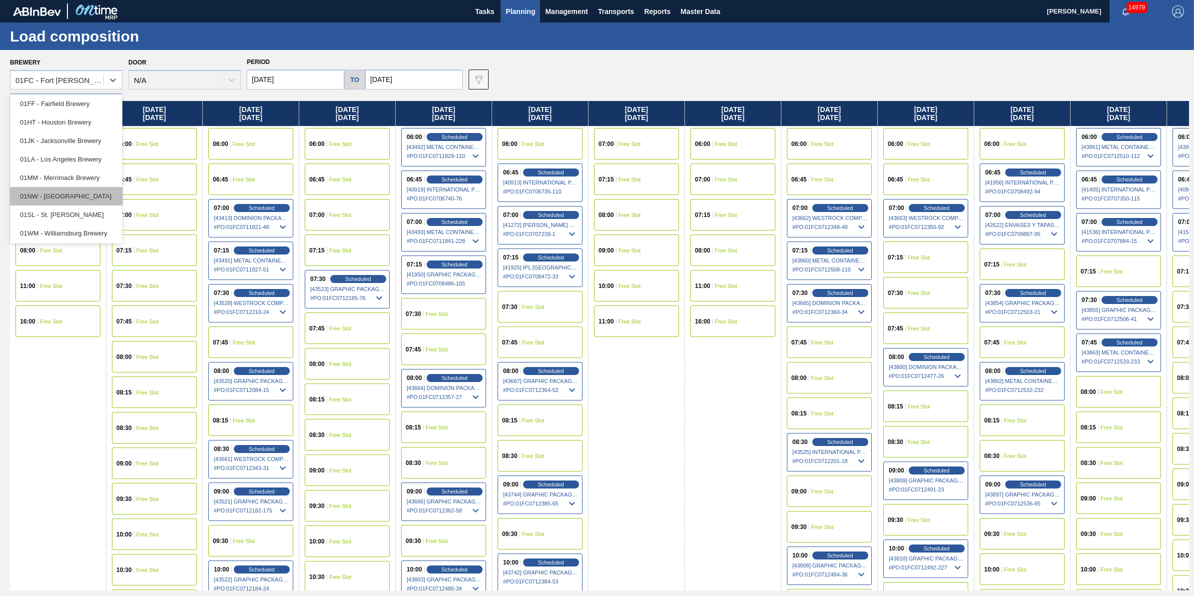
scroll to position [75, 0]
click at [86, 200] on div "01NW - [GEOGRAPHIC_DATA]" at bounding box center [66, 195] width 112 height 18
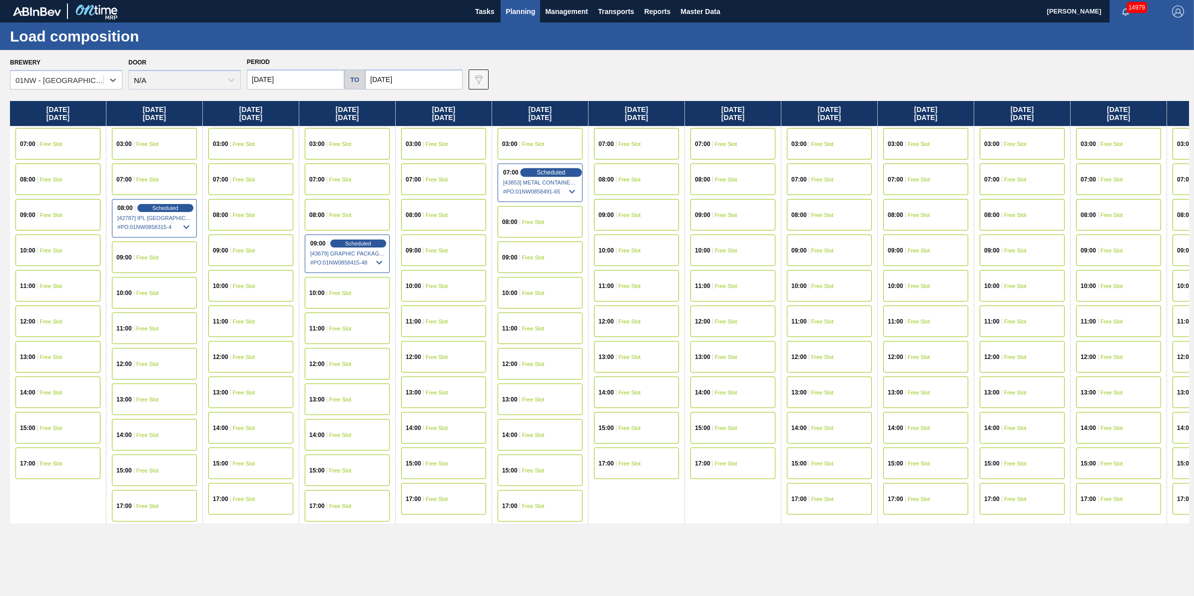
click at [531, 173] on div "Scheduled" at bounding box center [550, 172] width 61 height 9
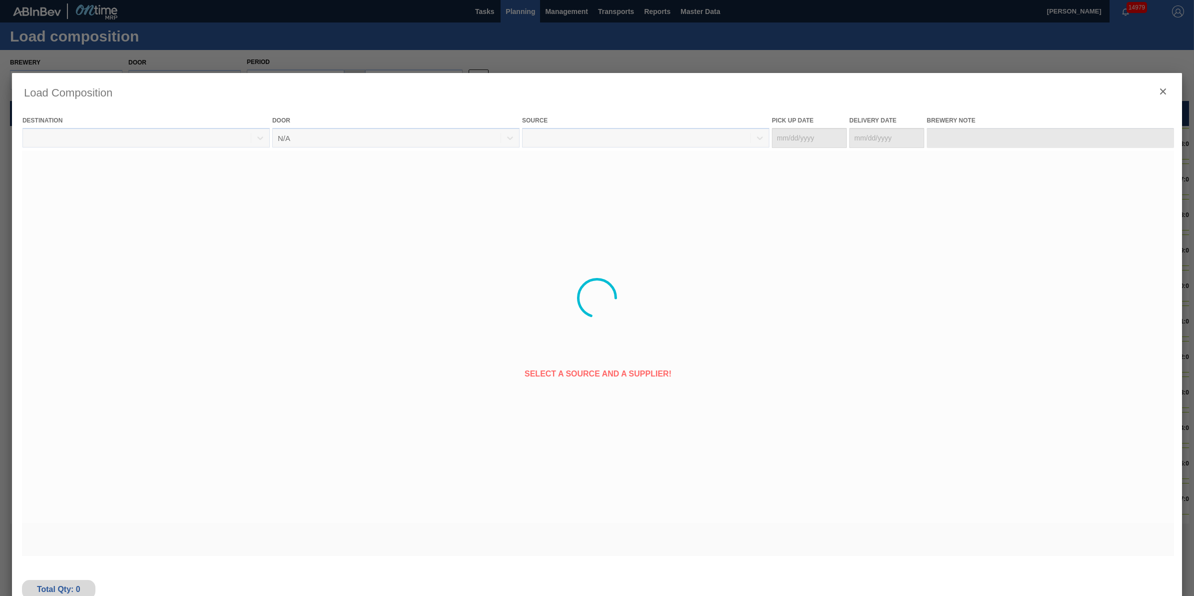
type Date "[DATE]"
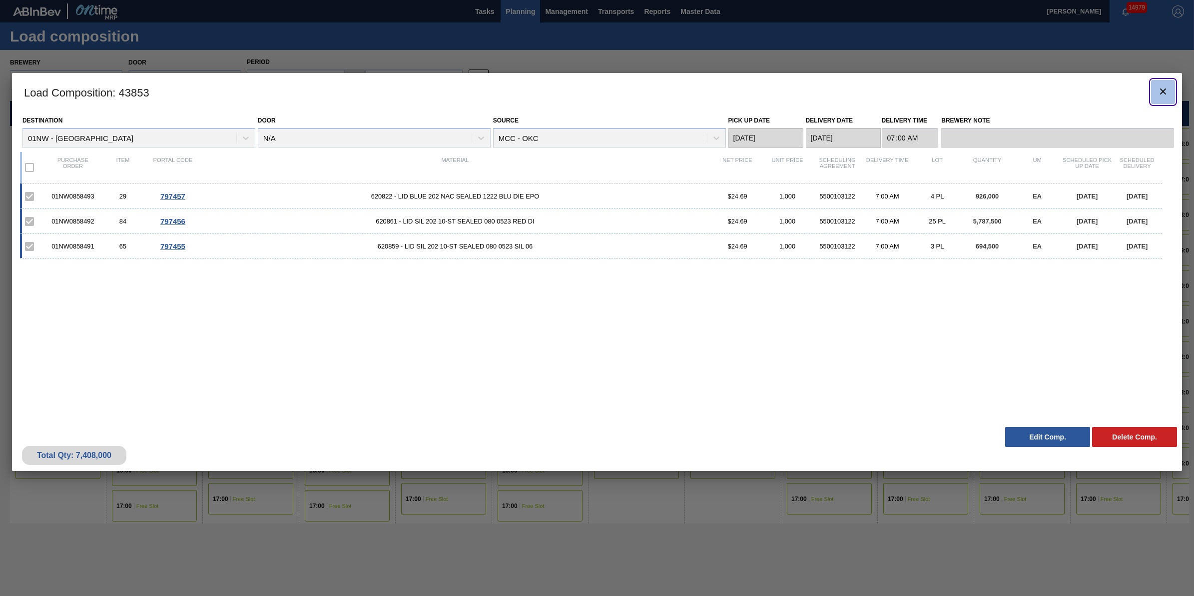
click at [1159, 91] on icon "botão de ícone" at bounding box center [1163, 91] width 12 height 12
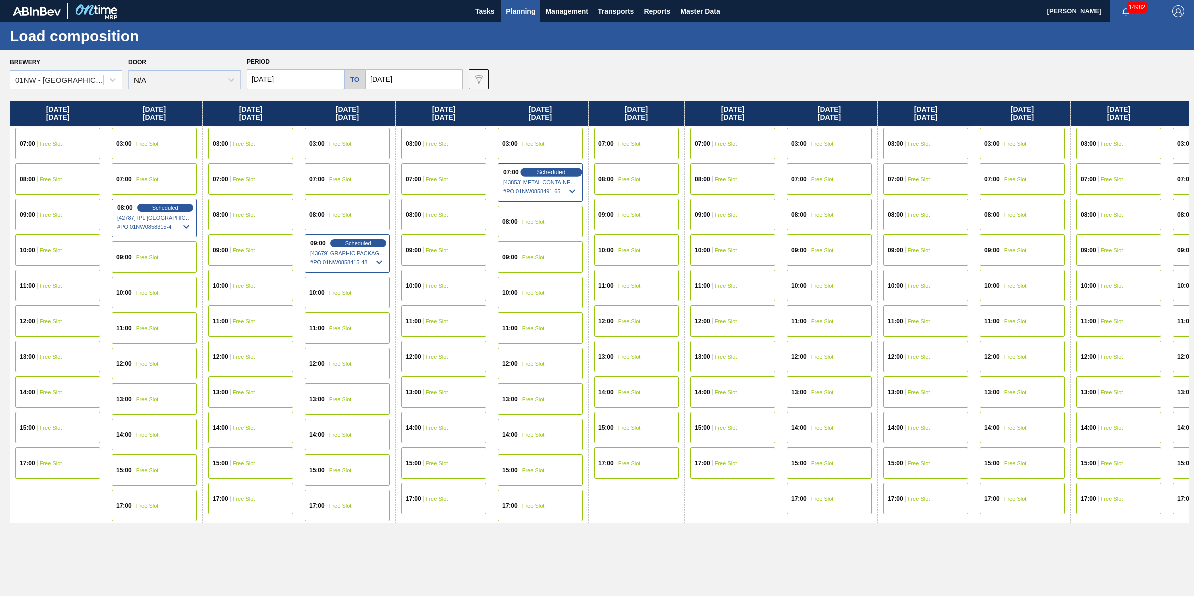
click at [546, 169] on span "Scheduled" at bounding box center [551, 172] width 28 height 6
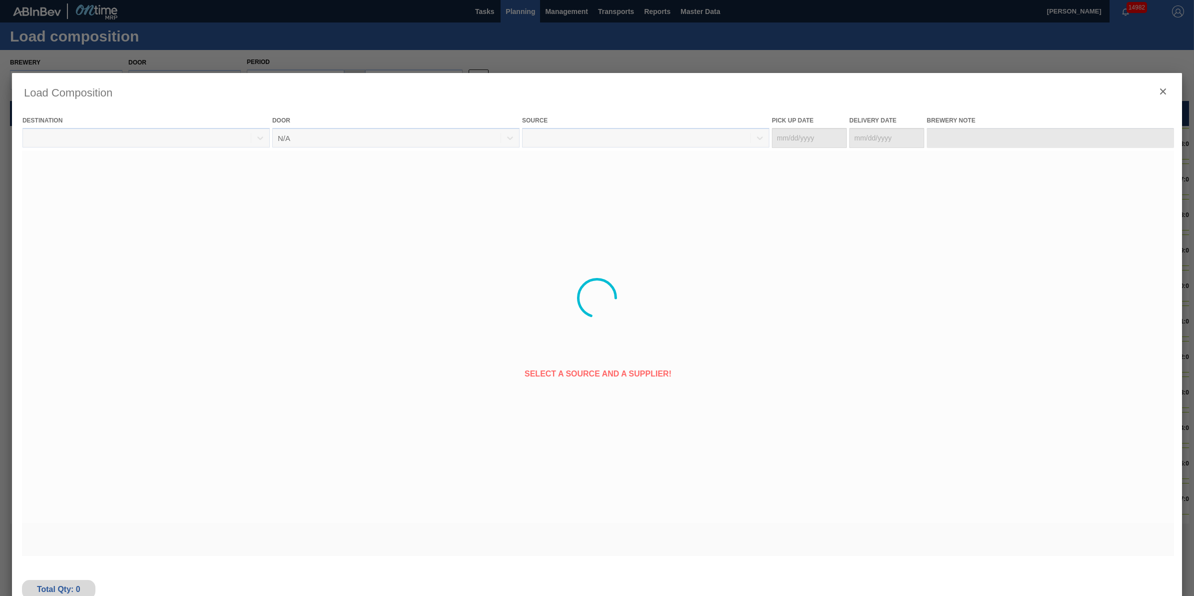
type Date "[DATE]"
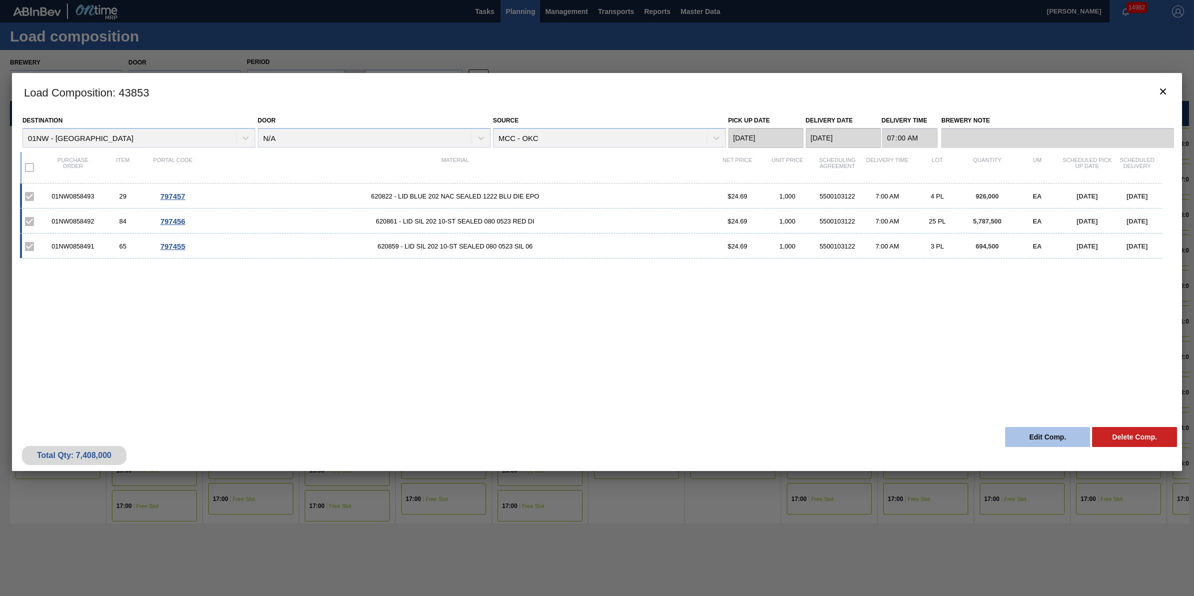
click at [1050, 434] on button "Edit Comp." at bounding box center [1048, 437] width 85 height 20
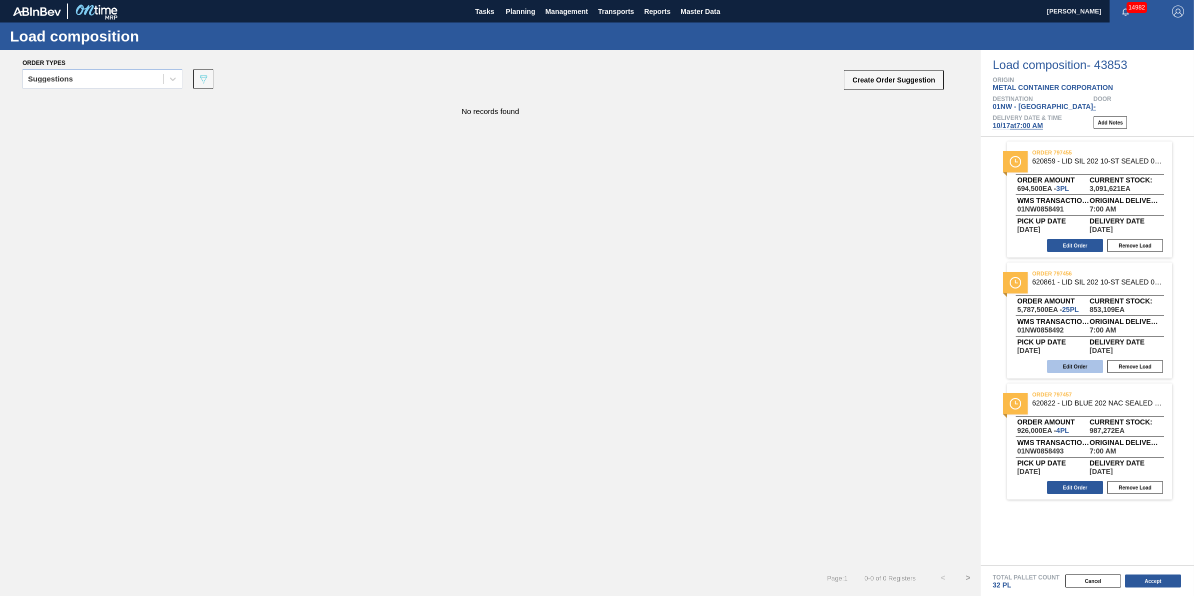
click at [1068, 369] on button "Edit Order" at bounding box center [1076, 366] width 56 height 13
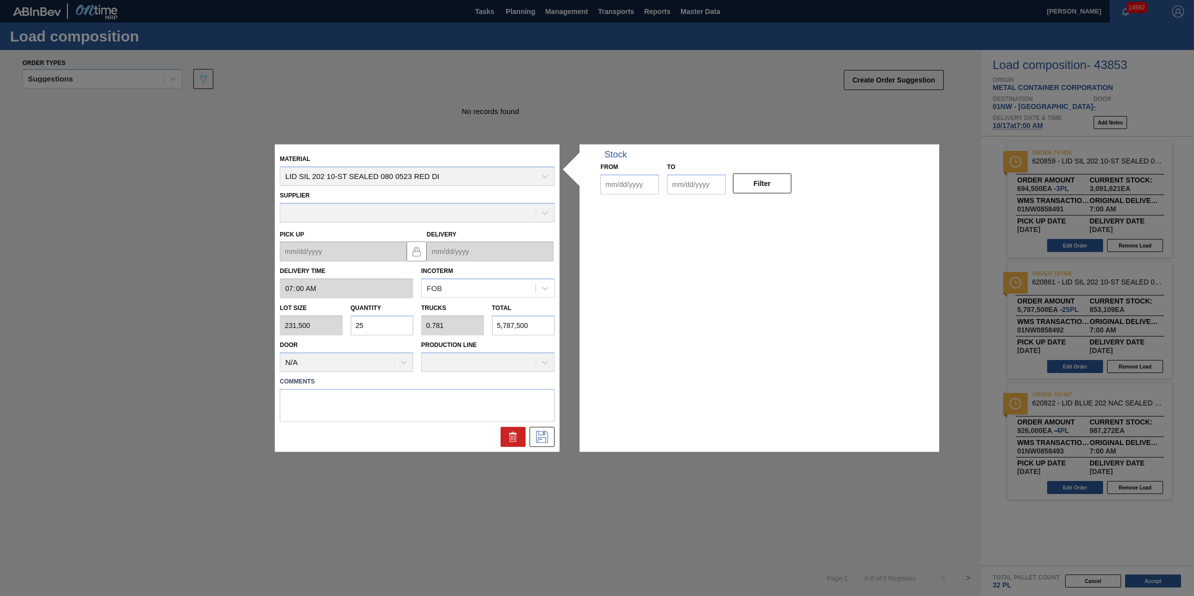
type input "07:00:00"
type input "231,500"
type input "25"
type input "0.781"
type input "5,787,500"
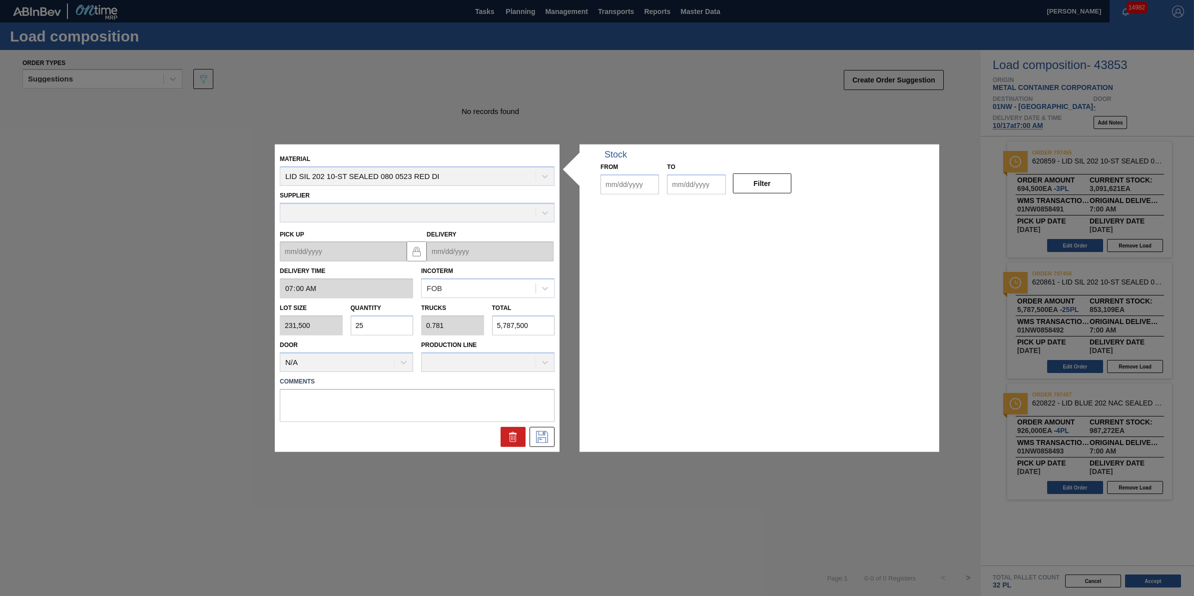
type up "[DATE]"
type input "[DATE]"
click at [389, 327] on input "25" at bounding box center [382, 325] width 63 height 20
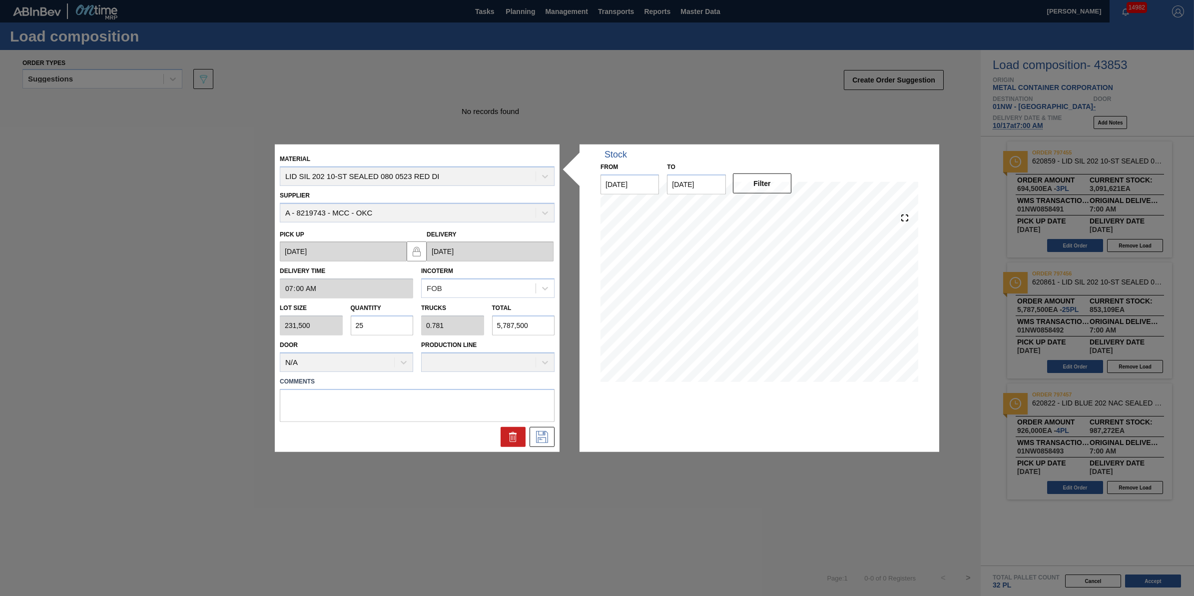
type input "2"
type input "0.063"
type input "463,000"
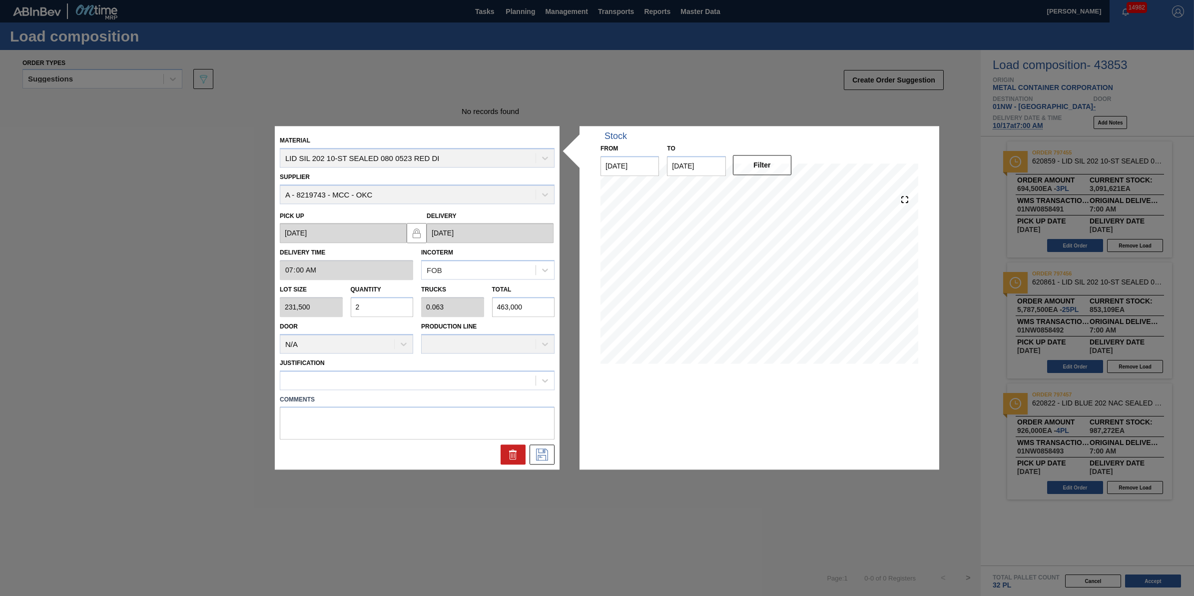
type input "26"
type input "0.813"
type input "6,019,000"
type input "2"
type input "0.063"
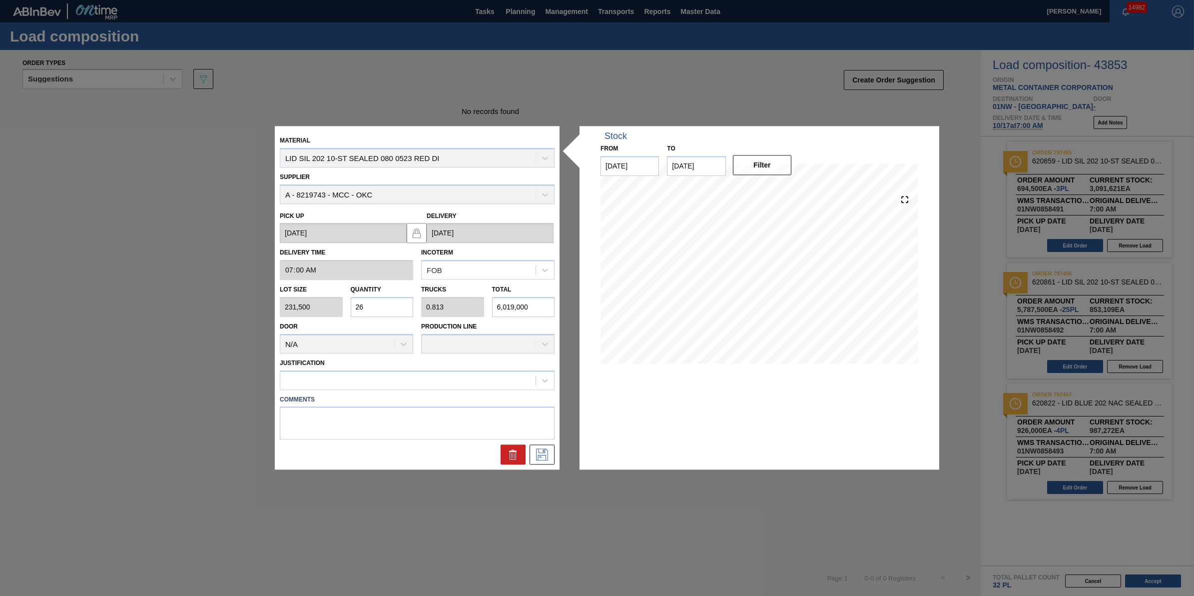
type input "463,000"
type input "0"
type input "6"
type input "0.188"
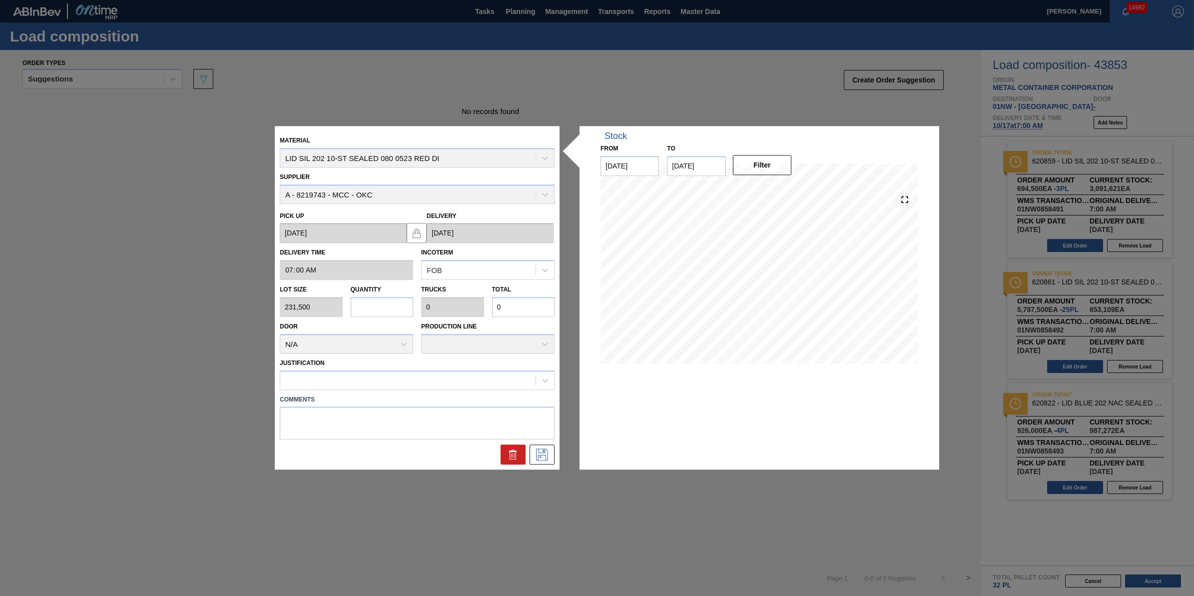
type input "1,389,000"
type input "6"
click at [370, 386] on div at bounding box center [407, 380] width 255 height 14
type input "other"
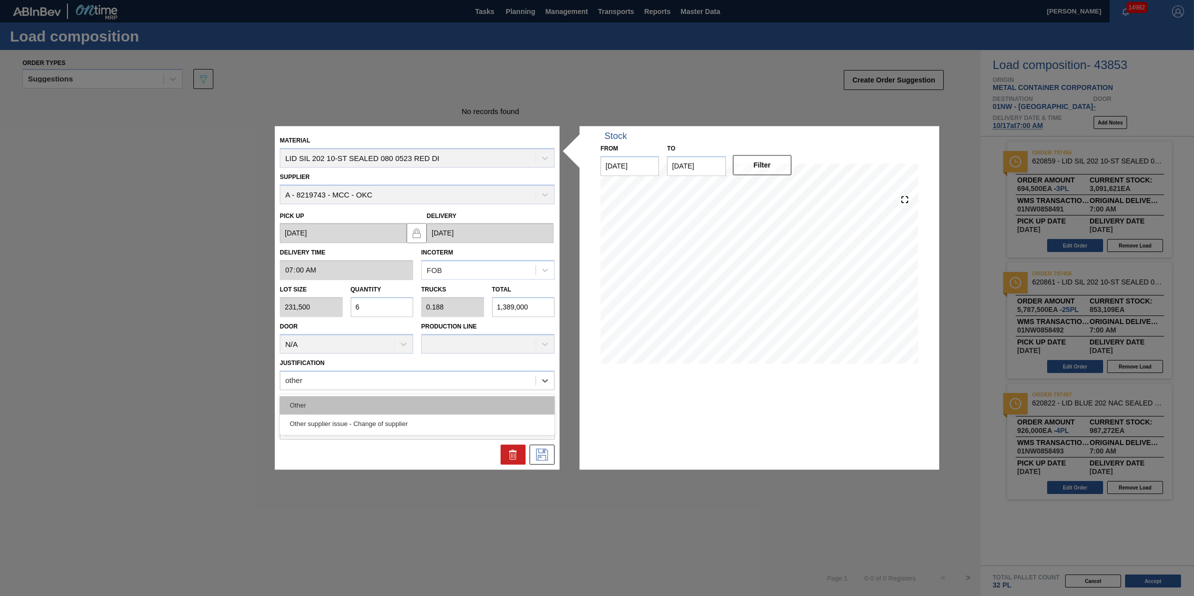
click at [372, 400] on div "Other" at bounding box center [417, 405] width 275 height 18
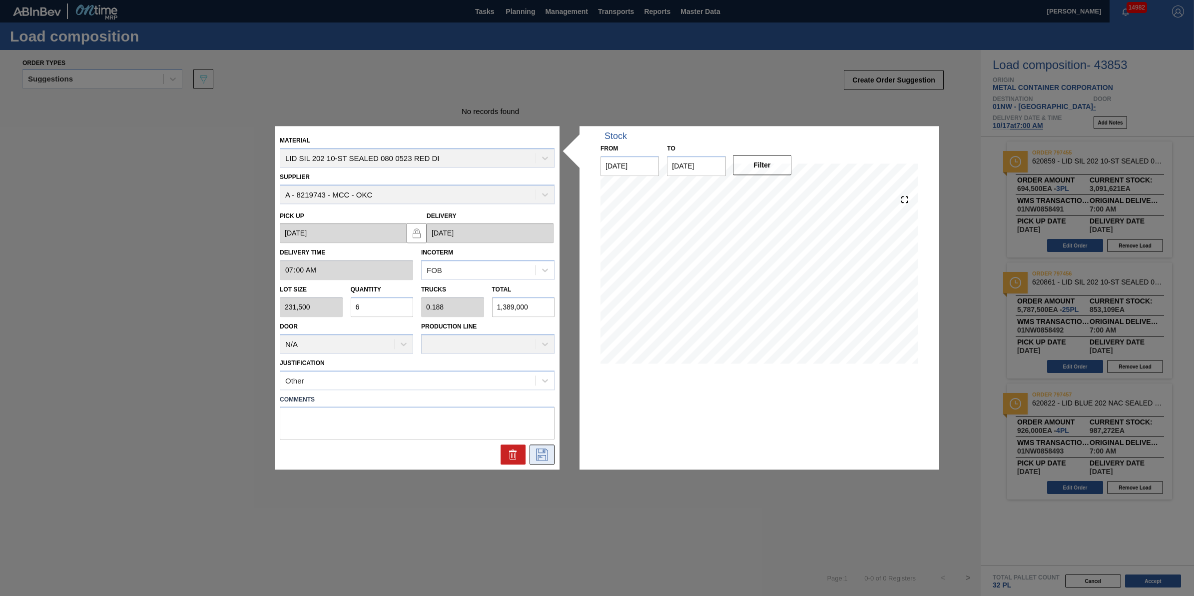
click at [545, 450] on icon at bounding box center [542, 455] width 16 height 12
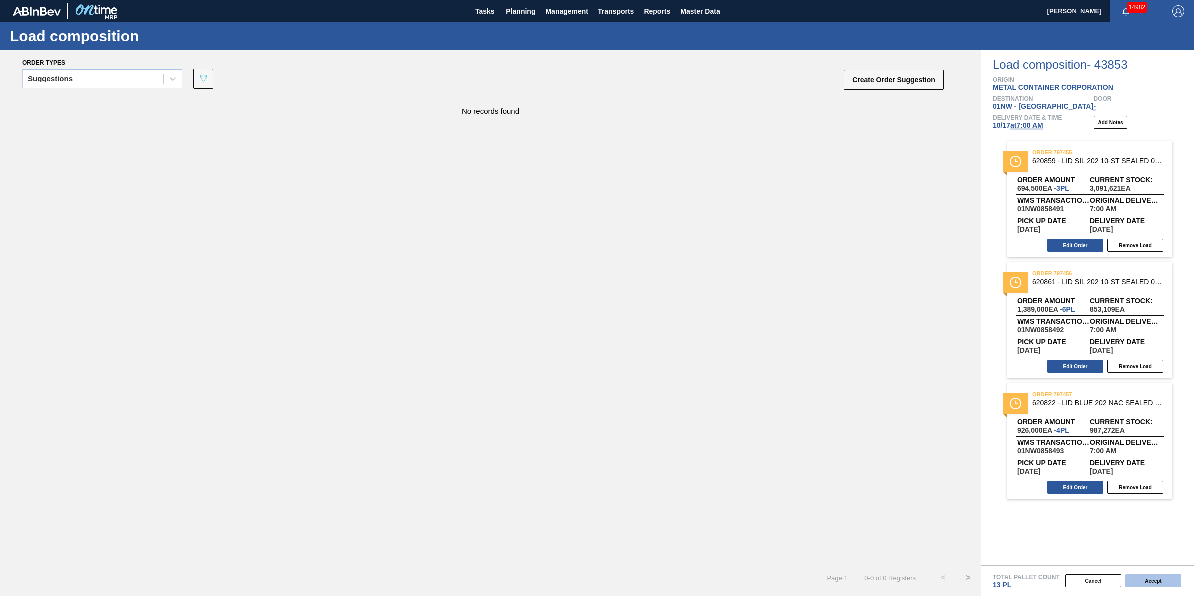
click at [1158, 581] on button "Accept" at bounding box center [1153, 580] width 56 height 13
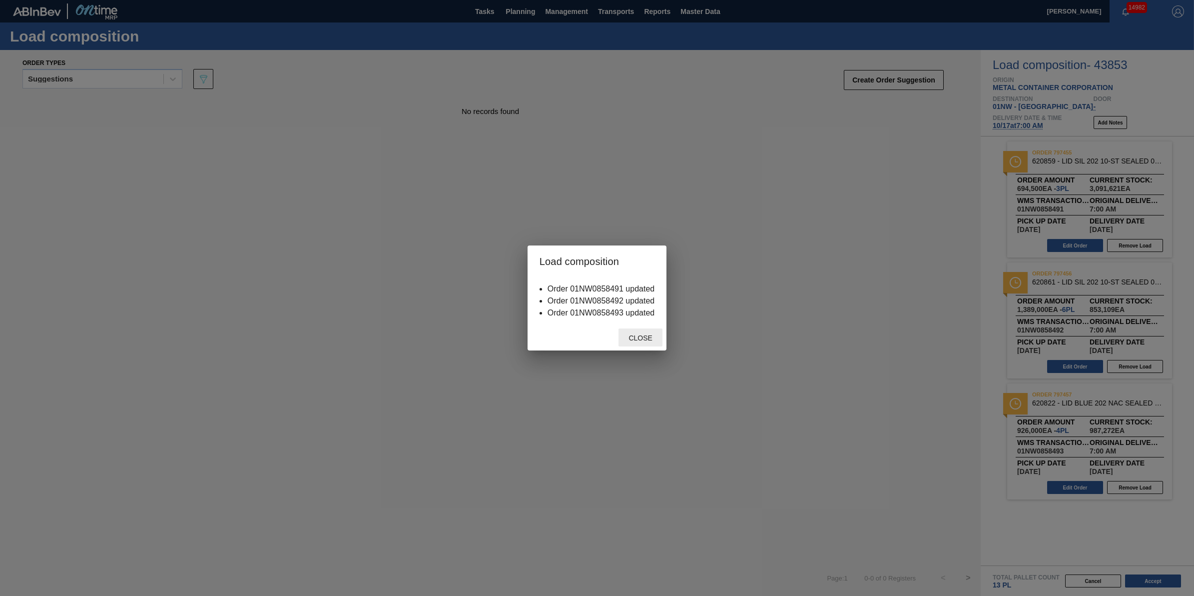
click at [636, 336] on span "Close" at bounding box center [640, 338] width 39 height 8
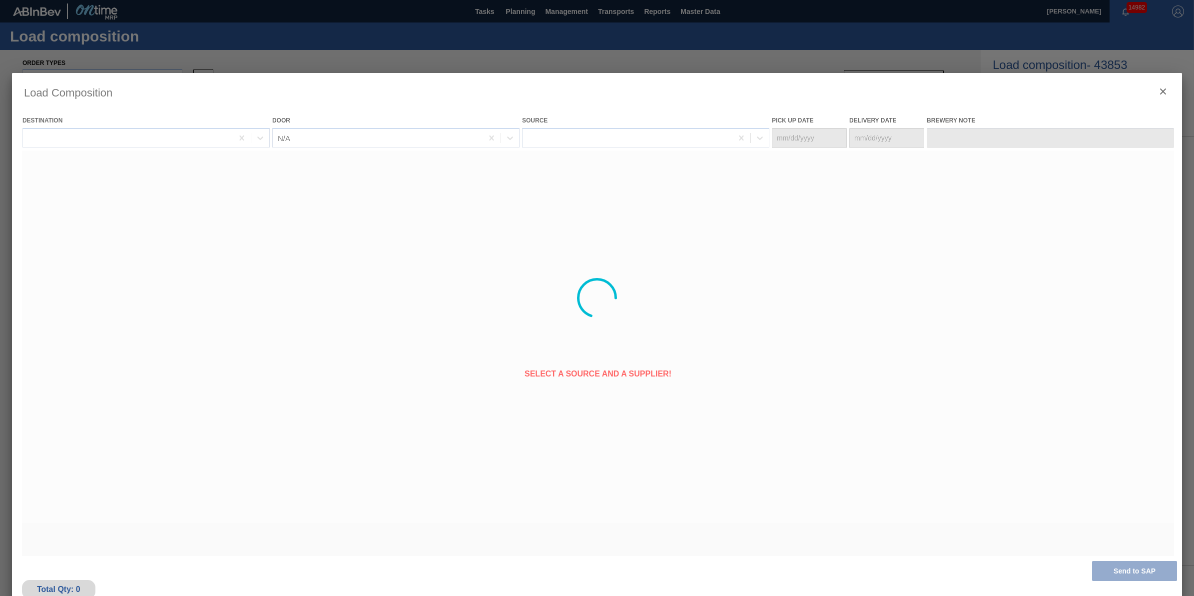
type Date "[DATE]"
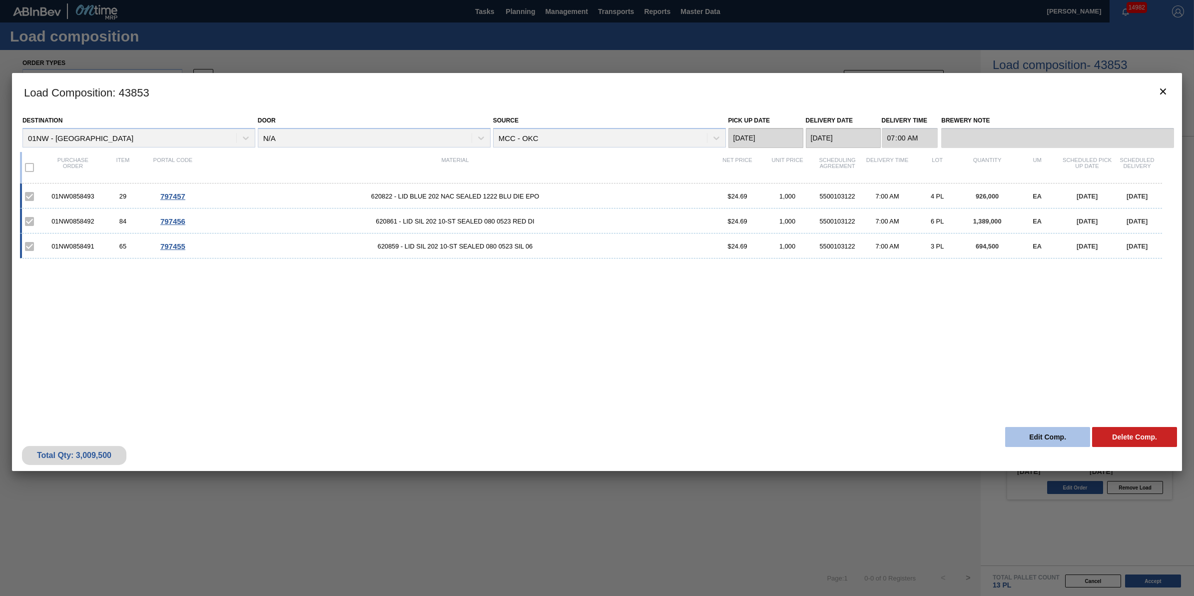
click at [1016, 427] on button "Edit Comp." at bounding box center [1048, 437] width 85 height 20
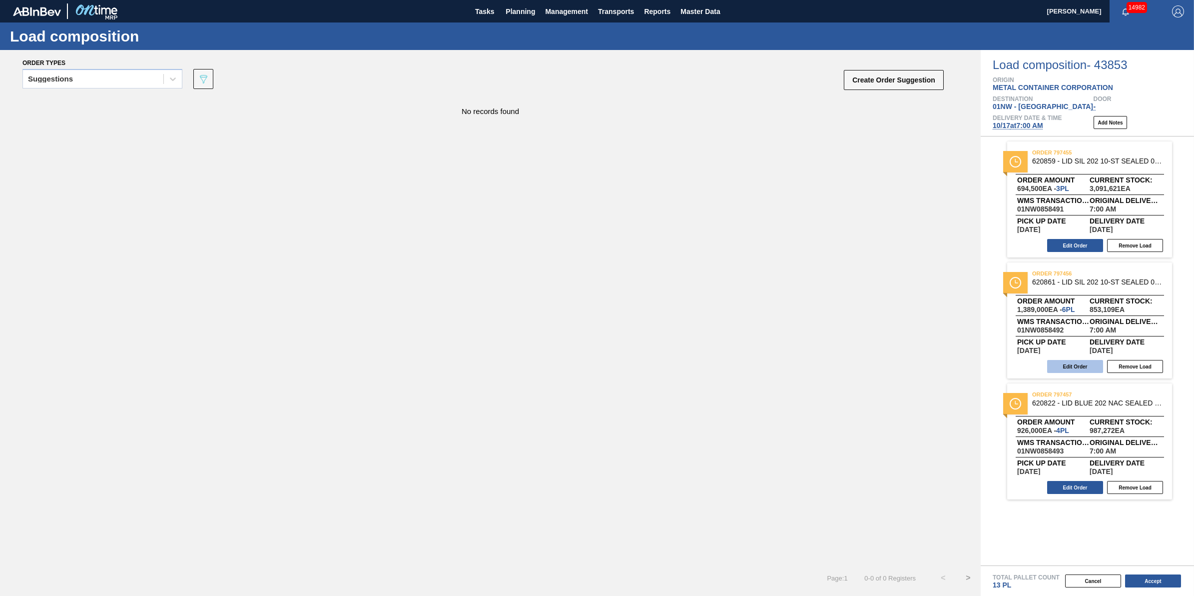
click at [1067, 368] on button "Edit Order" at bounding box center [1076, 366] width 56 height 13
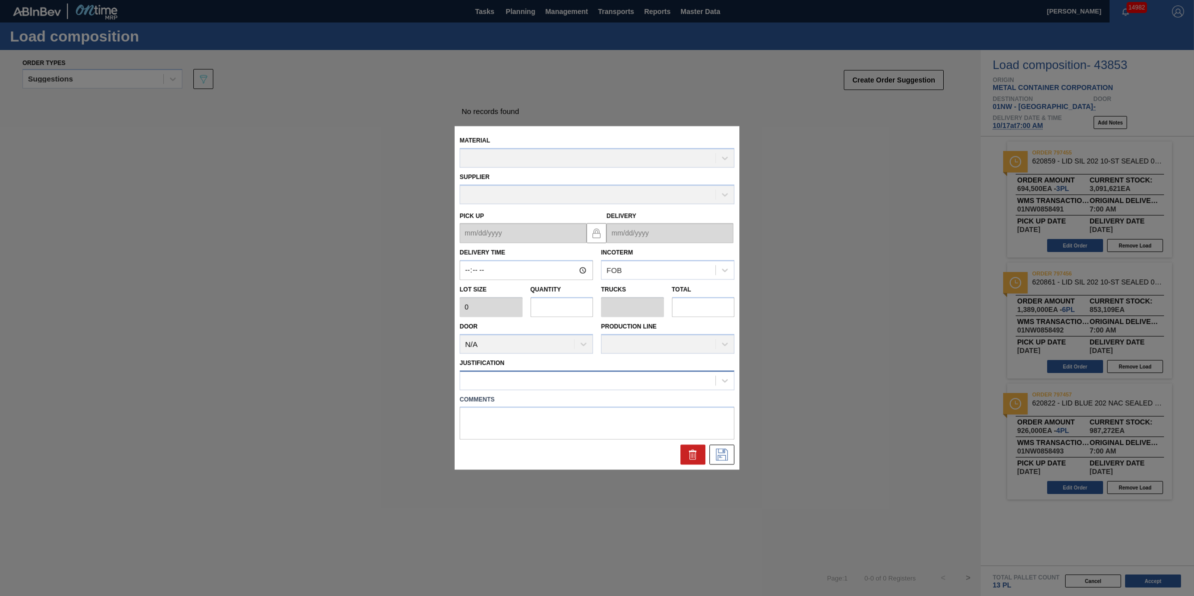
type input "07:00:00"
type input "231,500"
type input "6"
type input "0.188"
type input "1,389,000"
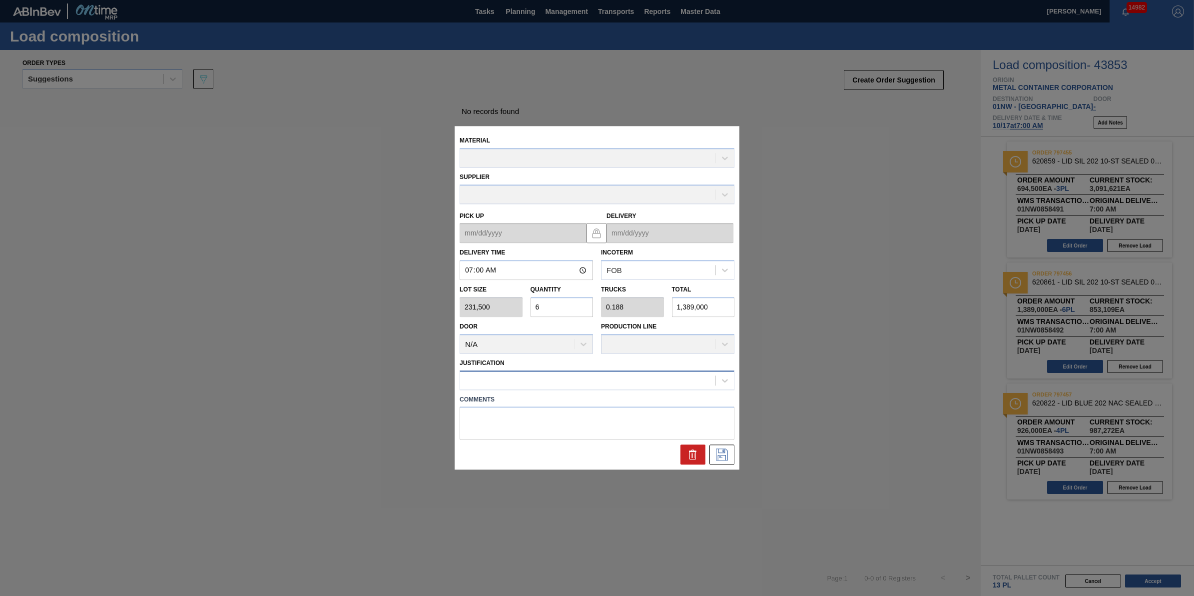
type up "[DATE]"
type input "[DATE]"
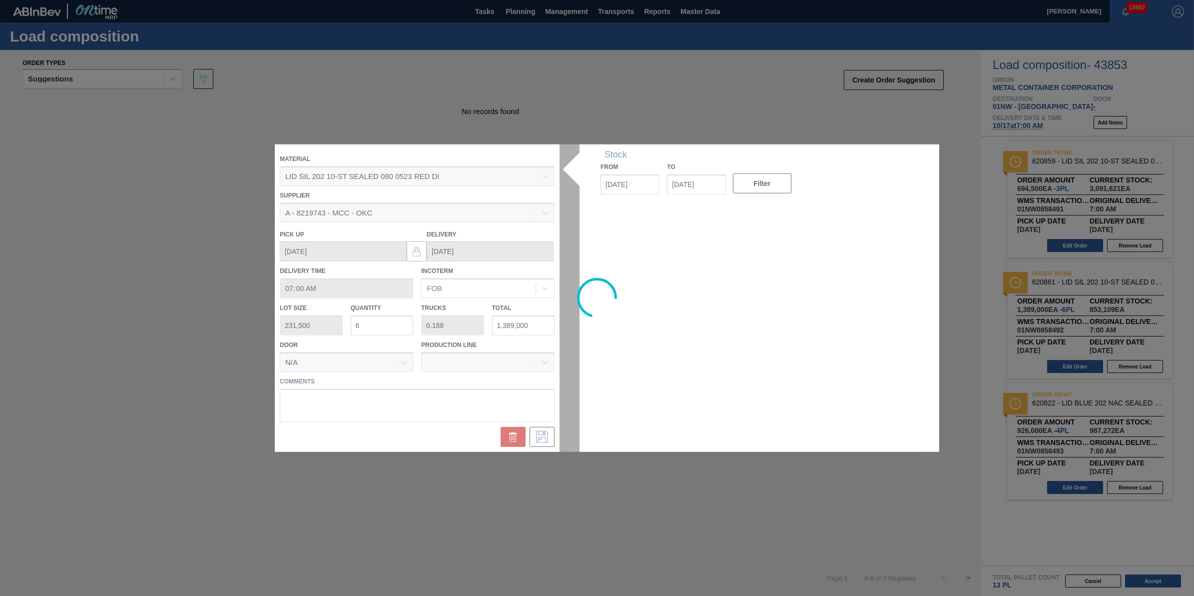
click at [373, 318] on div at bounding box center [597, 297] width 645 height 307
click at [376, 320] on input "6" at bounding box center [382, 325] width 63 height 20
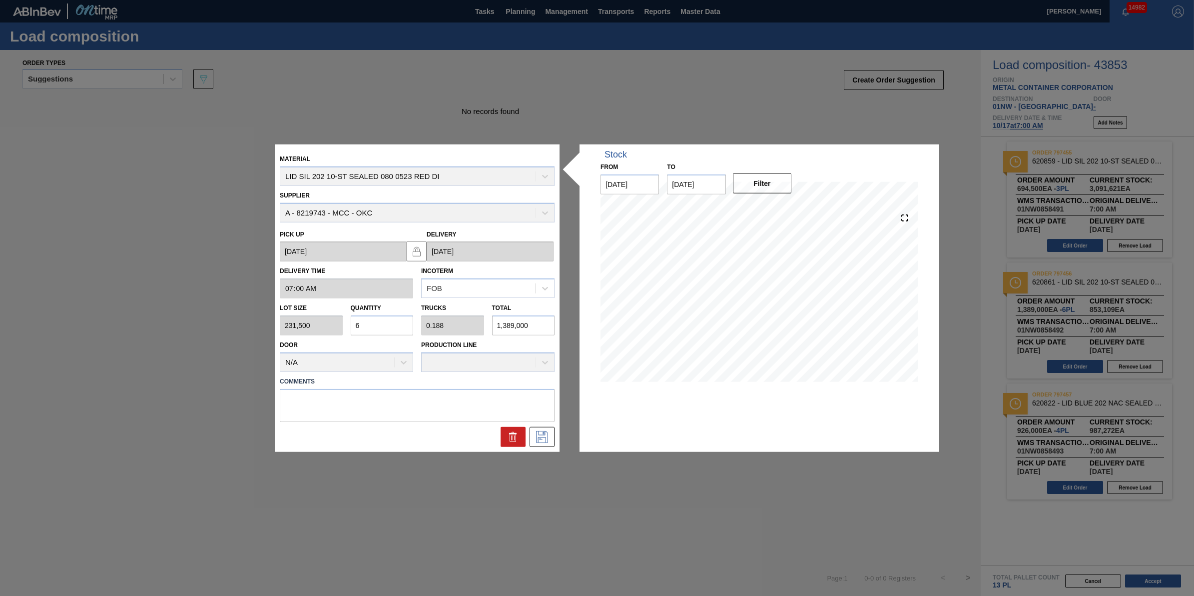
type input "0"
type input "7"
type input "0.219"
type input "1,620,500"
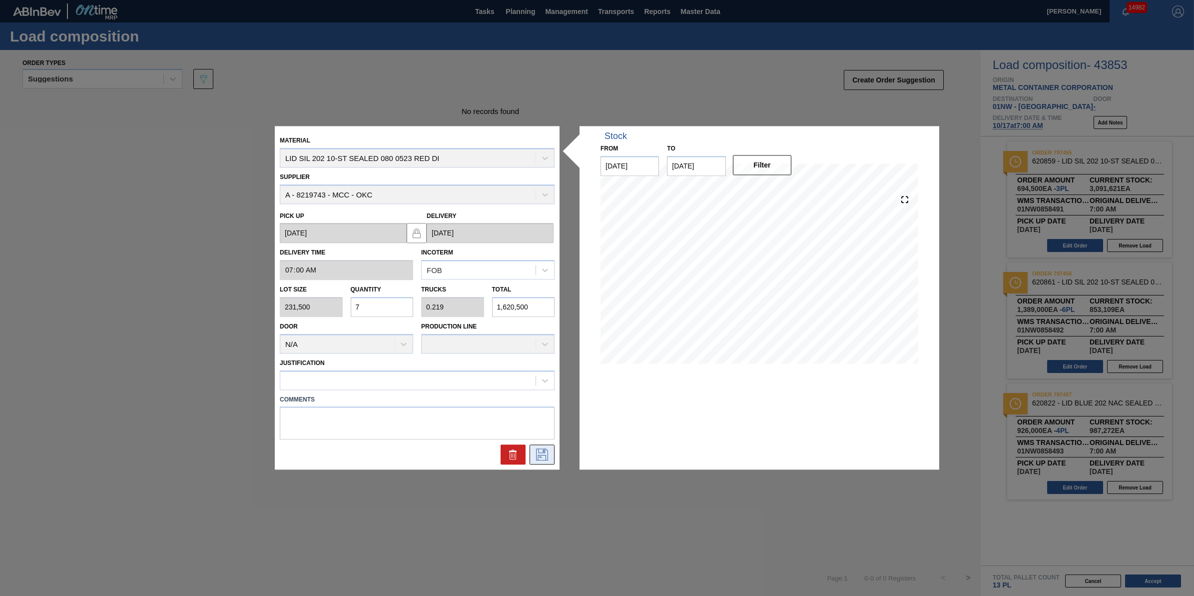
type input "7"
click at [545, 454] on icon at bounding box center [542, 455] width 16 height 12
click at [500, 390] on div "Comments" at bounding box center [417, 415] width 283 height 50
click at [498, 382] on div at bounding box center [407, 380] width 255 height 14
type input "other"
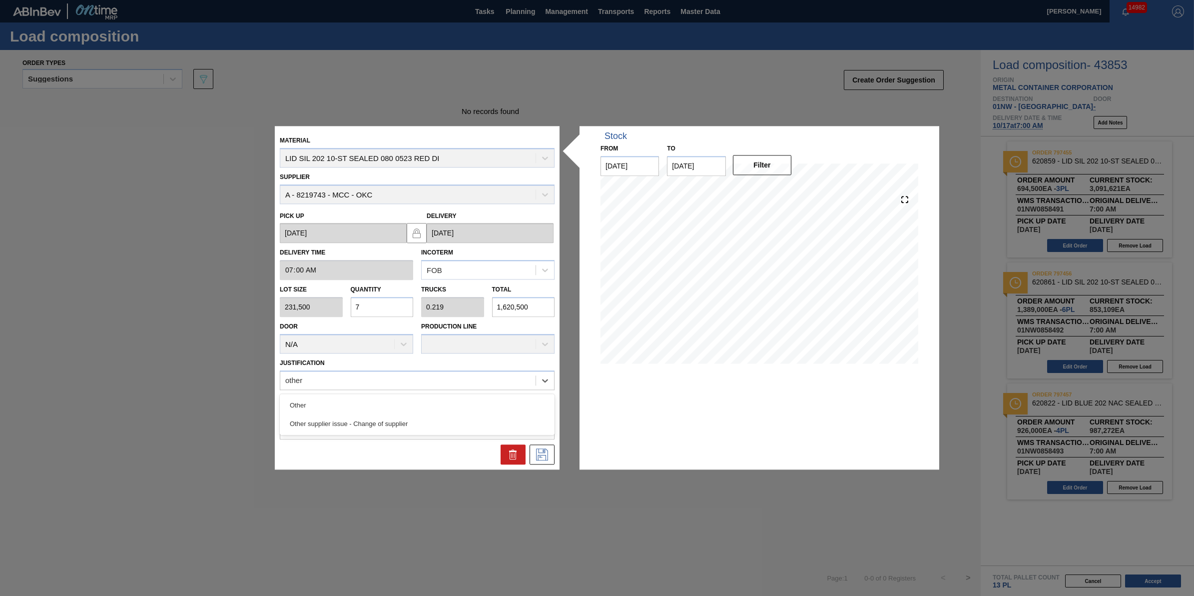
click at [443, 405] on div "Other" at bounding box center [417, 405] width 275 height 18
click at [556, 451] on div at bounding box center [417, 455] width 283 height 20
click at [547, 453] on icon at bounding box center [542, 455] width 16 height 12
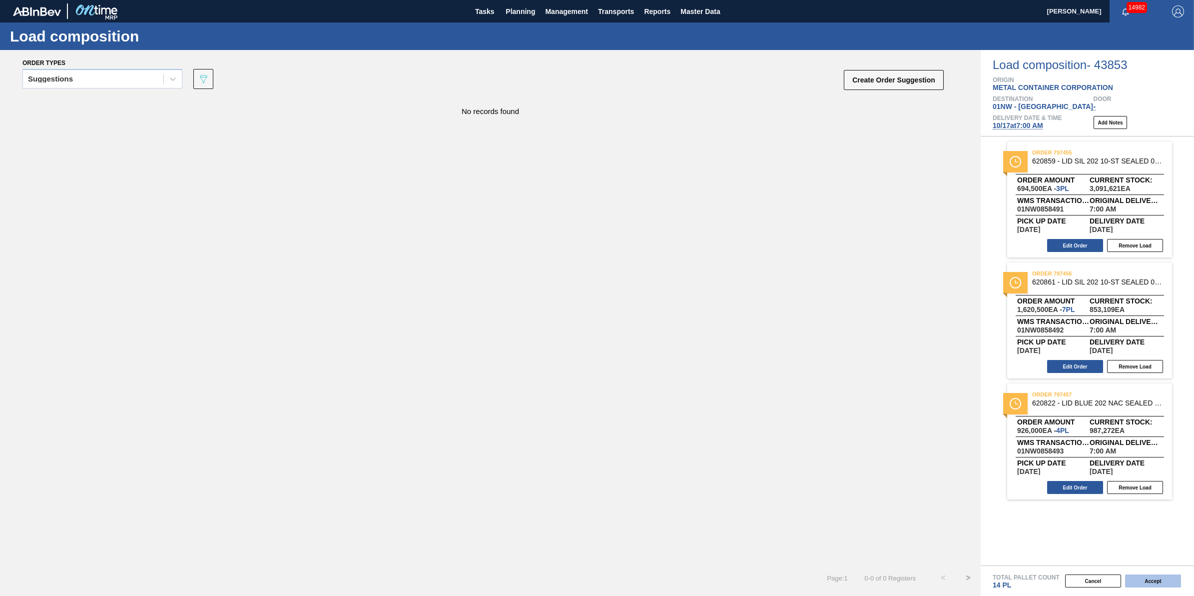
click at [1133, 579] on button "Accept" at bounding box center [1153, 580] width 56 height 13
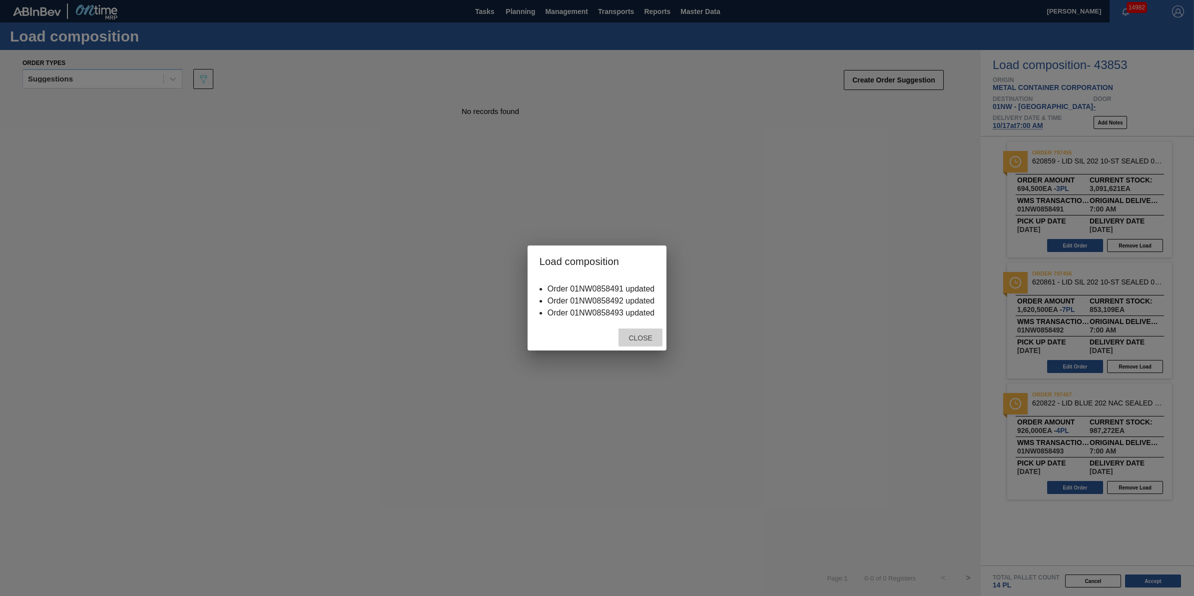
click at [643, 337] on span "Close" at bounding box center [640, 338] width 39 height 8
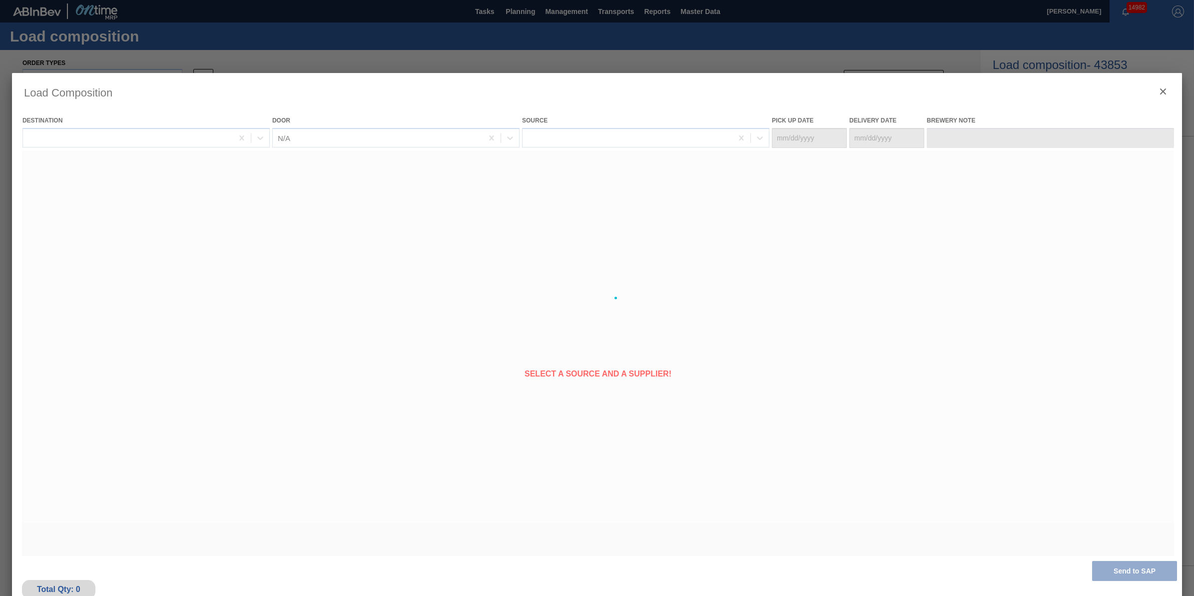
type Date "[DATE]"
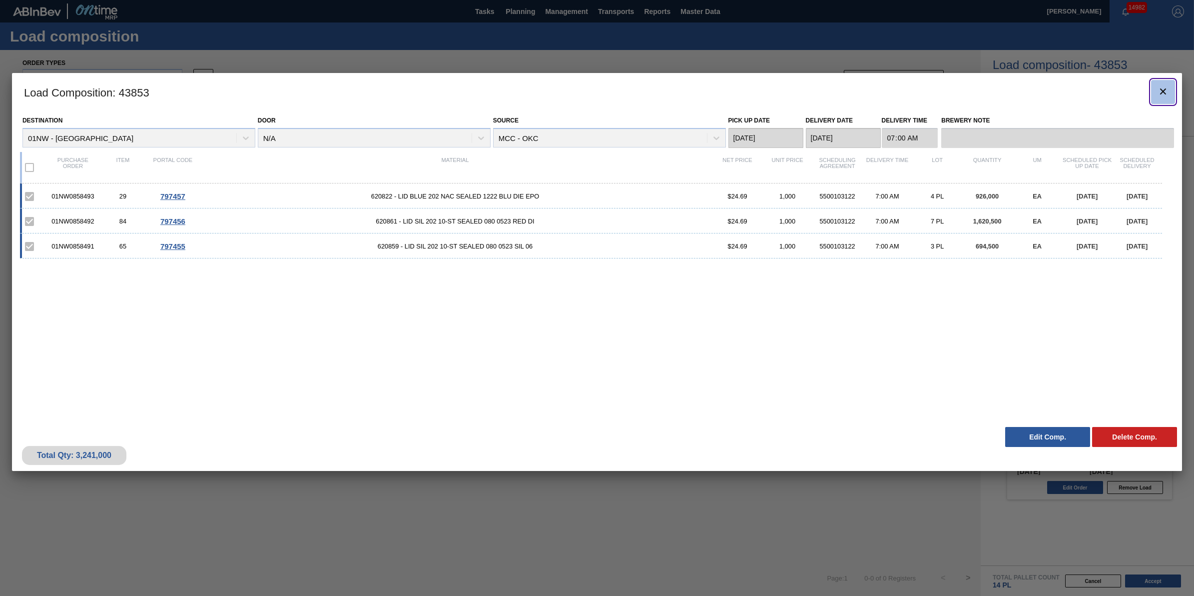
click at [1162, 88] on icon "botão de ícone" at bounding box center [1163, 91] width 12 height 12
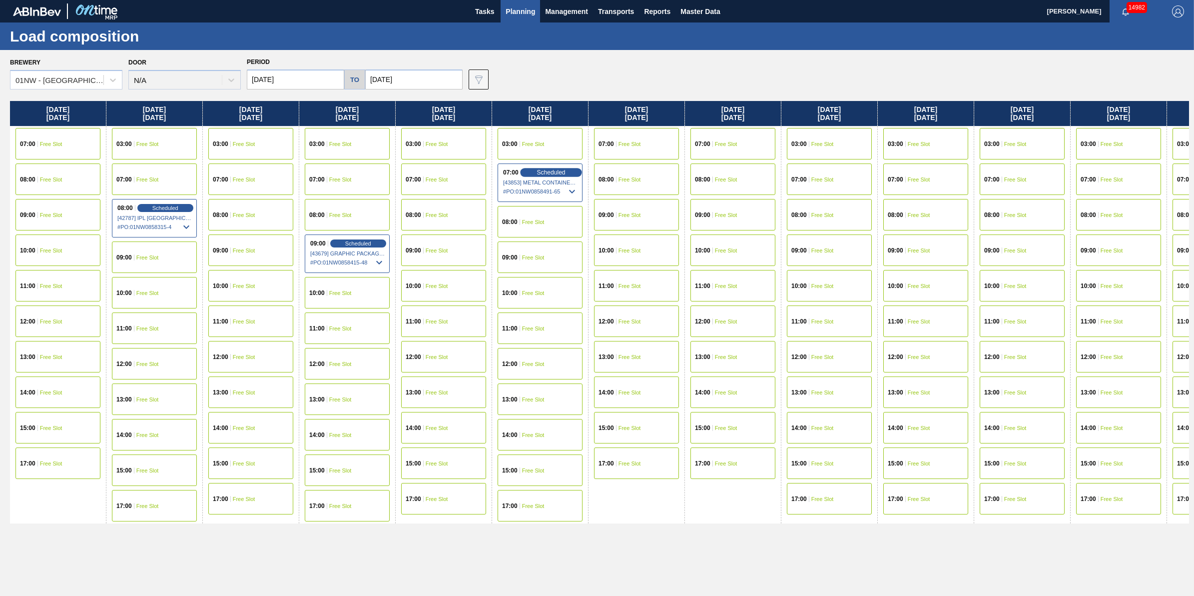
click at [567, 170] on div "Scheduled" at bounding box center [550, 172] width 61 height 9
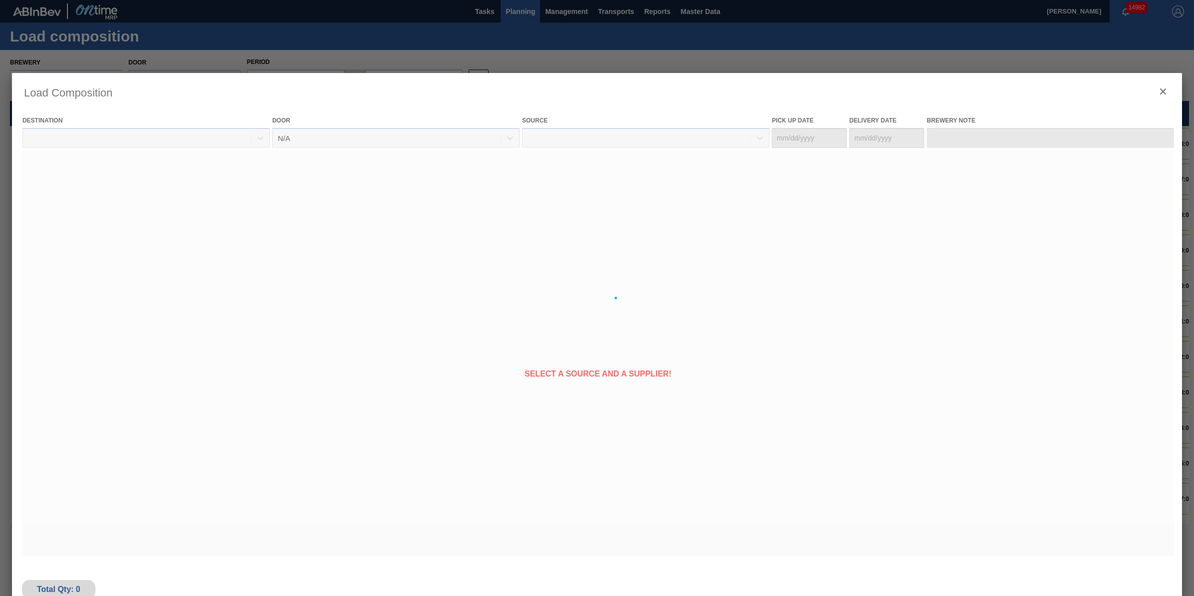
type Date "[DATE]"
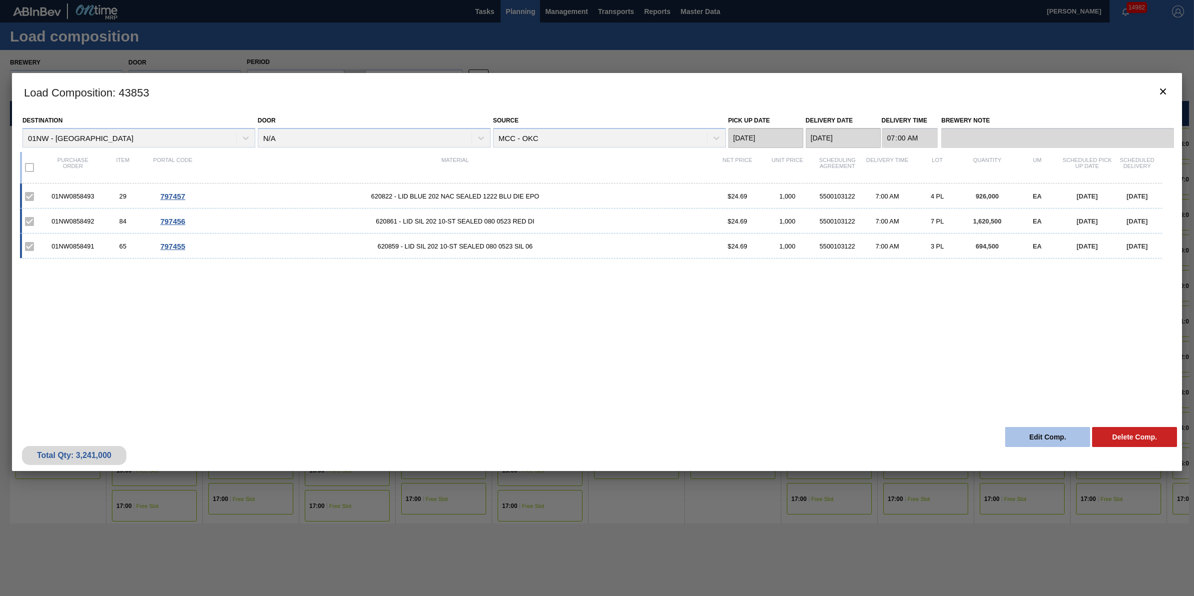
click at [1012, 439] on button "Edit Comp." at bounding box center [1048, 437] width 85 height 20
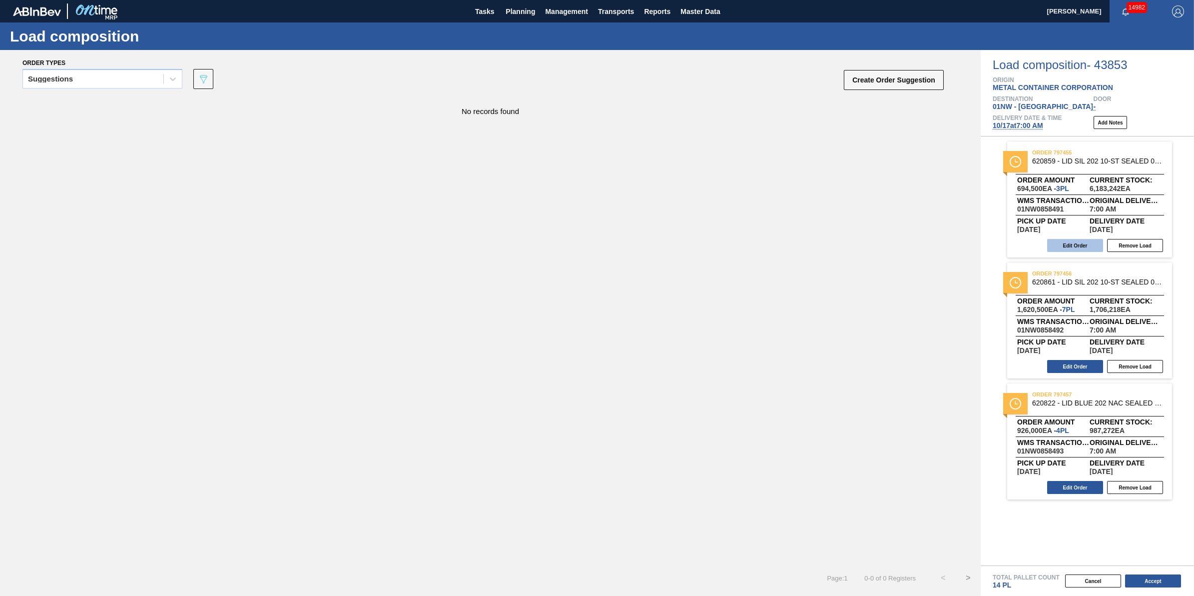
click at [1069, 246] on button "Edit Order" at bounding box center [1076, 245] width 56 height 13
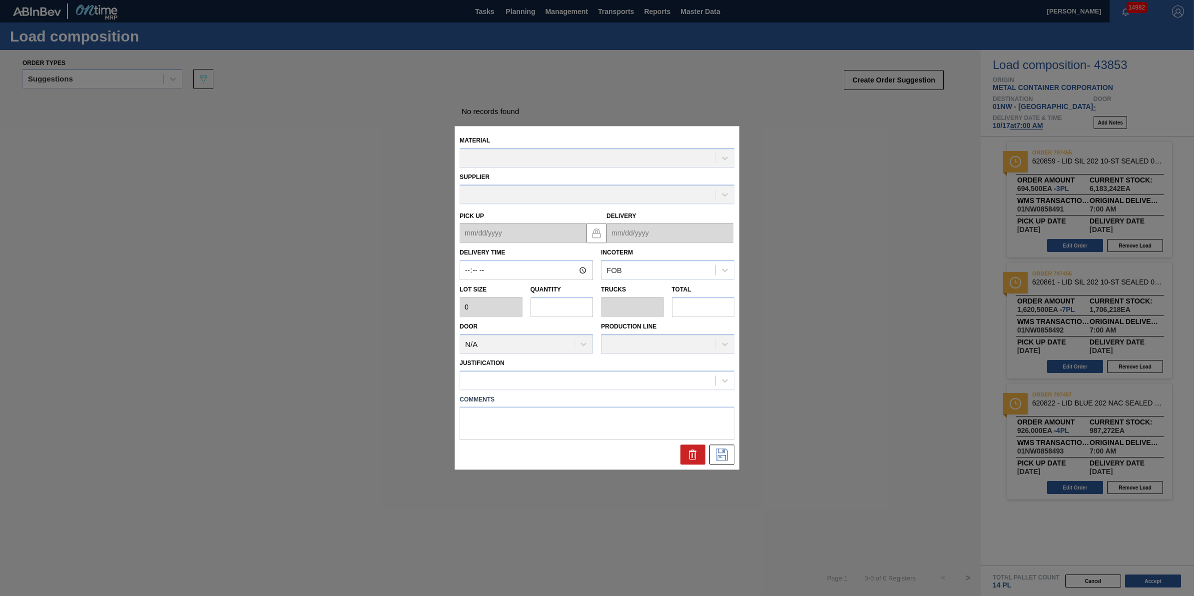
type input "07:00:00"
type input "231,500"
type input "3"
type input "0.094"
type input "694,500"
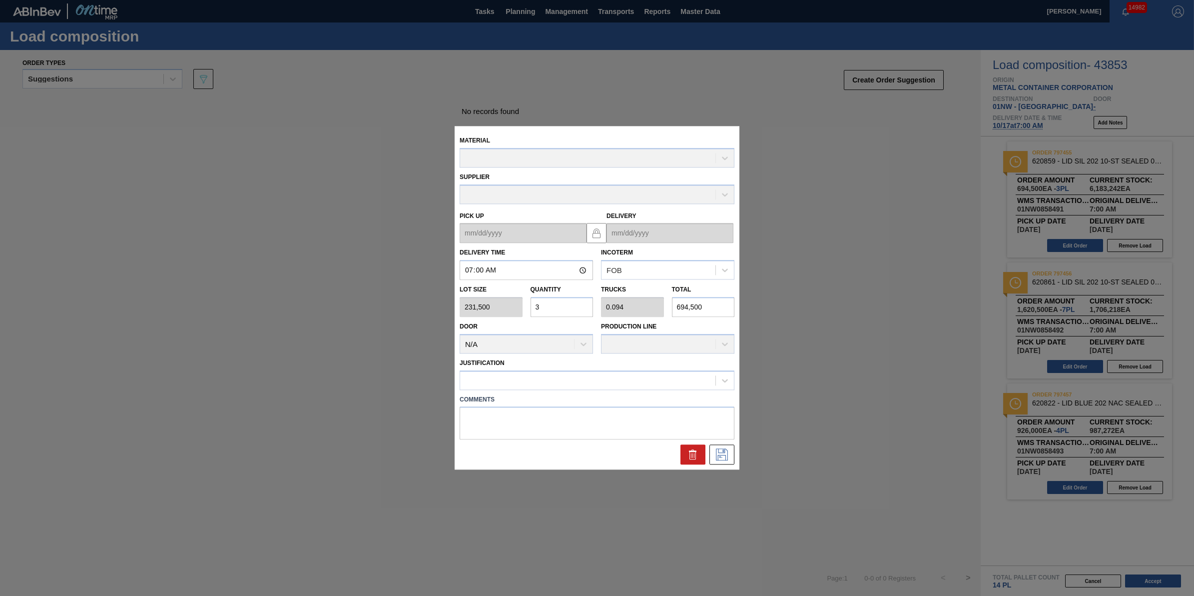
type up "[DATE]"
type input "[DATE]"
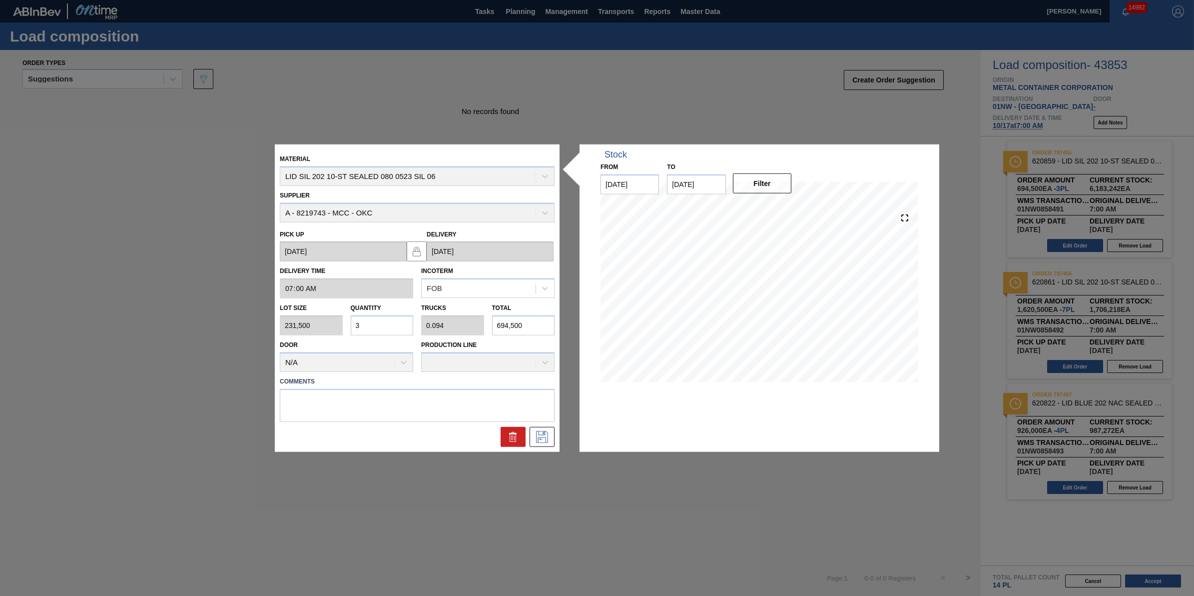
click at [380, 321] on input "3" at bounding box center [382, 325] width 63 height 20
type input "2"
type input "0.063"
type input "463,000"
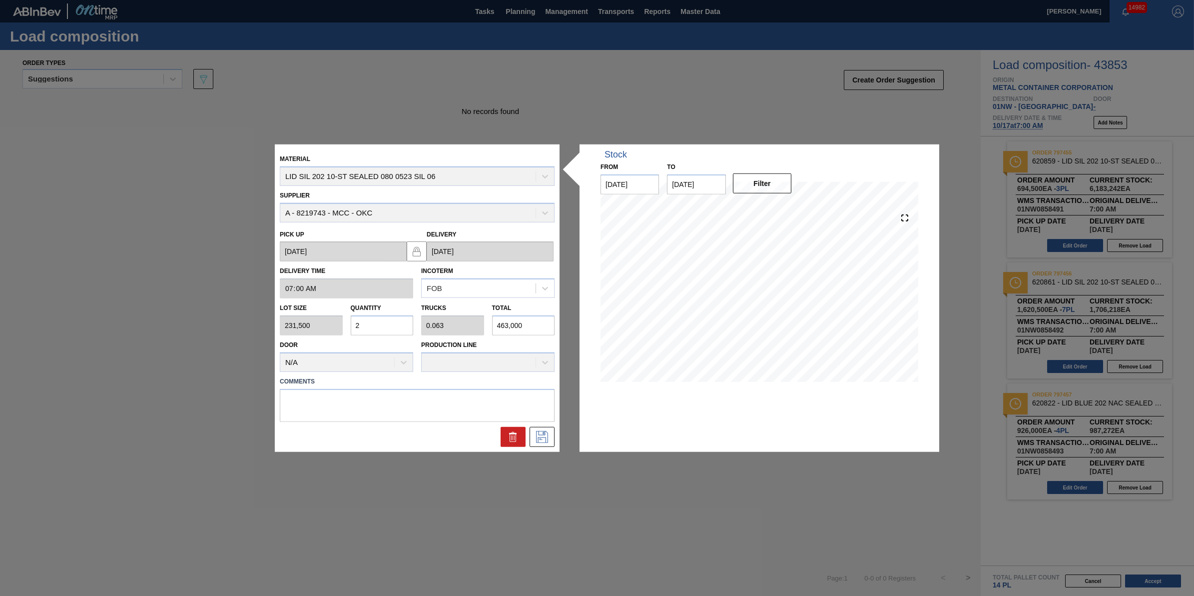
type input "21"
type input "0.656"
type input "4,861,500"
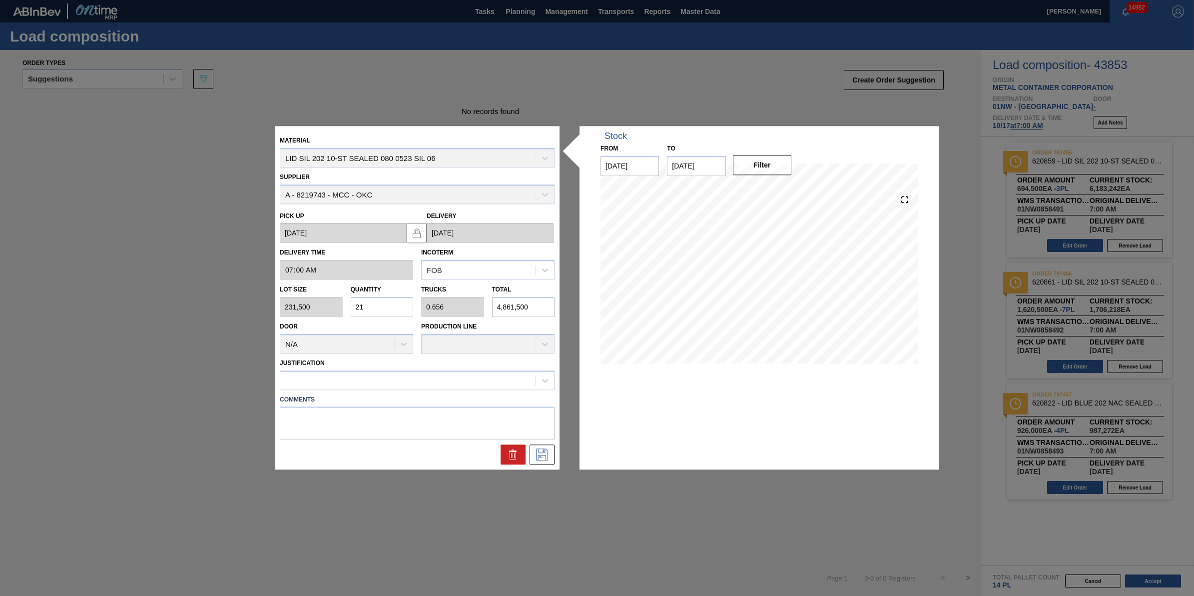
type input "21"
click at [381, 363] on div "Justification" at bounding box center [417, 373] width 275 height 34
click at [381, 381] on div at bounding box center [407, 380] width 255 height 14
type input "other"
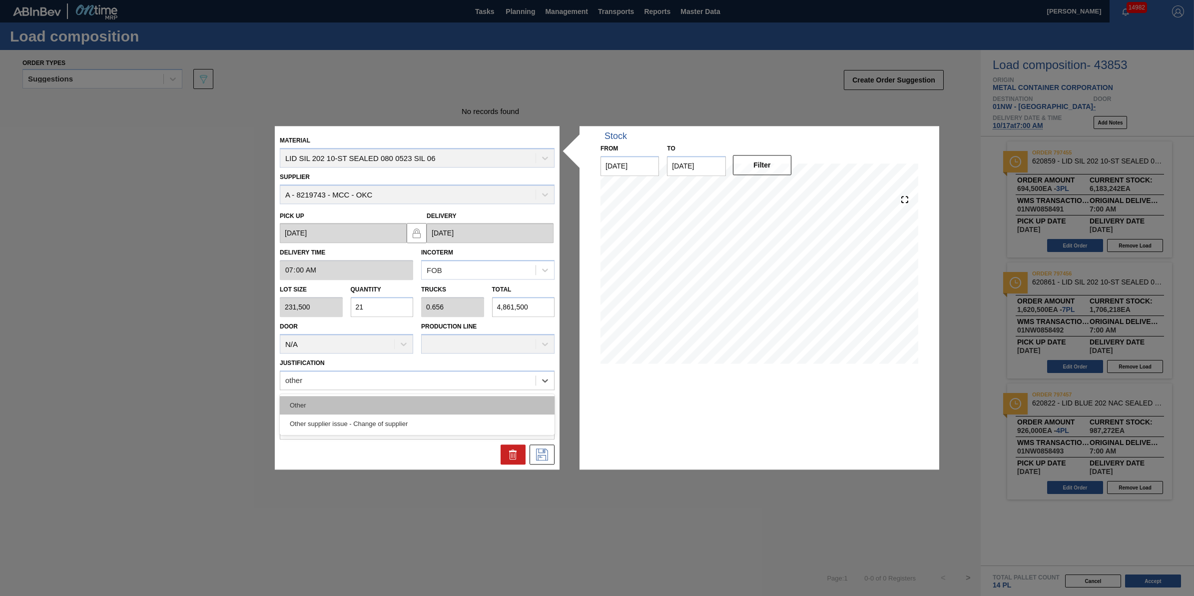
click at [381, 400] on div "Other" at bounding box center [417, 405] width 275 height 18
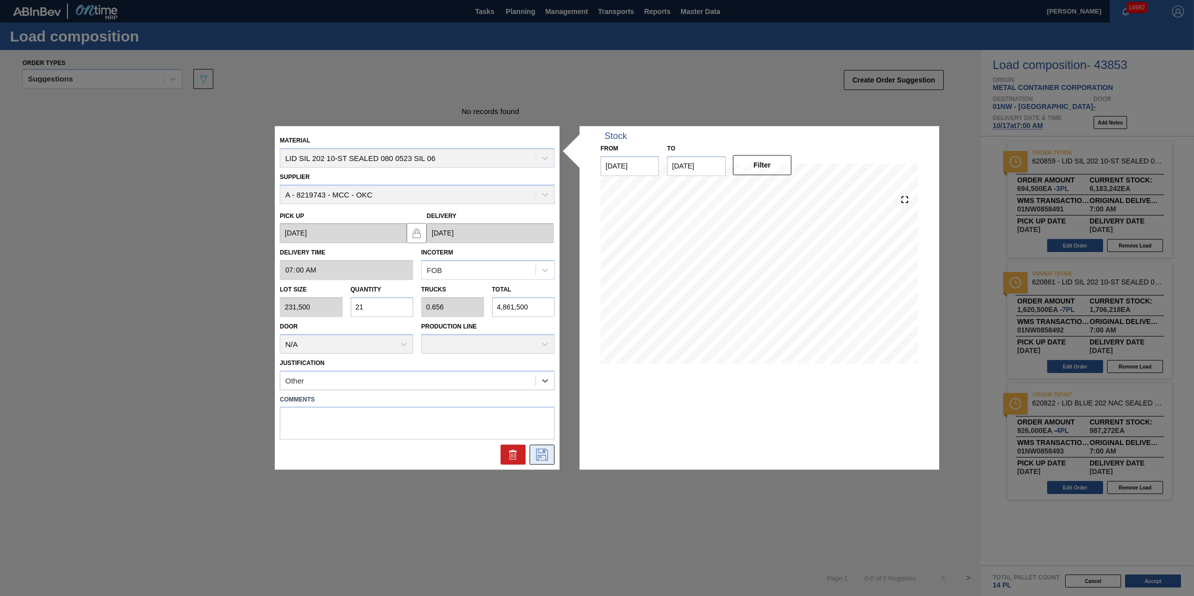
click at [545, 455] on icon at bounding box center [542, 455] width 16 height 12
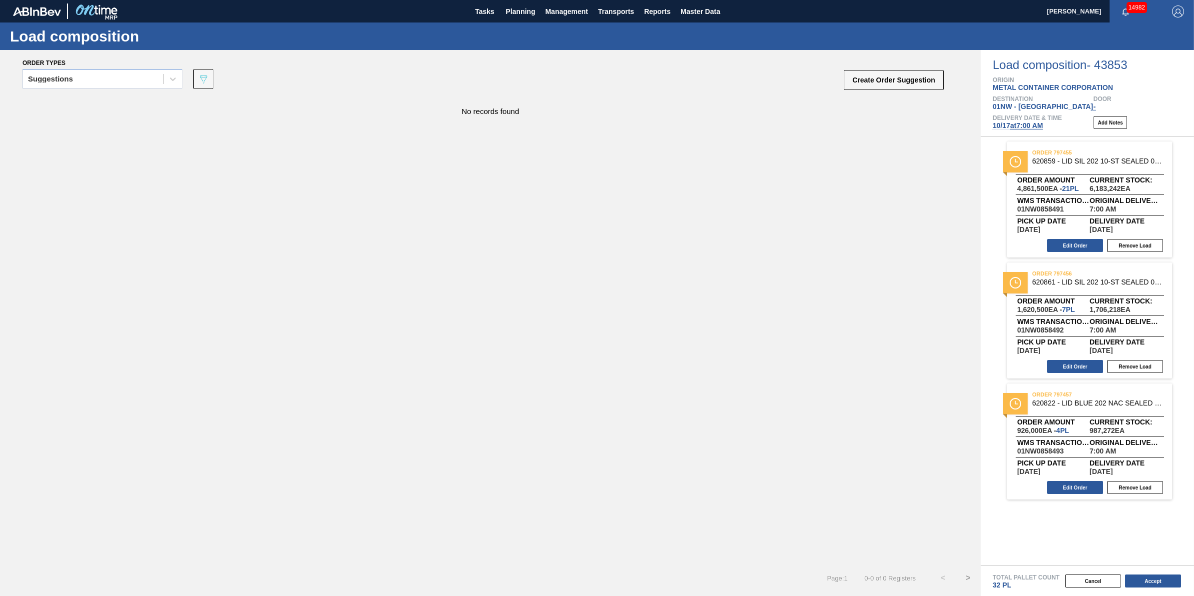
click at [1157, 573] on div "Cancel Accept" at bounding box center [1075, 580] width 213 height 15
click at [1160, 585] on button "Accept" at bounding box center [1153, 580] width 56 height 13
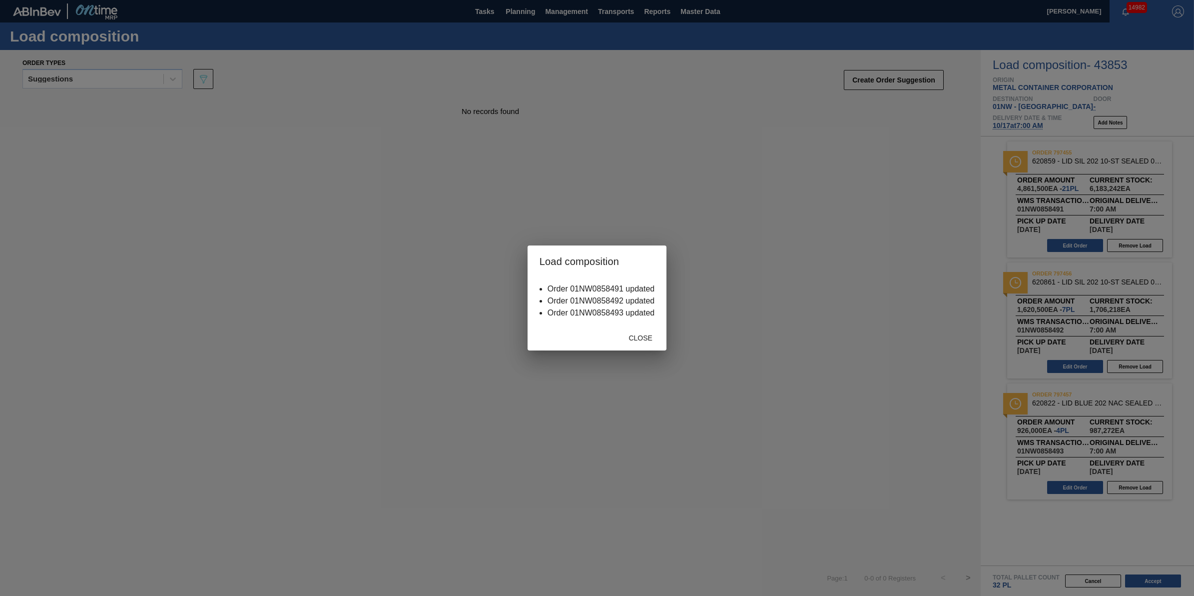
click at [616, 330] on div "Close" at bounding box center [597, 337] width 139 height 26
click at [641, 330] on div "Close" at bounding box center [641, 337] width 44 height 18
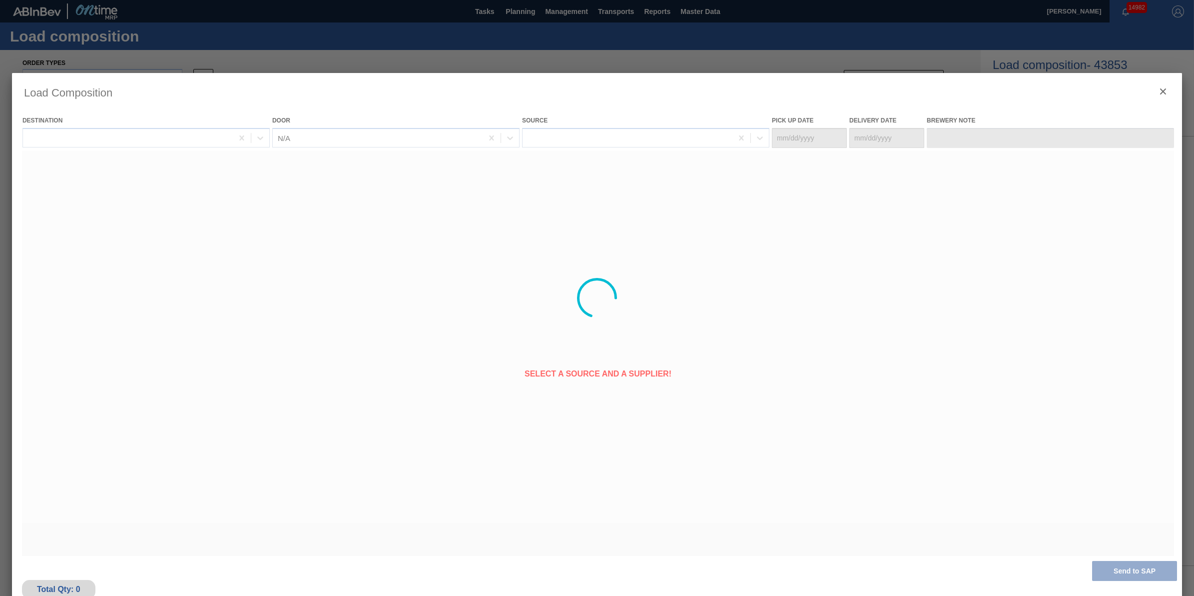
type Date "10/15/2025"
type Date "10/17/2025"
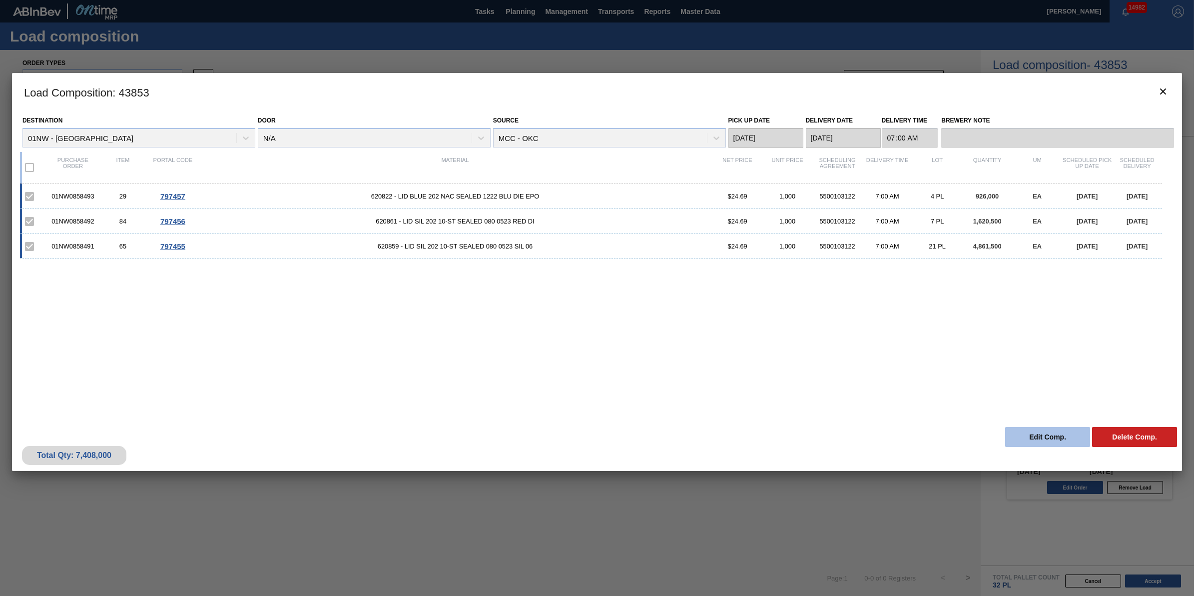
click at [1047, 436] on button "Edit Comp." at bounding box center [1048, 437] width 85 height 20
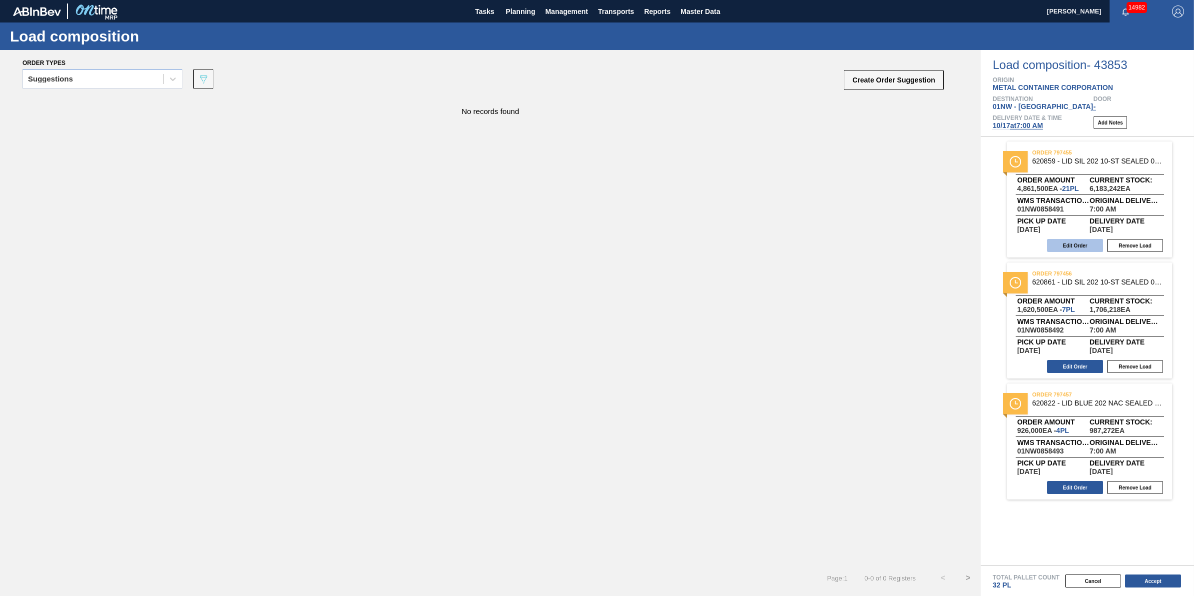
click at [1068, 248] on button "Edit Order" at bounding box center [1076, 245] width 56 height 13
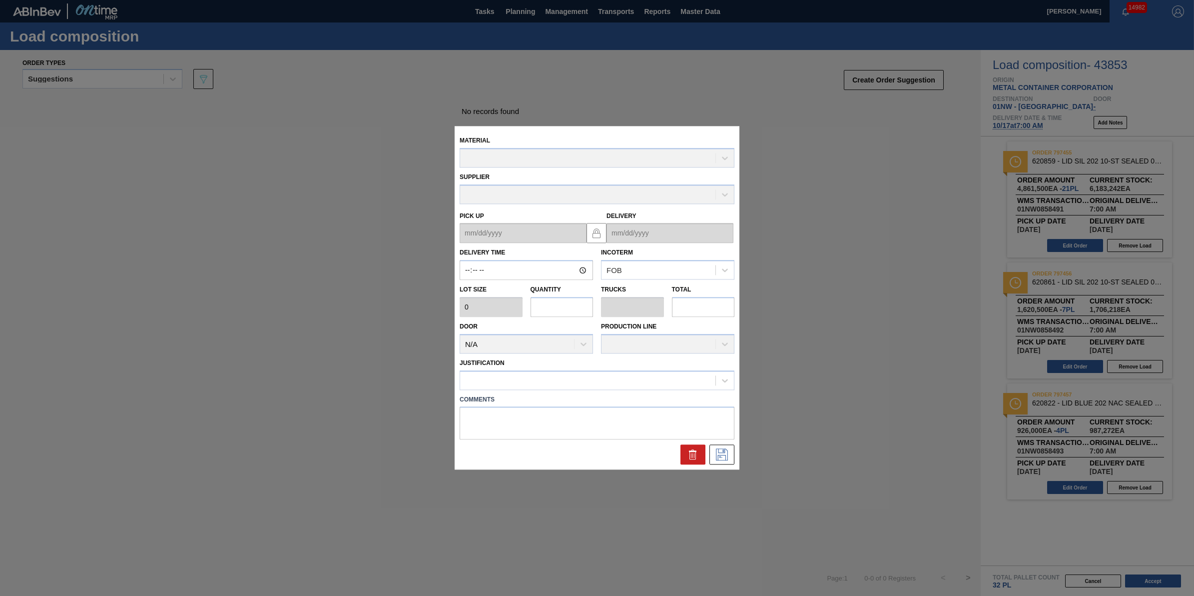
type input "07:00:00"
type input "231,500"
type input "21"
type input "0.656"
type input "4,861,500"
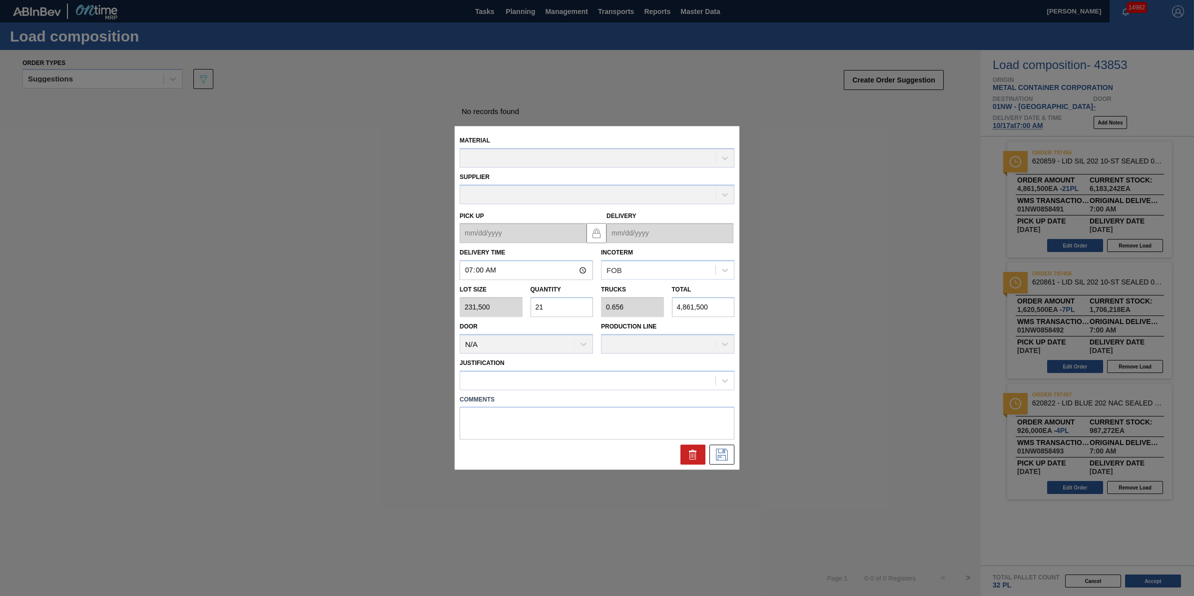
type up "10/15/2025"
type input "10/17/2025"
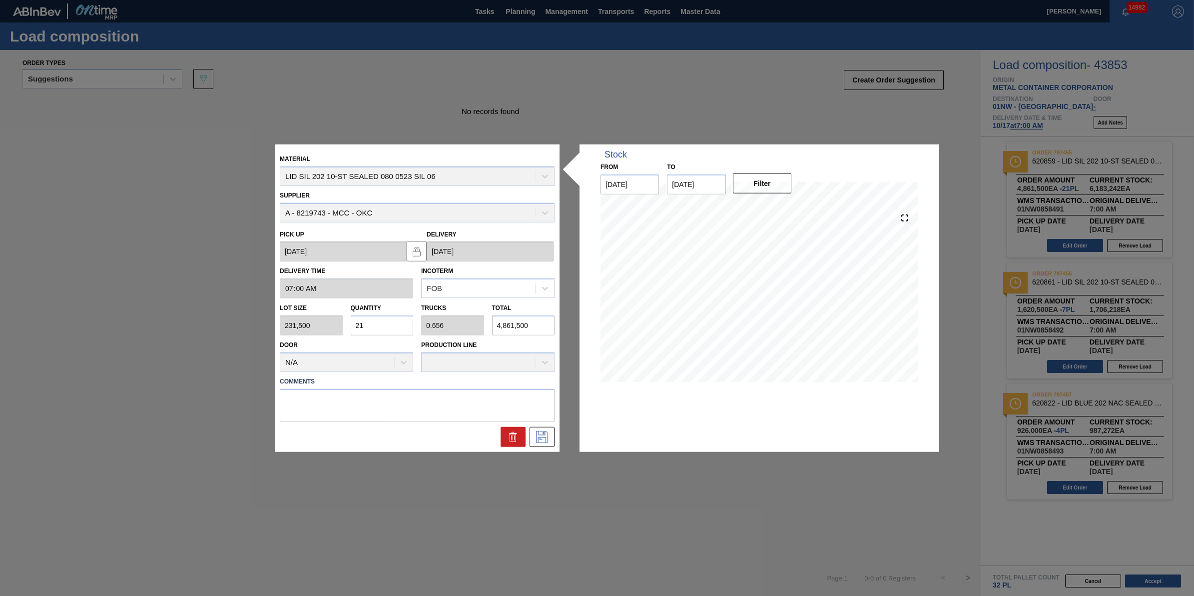
click at [388, 321] on input "21" at bounding box center [382, 325] width 63 height 20
type input "2"
type input "0.063"
type input "463,000"
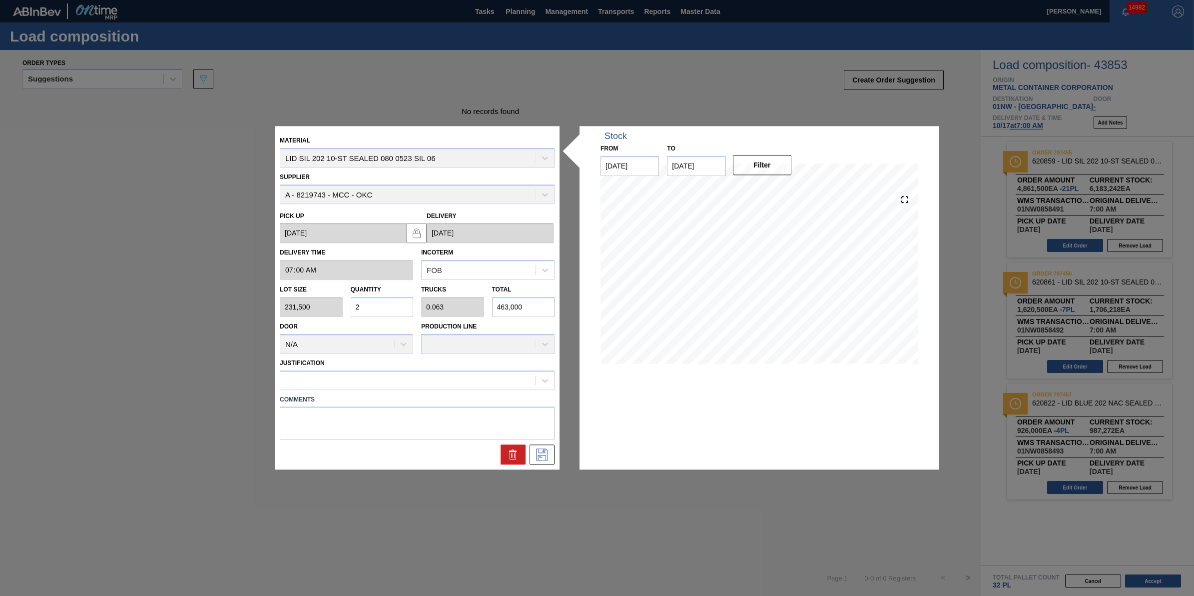
type input "20"
type input "0.625"
type input "4,630,000"
type input "20"
click at [545, 457] on icon at bounding box center [542, 455] width 16 height 12
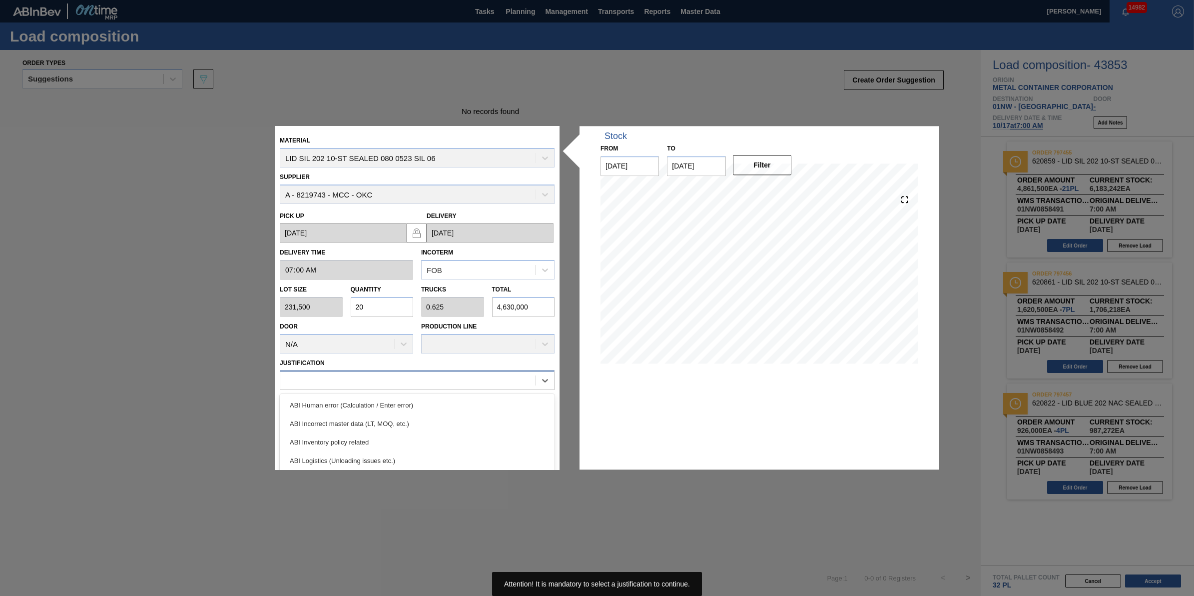
click at [495, 374] on div at bounding box center [407, 380] width 255 height 14
type input "other"
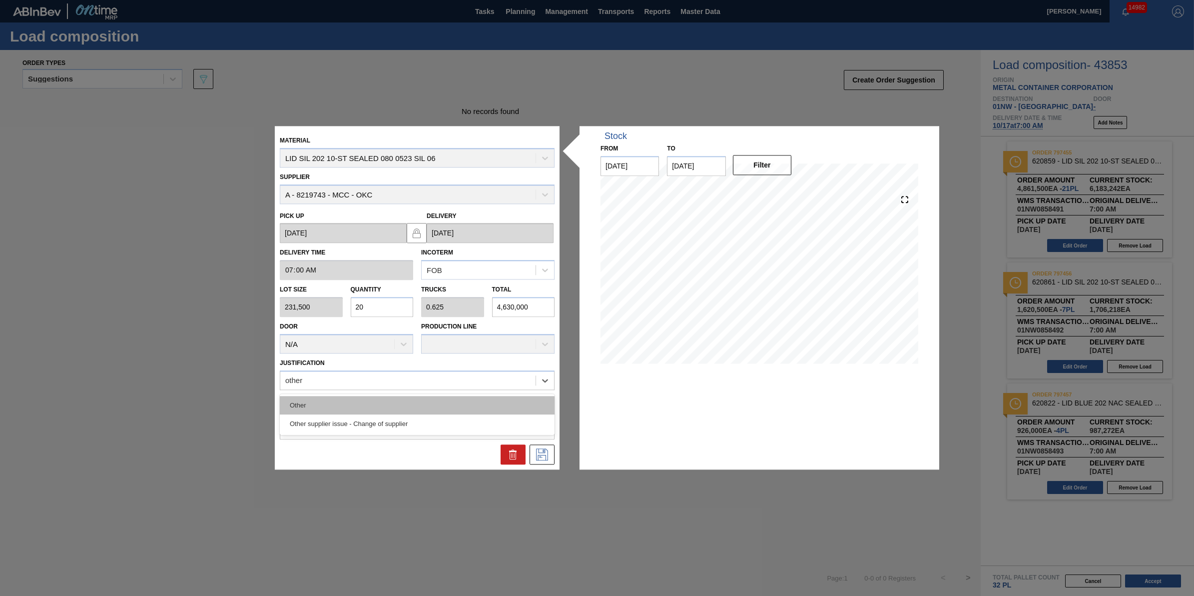
click at [486, 407] on div "Other" at bounding box center [417, 405] width 275 height 18
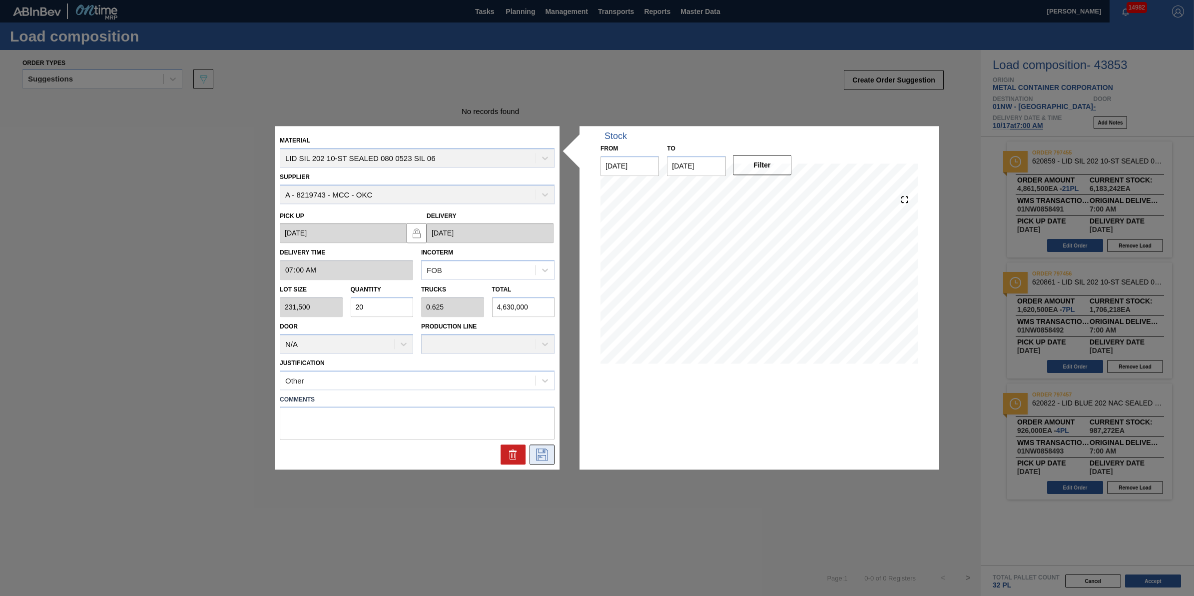
click at [536, 450] on icon at bounding box center [542, 455] width 16 height 12
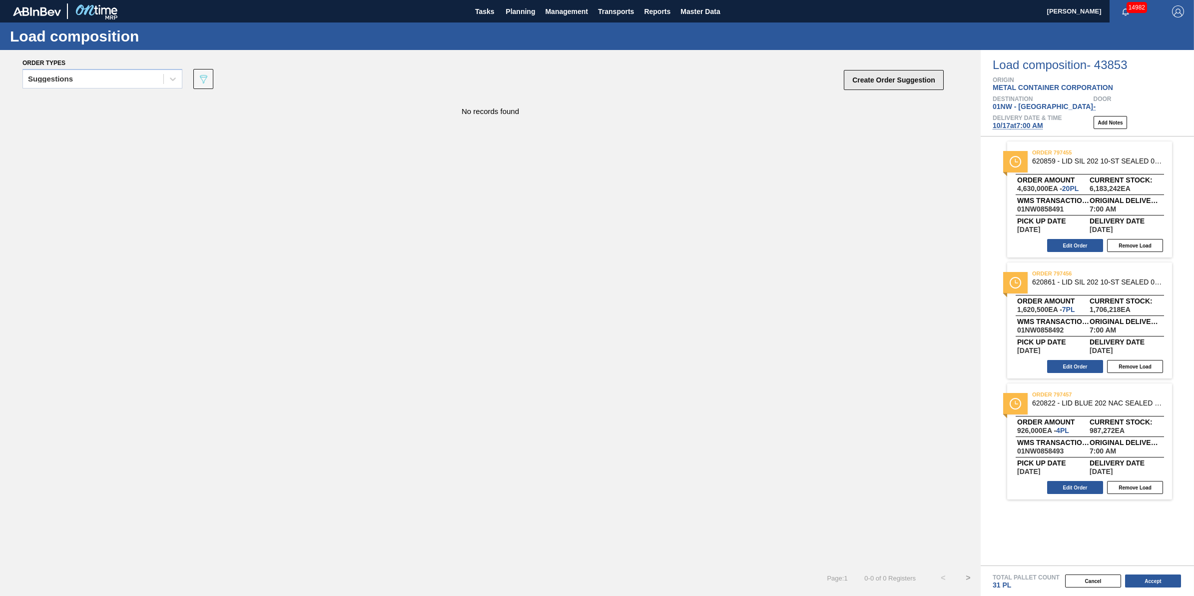
click at [930, 83] on button "Create Order Suggestion" at bounding box center [894, 80] width 100 height 20
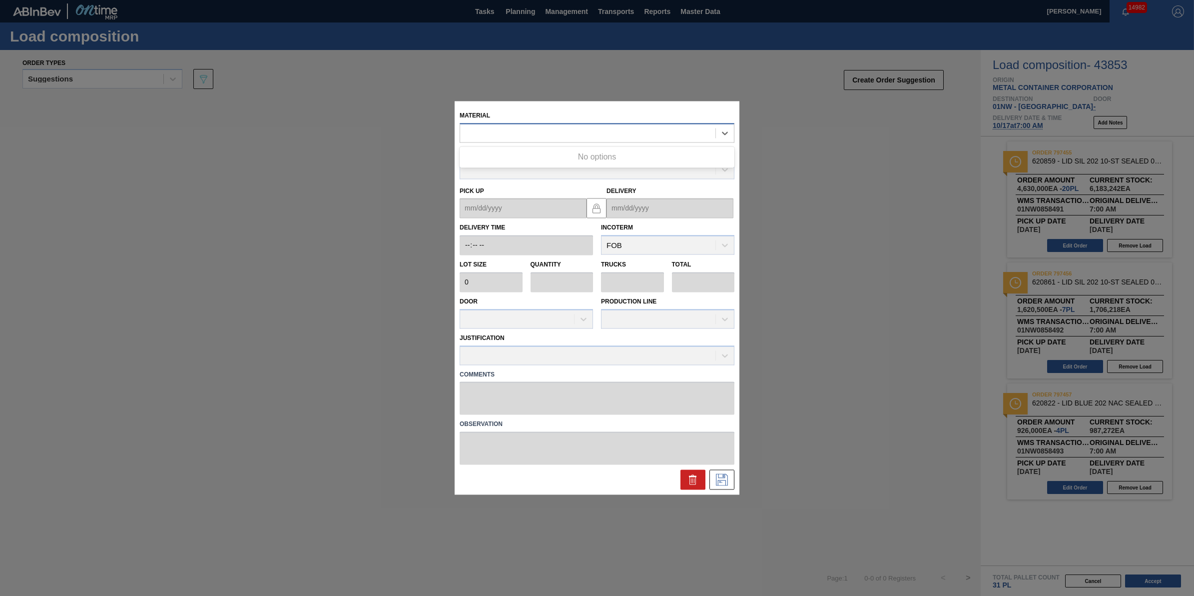
click at [513, 129] on div at bounding box center [587, 133] width 255 height 14
type input "620734"
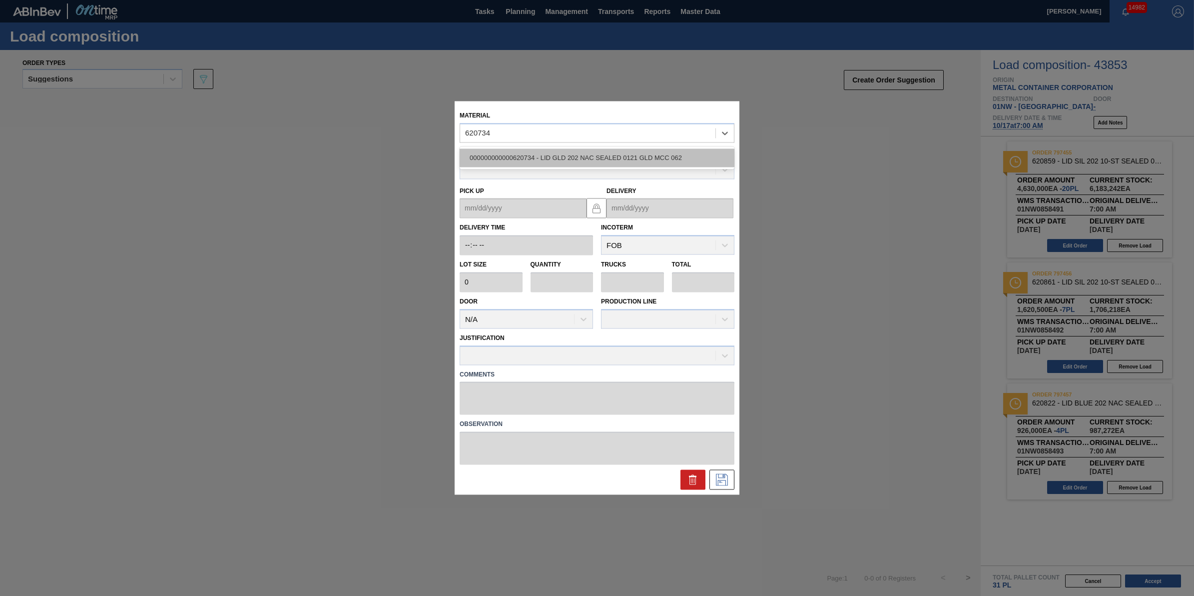
click at [563, 153] on div "000000000000620734 - LID GLD 202 NAC SEALED 0121 GLD MCC 062" at bounding box center [597, 157] width 275 height 18
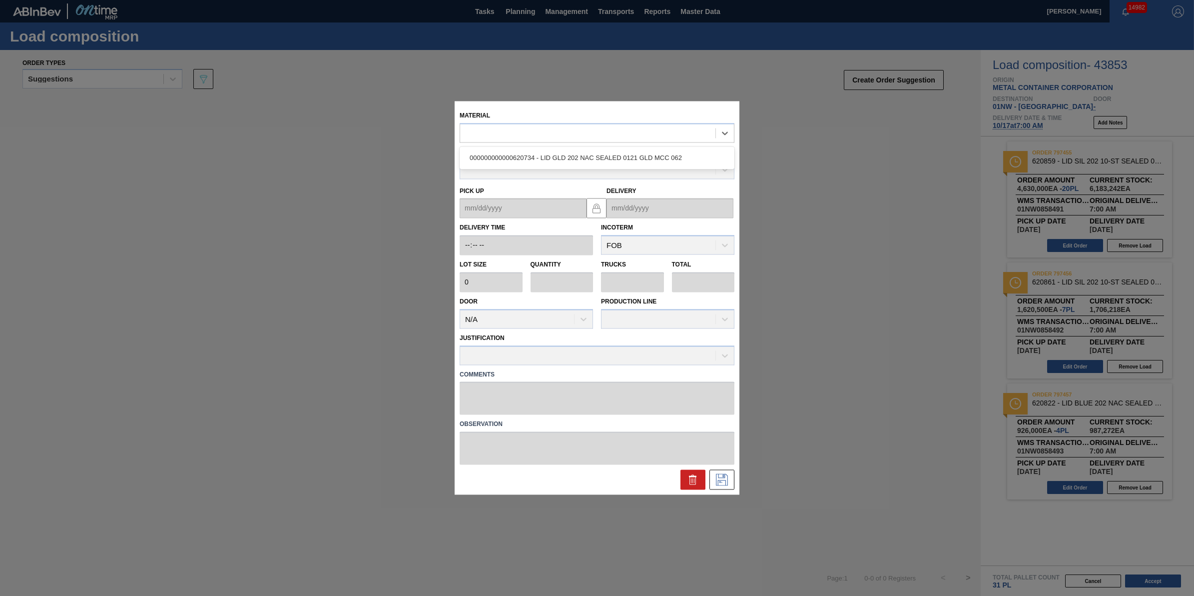
type input "231,500"
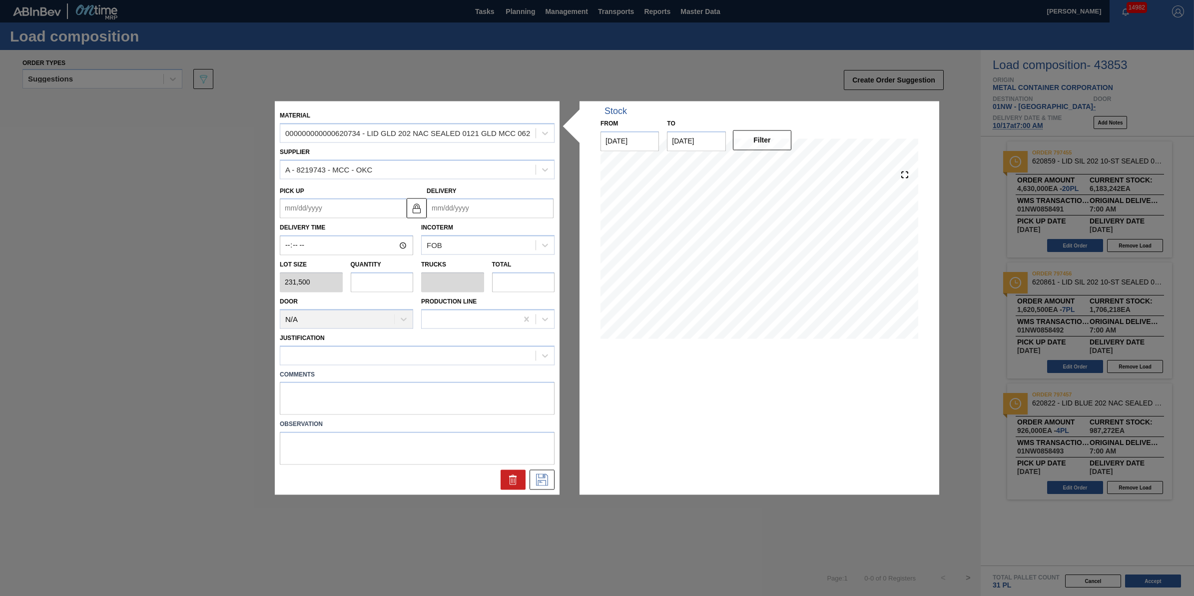
click at [403, 275] on input "text" at bounding box center [382, 282] width 63 height 20
type input "1"
type input "0.031"
type input "231,500"
type input "1"
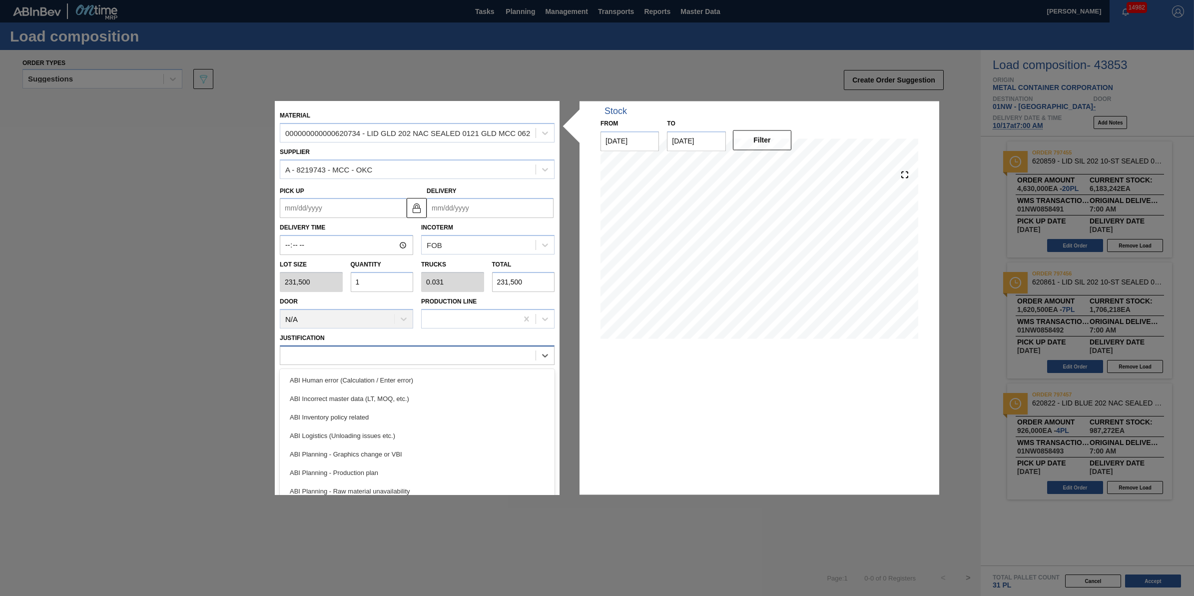
click at [413, 354] on div at bounding box center [407, 355] width 255 height 14
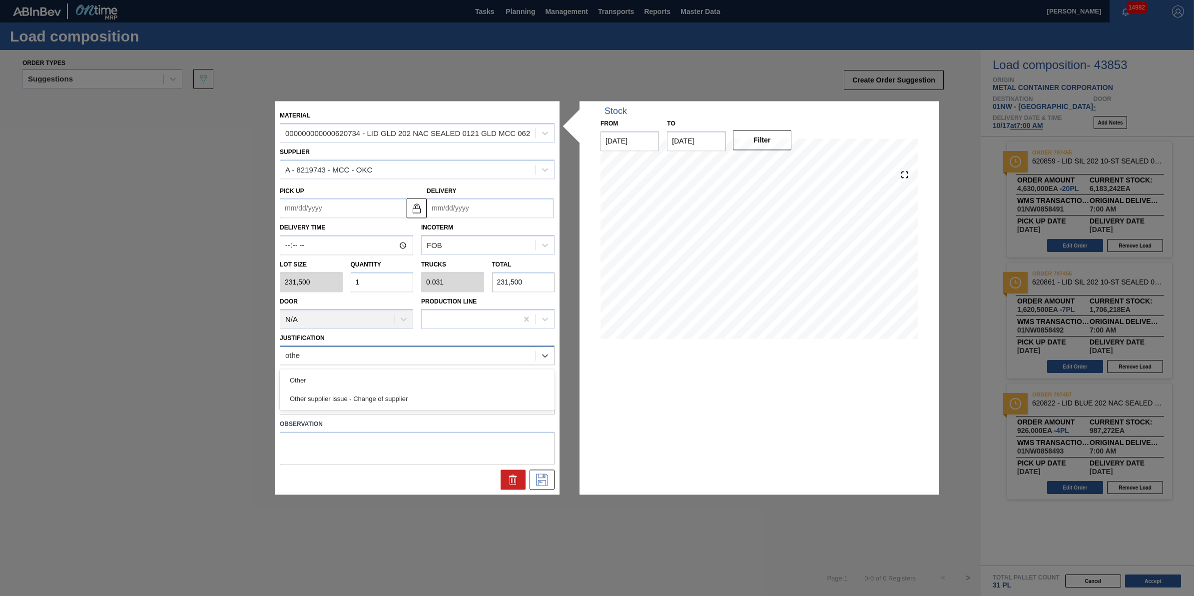
type input "other"
click at [461, 388] on div "Other" at bounding box center [417, 380] width 275 height 18
click at [543, 488] on button at bounding box center [542, 480] width 25 height 20
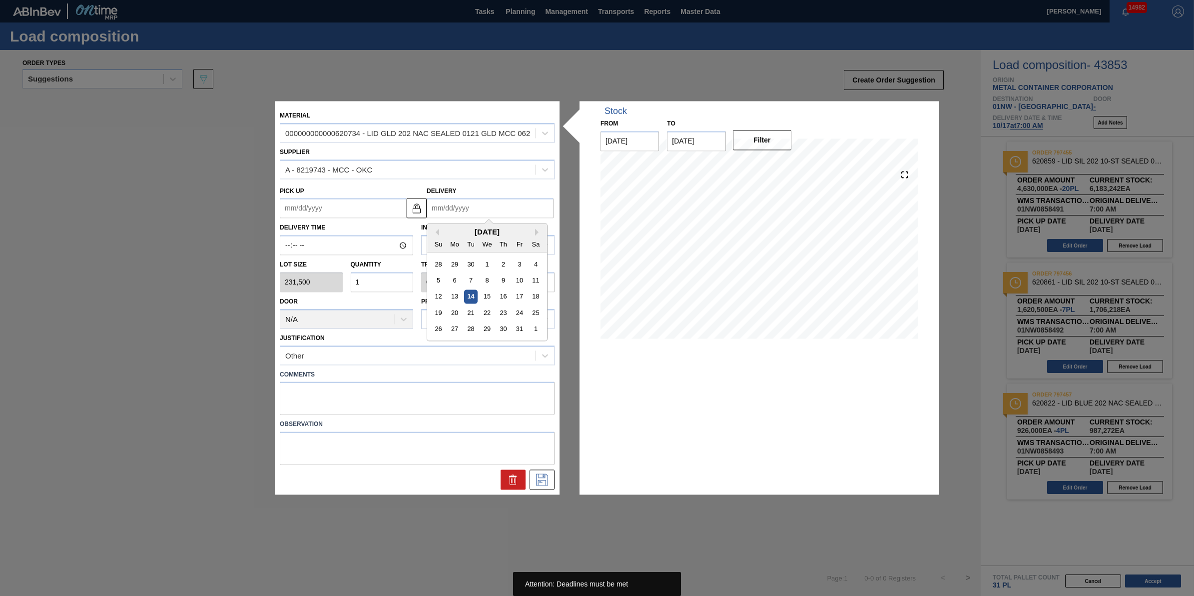
click at [510, 210] on input "Delivery" at bounding box center [490, 208] width 127 height 20
click at [543, 331] on div "26 27 28 29 30 31 1" at bounding box center [486, 329] width 113 height 16
click at [537, 331] on div "1" at bounding box center [535, 328] width 13 height 13
type up "[DATE]"
type input "11/01/2025"
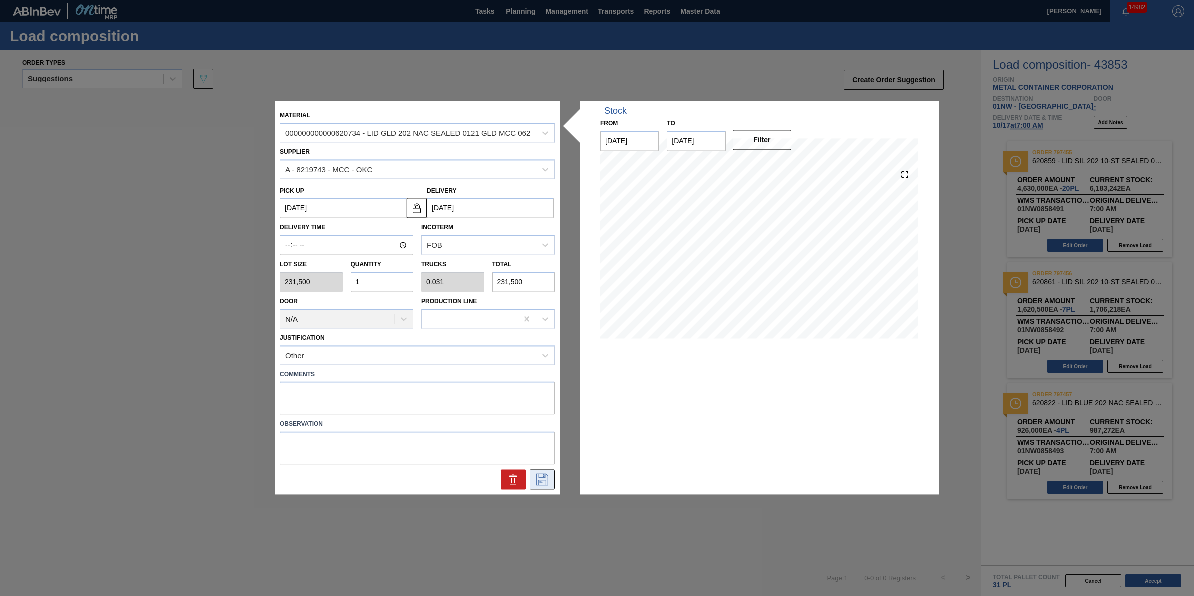
click at [541, 485] on icon at bounding box center [542, 480] width 12 height 12
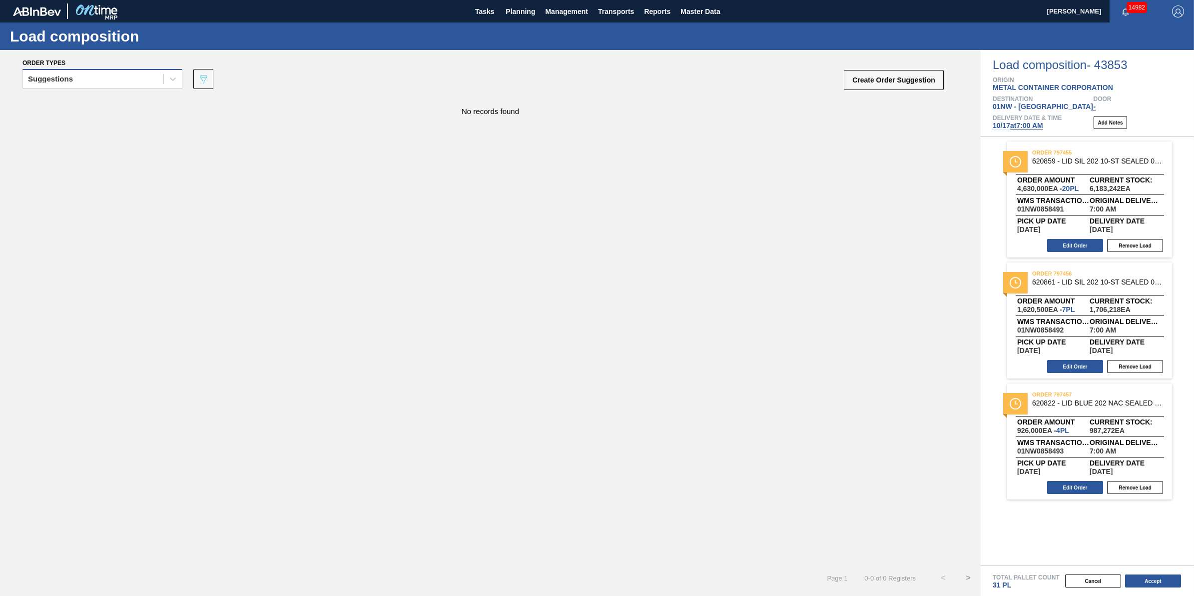
click at [157, 85] on div "Suggestions" at bounding box center [93, 79] width 140 height 14
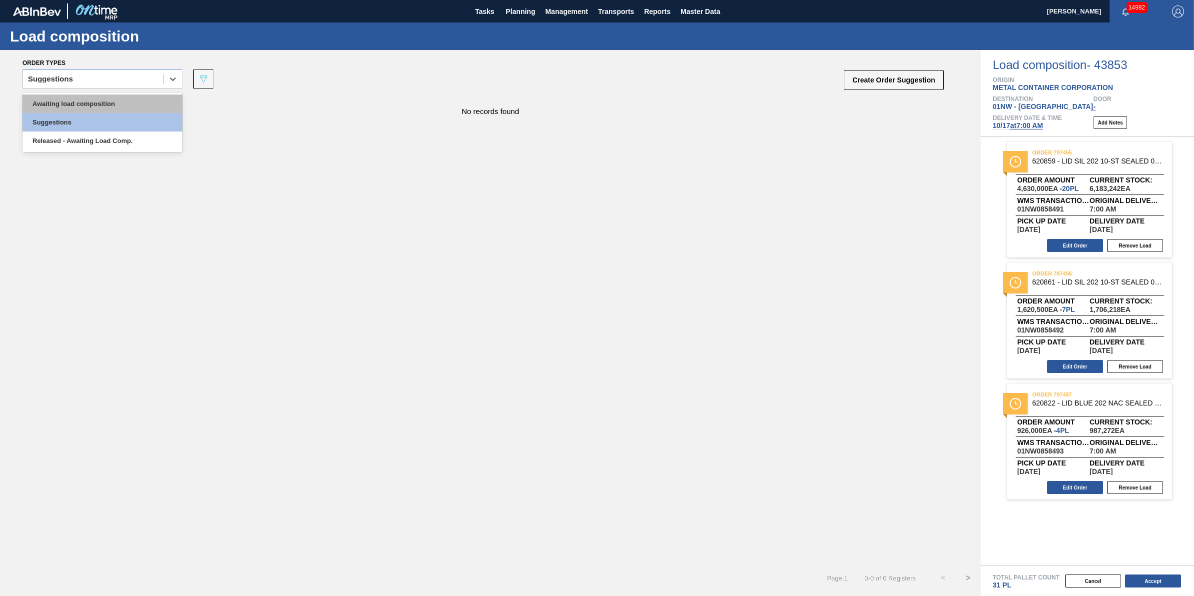
click at [151, 100] on div "Awaiting load composition" at bounding box center [102, 103] width 160 height 18
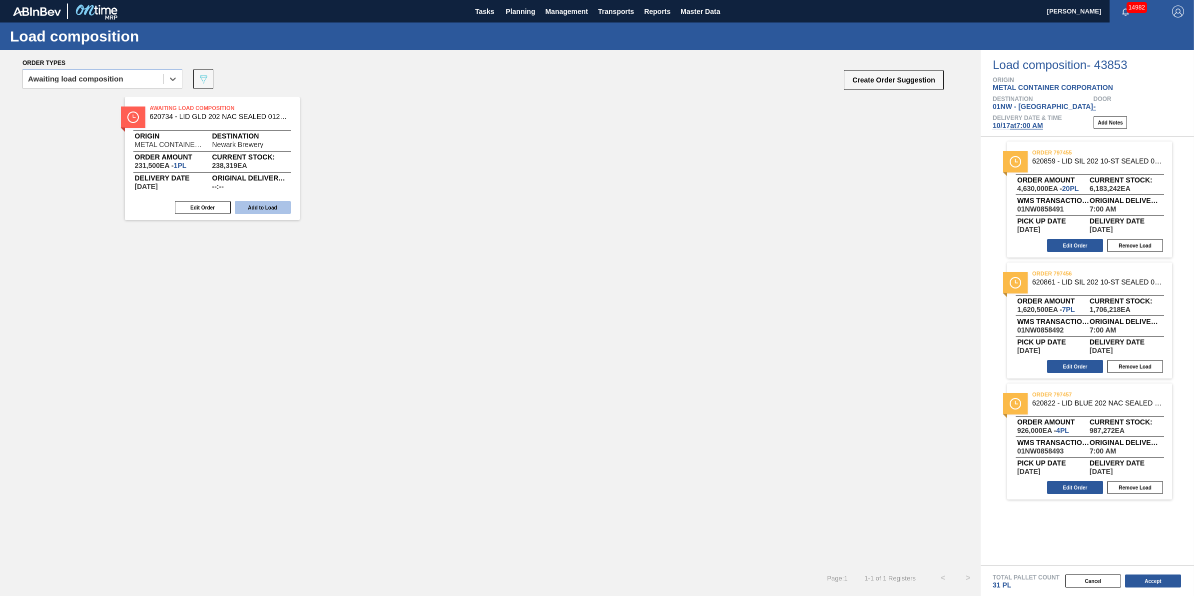
click at [290, 207] on button "Add to Load" at bounding box center [263, 207] width 56 height 13
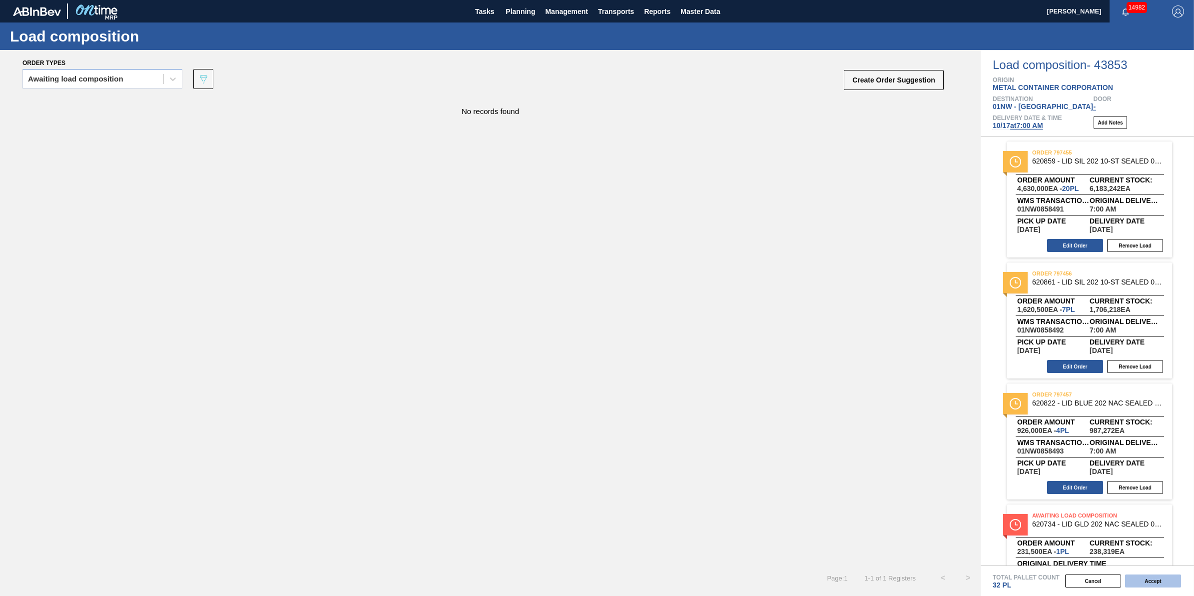
click at [1157, 575] on button "Accept" at bounding box center [1153, 580] width 56 height 13
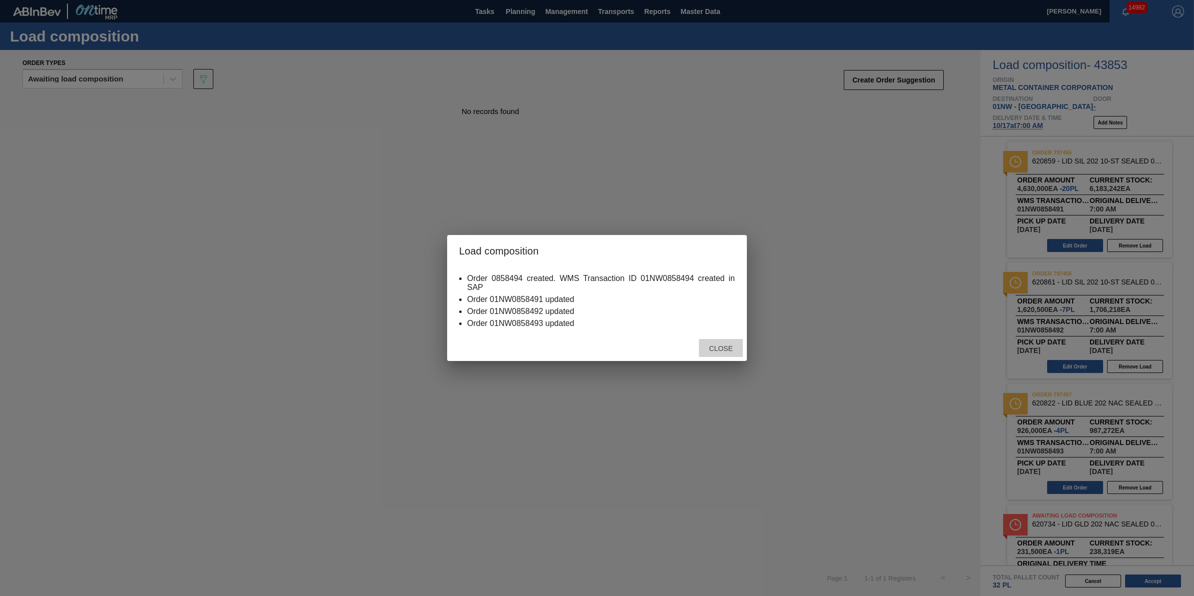
click at [711, 349] on span "Close" at bounding box center [720, 348] width 39 height 8
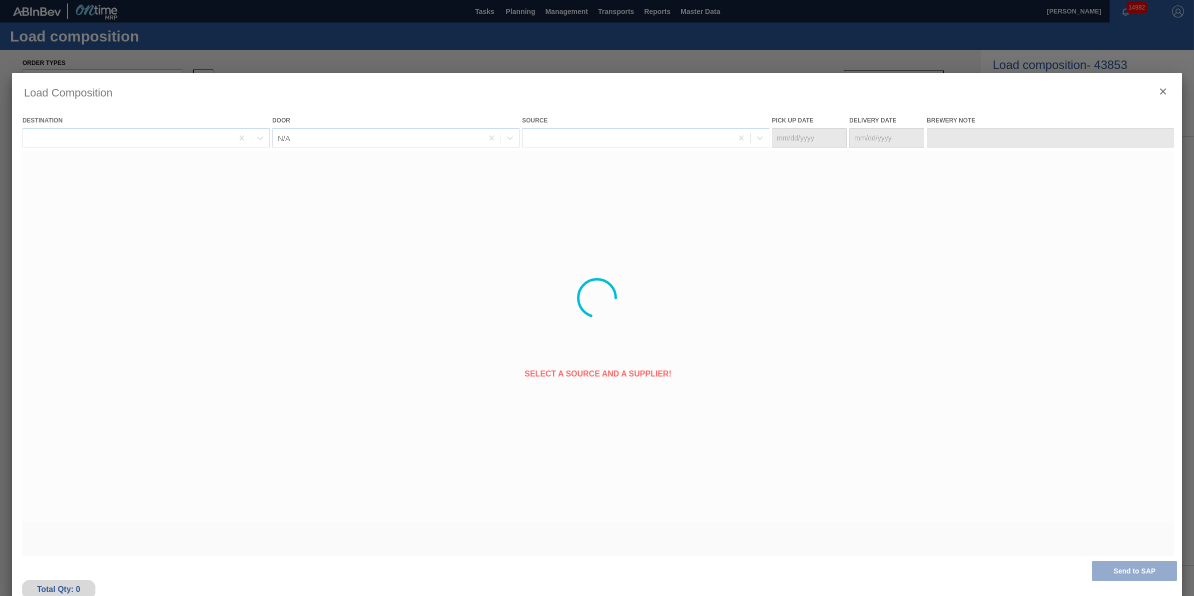
type Date "10/15/2025"
type Date "10/17/2025"
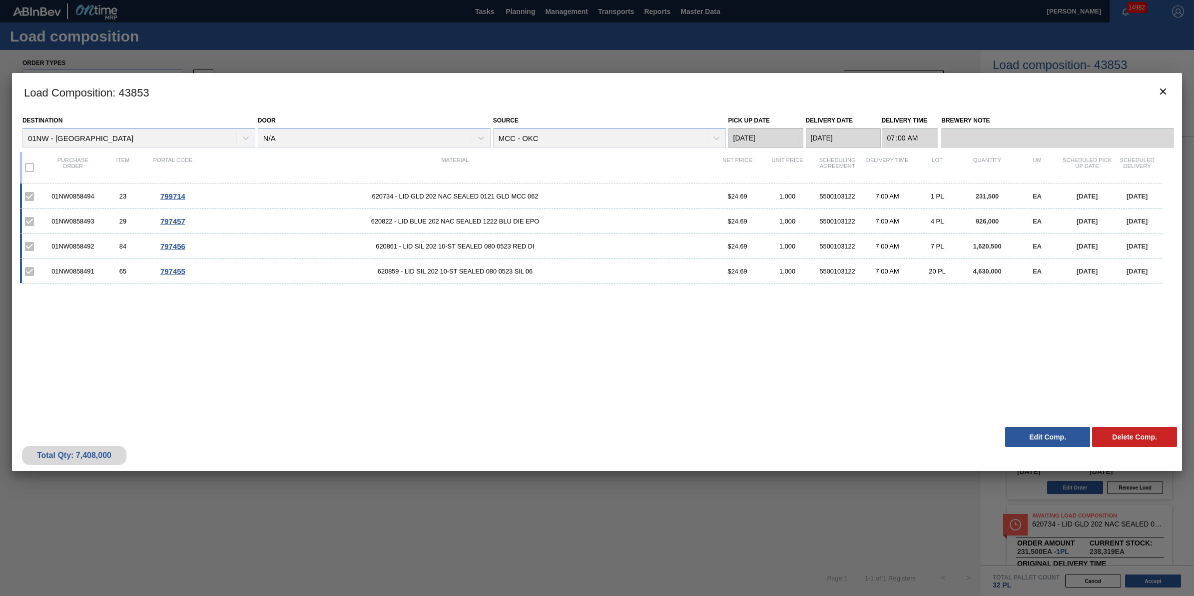
click at [1019, 430] on button "Edit Comp." at bounding box center [1048, 437] width 85 height 20
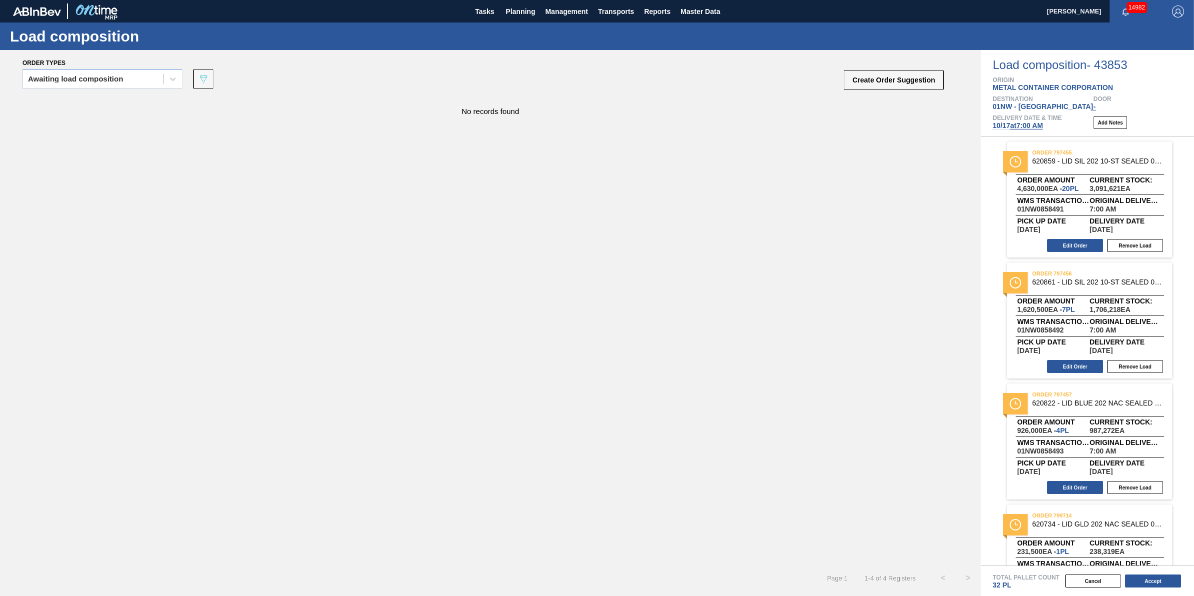
click at [1009, 122] on span "10/17 at 7:00 AM" at bounding box center [1018, 125] width 50 height 8
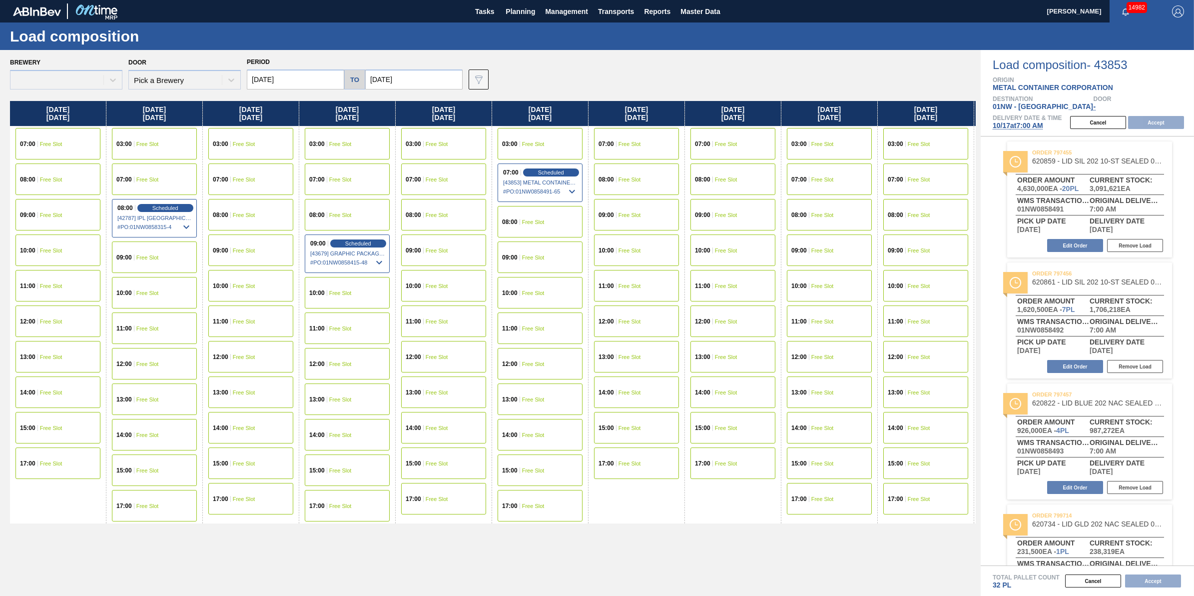
type input "10/17/2025"
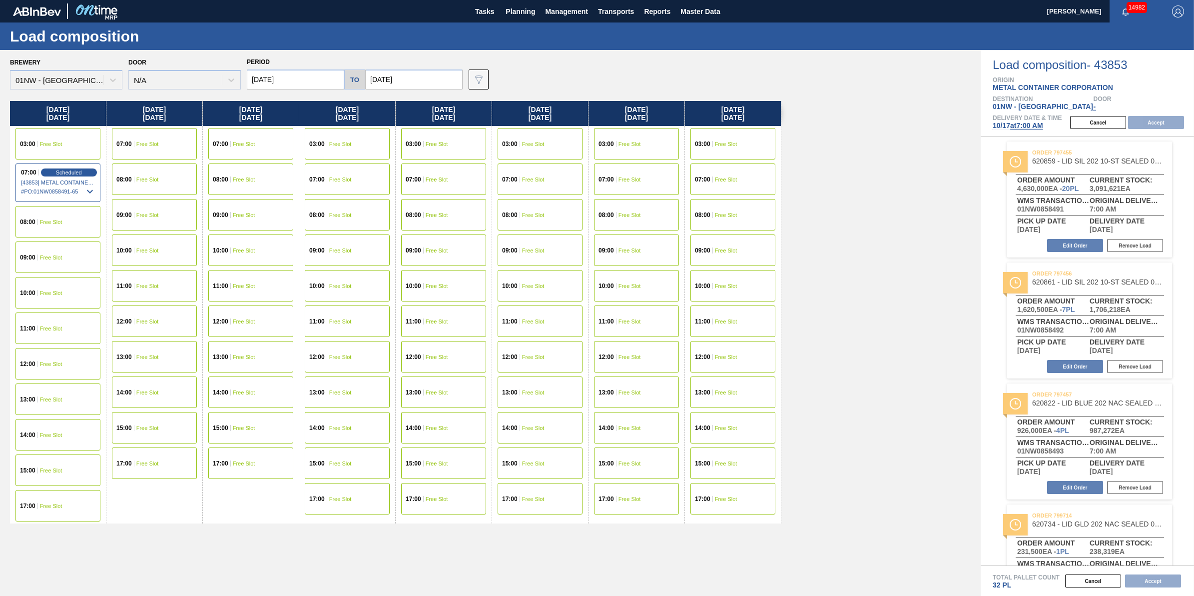
drag, startPoint x: 72, startPoint y: 223, endPoint x: 83, endPoint y: 222, distance: 10.5
click at [71, 223] on div "08:00 Free Slot" at bounding box center [57, 221] width 85 height 31
click at [1154, 120] on button "Accept" at bounding box center [1156, 122] width 56 height 13
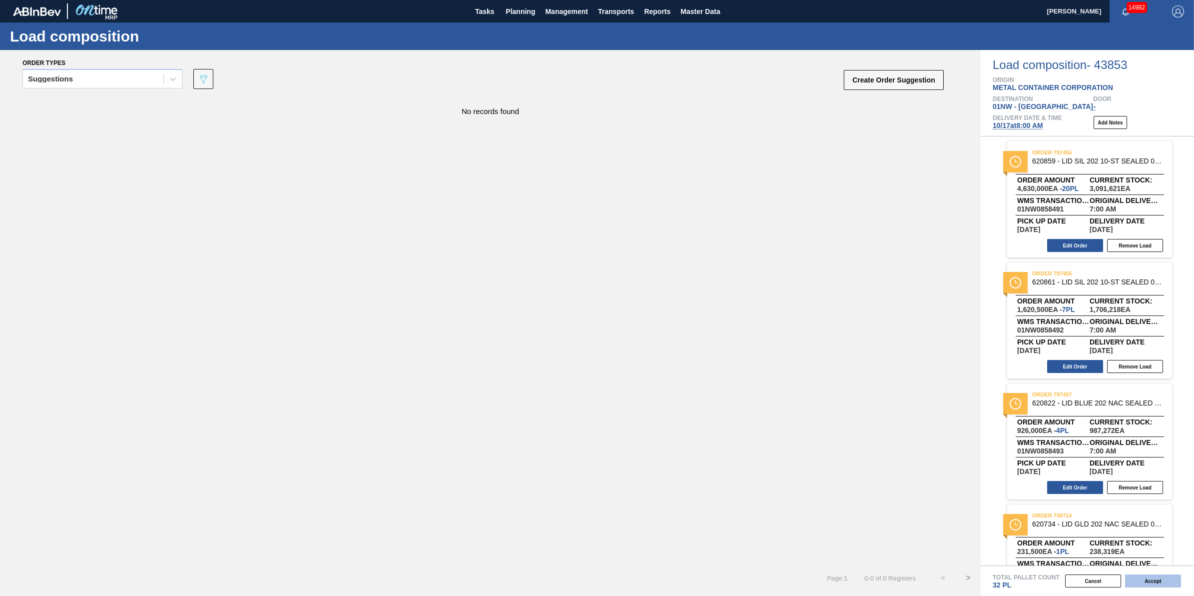
click at [1157, 581] on button "Accept" at bounding box center [1153, 580] width 56 height 13
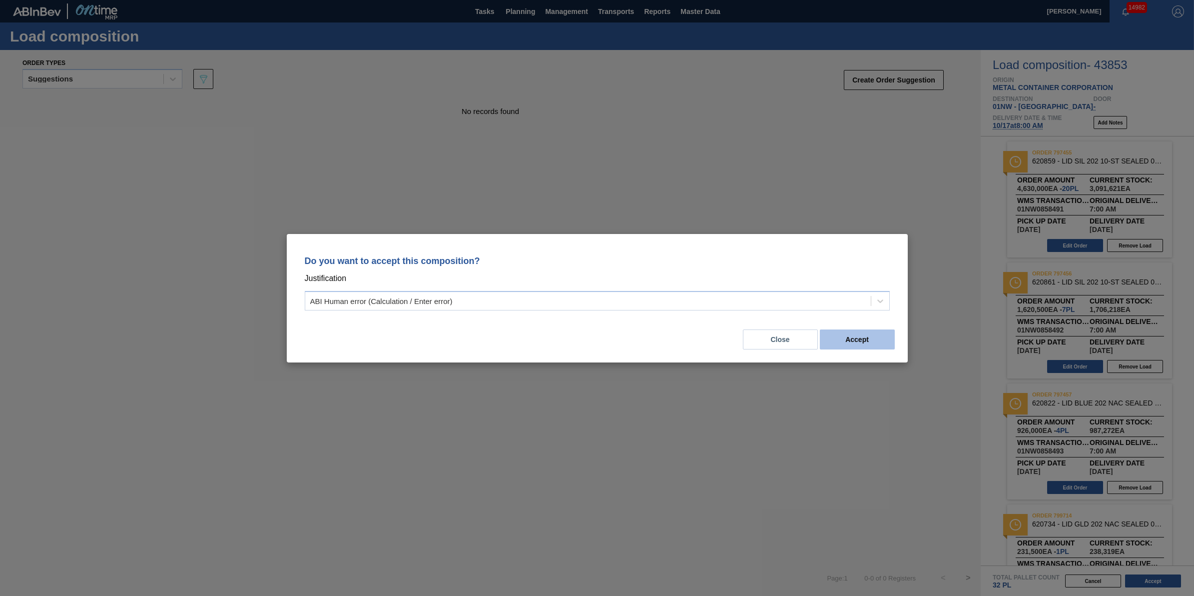
click at [836, 331] on button "Accept" at bounding box center [857, 339] width 75 height 20
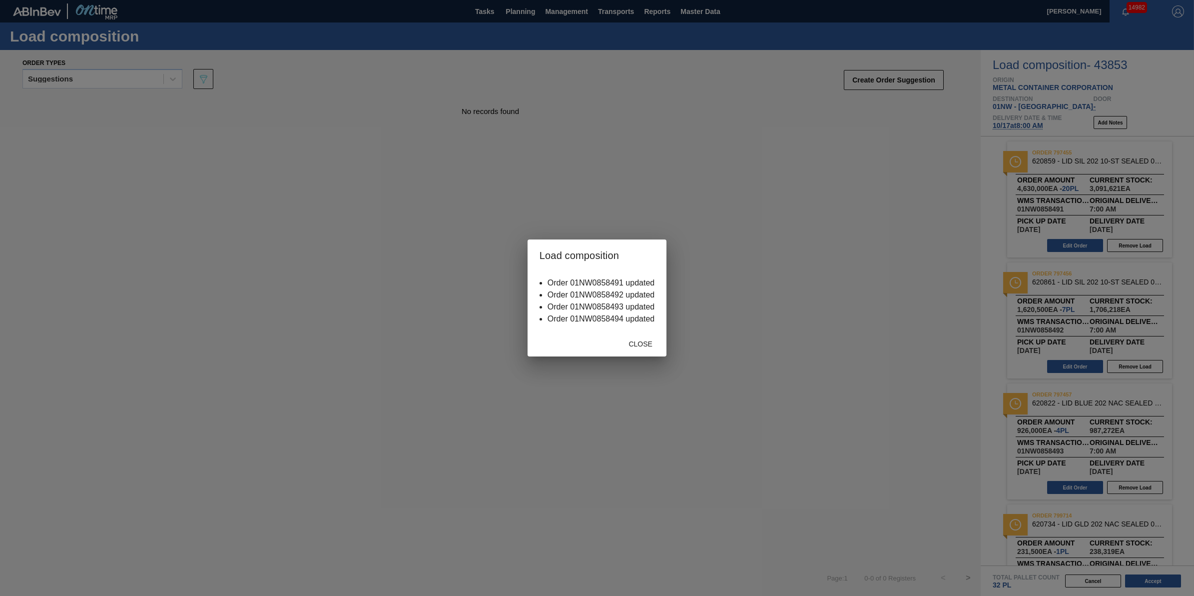
click at [652, 350] on div "Close" at bounding box center [641, 343] width 44 height 18
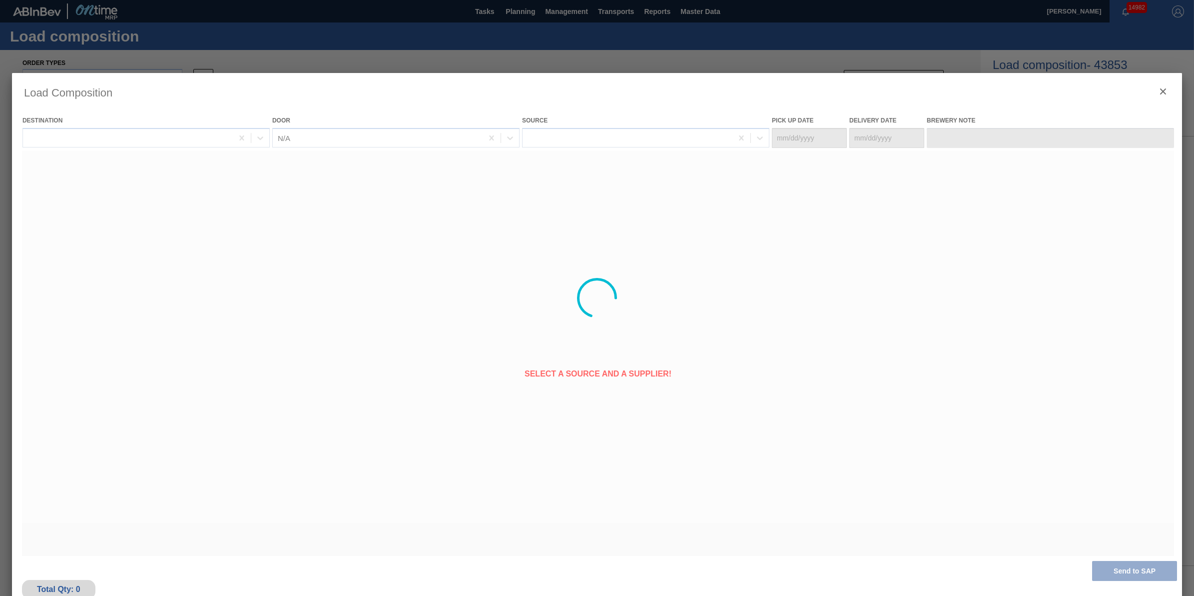
type Date "10/15/2025"
type Date "10/17/2025"
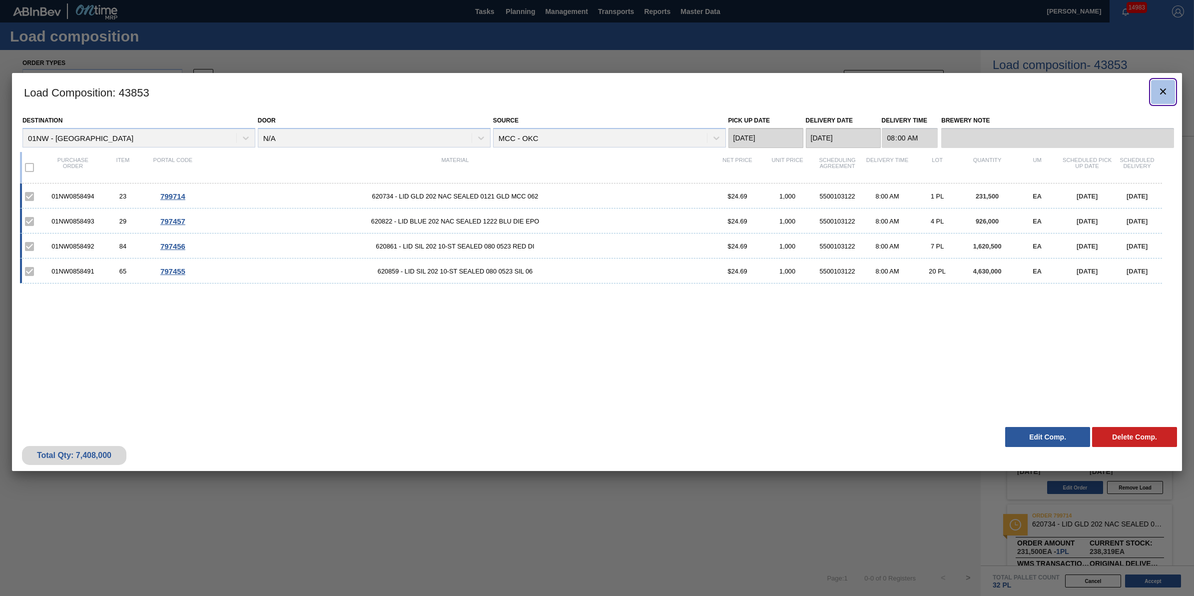
click at [1159, 89] on icon "botão de ícone" at bounding box center [1163, 91] width 12 height 12
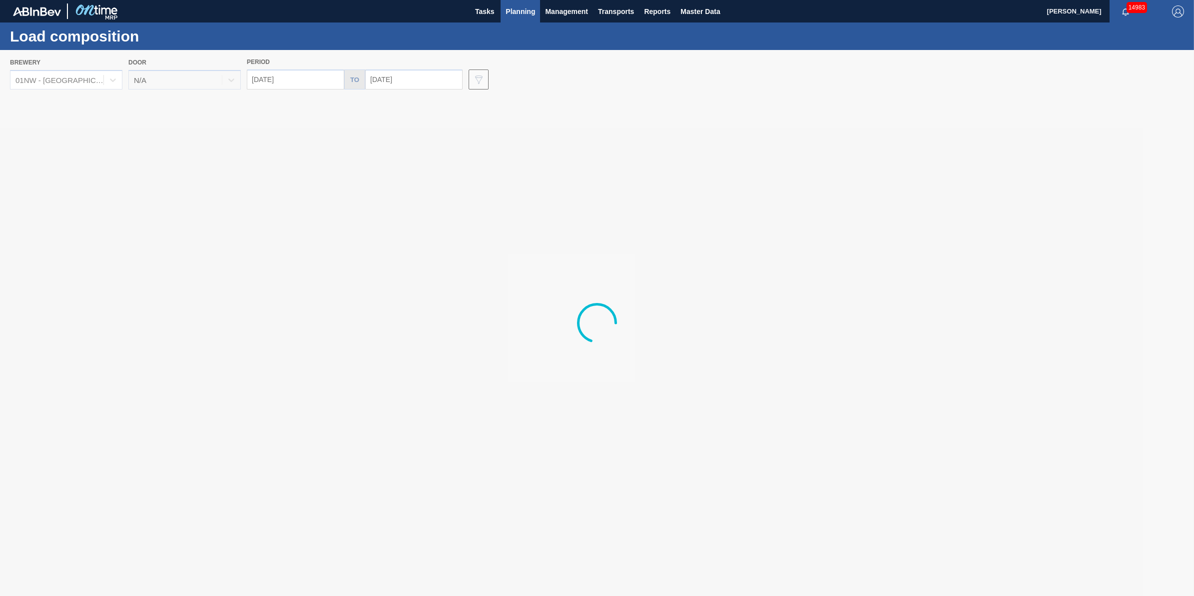
click at [522, 10] on span "Planning" at bounding box center [520, 11] width 29 height 12
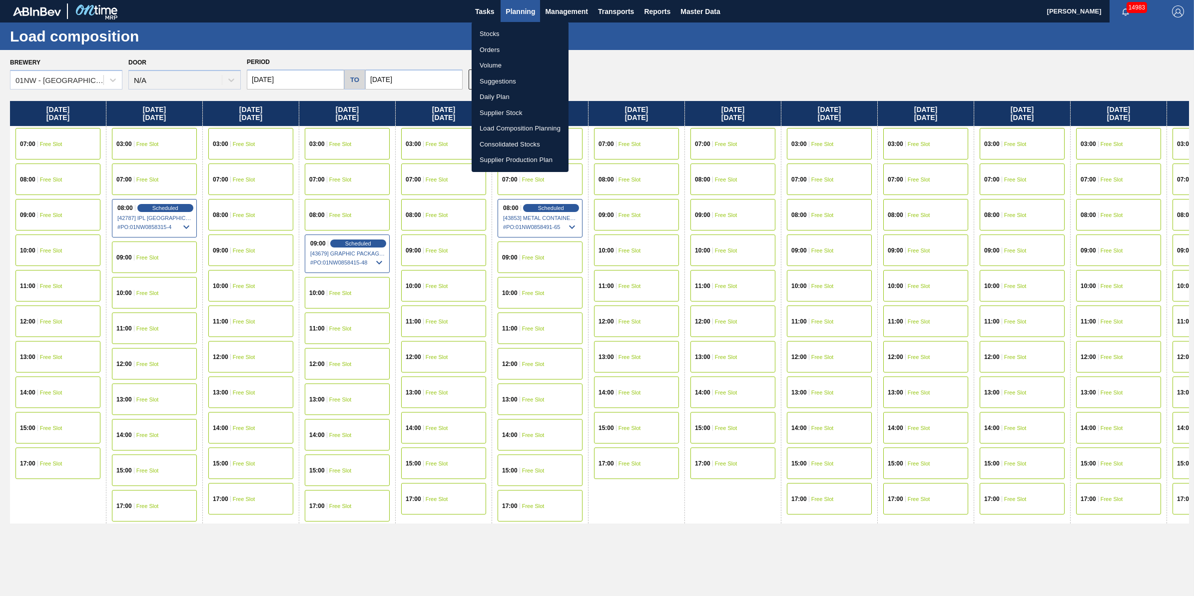
click at [515, 26] on li "Stocks" at bounding box center [520, 34] width 97 height 16
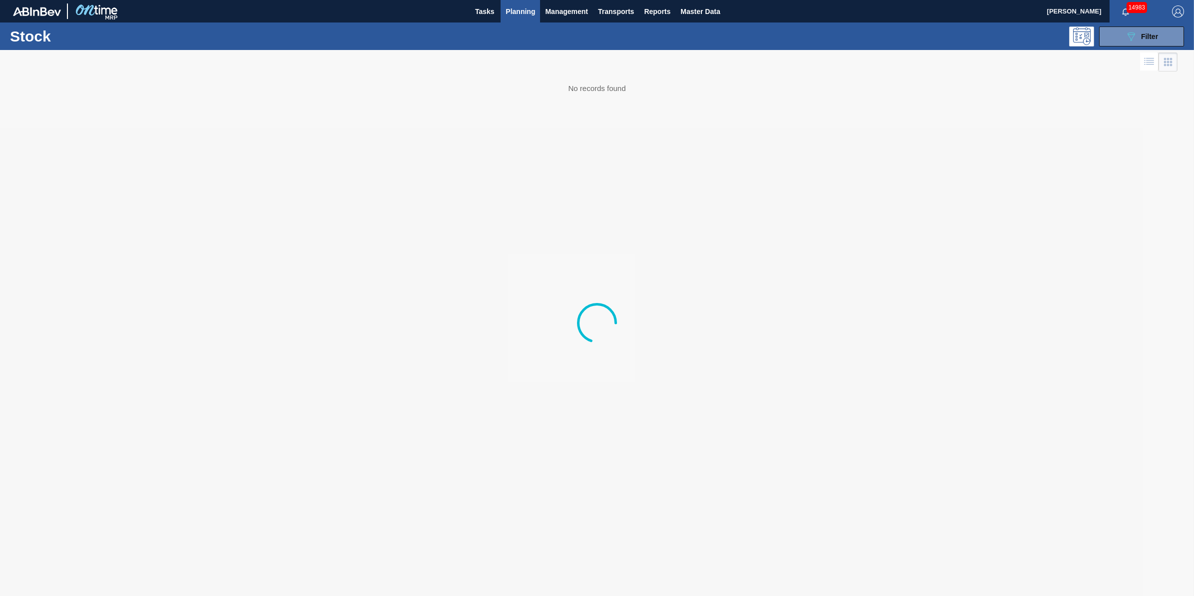
click at [515, 33] on li "Stocks" at bounding box center [520, 34] width 73 height 9
click at [1135, 33] on icon "089F7B8B-B2A5-4AFE-B5C0-19BA573D28AC" at bounding box center [1131, 36] width 12 height 12
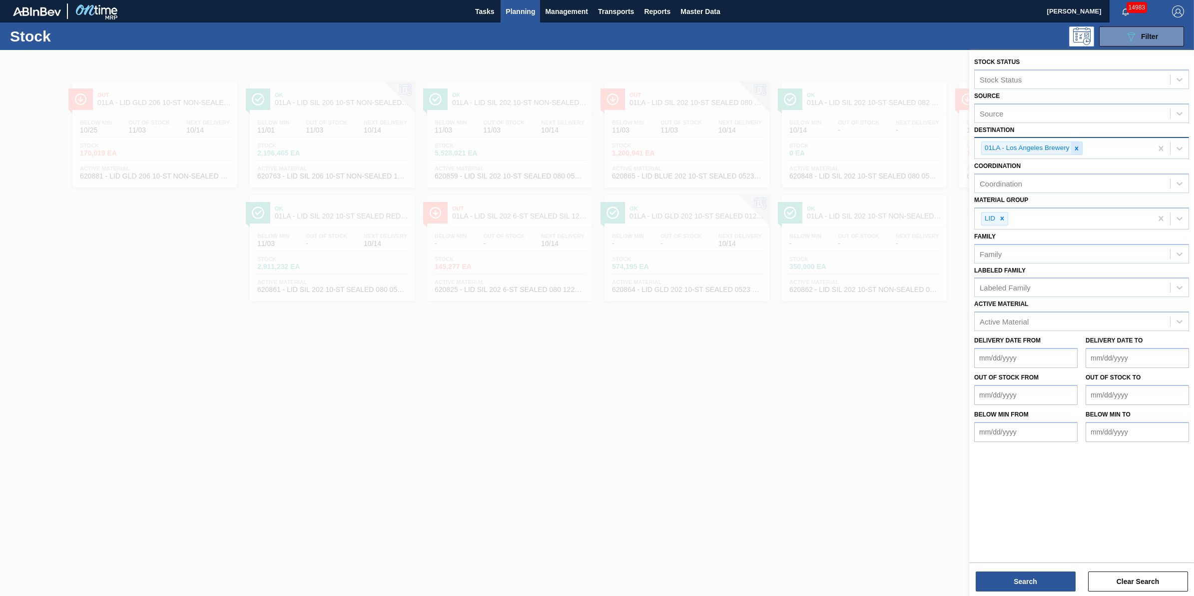
click at [1078, 148] on icon at bounding box center [1076, 148] width 7 height 7
click at [1078, 148] on div "Destination" at bounding box center [1072, 147] width 195 height 14
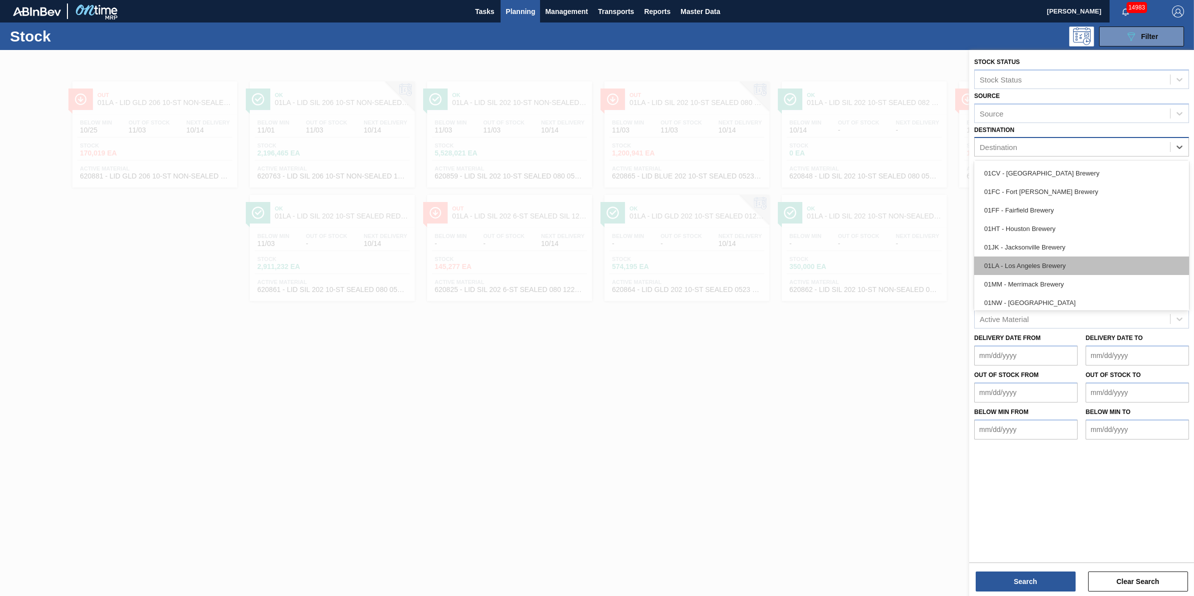
scroll to position [62, 0]
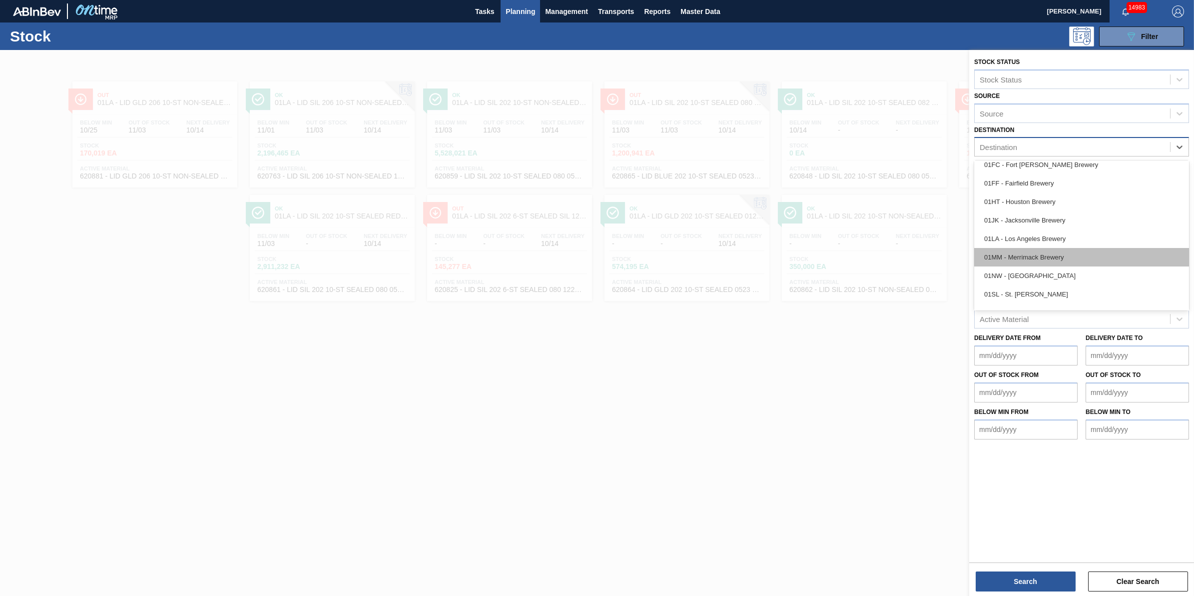
click at [1070, 258] on div "01MM - Merrimack Brewery" at bounding box center [1082, 257] width 215 height 18
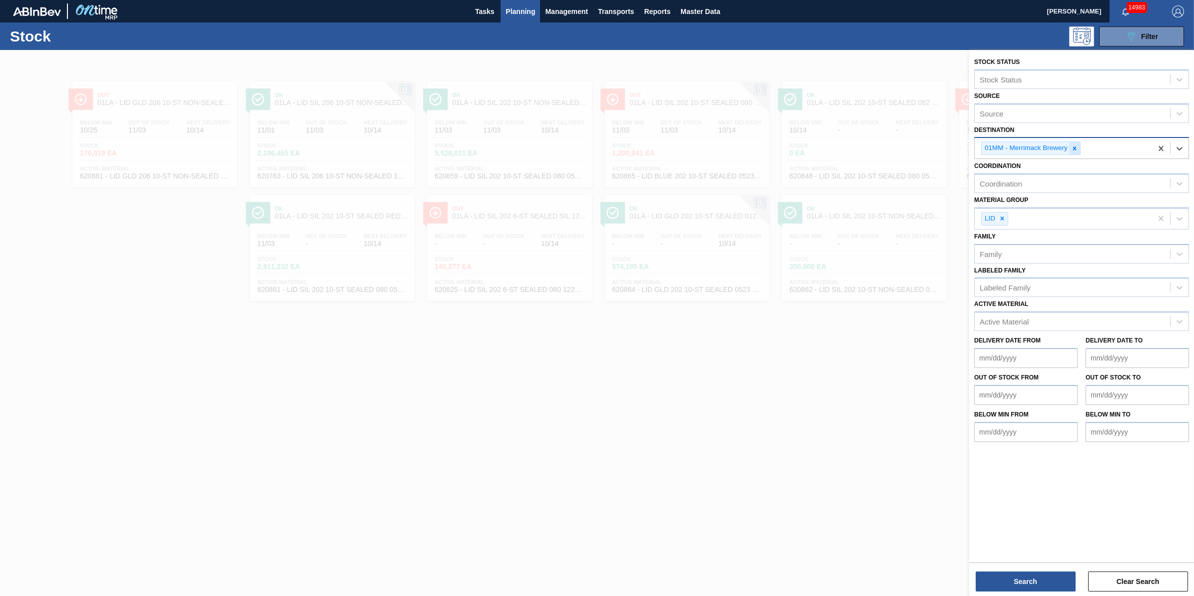
click at [1074, 151] on div at bounding box center [1075, 148] width 11 height 12
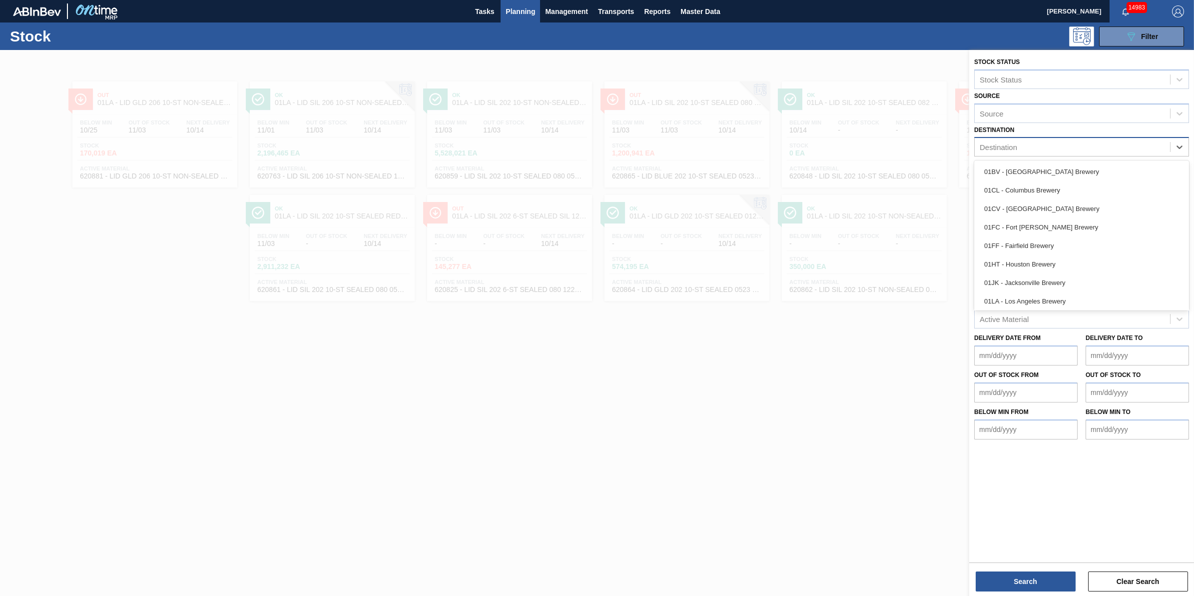
click at [1075, 150] on div "Destination" at bounding box center [1072, 147] width 195 height 14
click at [1070, 264] on div "01NW - [GEOGRAPHIC_DATA]" at bounding box center [1082, 262] width 215 height 18
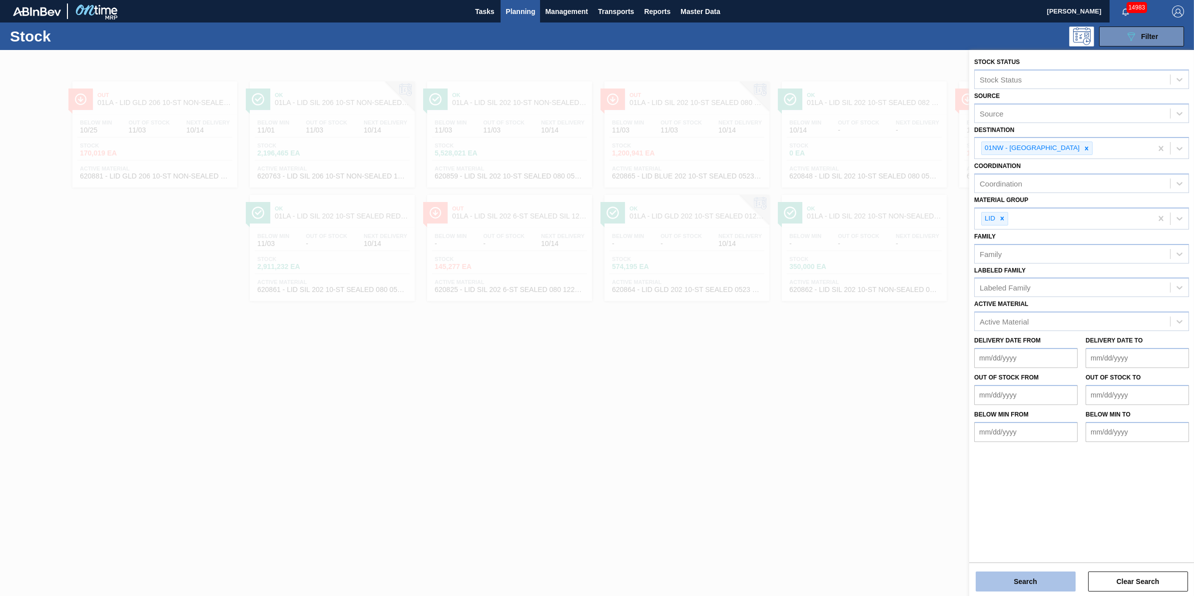
click at [981, 580] on button "Search" at bounding box center [1026, 581] width 100 height 20
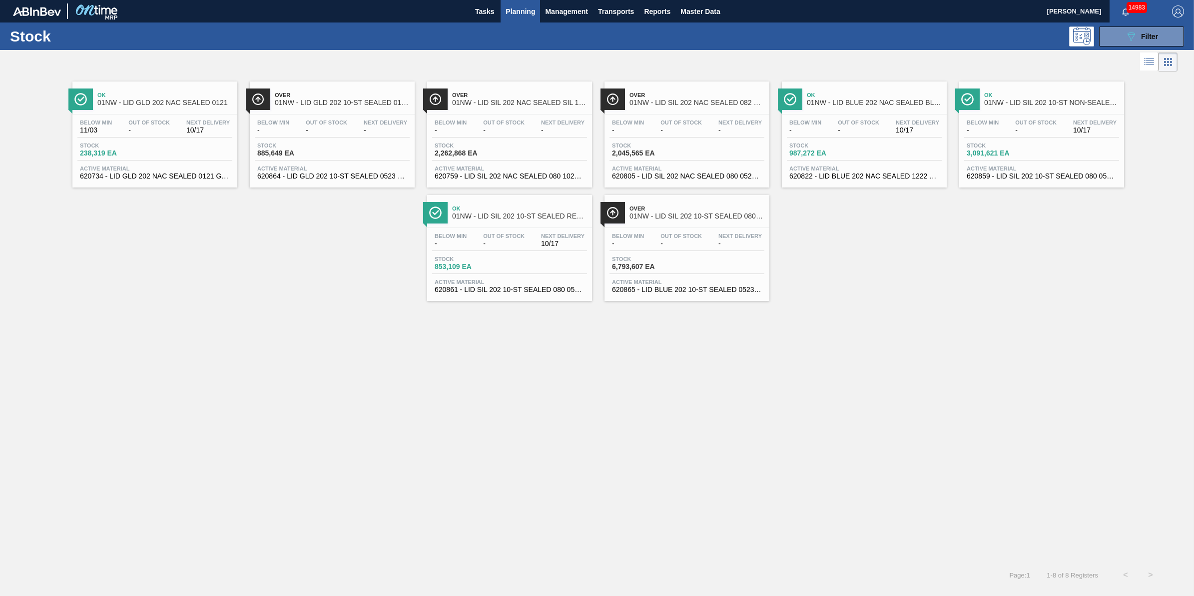
click at [336, 136] on div "Below Min - Out Of Stock - Next Delivery -" at bounding box center [332, 128] width 155 height 18
click at [520, 156] on div "Stock 2,262,868 EA" at bounding box center [509, 151] width 155 height 18
click at [663, 114] on div "Below Min - Out Of Stock - Next Delivery - Stock 2,045,565 EA Active Material 6…" at bounding box center [687, 148] width 165 height 68
click at [1030, 160] on div "Stock 3,091,621 EA" at bounding box center [1042, 151] width 155 height 18
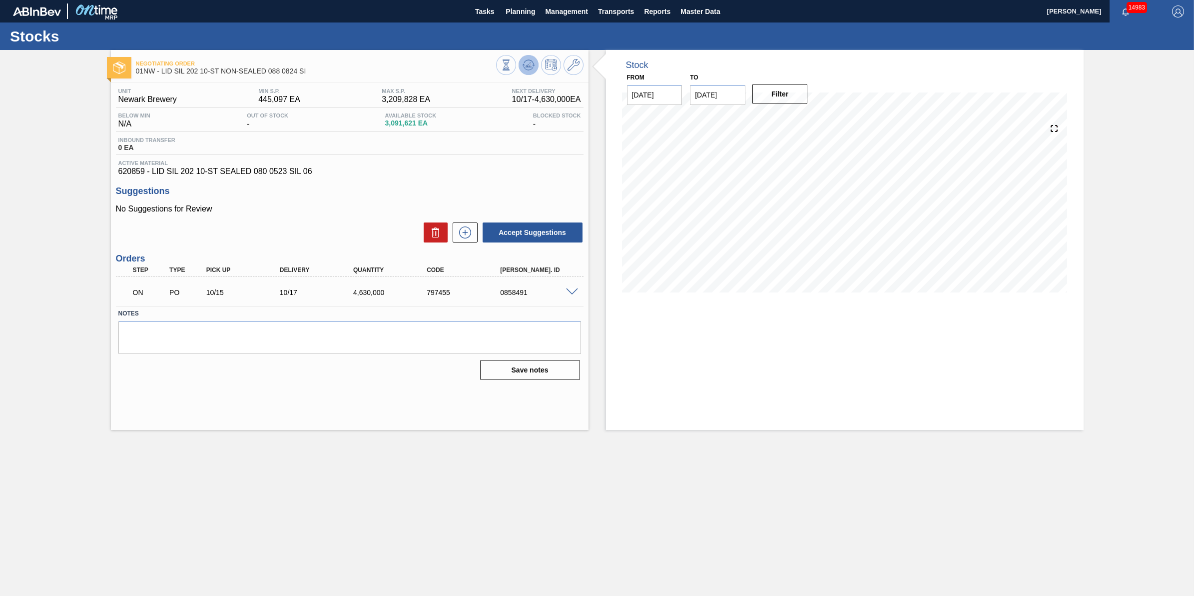
click at [523, 63] on icon at bounding box center [529, 65] width 12 height 12
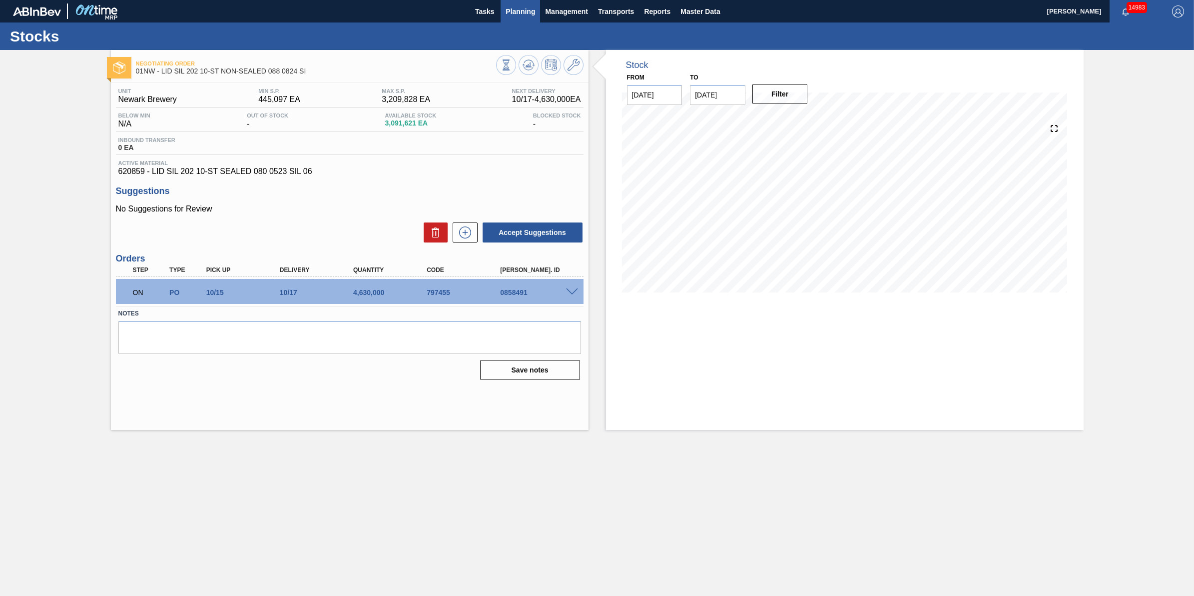
click at [537, 14] on button "Planning" at bounding box center [520, 11] width 39 height 22
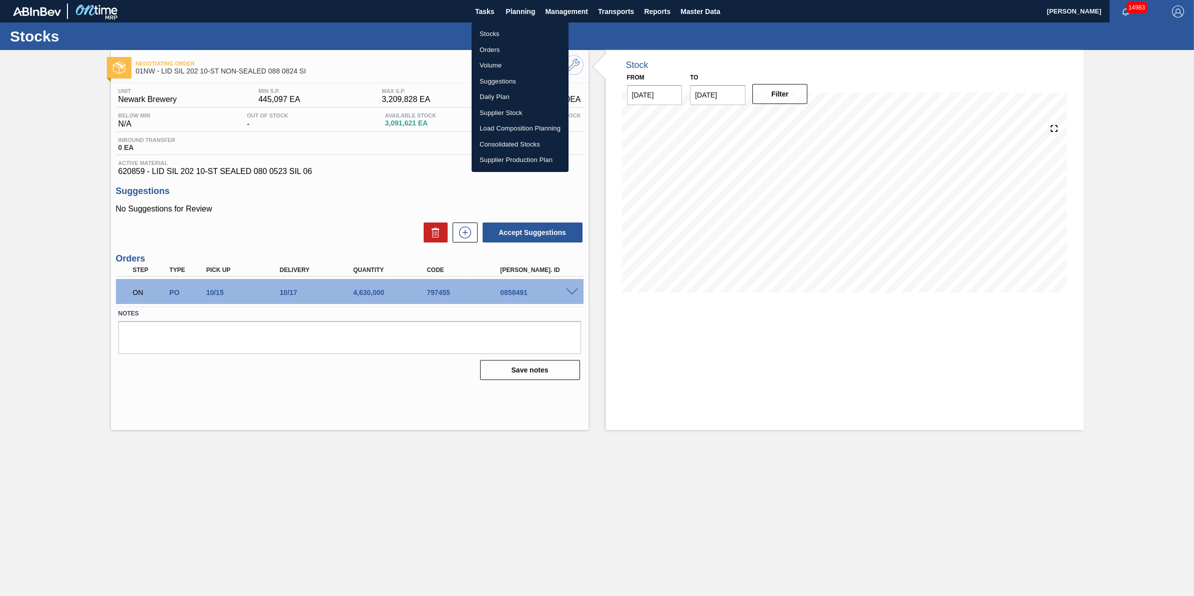
click at [532, 130] on li "Load Composition Planning" at bounding box center [520, 128] width 97 height 16
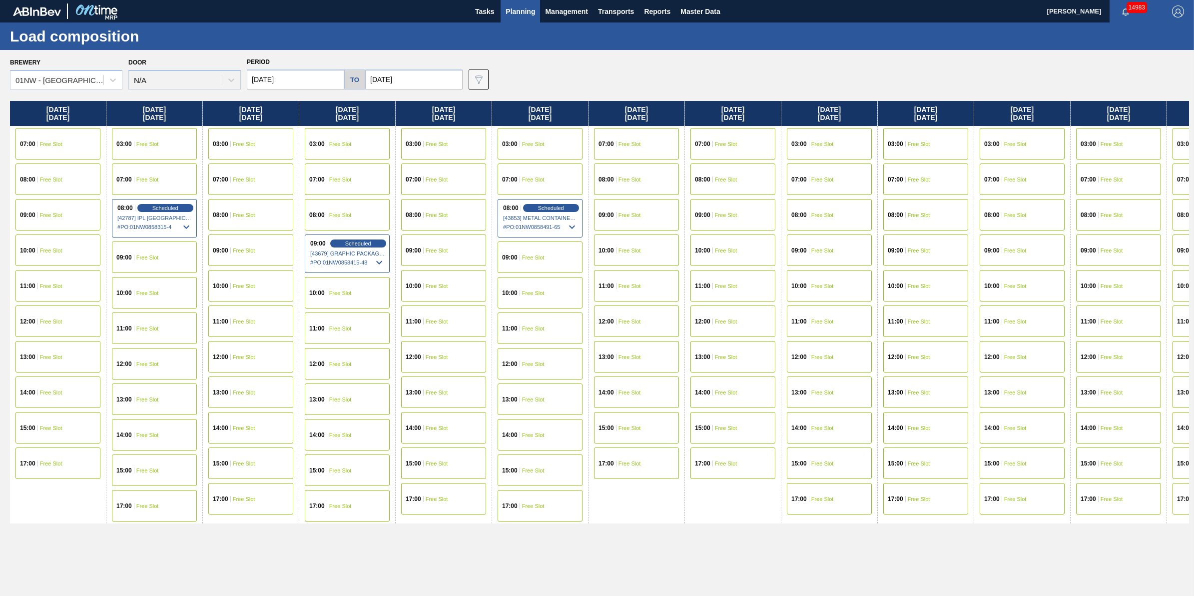
click at [77, 90] on div "Brewery 01NW - Newark Brewery Door N/A Period 10/12/2025 to 10/24/2025 Data vie…" at bounding box center [597, 322] width 1194 height 545
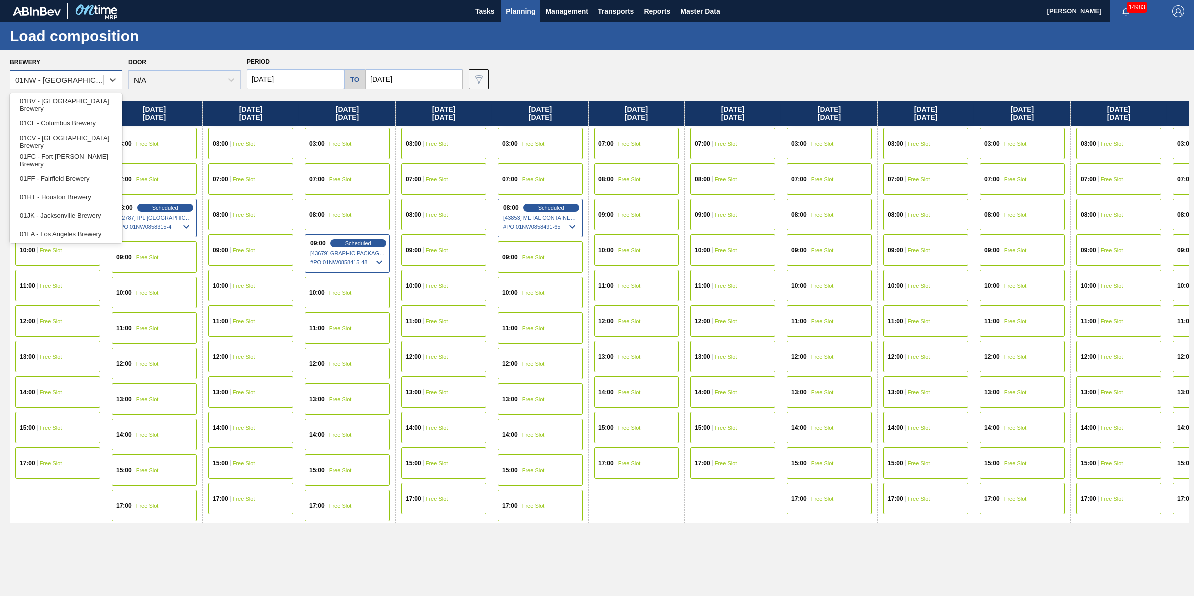
click at [81, 86] on div "01NW - [GEOGRAPHIC_DATA]" at bounding box center [56, 80] width 93 height 14
click at [102, 159] on div "01LA - Los Angeles Brewery" at bounding box center [66, 158] width 112 height 18
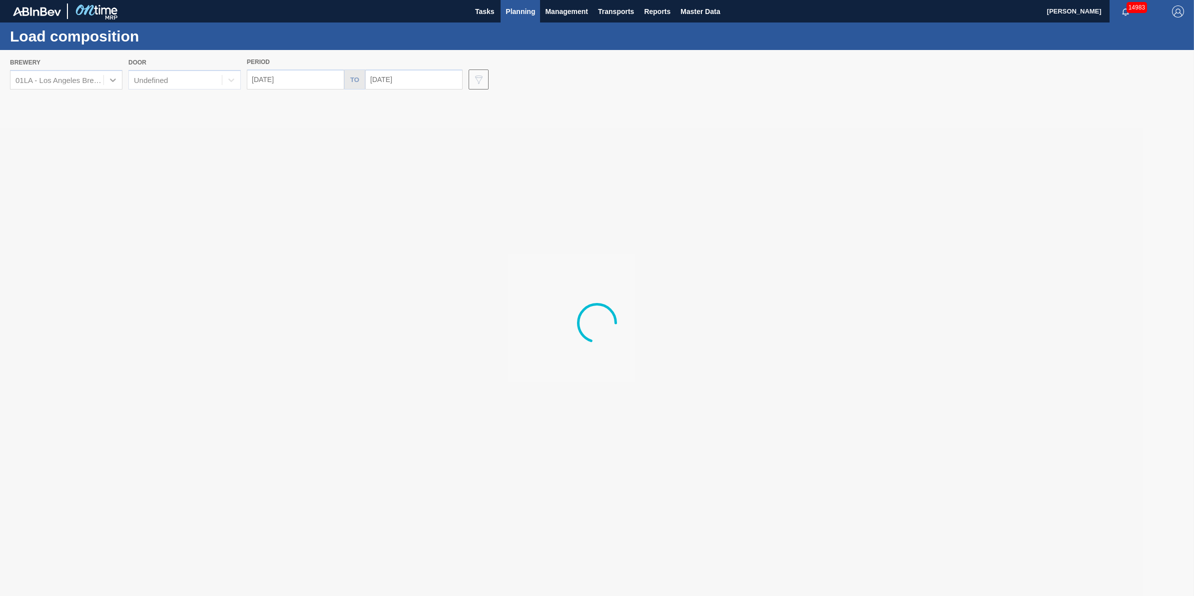
click at [309, 78] on div at bounding box center [597, 323] width 1194 height 546
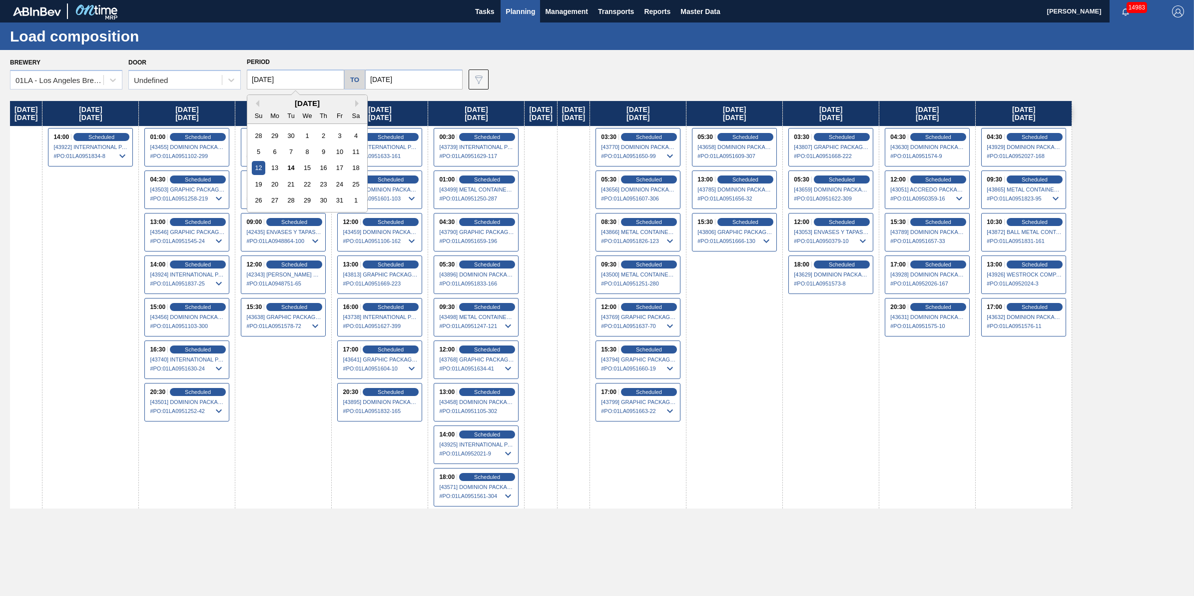
click at [314, 80] on input "10/12/2025" at bounding box center [295, 79] width 97 height 20
click at [288, 185] on div "21" at bounding box center [290, 183] width 13 height 13
type input "10/21/2025"
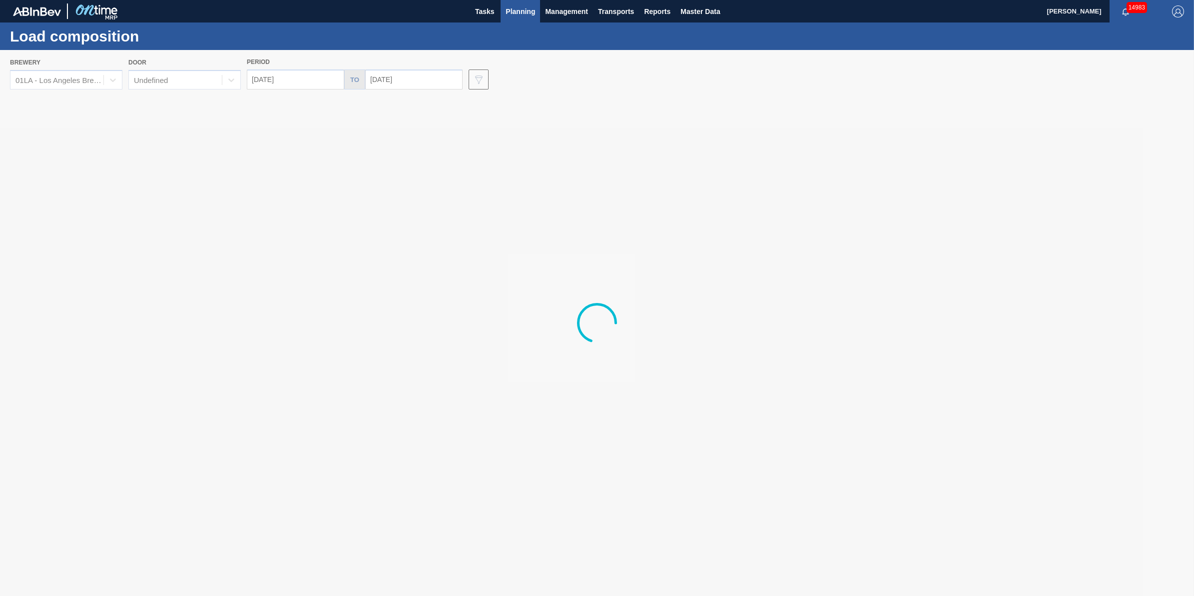
click at [210, 78] on div at bounding box center [597, 323] width 1194 height 546
drag, startPoint x: 210, startPoint y: 78, endPoint x: 171, endPoint y: 79, distance: 38.5
click at [171, 79] on div at bounding box center [597, 323] width 1194 height 546
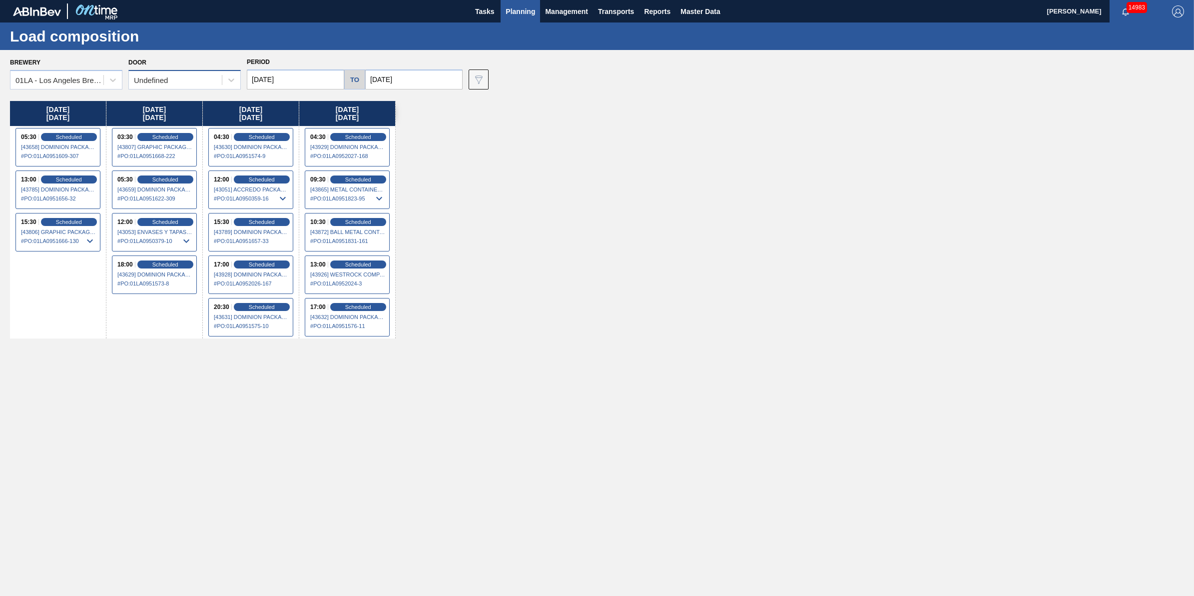
click at [189, 80] on div "Undefined" at bounding box center [175, 80] width 93 height 14
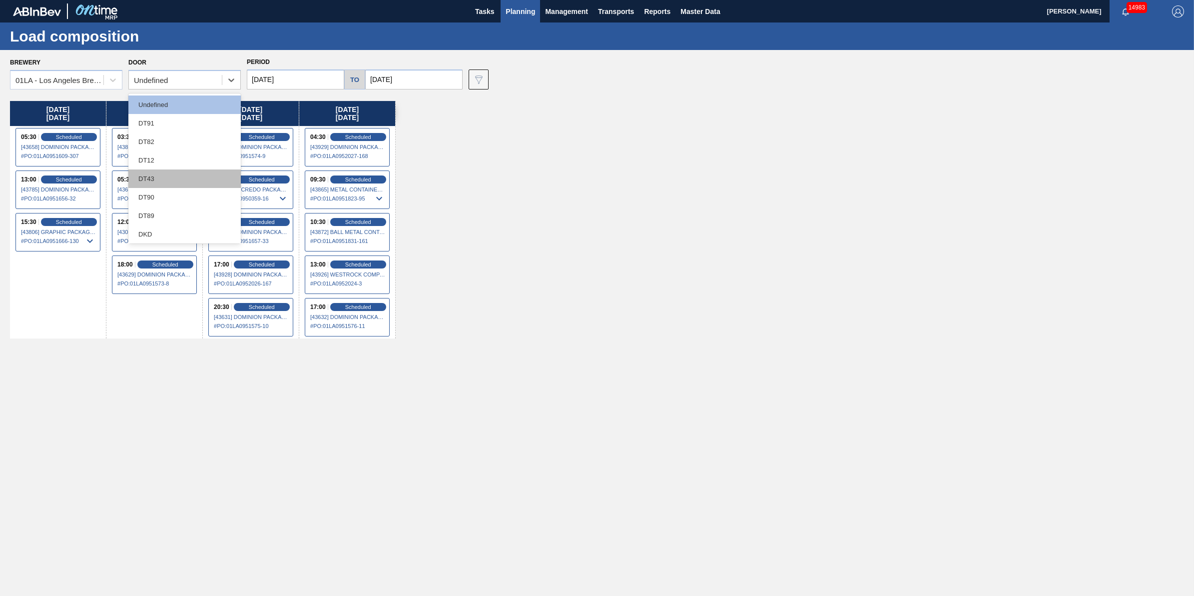
click at [173, 181] on div "DT43" at bounding box center [184, 178] width 112 height 18
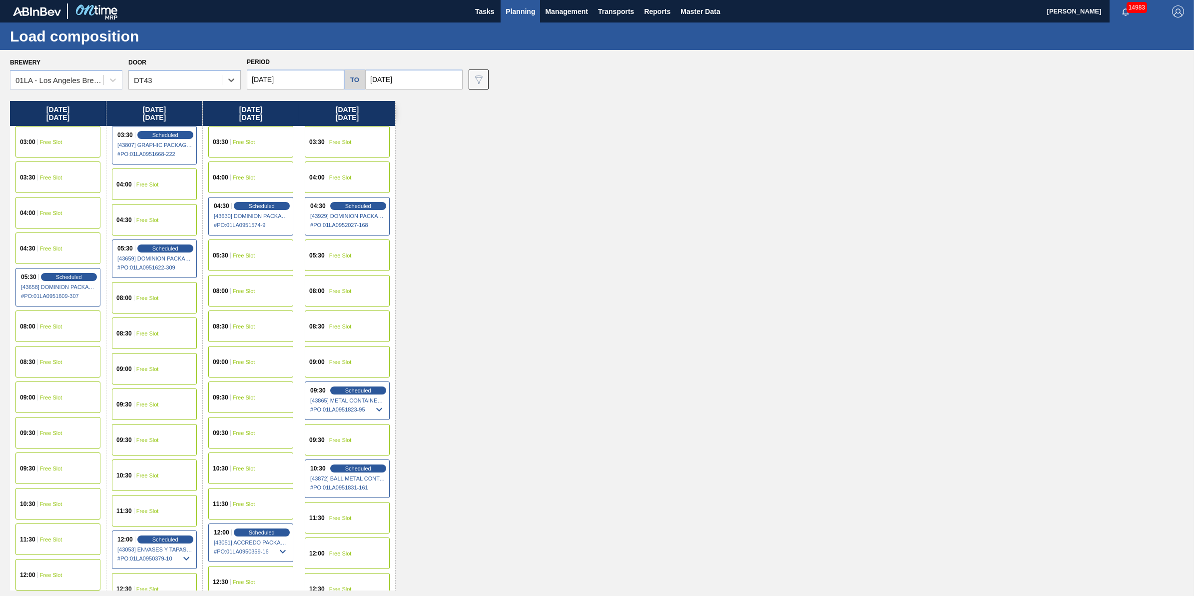
scroll to position [0, 0]
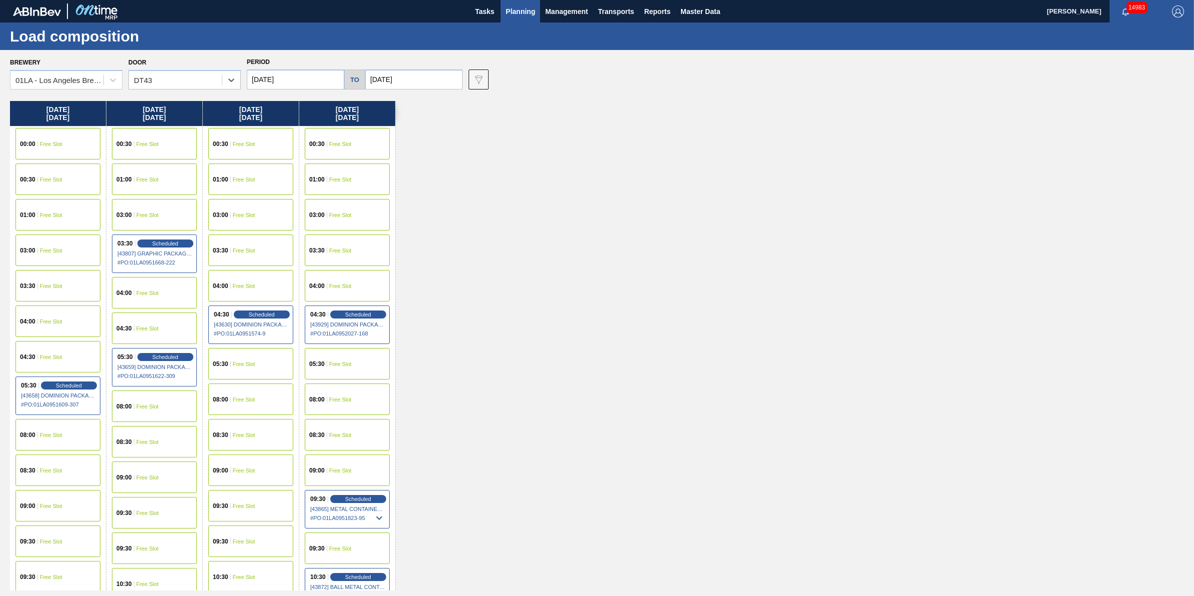
click at [525, 5] on span "Planning" at bounding box center [520, 11] width 29 height 12
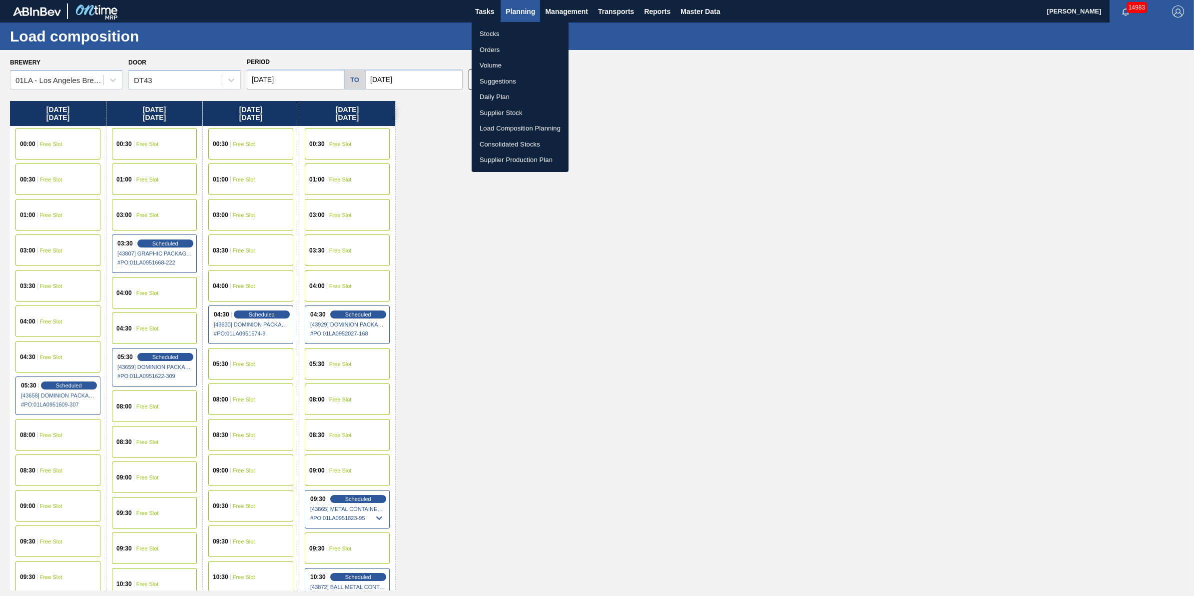
click at [523, 31] on li "Stocks" at bounding box center [520, 34] width 97 height 16
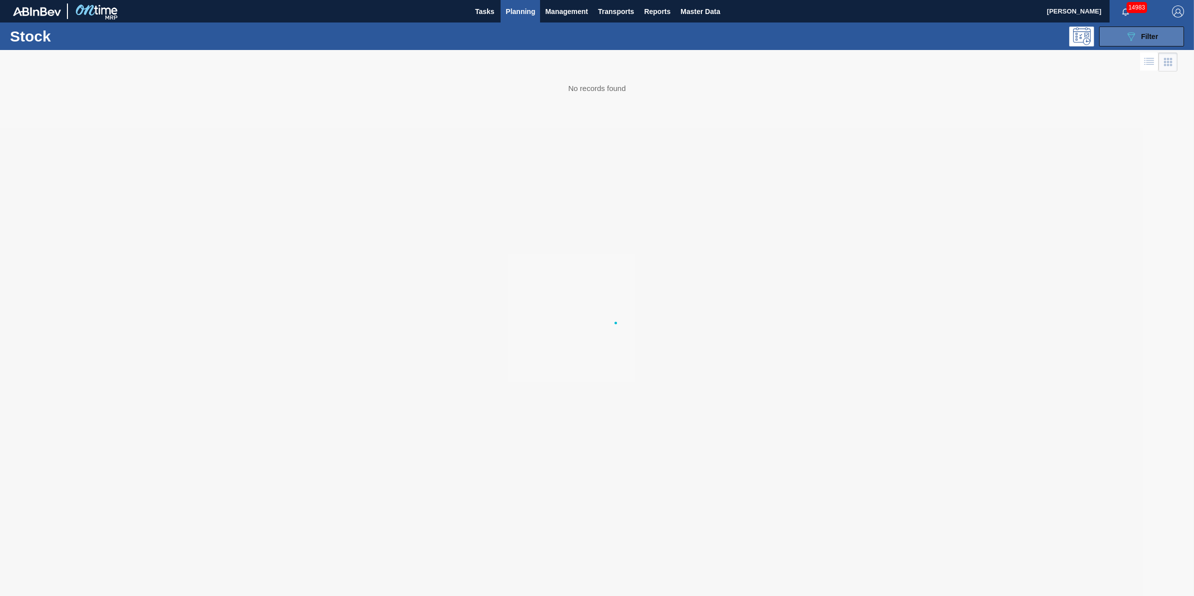
click at [1115, 33] on button "089F7B8B-B2A5-4AFE-B5C0-19BA573D28AC Filter" at bounding box center [1141, 36] width 85 height 20
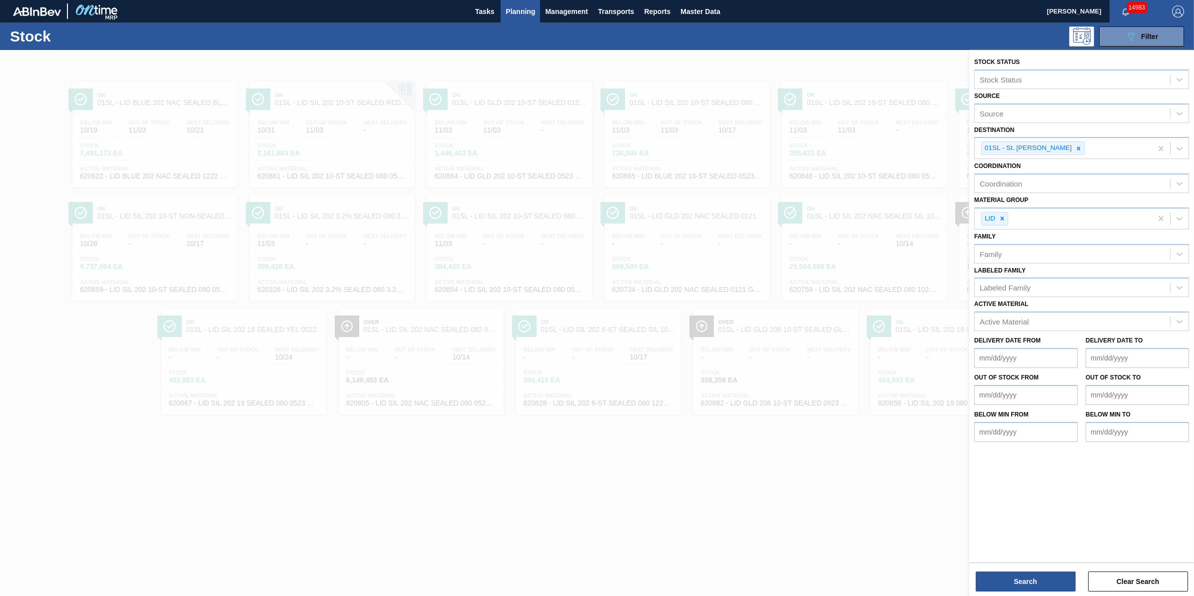
click at [720, 518] on div at bounding box center [597, 348] width 1194 height 596
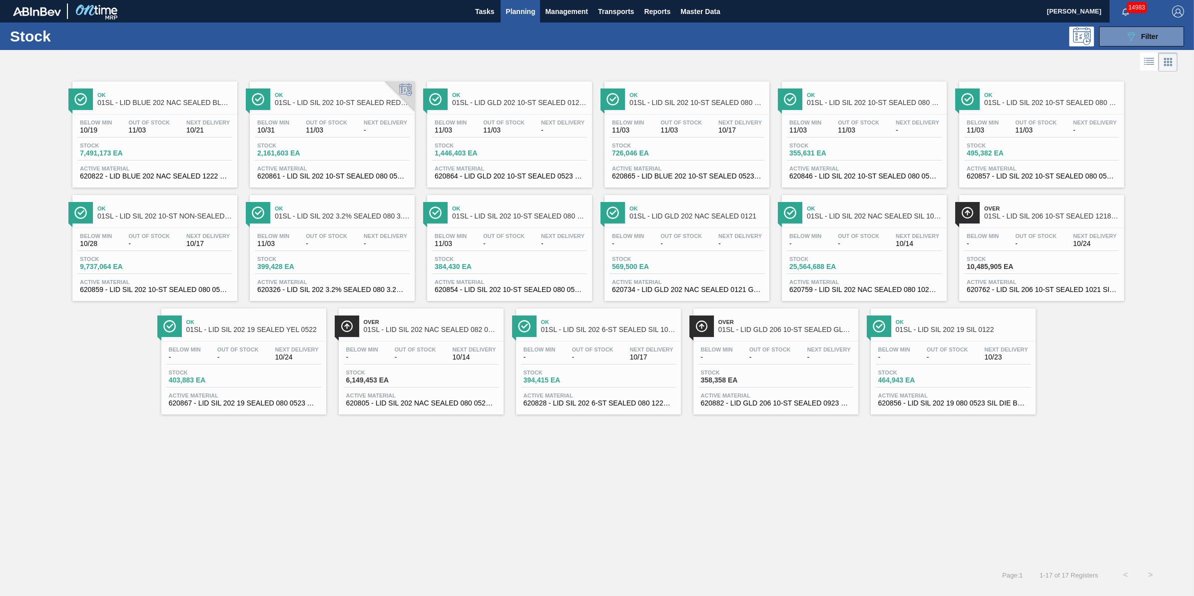
click at [310, 118] on div "Below Min 10/31 Out Of Stock 11/03 Next Delivery - Stock 2,161,603 EA Active Ma…" at bounding box center [332, 148] width 165 height 68
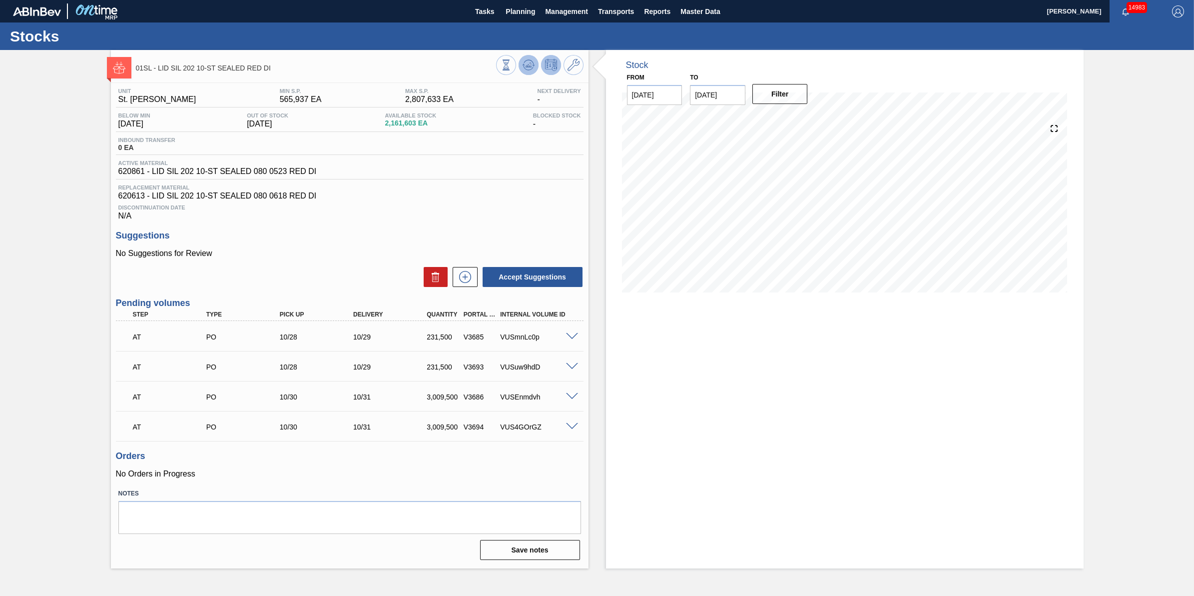
click at [529, 66] on icon at bounding box center [529, 65] width 12 height 12
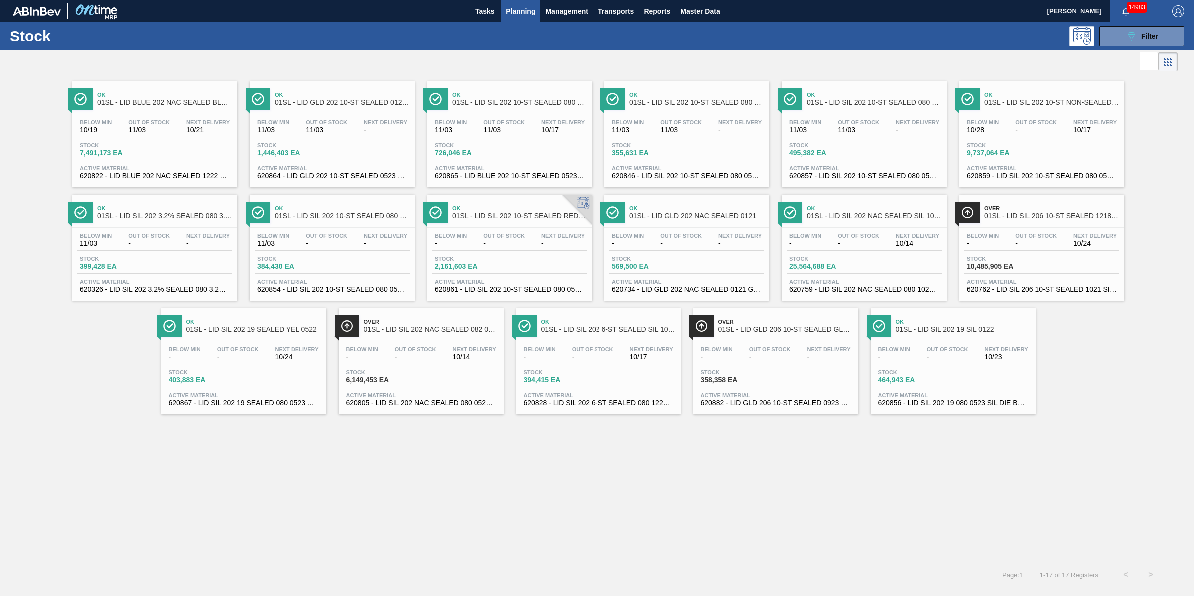
click at [356, 142] on div "Stock 1,446,403 EA" at bounding box center [332, 151] width 155 height 18
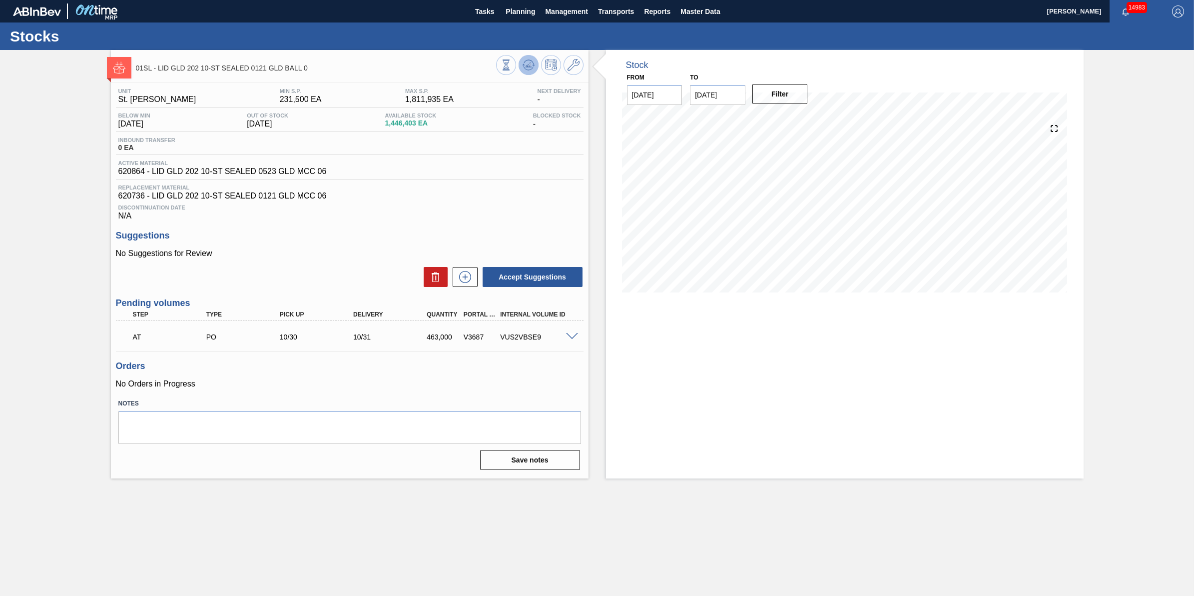
click at [521, 57] on button at bounding box center [529, 65] width 20 height 20
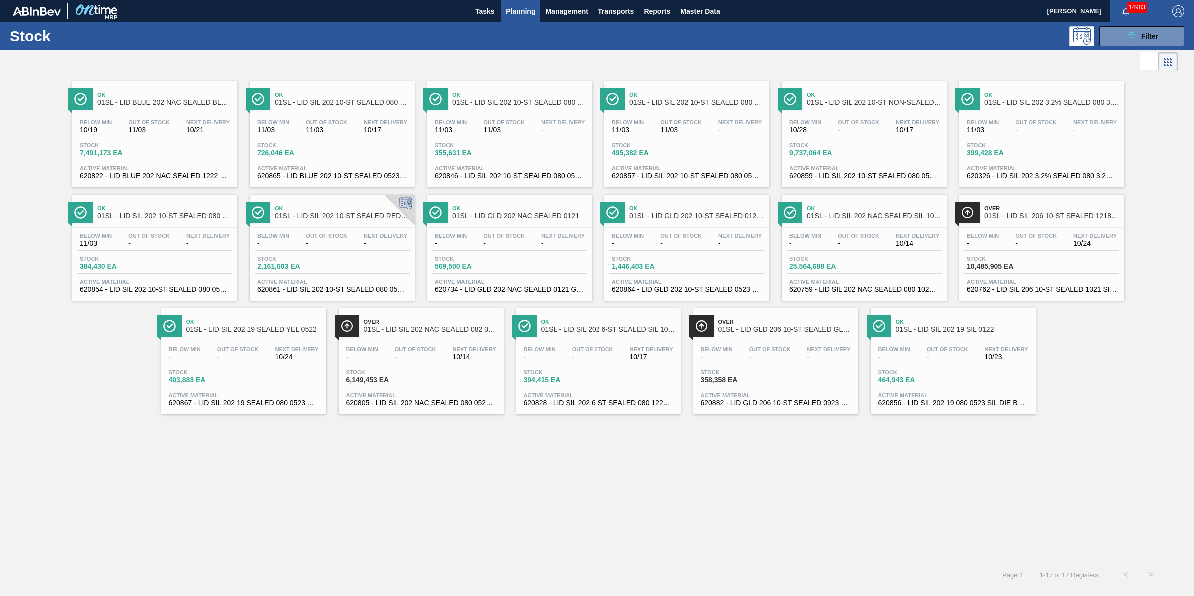
click at [514, 164] on div "Below Min 11/03 Out Of Stock 11/03 Next Delivery - Stock 355,631 EA Active Mate…" at bounding box center [509, 148] width 165 height 68
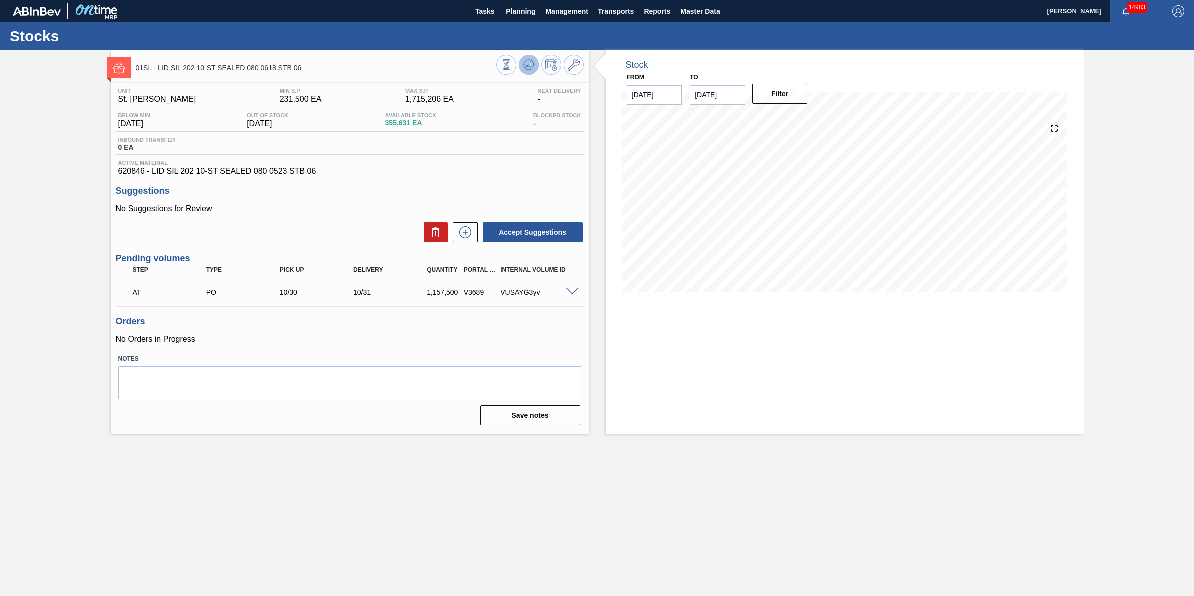
click at [528, 68] on icon at bounding box center [529, 65] width 12 height 12
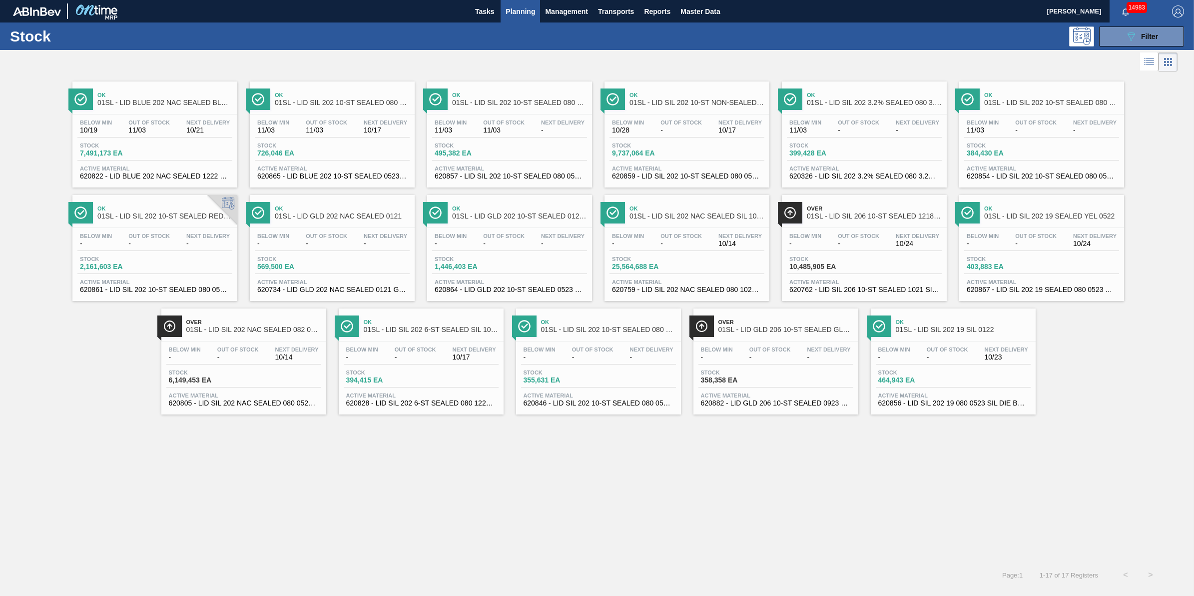
click at [135, 258] on span "Stock" at bounding box center [115, 259] width 70 height 6
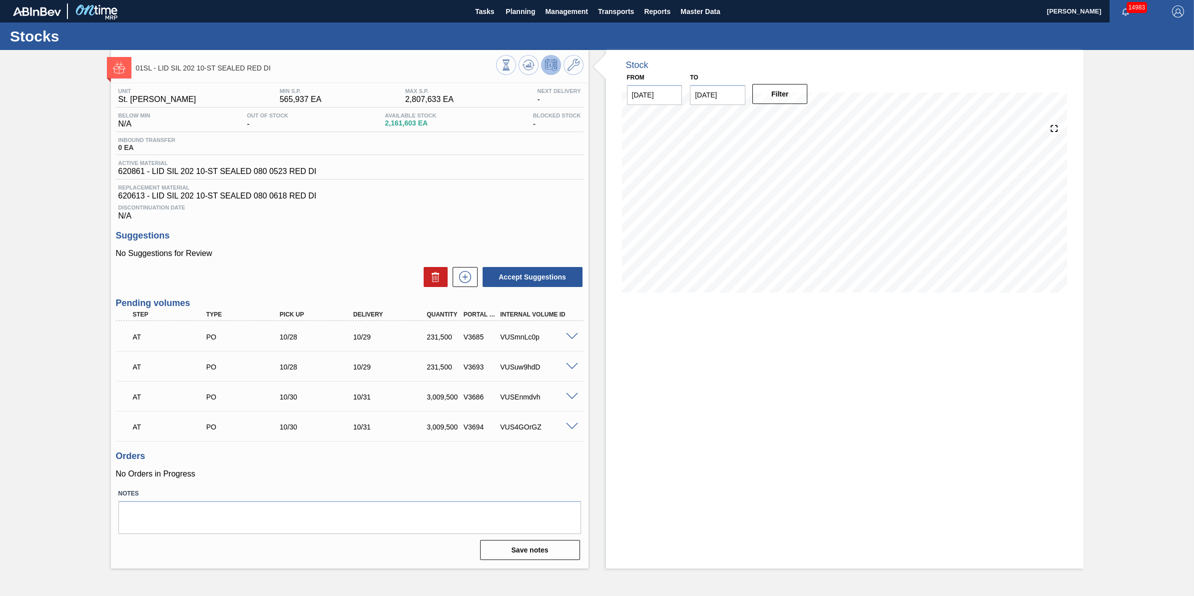
click at [730, 83] on div "to 01/31/2026" at bounding box center [717, 87] width 55 height 34
click at [731, 90] on input "01/31/2026" at bounding box center [717, 95] width 55 height 20
click at [783, 90] on button "Filter" at bounding box center [780, 94] width 55 height 20
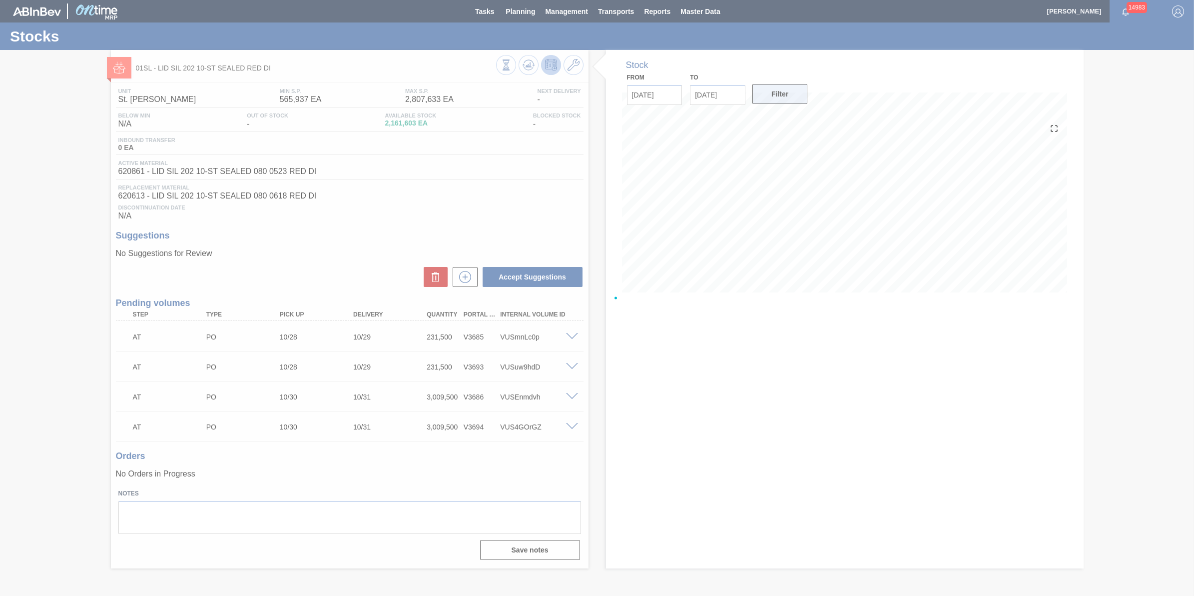
click at [783, 90] on div at bounding box center [597, 298] width 1194 height 596
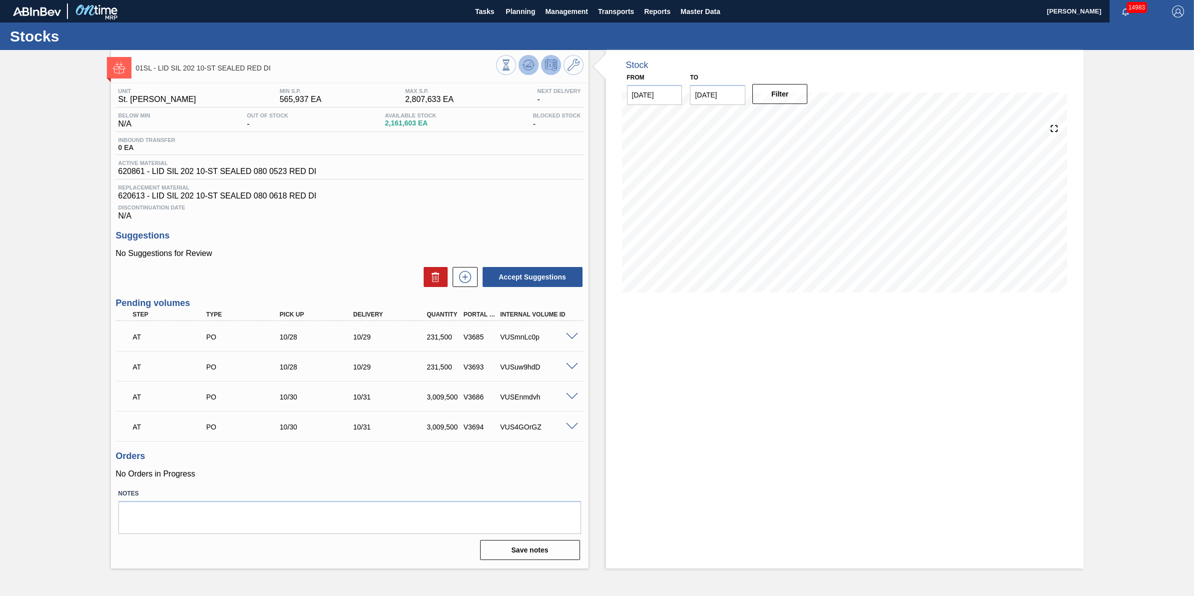
click at [526, 70] on icon at bounding box center [529, 65] width 12 height 12
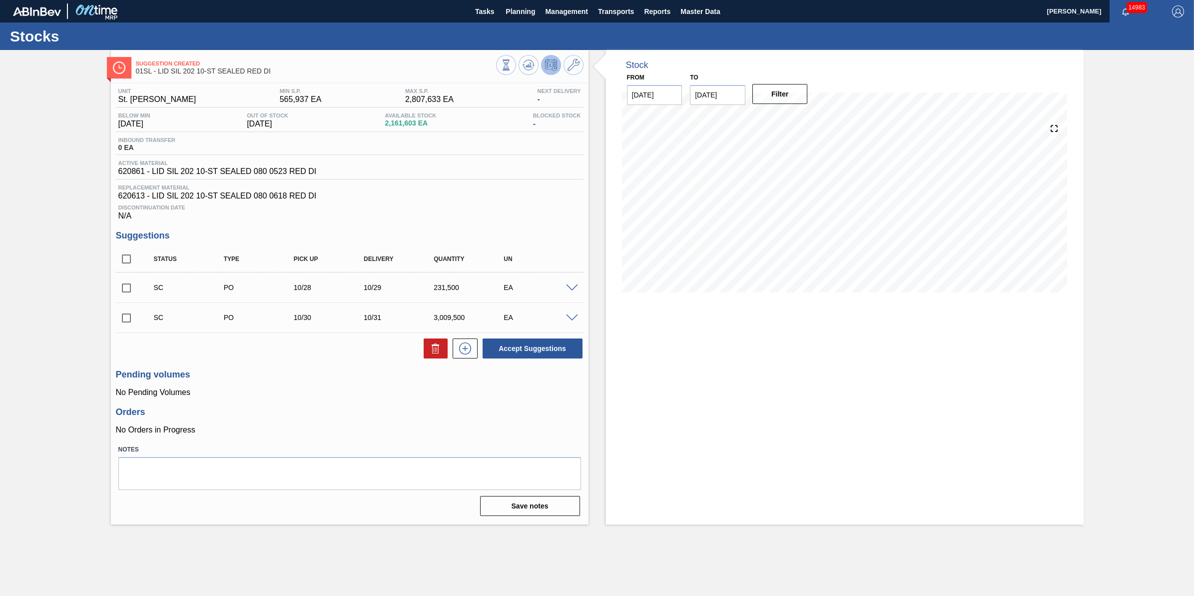
click at [941, 428] on div "Stock From 10/14/2025 to 01/31/2026 Filter 10/31 Stock Projection 3,669,611 SAP…" at bounding box center [845, 287] width 478 height 474
click at [517, 6] on span "Planning" at bounding box center [520, 11] width 29 height 12
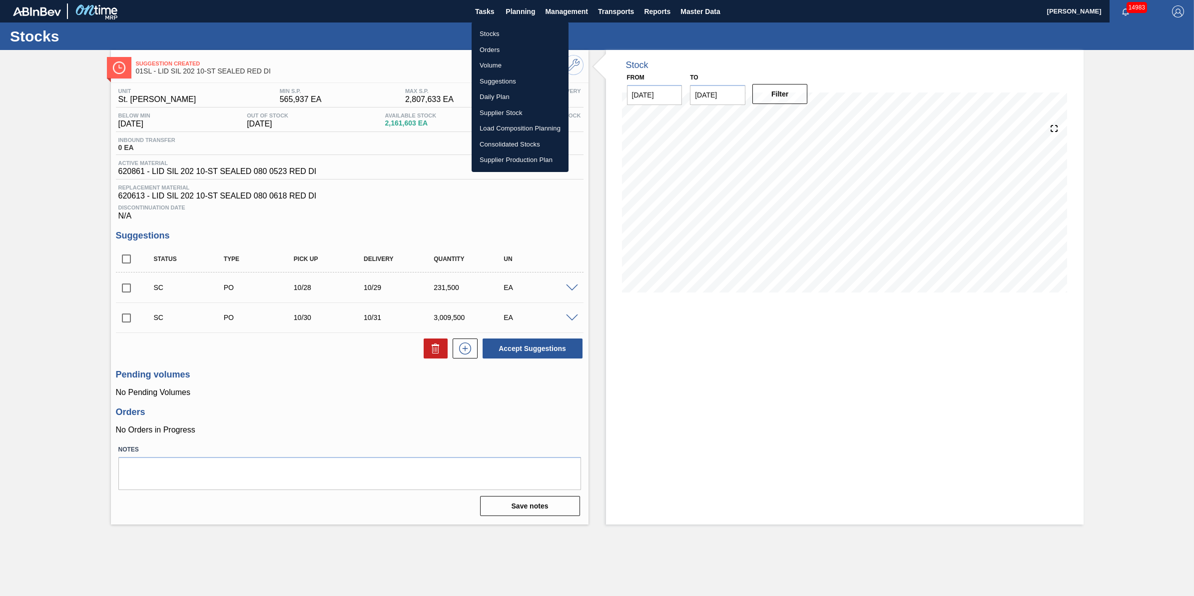
click at [697, 388] on div at bounding box center [597, 298] width 1194 height 596
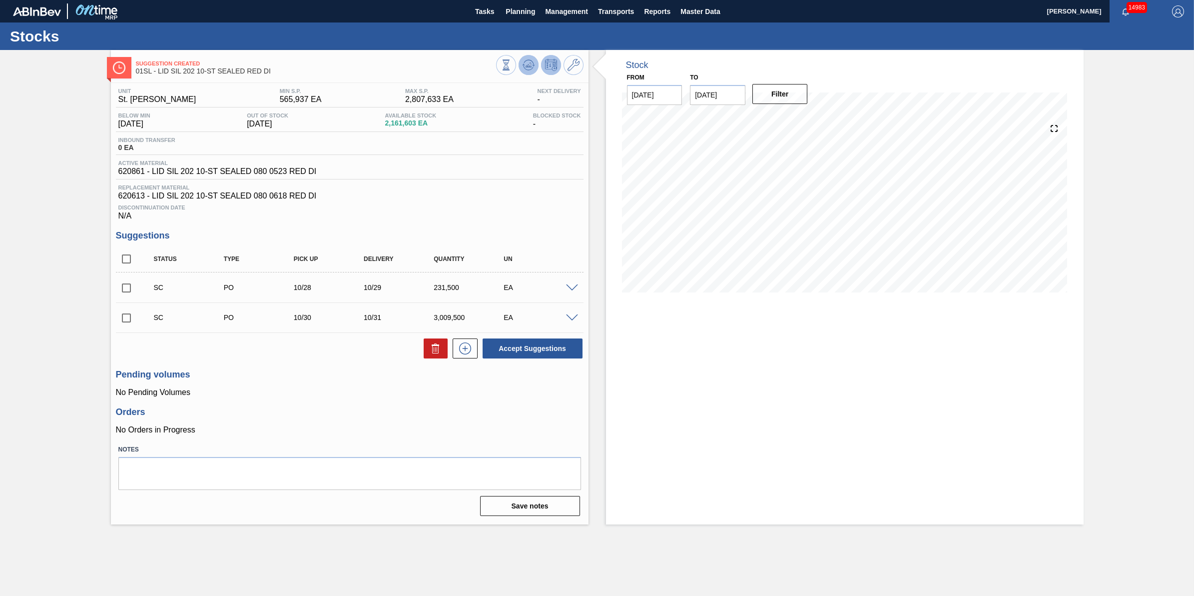
click at [530, 67] on icon at bounding box center [529, 65] width 12 height 12
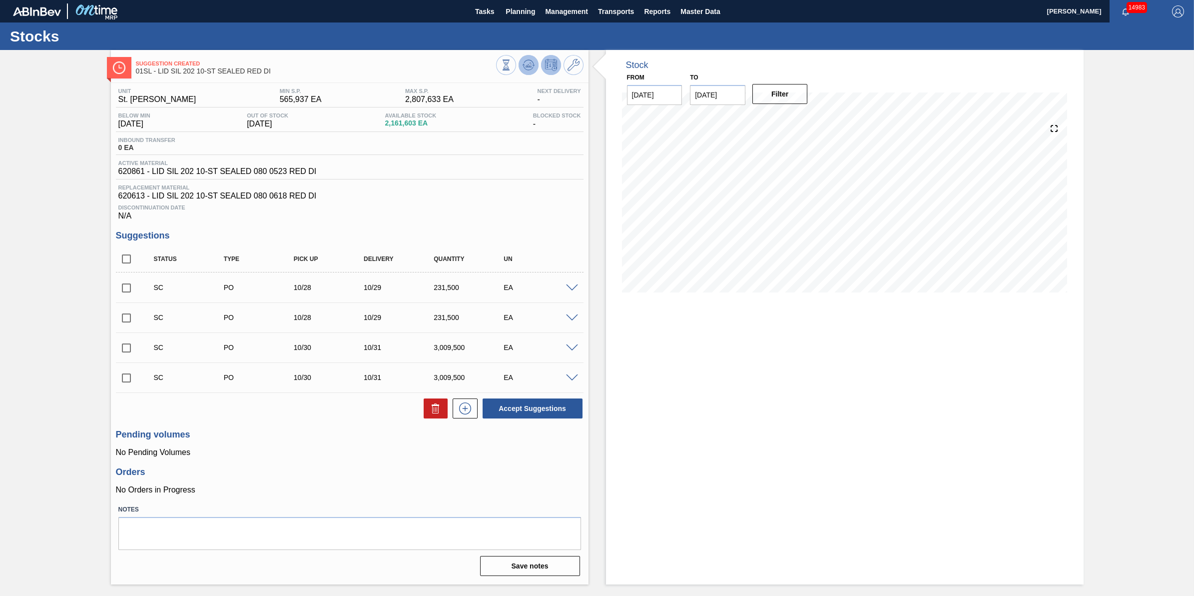
click at [523, 59] on icon at bounding box center [529, 65] width 12 height 12
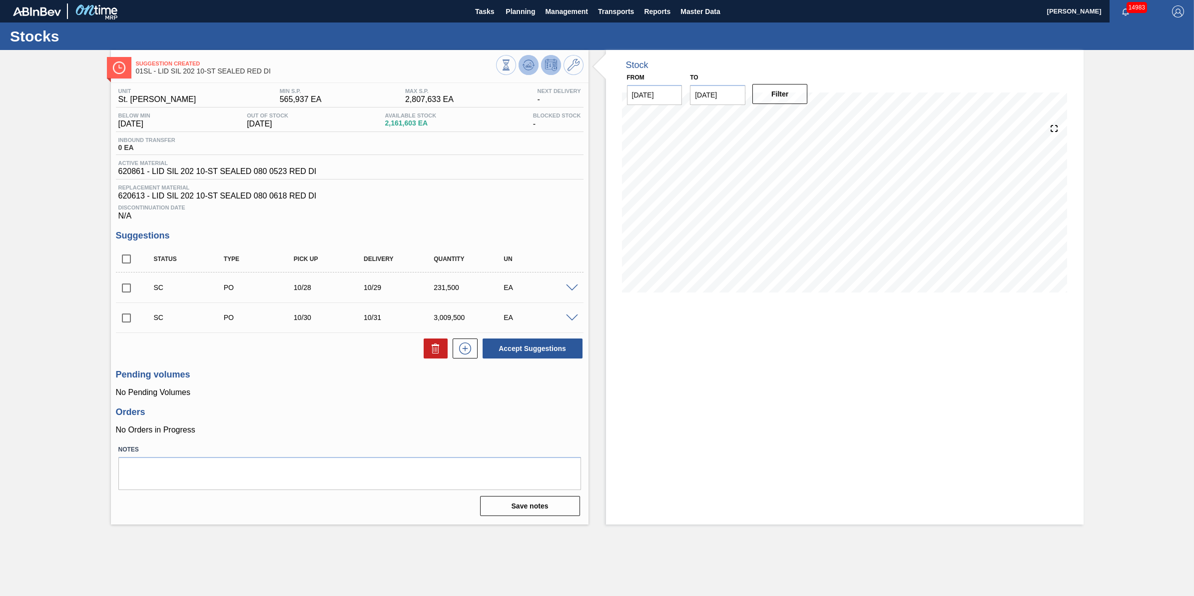
click at [527, 68] on icon at bounding box center [529, 65] width 12 height 12
click at [759, 381] on div "Stock From 10/14/2025 to 01/31/2026 Filter" at bounding box center [845, 287] width 478 height 474
click at [530, 68] on icon at bounding box center [529, 65] width 12 height 12
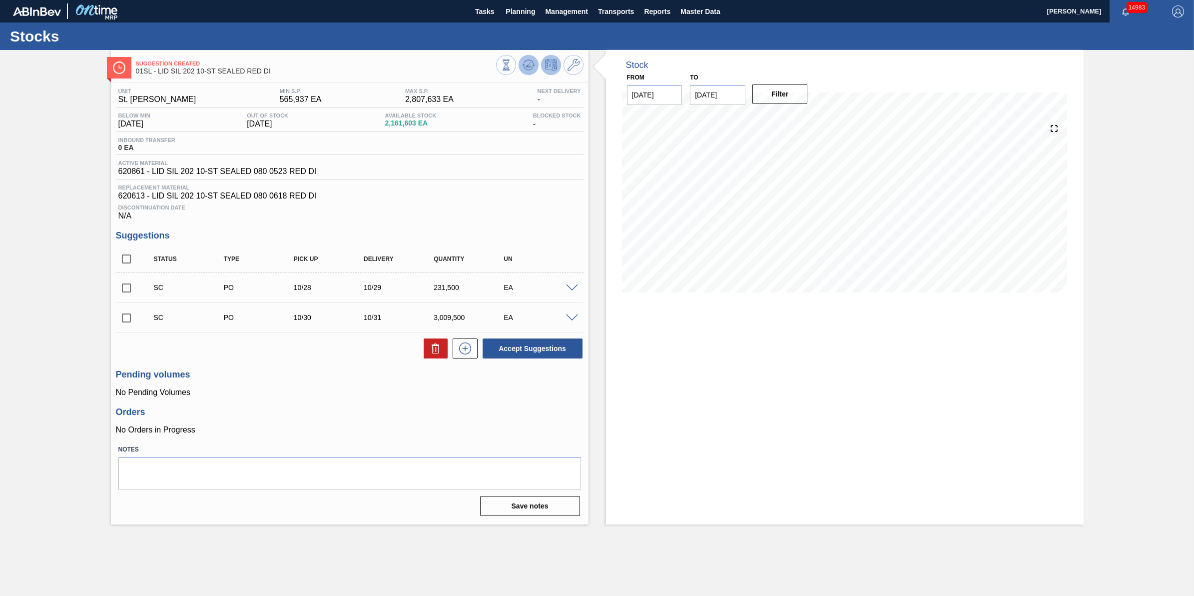
click at [528, 73] on button at bounding box center [529, 65] width 20 height 20
click at [529, 62] on icon at bounding box center [529, 65] width 12 height 12
click at [526, 75] on div at bounding box center [539, 66] width 87 height 22
click at [526, 73] on button at bounding box center [529, 65] width 20 height 20
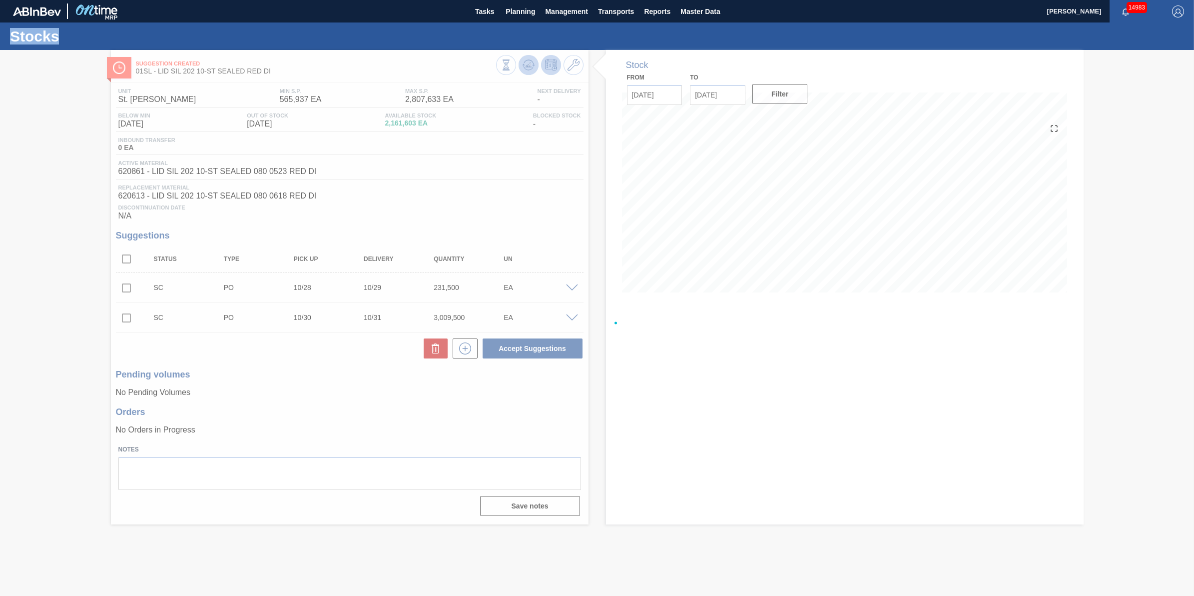
click at [526, 73] on div at bounding box center [597, 323] width 1194 height 546
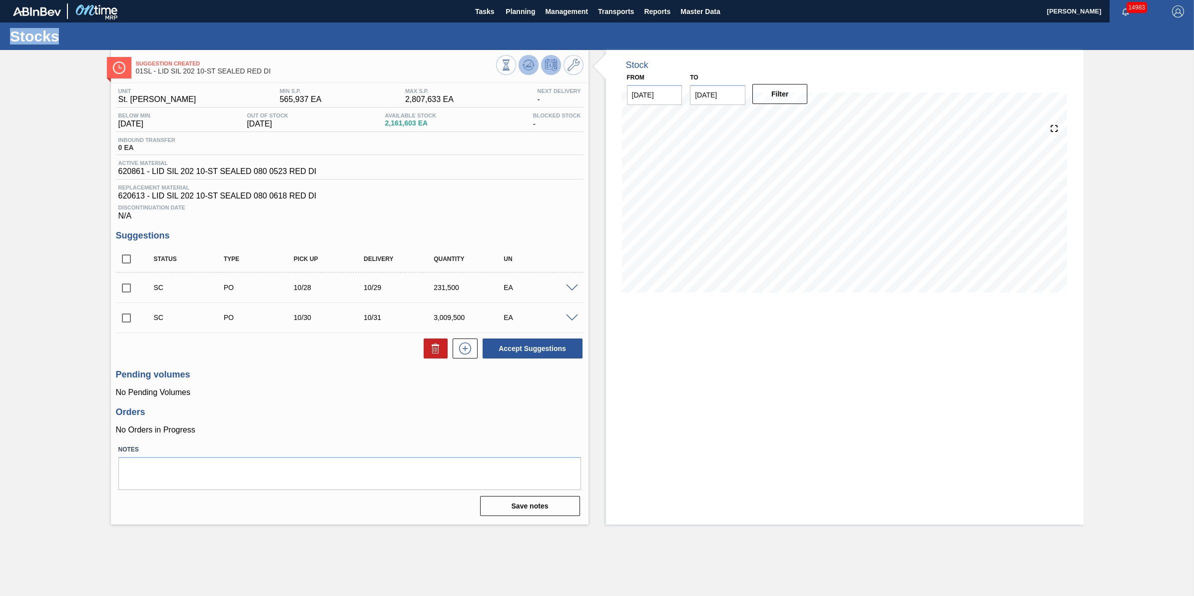
click at [526, 67] on icon at bounding box center [529, 65] width 12 height 12
drag, startPoint x: 527, startPoint y: 64, endPoint x: 518, endPoint y: 56, distance: 11.7
click at [518, 56] on div at bounding box center [539, 66] width 87 height 22
click at [75, 165] on div "Suggestion Created 01SL - LID SIL 202 10-ST SEALED RED DI Unit St. Louis Brewer…" at bounding box center [597, 287] width 1194 height 474
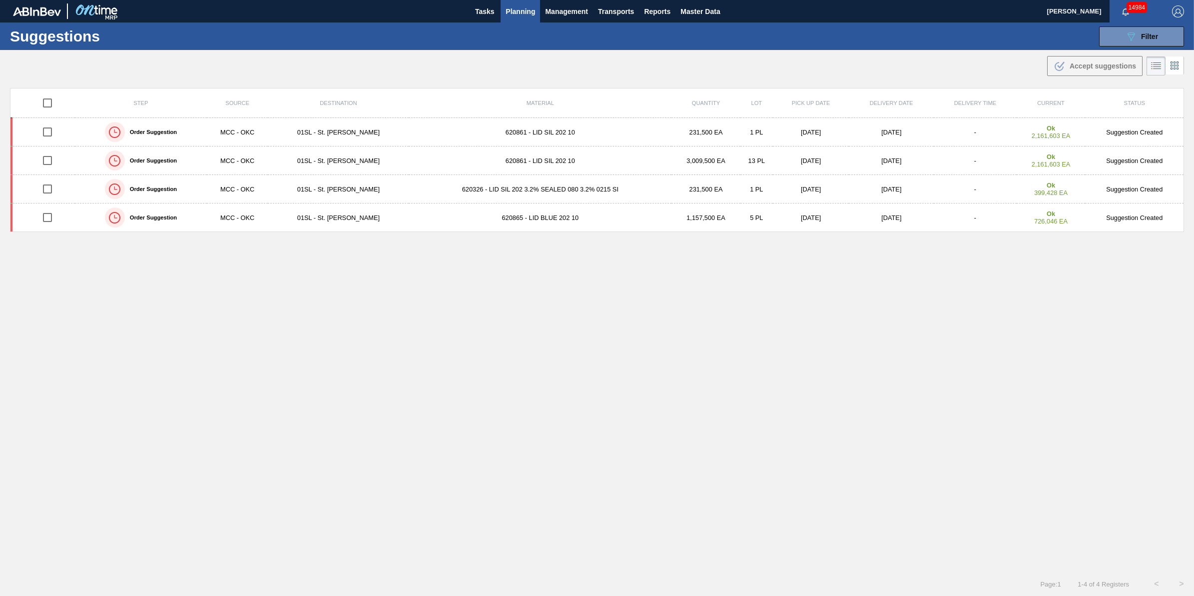
click at [48, 106] on input "checkbox" at bounding box center [47, 102] width 21 height 21
checkbox input "true"
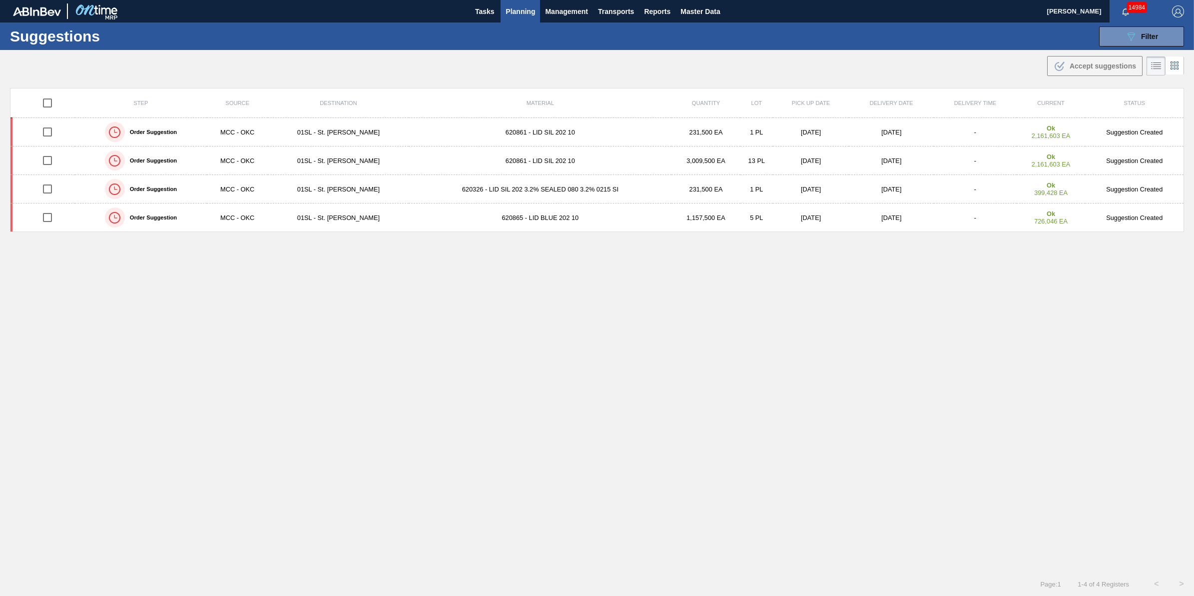
checkbox input "true"
click at [1048, 65] on button ".b{fill:var(--color-action-default)} Accept suggestions" at bounding box center [1095, 66] width 95 height 20
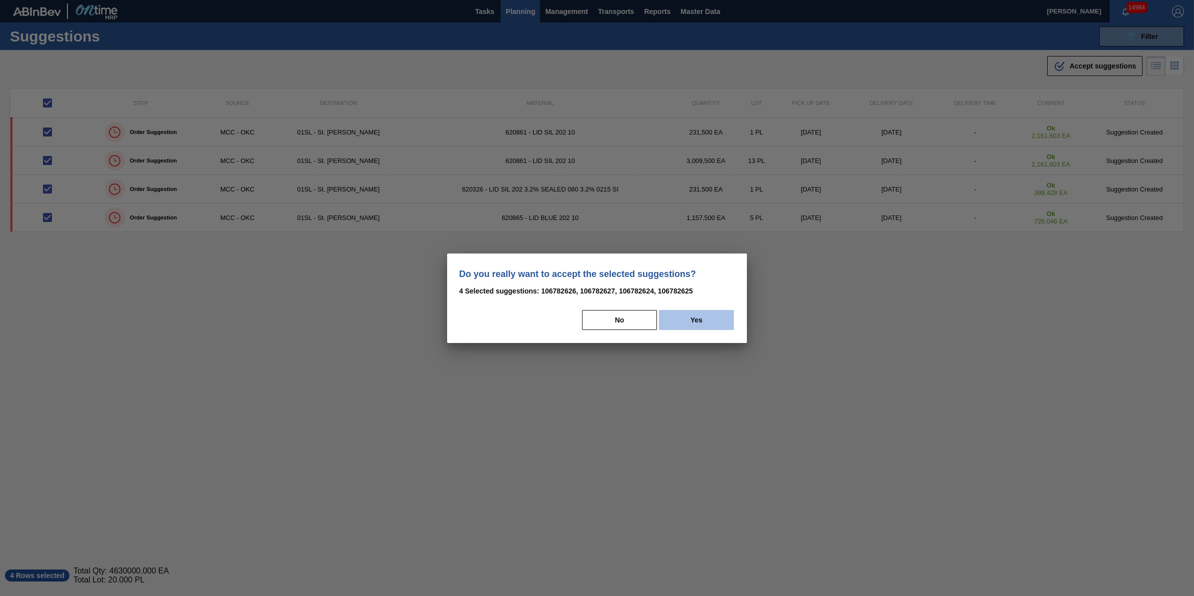
click at [708, 317] on button "Yes" at bounding box center [696, 320] width 75 height 20
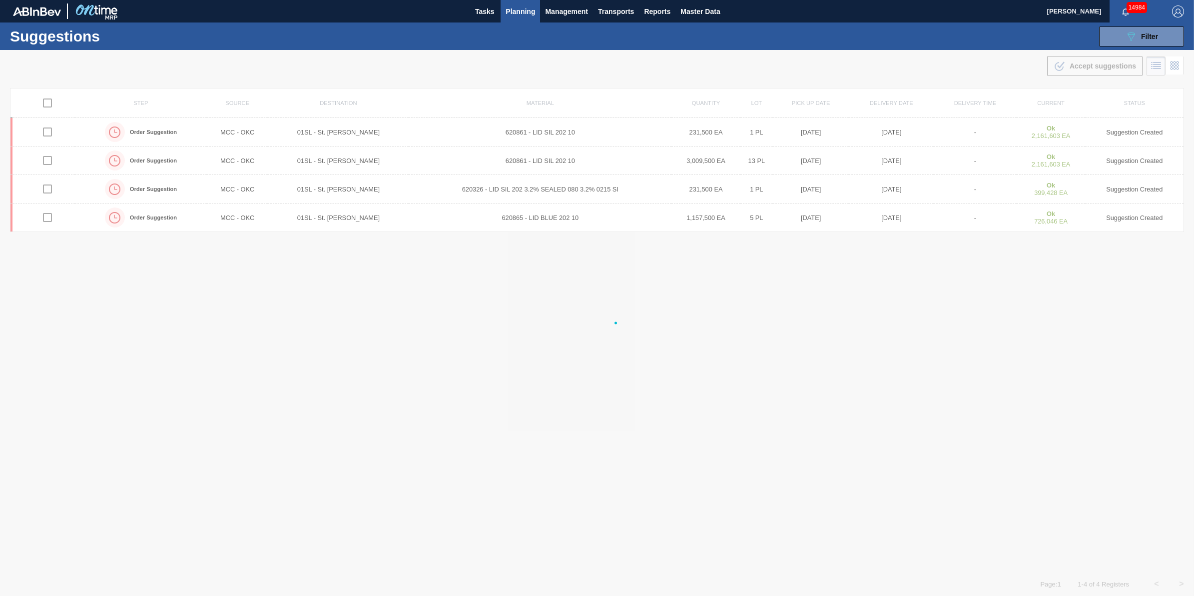
checkbox input "false"
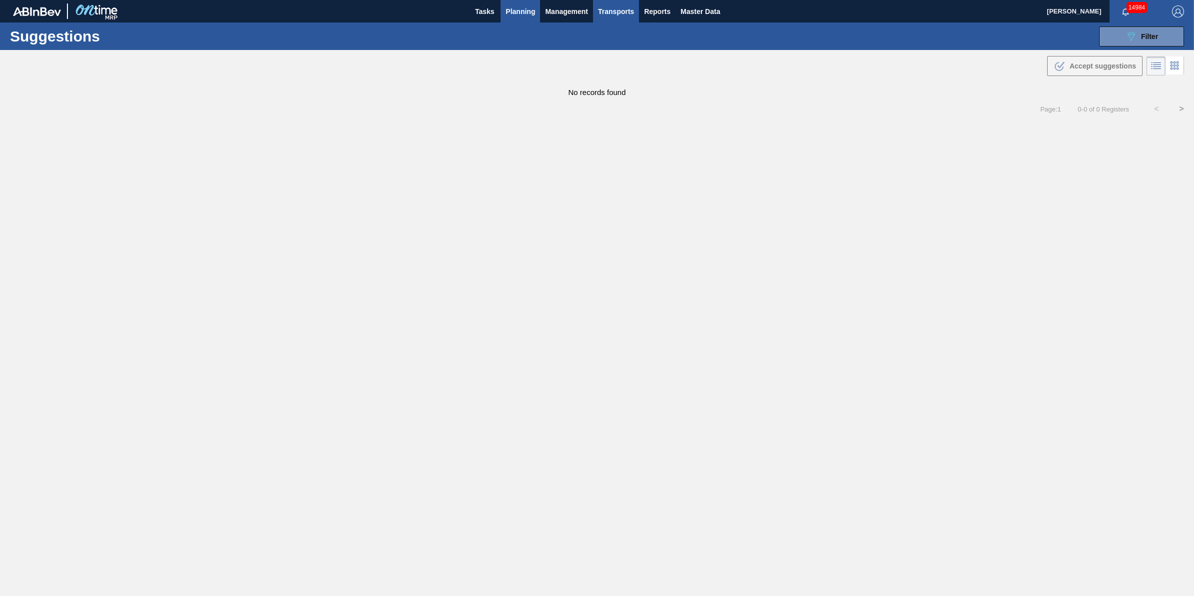
click at [617, 17] on button "Transports" at bounding box center [616, 11] width 46 height 22
click at [616, 51] on li "[GEOGRAPHIC_DATA]" at bounding box center [623, 50] width 84 height 16
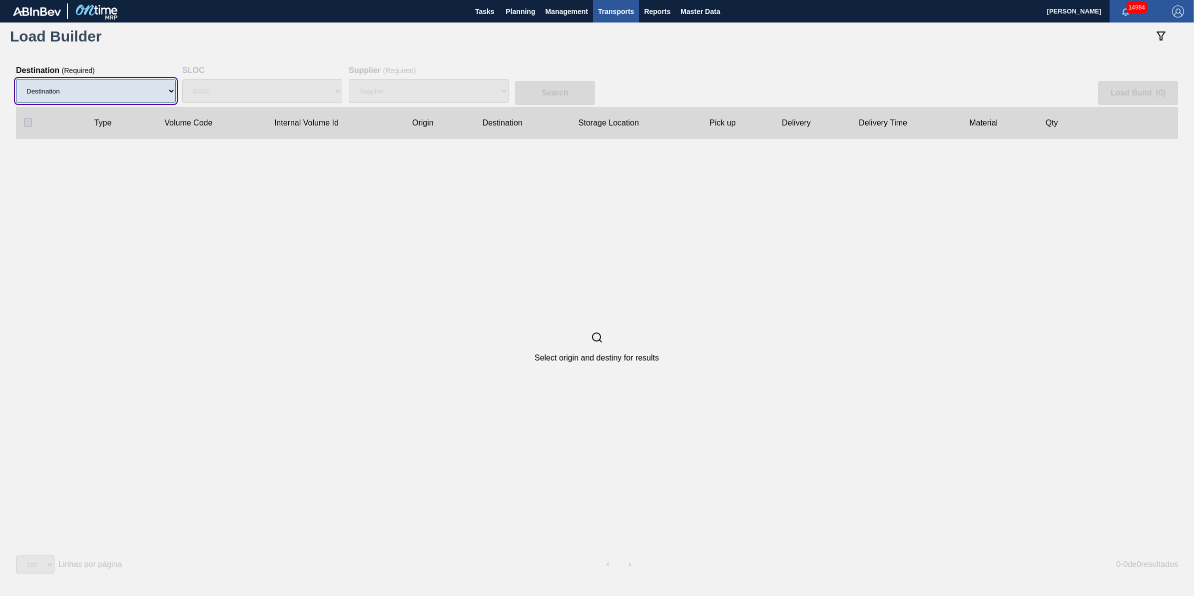
click at [135, 90] on select "Destination 01BV - [GEOGRAPHIC_DATA] 01CL - [GEOGRAPHIC_DATA] 01CV - [GEOGRAPHI…" at bounding box center [96, 91] width 160 height 24
select select "1"
click at [16, 79] on select "Destination 01BV - [GEOGRAPHIC_DATA] 01CL - [GEOGRAPHIC_DATA] 01CV - [GEOGRAPHI…" at bounding box center [96, 91] width 160 height 24
select select "N/A"
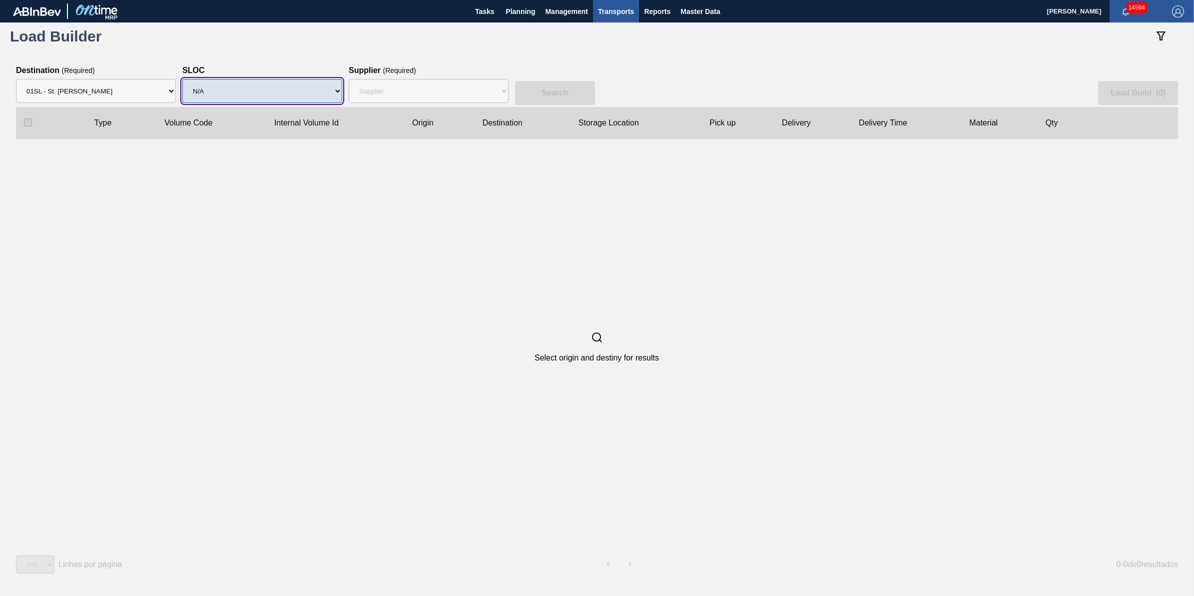
click at [268, 95] on select "SLOC N/A" at bounding box center [262, 91] width 160 height 24
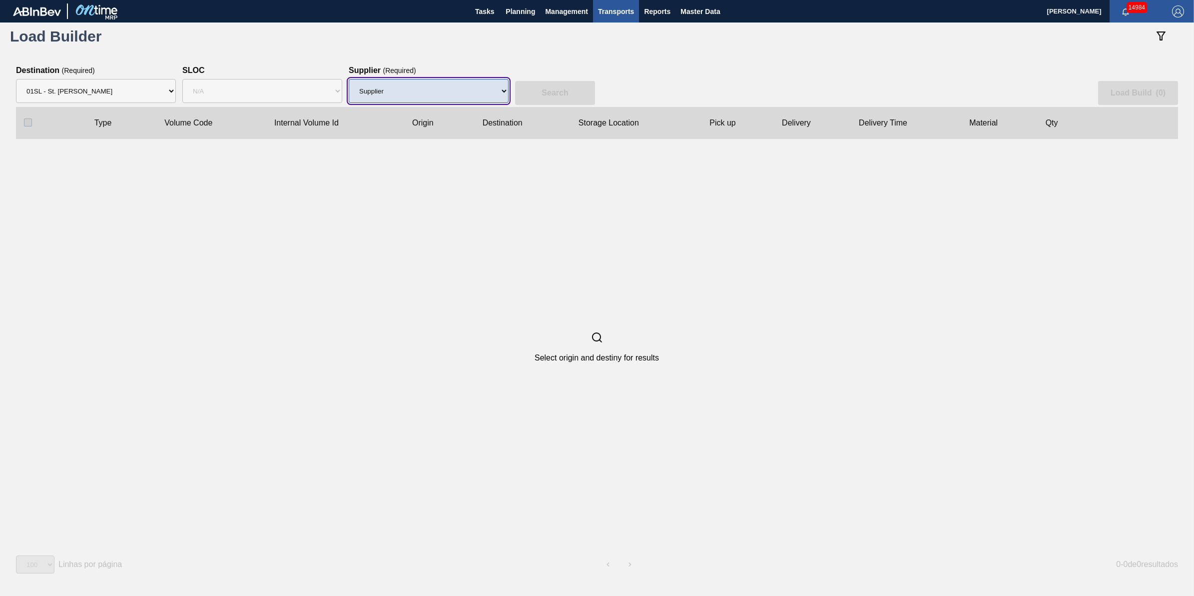
click at [376, 90] on select "Supplier 8221649 - BALL METAL CONTAINER GROUP 8342641 - BALL METAL CONTAINER GR…" at bounding box center [429, 91] width 160 height 24
select select "166"
click at [349, 79] on select "Supplier 8221649 - BALL METAL CONTAINER GROUP 8342641 - BALL METAL CONTAINER GR…" at bounding box center [429, 91] width 160 height 24
click at [574, 81] on button "Search" at bounding box center [555, 93] width 80 height 24
checkbox input "true"
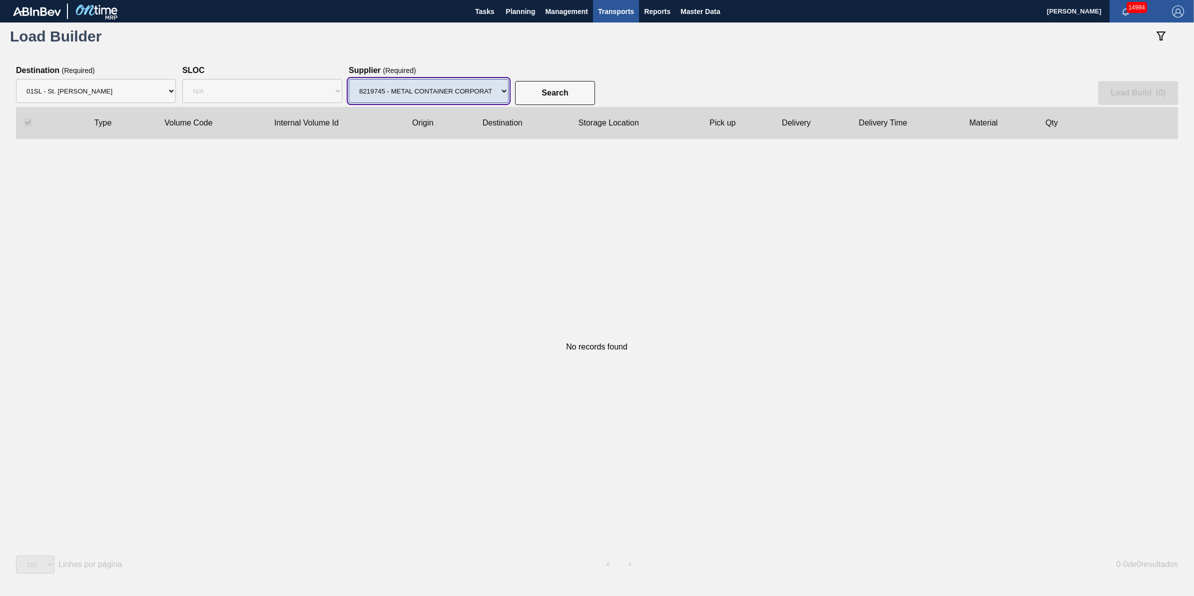
click at [486, 87] on select "Supplier 8221649 - BALL METAL CONTAINER GROUP 8342641 - BALL METAL CONTAINER GR…" at bounding box center [429, 91] width 160 height 24
select select "13"
click at [349, 79] on select "Supplier 8221649 - BALL METAL CONTAINER GROUP 8342641 - BALL METAL CONTAINER GR…" at bounding box center [429, 91] width 160 height 24
click at [568, 78] on div "Search Load Build ( 0 )" at bounding box center [597, 86] width 1162 height 41
click at [0, 0] on slot "Search" at bounding box center [0, 0] width 0 height 0
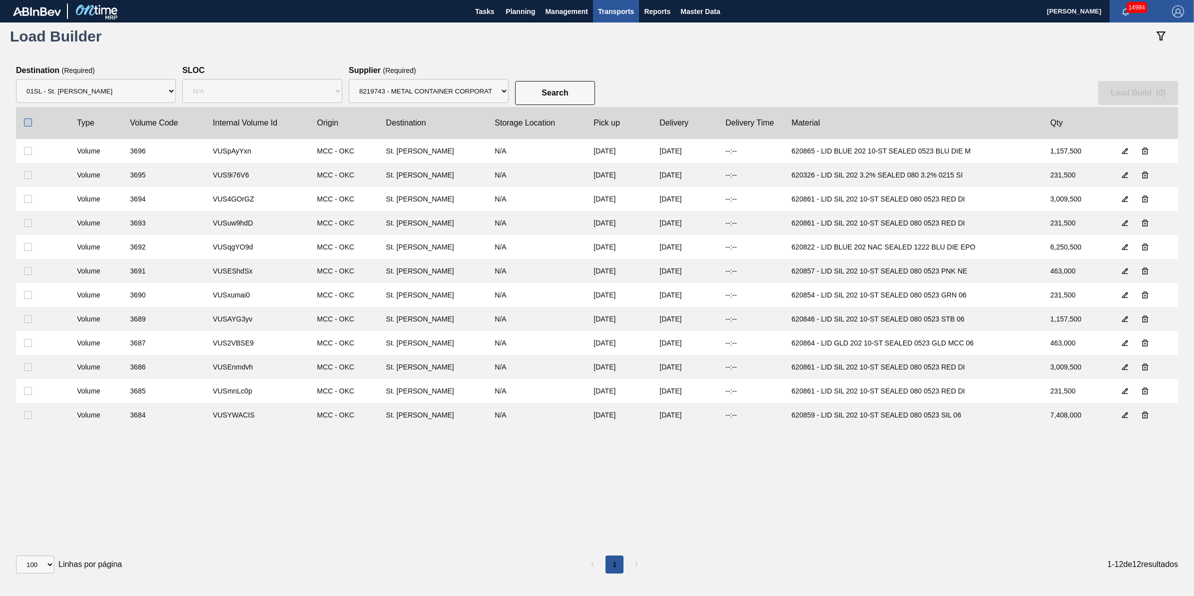
click at [26, 121] on input "checkbox" at bounding box center [28, 122] width 8 height 8
checkbox input "true"
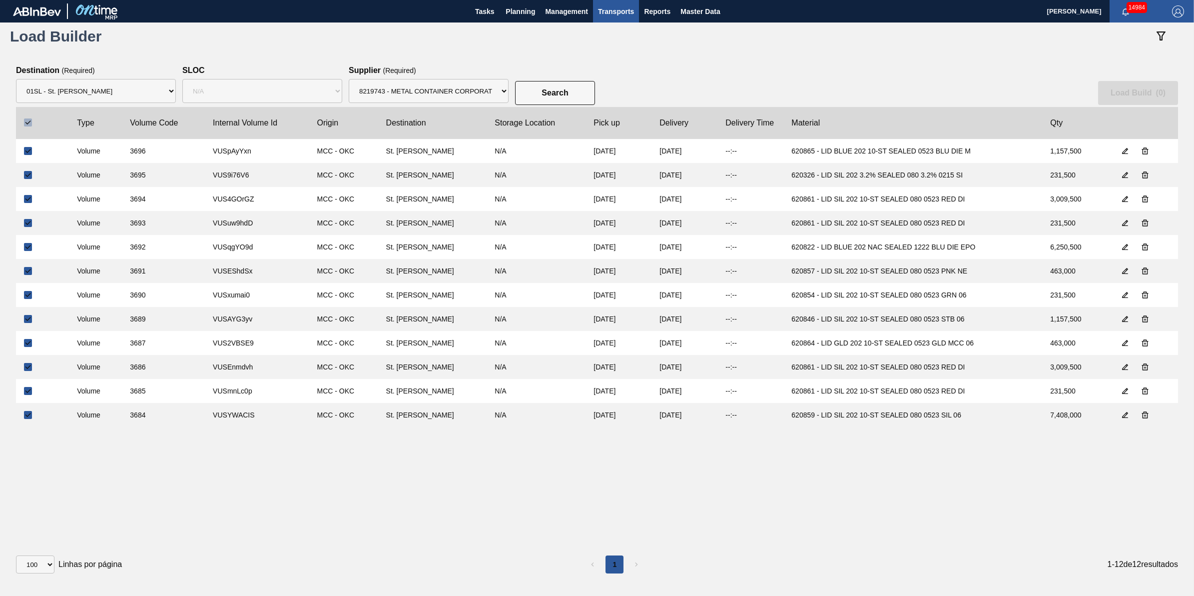
checkbox input "true"
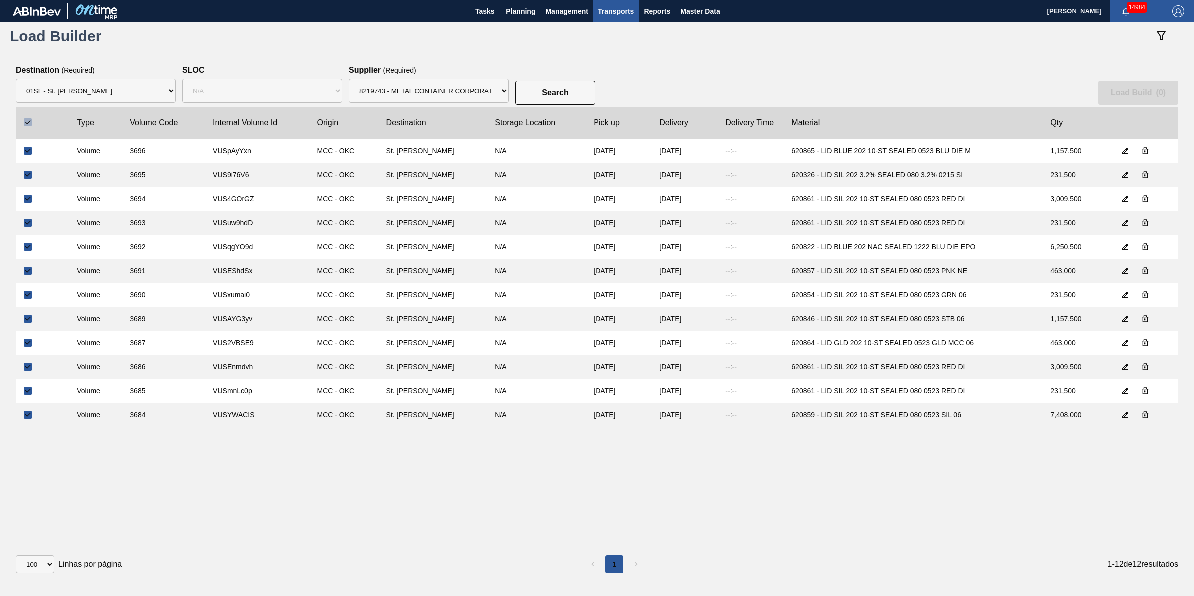
checkbox input "true"
click at [1111, 99] on button "Load Build ( 12 )" at bounding box center [1136, 93] width 83 height 24
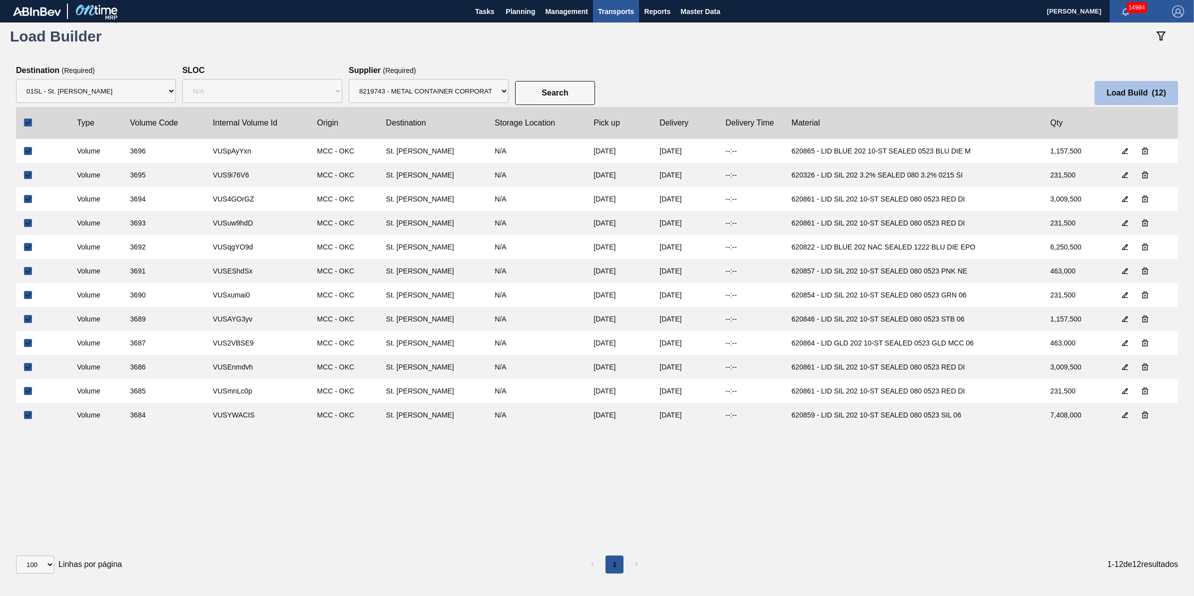
select select "Undefined"
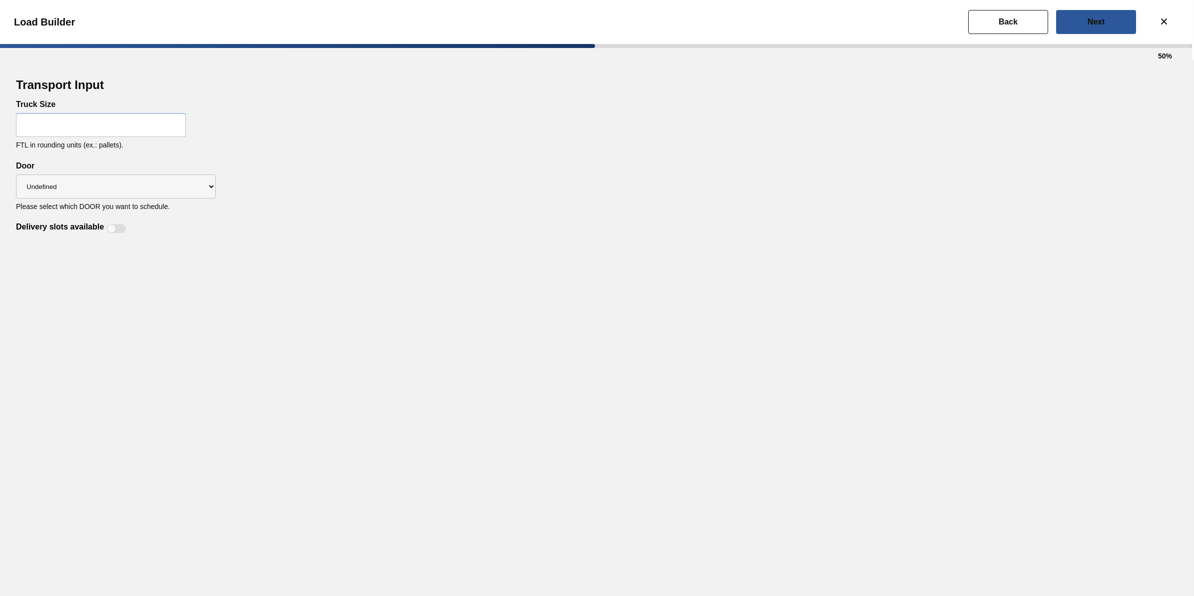
click at [108, 123] on input "text" at bounding box center [101, 125] width 170 height 24
type input "32"
click at [111, 185] on select "Undefined DDR99 DDR104" at bounding box center [116, 186] width 200 height 24
select select "DDR104"
click at [16, 174] on select "Undefined DDR99 DDR104" at bounding box center [116, 186] width 200 height 24
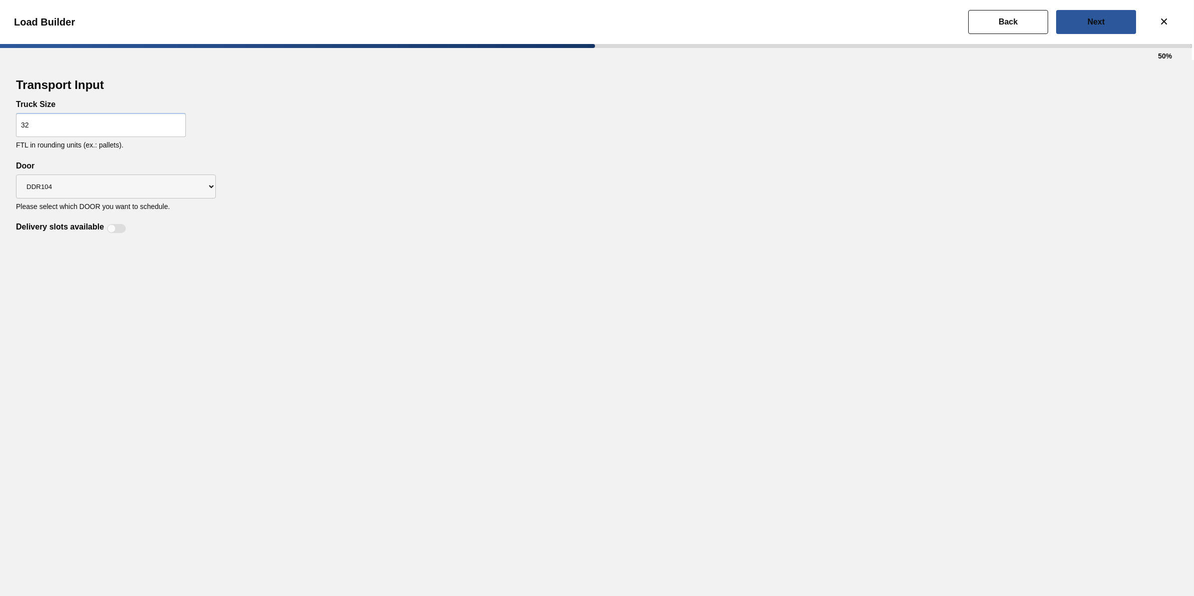
click at [112, 222] on div "Delivery slots available" at bounding box center [72, 228] width 113 height 12
click at [117, 231] on div at bounding box center [116, 228] width 19 height 9
checkbox input "true"
click at [1109, 21] on button "Next" at bounding box center [1097, 22] width 80 height 24
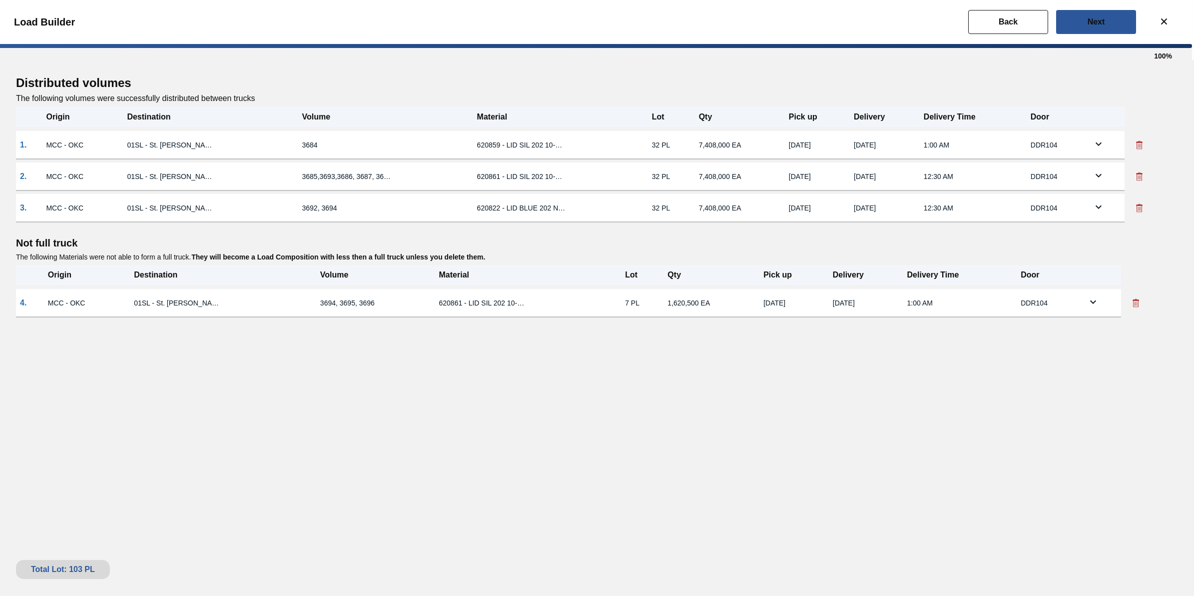
drag, startPoint x: 1135, startPoint y: 298, endPoint x: 1142, endPoint y: 280, distance: 19.6
drag, startPoint x: 1142, startPoint y: 280, endPoint x: 1149, endPoint y: 259, distance: 22.3
click at [1149, 259] on div "The following Materials were not able to form a full truck. They will become a …" at bounding box center [597, 255] width 1162 height 12
drag, startPoint x: 1149, startPoint y: 259, endPoint x: 1147, endPoint y: 237, distance: 21.6
click at [1147, 237] on p "Not full truck" at bounding box center [597, 242] width 1162 height 11
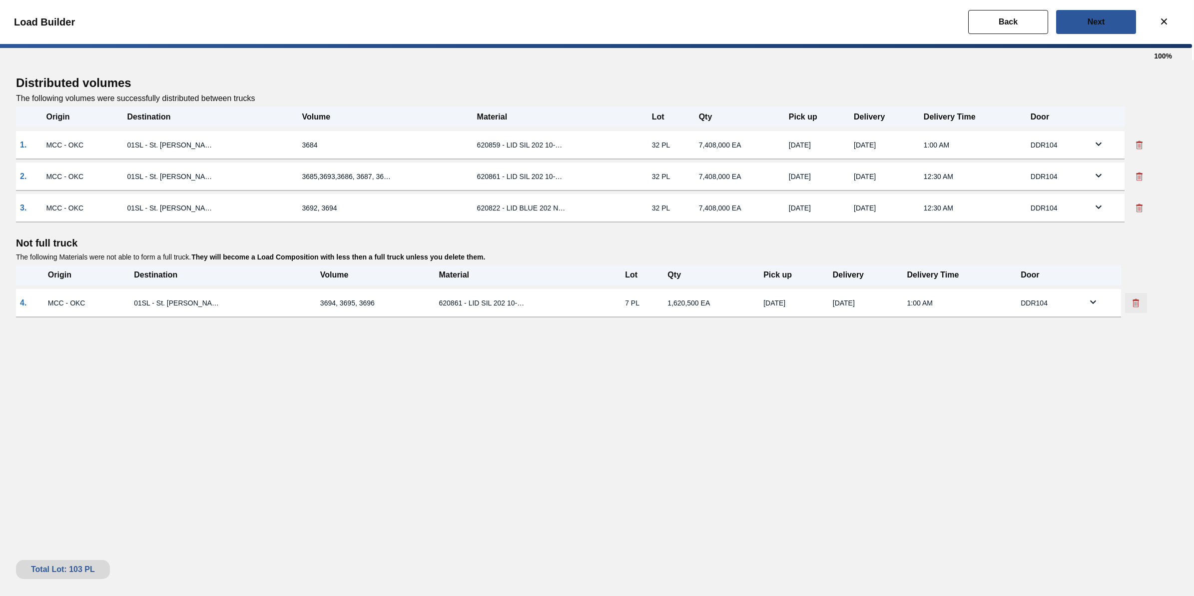
click at [1133, 307] on button at bounding box center [1136, 303] width 22 height 20
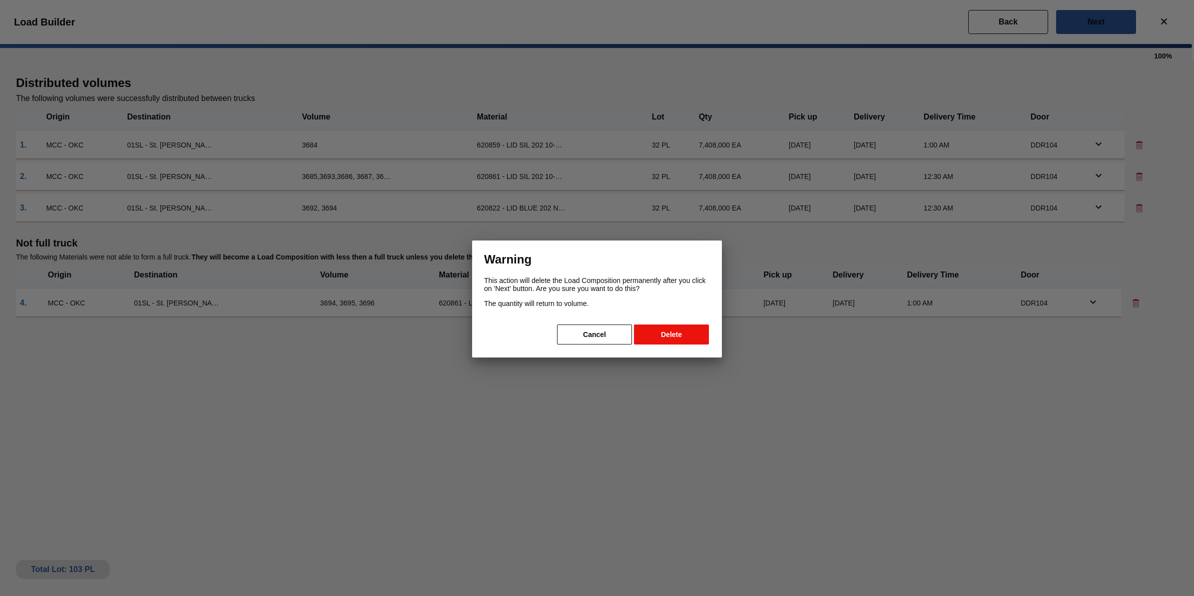
click at [683, 329] on button "Delete" at bounding box center [671, 334] width 75 height 20
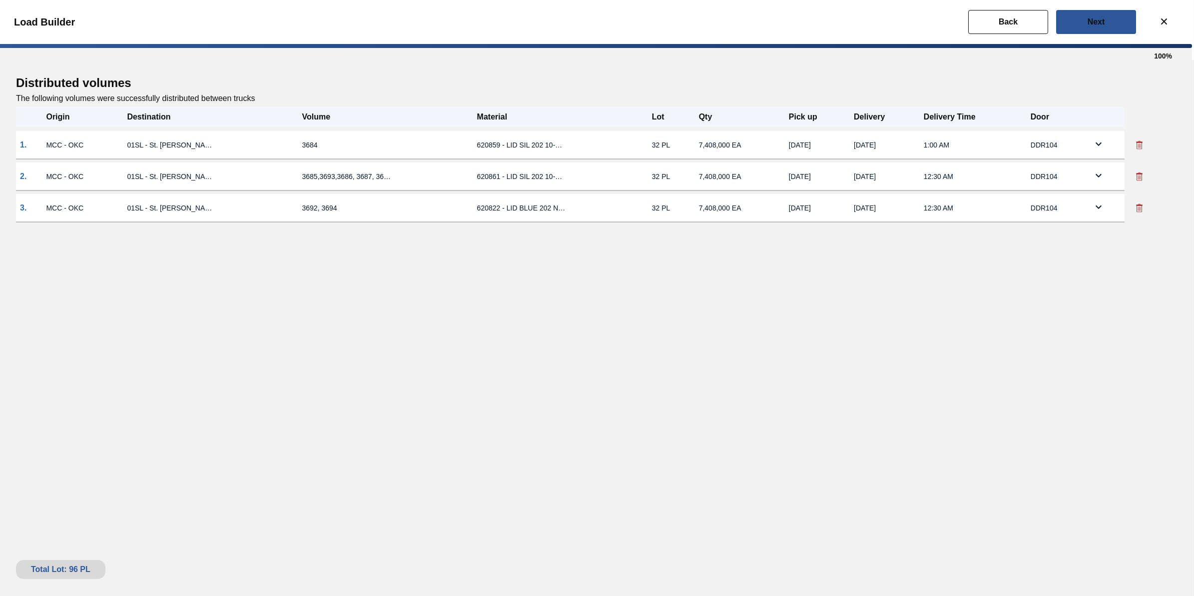
click at [1089, 149] on td at bounding box center [1106, 145] width 35 height 28
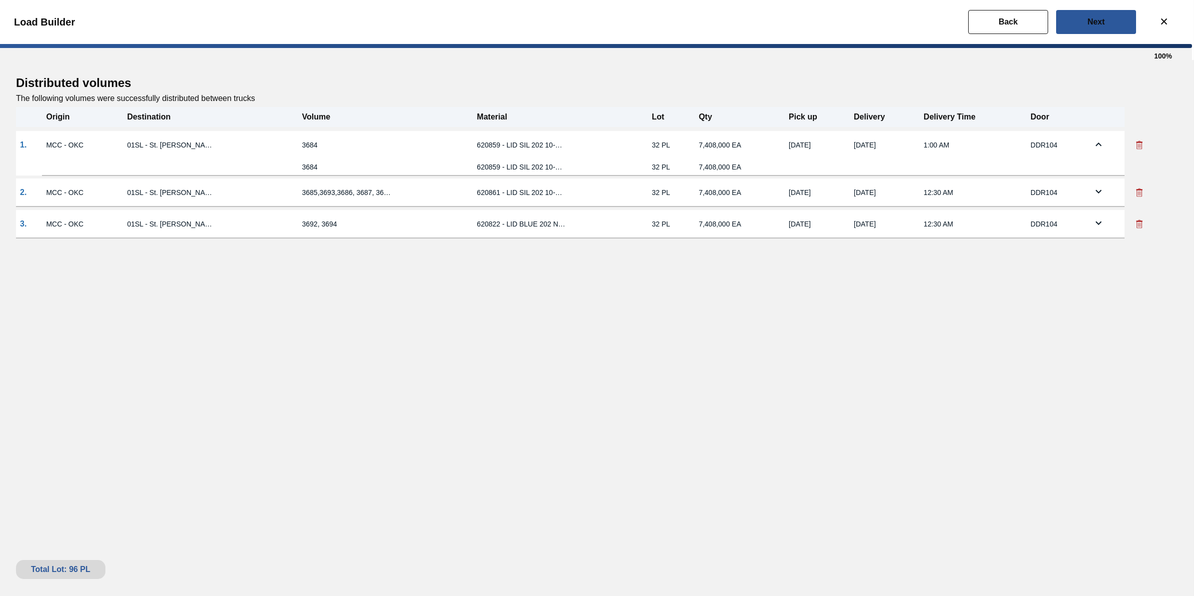
click at [1090, 146] on td at bounding box center [1106, 145] width 35 height 28
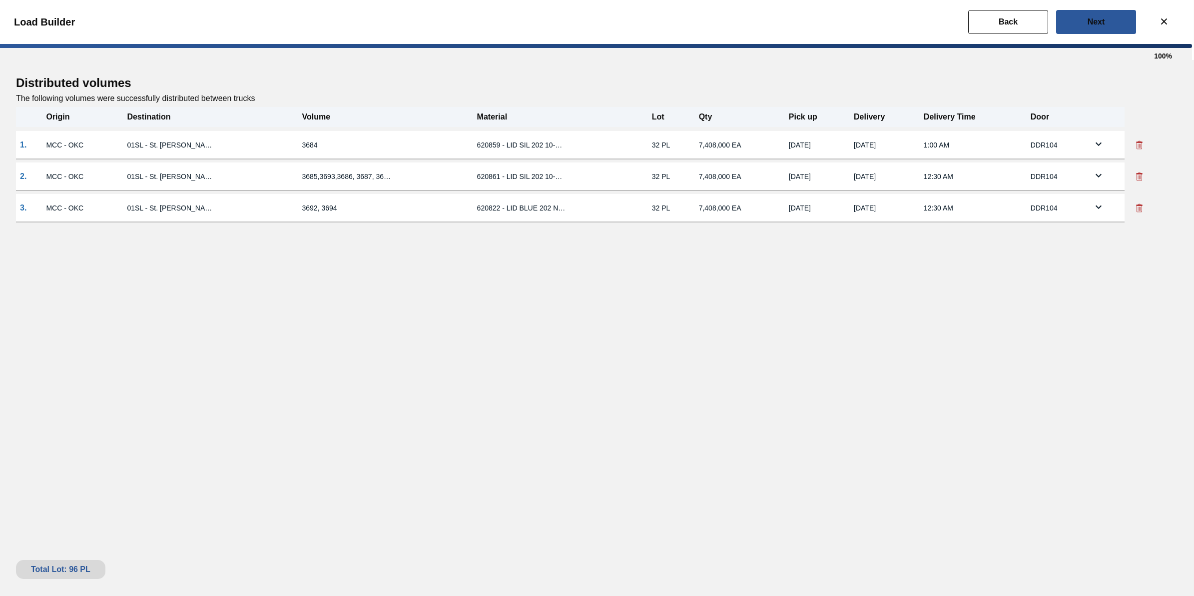
click at [1090, 146] on td at bounding box center [1106, 145] width 35 height 28
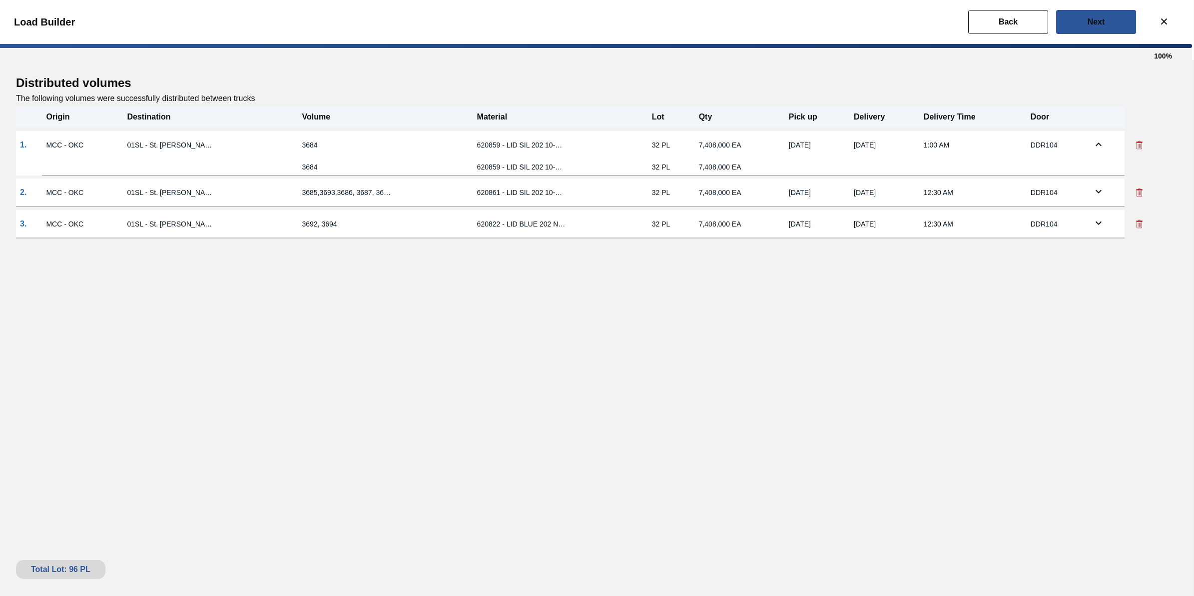
click at [1094, 190] on icon at bounding box center [1099, 191] width 12 height 12
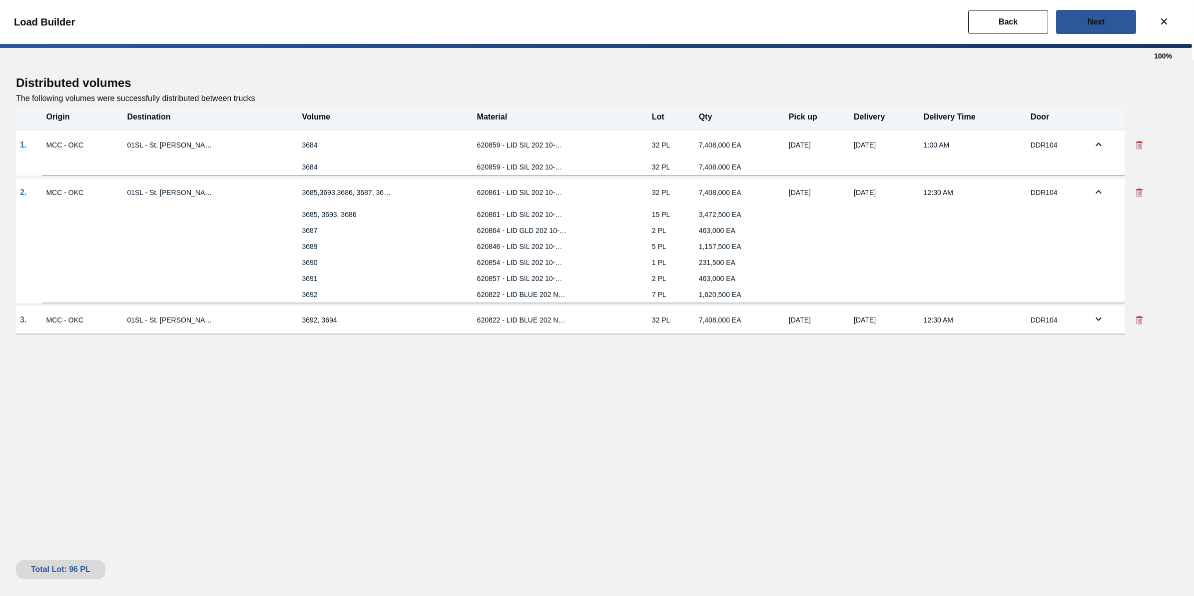
click at [1098, 190] on icon at bounding box center [1099, 191] width 6 height 3
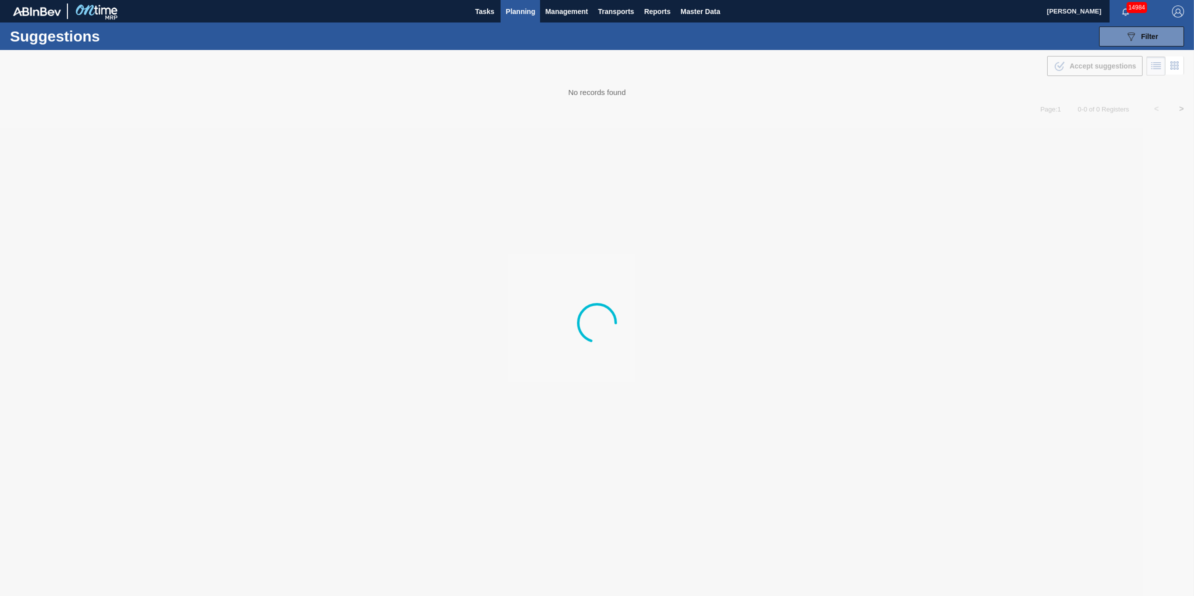
click at [527, 10] on span "Planning" at bounding box center [520, 11] width 29 height 12
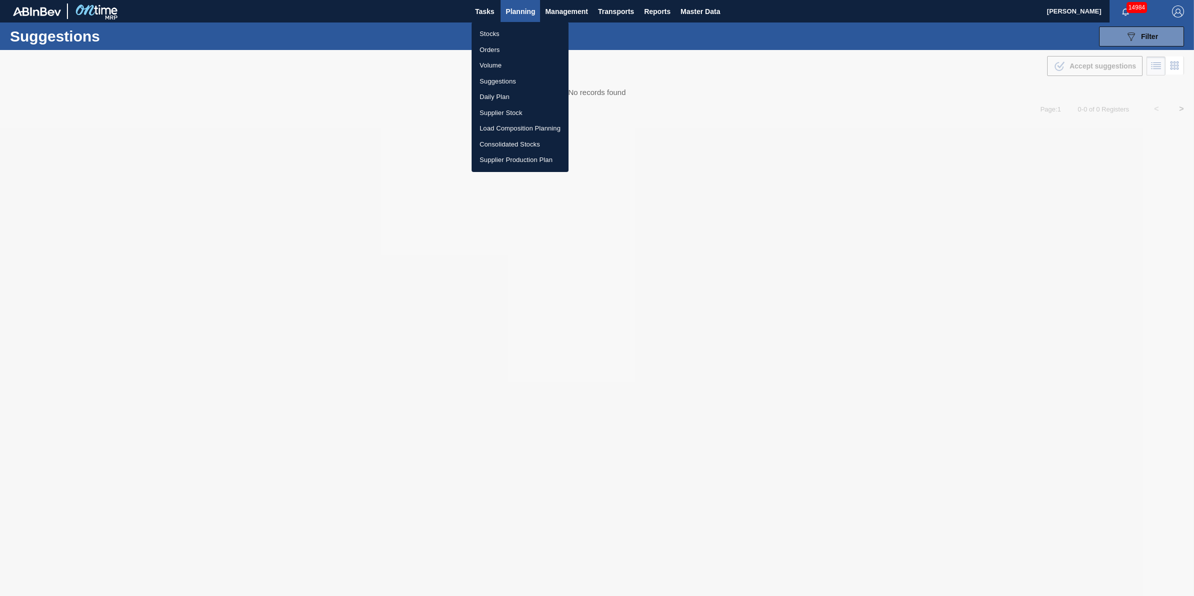
click at [516, 61] on li "Volume" at bounding box center [520, 65] width 97 height 16
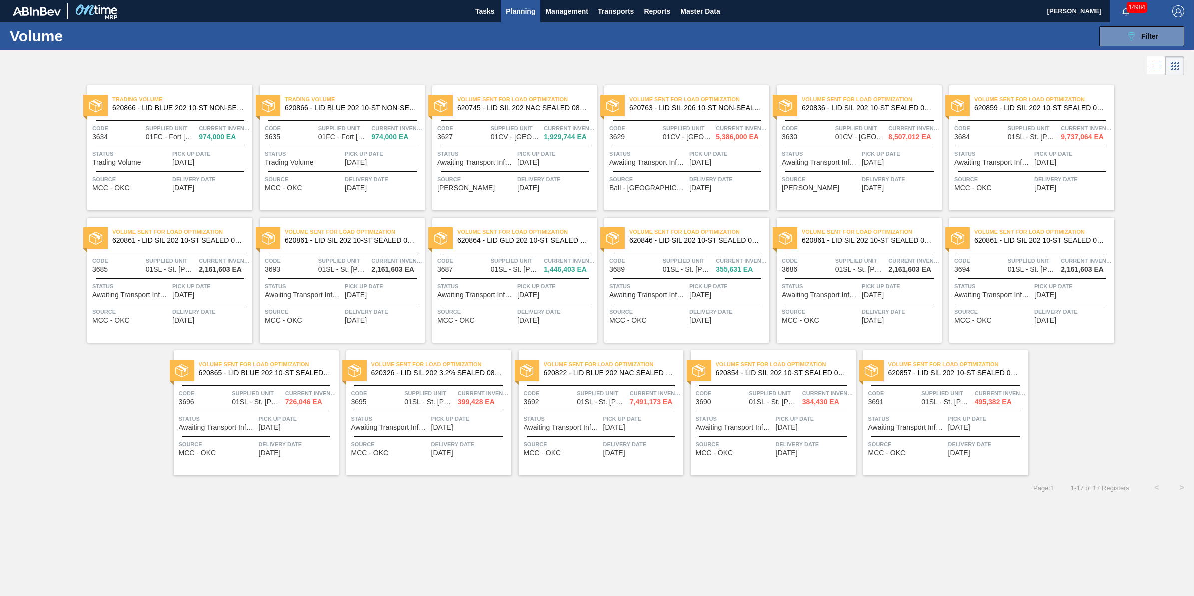
click at [1166, 66] on li at bounding box center [1174, 65] width 19 height 19
click at [1162, 66] on li at bounding box center [1156, 65] width 18 height 18
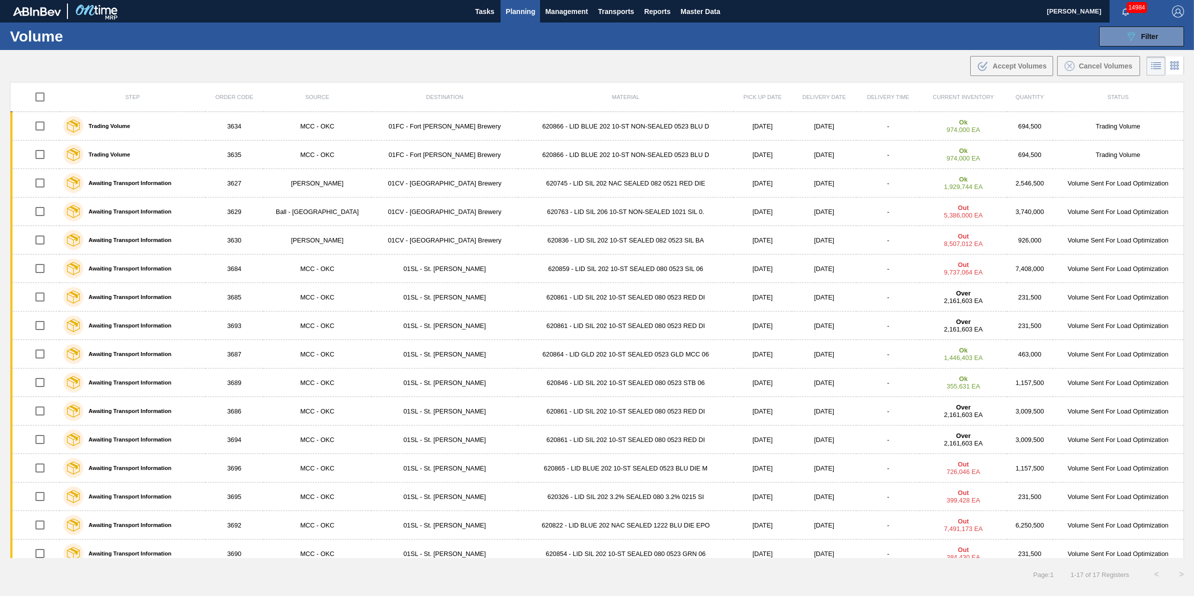
click at [41, 96] on input "checkbox" at bounding box center [39, 96] width 21 height 21
checkbox input "true"
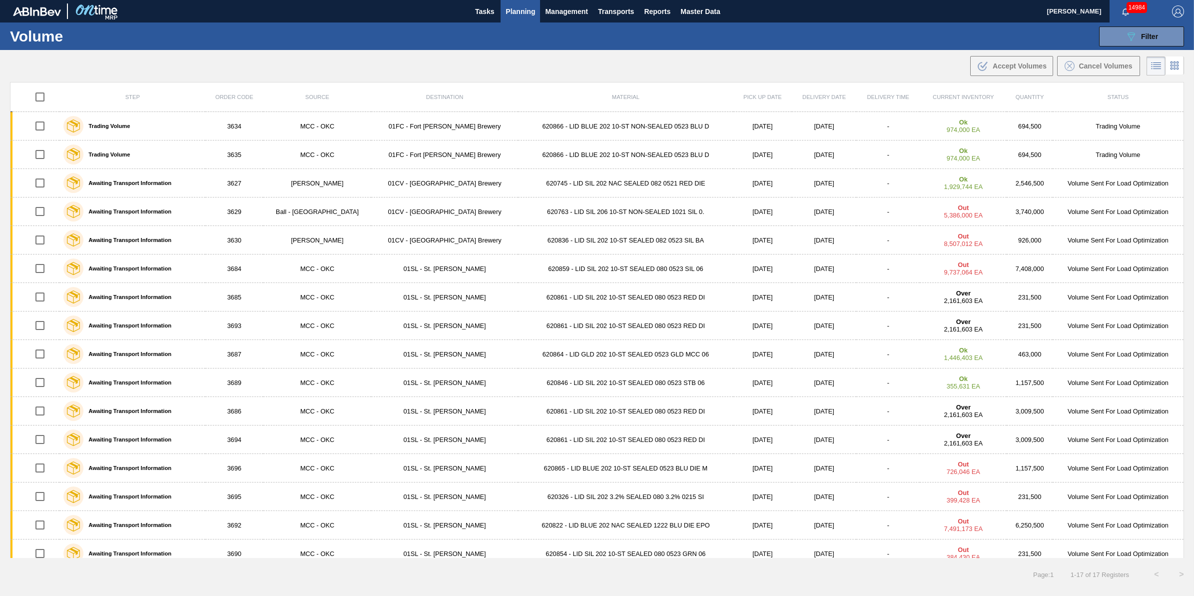
checkbox input "true"
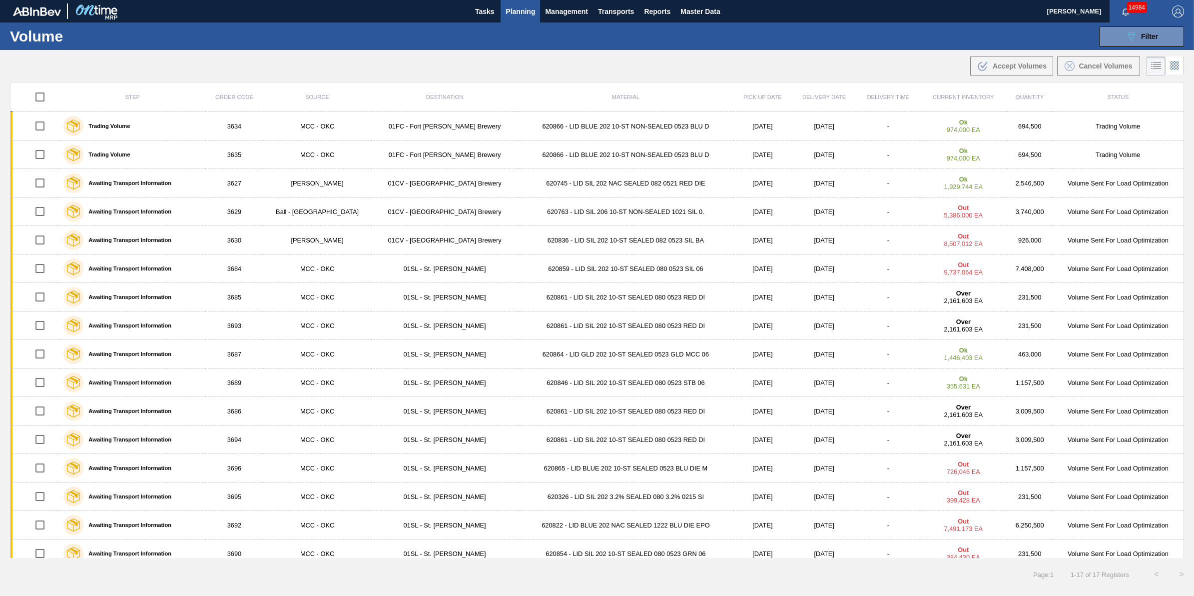
checkbox input "true"
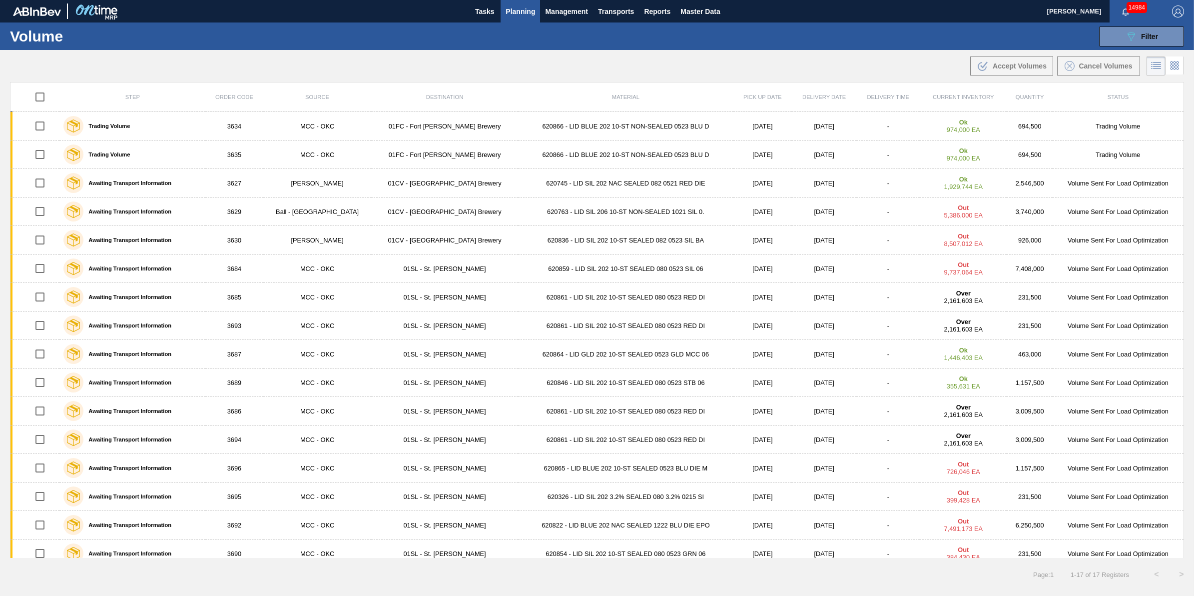
checkbox input "true"
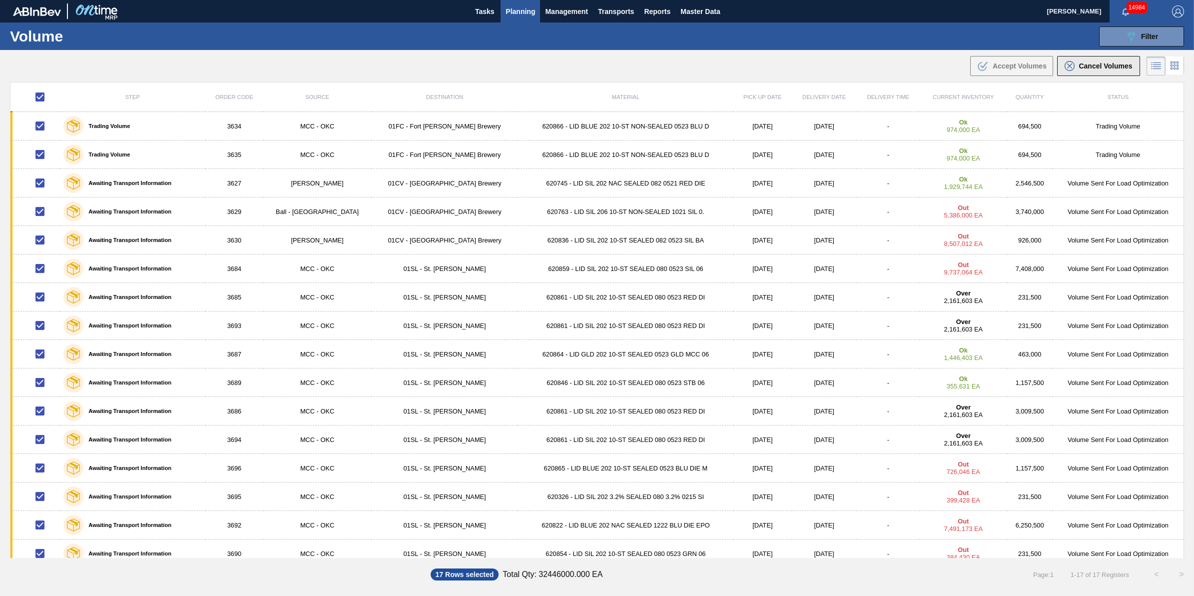
click at [1098, 63] on span "Cancel Volumes" at bounding box center [1105, 66] width 53 height 8
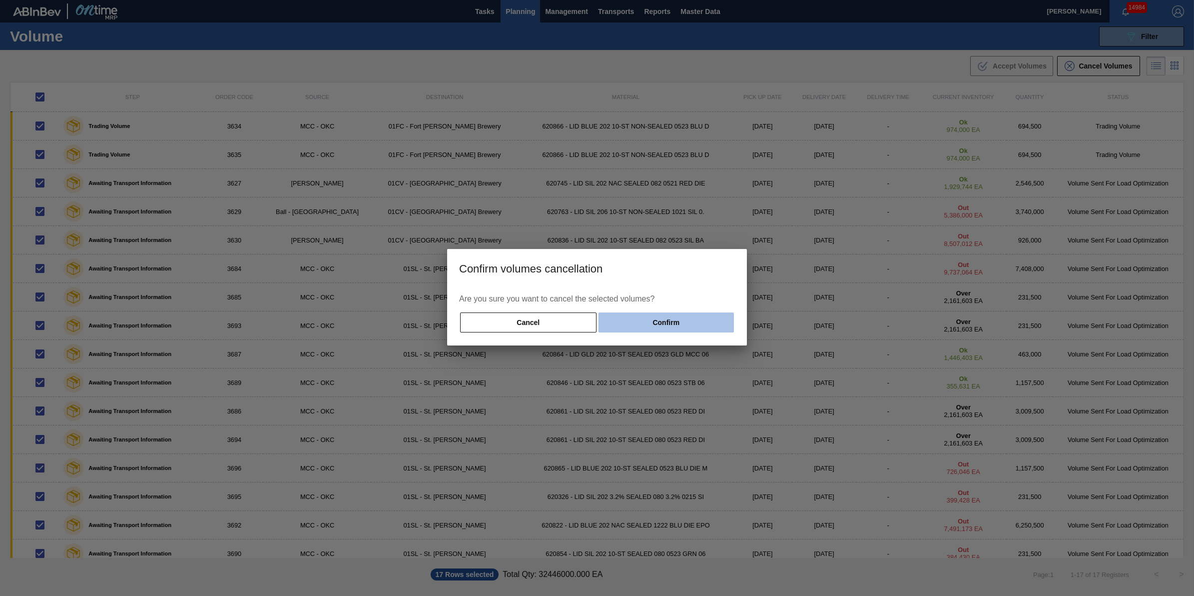
click at [718, 326] on button "Confirm" at bounding box center [666, 322] width 135 height 20
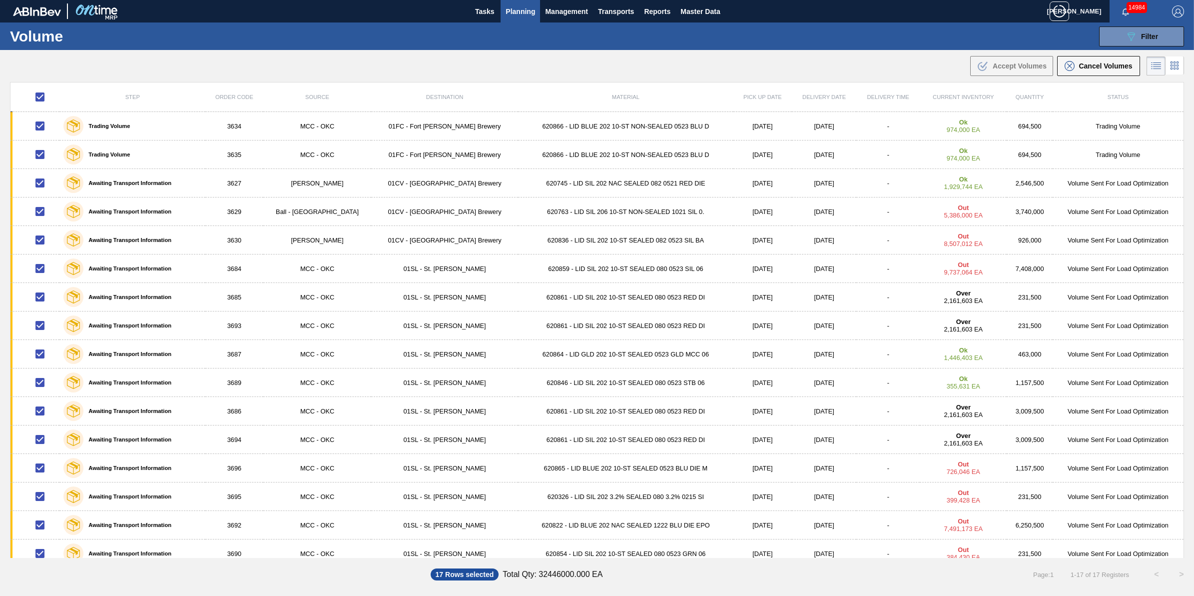
checkbox input "false"
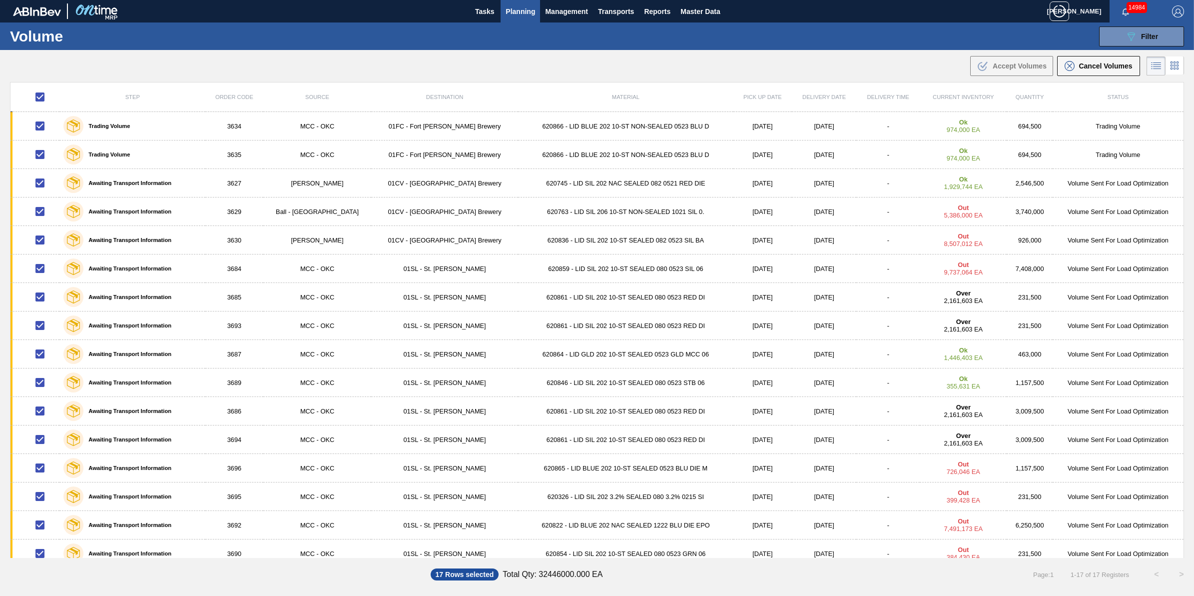
checkbox input "false"
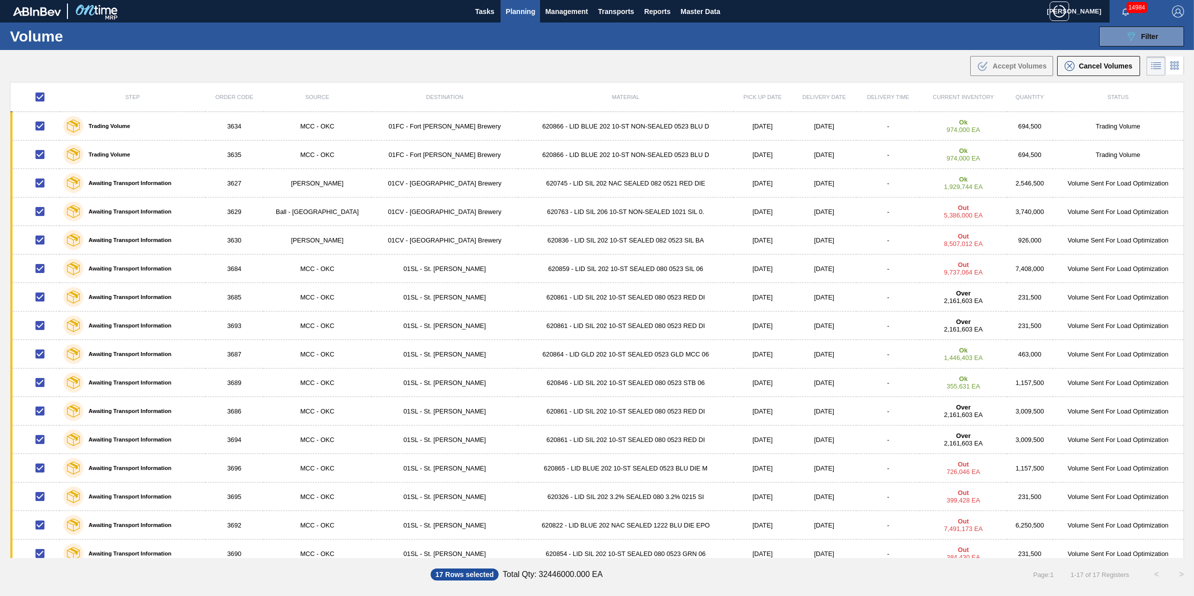
checkbox input "false"
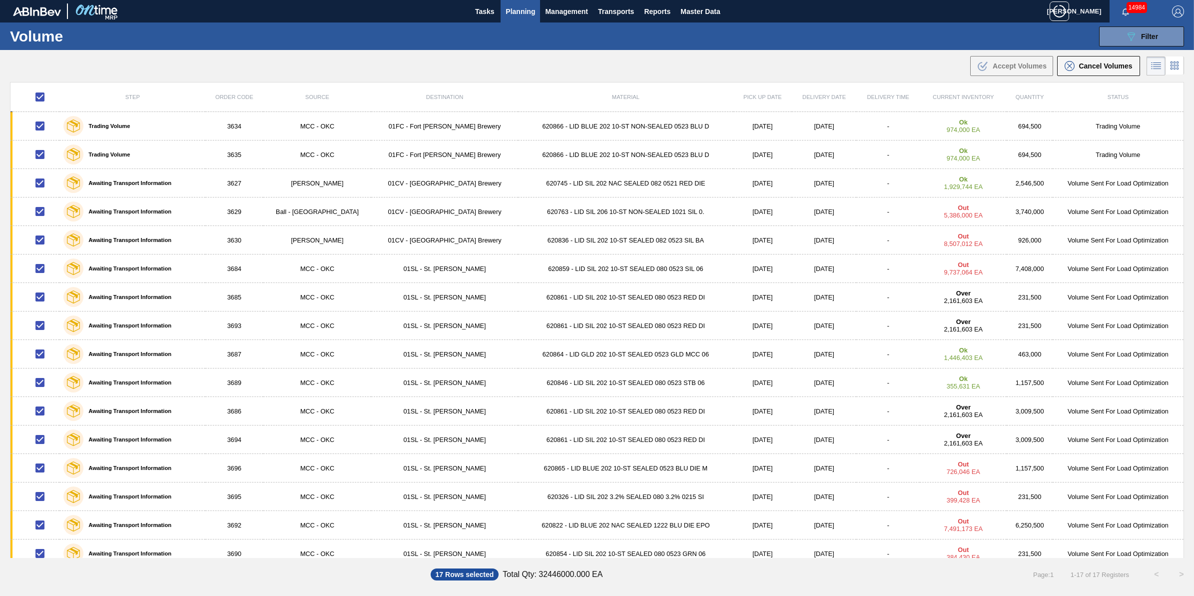
checkbox input "false"
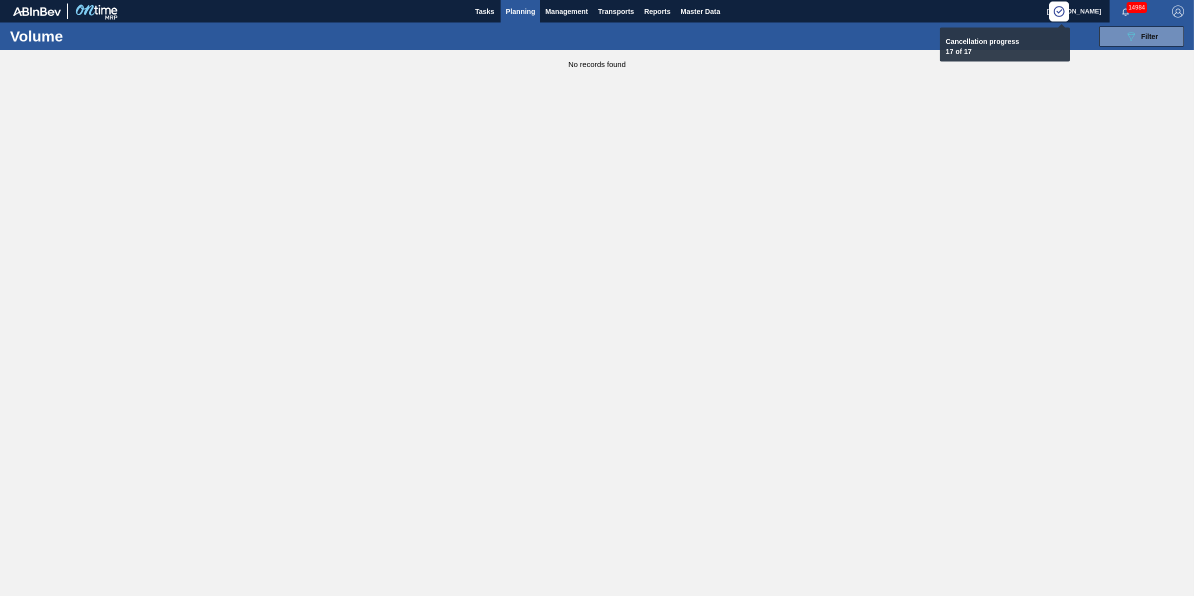
click at [681, 36] on div "089F7B8B-B2A5-4AFE-B5C0-19BA573D28AC Filter Volume Code WMS Transaction ID Step…" at bounding box center [676, 36] width 1025 height 30
click at [520, 17] on button "Planning" at bounding box center [520, 11] width 39 height 22
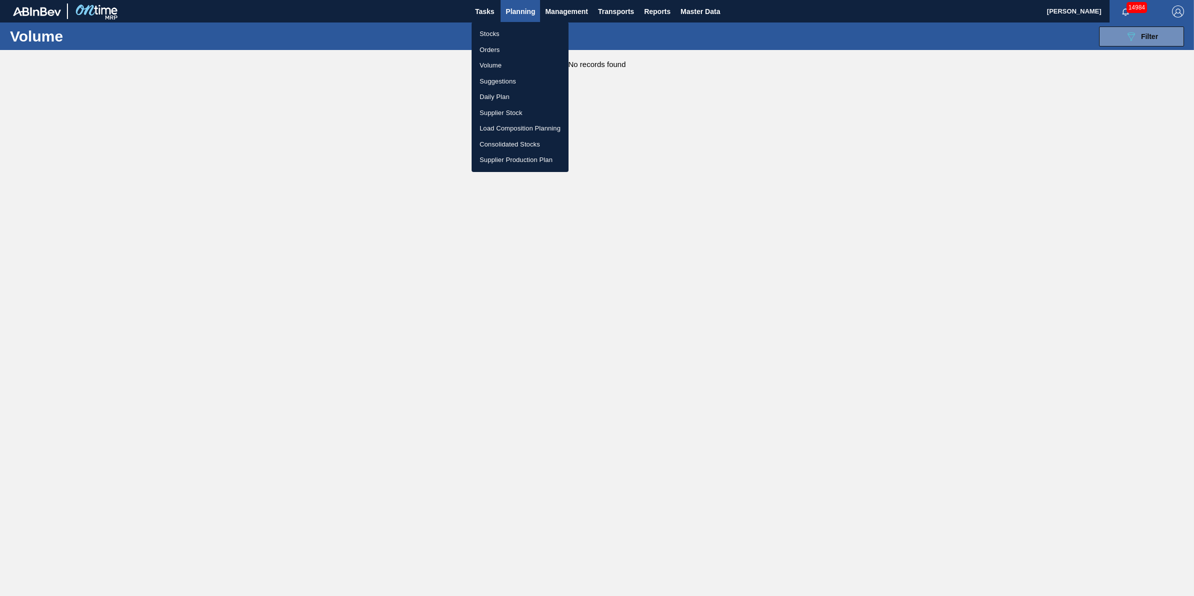
click at [616, 30] on div at bounding box center [597, 298] width 1194 height 596
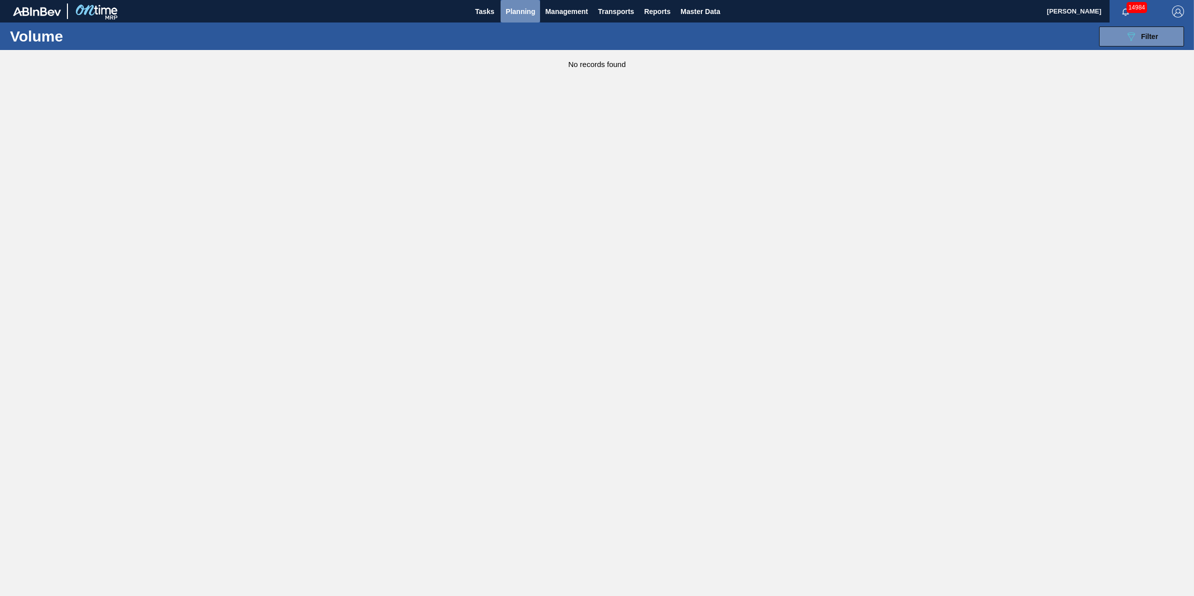
click at [514, 8] on span "Planning" at bounding box center [520, 11] width 29 height 12
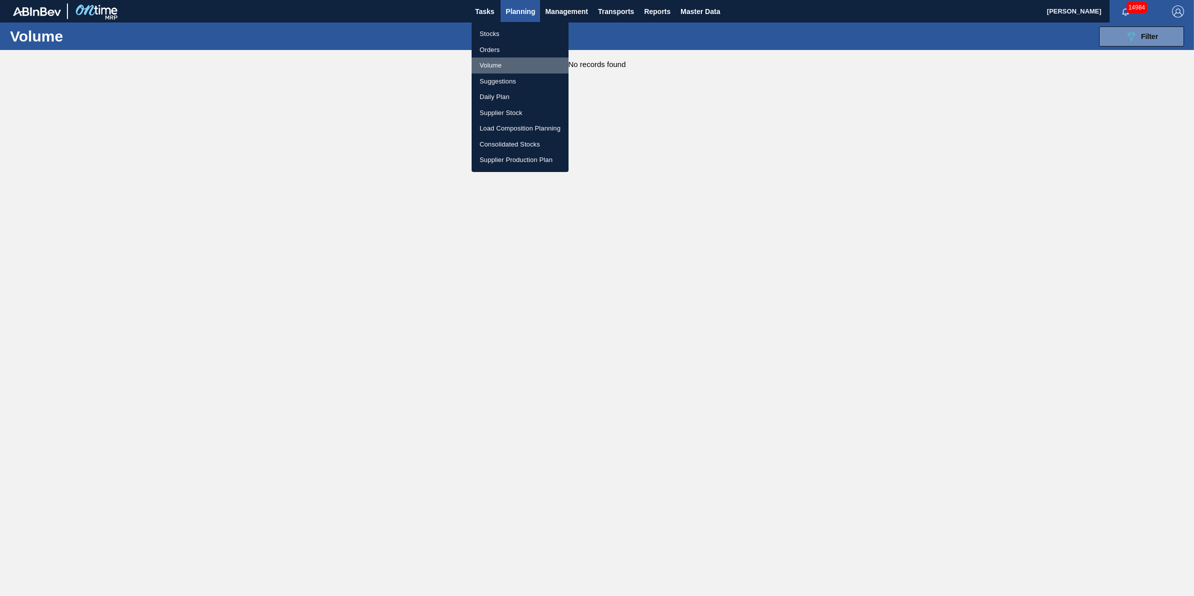
click at [535, 63] on li "Volume" at bounding box center [520, 65] width 97 height 16
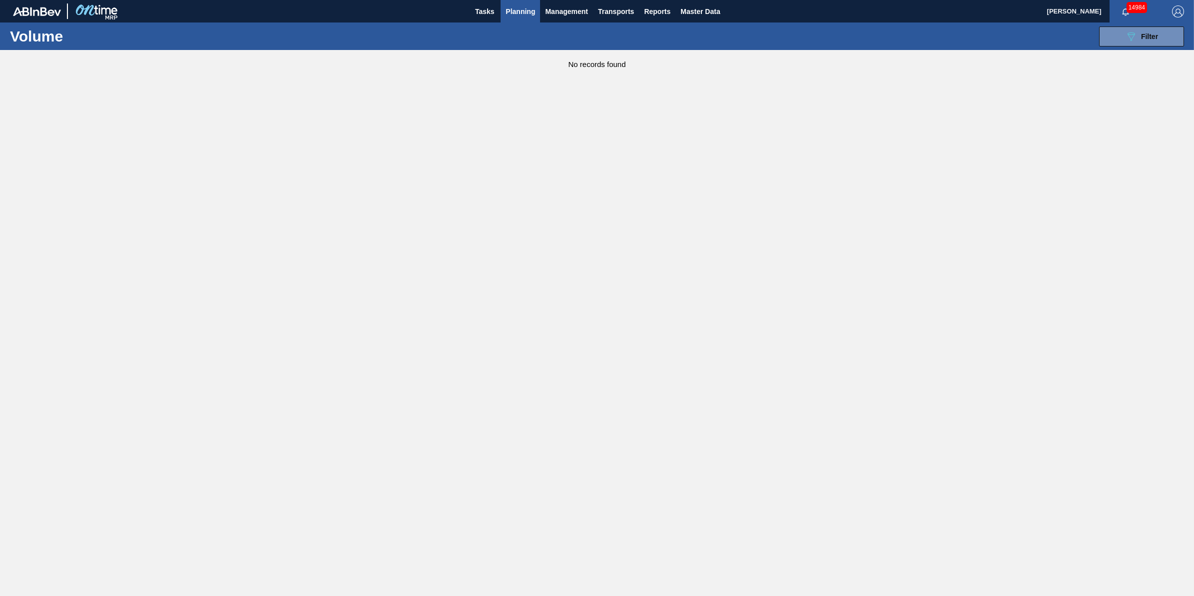
click at [511, 19] on button "Planning" at bounding box center [520, 11] width 39 height 22
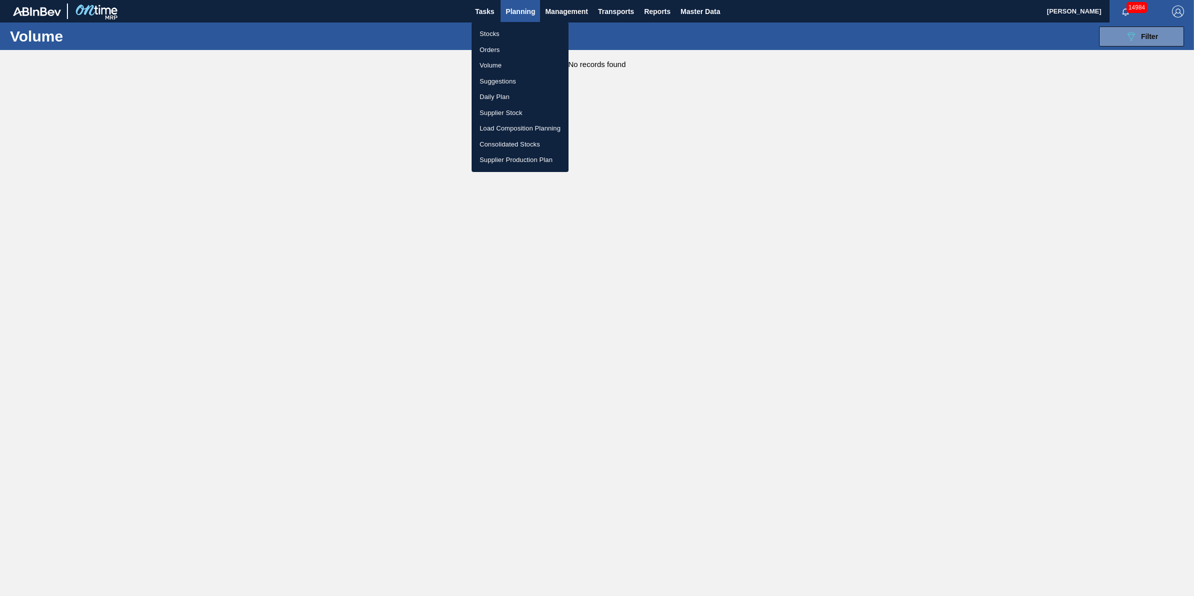
click at [509, 35] on li "Stocks" at bounding box center [520, 34] width 97 height 16
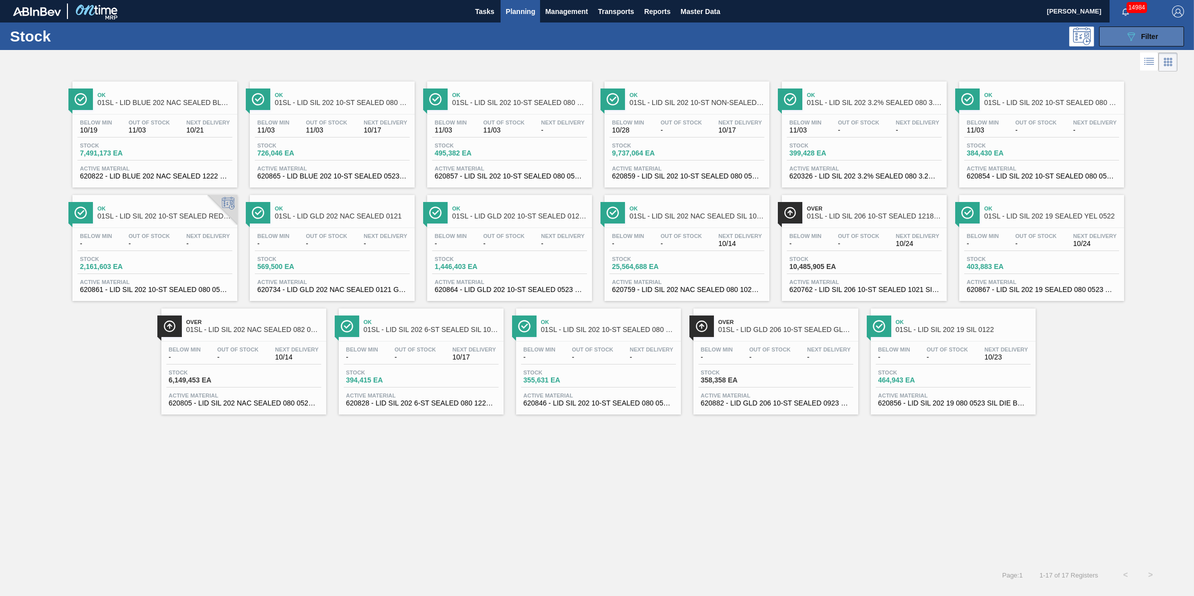
click at [1112, 33] on button "089F7B8B-B2A5-4AFE-B5C0-19BA573D28AC Filter" at bounding box center [1141, 36] width 85 height 20
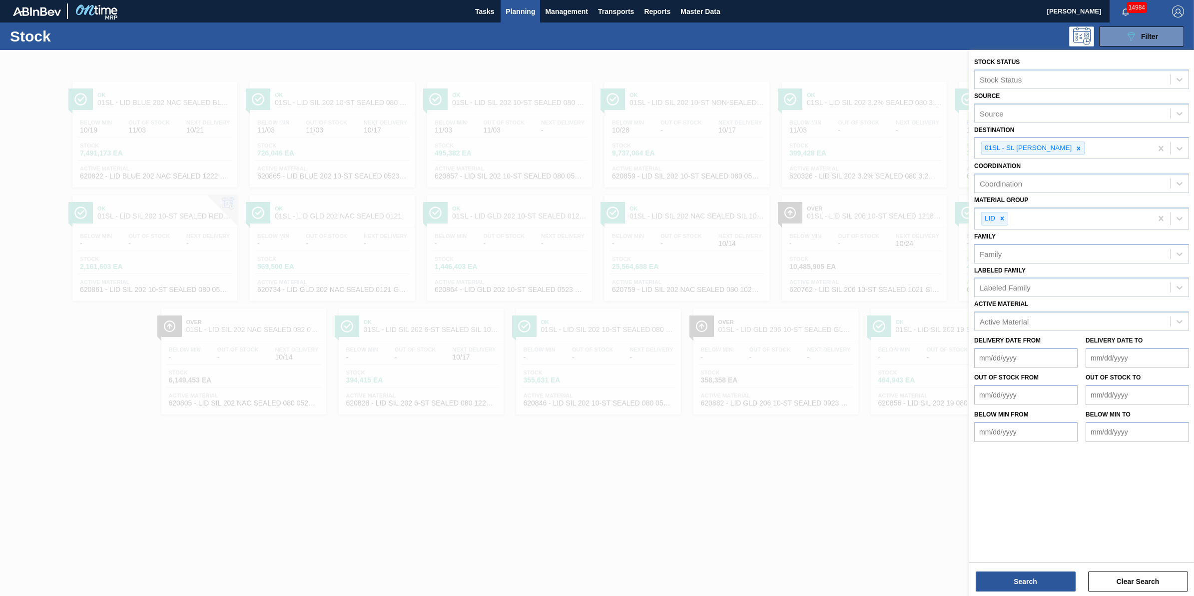
click at [750, 71] on div at bounding box center [597, 348] width 1194 height 596
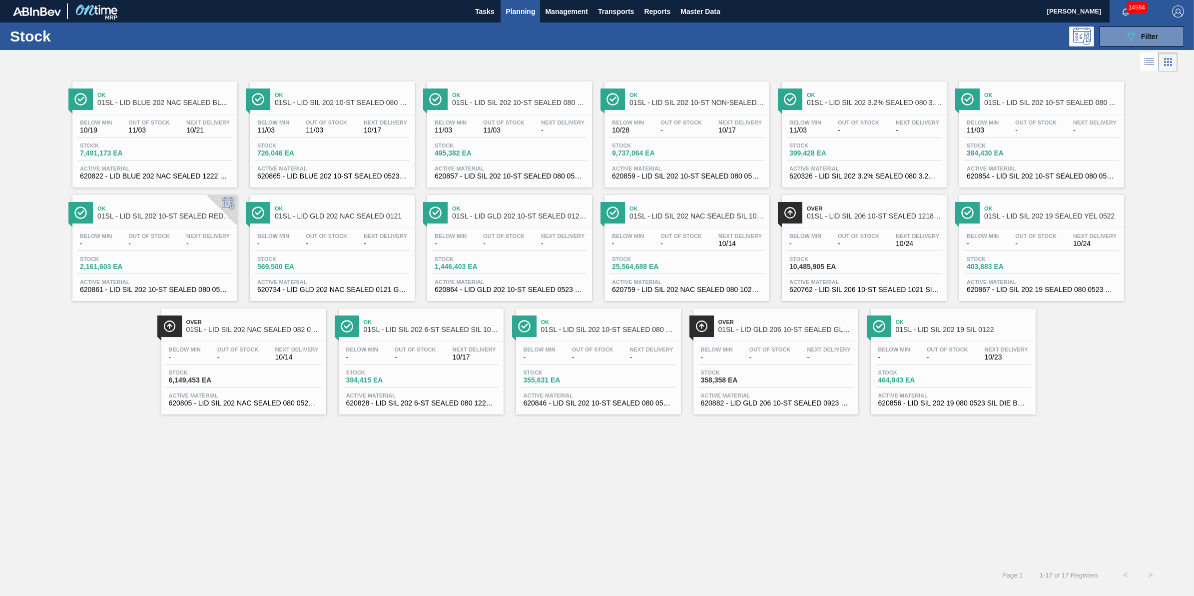
click at [508, 15] on span "Planning" at bounding box center [520, 11] width 29 height 12
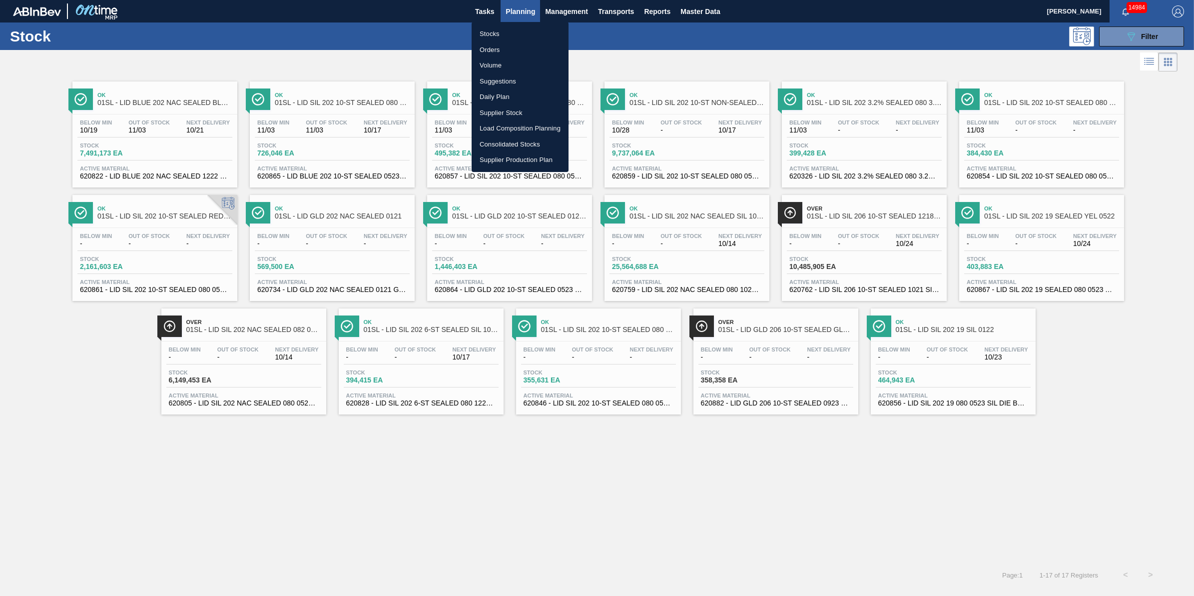
click at [503, 83] on li "Suggestions" at bounding box center [520, 81] width 97 height 16
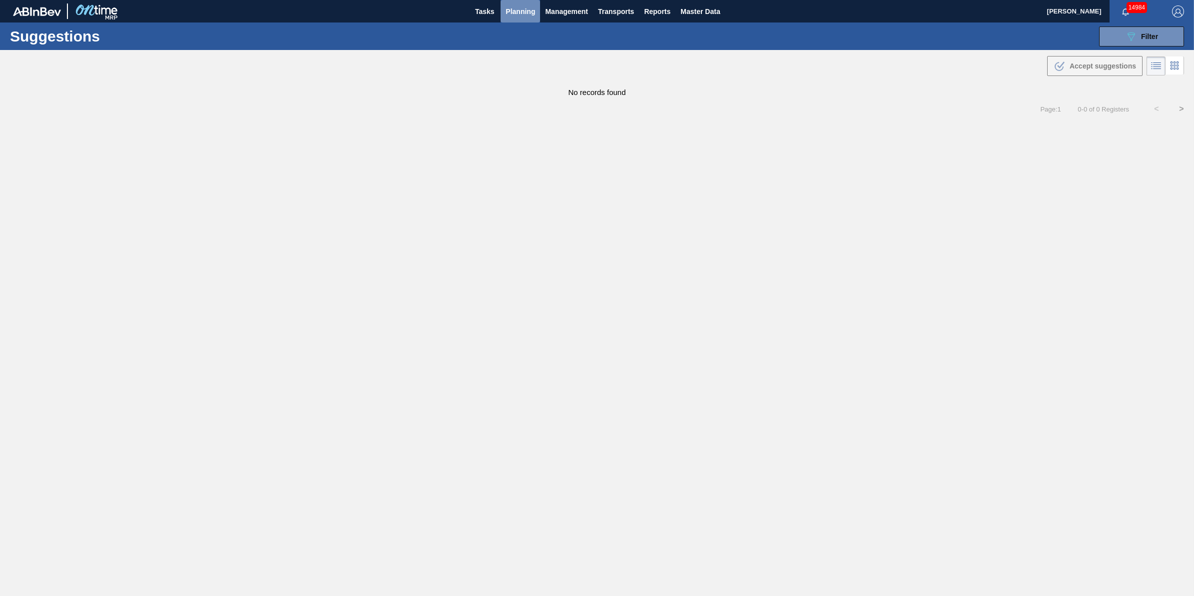
click at [508, 11] on span "Planning" at bounding box center [520, 11] width 29 height 12
